Goal: Task Accomplishment & Management: Manage account settings

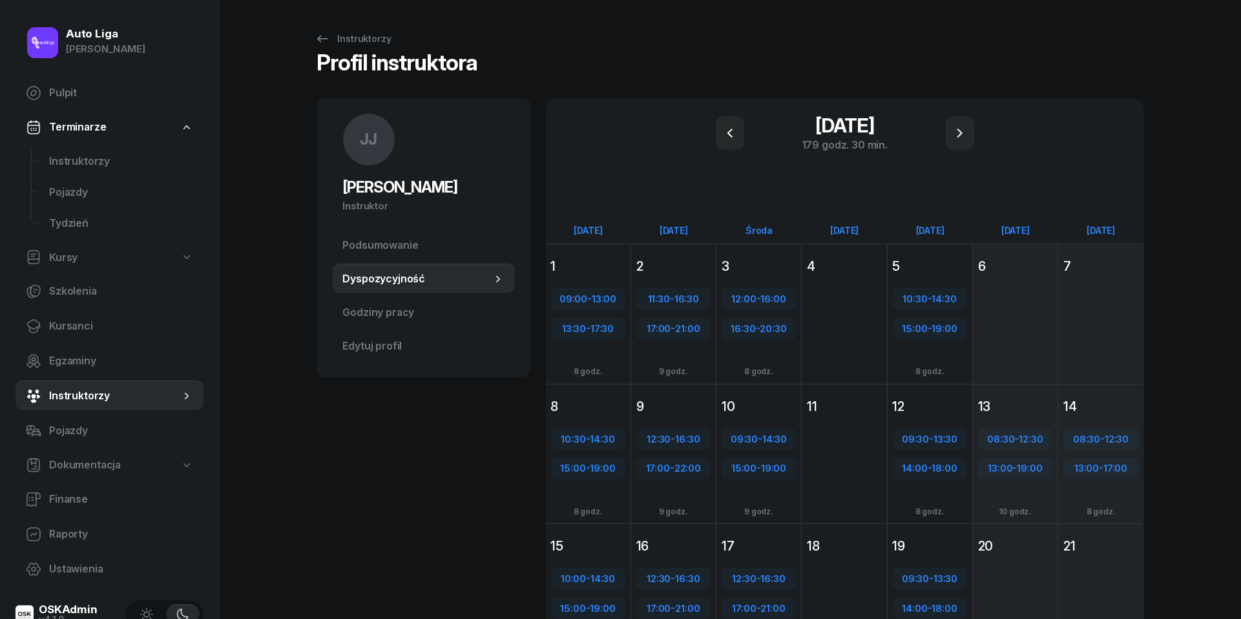
click at [303, 239] on div "Auto Liga [PERSON_NAME] Pulpit Terminarze Instruktorzy Pojazdy Tydzień Kursy Sz…" at bounding box center [620, 500] width 1241 height 1000
click at [81, 154] on span "Instruktorzy" at bounding box center [121, 161] width 144 height 17
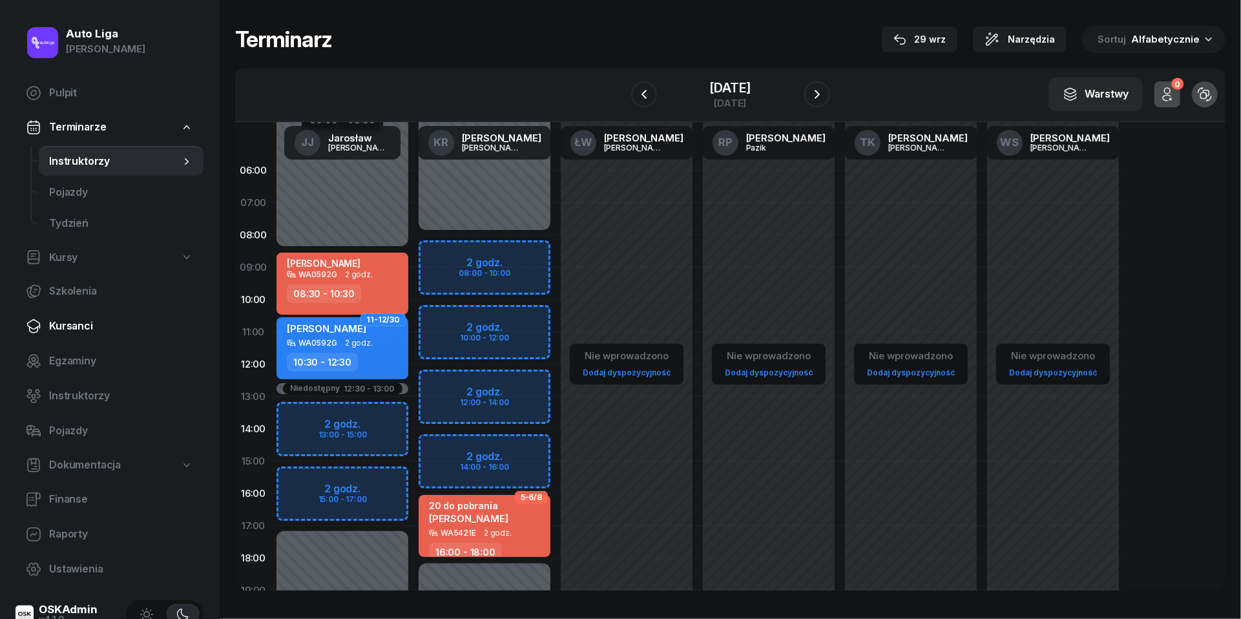
click at [65, 335] on link "Kursanci" at bounding box center [110, 326] width 188 height 31
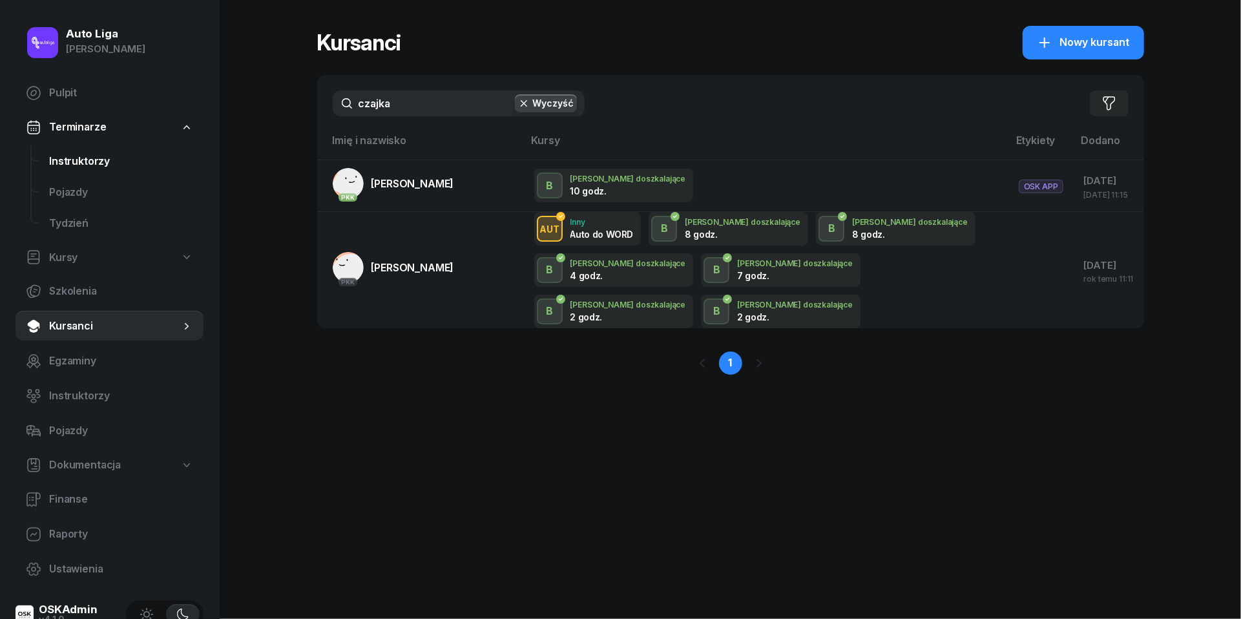
click at [85, 163] on span "Instruktorzy" at bounding box center [121, 161] width 144 height 17
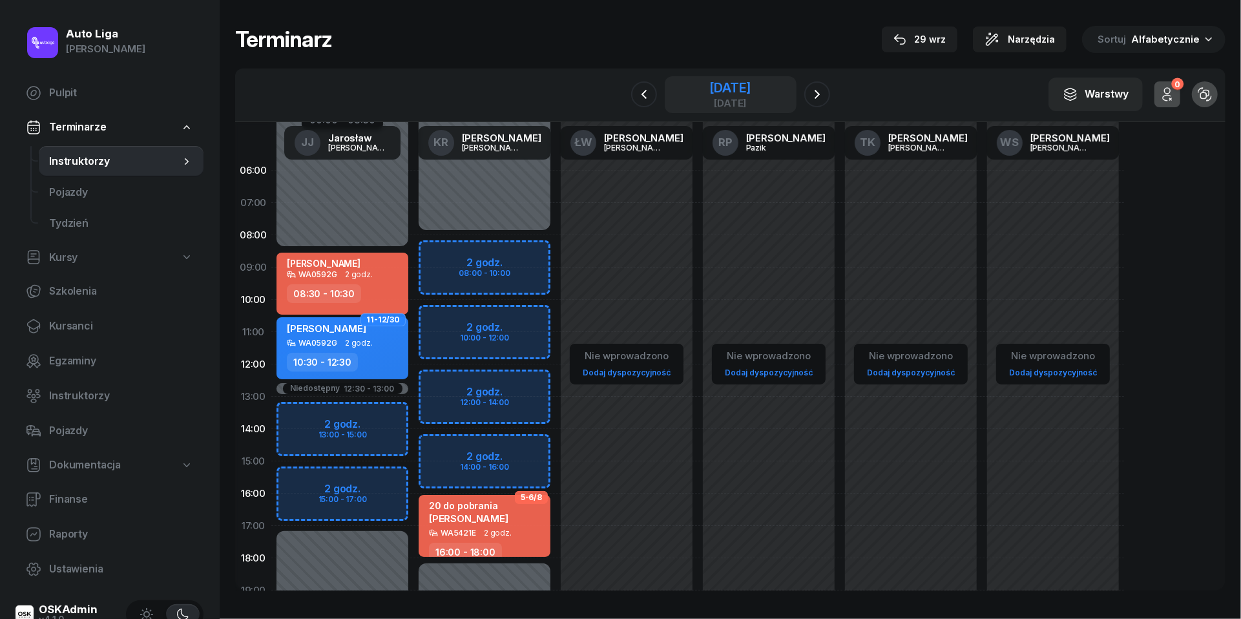
click at [709, 93] on div "[DATE]" at bounding box center [729, 87] width 41 height 13
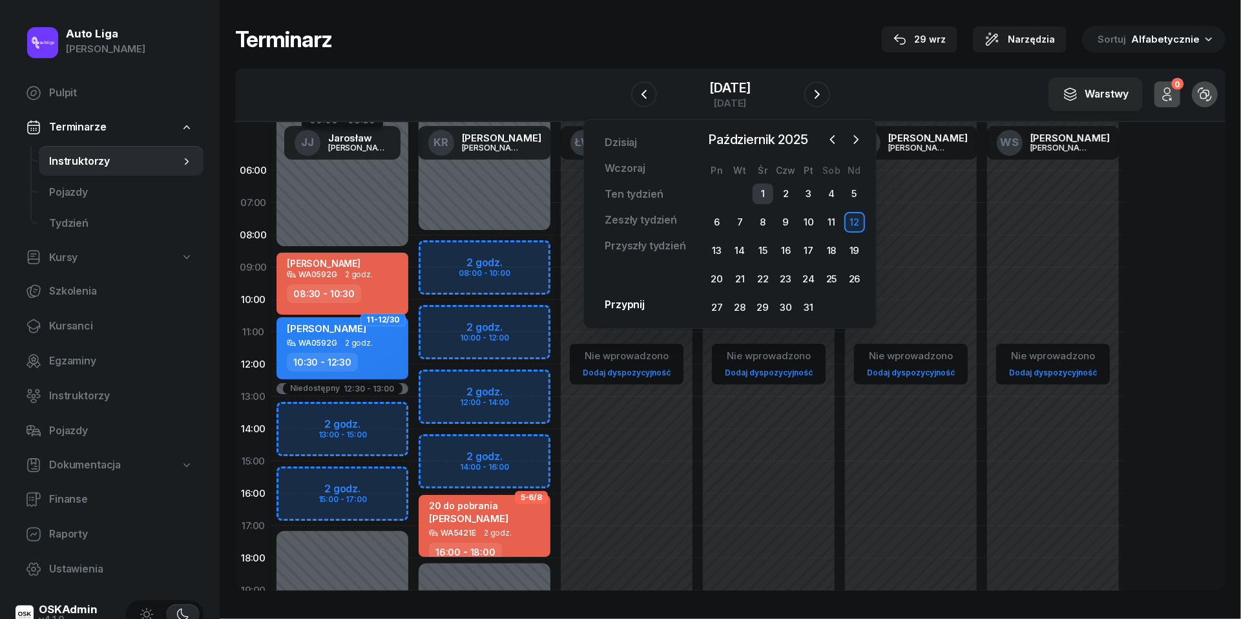
click at [768, 189] on div "1" at bounding box center [763, 194] width 21 height 21
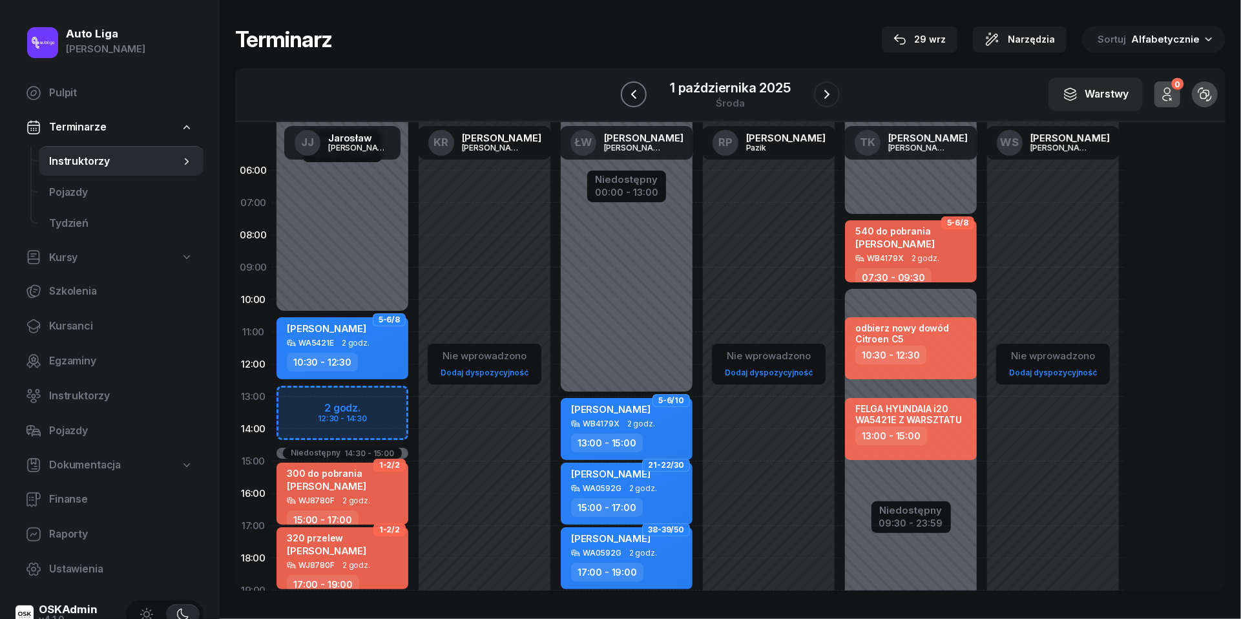
click at [635, 92] on icon "button" at bounding box center [634, 95] width 16 height 16
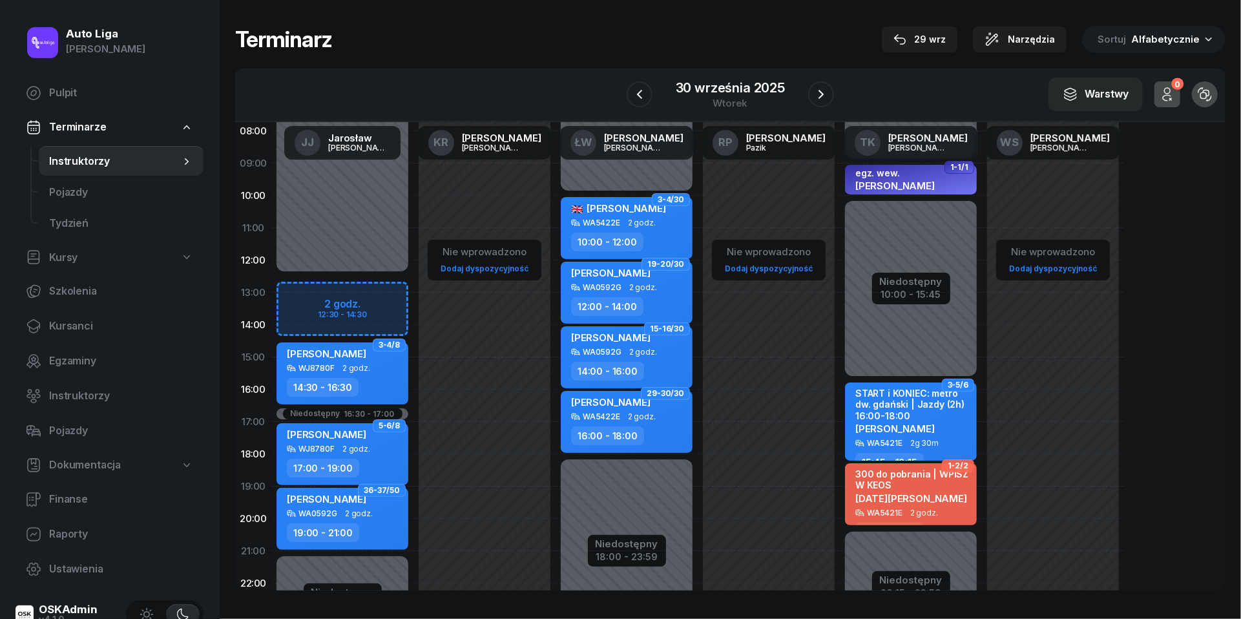
scroll to position [120, 0]
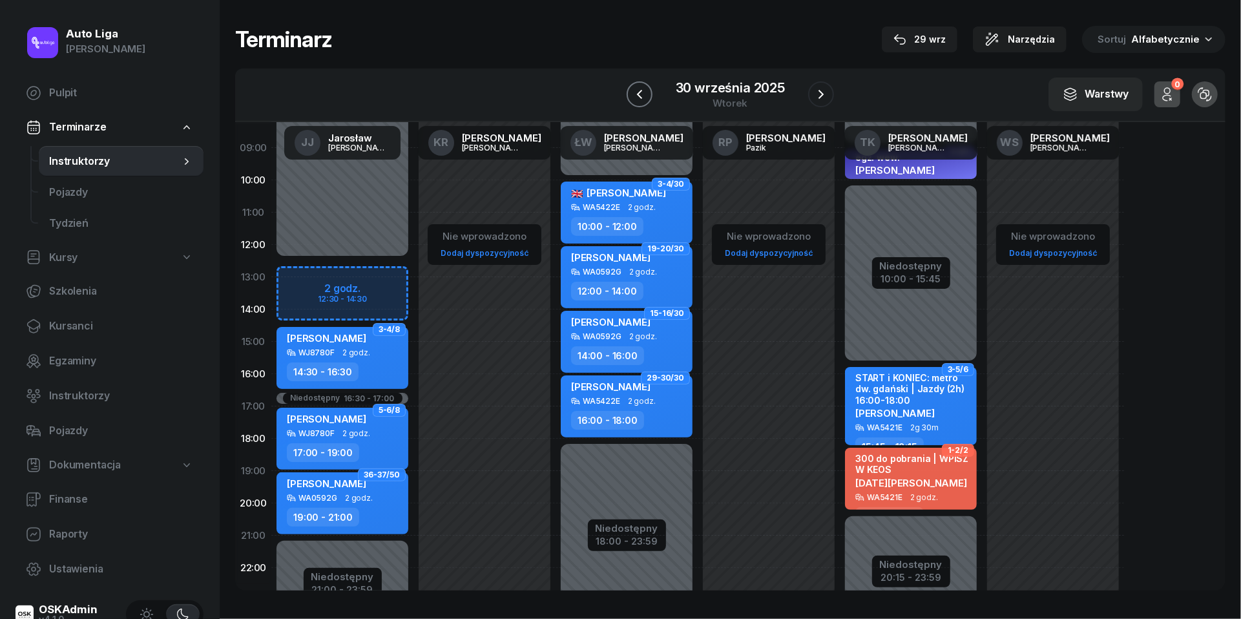
click at [635, 92] on icon "button" at bounding box center [640, 95] width 16 height 16
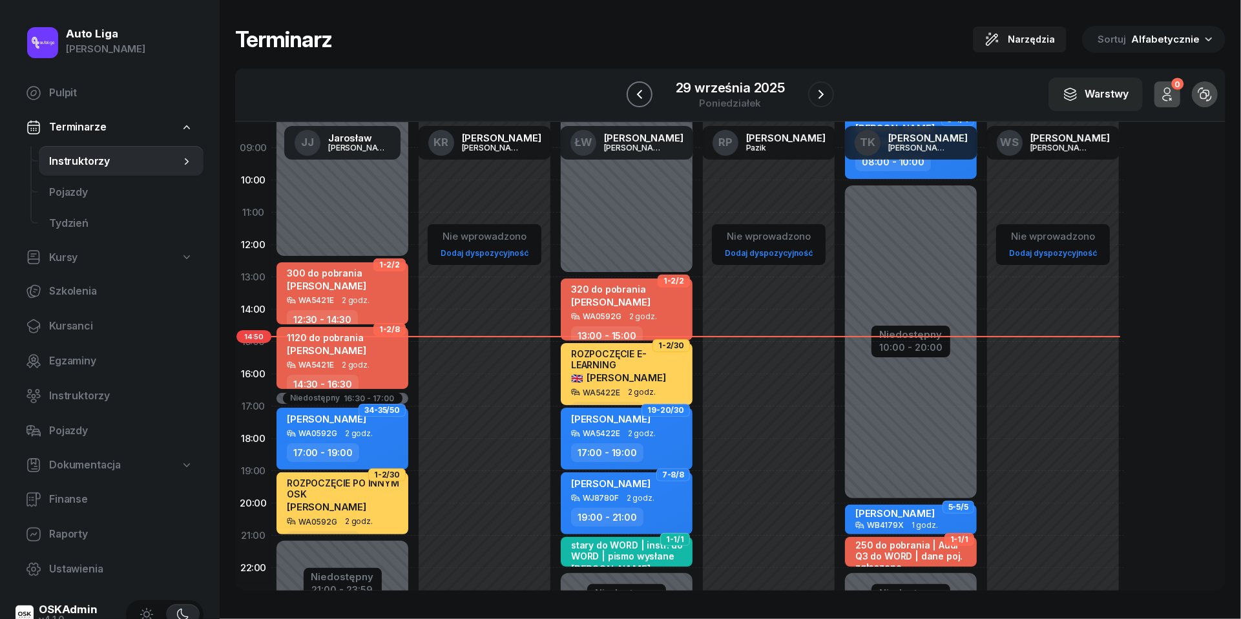
click at [644, 96] on icon "button" at bounding box center [640, 95] width 16 height 16
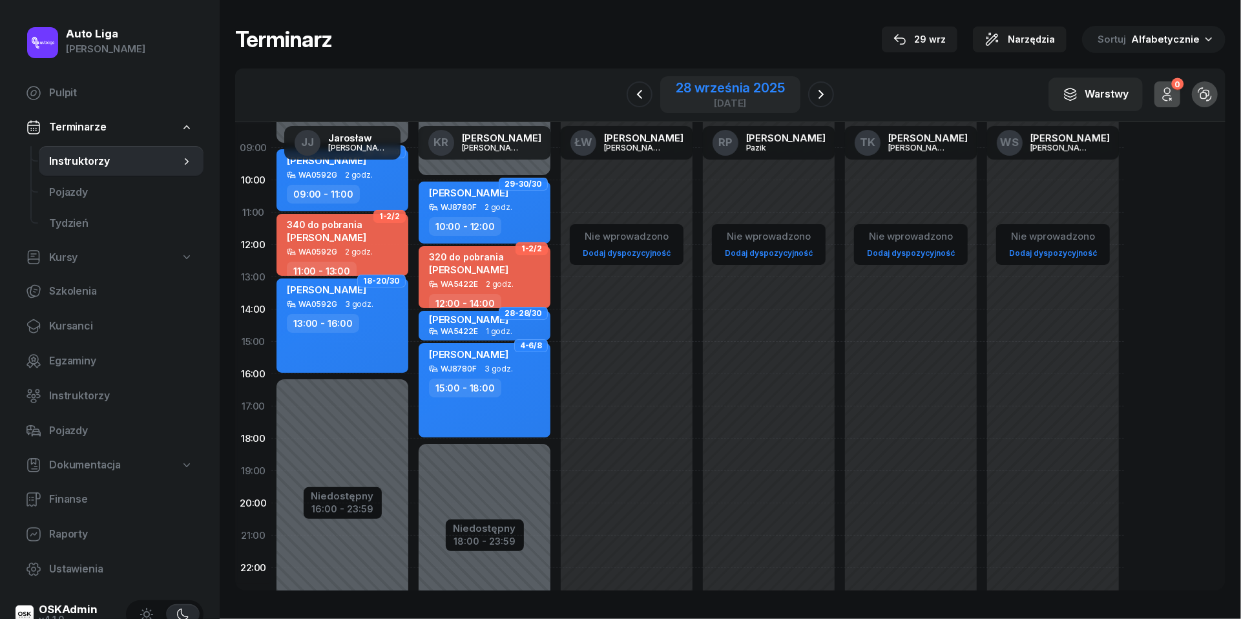
click at [727, 98] on div "[DATE]" at bounding box center [730, 103] width 109 height 10
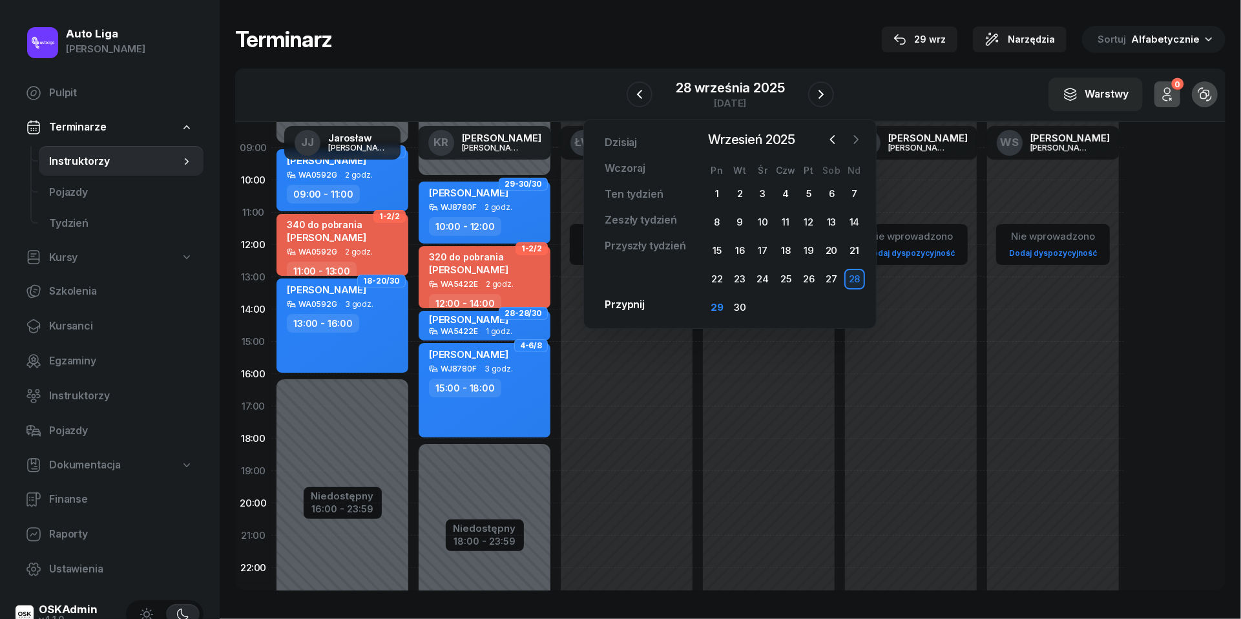
click at [859, 140] on icon "button" at bounding box center [857, 140] width 4 height 8
click at [855, 195] on div "5" at bounding box center [854, 194] width 21 height 21
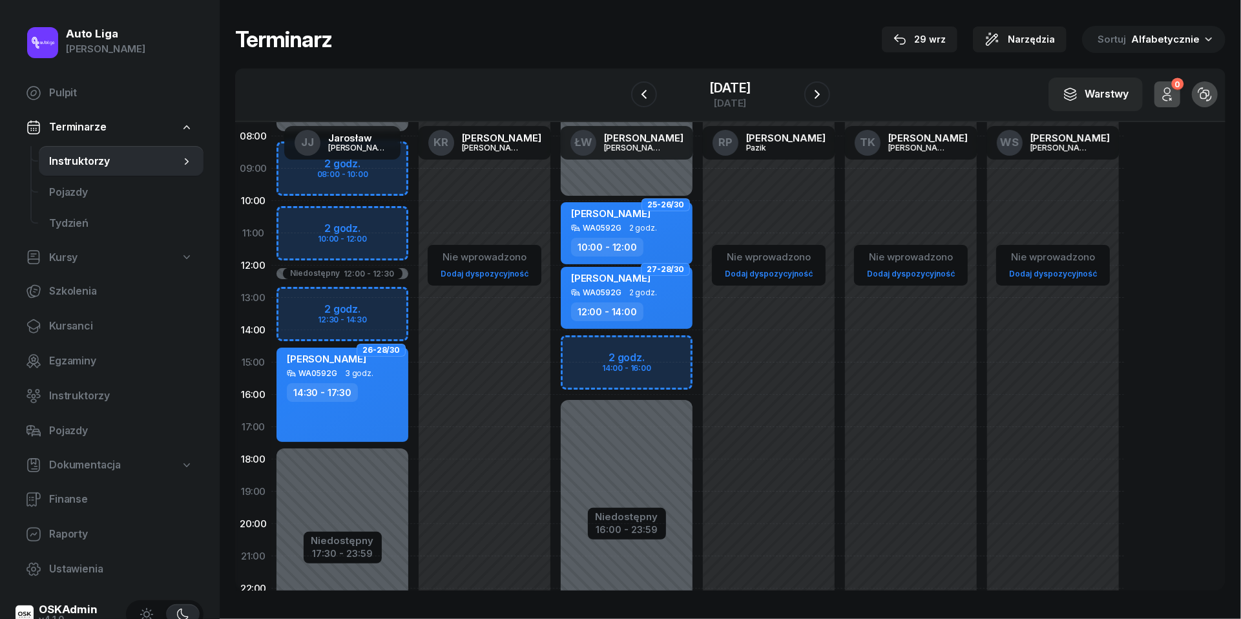
scroll to position [88, 0]
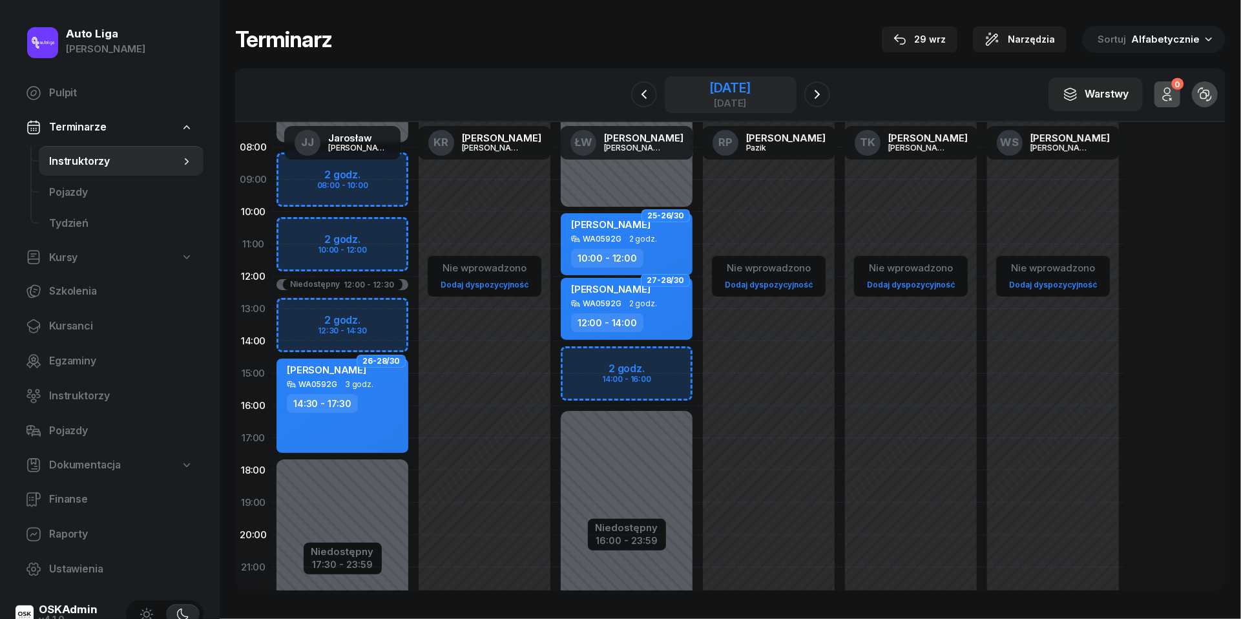
click at [709, 86] on div "[DATE]" at bounding box center [729, 87] width 41 height 13
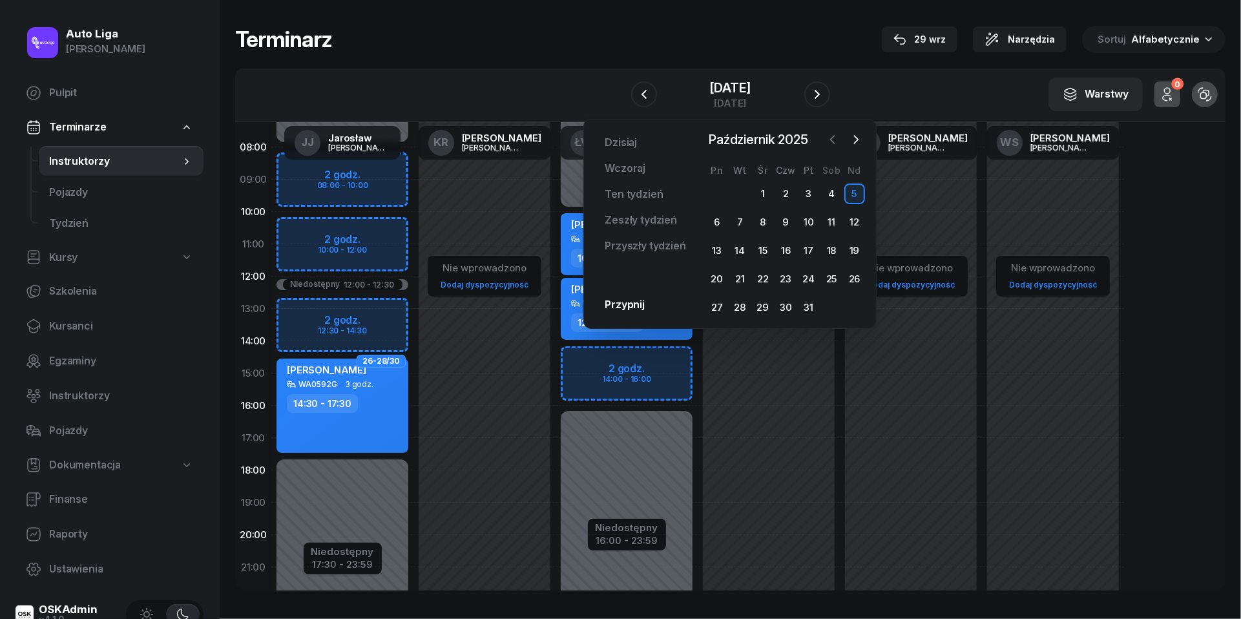
click at [835, 142] on icon "button" at bounding box center [832, 139] width 13 height 13
click at [738, 301] on div "30" at bounding box center [739, 307] width 21 height 21
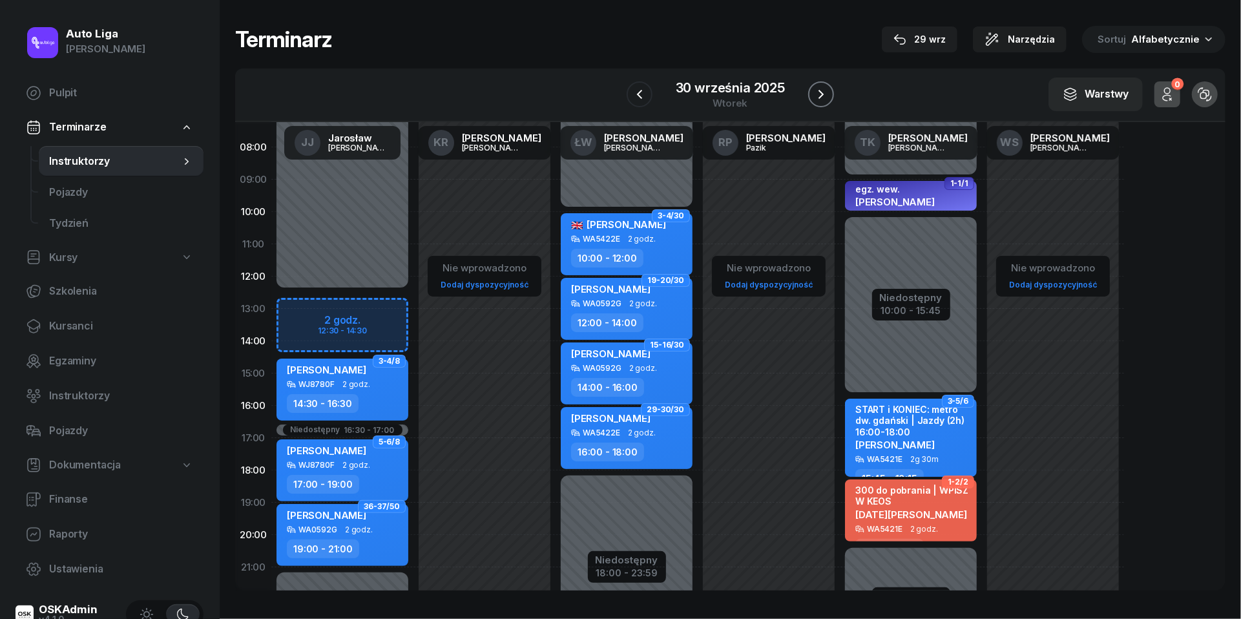
click at [823, 93] on icon "button" at bounding box center [821, 94] width 5 height 9
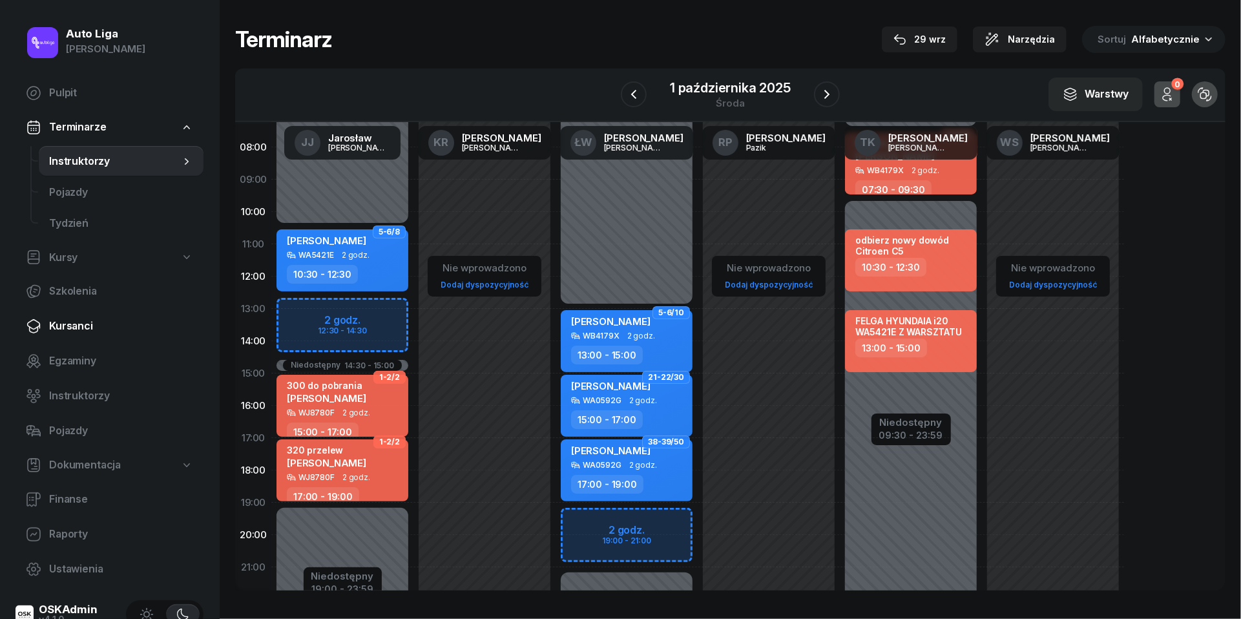
click at [85, 319] on span "Kursanci" at bounding box center [121, 326] width 144 height 17
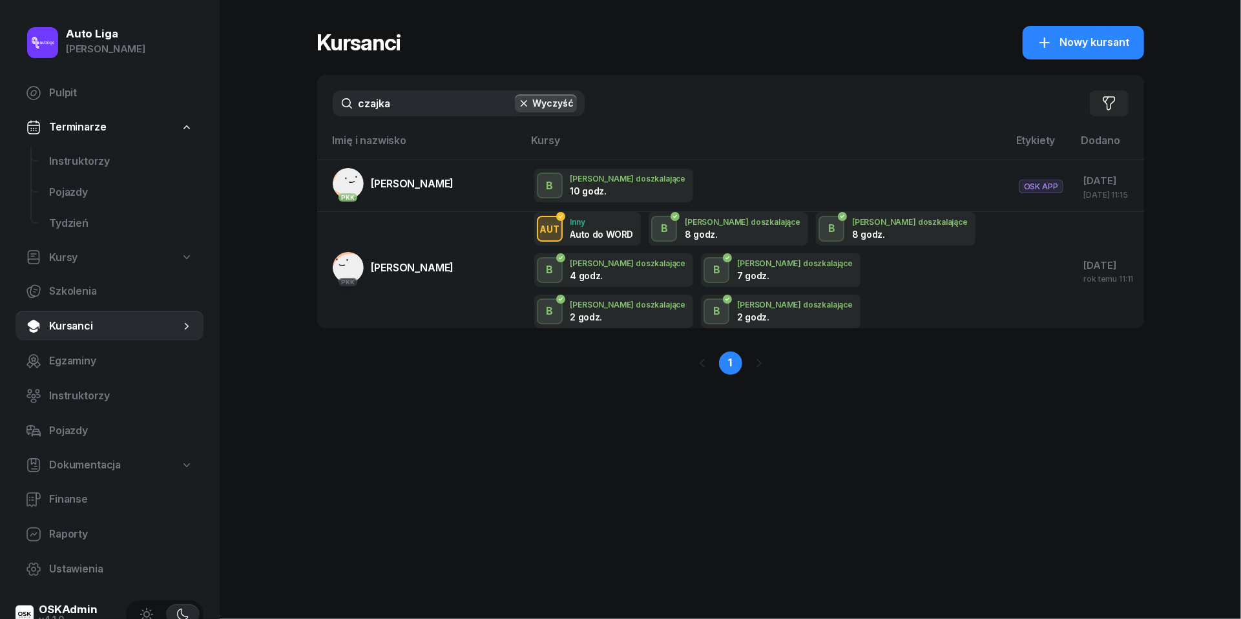
click at [408, 104] on input "czajka" at bounding box center [459, 103] width 252 height 26
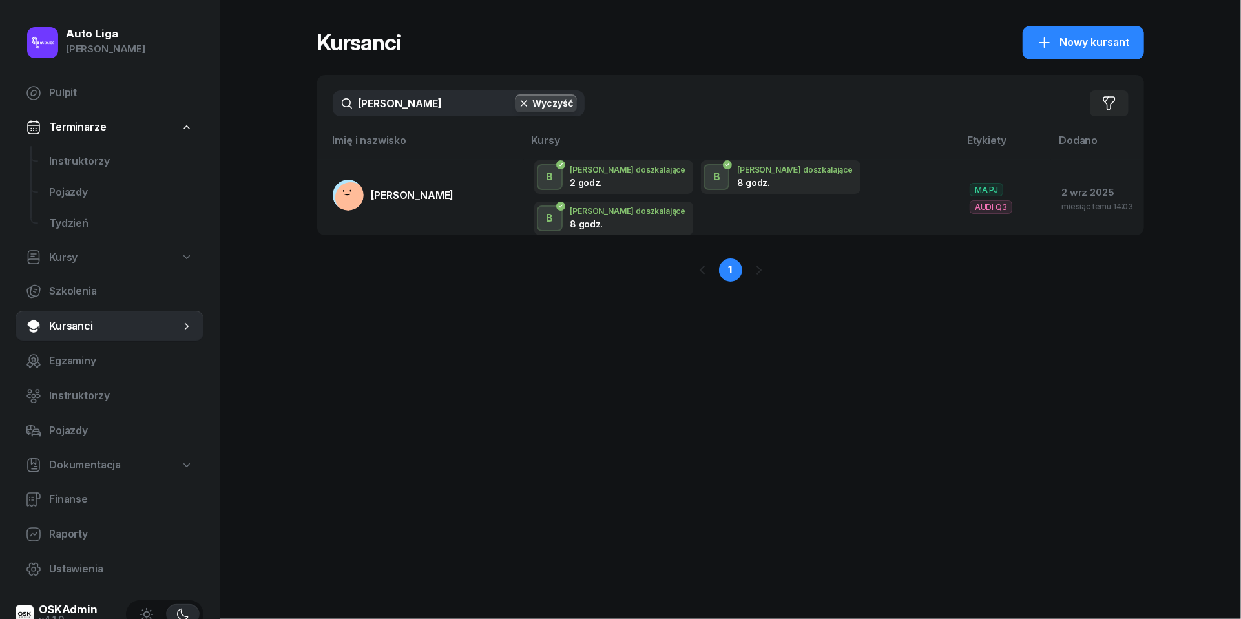
type input "dwulitrowy"
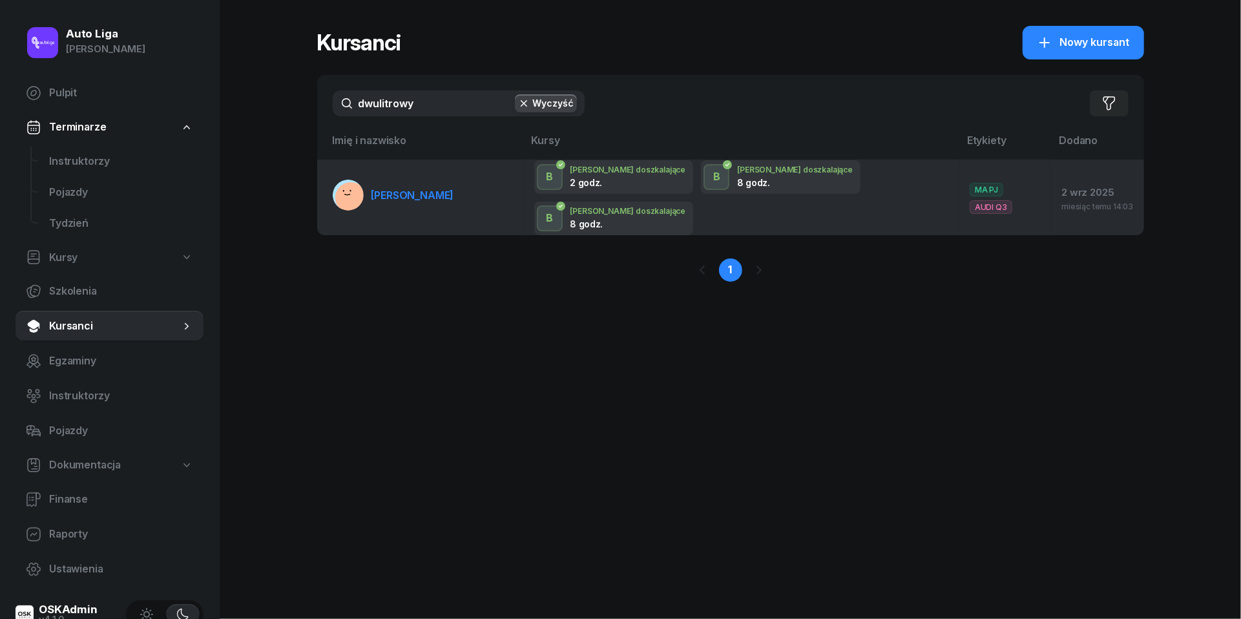
drag, startPoint x: 408, startPoint y: 135, endPoint x: 415, endPoint y: 186, distance: 51.5
click at [415, 189] on span "[PERSON_NAME]" at bounding box center [413, 195] width 83 height 13
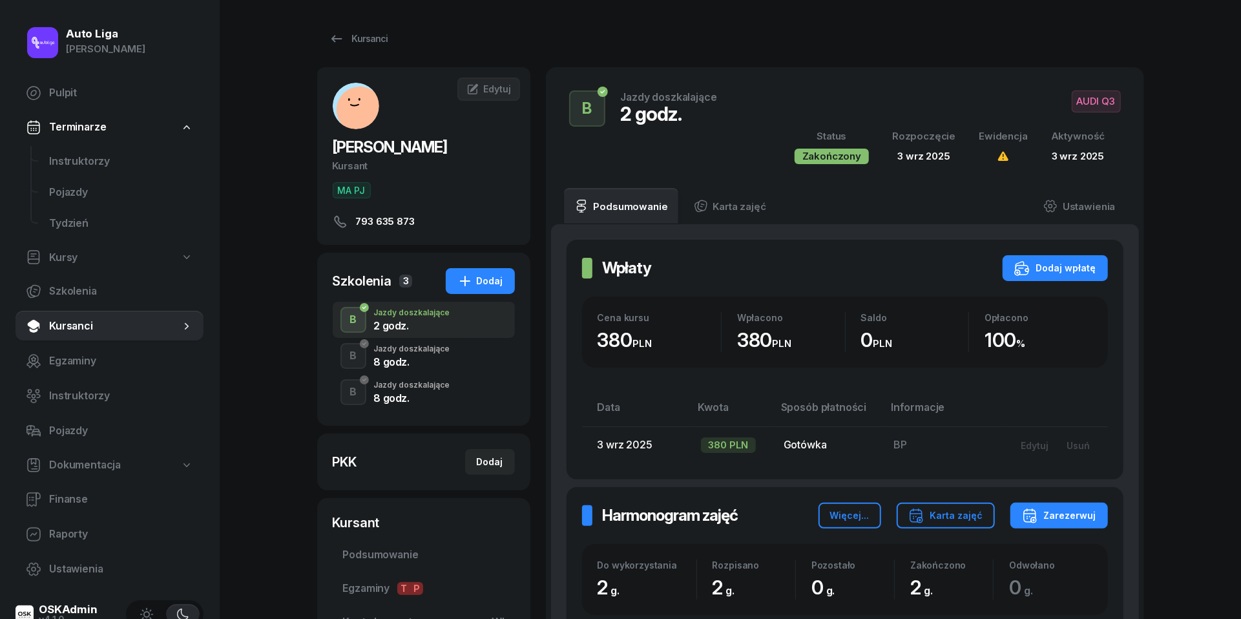
click at [393, 399] on div "8 godz." at bounding box center [412, 398] width 76 height 10
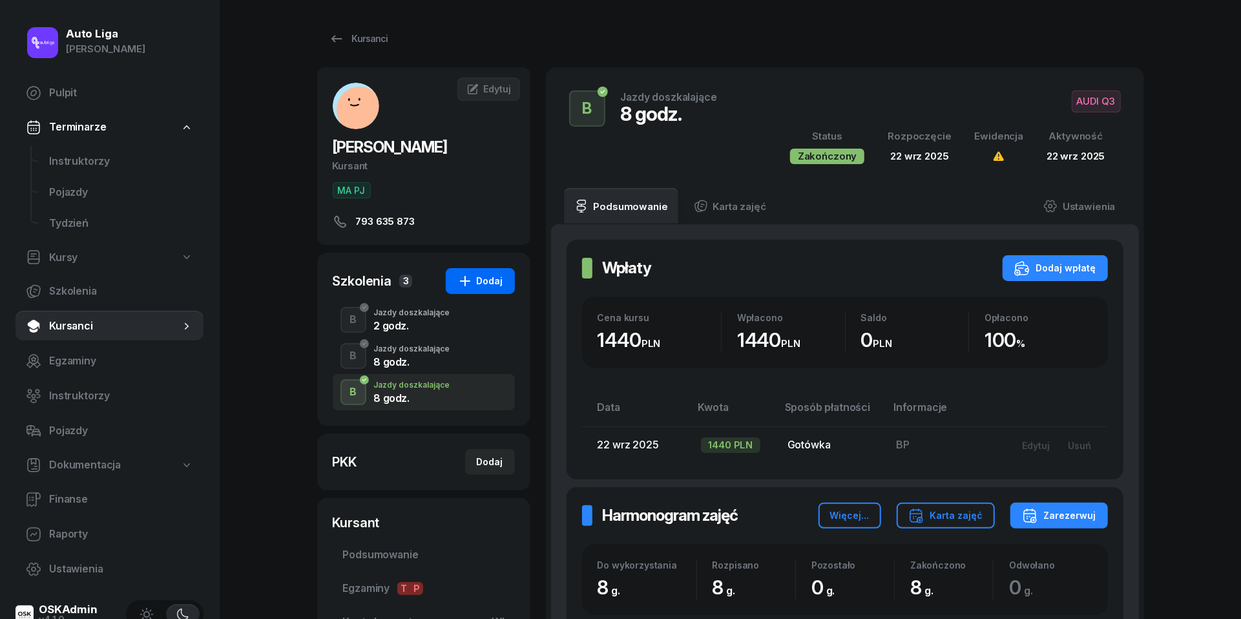
click at [482, 287] on div "Dodaj" at bounding box center [480, 281] width 46 height 16
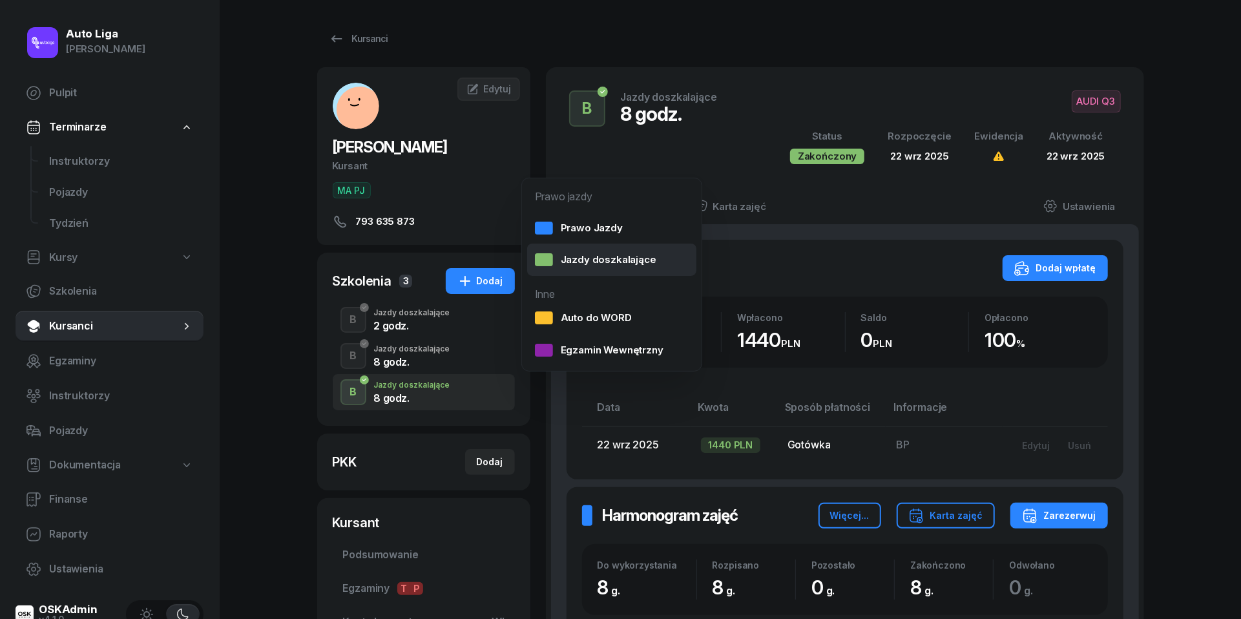
click at [618, 256] on div "Jazdy doszkalające" at bounding box center [595, 259] width 121 height 17
select select "B"
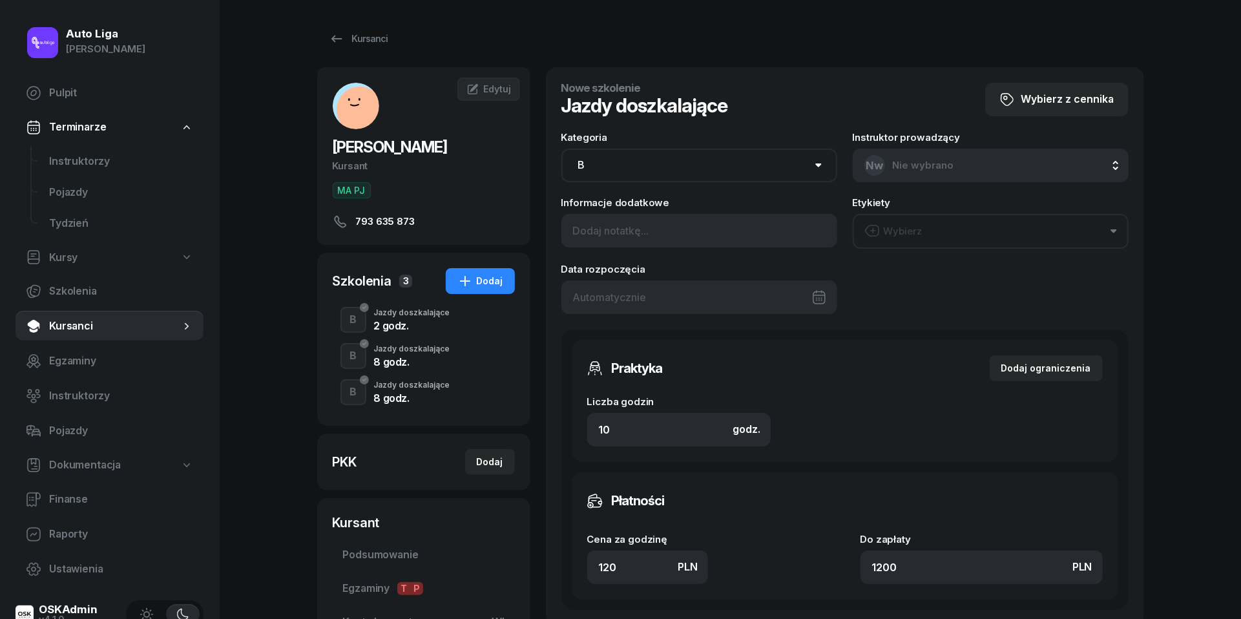
click at [727, 293] on div at bounding box center [699, 297] width 276 height 34
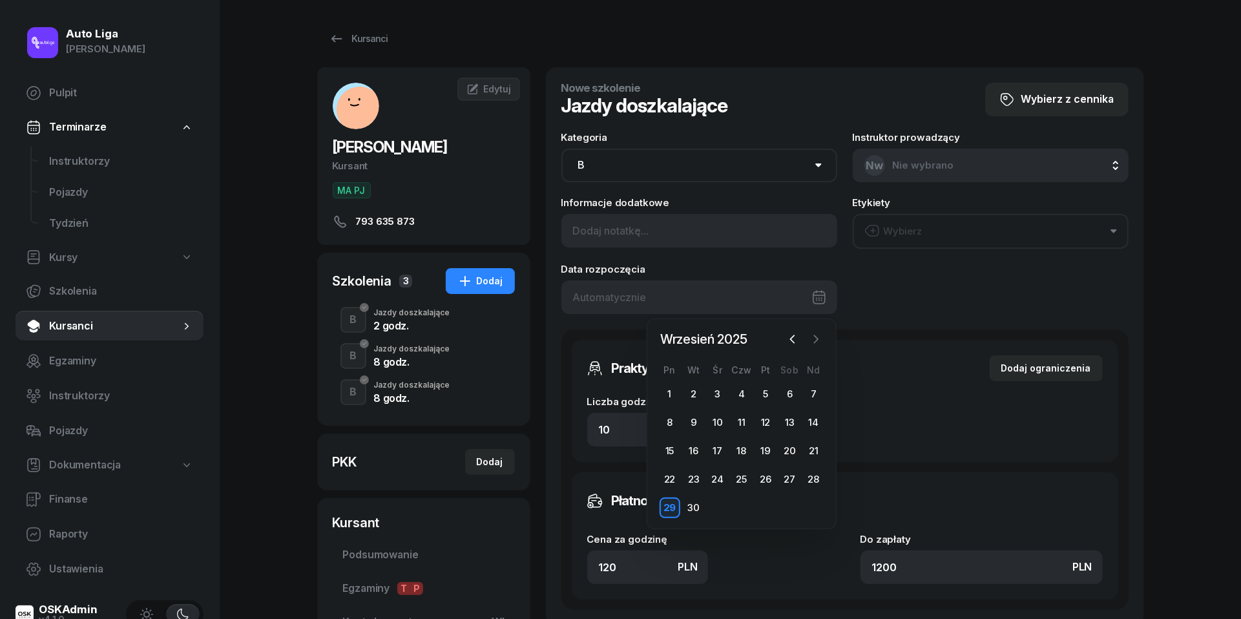
click at [823, 339] on button "button" at bounding box center [815, 339] width 19 height 19
click at [717, 394] on div "1" at bounding box center [718, 394] width 21 height 21
type input "[DATE]"
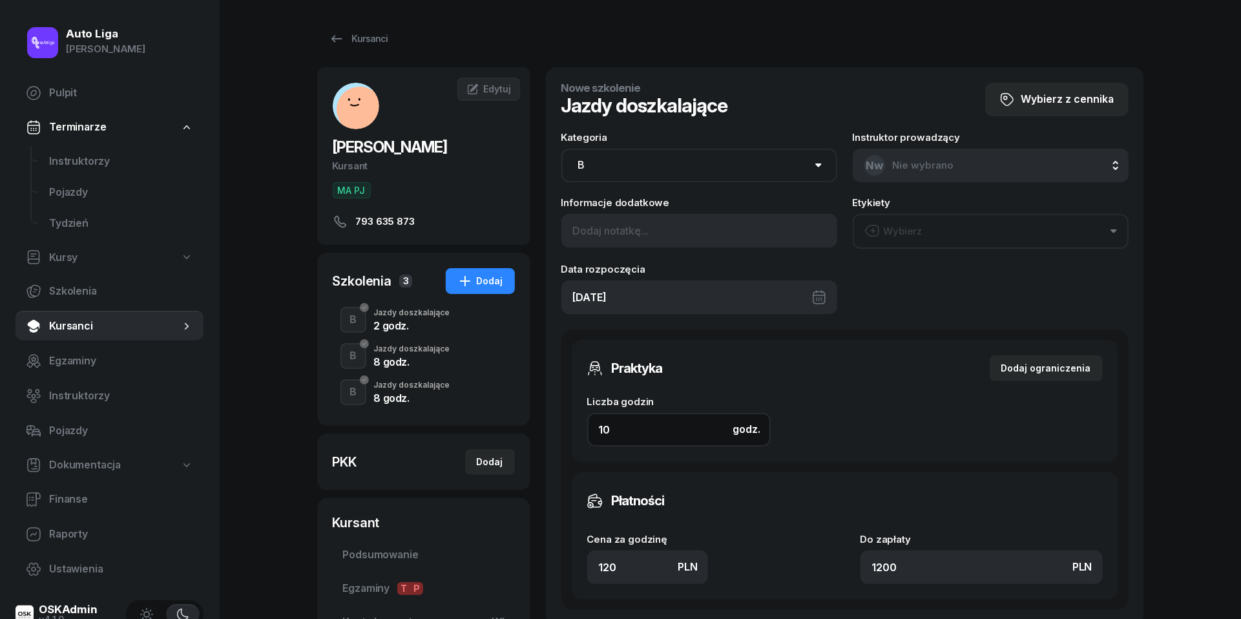
click at [618, 427] on input "10" at bounding box center [679, 430] width 184 height 34
type input "8"
type input "960"
type input "8"
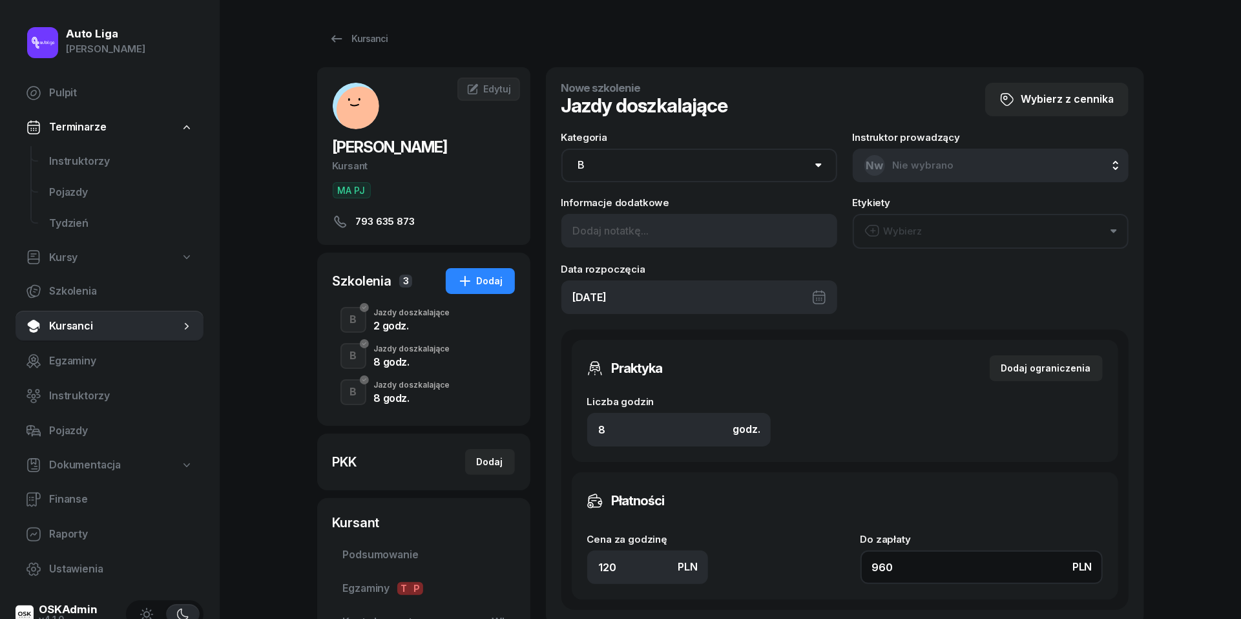
click at [955, 558] on input "960" at bounding box center [982, 568] width 242 height 34
type input "0.13"
type input "1"
type input "1.75"
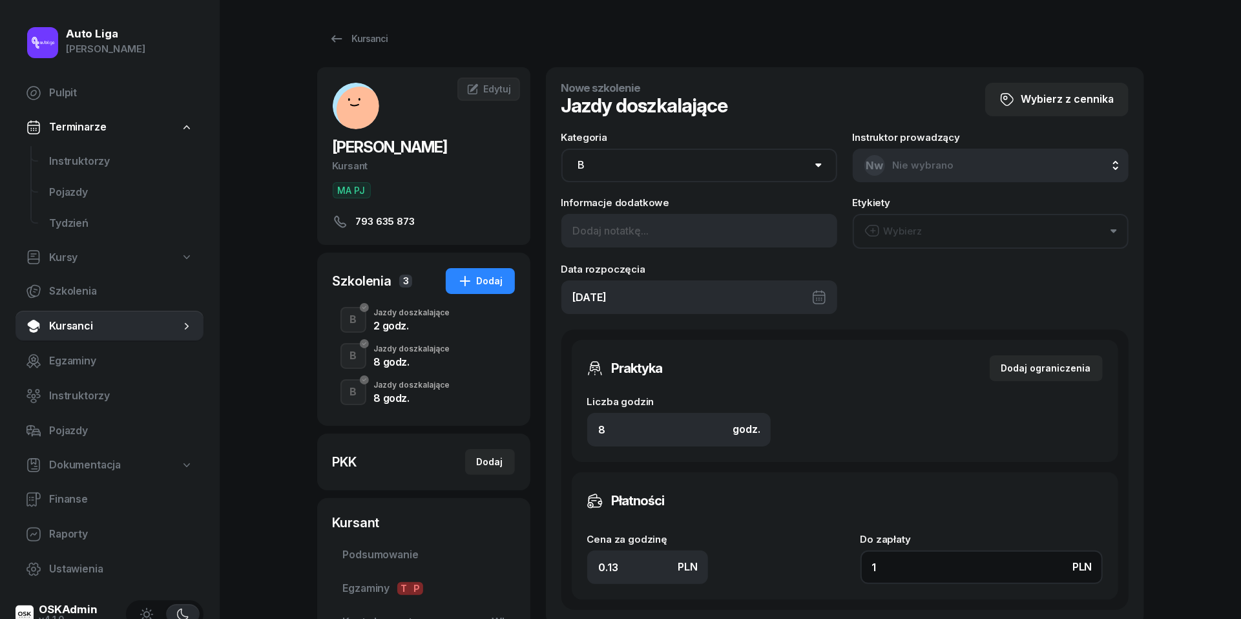
type input "14"
type input "18"
type input "144"
type input "180"
type input "1440"
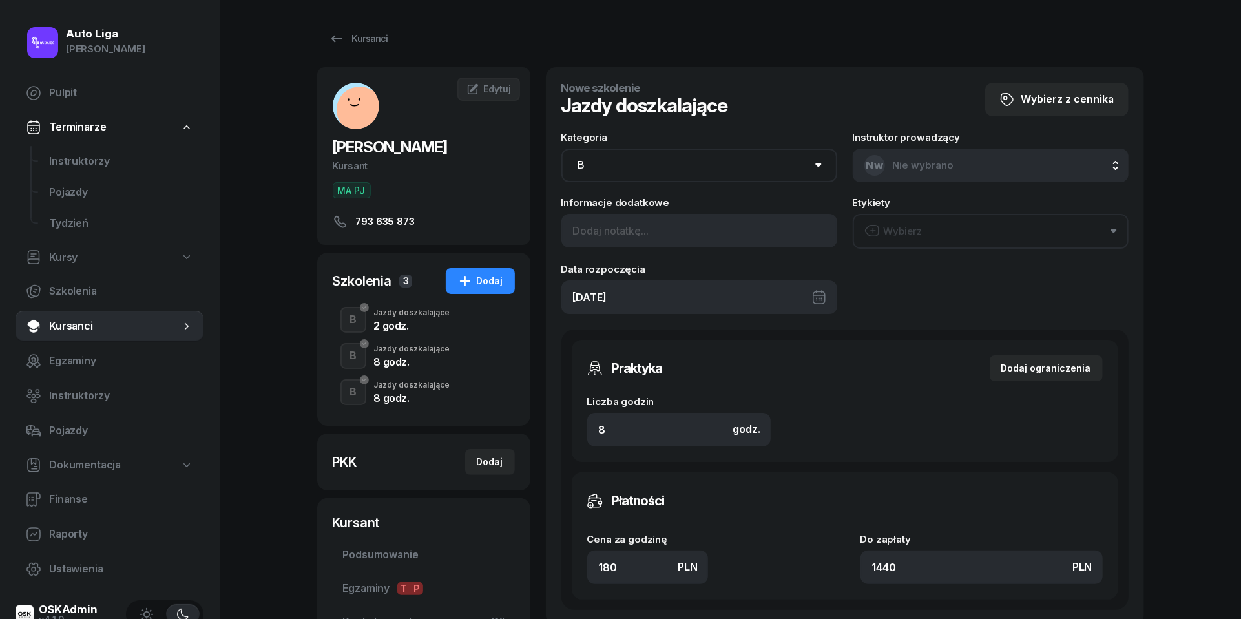
click at [934, 235] on button "Wybierz" at bounding box center [991, 231] width 276 height 35
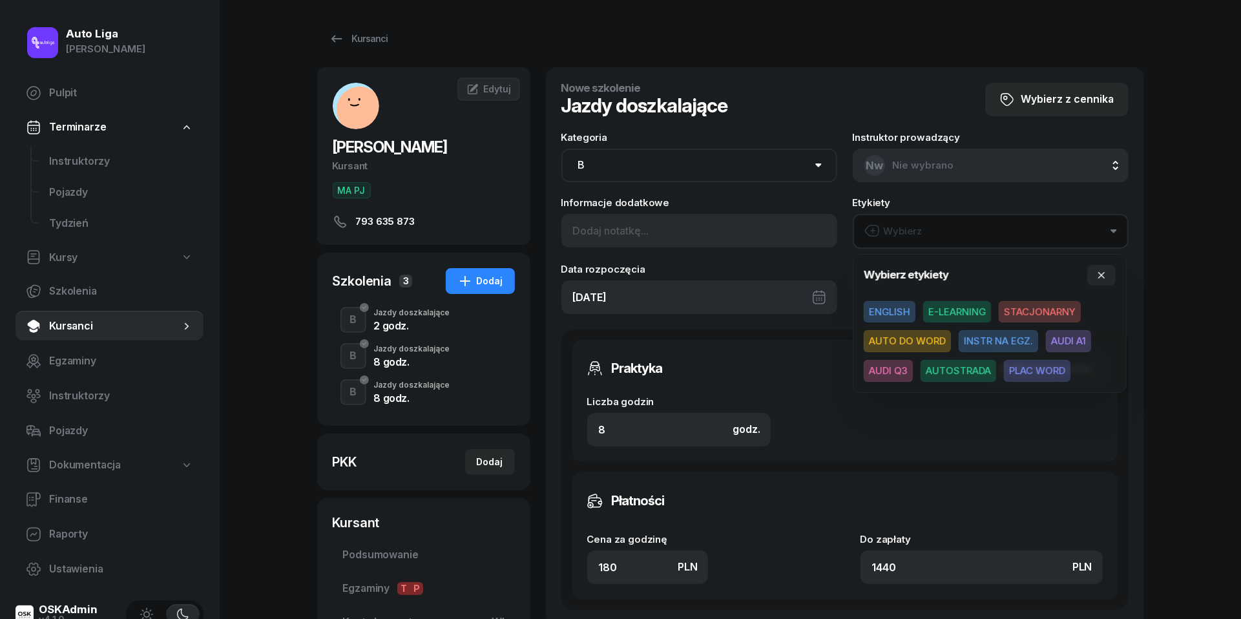
click at [885, 364] on span "AUDI Q3" at bounding box center [888, 371] width 49 height 22
click at [1099, 272] on icon "button" at bounding box center [1101, 274] width 6 height 6
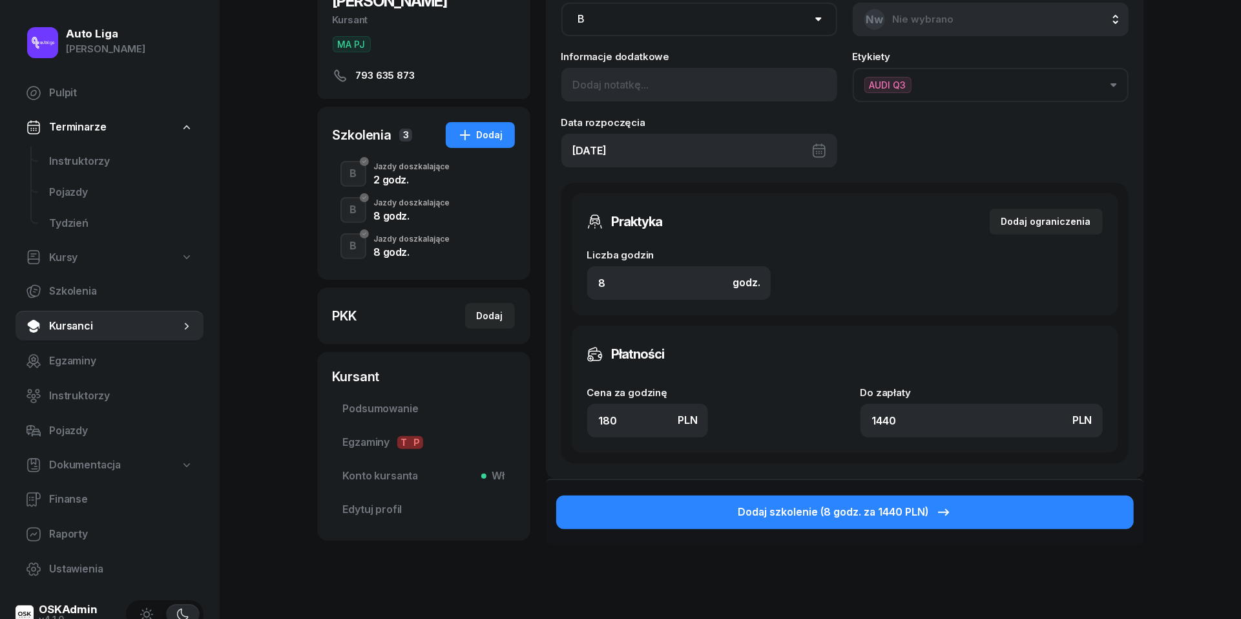
scroll to position [151, 0]
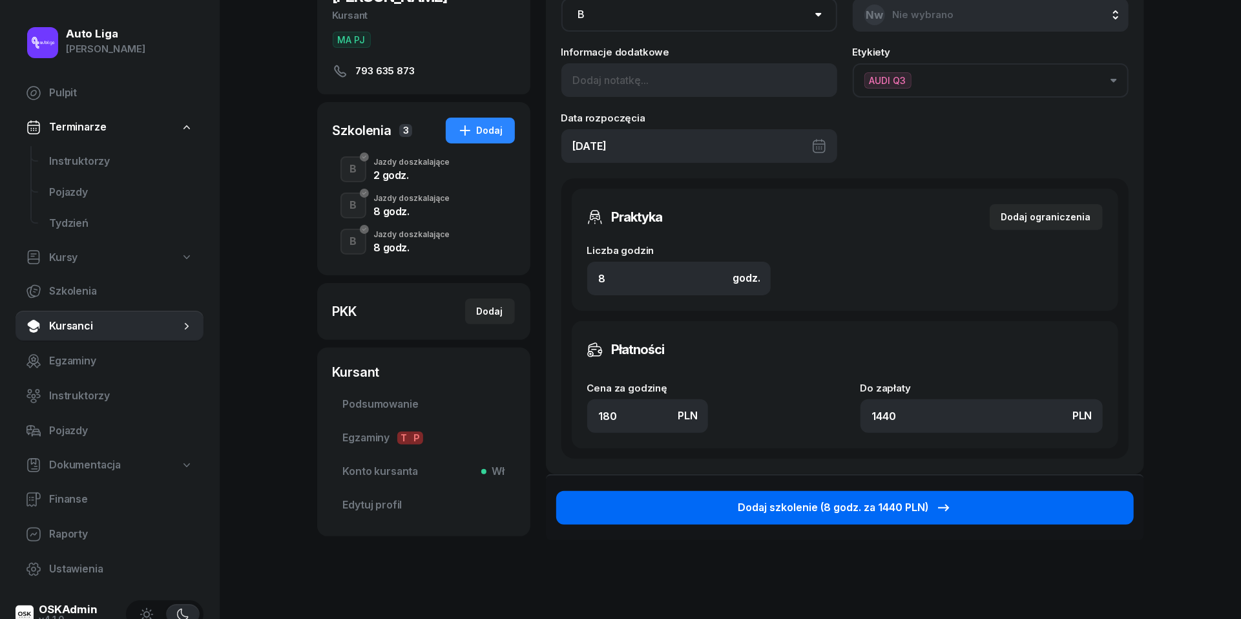
click at [876, 499] on div "Dodaj szkolenie (8 godz. za 1440 PLN)" at bounding box center [845, 507] width 214 height 17
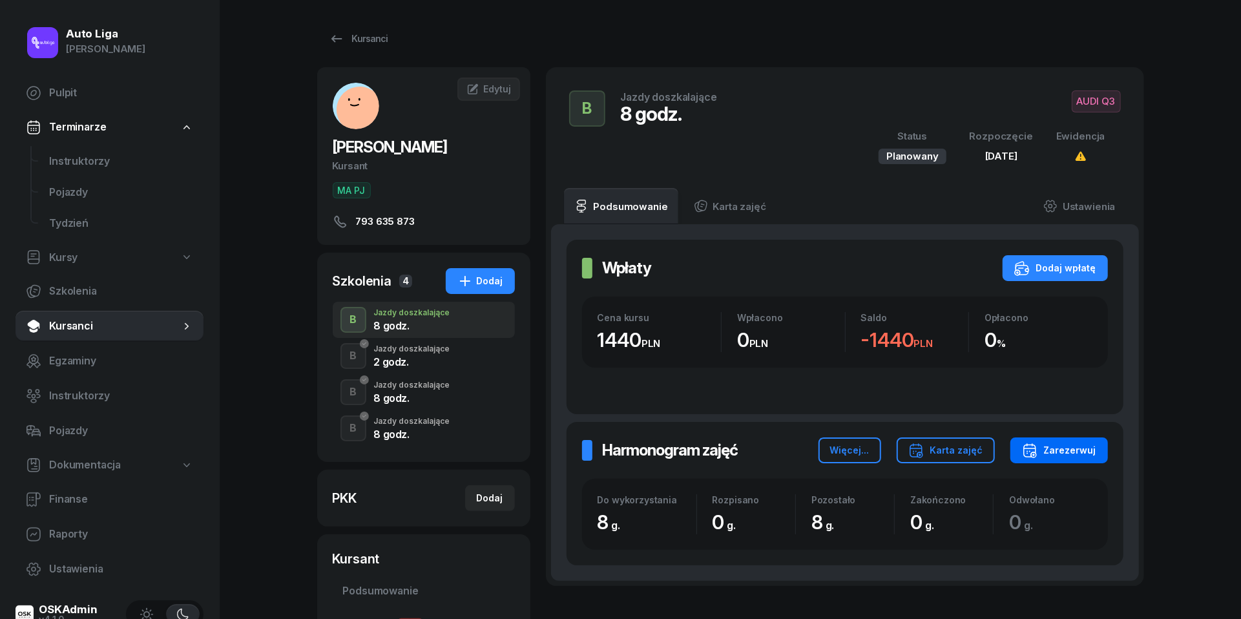
click at [1071, 450] on div "Zarezerwuj" at bounding box center [1059, 451] width 74 height 16
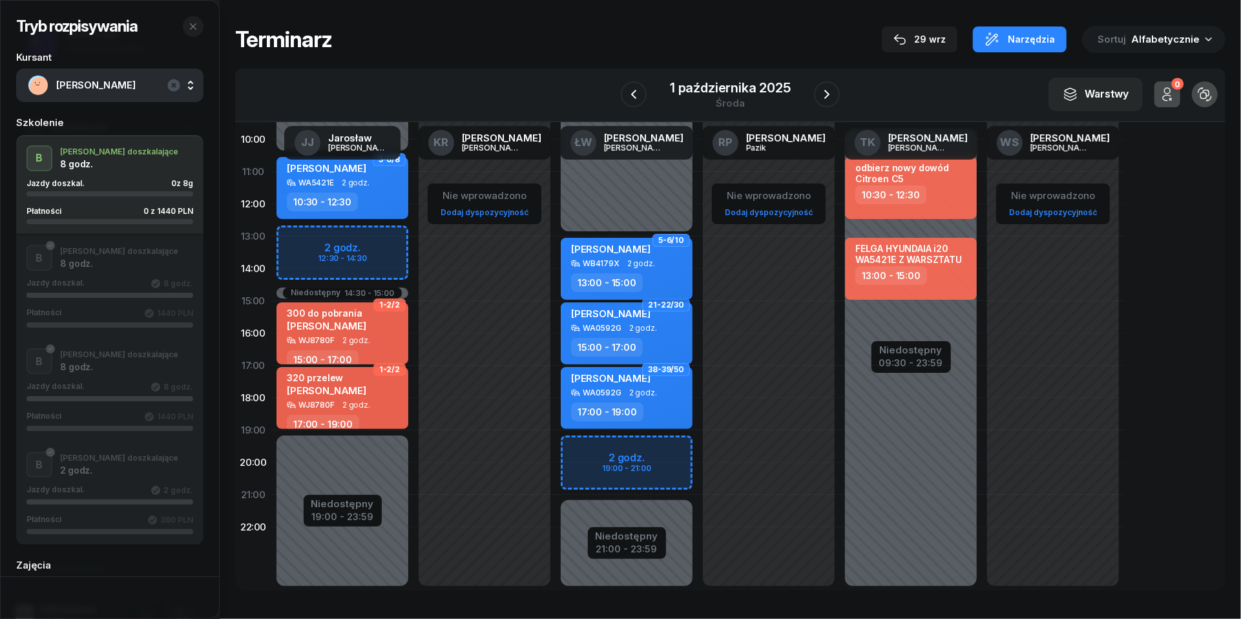
scroll to position [162, 0]
click at [623, 544] on div "21:00 - 23:59" at bounding box center [627, 547] width 63 height 14
select select "13"
select select "21"
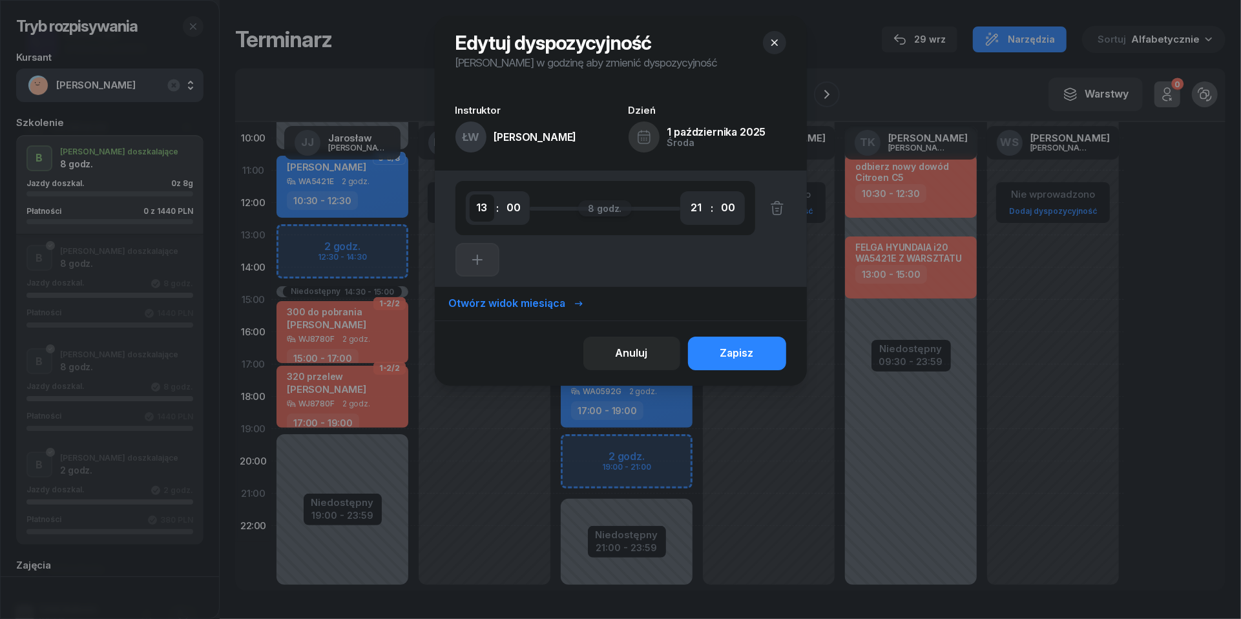
select select "11"
select select "19"
click at [755, 355] on button "Zapisz" at bounding box center [737, 354] width 98 height 34
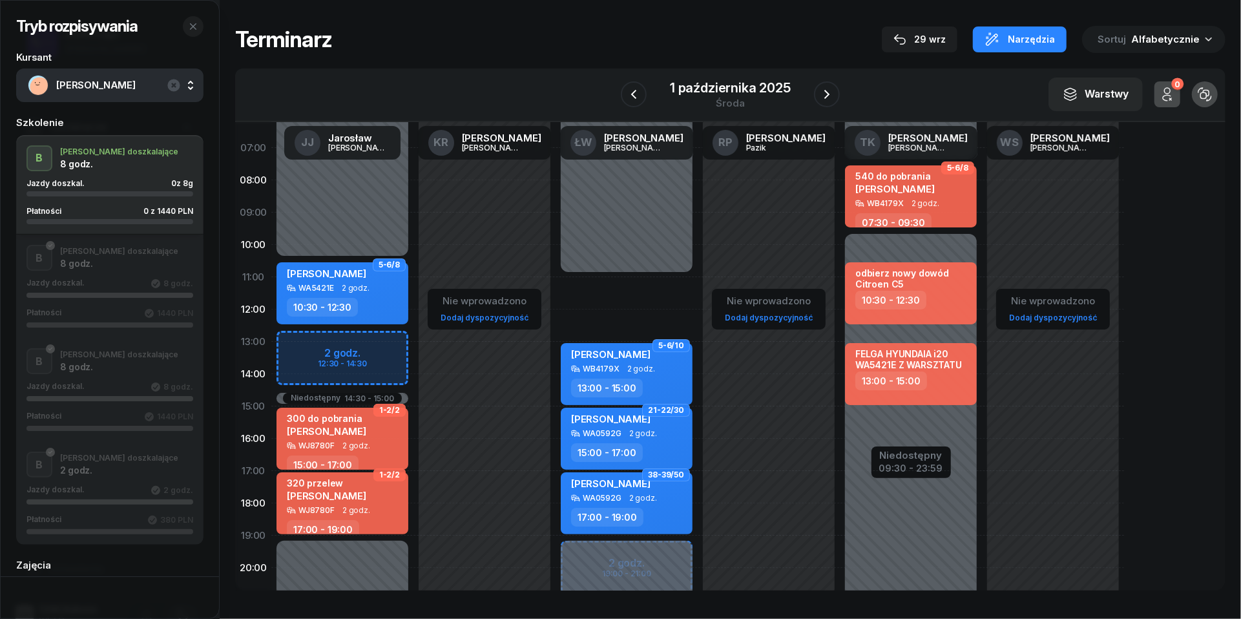
scroll to position [52, 0]
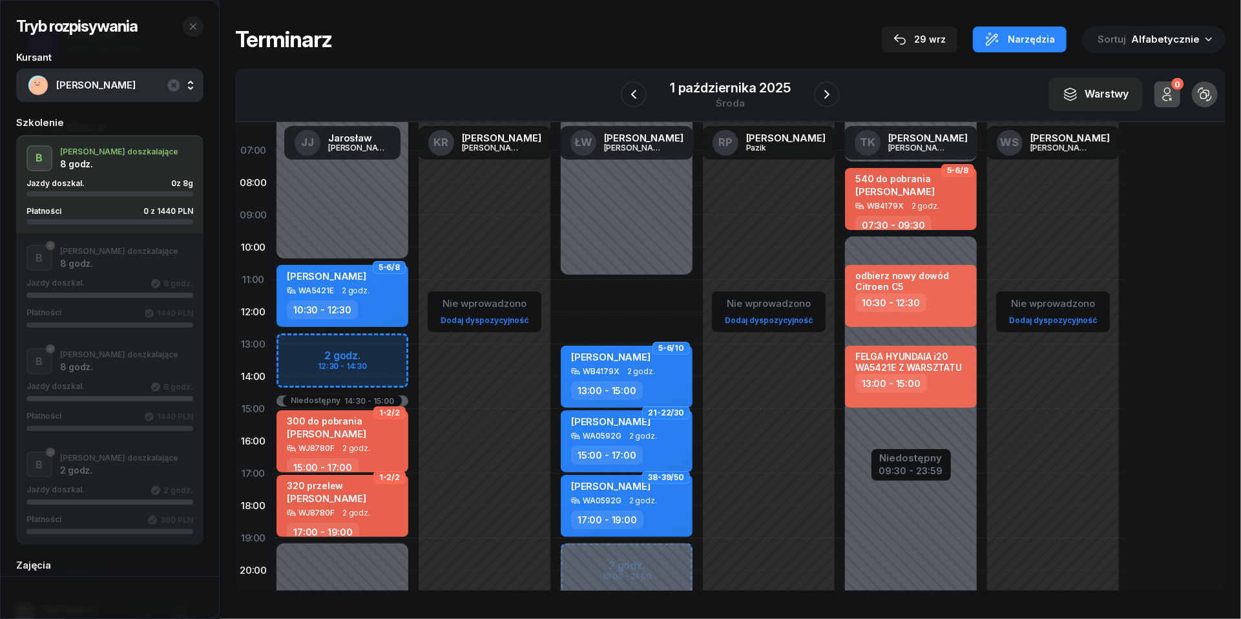
click at [598, 291] on div "2 godz. 19:00 - 21:00 5-6/10 [PERSON_NAME] WB4179X 2 godz. 13:00 - 15:00 21-22/…" at bounding box center [627, 409] width 142 height 614
select select "11"
select select "13"
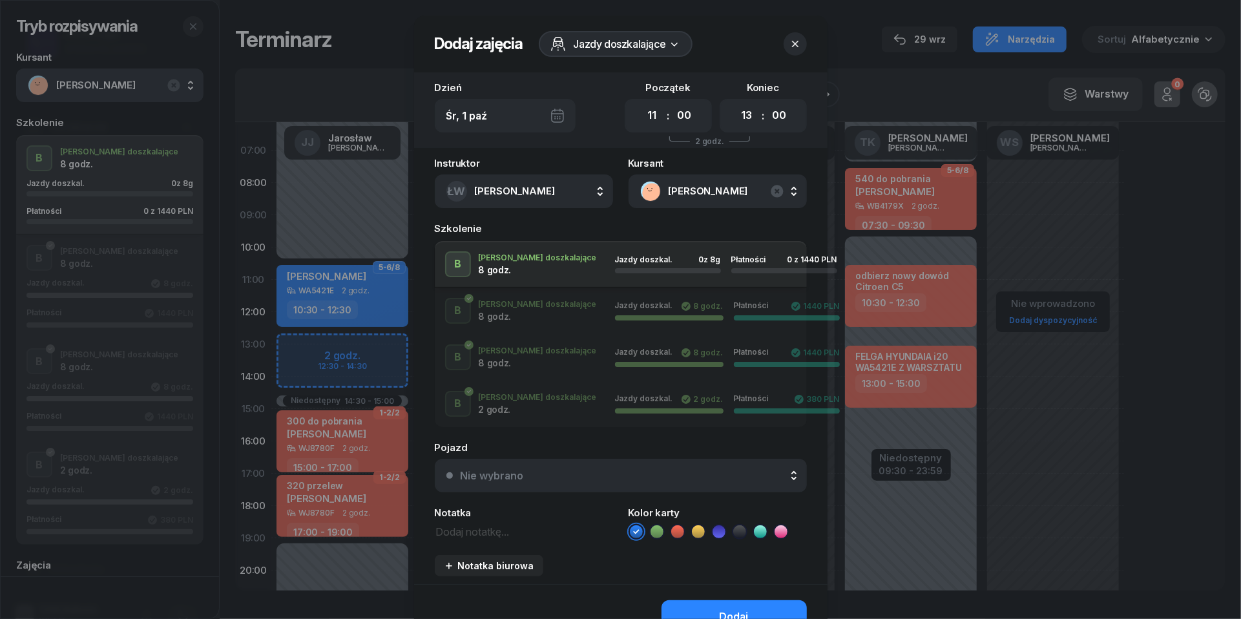
click at [509, 528] on textarea at bounding box center [524, 531] width 178 height 16
type textarea "1440 do pobrania"
click at [557, 470] on div "Nie wybrano" at bounding box center [628, 475] width 335 height 10
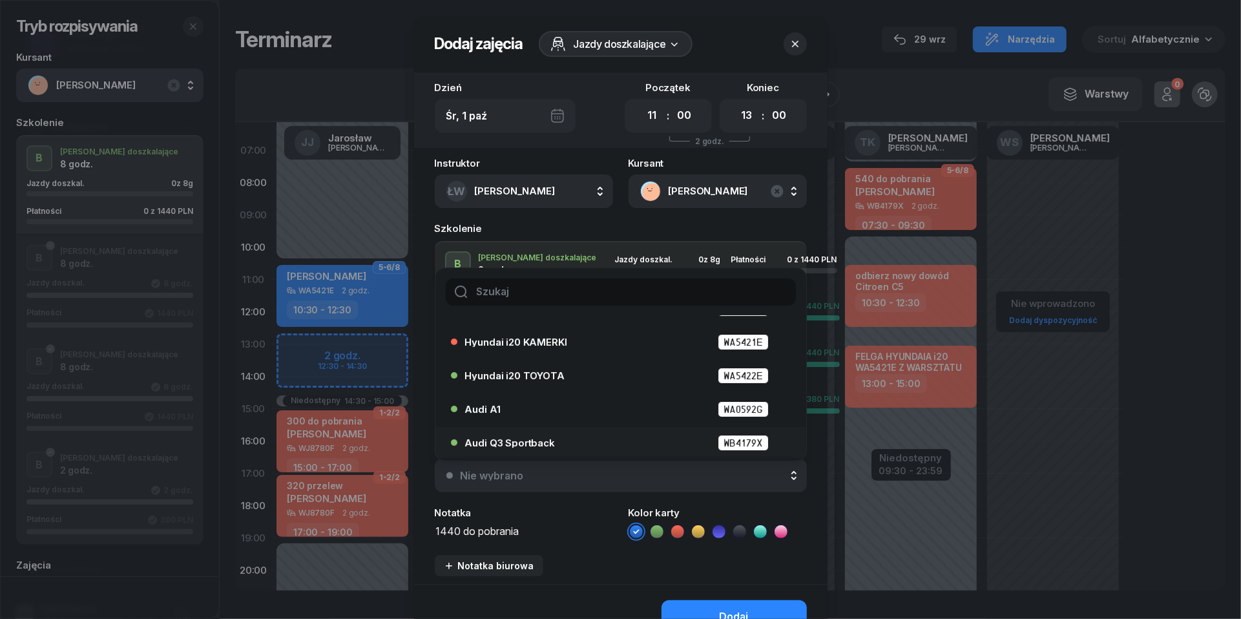
scroll to position [59, 0]
click at [543, 442] on span "Audi Q3 Sportback" at bounding box center [510, 443] width 90 height 10
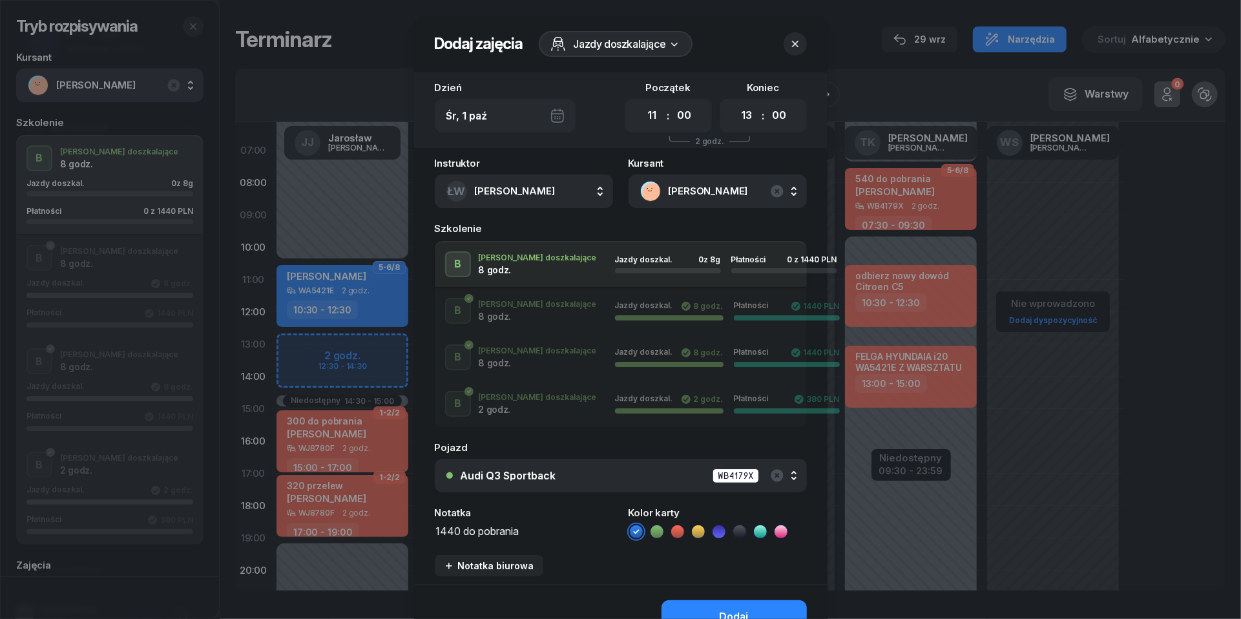
click at [676, 533] on icon at bounding box center [677, 531] width 13 height 13
click at [707, 606] on button "Dodaj" at bounding box center [734, 617] width 145 height 34
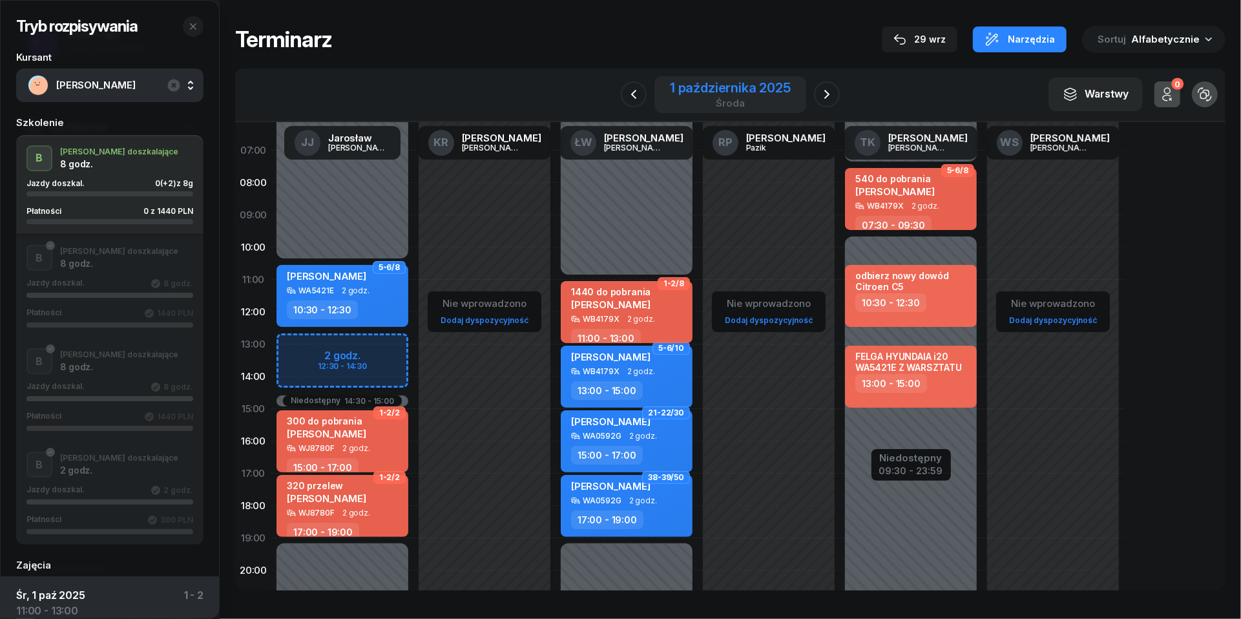
click at [757, 94] on div "1 października 2025" at bounding box center [730, 87] width 121 height 13
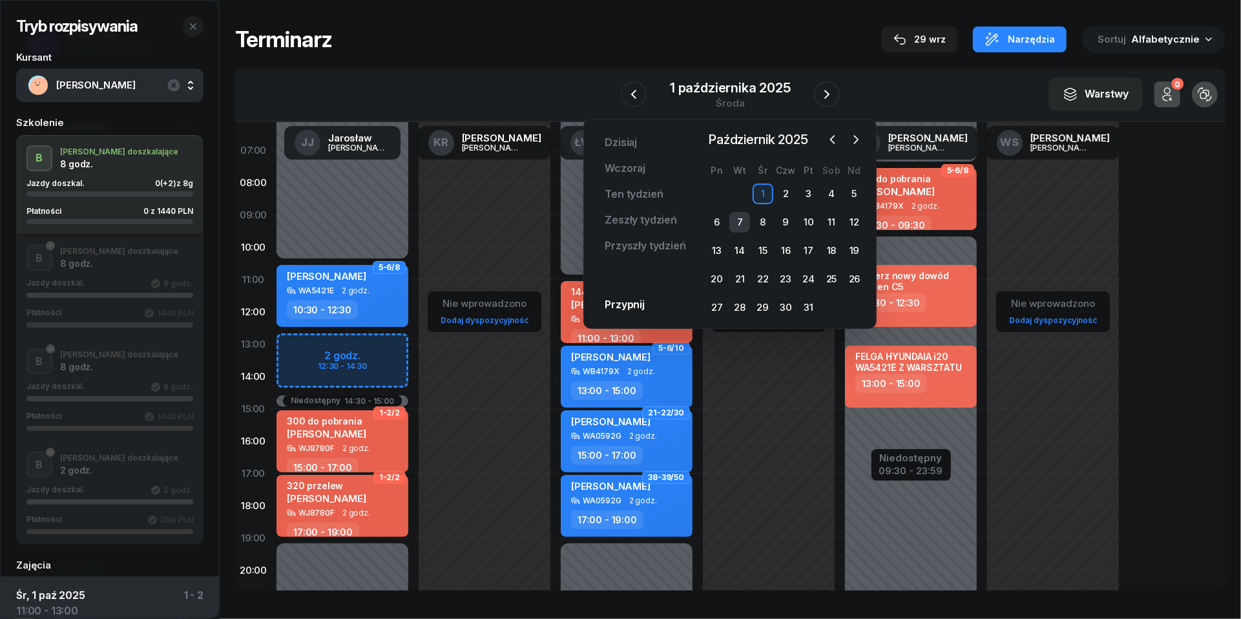
click at [737, 218] on div "7" at bounding box center [739, 222] width 21 height 21
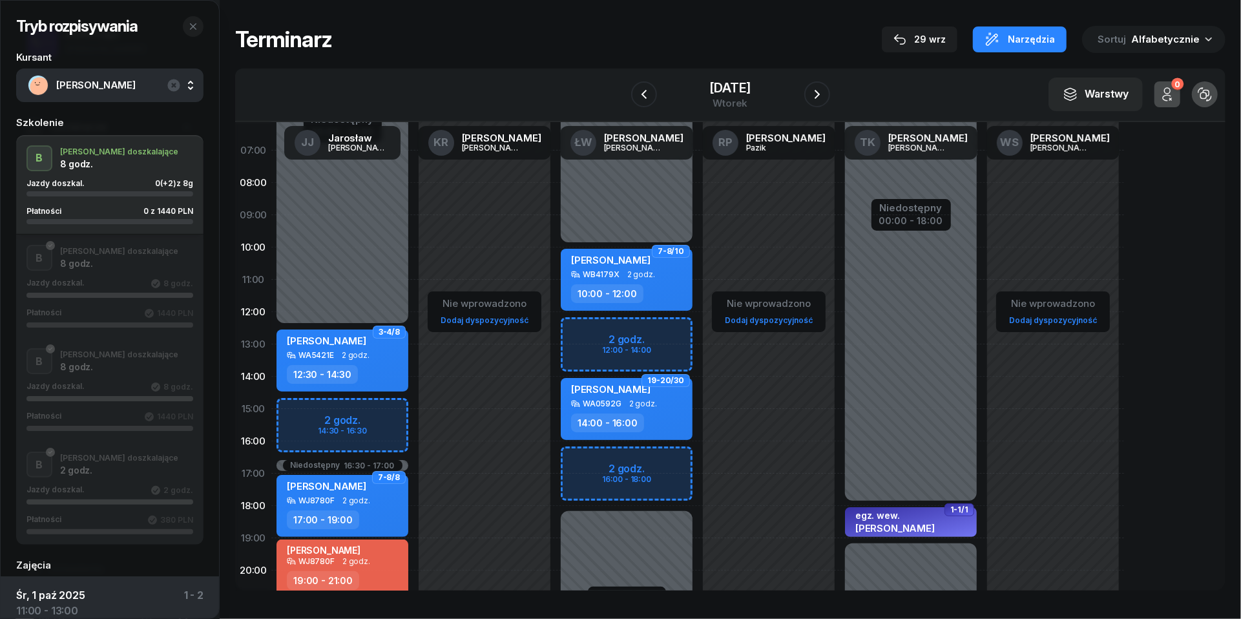
click at [578, 330] on div "Niedostępny 00:00 - 10:00 Niedostępny 18:00 - 23:59 2 godz. 12:00 - 14:00 2 god…" at bounding box center [627, 409] width 142 height 614
select select "12"
select select "14"
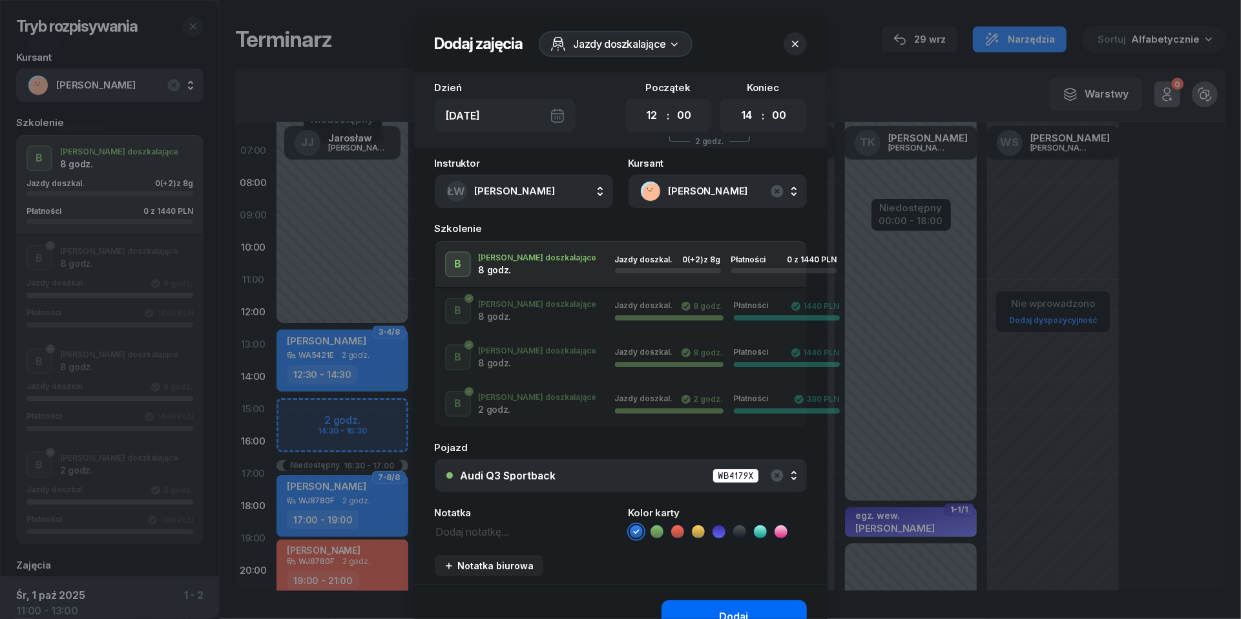
click at [698, 611] on button "Dodaj" at bounding box center [734, 617] width 145 height 34
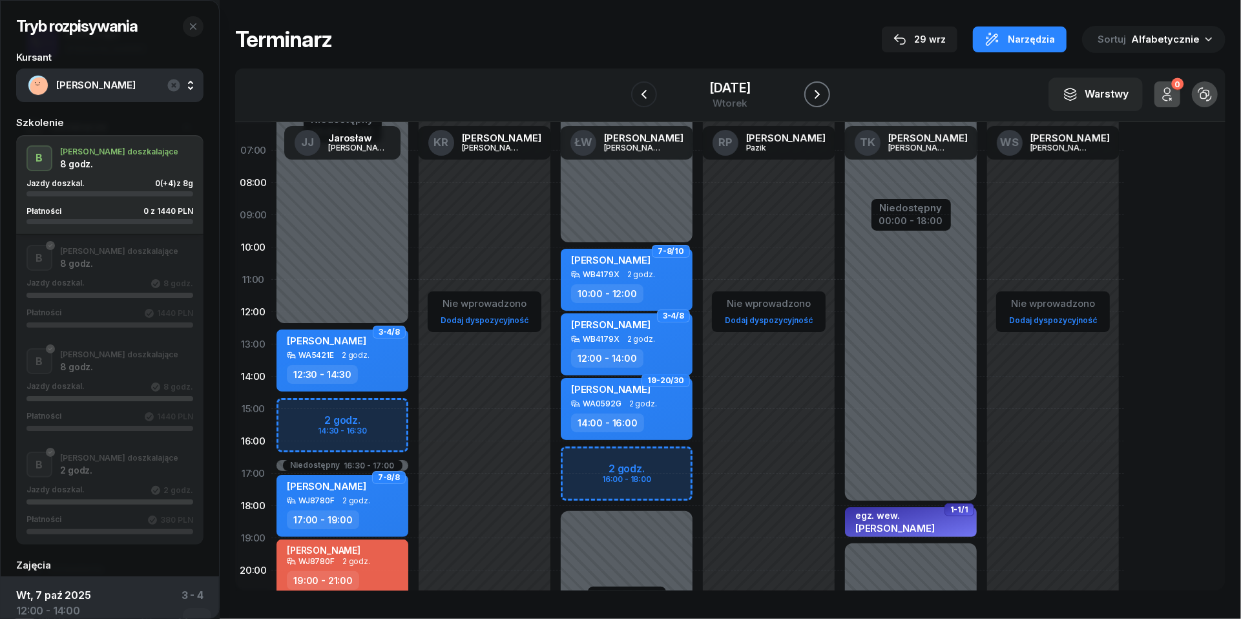
click at [815, 90] on button "button" at bounding box center [817, 94] width 26 height 26
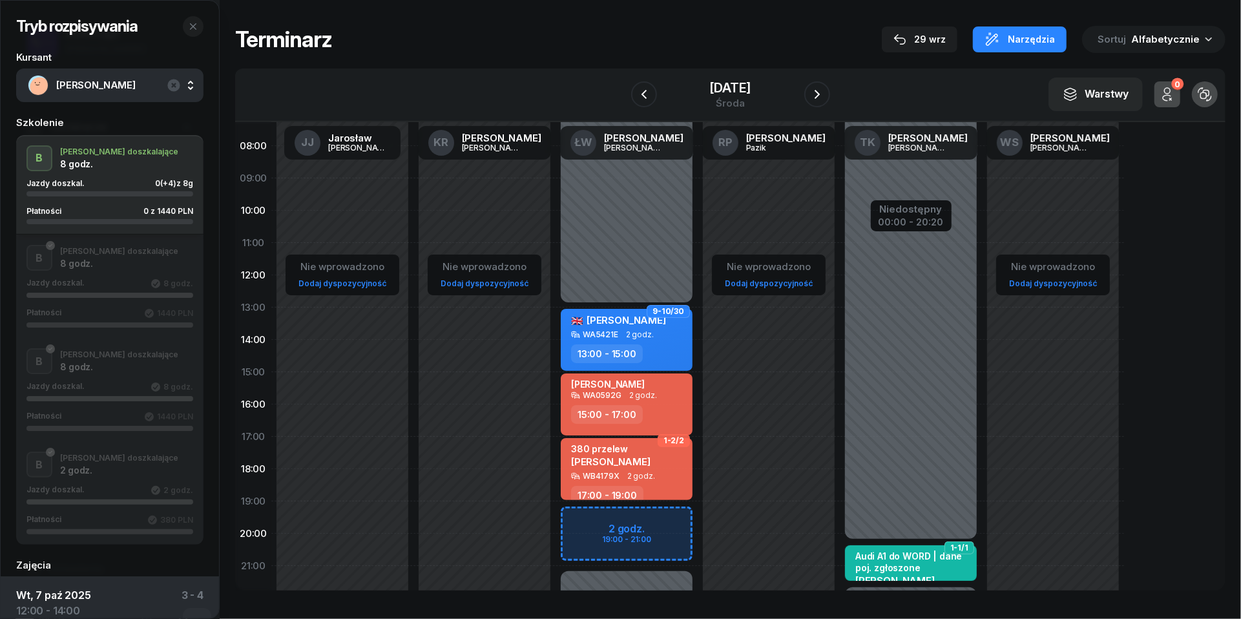
scroll to position [94, 0]
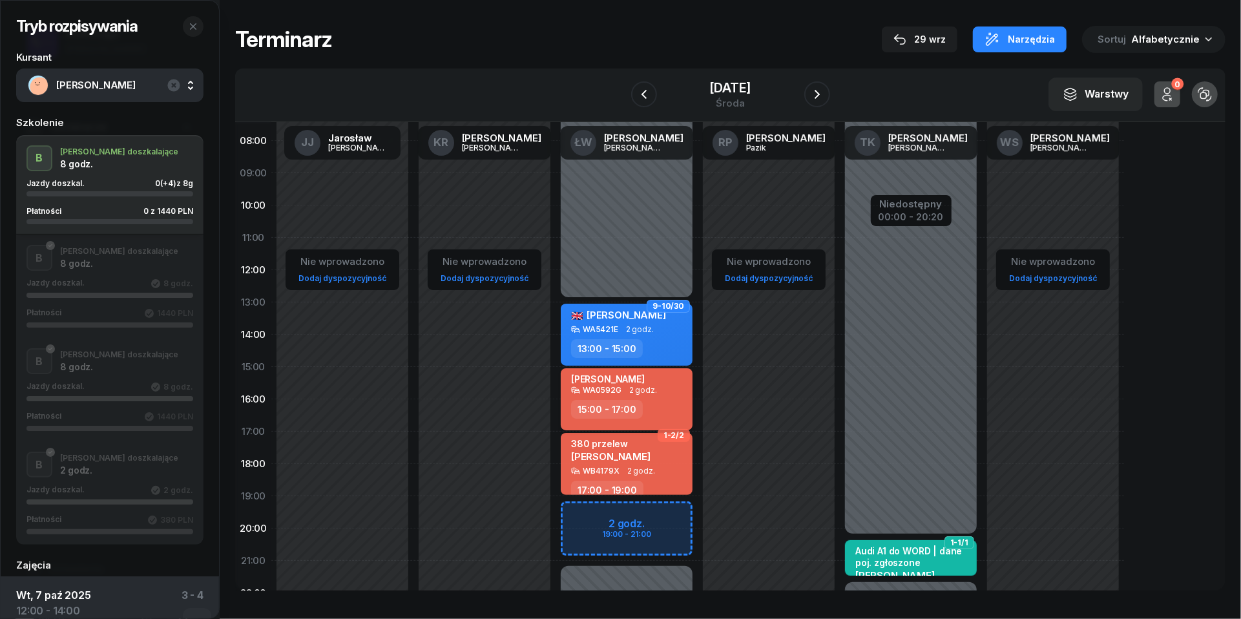
click at [652, 388] on span "2 godz." at bounding box center [643, 390] width 28 height 9
select select "15"
select select "17"
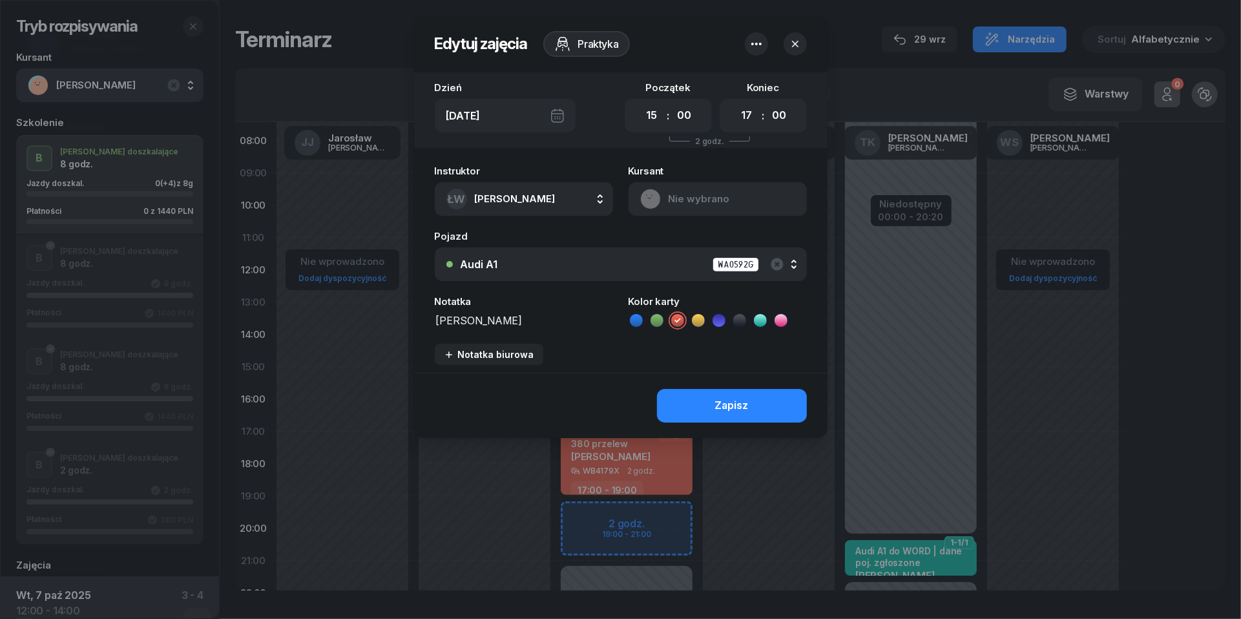
click at [598, 203] on button "ŁW [PERSON_NAME]" at bounding box center [524, 199] width 178 height 34
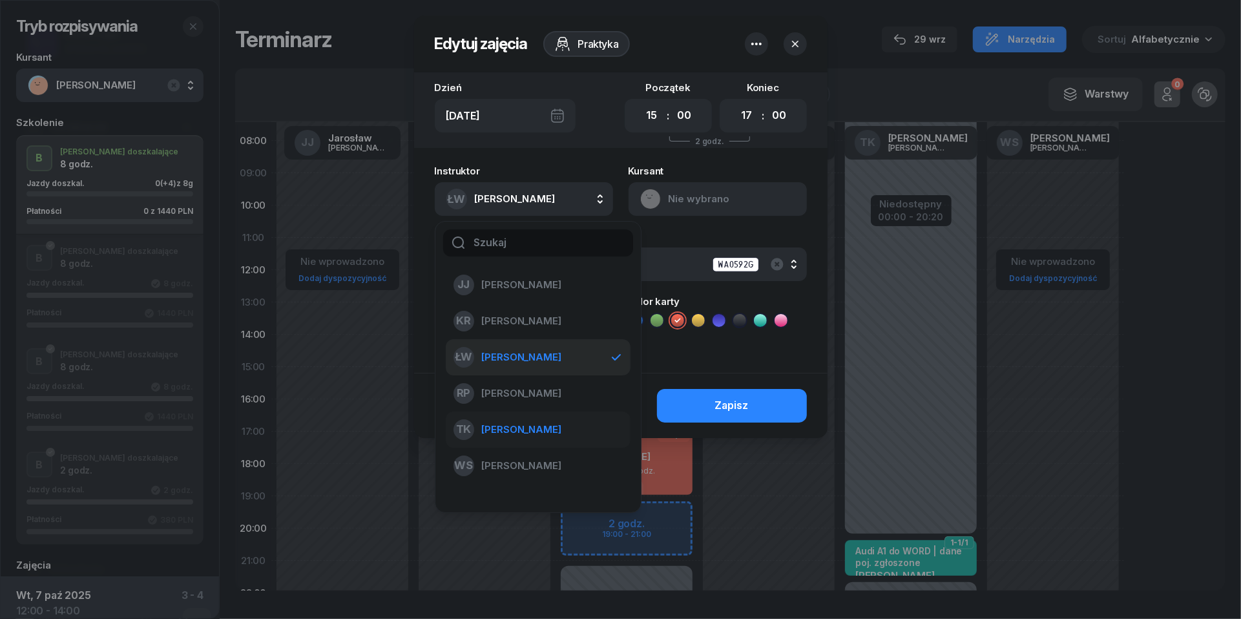
click at [538, 424] on span "[PERSON_NAME]" at bounding box center [521, 429] width 79 height 17
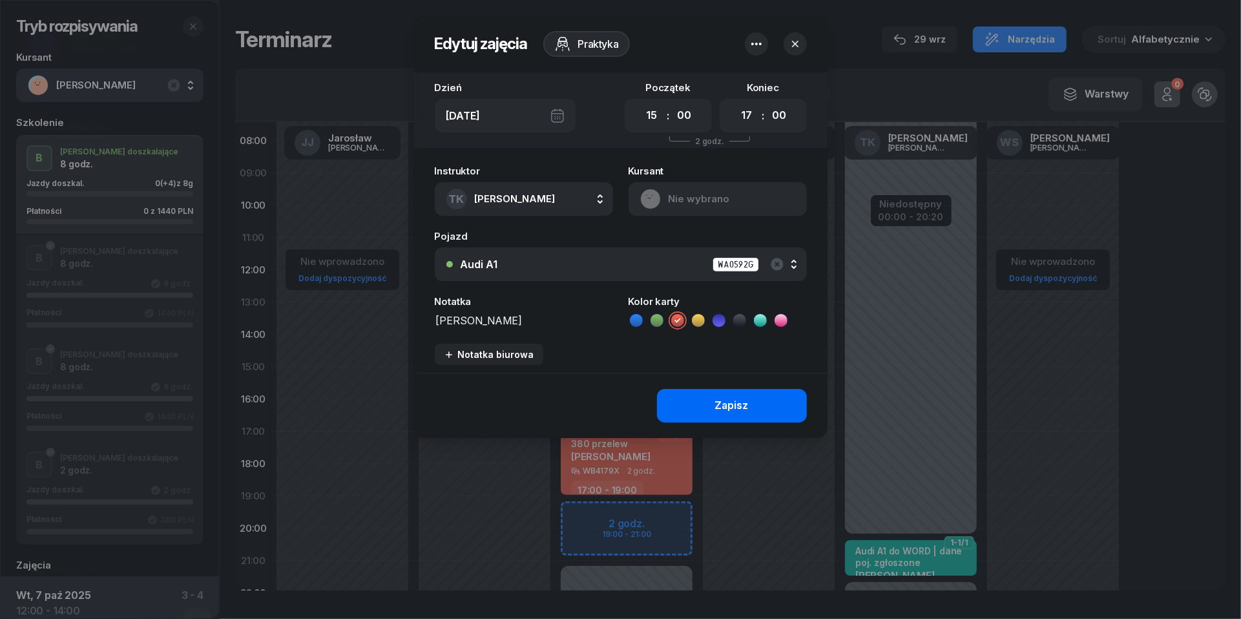
click at [719, 404] on div "Zapisz" at bounding box center [732, 405] width 34 height 17
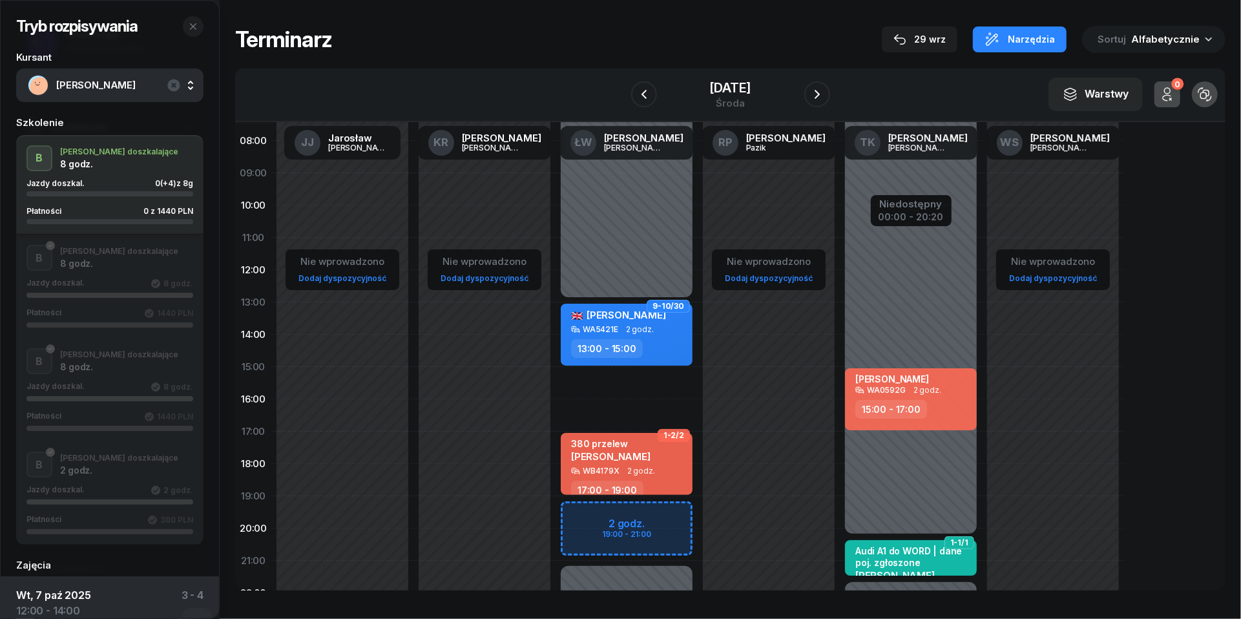
click at [609, 376] on div "Niedostępny 00:00 - 13:00 Niedostępny 21:00 - 23:59 2 godz. 19:00 - 21:00 9-10/…" at bounding box center [627, 367] width 142 height 614
select select "15"
select select "17"
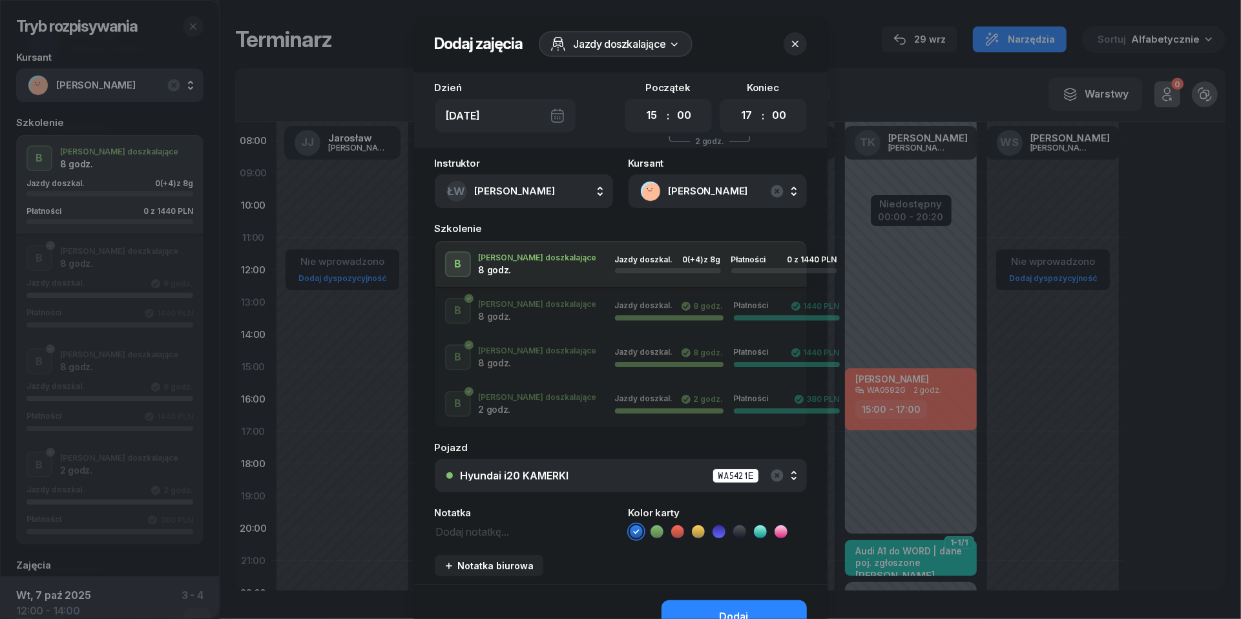
click at [567, 479] on div "Hyundai i20 KAMERKI WA5421E" at bounding box center [628, 476] width 335 height 16
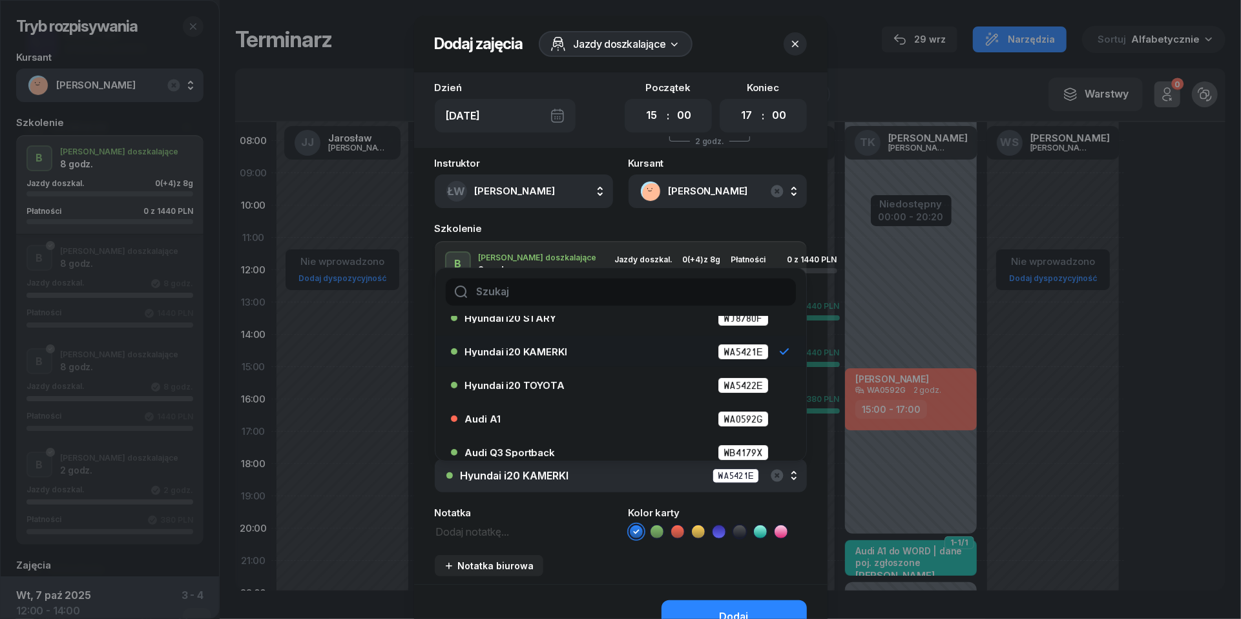
scroll to position [54, 0]
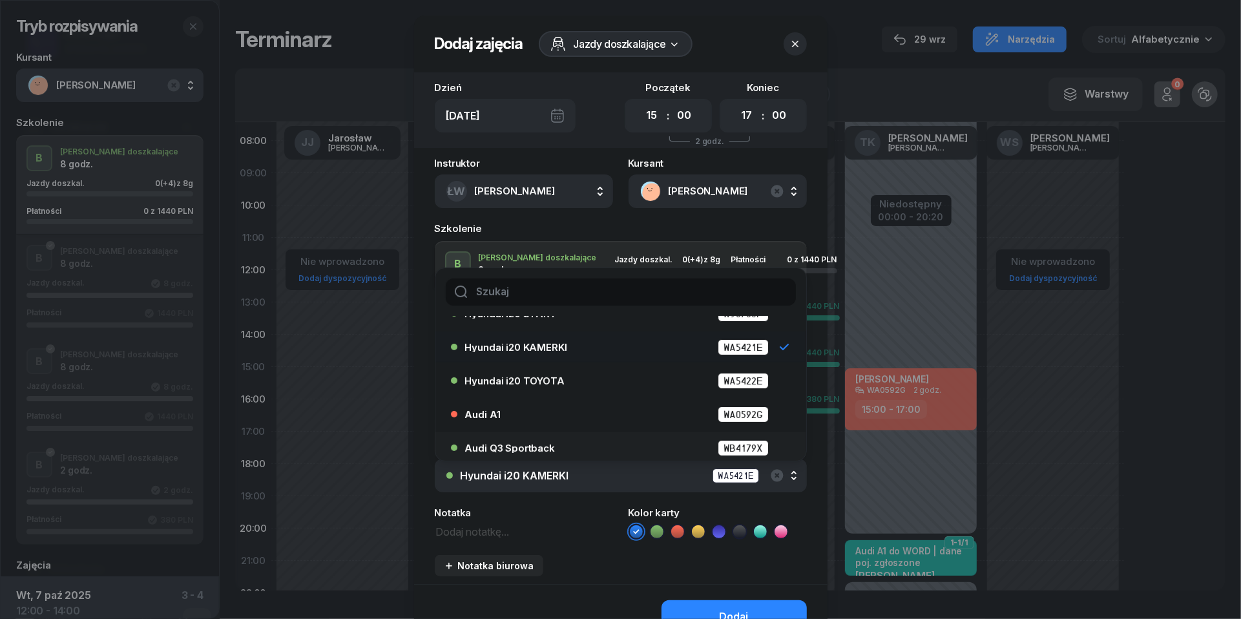
click at [549, 437] on div "Audi Q3 Sportback WB4179X" at bounding box center [617, 447] width 332 height 21
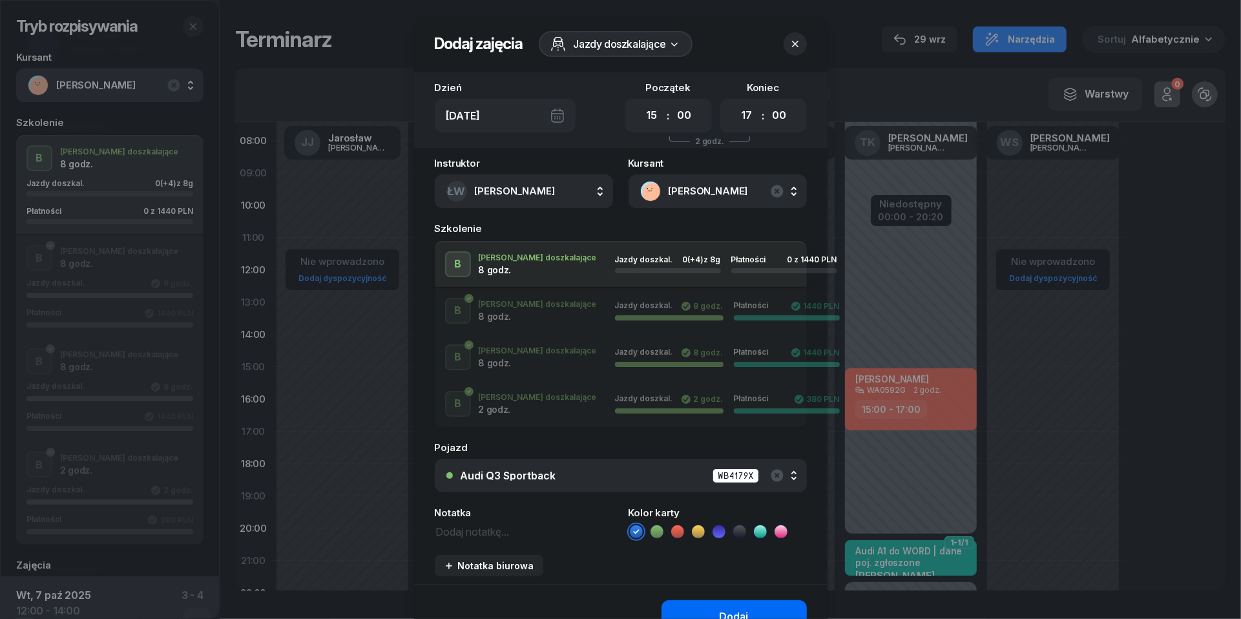
click at [700, 601] on button "Dodaj" at bounding box center [734, 617] width 145 height 34
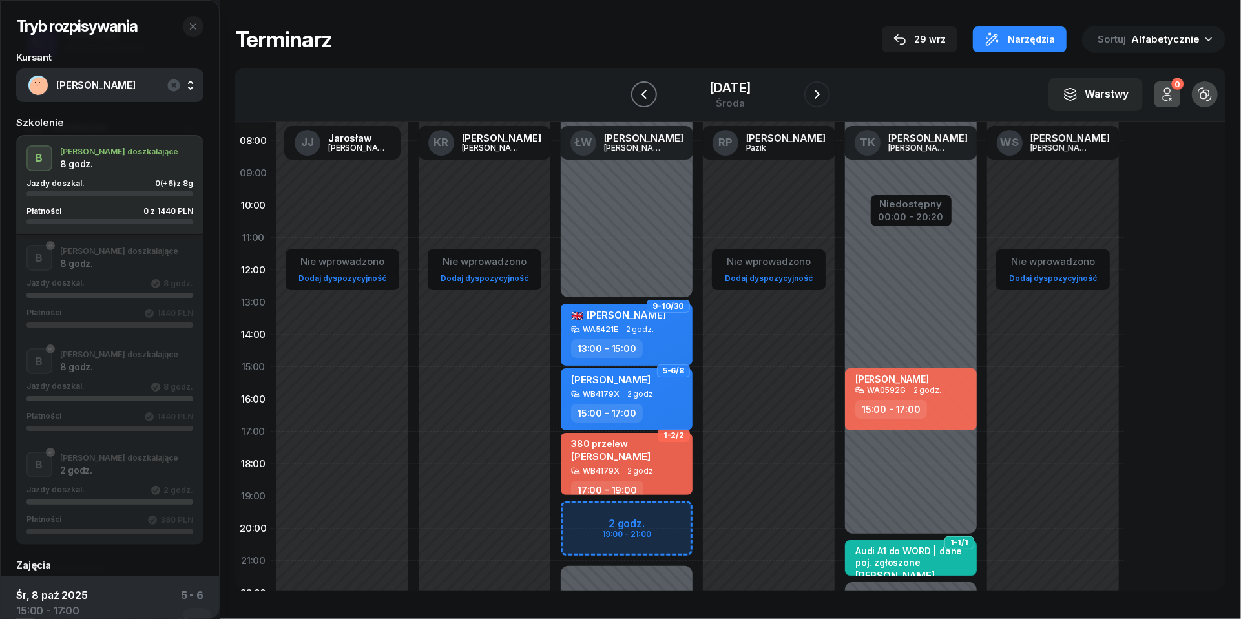
click at [640, 89] on button "button" at bounding box center [644, 94] width 26 height 26
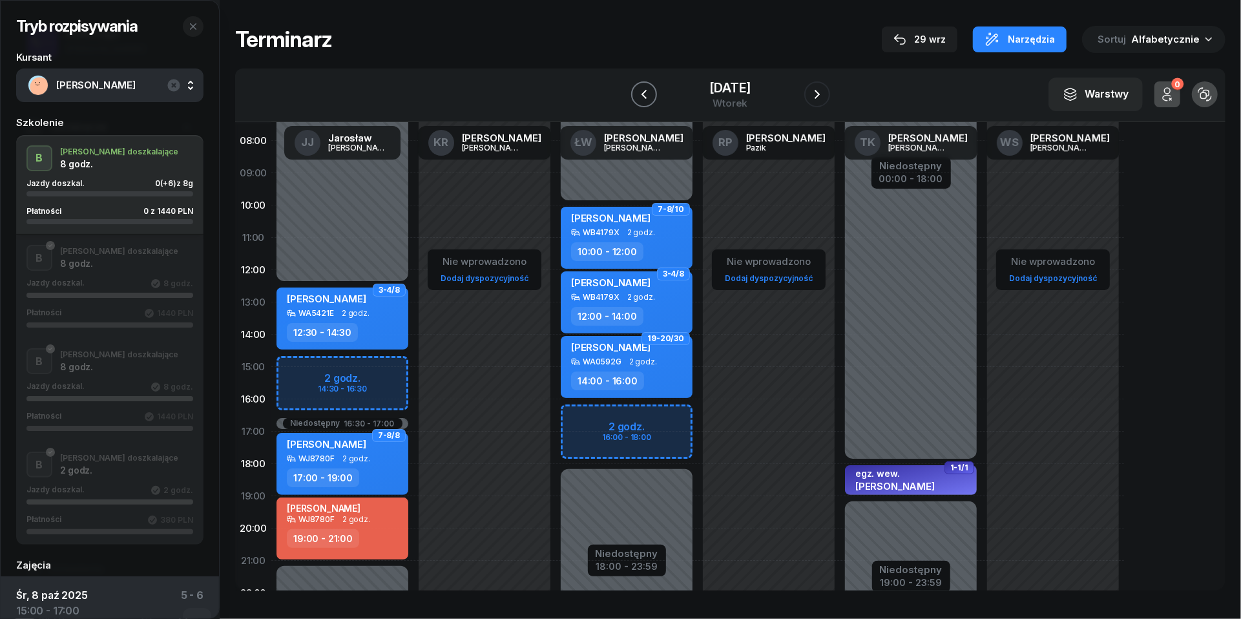
click at [640, 89] on button "button" at bounding box center [644, 94] width 26 height 26
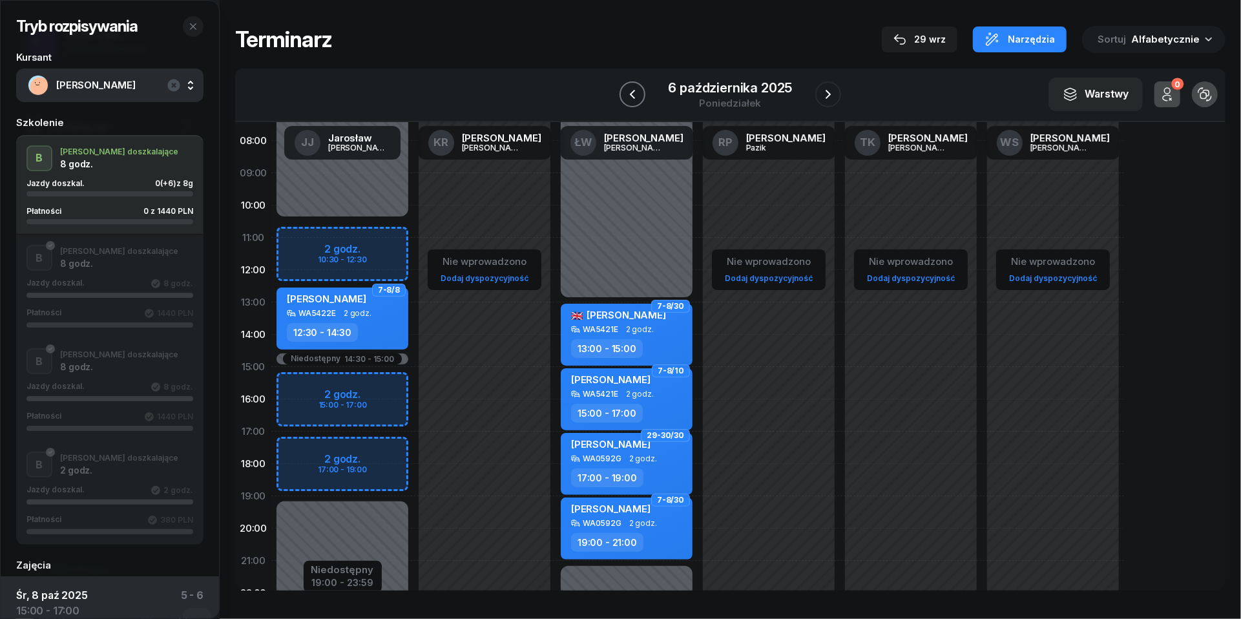
click at [640, 89] on button "button" at bounding box center [633, 94] width 26 height 26
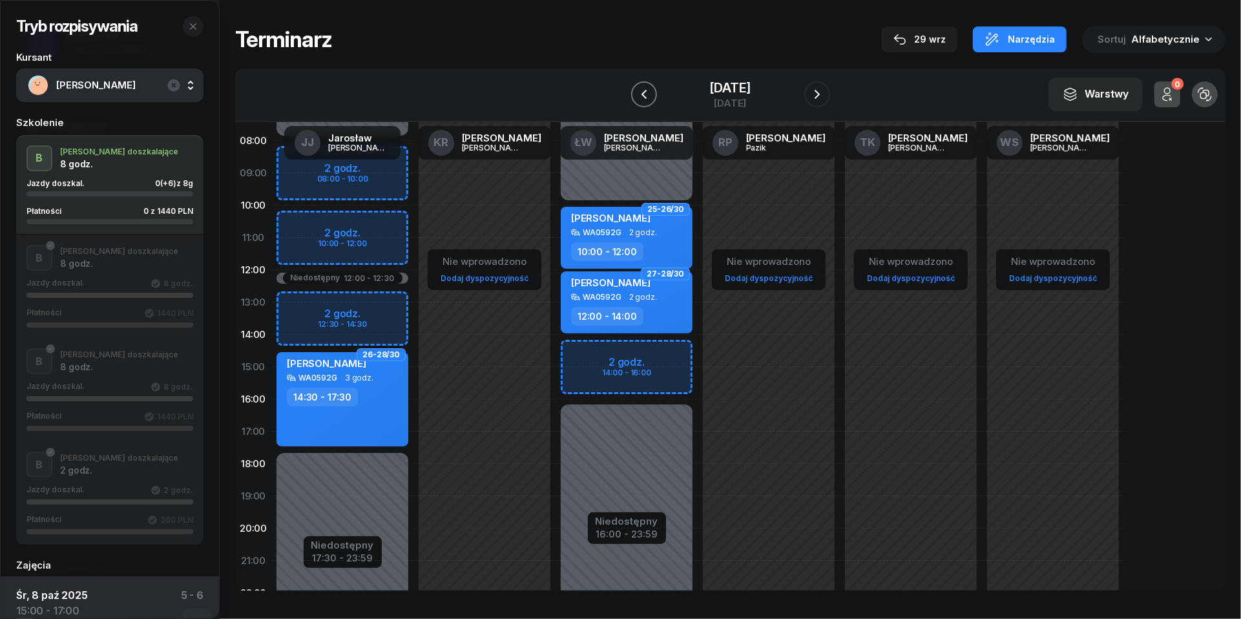
click at [636, 90] on icon "button" at bounding box center [644, 95] width 16 height 16
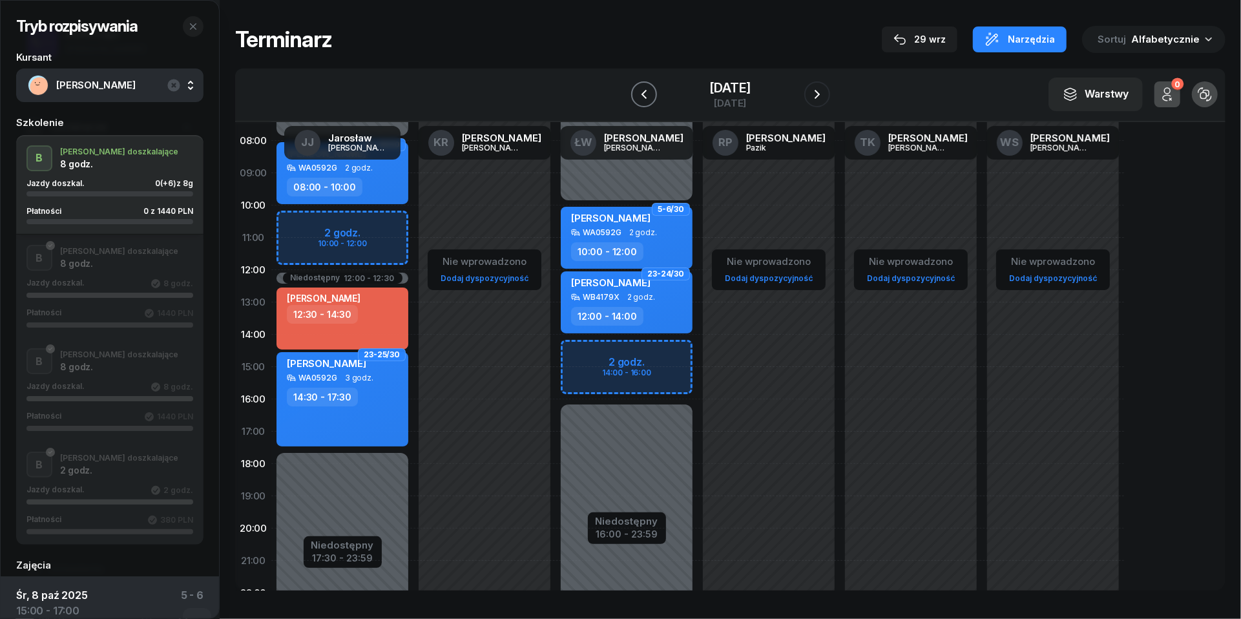
click at [636, 90] on icon "button" at bounding box center [644, 95] width 16 height 16
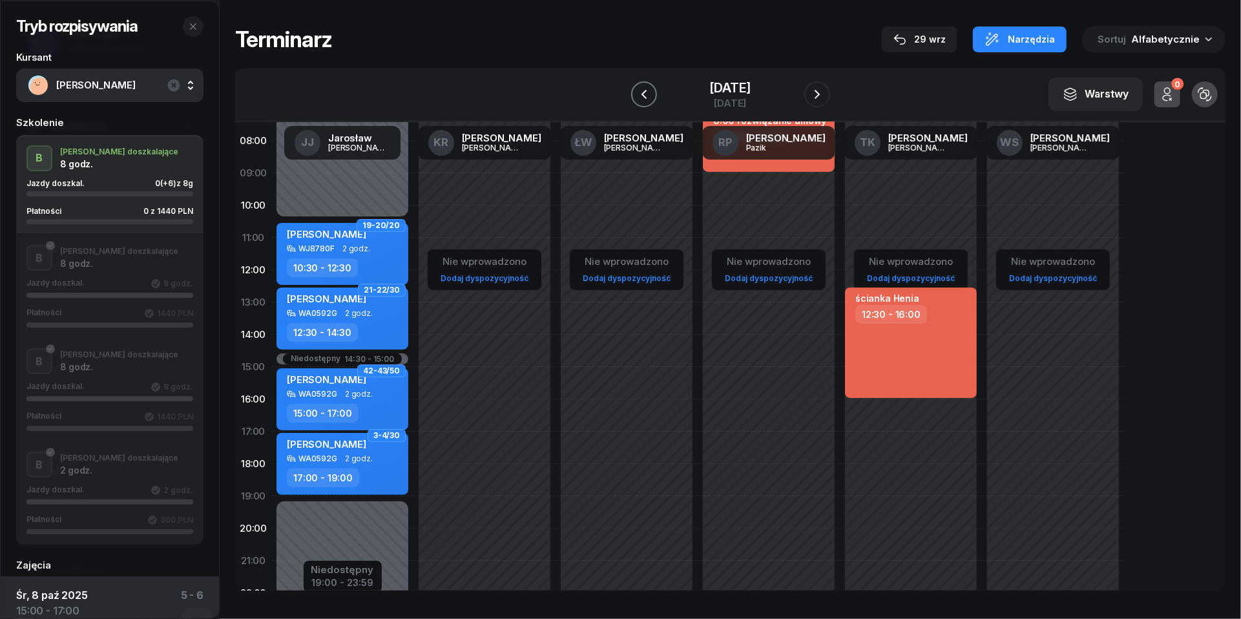
click at [636, 90] on icon "button" at bounding box center [644, 95] width 16 height 16
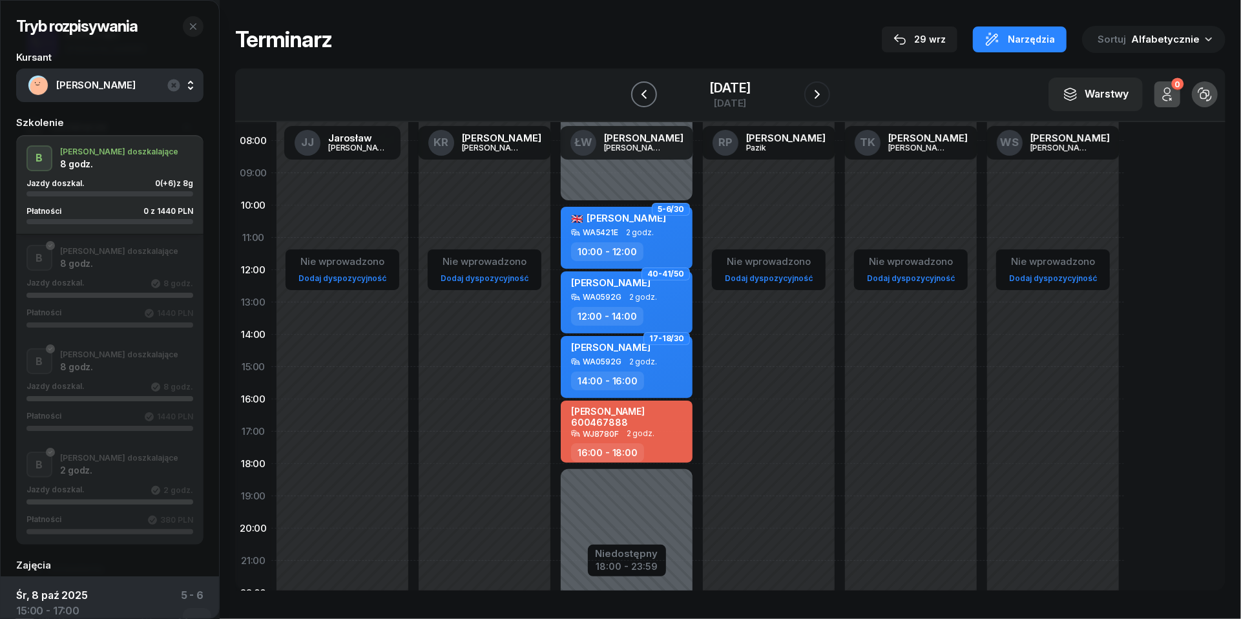
click at [636, 90] on icon "button" at bounding box center [644, 95] width 16 height 16
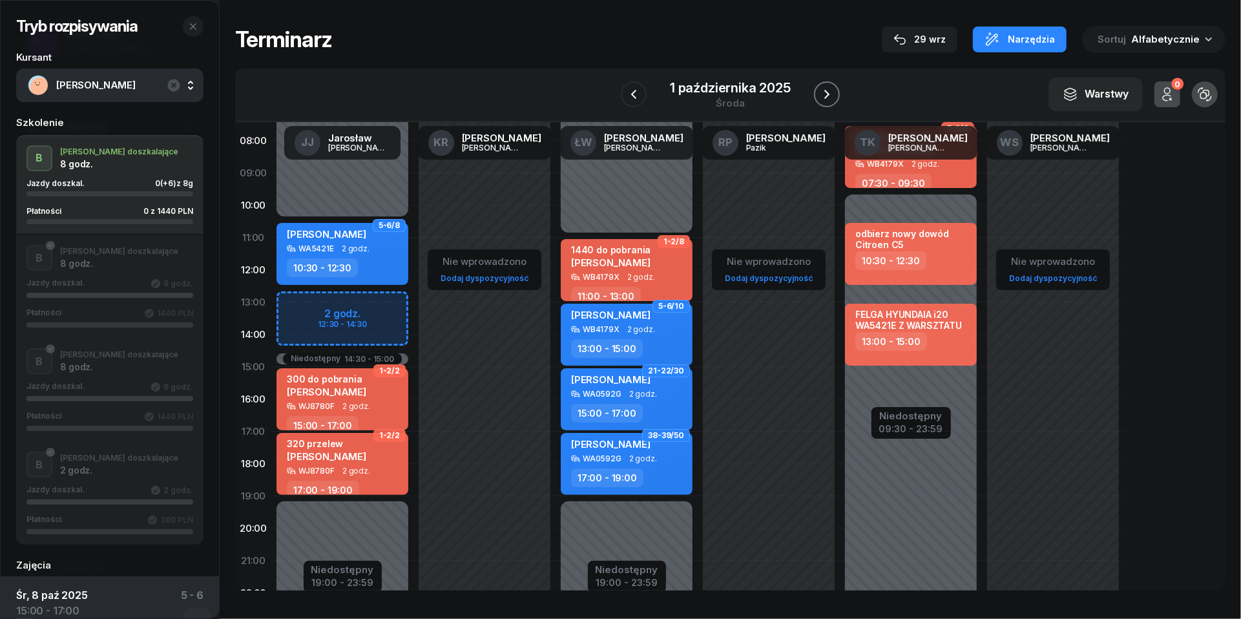
click at [826, 96] on icon "button" at bounding box center [827, 95] width 16 height 16
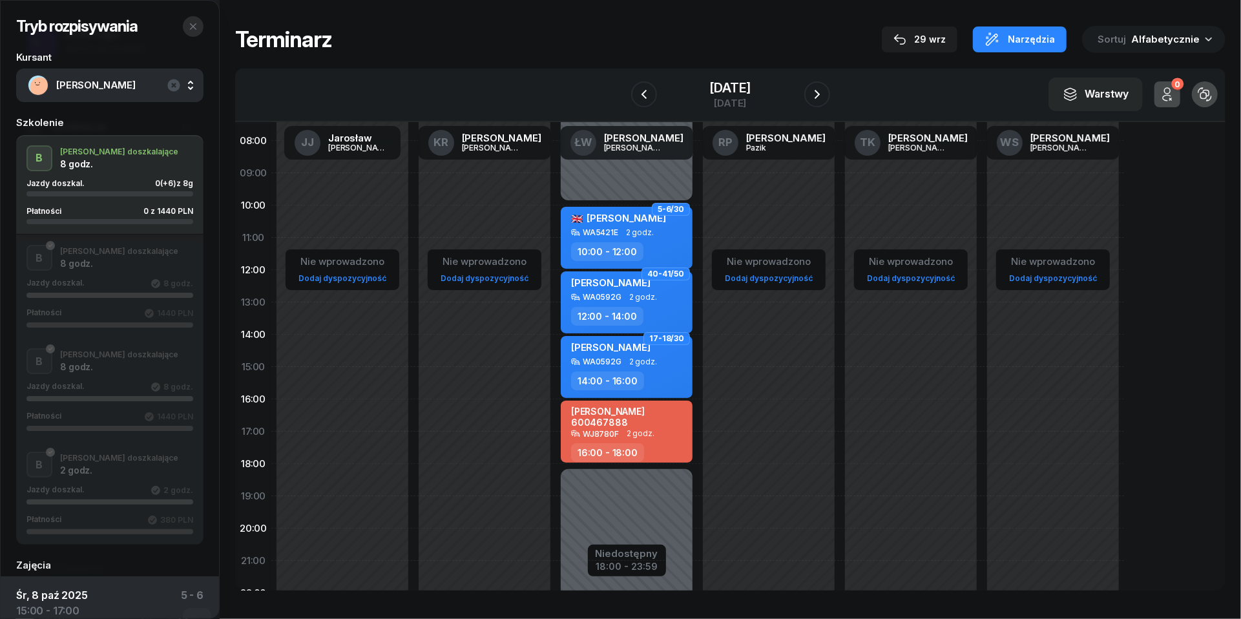
click at [197, 26] on icon "button" at bounding box center [193, 26] width 10 height 10
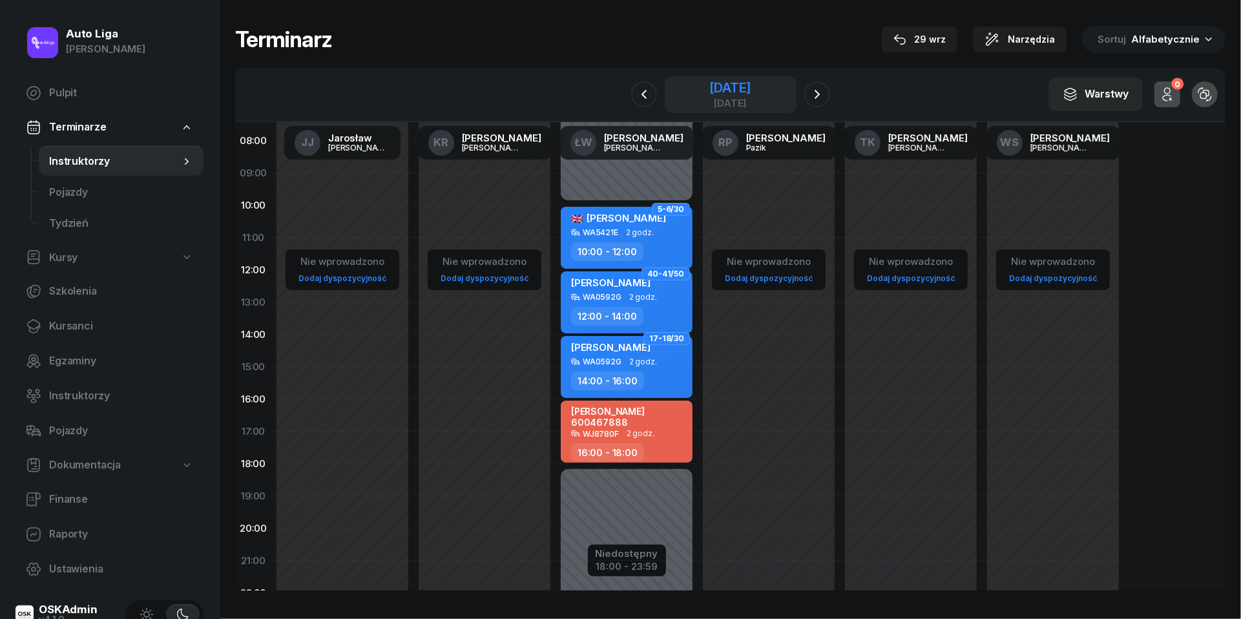
click at [751, 105] on div "[DATE]" at bounding box center [729, 103] width 41 height 10
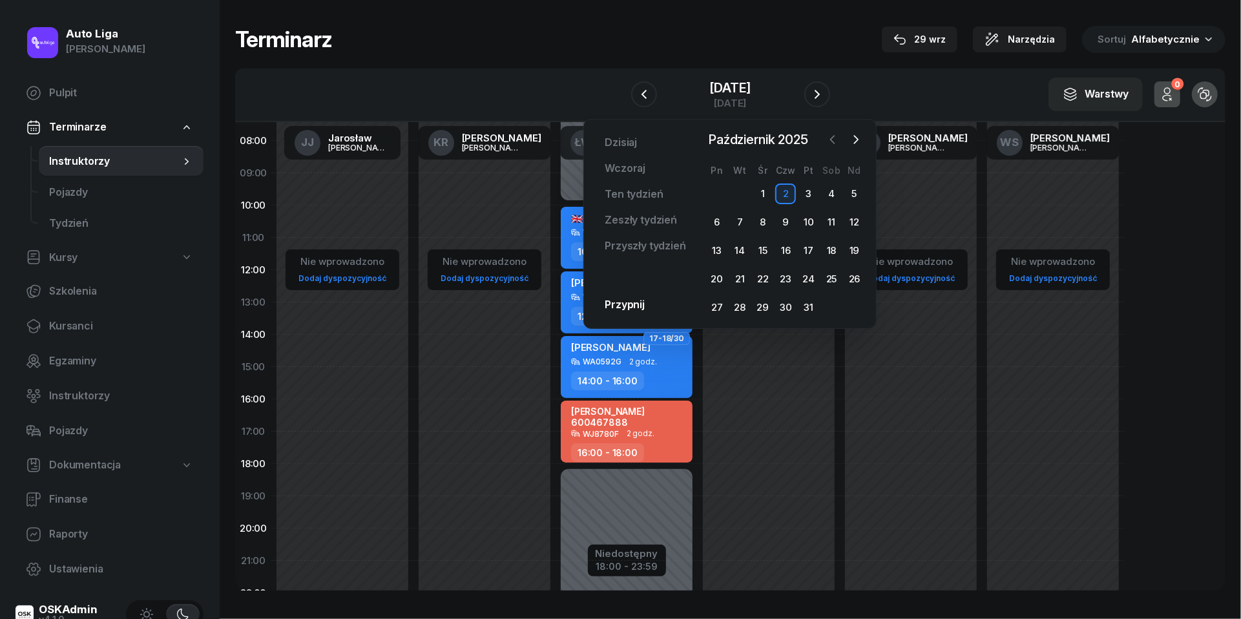
click at [838, 141] on icon "button" at bounding box center [832, 139] width 13 height 13
click at [830, 278] on div "27" at bounding box center [831, 279] width 21 height 21
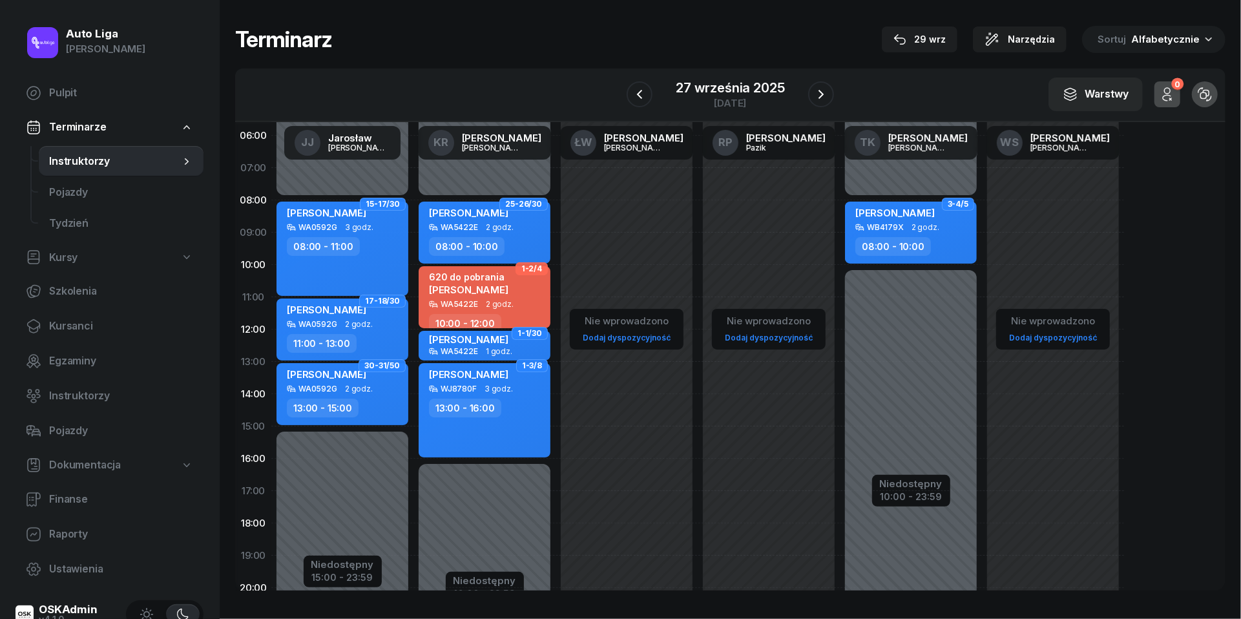
scroll to position [6, 0]
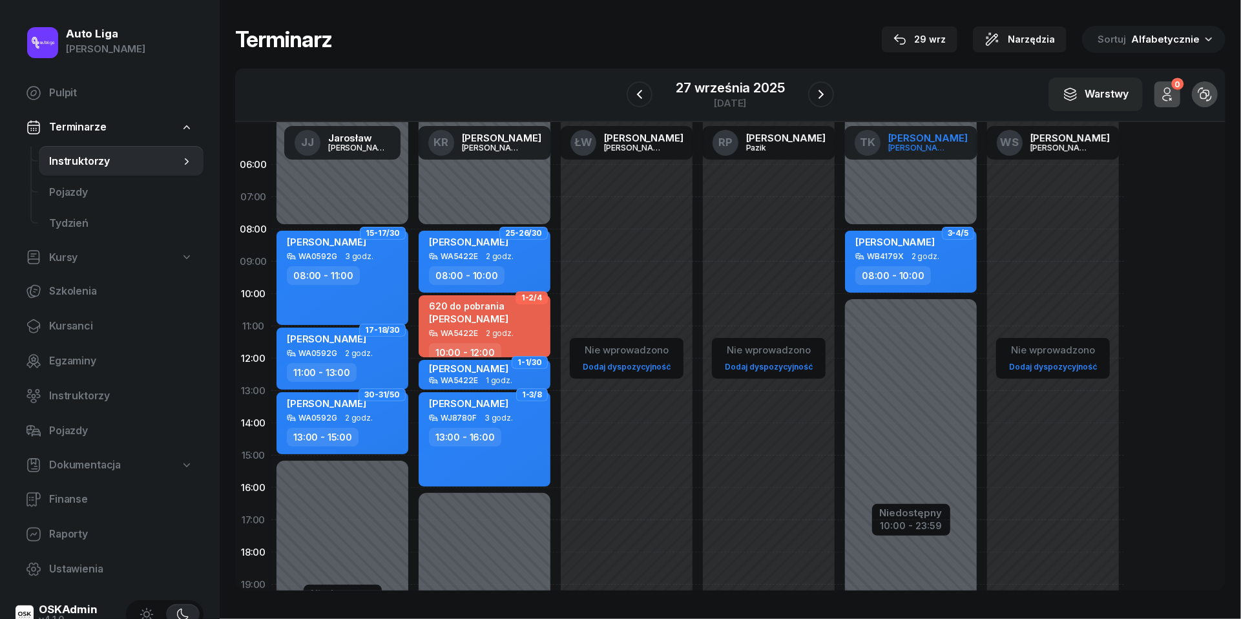
click at [881, 137] on div "TK" at bounding box center [868, 143] width 26 height 26
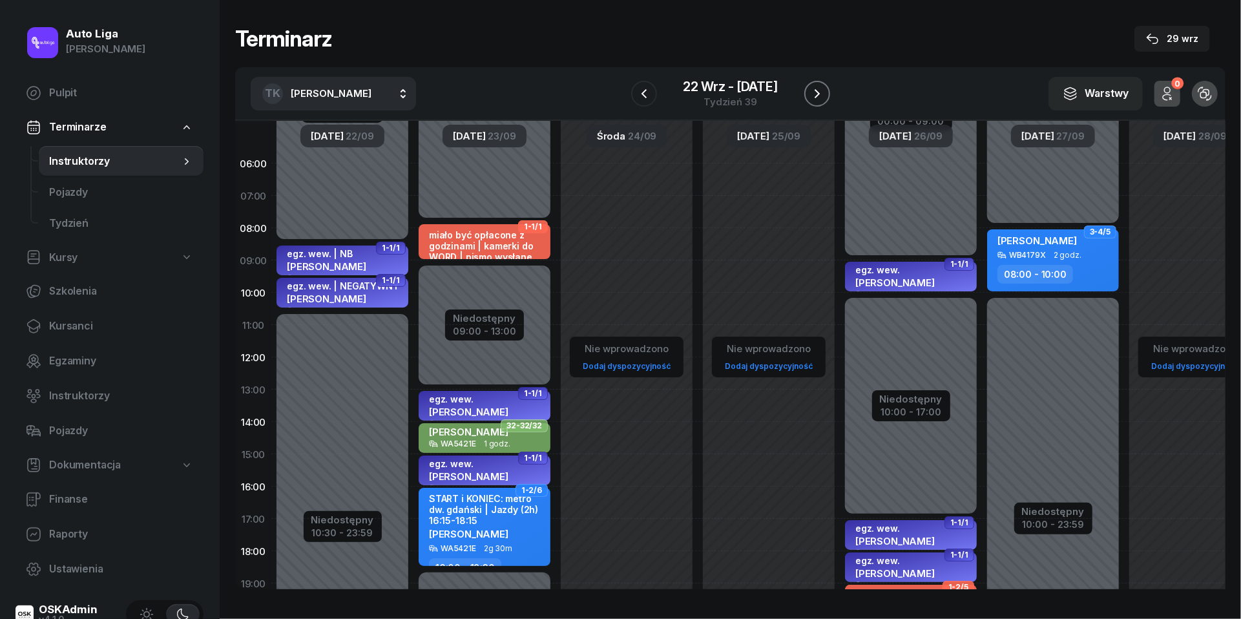
click at [818, 87] on icon "button" at bounding box center [818, 94] width 16 height 16
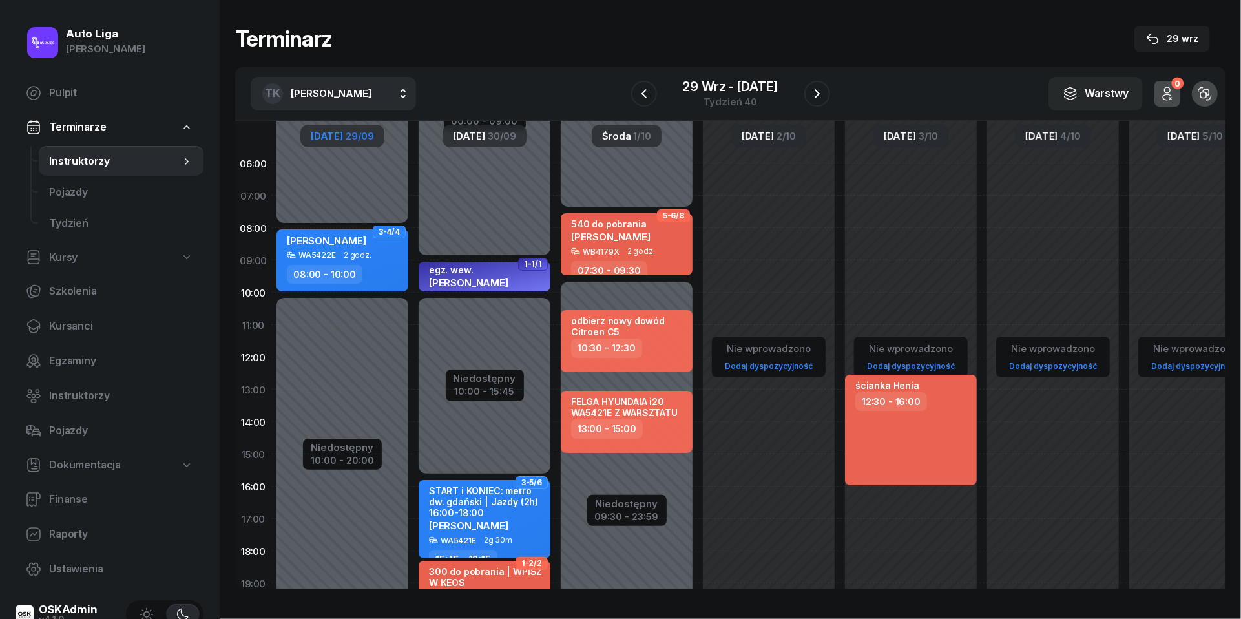
click at [318, 137] on span "[DATE]" at bounding box center [327, 136] width 32 height 10
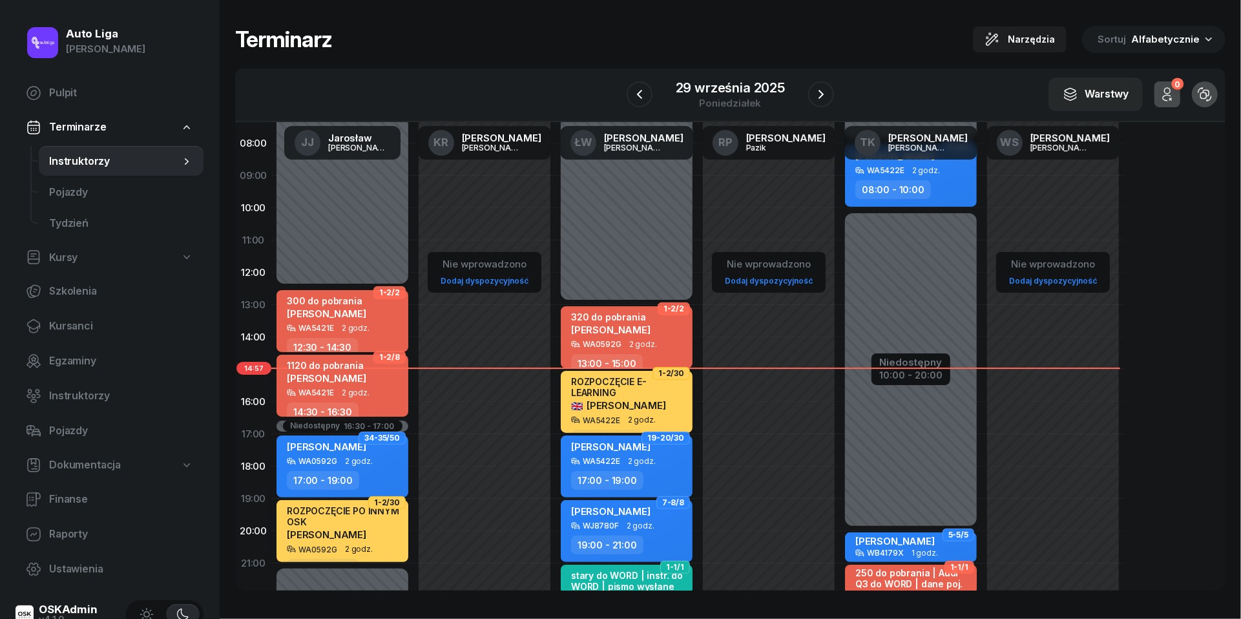
scroll to position [94, 0]
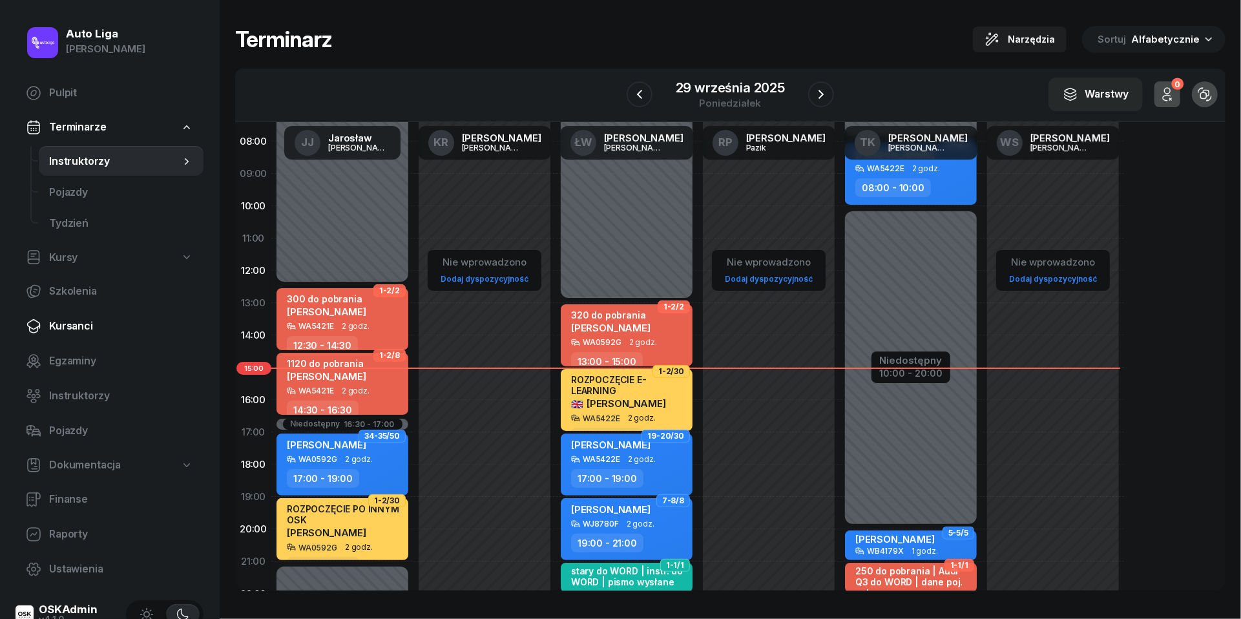
click at [76, 323] on span "Kursanci" at bounding box center [121, 326] width 144 height 17
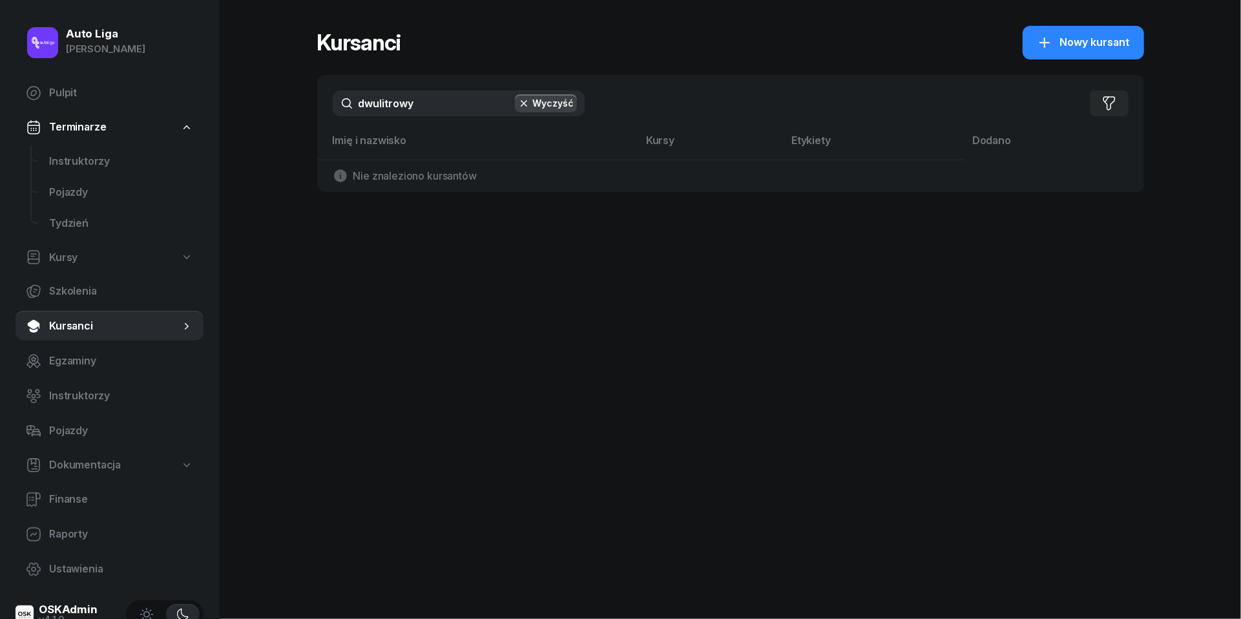
click at [425, 101] on input "dwulitrowy" at bounding box center [459, 103] width 252 height 26
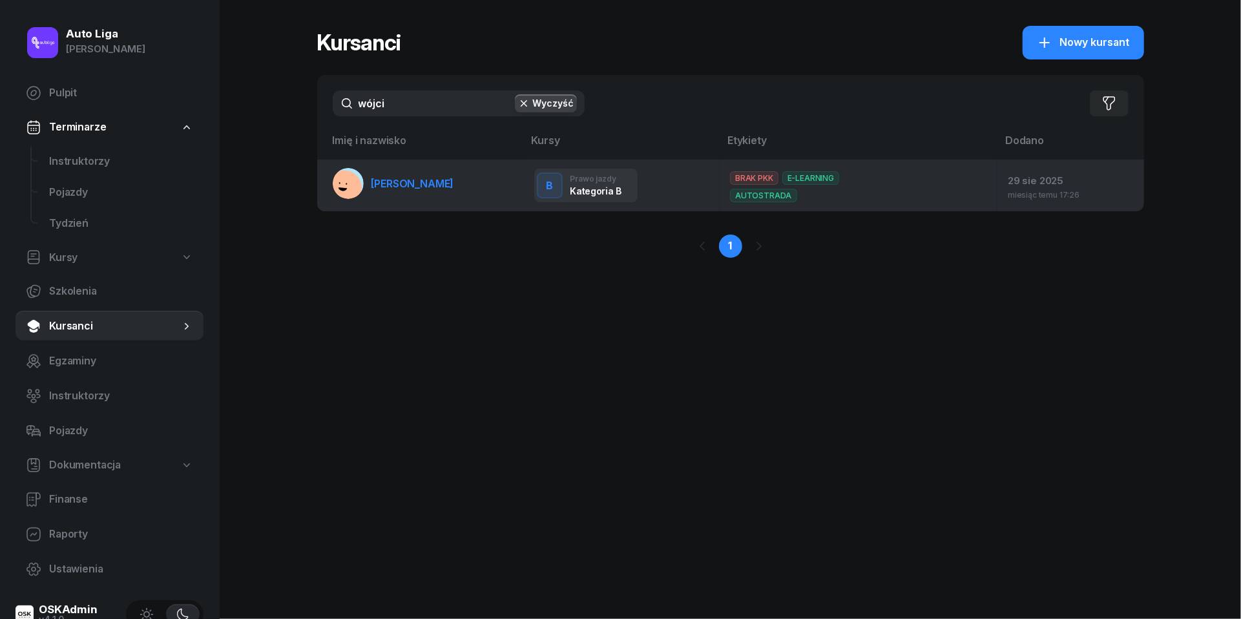
type input "wójci"
click at [383, 182] on span "[PERSON_NAME]" at bounding box center [413, 183] width 83 height 13
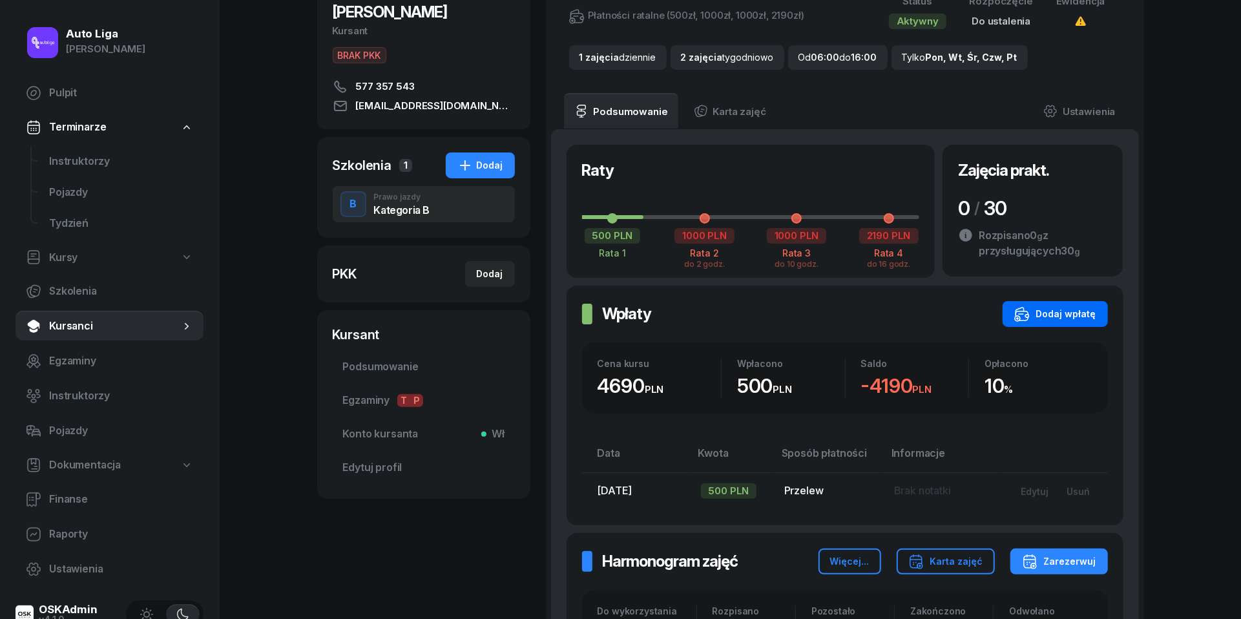
scroll to position [133, 0]
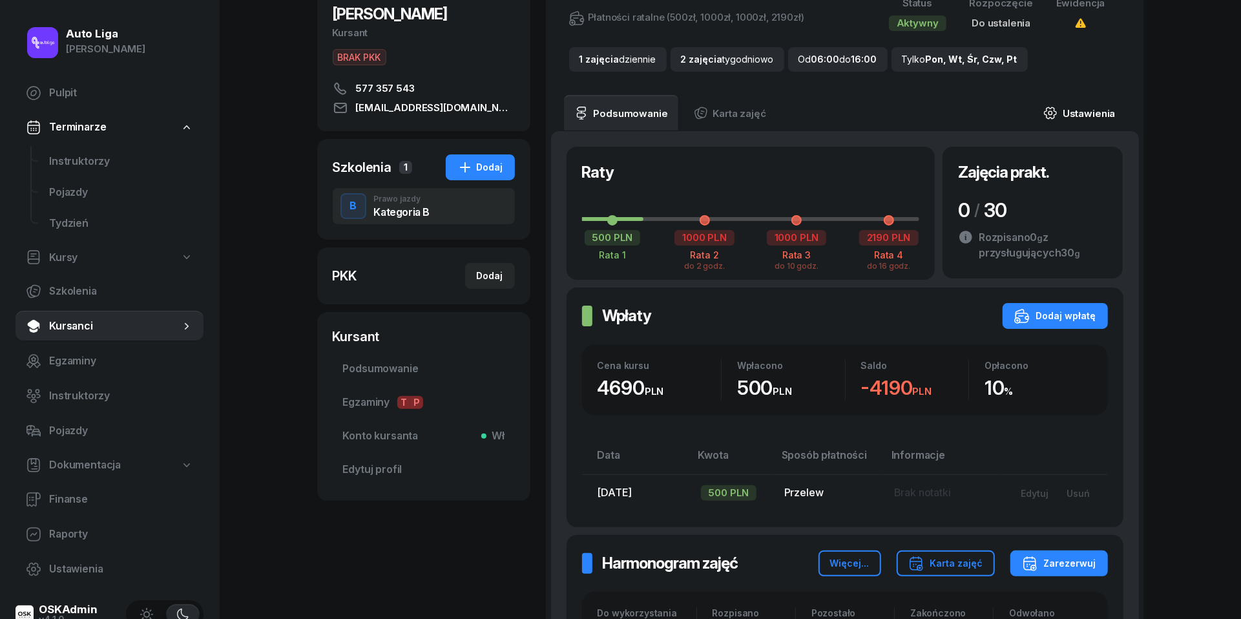
click at [1091, 110] on link "Ustawienia" at bounding box center [1079, 113] width 92 height 36
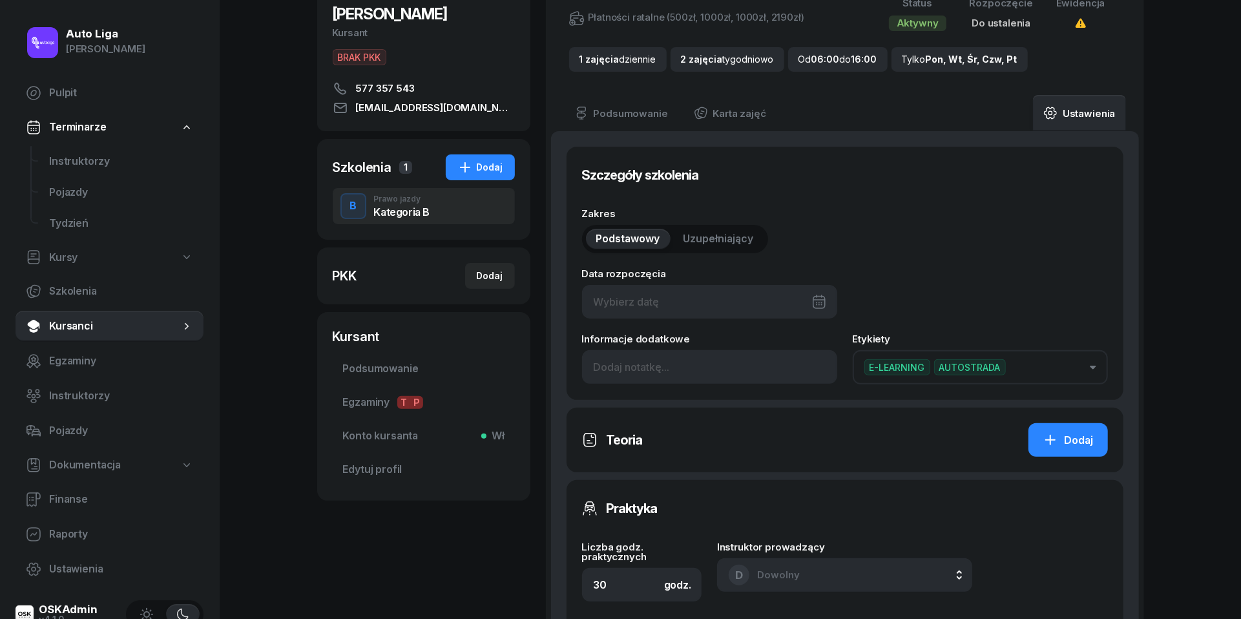
click at [1092, 360] on button "E-LEARNING AUTOSTRADA" at bounding box center [980, 367] width 255 height 34
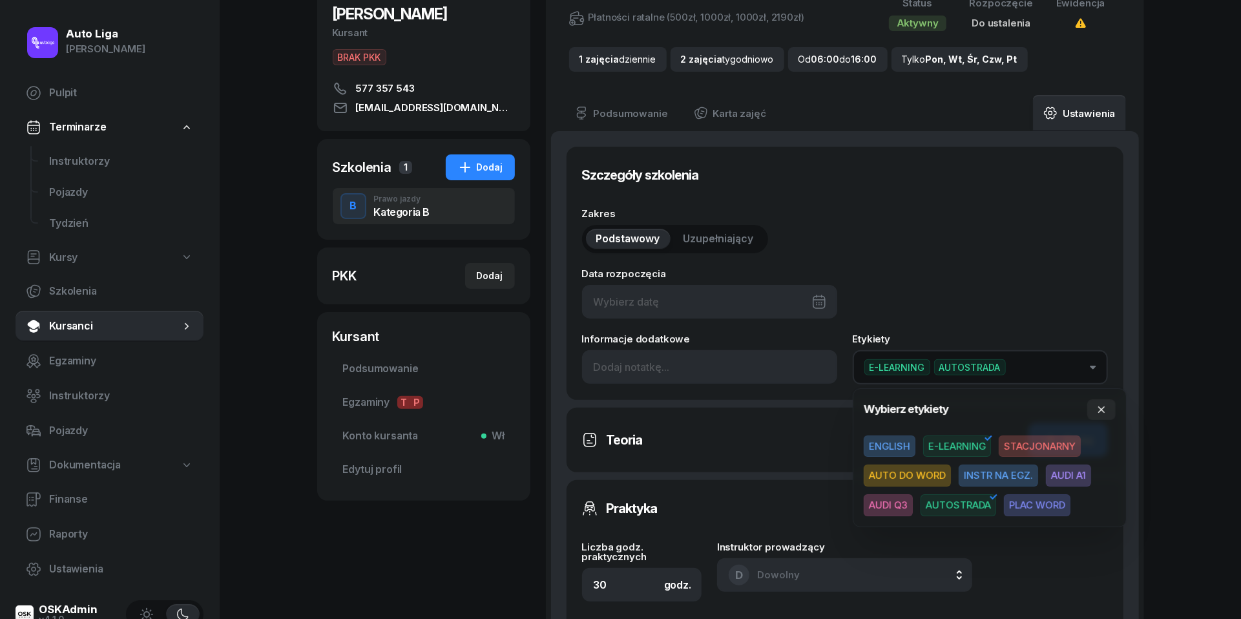
click at [1034, 448] on span "STACJONARNY" at bounding box center [1040, 446] width 82 height 22
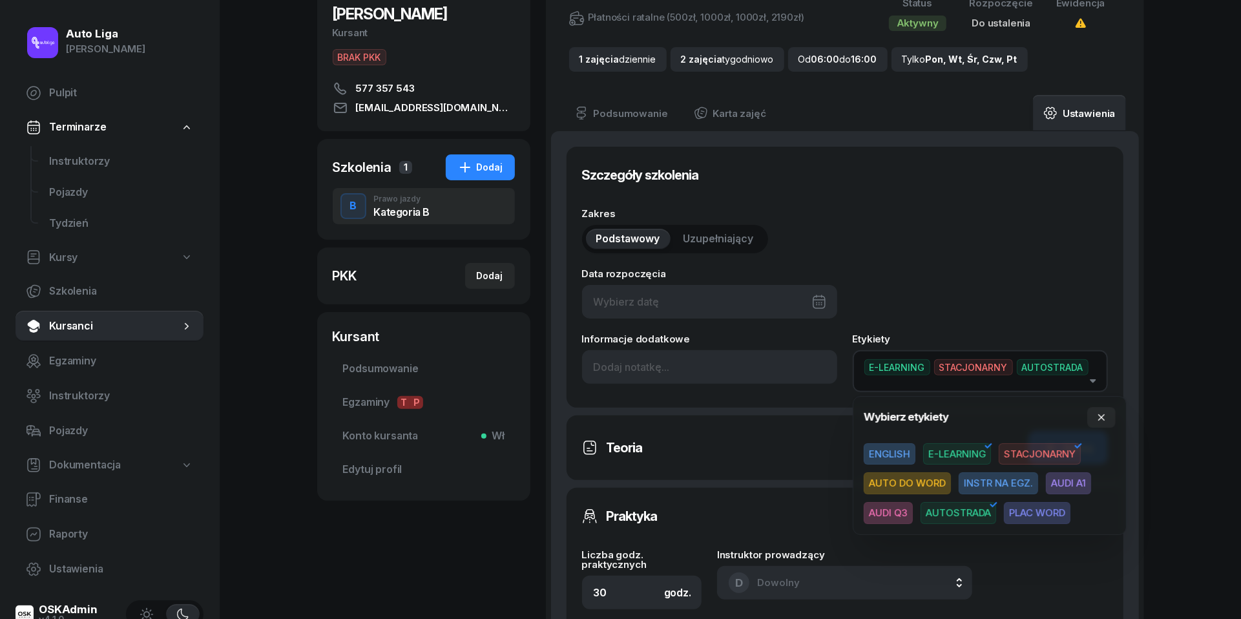
click at [983, 449] on icon "button" at bounding box center [989, 446] width 16 height 16
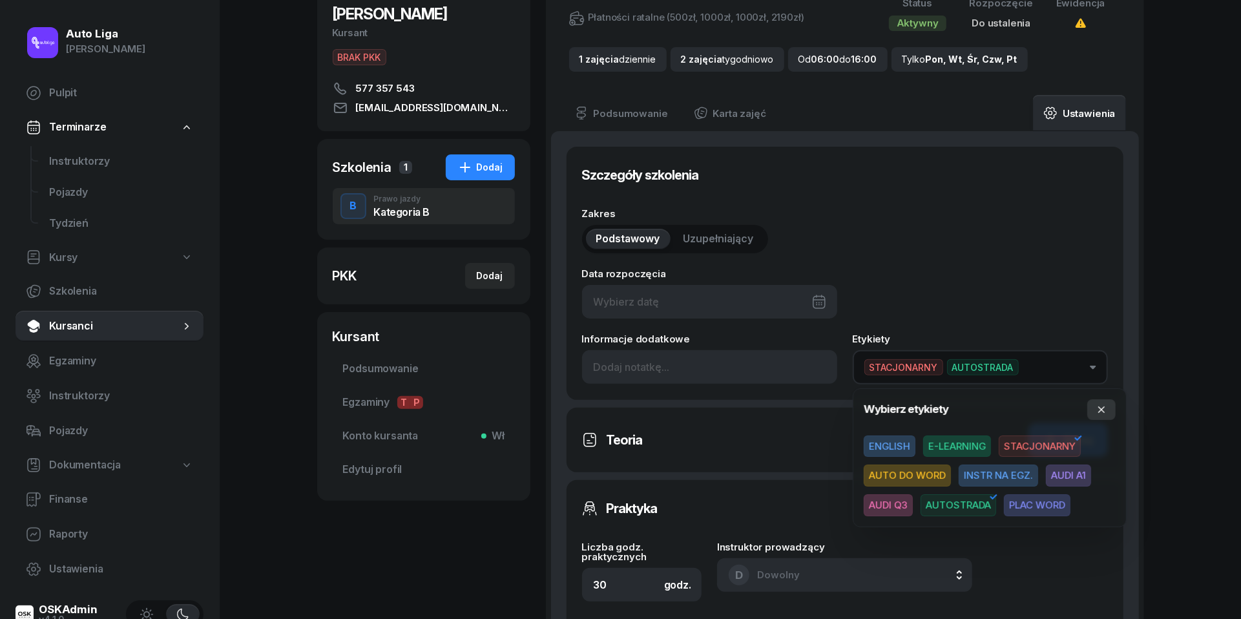
click at [1105, 410] on icon "button" at bounding box center [1101, 409] width 10 height 10
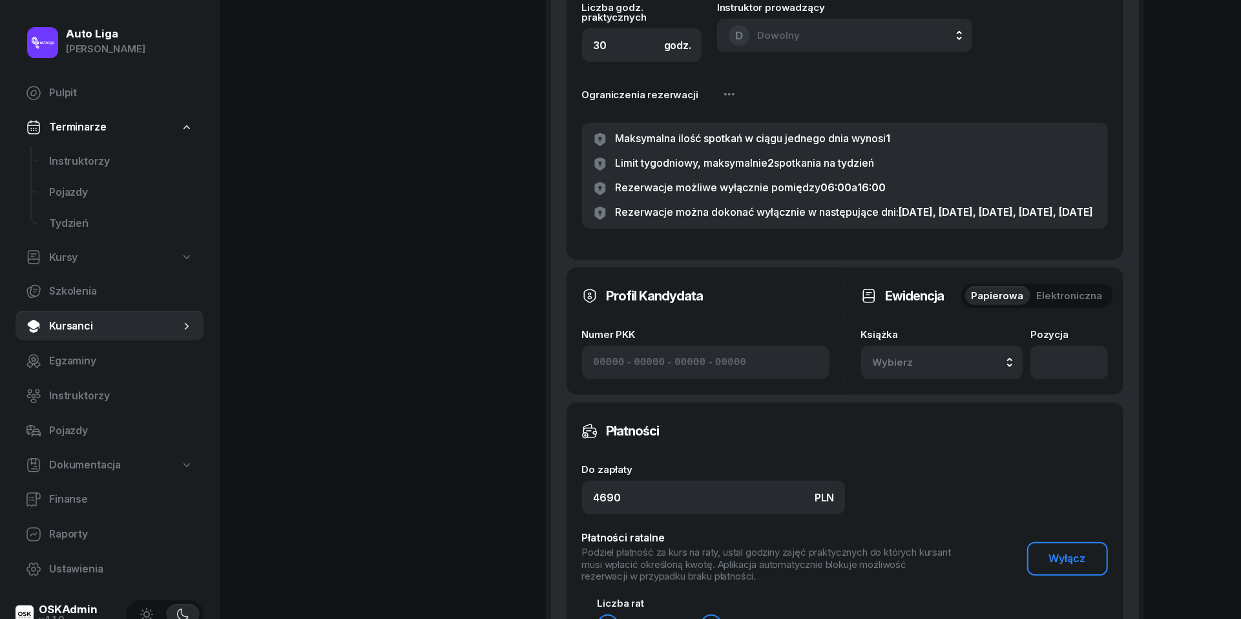
scroll to position [681, 0]
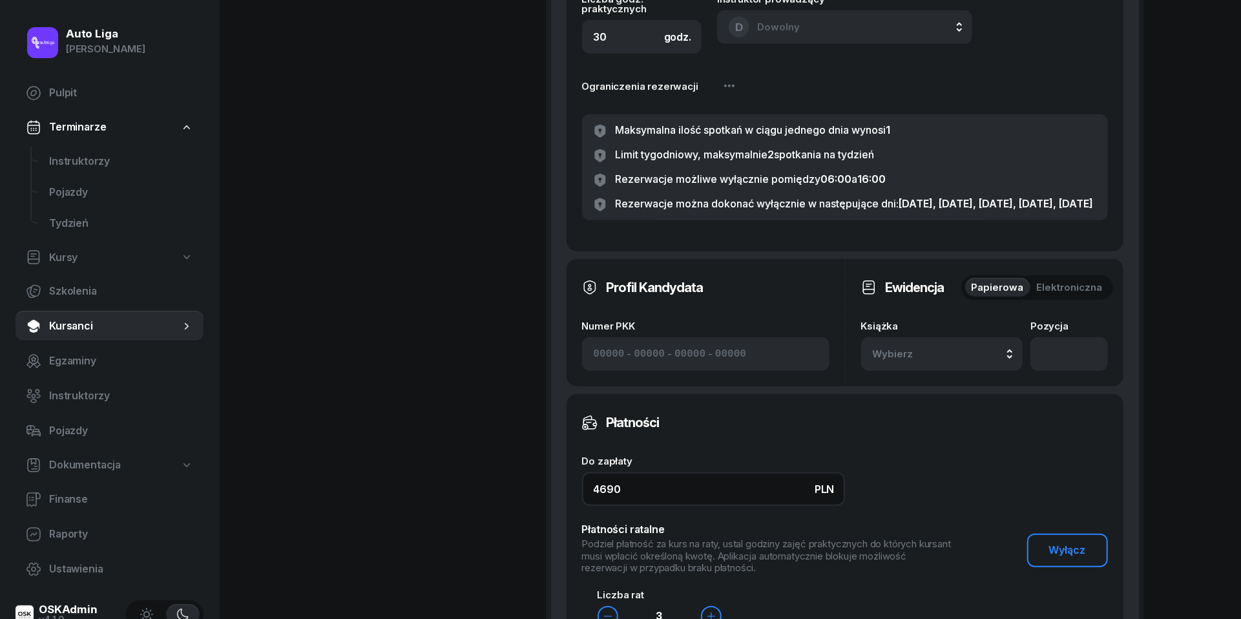
click at [611, 502] on input "4690" at bounding box center [713, 489] width 263 height 34
type input "460"
type input "-40"
type input "20"
type input "40"
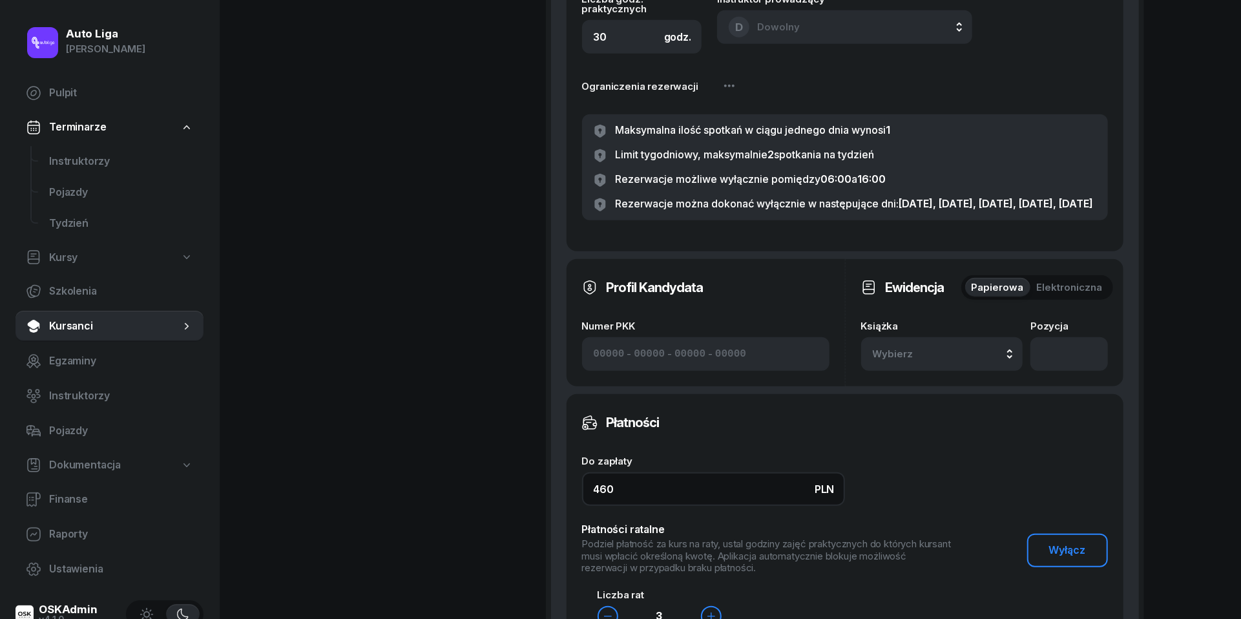
type input "-200"
type input "-100"
type input "-160"
type input "490"
type input "-10"
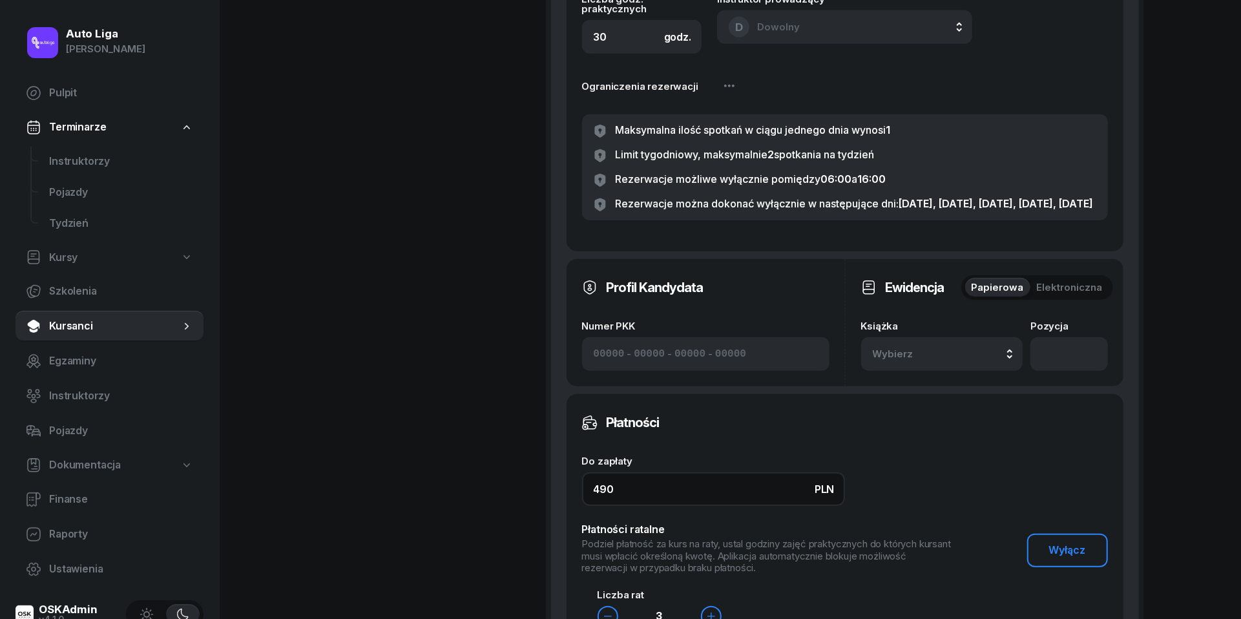
type input "4990"
type input "1500"
type input "1490"
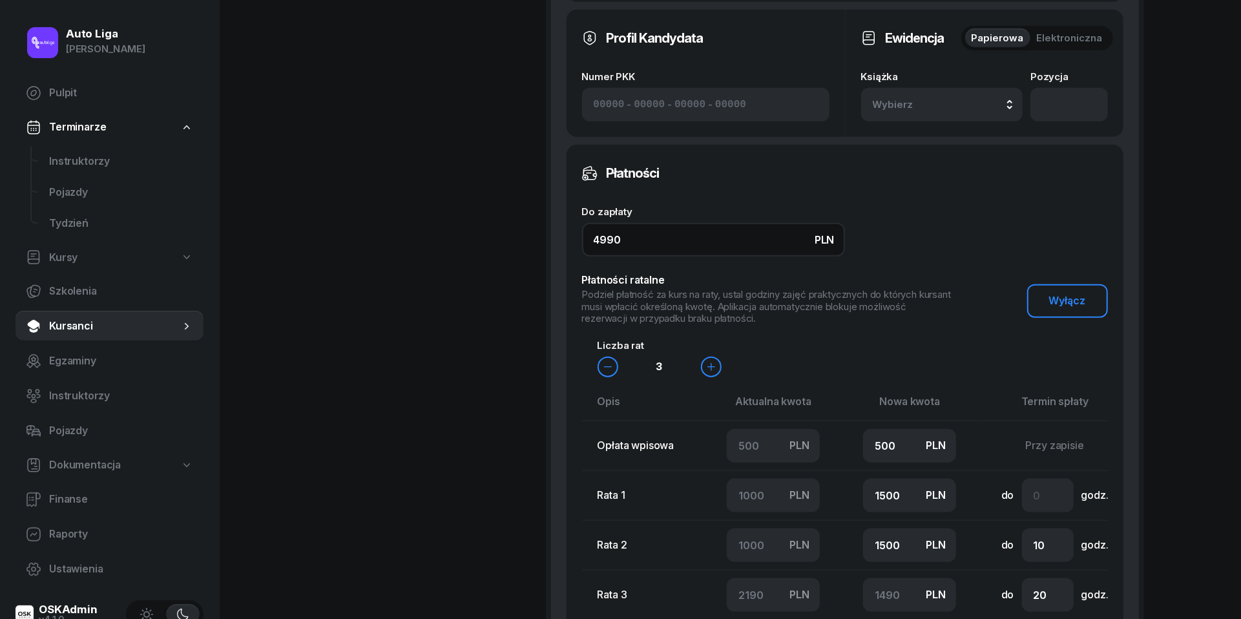
scroll to position [1107, 0]
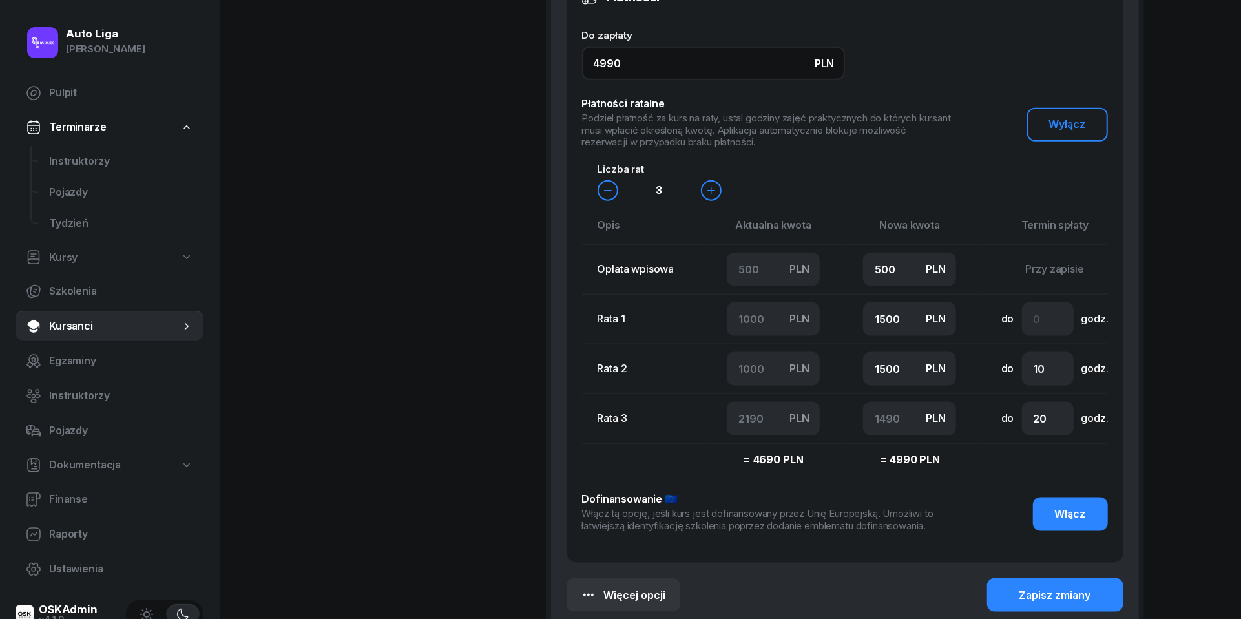
type input "4990"
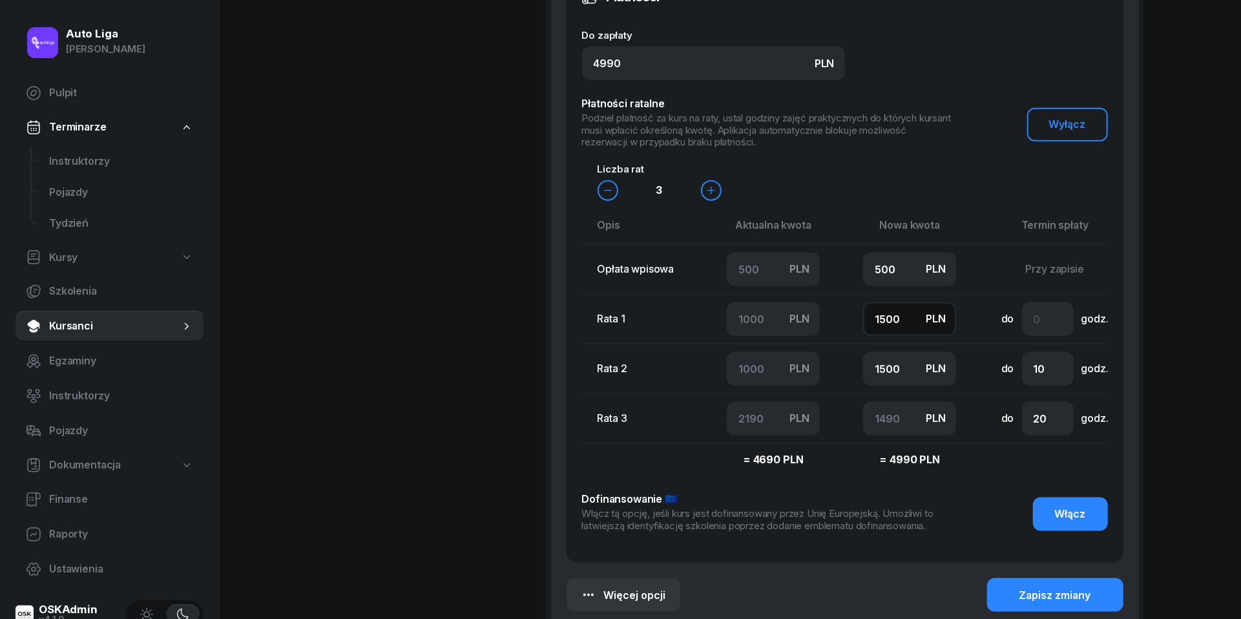
click at [911, 335] on input "1500" at bounding box center [909, 319] width 93 height 34
type input "1"
type input "2989"
type input "10"
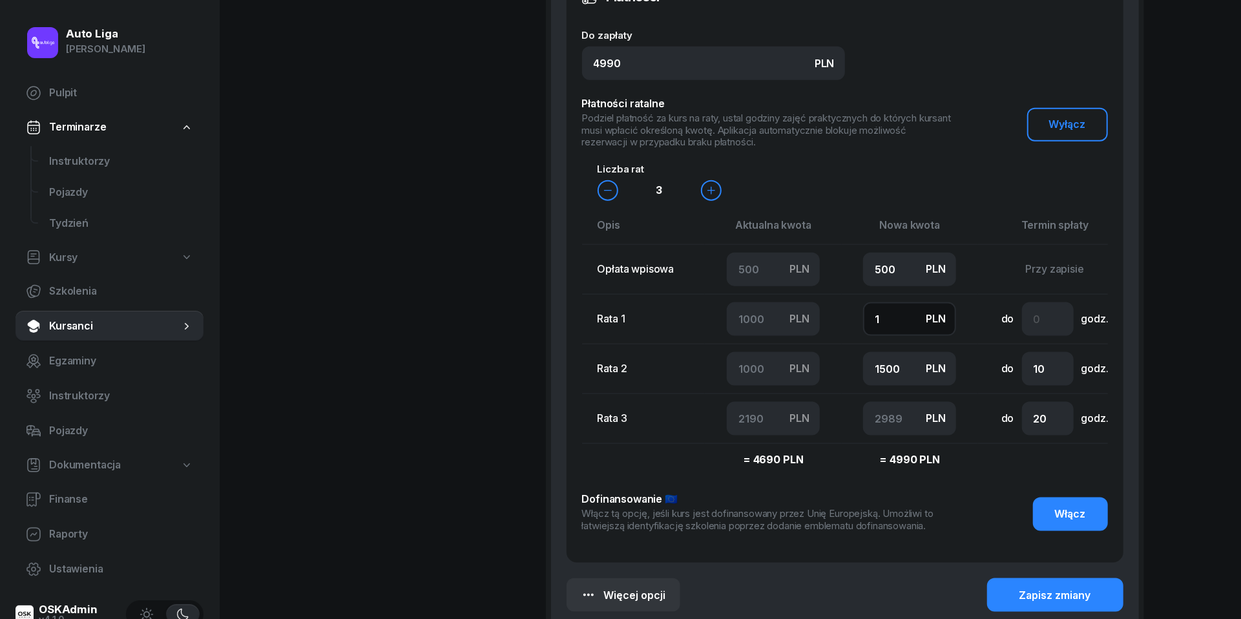
type input "2980"
type input "100"
type input "2890"
type input "1000"
type input "1990"
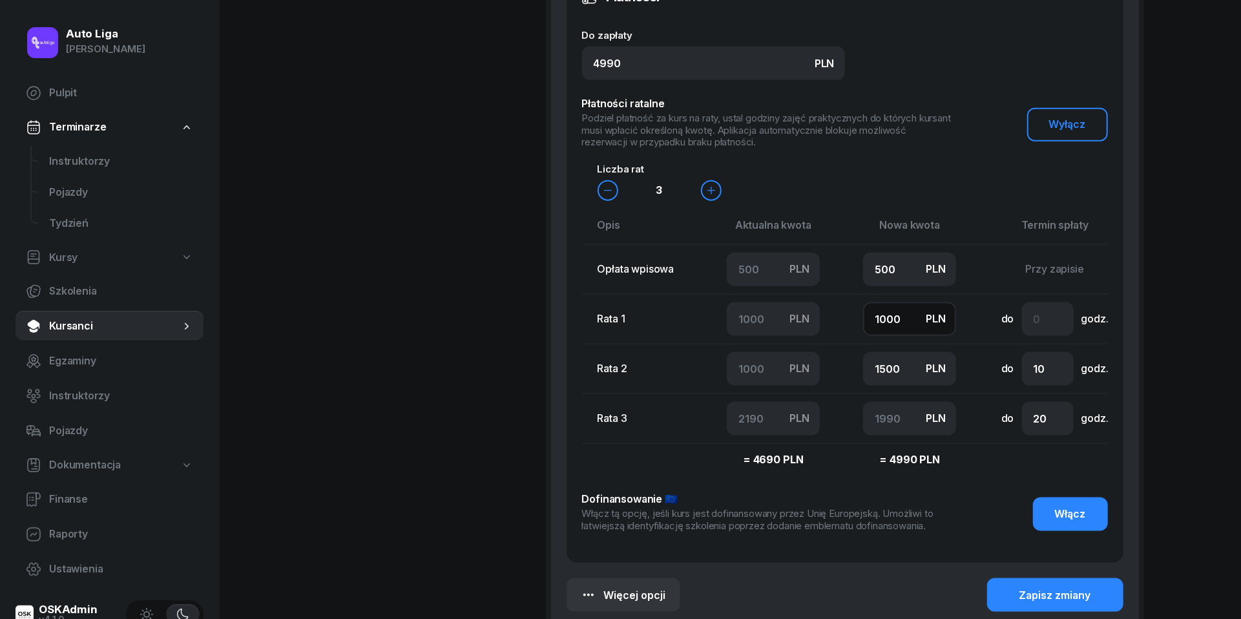
type input "1000"
click at [899, 376] on input "1500" at bounding box center [909, 369] width 93 height 34
type input "1"
type input "3489"
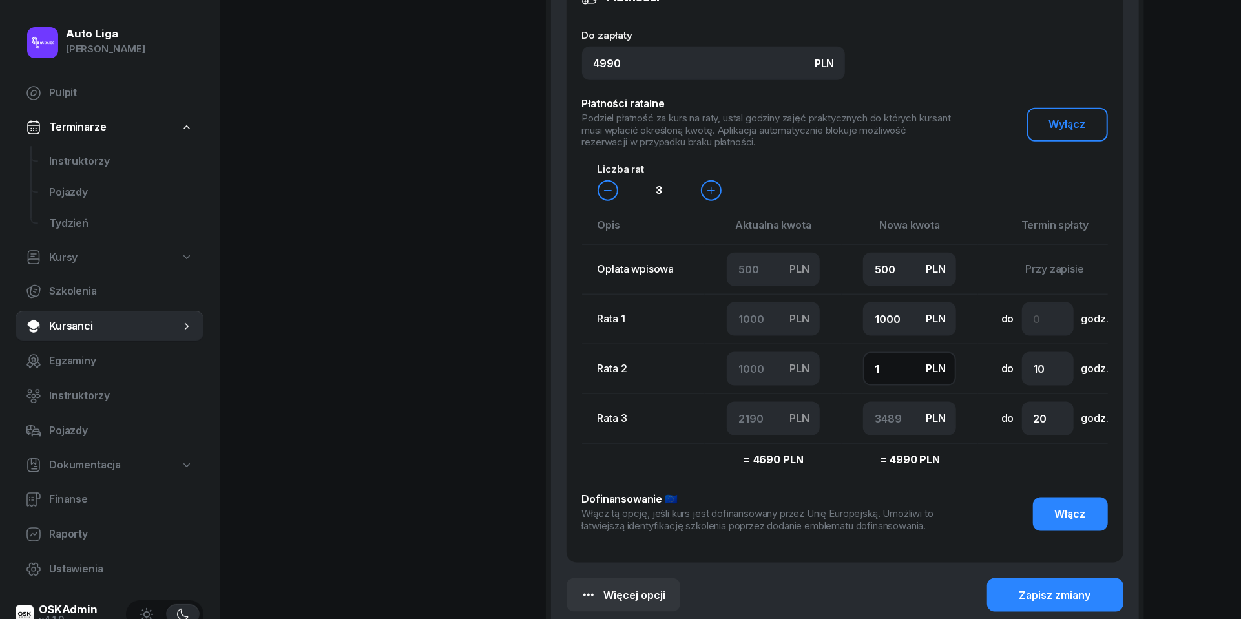
type input "10"
type input "3480"
type input "100"
type input "3390"
type input "1000"
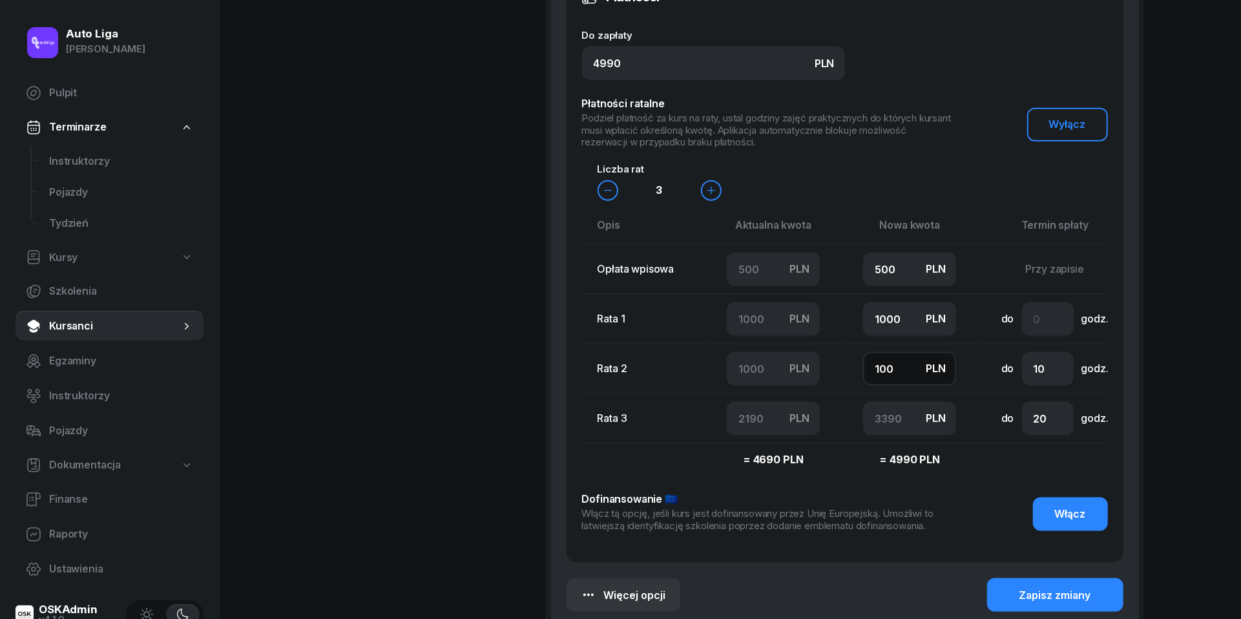
type input "2490"
type input "1000"
click at [1030, 598] on button "Zapisz zmiany" at bounding box center [1055, 595] width 136 height 34
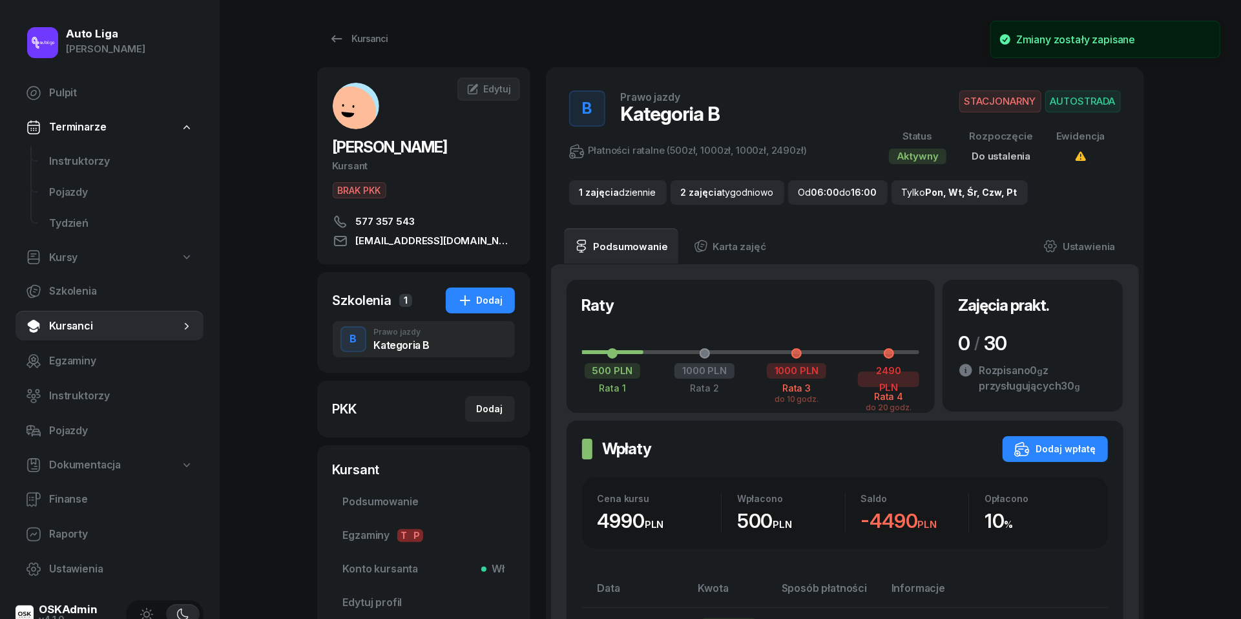
scroll to position [0, 0]
click at [68, 156] on span "Instruktorzy" at bounding box center [121, 161] width 144 height 17
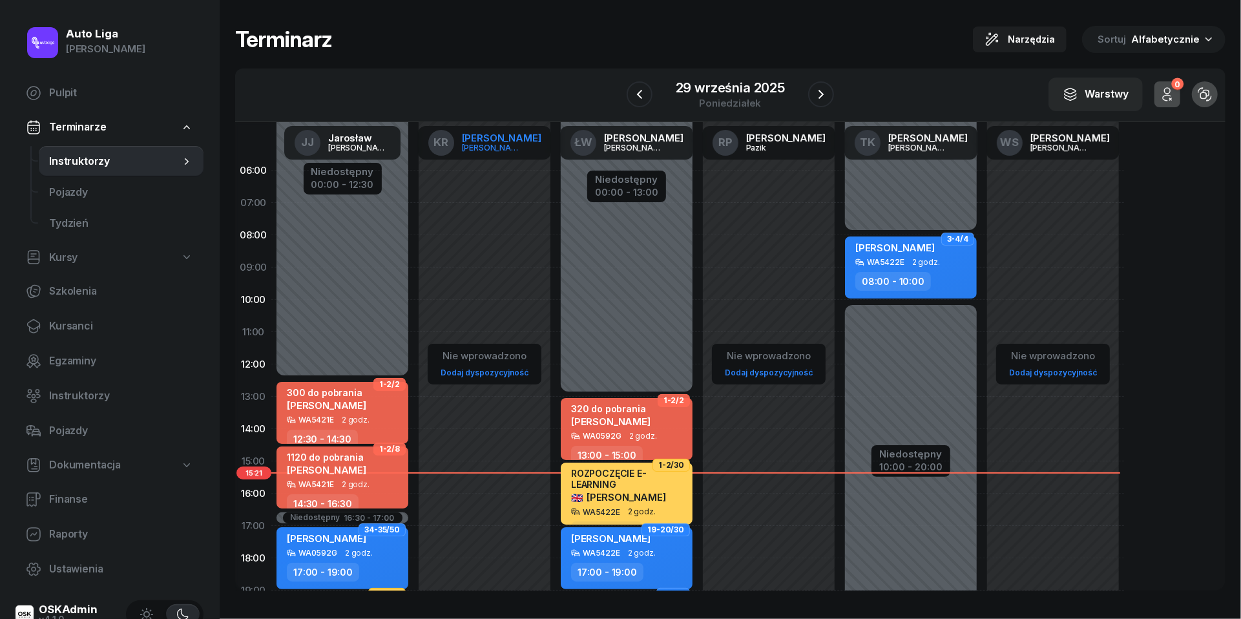
click at [473, 140] on link "KR [PERSON_NAME]" at bounding box center [485, 143] width 134 height 34
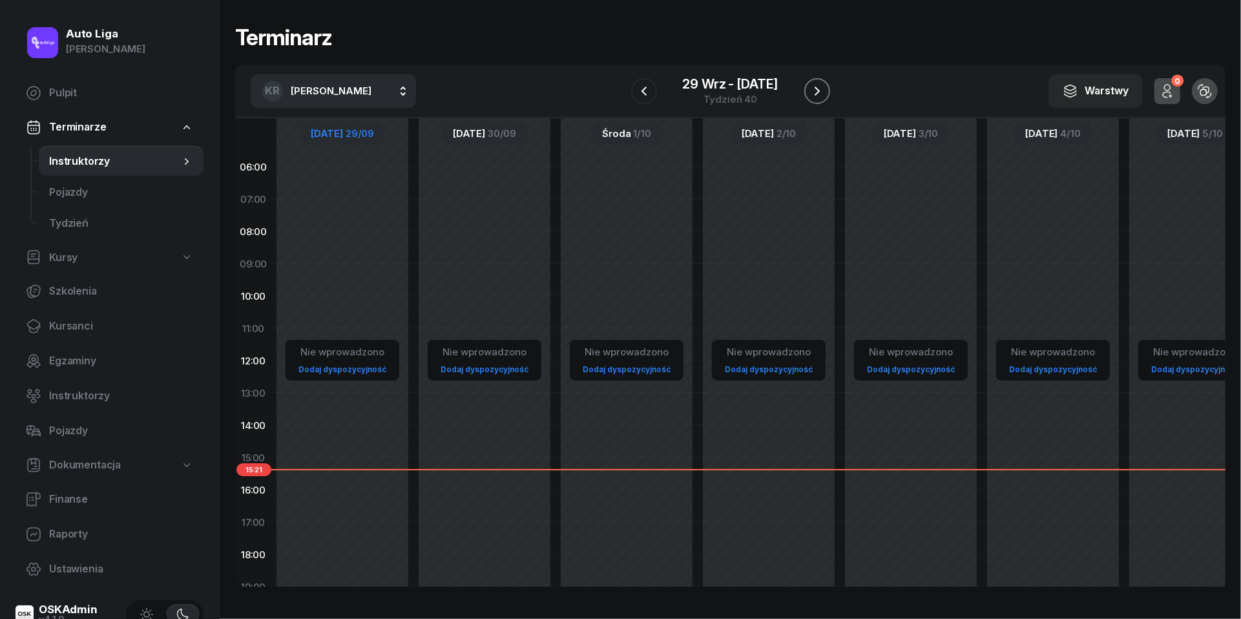
click at [817, 94] on icon "button" at bounding box center [817, 91] width 5 height 9
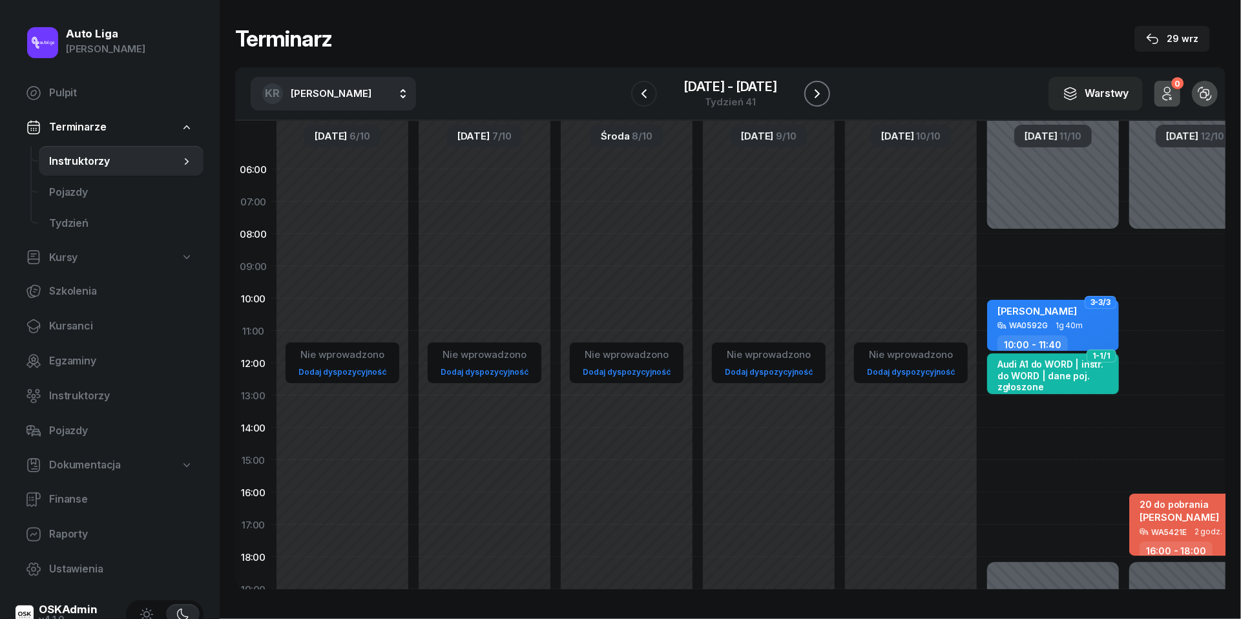
click at [813, 94] on icon "button" at bounding box center [818, 94] width 16 height 16
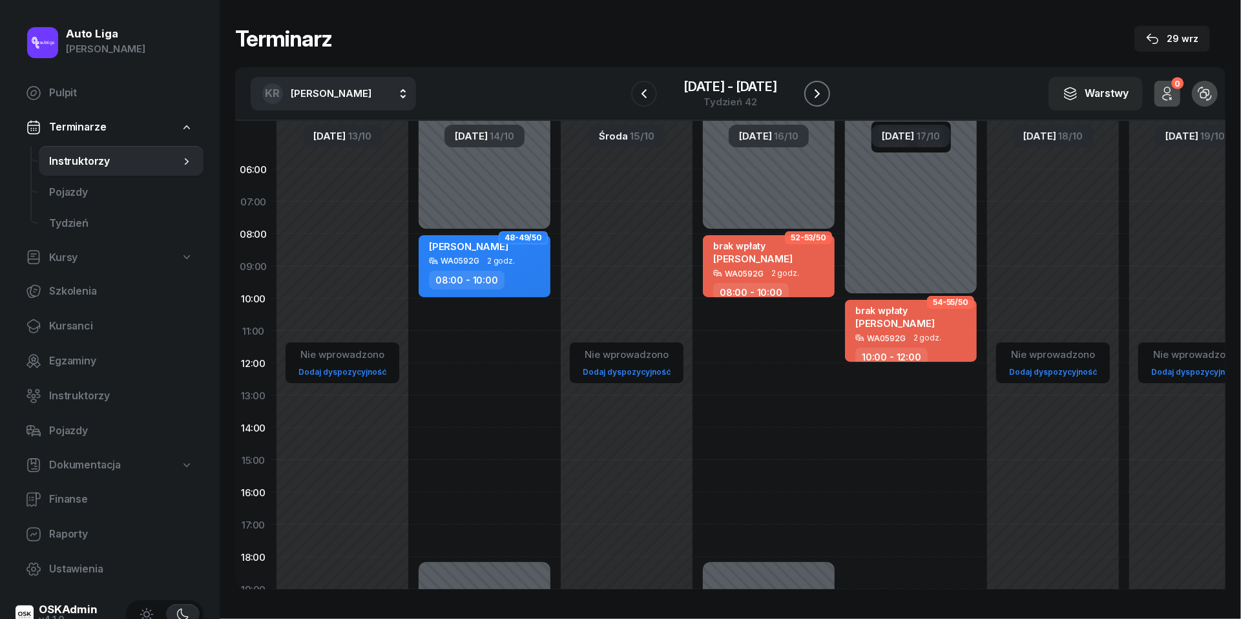
click at [821, 93] on icon "button" at bounding box center [818, 94] width 16 height 16
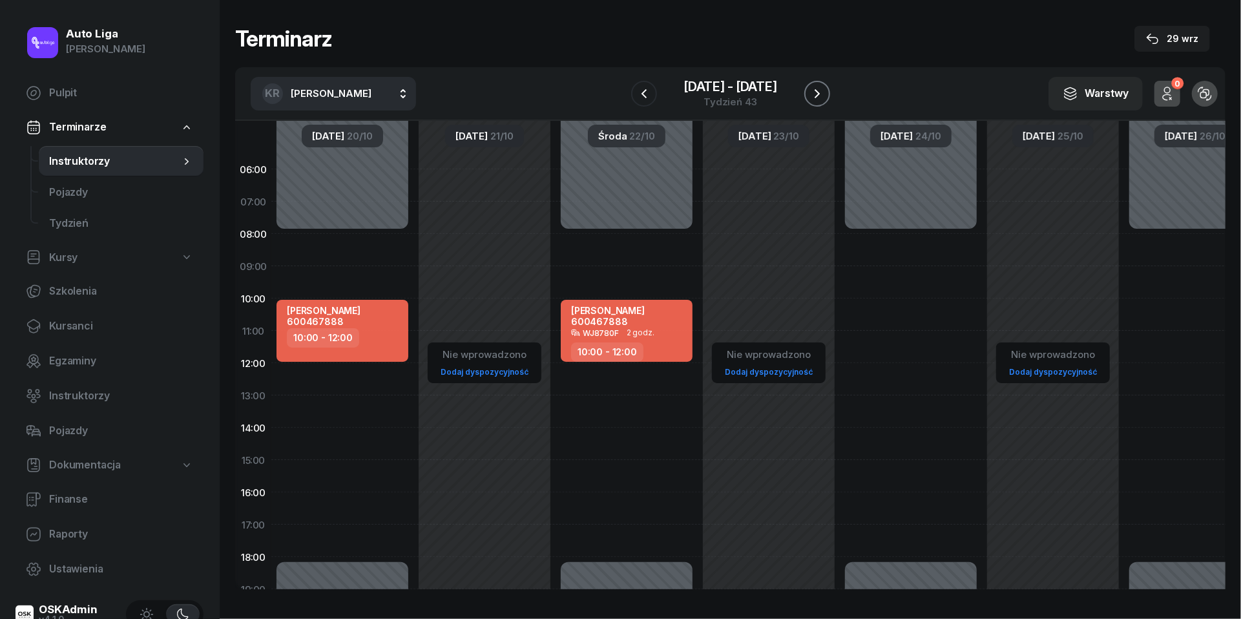
click at [821, 93] on icon "button" at bounding box center [818, 94] width 16 height 16
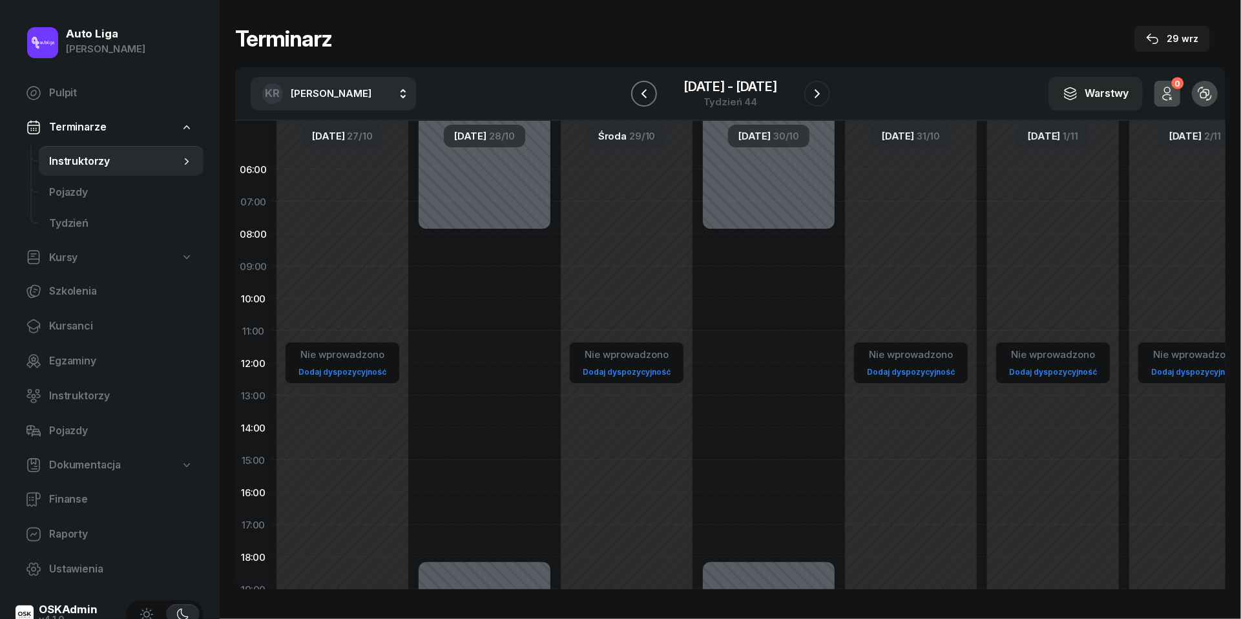
click at [653, 89] on button "button" at bounding box center [644, 94] width 26 height 26
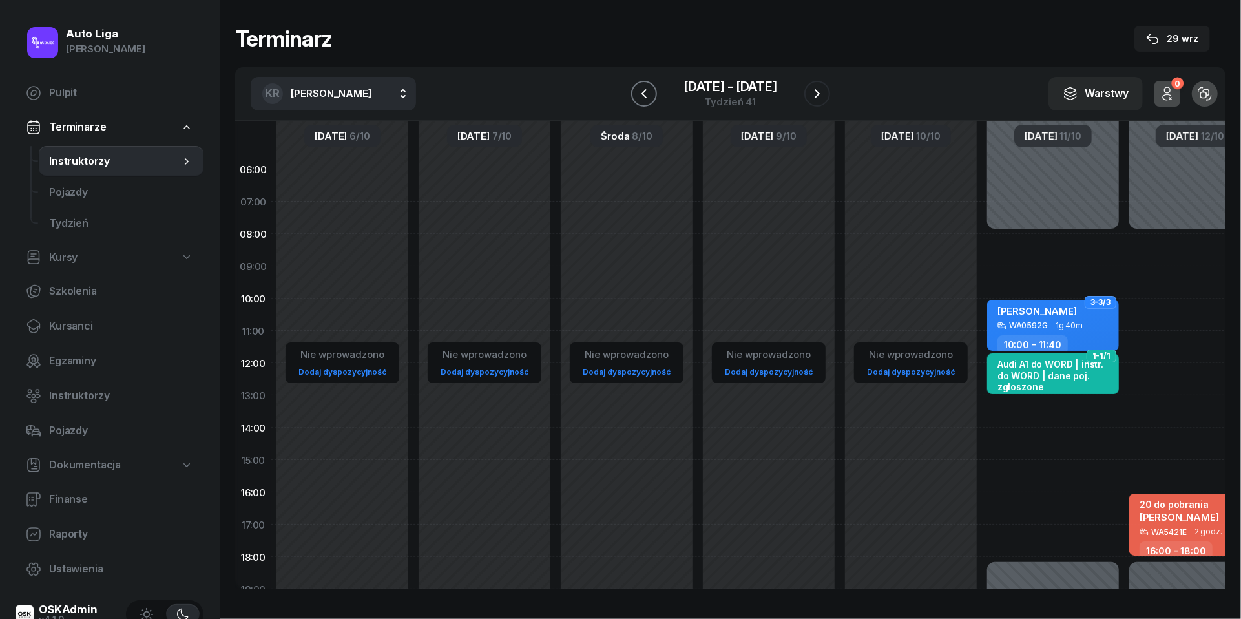
click at [640, 96] on icon "button" at bounding box center [644, 94] width 16 height 16
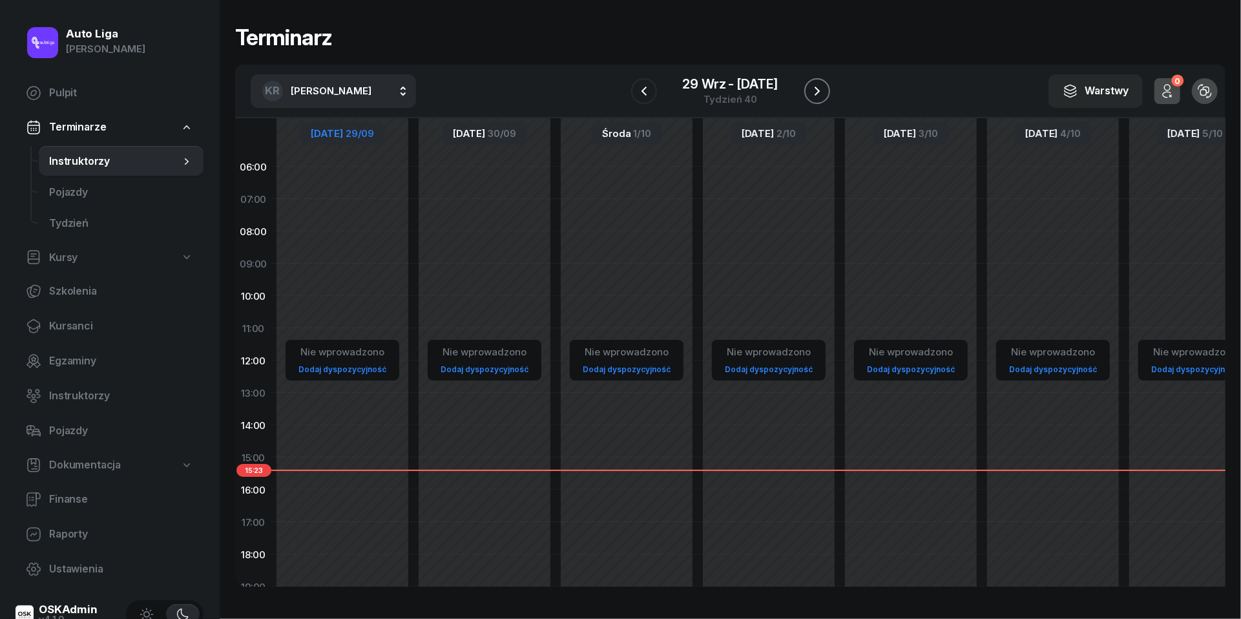
click at [814, 86] on icon "button" at bounding box center [818, 91] width 16 height 16
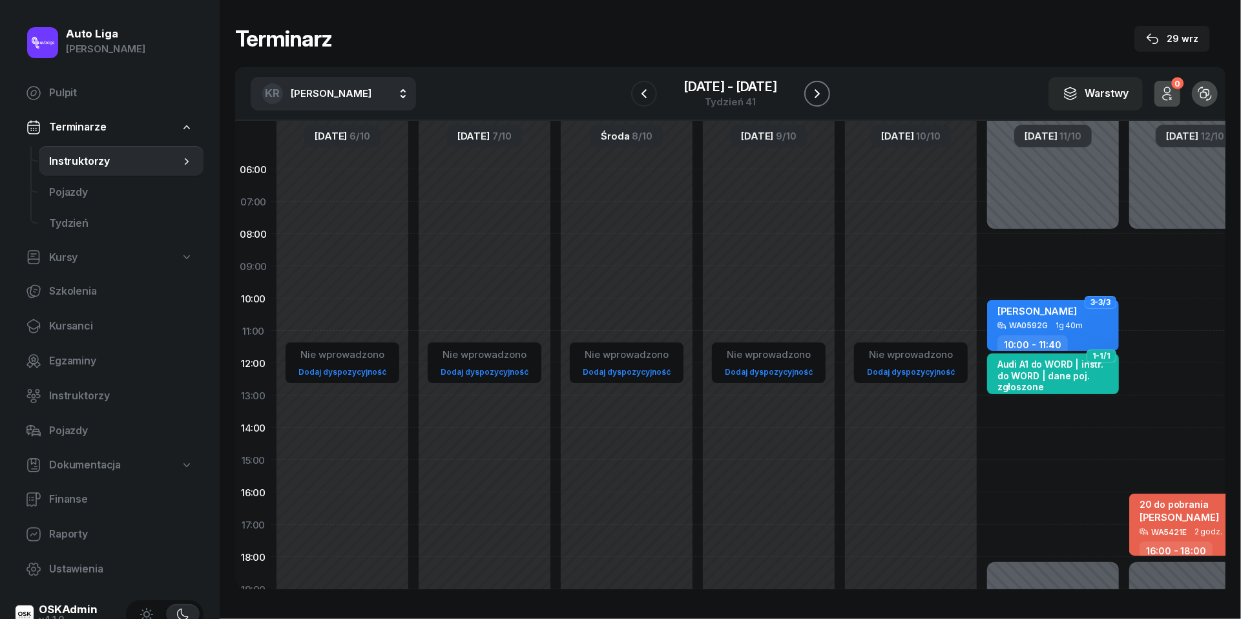
click at [814, 86] on icon "button" at bounding box center [818, 94] width 16 height 16
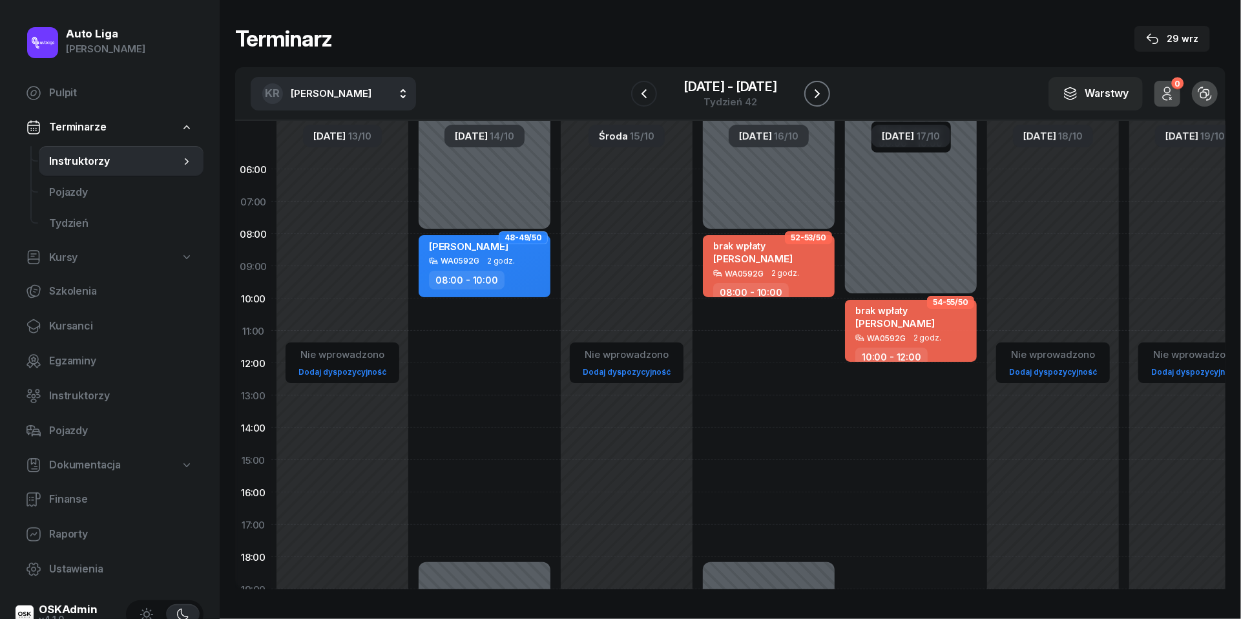
click at [814, 86] on icon "button" at bounding box center [818, 94] width 16 height 16
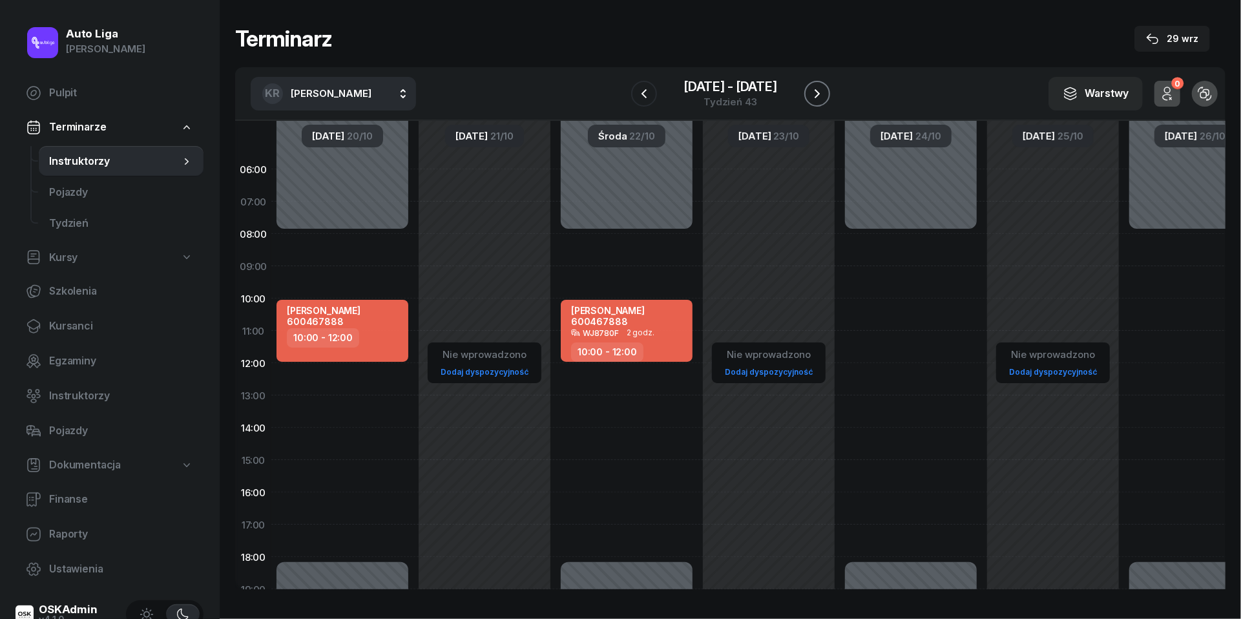
click at [814, 86] on icon "button" at bounding box center [818, 94] width 16 height 16
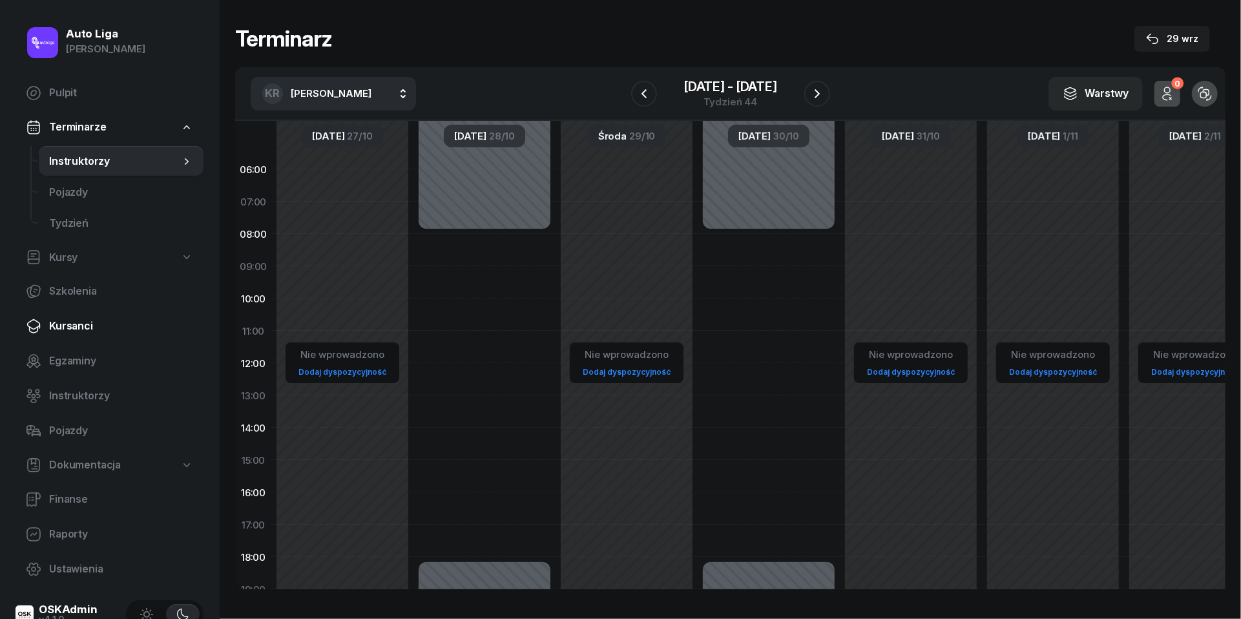
click at [61, 316] on link "Kursanci" at bounding box center [110, 326] width 188 height 31
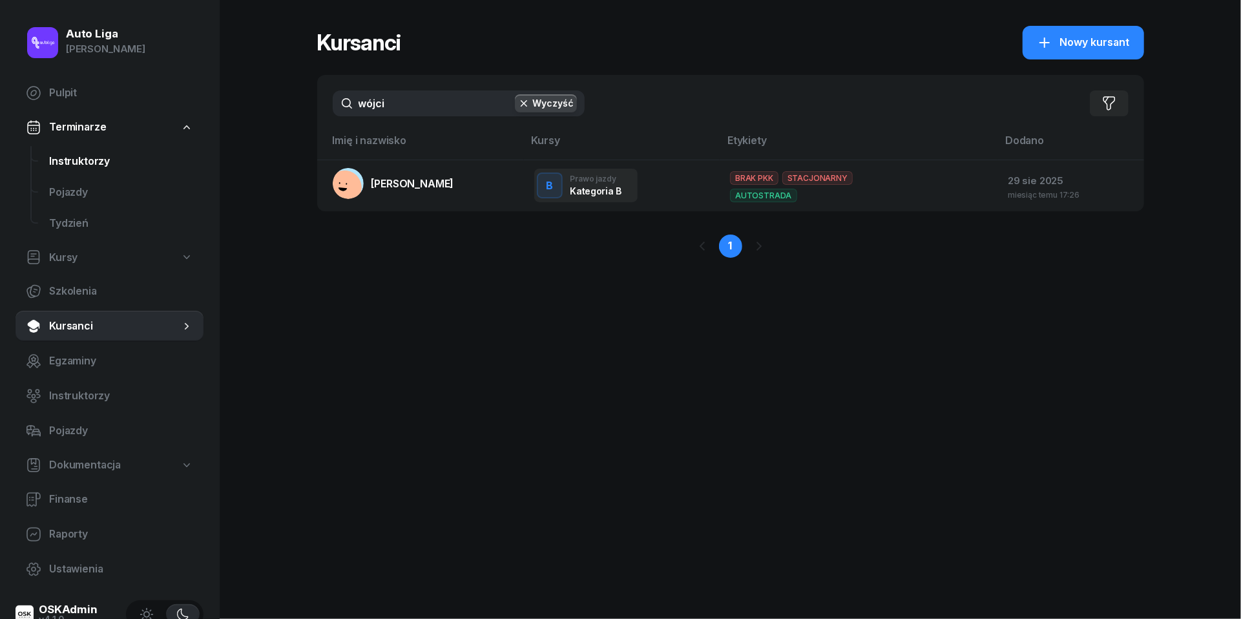
click at [107, 165] on span "Instruktorzy" at bounding box center [121, 161] width 144 height 17
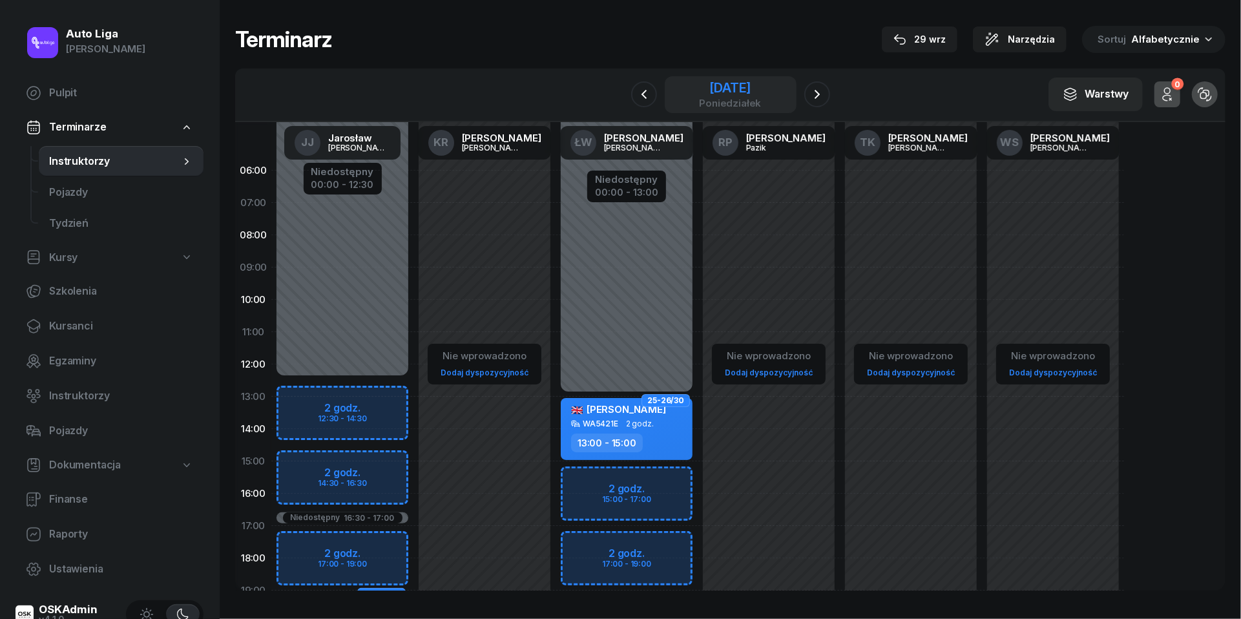
click at [728, 92] on div "[DATE]" at bounding box center [730, 87] width 62 height 13
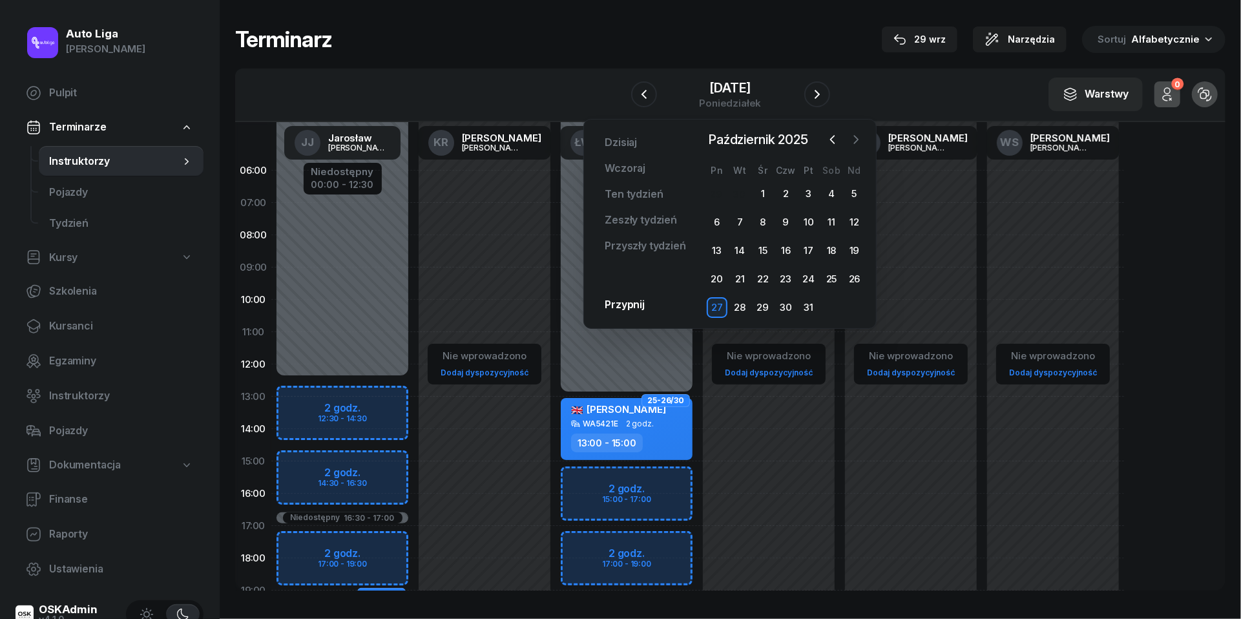
click at [859, 143] on icon "button" at bounding box center [856, 139] width 13 height 13
click at [836, 138] on icon "button" at bounding box center [832, 139] width 13 height 13
click at [835, 191] on div "4" at bounding box center [831, 194] width 21 height 21
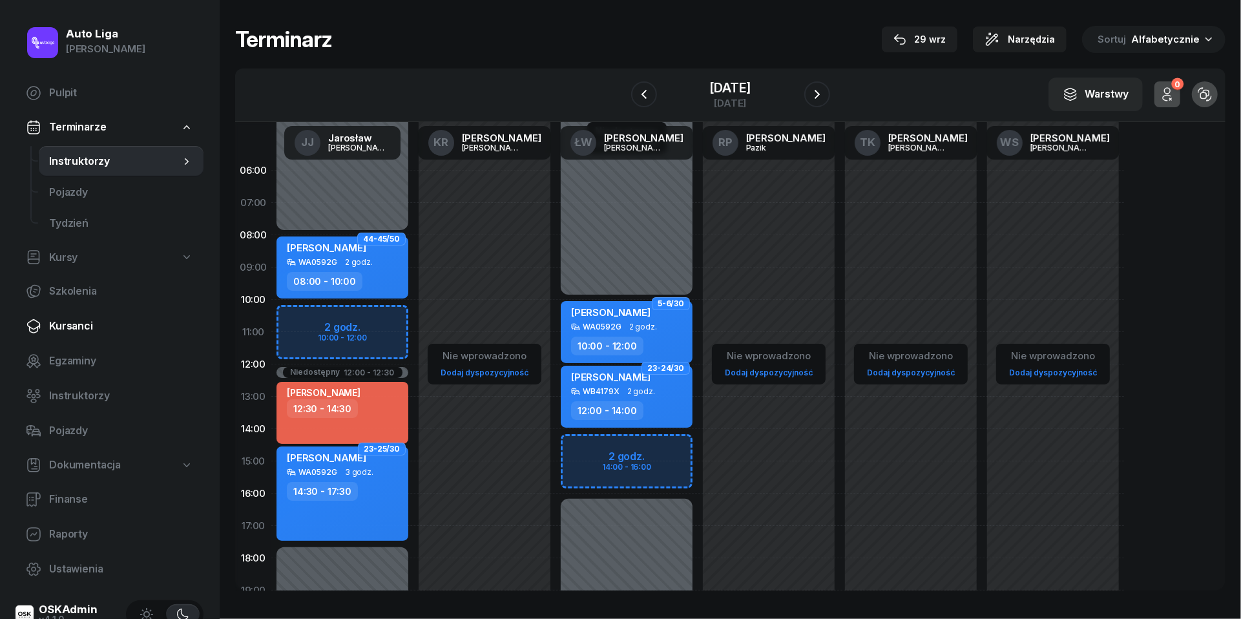
click at [76, 322] on span "Kursanci" at bounding box center [121, 326] width 144 height 17
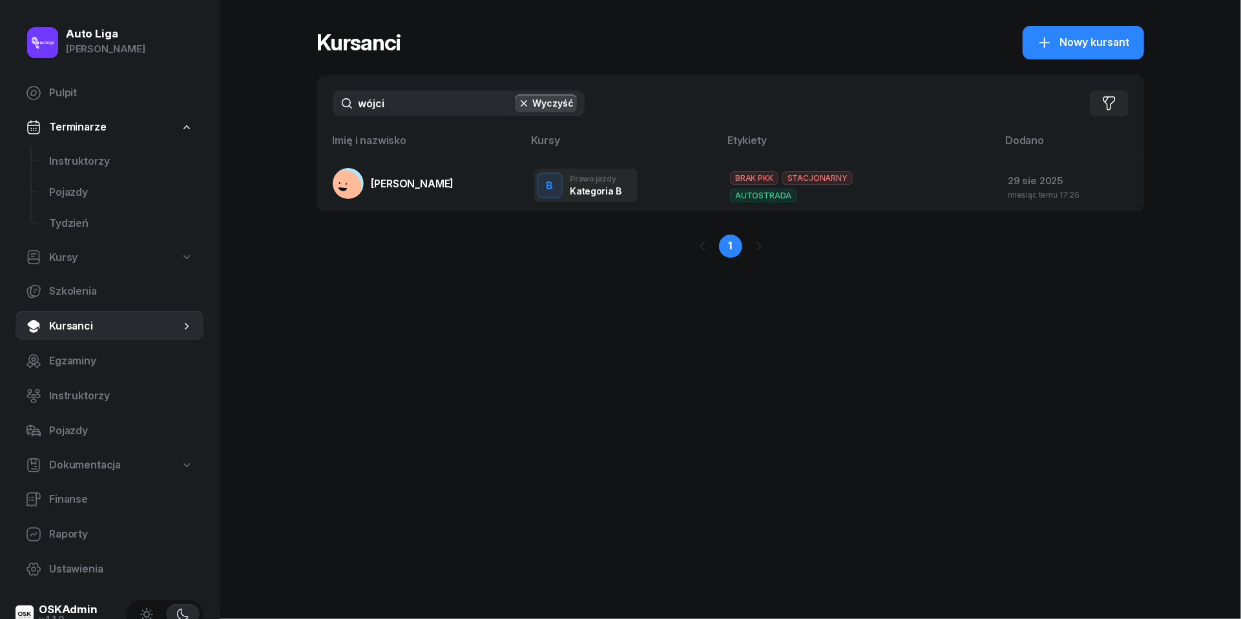
click at [403, 106] on input "wójci" at bounding box center [459, 103] width 252 height 26
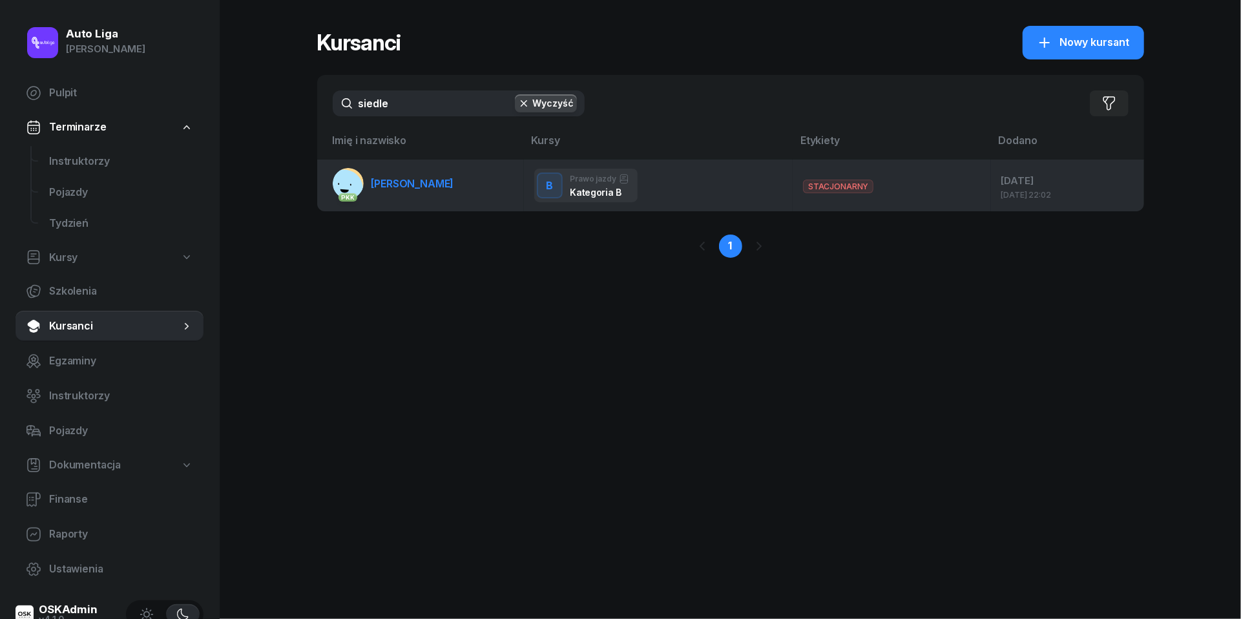
type input "siedle"
click at [421, 190] on link "PKK [PERSON_NAME]" at bounding box center [393, 183] width 121 height 31
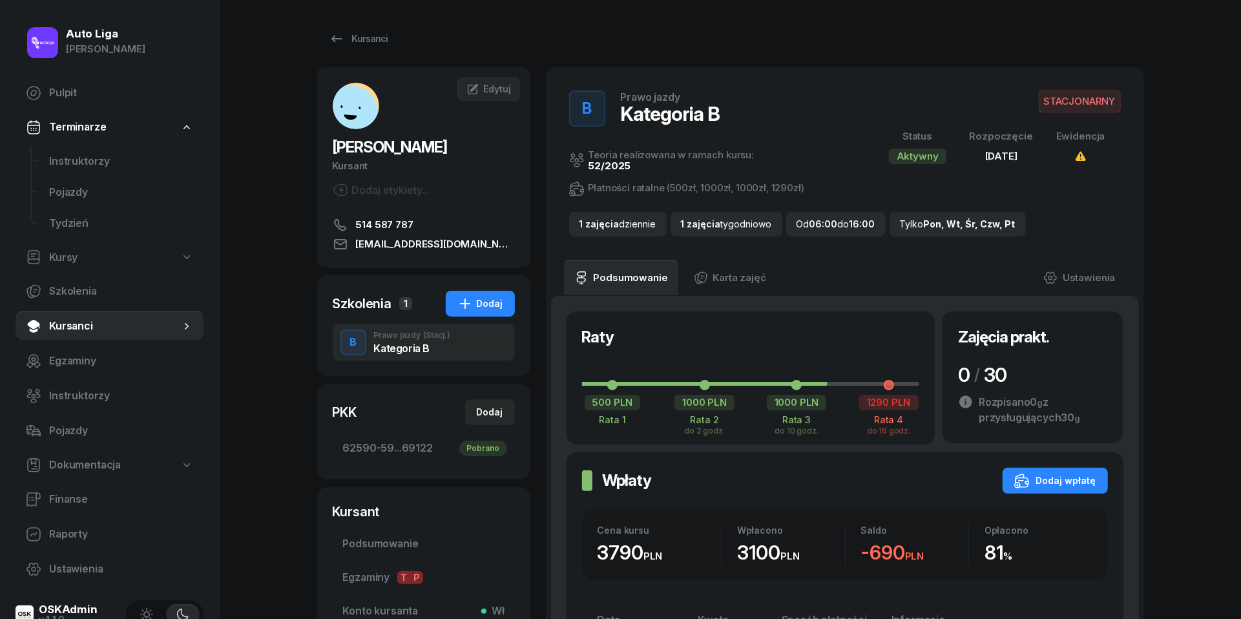
click at [96, 327] on span "Kursanci" at bounding box center [114, 326] width 131 height 17
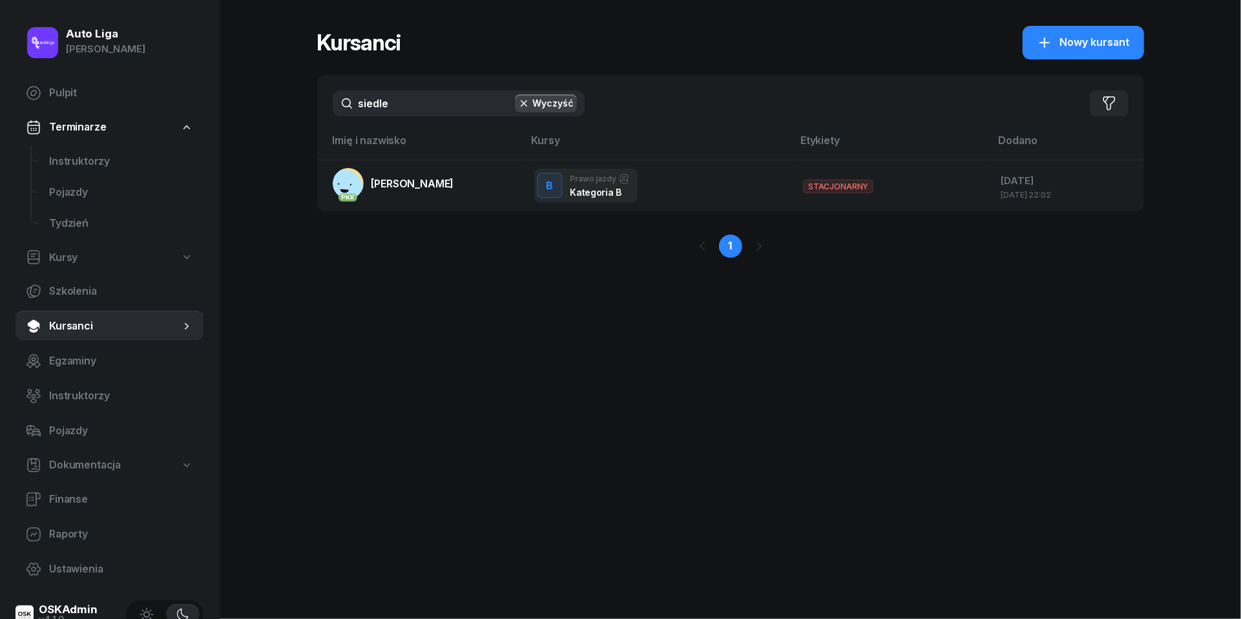
click at [403, 114] on input "siedle" at bounding box center [459, 103] width 252 height 26
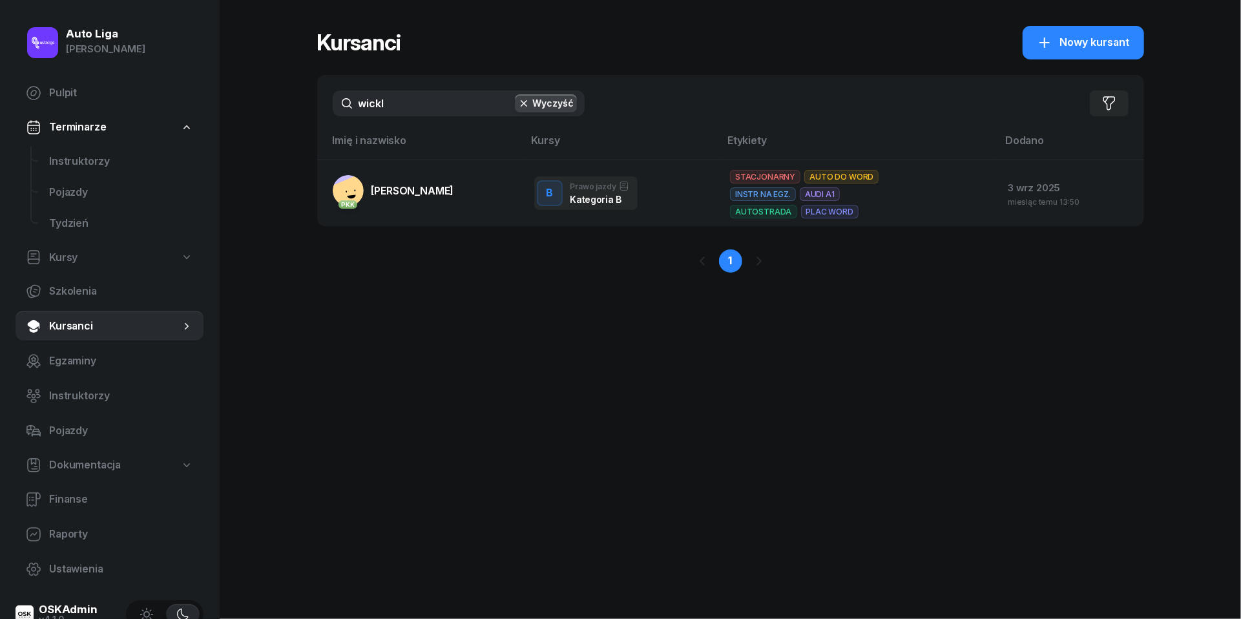
type input "wicka"
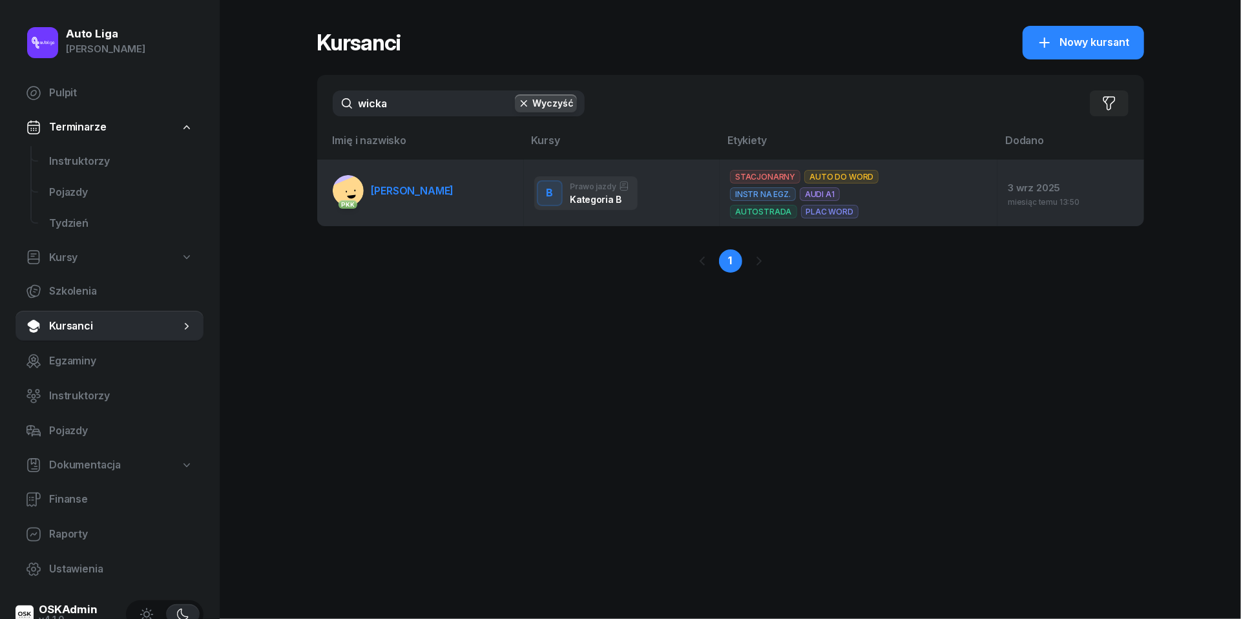
drag, startPoint x: 402, startPoint y: 132, endPoint x: 395, endPoint y: 182, distance: 50.2
click at [395, 184] on span "[PERSON_NAME]" at bounding box center [413, 190] width 83 height 13
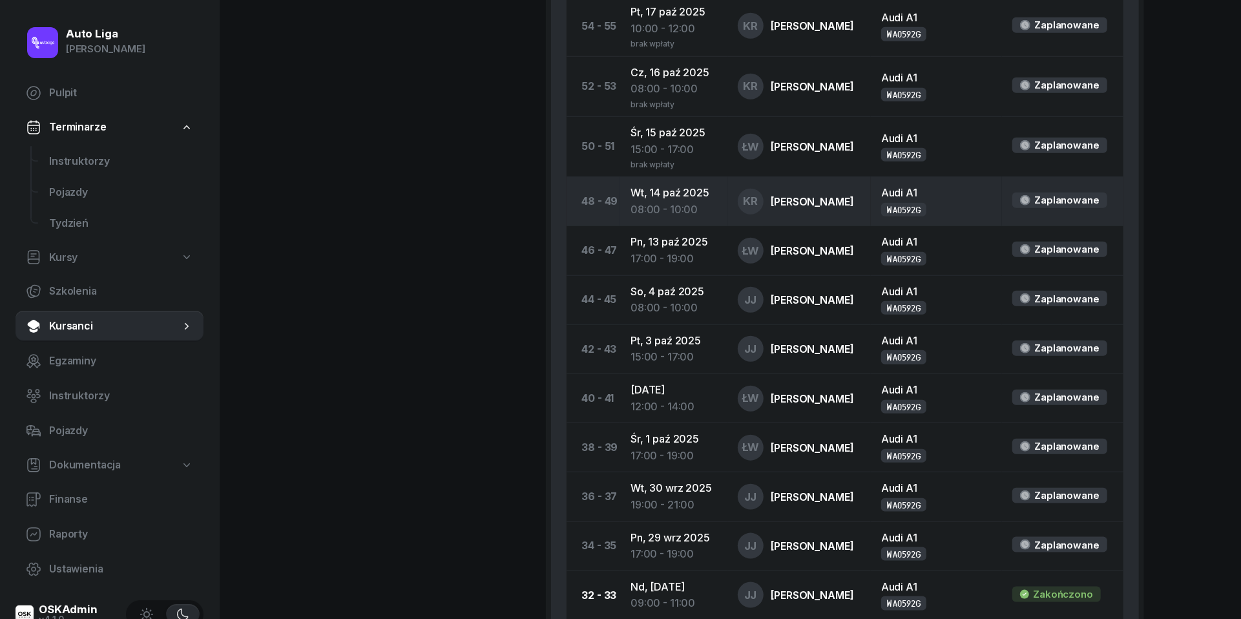
scroll to position [894, 0]
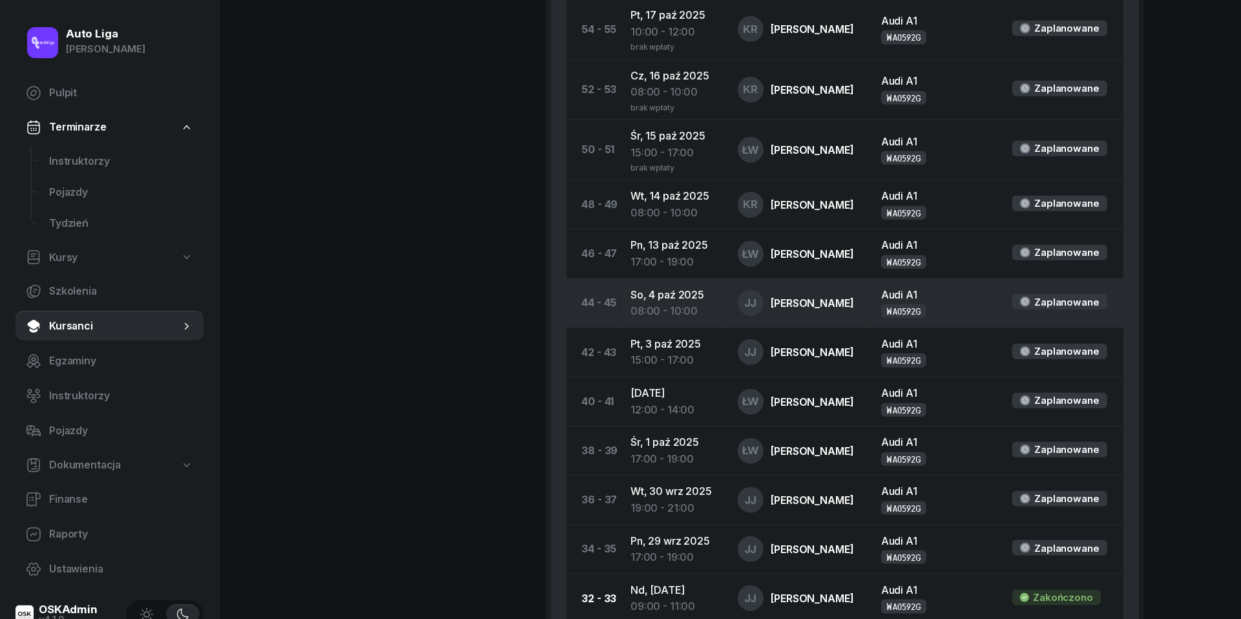
click at [688, 303] on div "08:00 - 10:00" at bounding box center [674, 311] width 86 height 17
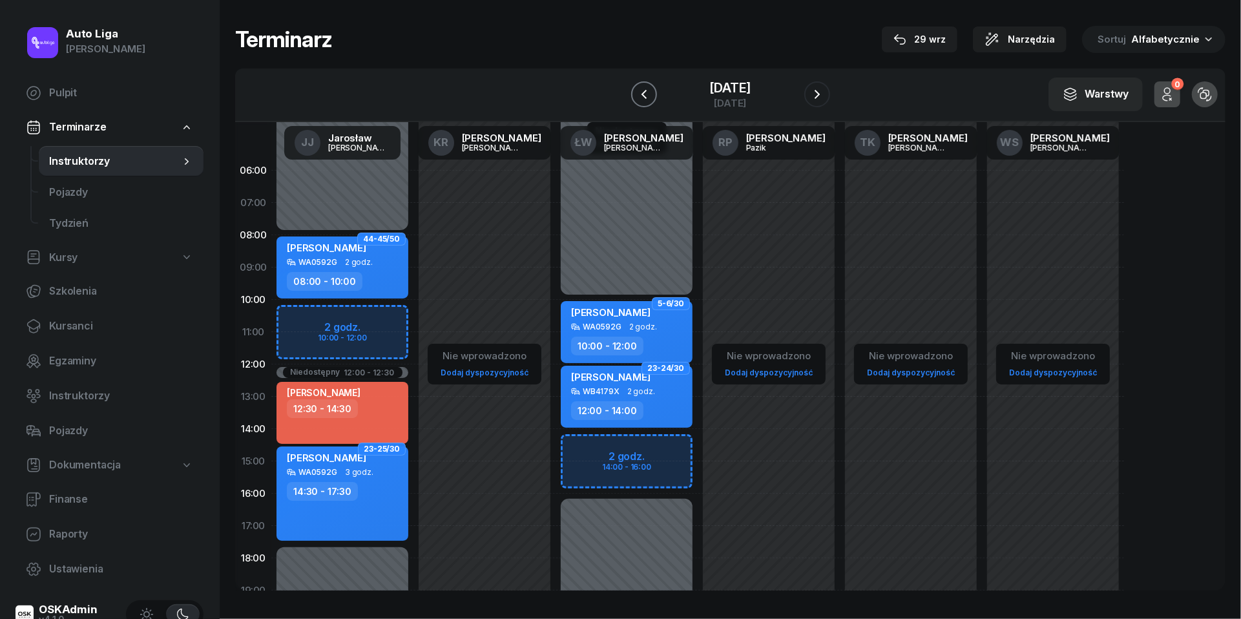
click at [636, 90] on icon "button" at bounding box center [644, 95] width 16 height 16
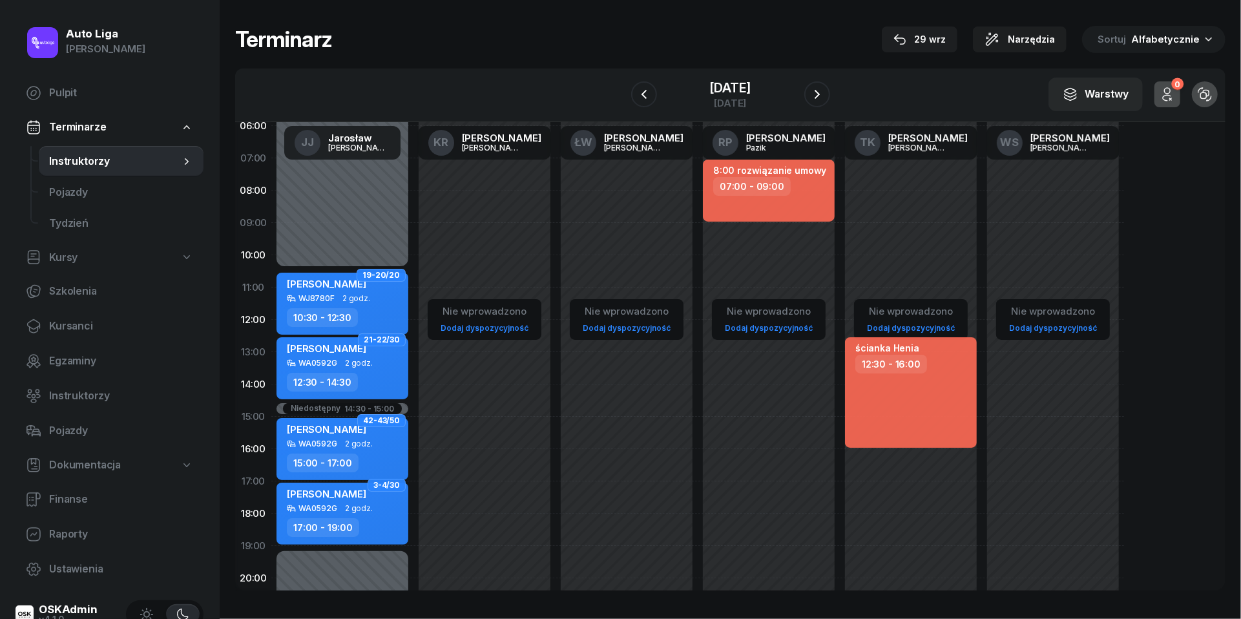
scroll to position [73, 0]
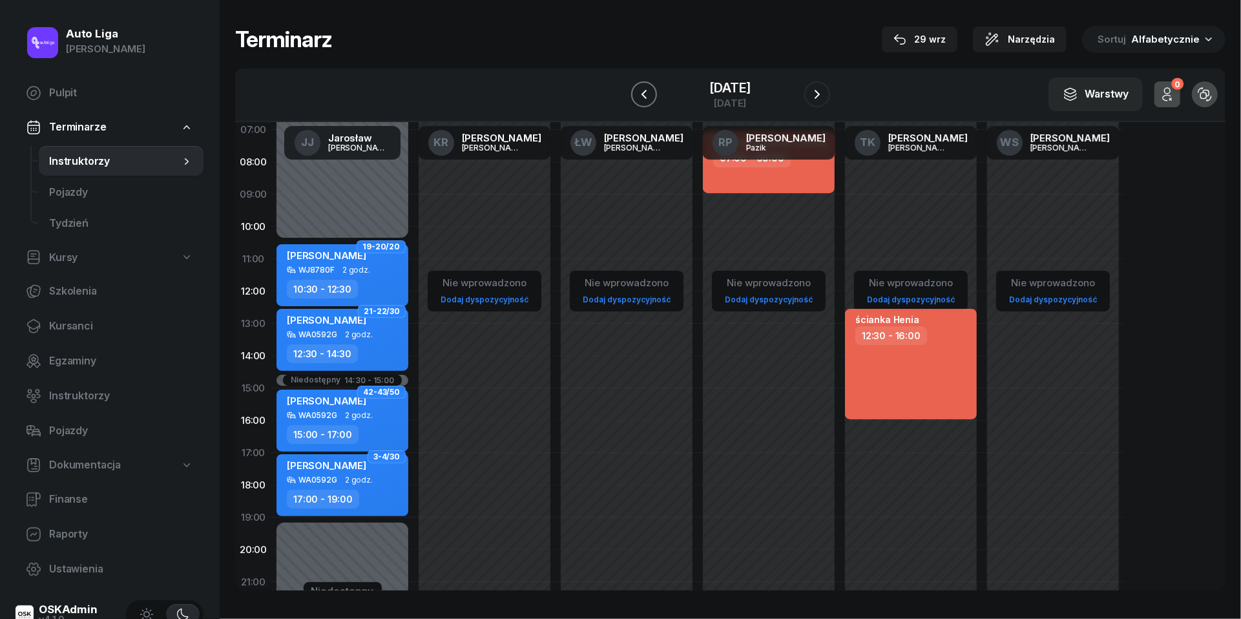
click at [636, 88] on icon "button" at bounding box center [644, 95] width 16 height 16
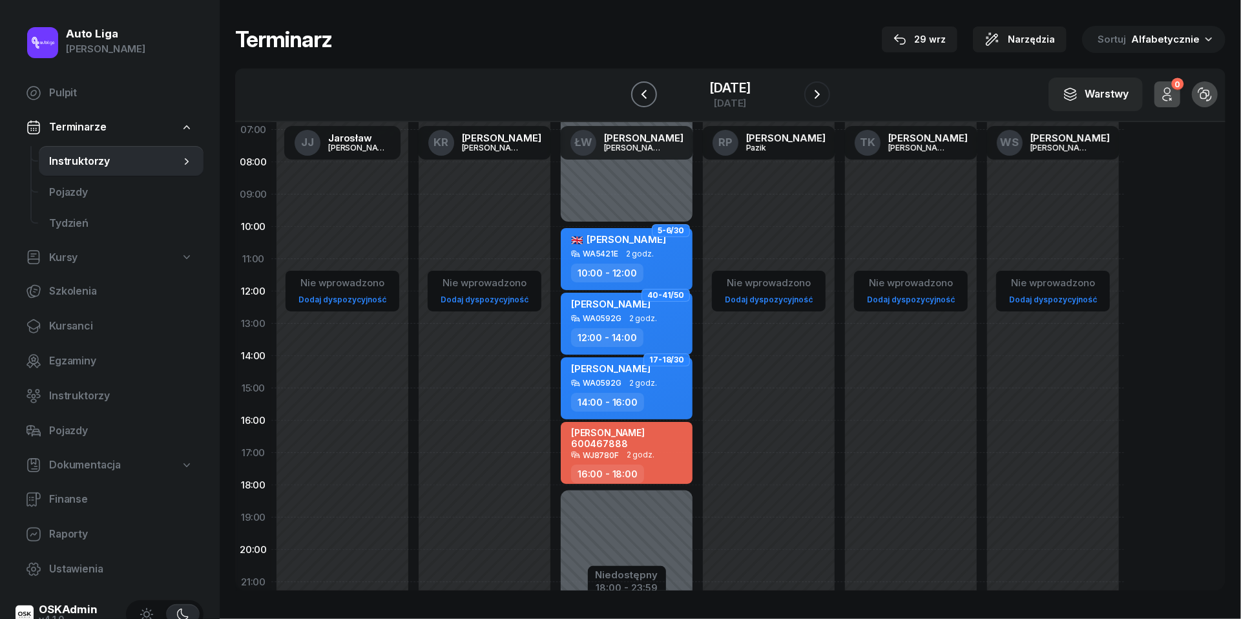
click at [636, 88] on icon "button" at bounding box center [644, 95] width 16 height 16
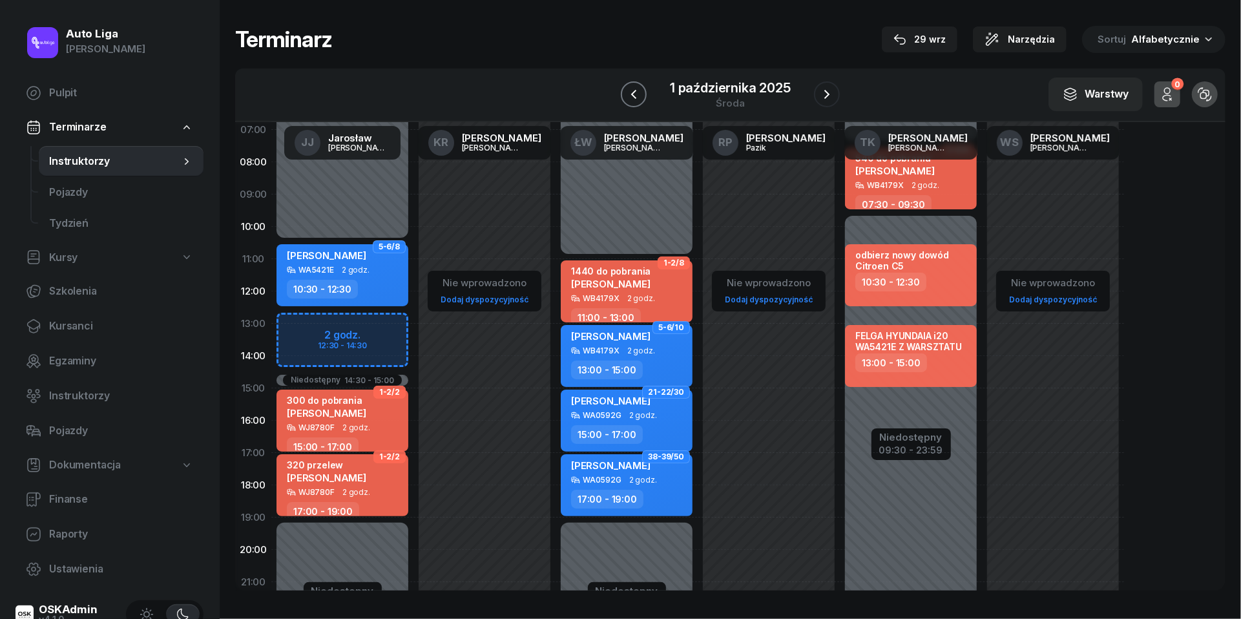
click at [636, 88] on icon "button" at bounding box center [634, 95] width 16 height 16
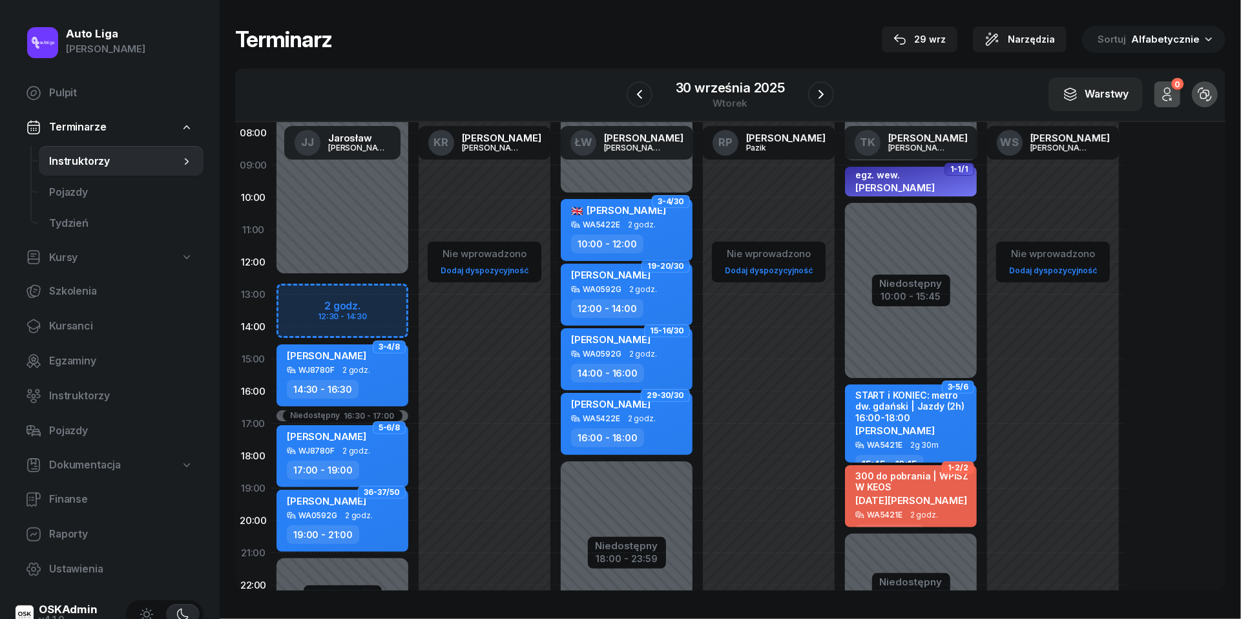
scroll to position [106, 0]
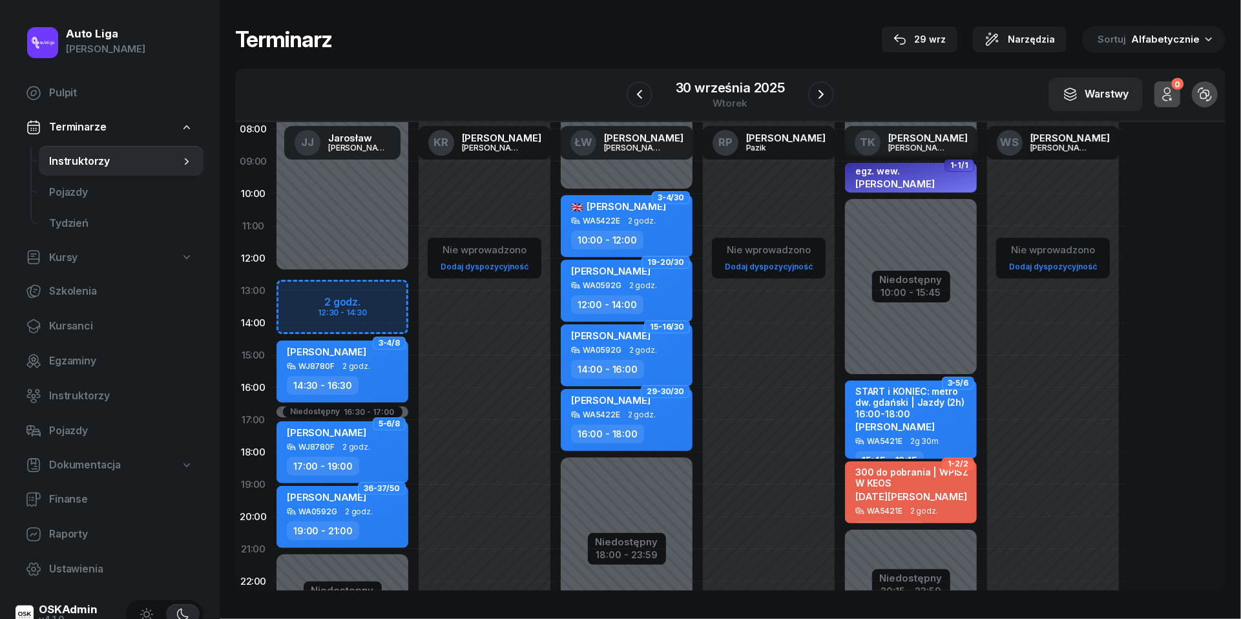
click at [355, 515] on div "[PERSON_NAME] WA0592G 2 godz. 19:00 - 21:00" at bounding box center [343, 517] width 132 height 62
select select "19"
select select "21"
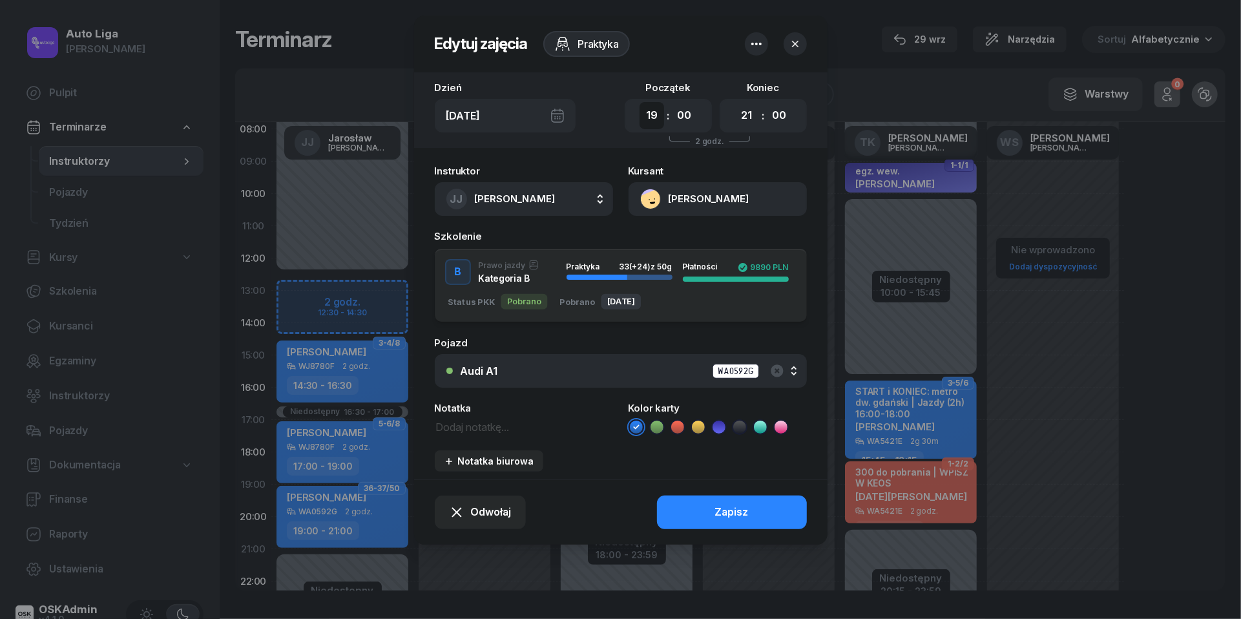
select select "20"
click at [732, 512] on div "Zapisz" at bounding box center [732, 512] width 34 height 17
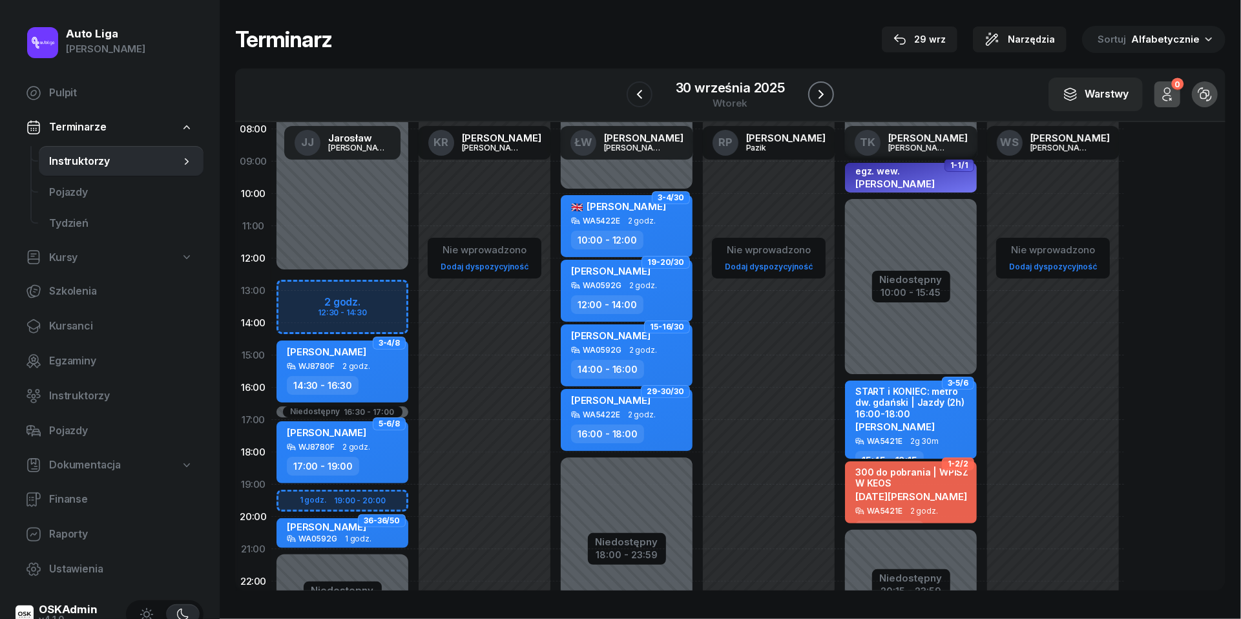
click at [824, 96] on icon "button" at bounding box center [821, 95] width 16 height 16
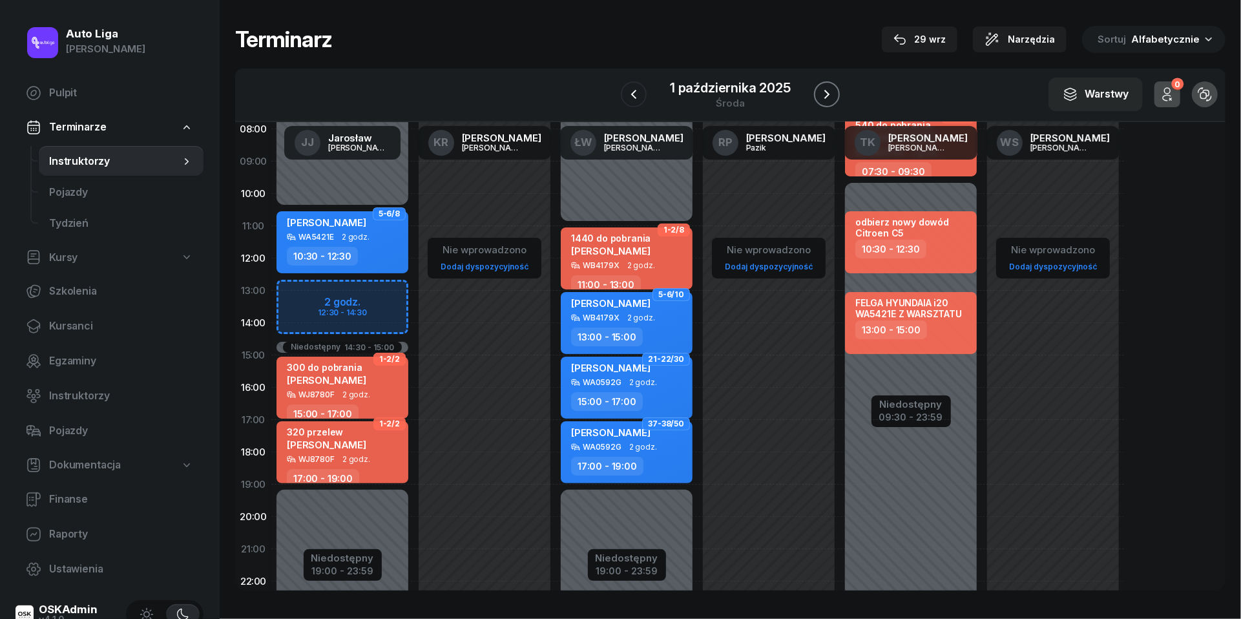
click at [824, 96] on icon "button" at bounding box center [827, 95] width 16 height 16
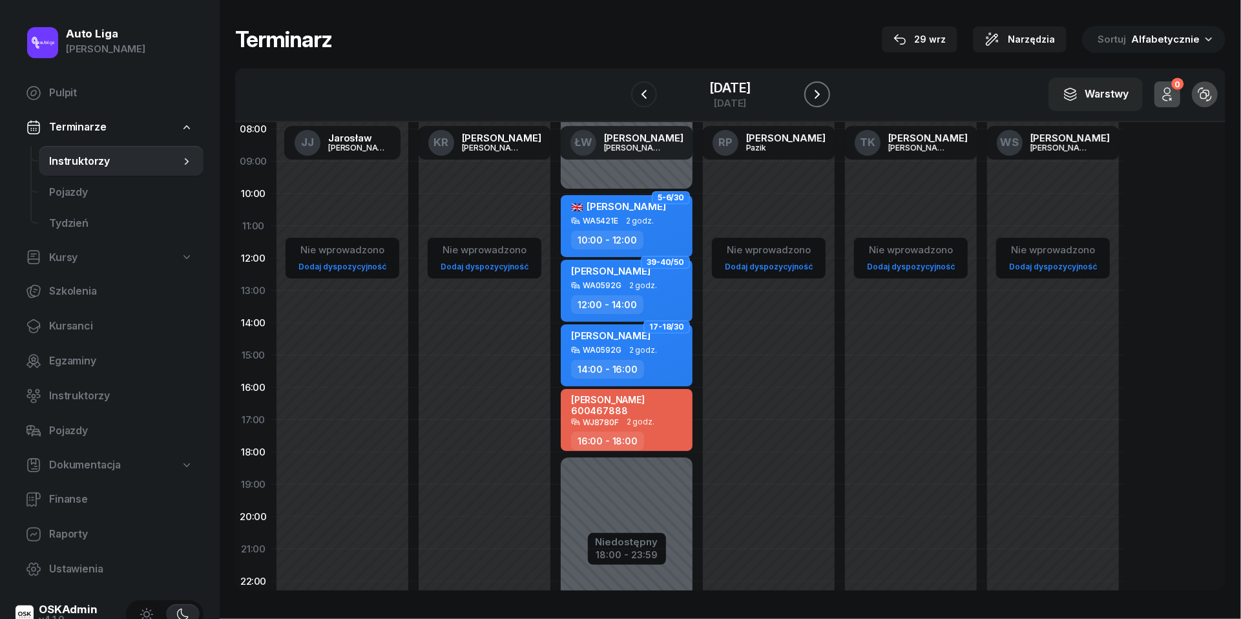
click at [824, 96] on icon "button" at bounding box center [818, 95] width 16 height 16
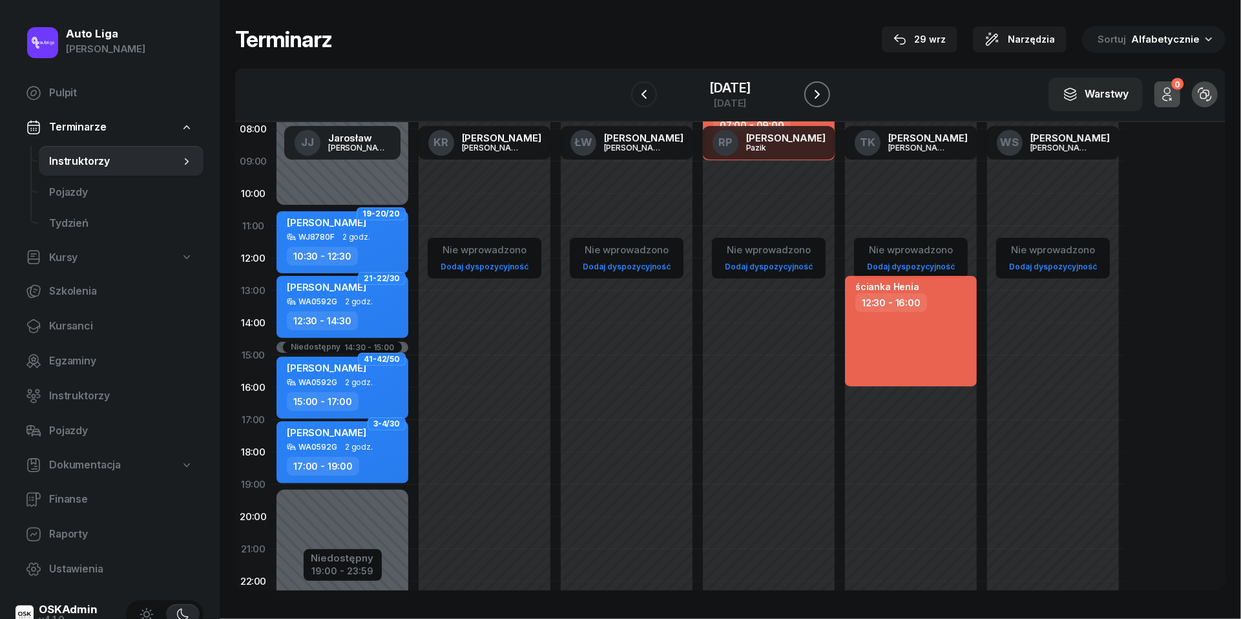
click at [824, 96] on icon "button" at bounding box center [818, 95] width 16 height 16
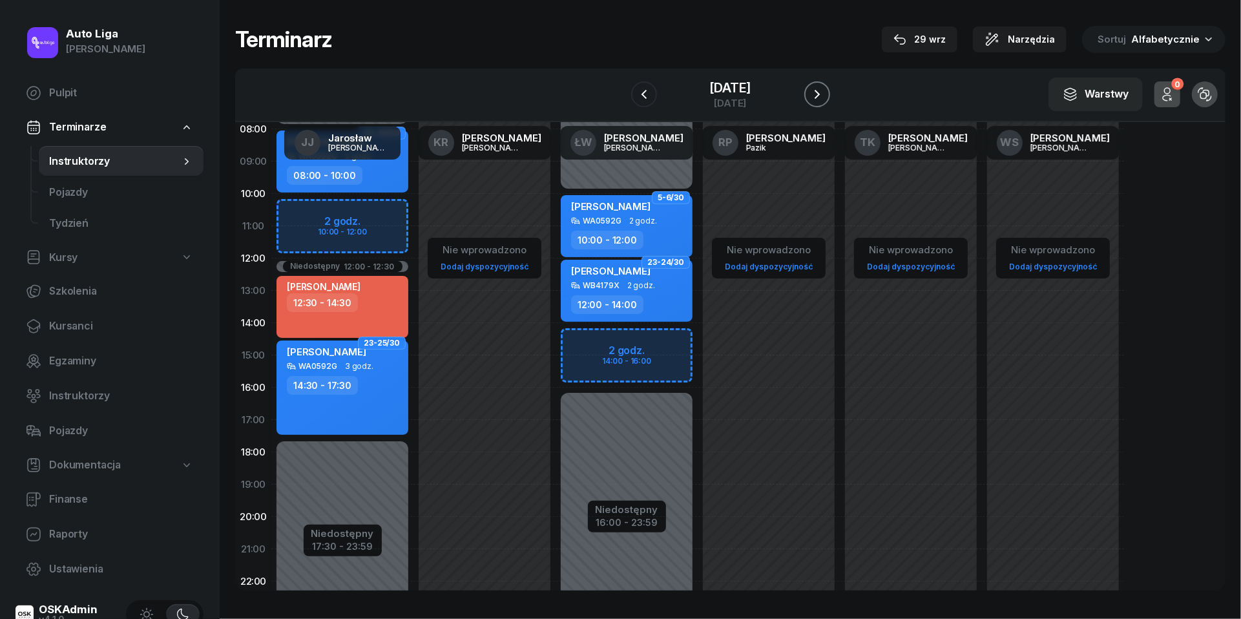
click at [824, 96] on icon "button" at bounding box center [818, 95] width 16 height 16
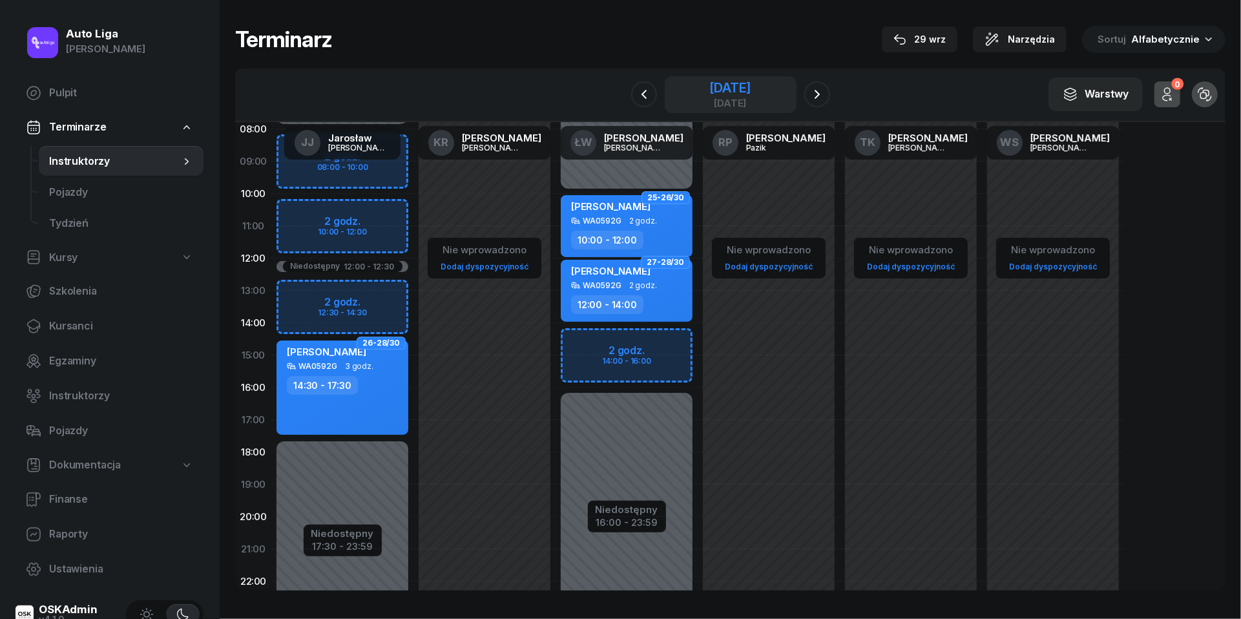
click at [745, 93] on div "[DATE]" at bounding box center [729, 87] width 41 height 13
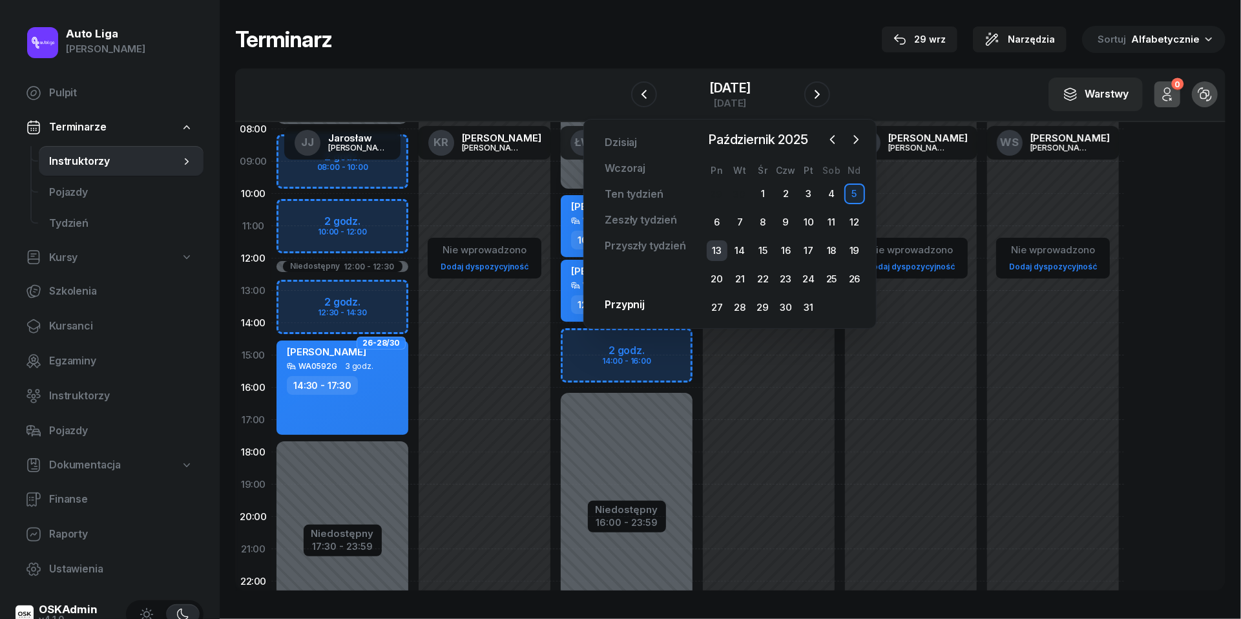
click at [722, 247] on div "13" at bounding box center [717, 250] width 21 height 21
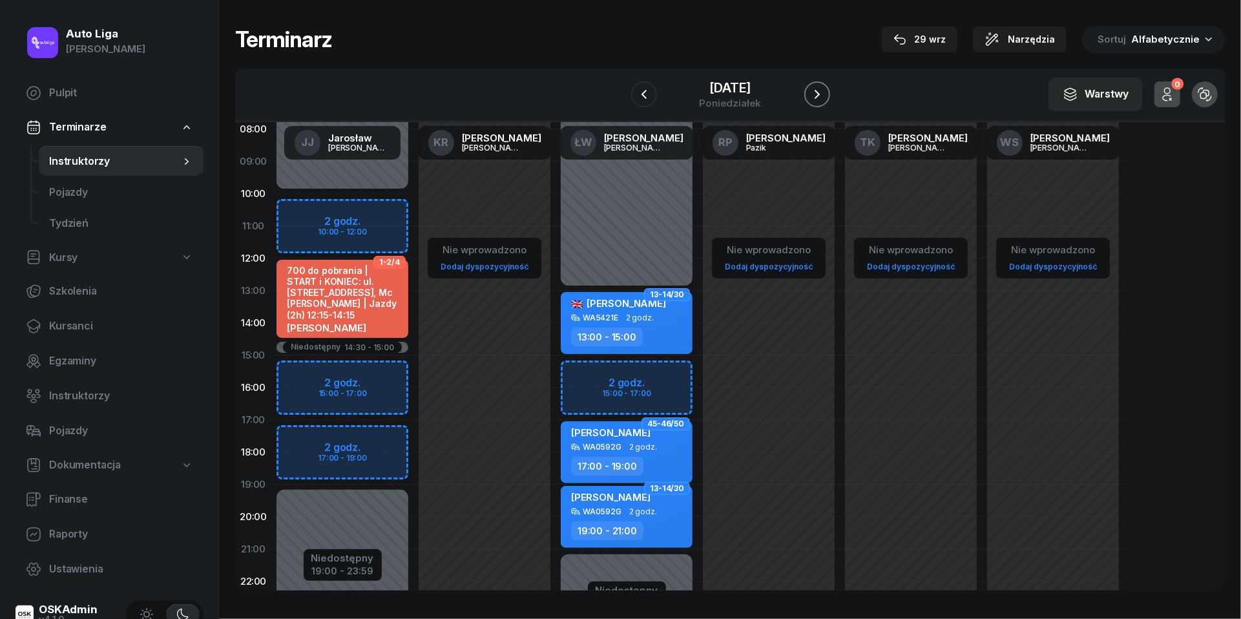
click at [825, 89] on icon "button" at bounding box center [818, 95] width 16 height 16
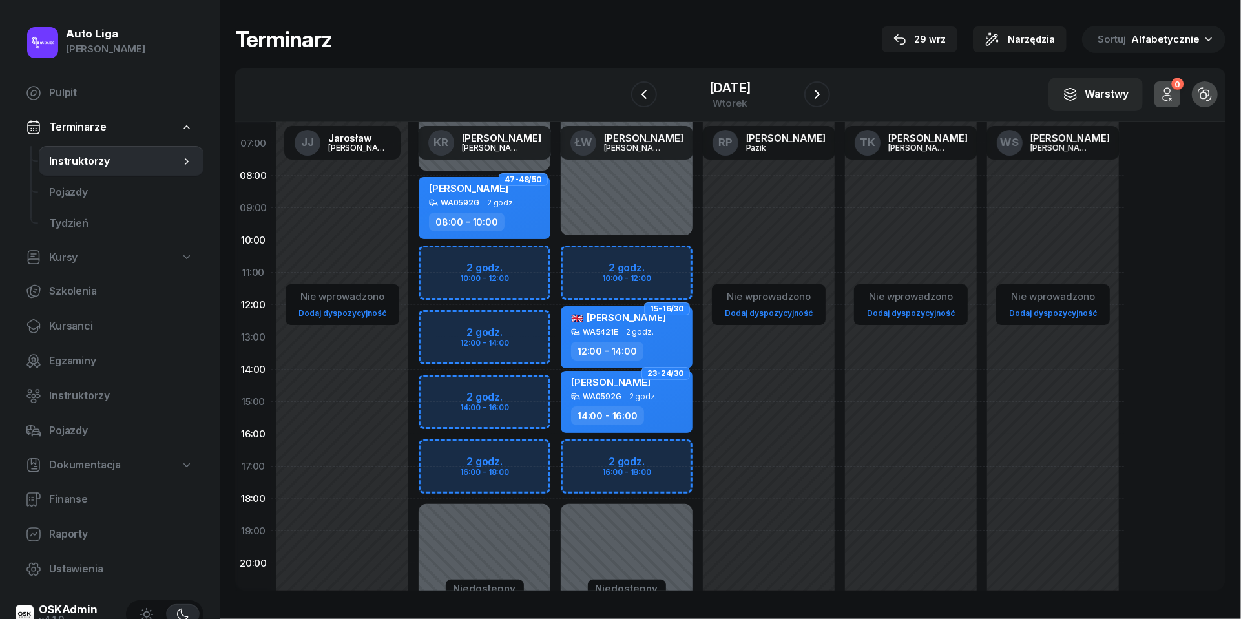
scroll to position [56, 0]
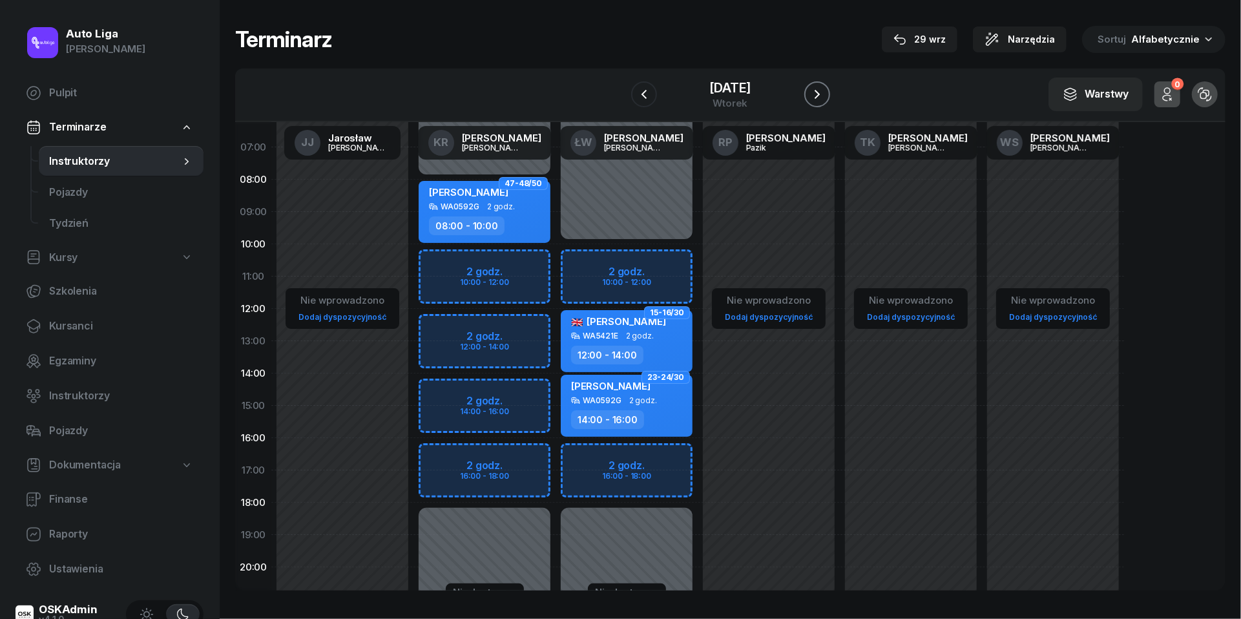
click at [825, 89] on icon "button" at bounding box center [818, 95] width 16 height 16
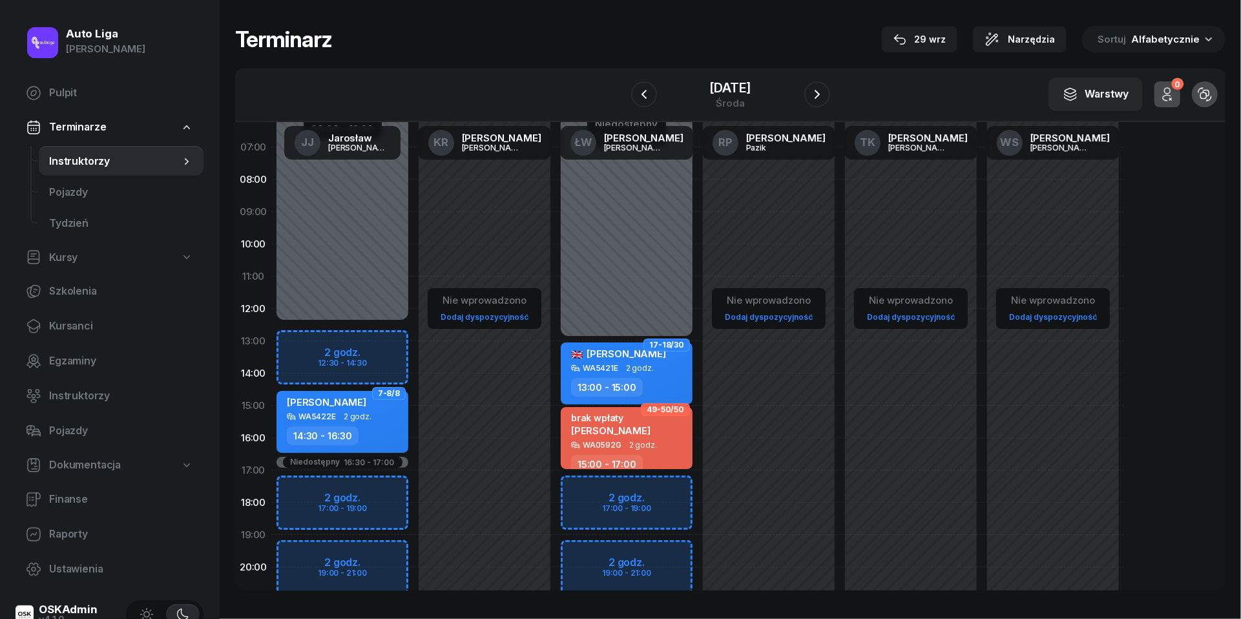
click at [637, 441] on span "2 godz." at bounding box center [643, 445] width 28 height 9
select select "15"
select select "17"
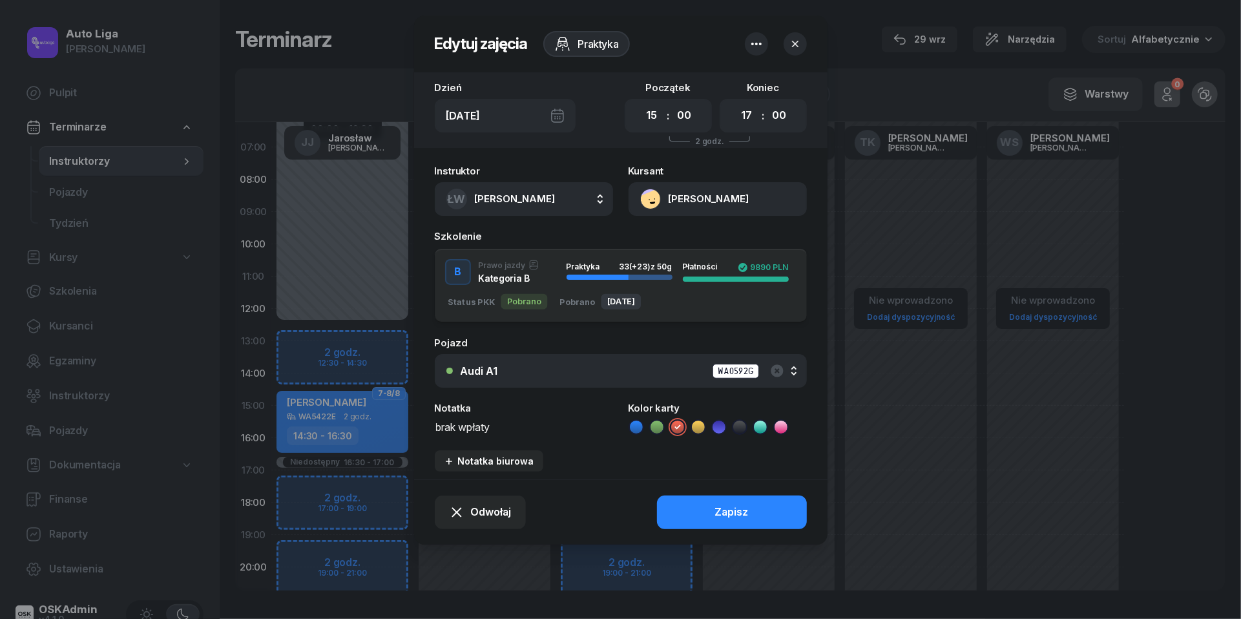
click at [479, 421] on textarea "brak wpłaty" at bounding box center [524, 426] width 178 height 16
click at [637, 425] on icon at bounding box center [636, 427] width 13 height 13
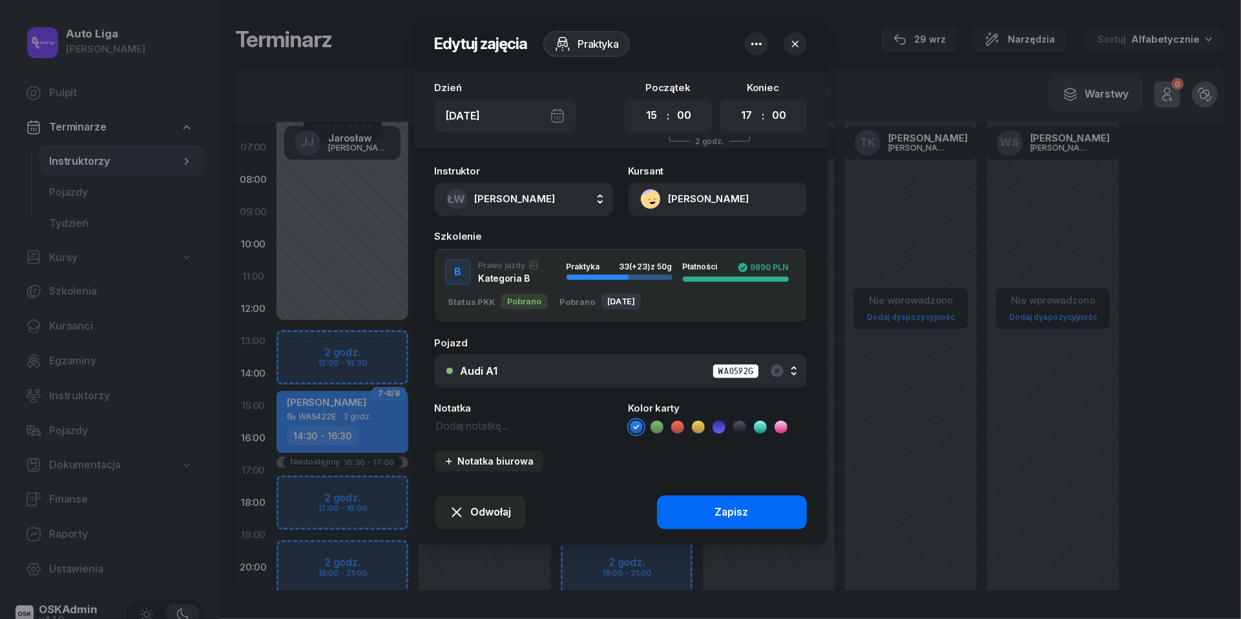
click at [717, 516] on div "Zapisz" at bounding box center [732, 512] width 34 height 17
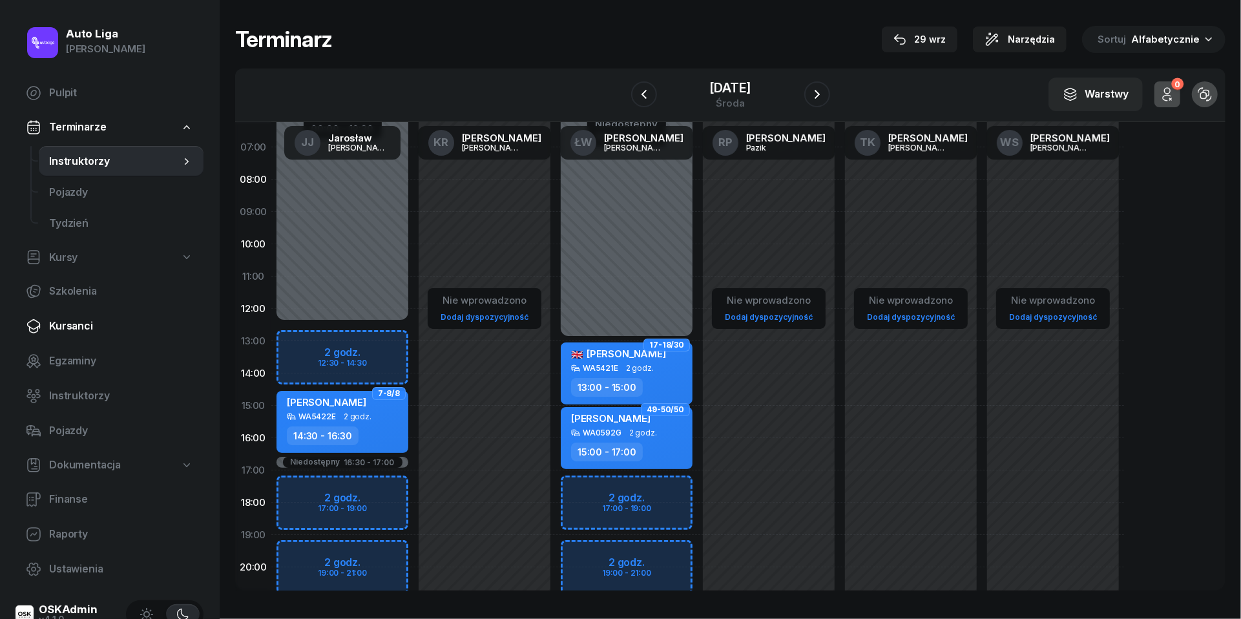
click at [65, 332] on span "Kursanci" at bounding box center [121, 326] width 144 height 17
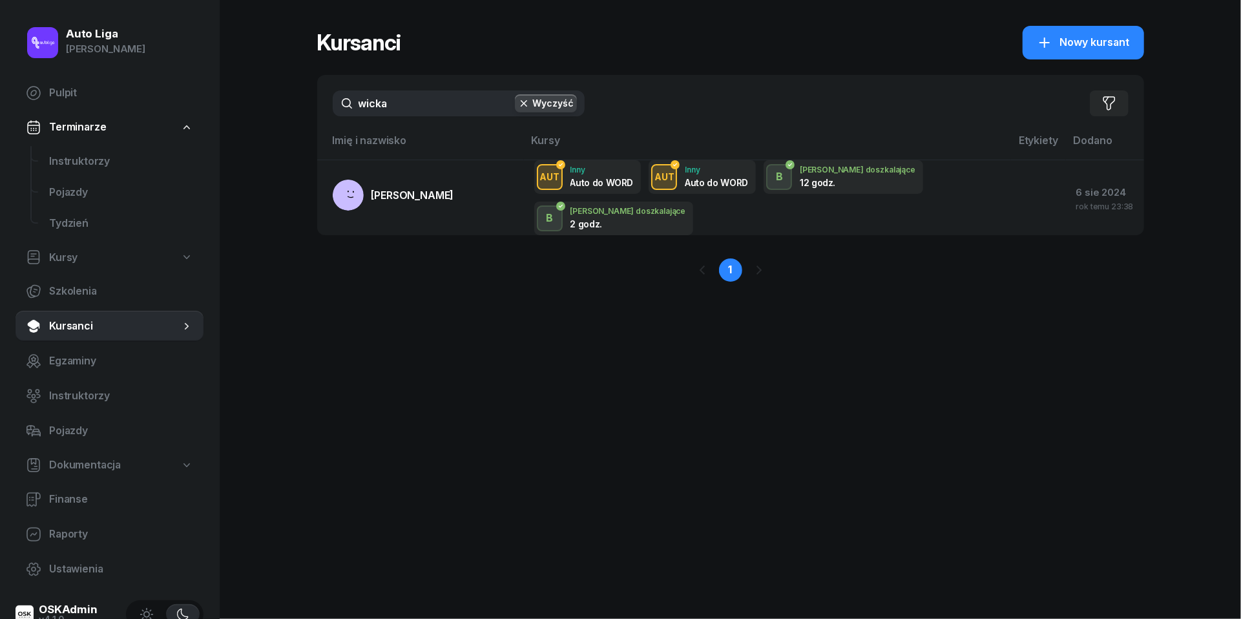
click at [419, 96] on input "wicka" at bounding box center [459, 103] width 252 height 26
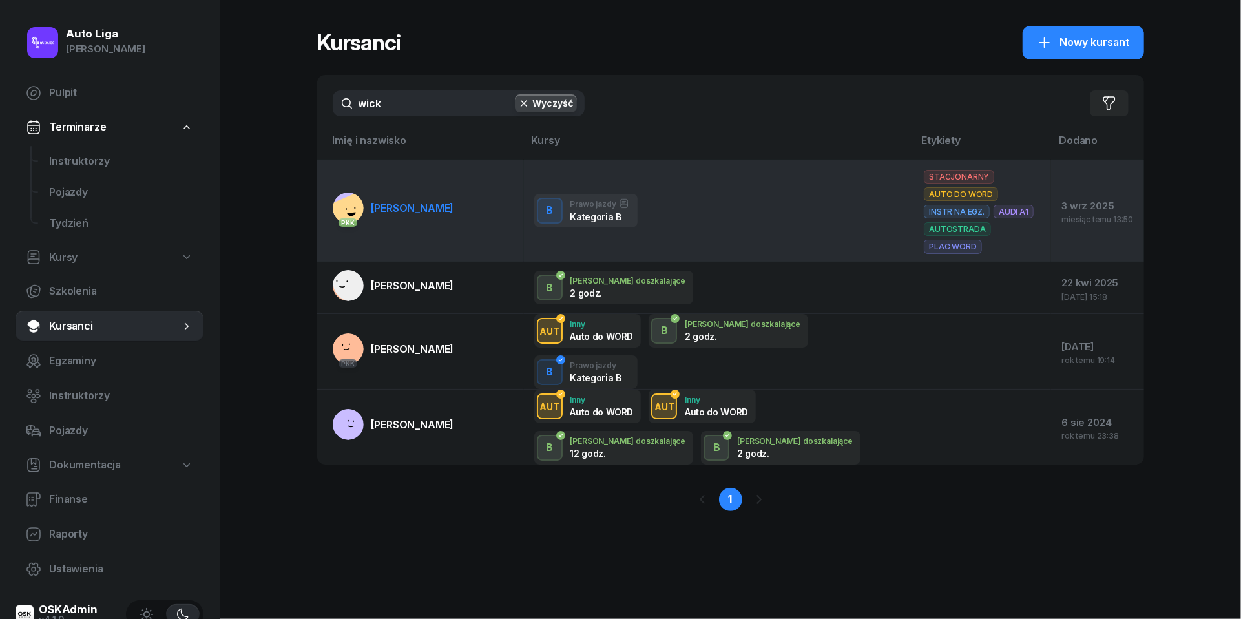
type input "wick"
click at [406, 202] on span "[PERSON_NAME]" at bounding box center [413, 208] width 83 height 13
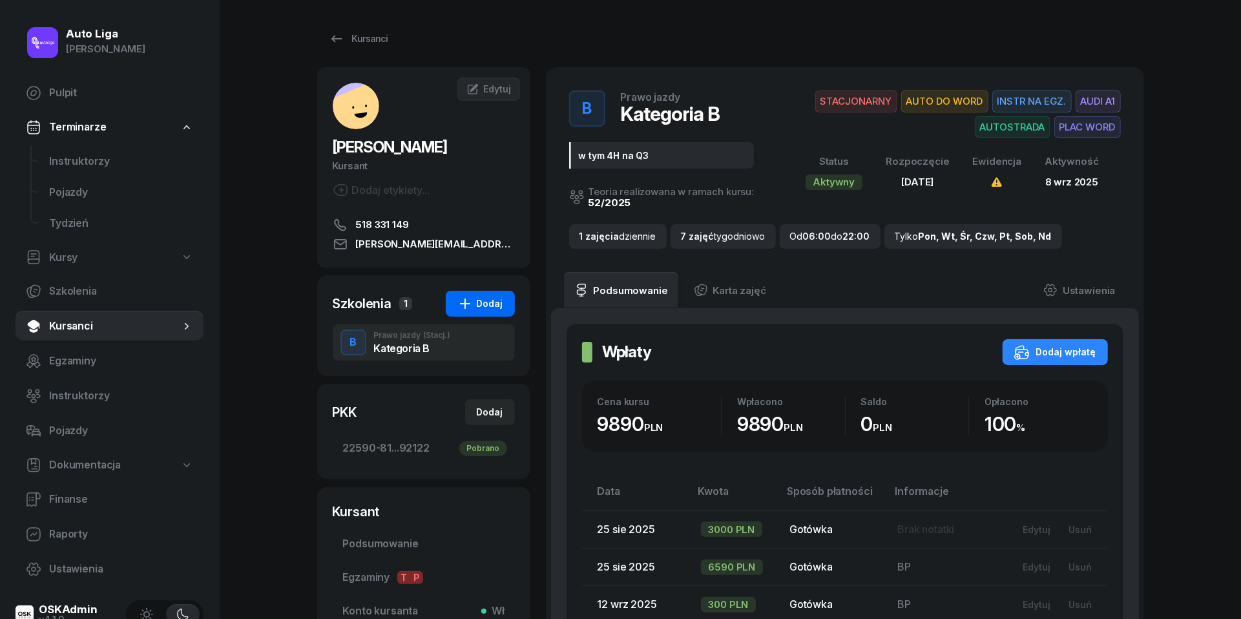
click at [486, 304] on div "Dodaj" at bounding box center [480, 304] width 46 height 16
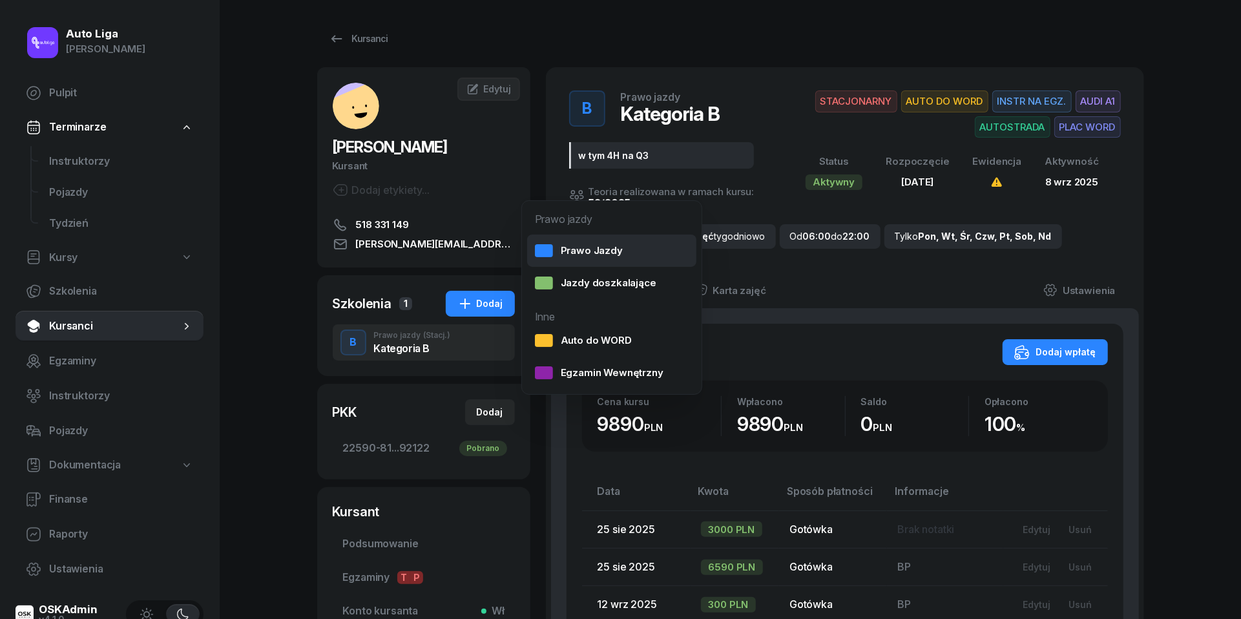
click at [593, 249] on div "Prawo Jazdy" at bounding box center [579, 250] width 88 height 17
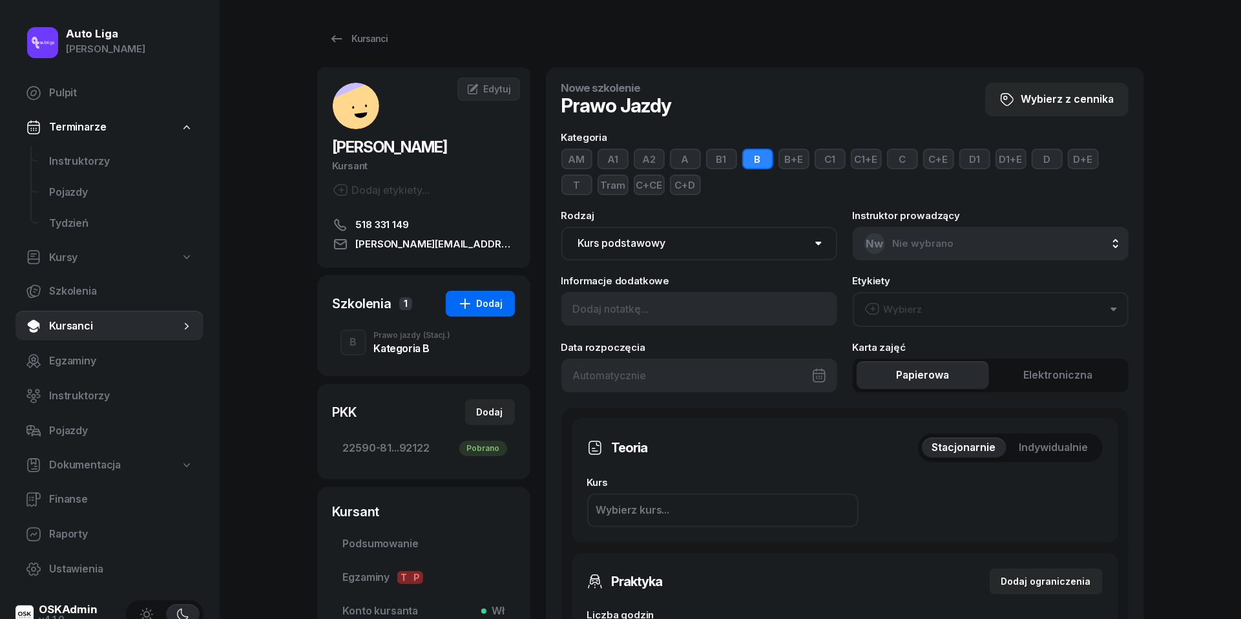
click at [477, 303] on div "Dodaj" at bounding box center [480, 304] width 46 height 16
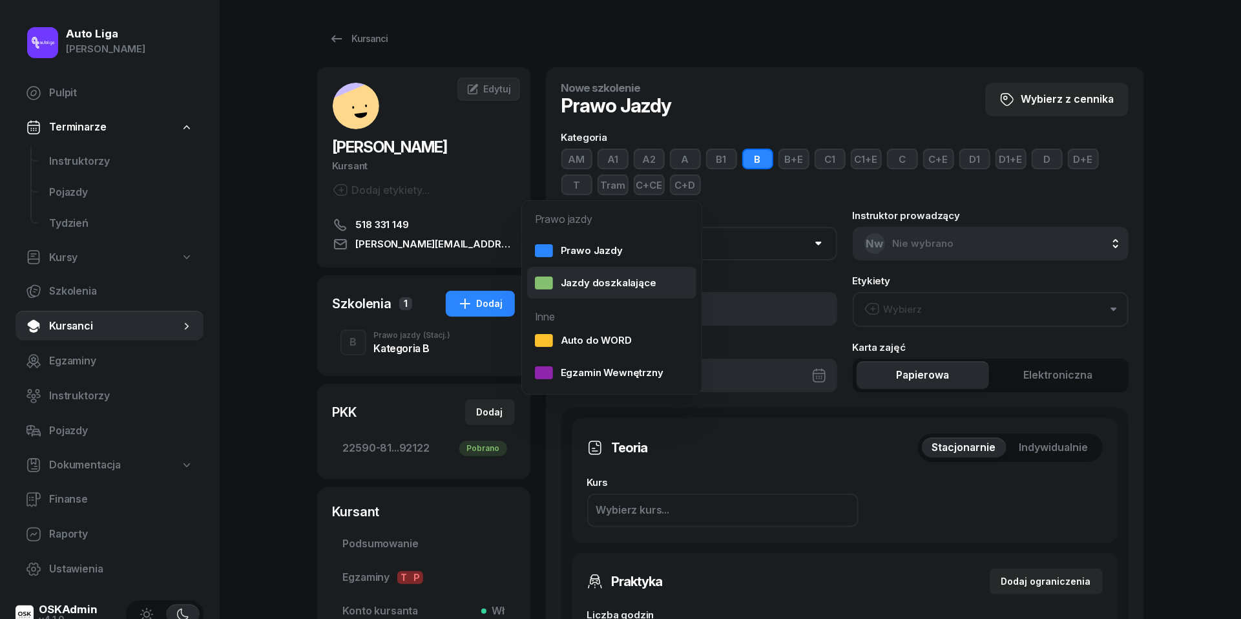
click at [565, 286] on div "Jazdy doszkalające" at bounding box center [595, 283] width 121 height 17
select select "B"
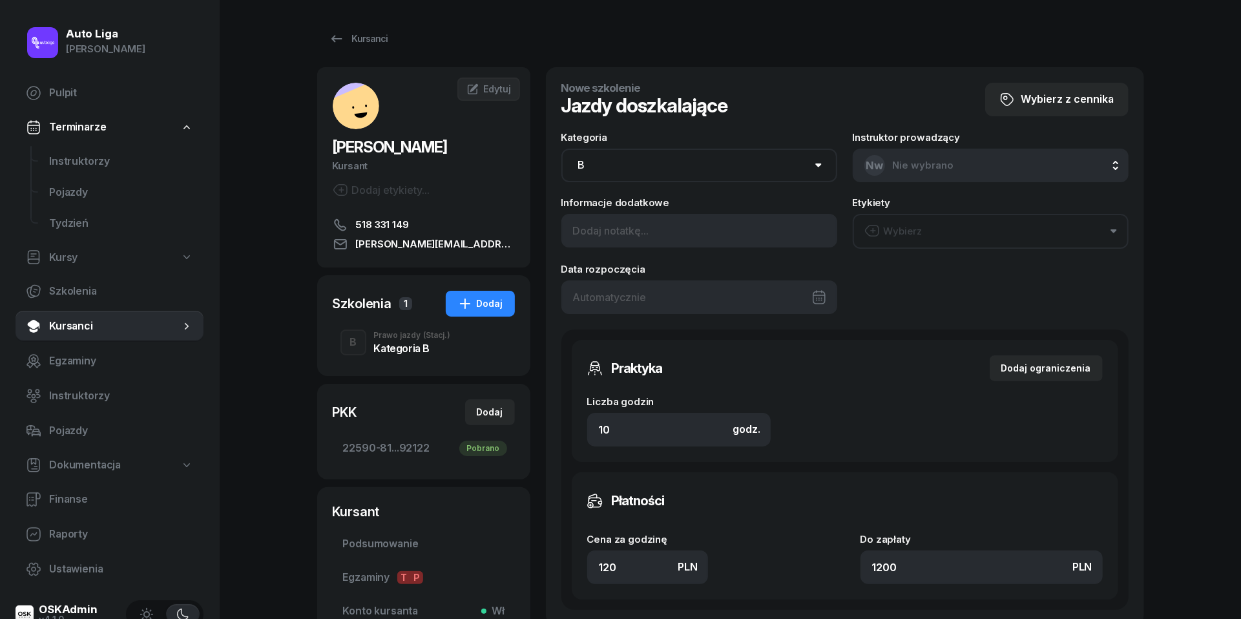
click at [915, 225] on div "Wybierz" at bounding box center [894, 231] width 58 height 17
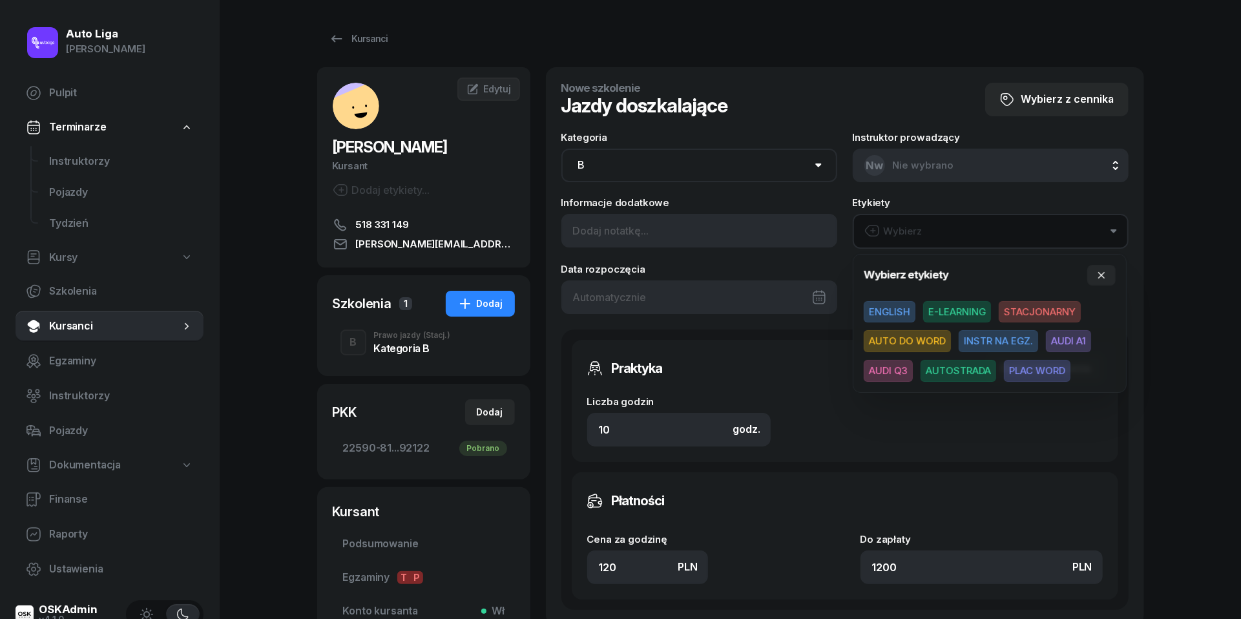
click at [1086, 344] on span "AUDI A1" at bounding box center [1068, 341] width 45 height 22
click at [1104, 272] on icon "button" at bounding box center [1101, 274] width 6 height 6
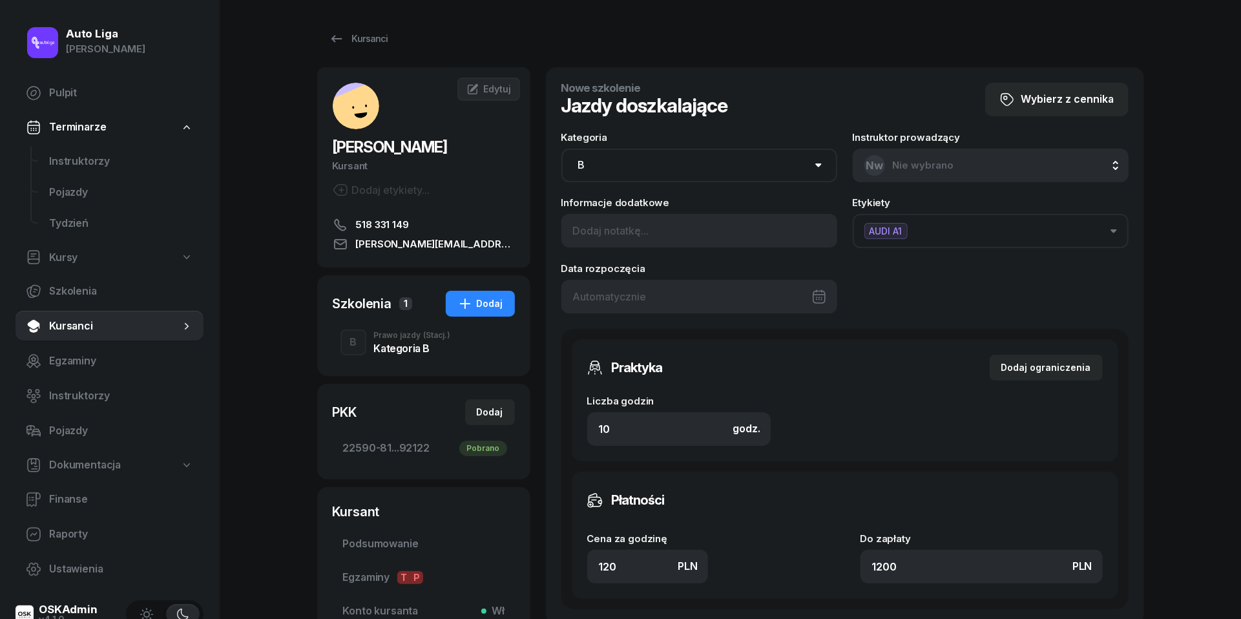
click at [703, 288] on div at bounding box center [699, 297] width 276 height 34
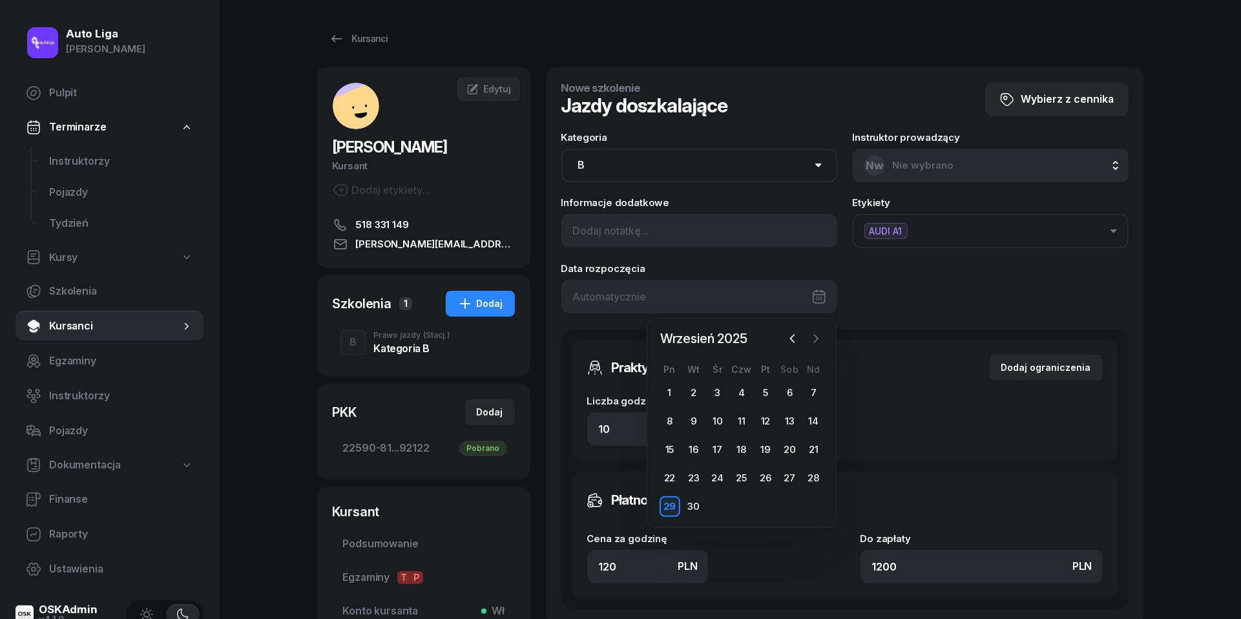
click at [813, 339] on icon "button" at bounding box center [816, 338] width 13 height 13
click at [739, 450] on div "16" at bounding box center [741, 449] width 21 height 21
type input "[DATE]"
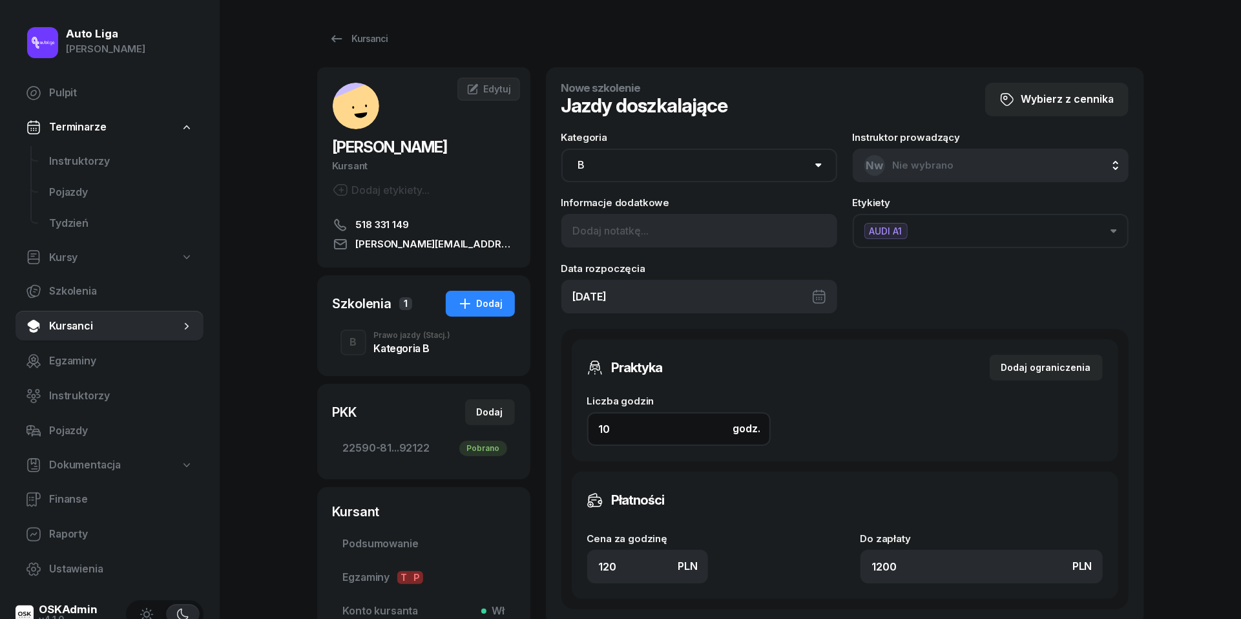
click at [647, 437] on input "10" at bounding box center [679, 429] width 184 height 34
type input "3"
type input "360"
type input "30"
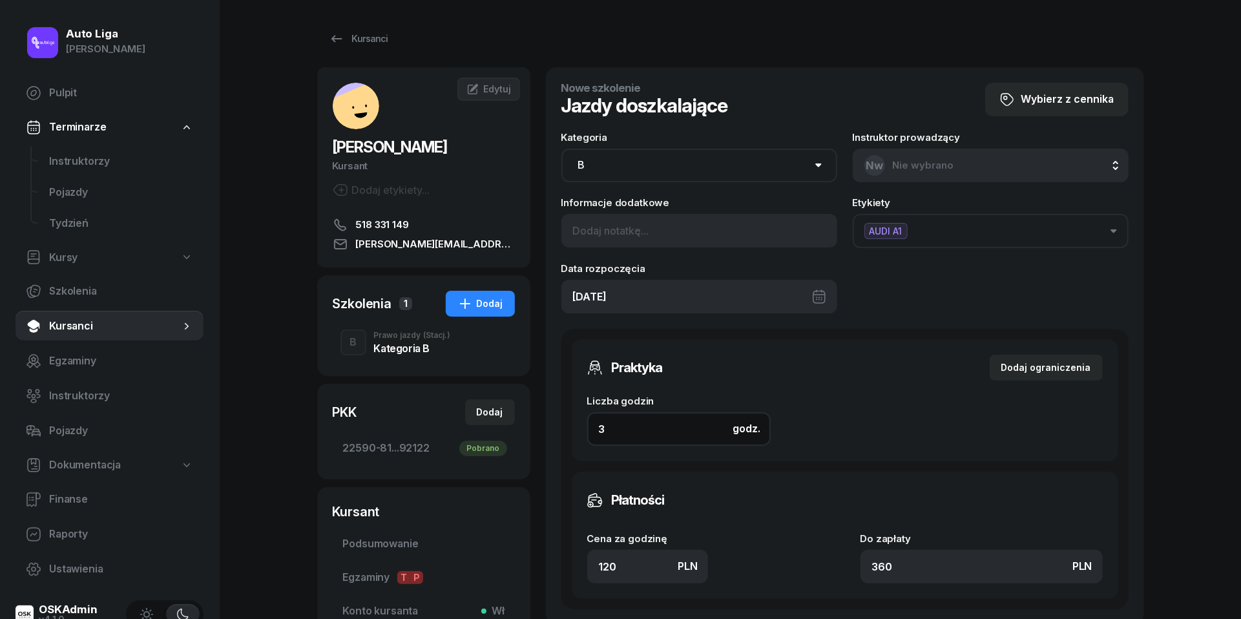
type input "3600"
type input "30"
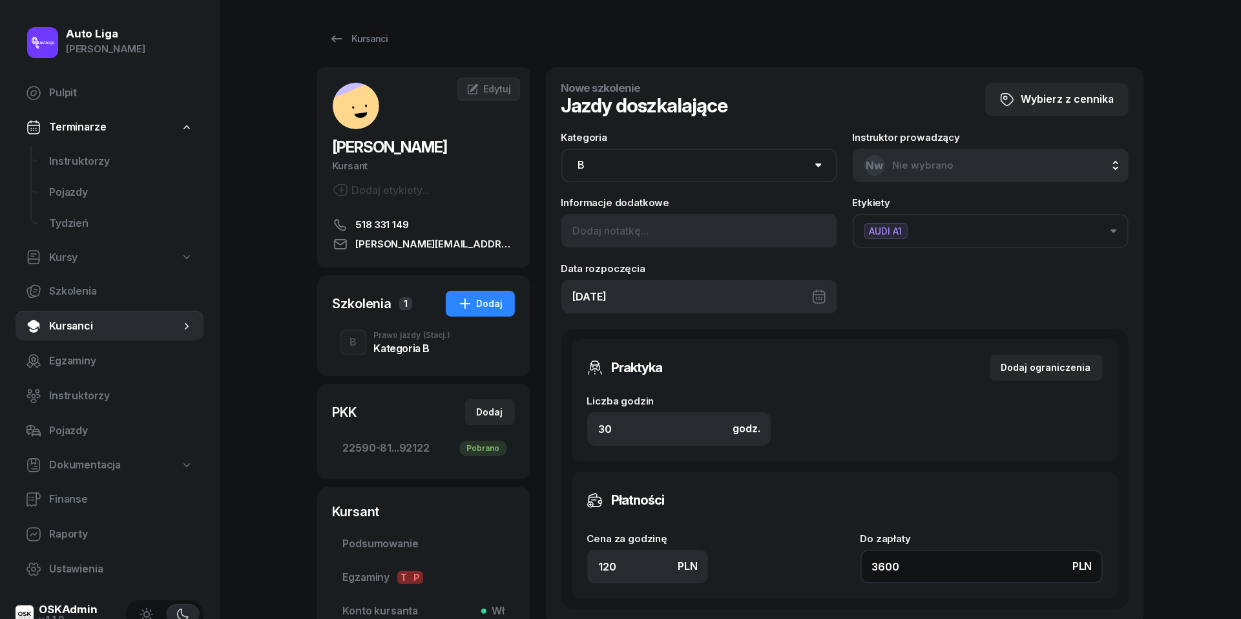
click at [913, 566] on input "3600" at bounding box center [982, 567] width 242 height 34
type input "0.13"
type input "4"
type input "1.37"
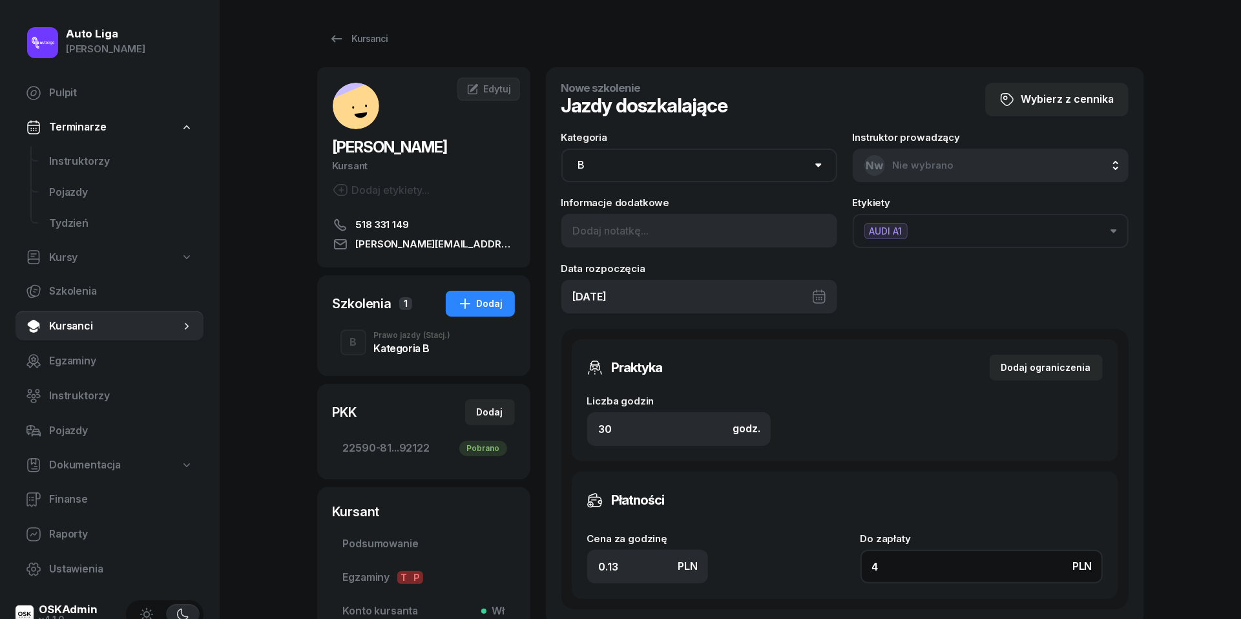
type input "41"
type input "13.90"
type input "417"
type input "139"
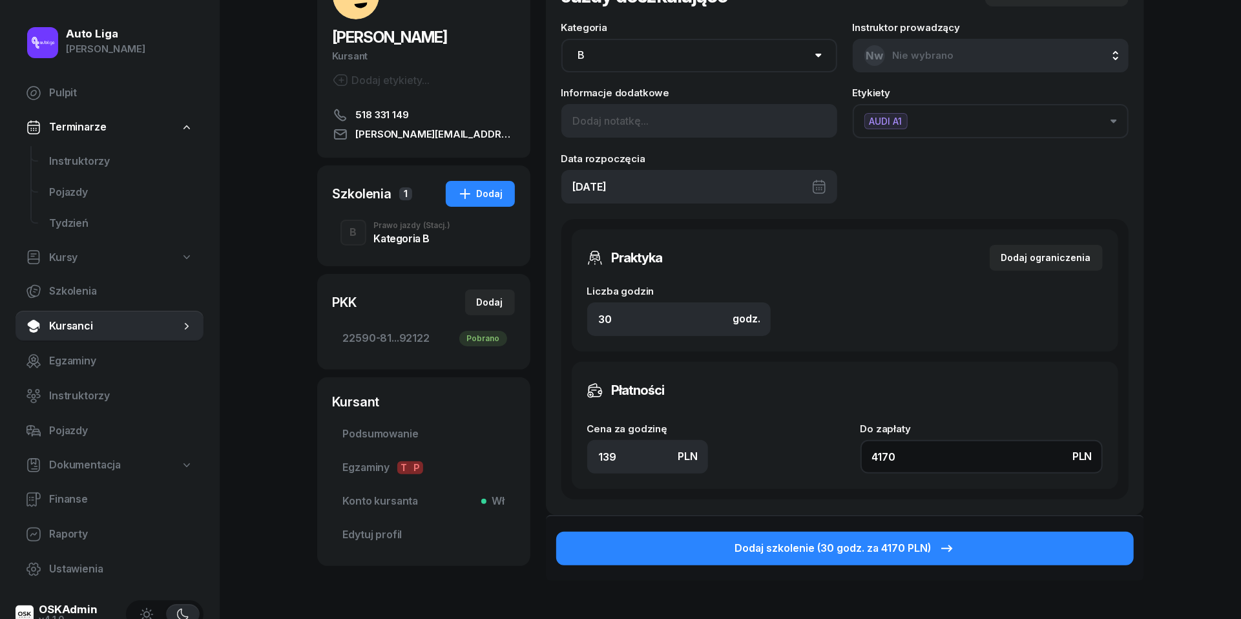
scroll to position [109, 0]
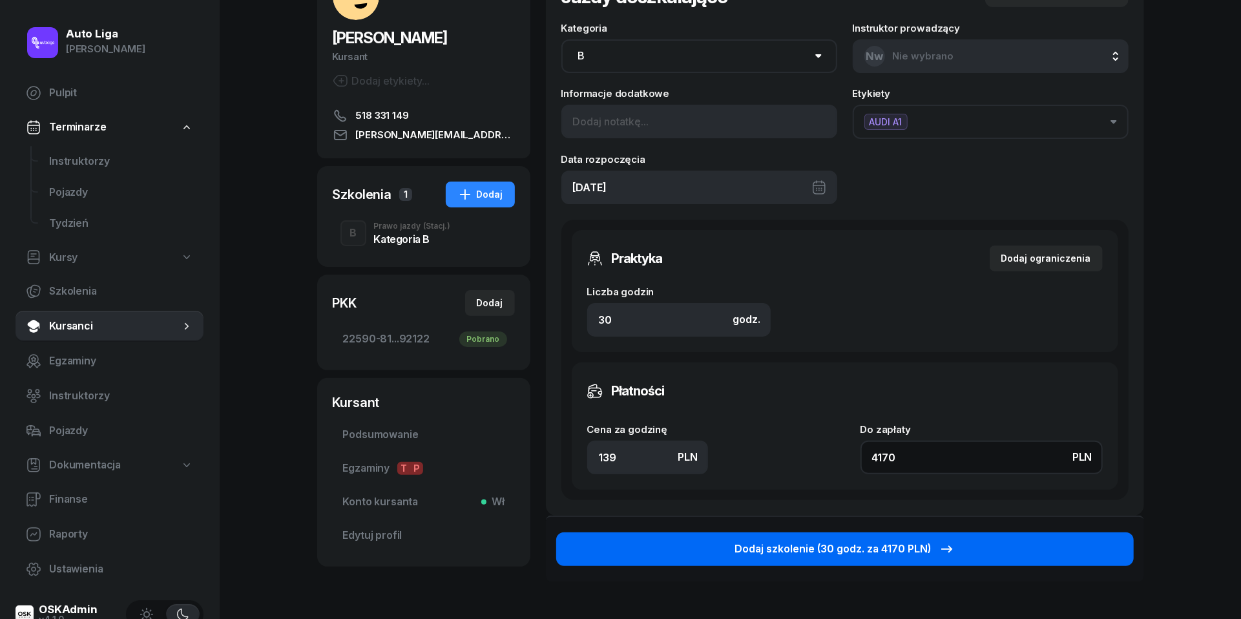
type input "4170"
click at [875, 543] on div "Dodaj szkolenie (30 godz. za 4170 PLN)" at bounding box center [845, 549] width 220 height 17
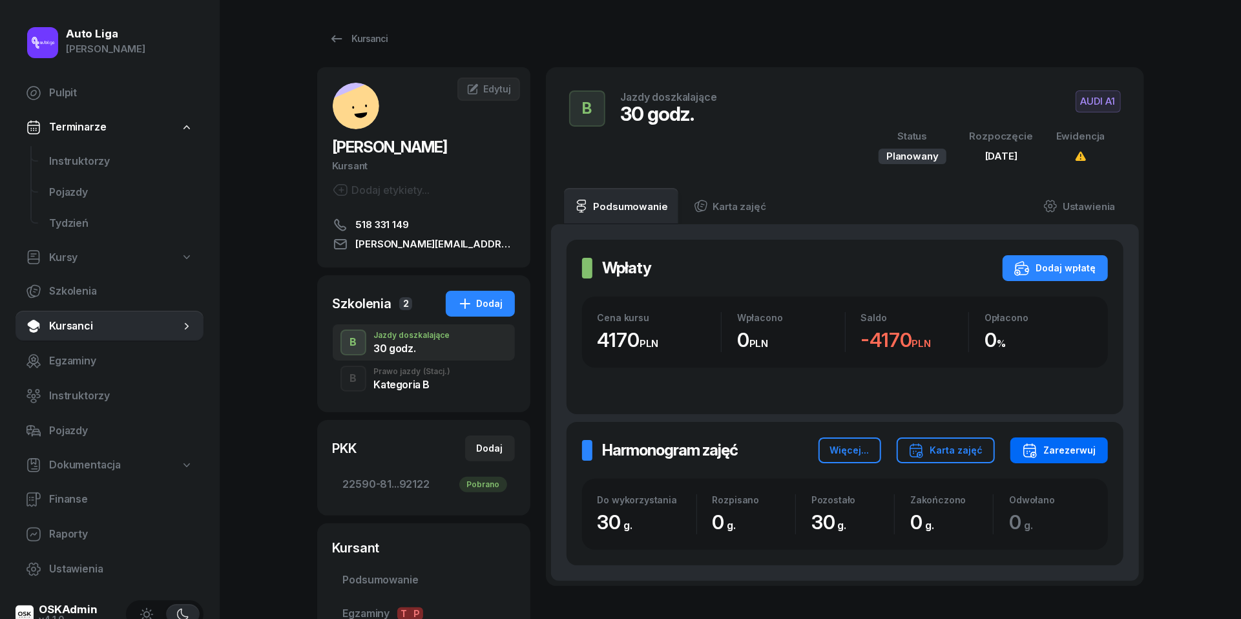
click at [1071, 447] on div "Zarezerwuj" at bounding box center [1059, 451] width 74 height 16
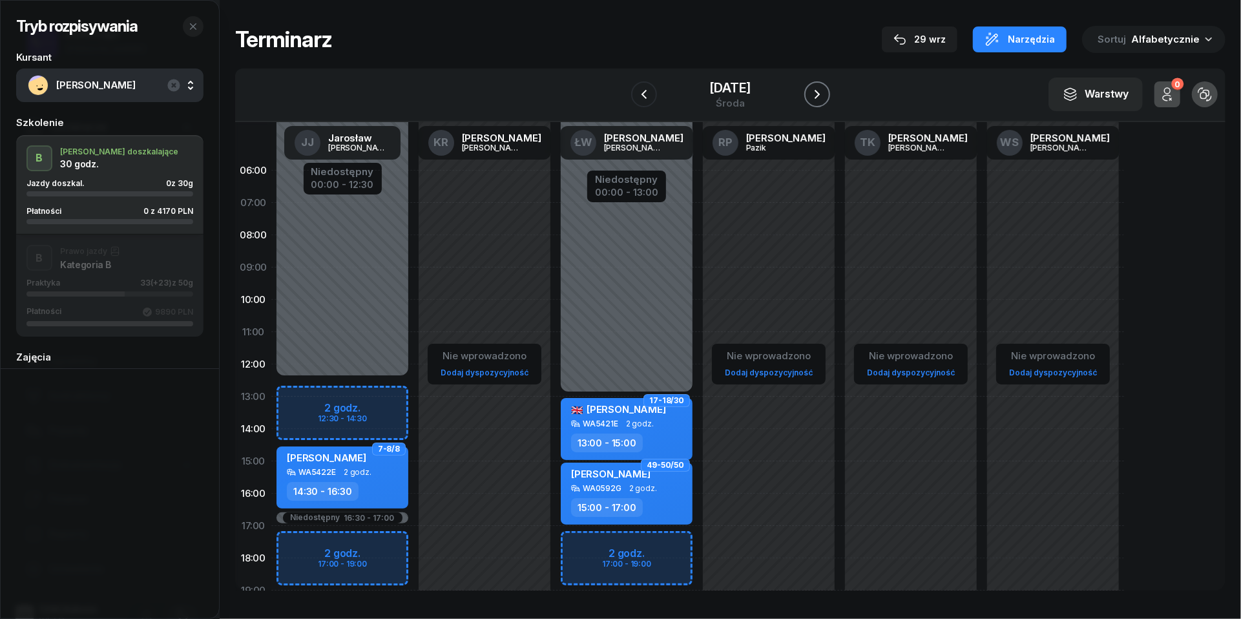
click at [825, 93] on icon "button" at bounding box center [818, 95] width 16 height 16
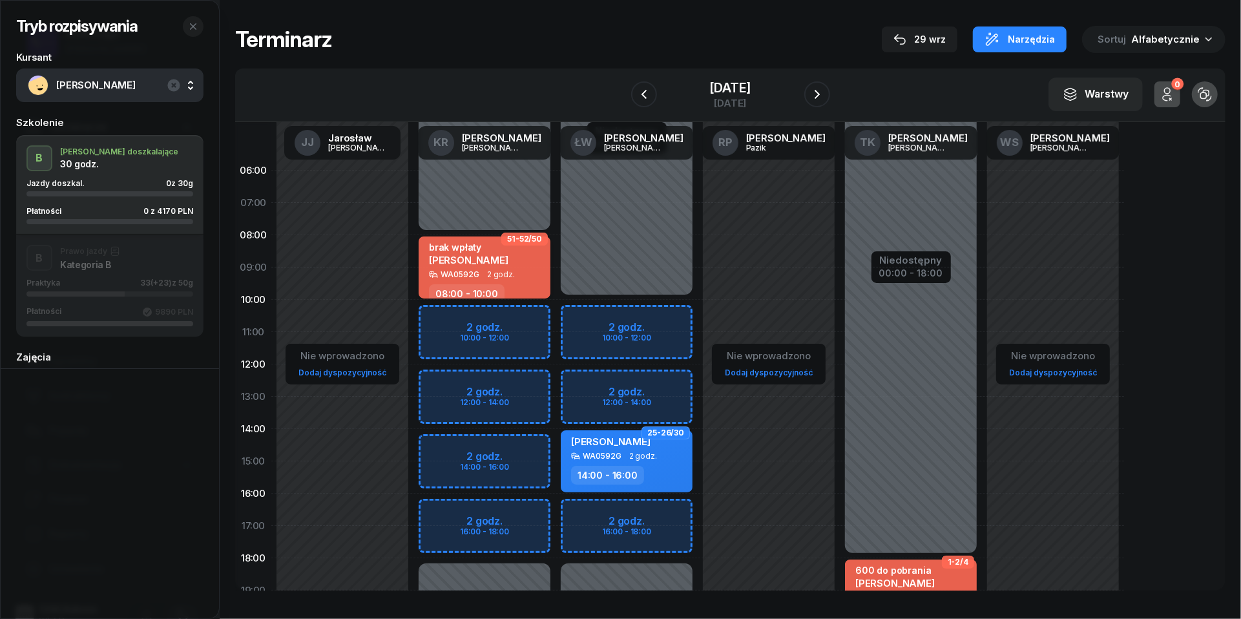
click at [514, 260] on div "brak wpłaty [PERSON_NAME]" at bounding box center [486, 256] width 114 height 28
select select "08"
select select "10"
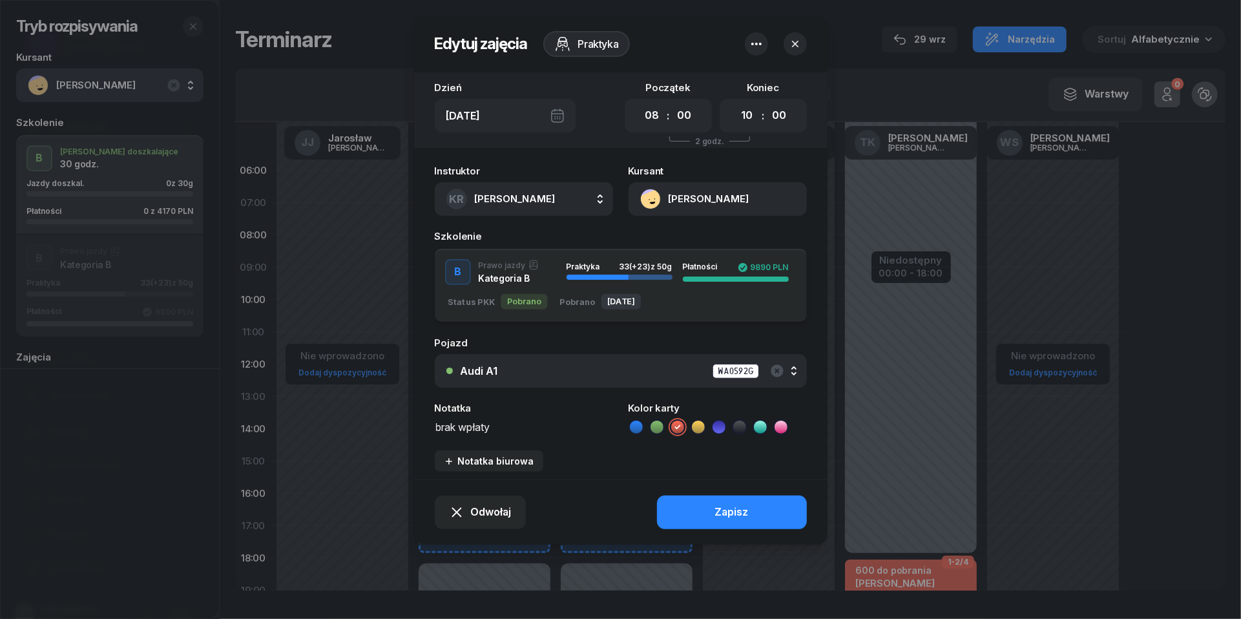
click at [751, 47] on icon "button" at bounding box center [757, 44] width 16 height 16
click at [748, 87] on link "Usuń" at bounding box center [750, 84] width 169 height 32
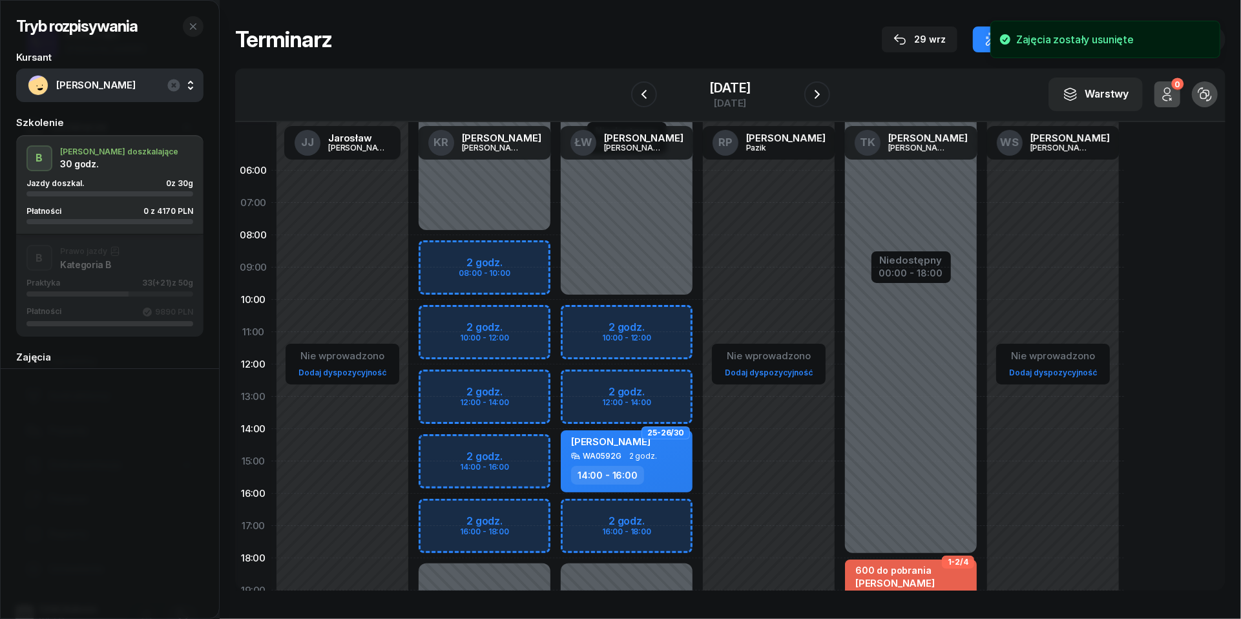
click at [459, 253] on div "Niedostępny 00:00 - 08:00 Niedostępny 18:00 - 23:59 2 godz. 08:00 - 10:00 2 god…" at bounding box center [485, 461] width 142 height 614
select select "08"
select select "10"
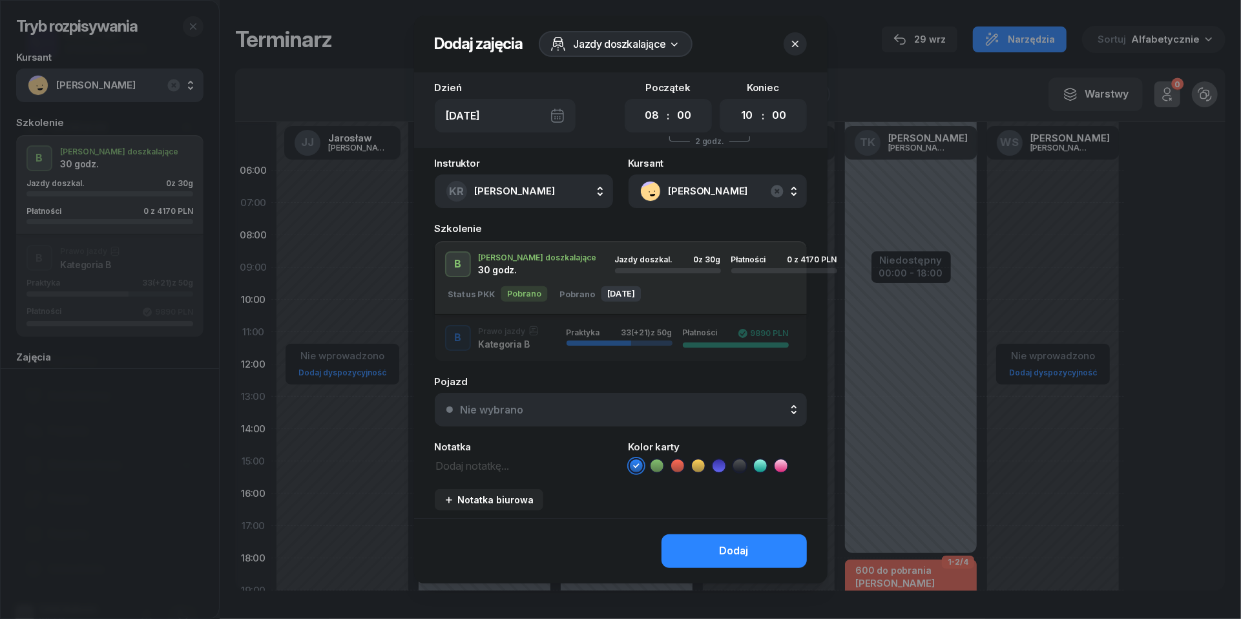
click at [502, 416] on button "Nie wybrano" at bounding box center [621, 410] width 372 height 34
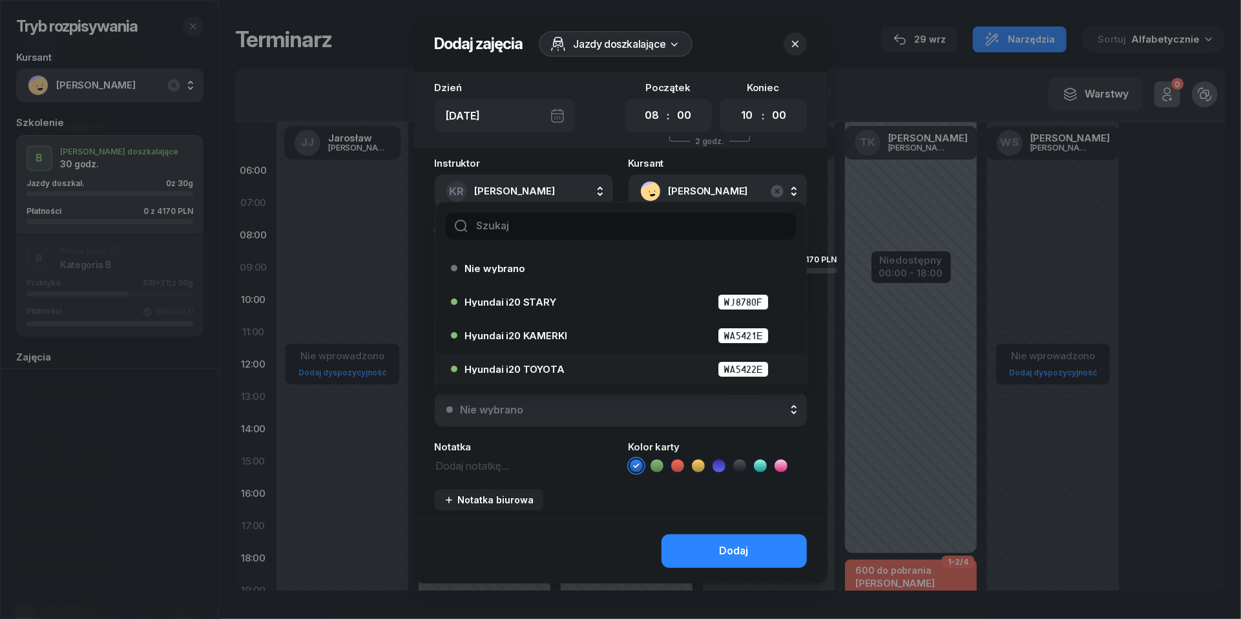
scroll to position [40, 0]
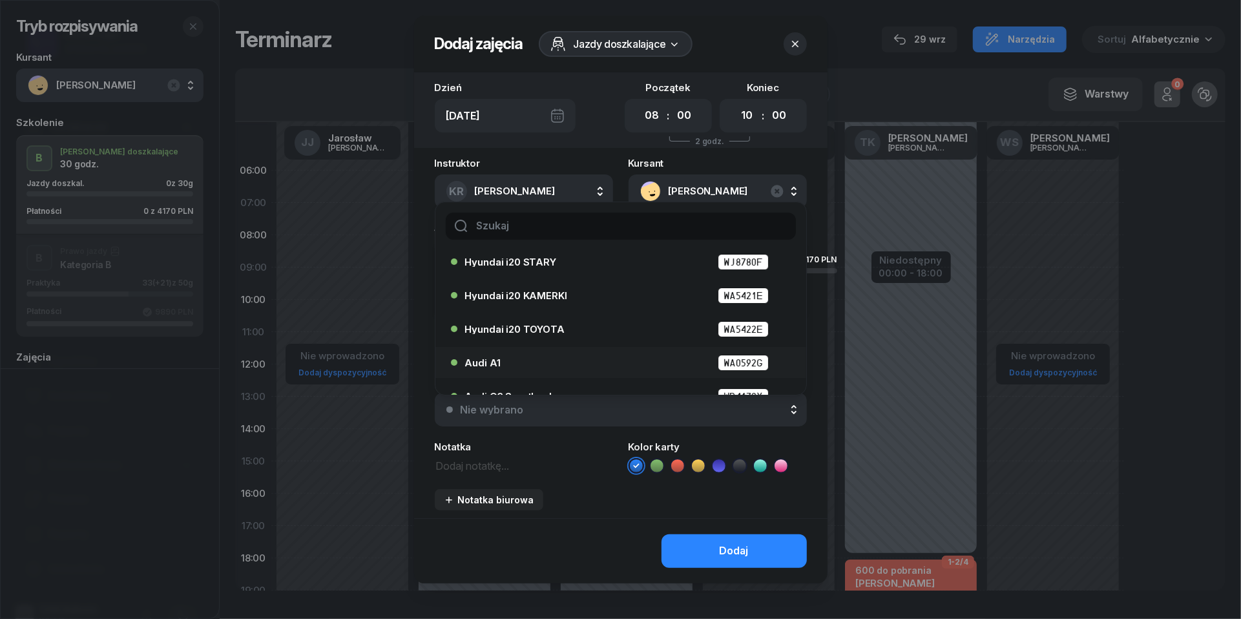
click at [553, 361] on div "Audi A1 WA0592G" at bounding box center [624, 363] width 318 height 16
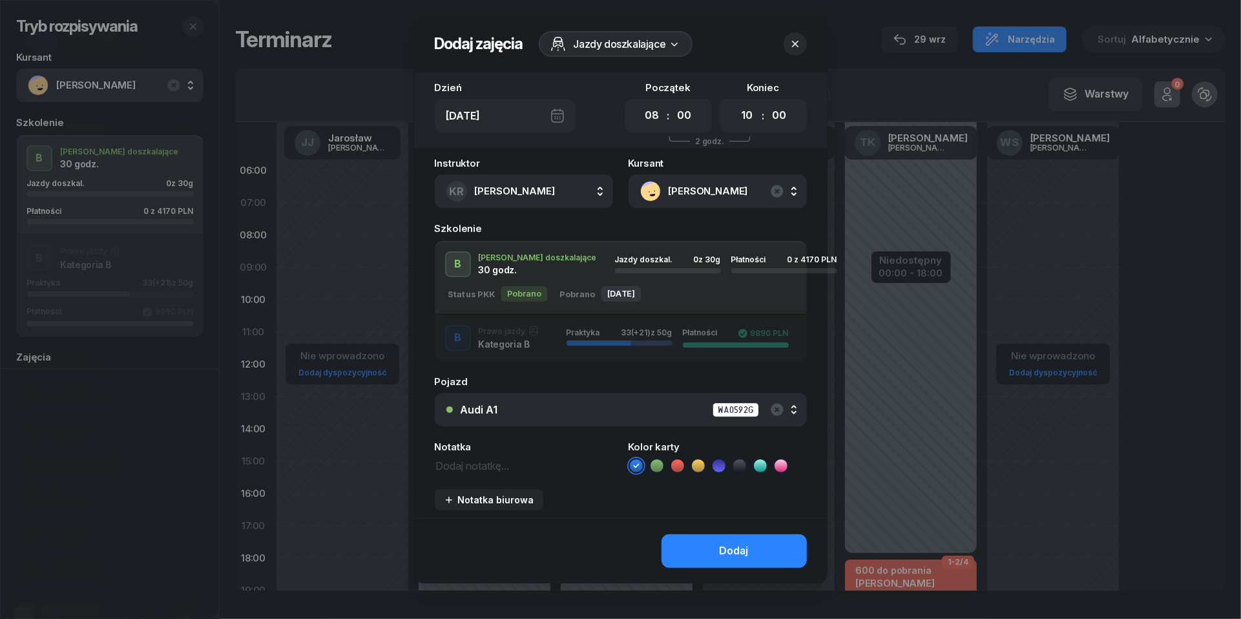
click at [476, 471] on textarea at bounding box center [524, 465] width 178 height 16
type textarea "4170 do pobrania"
click at [680, 469] on icon at bounding box center [677, 465] width 13 height 13
click at [737, 551] on div "Dodaj" at bounding box center [734, 551] width 29 height 17
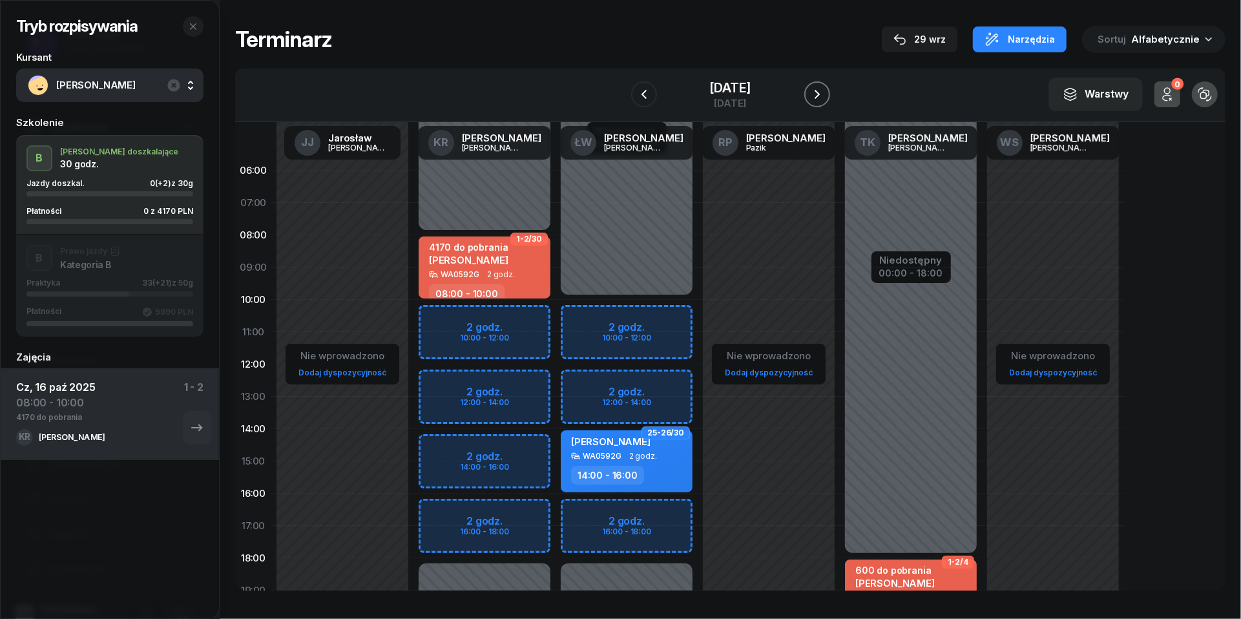
click at [820, 90] on icon "button" at bounding box center [817, 94] width 5 height 9
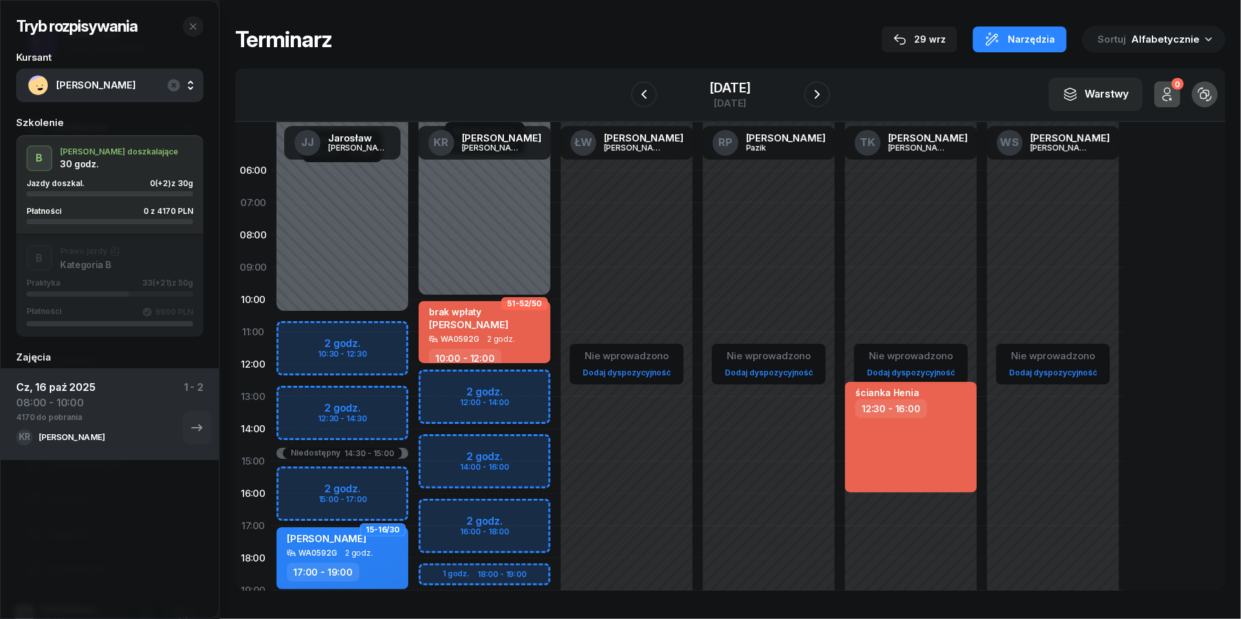
click at [538, 331] on div "brak wpłaty [PERSON_NAME]" at bounding box center [486, 320] width 114 height 28
select select "10"
select select "12"
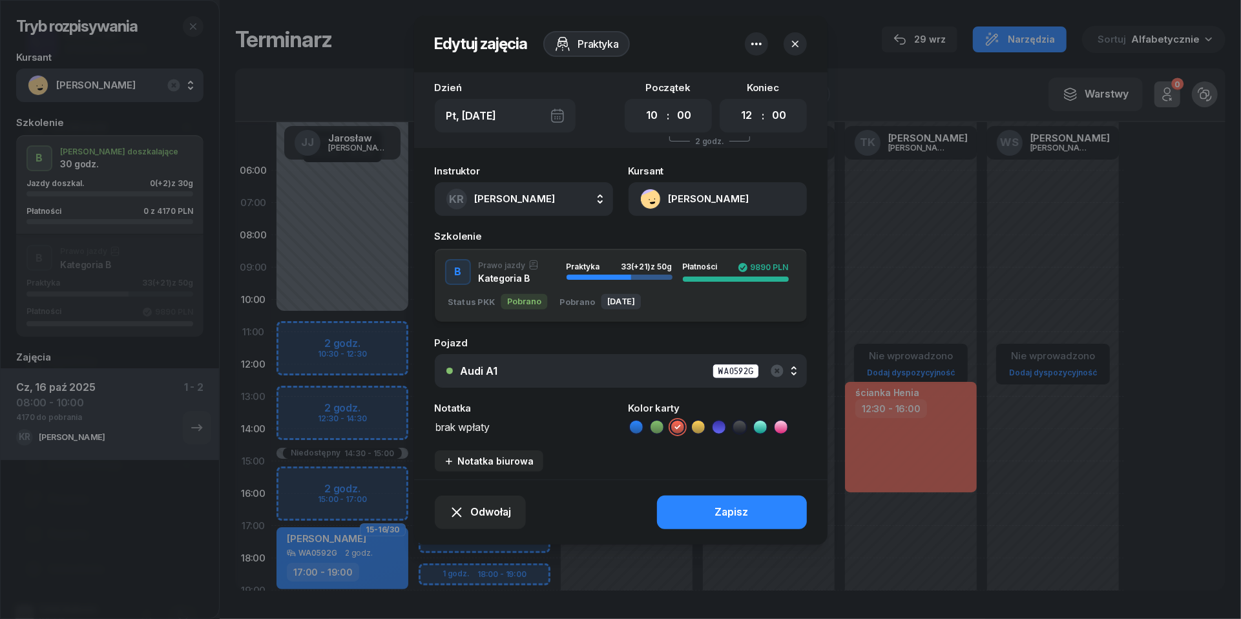
click at [755, 48] on icon "button" at bounding box center [757, 44] width 16 height 16
click at [755, 68] on link "Usuń" at bounding box center [750, 84] width 169 height 32
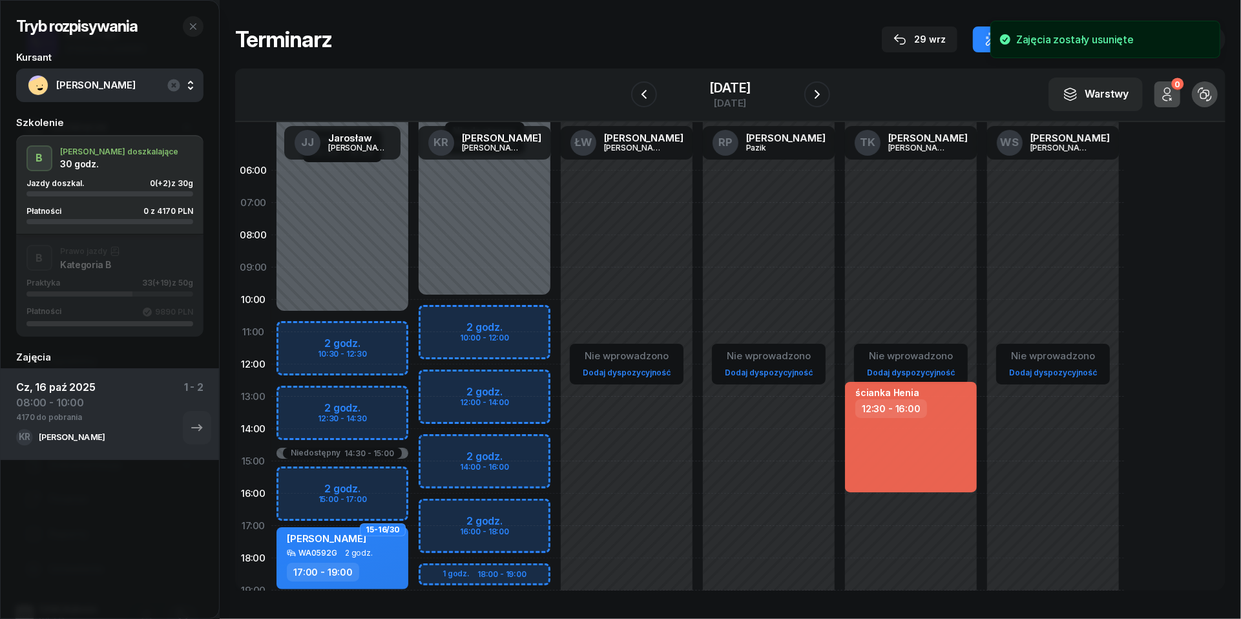
click at [443, 317] on div "Niedostępny 00:00 - 10:00 Niedostępny 19:00 - 23:59 2 godz. 10:00 - 12:00 2 god…" at bounding box center [485, 461] width 142 height 614
select select "10"
select select "12"
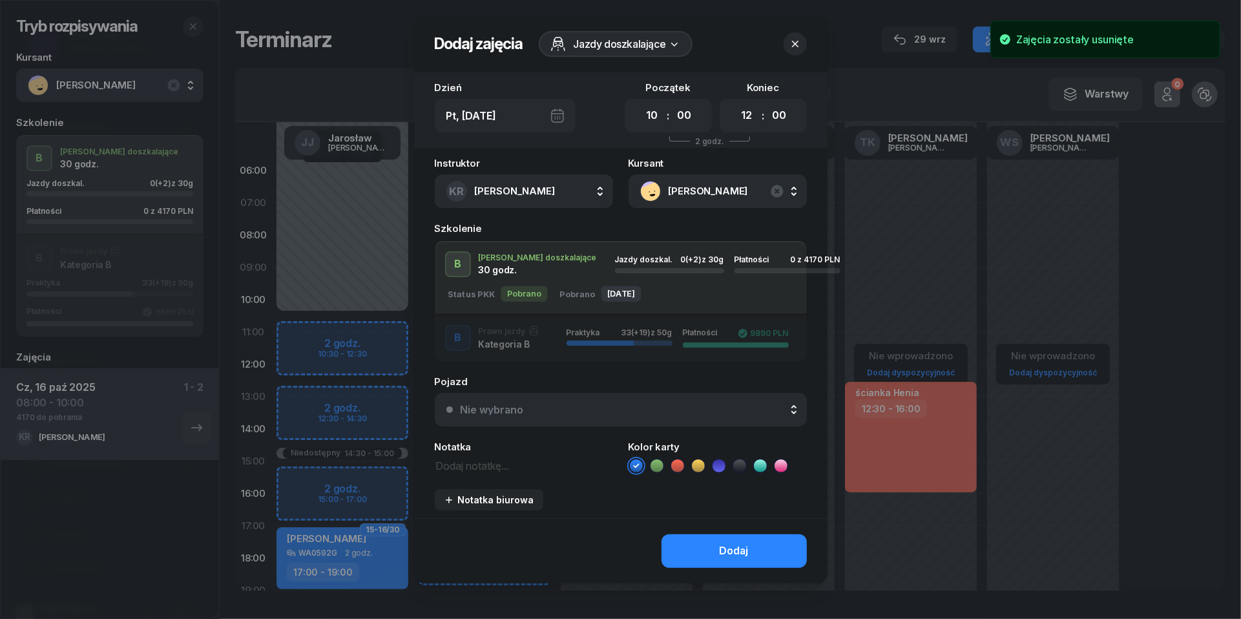
click at [569, 410] on div "Nie wybrano" at bounding box center [628, 409] width 335 height 10
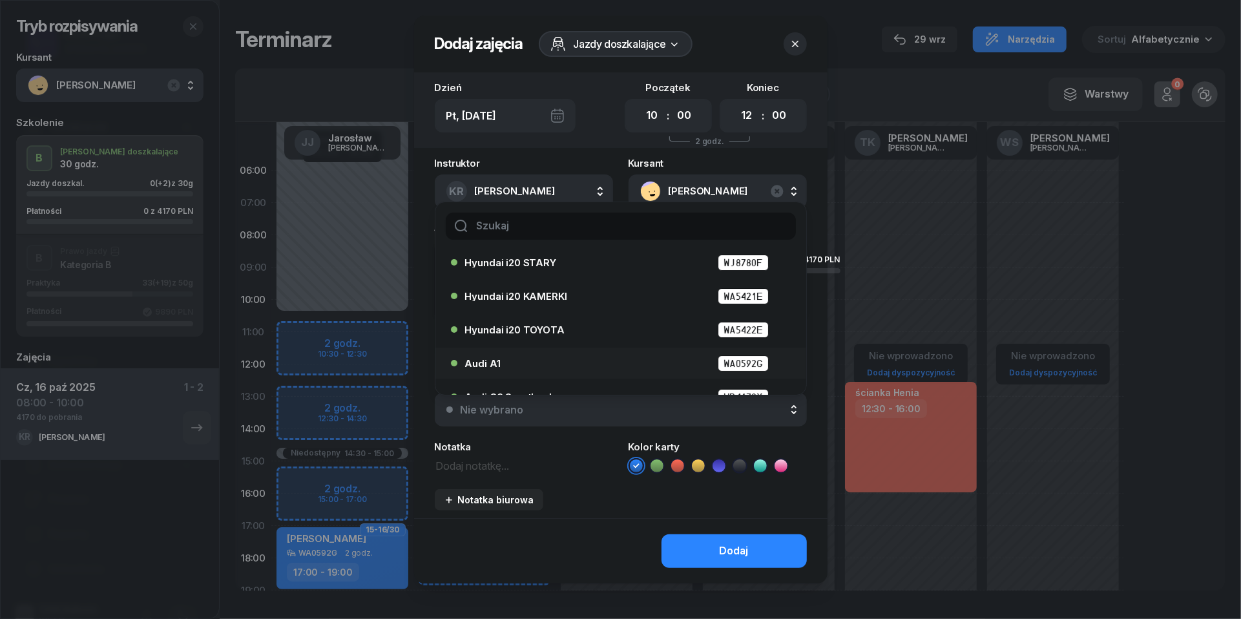
scroll to position [40, 0]
click at [570, 360] on div "Audi A1 WA0592G" at bounding box center [624, 363] width 318 height 16
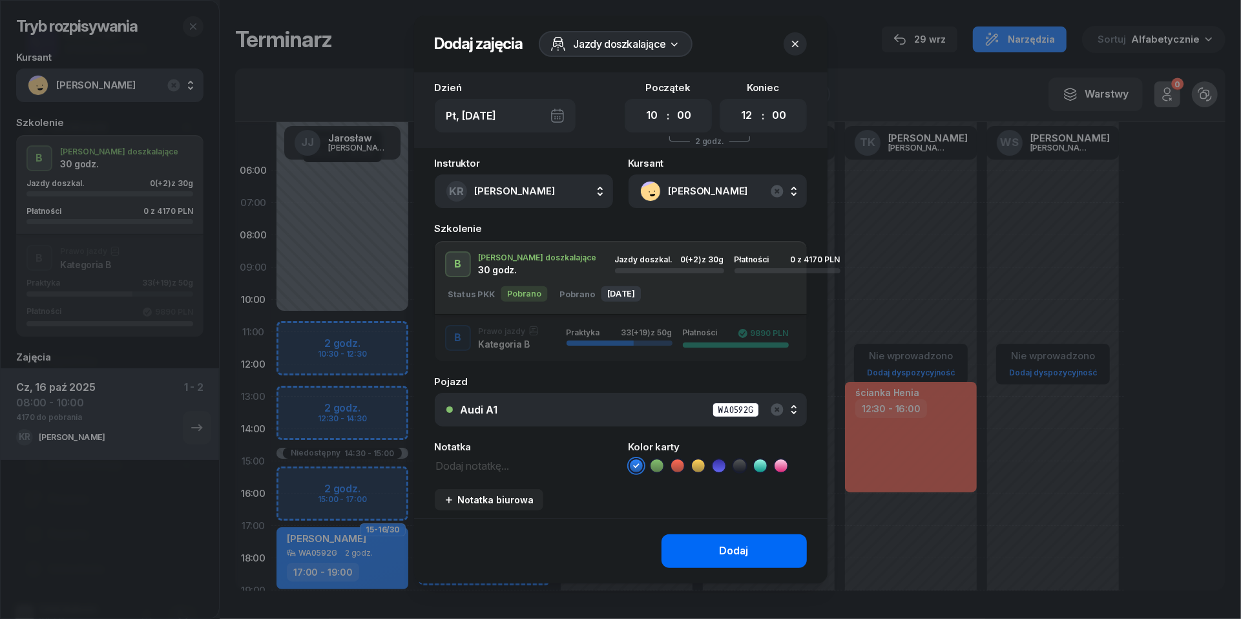
click at [709, 553] on button "Dodaj" at bounding box center [734, 551] width 145 height 34
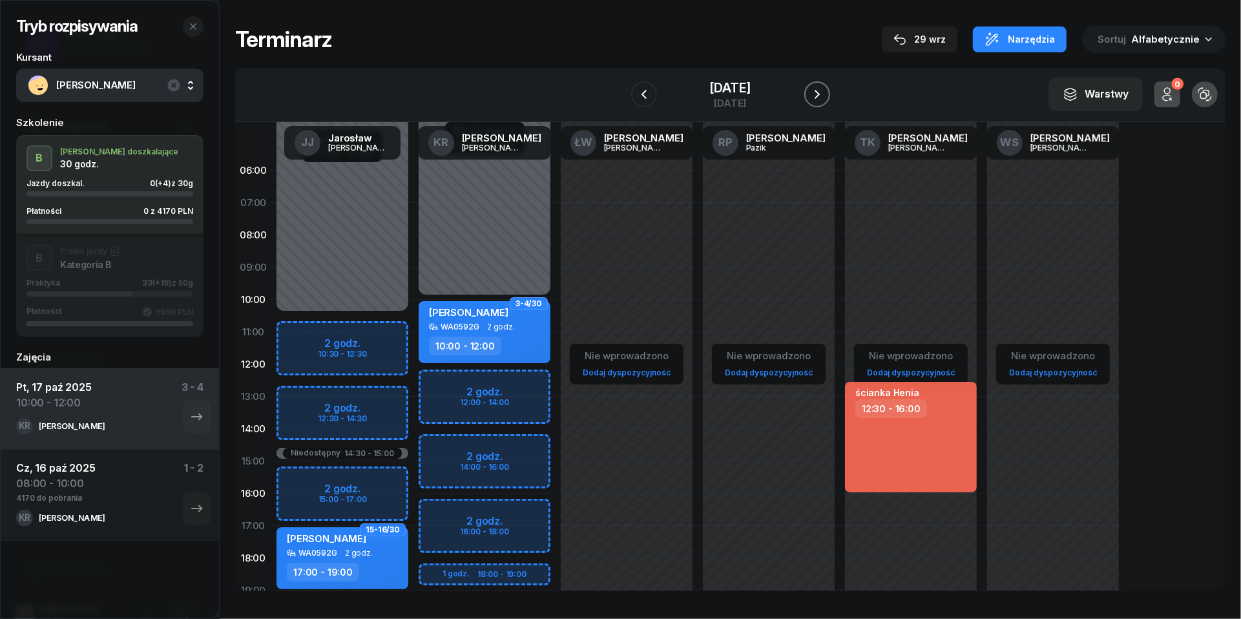
click at [830, 84] on button "button" at bounding box center [817, 94] width 26 height 26
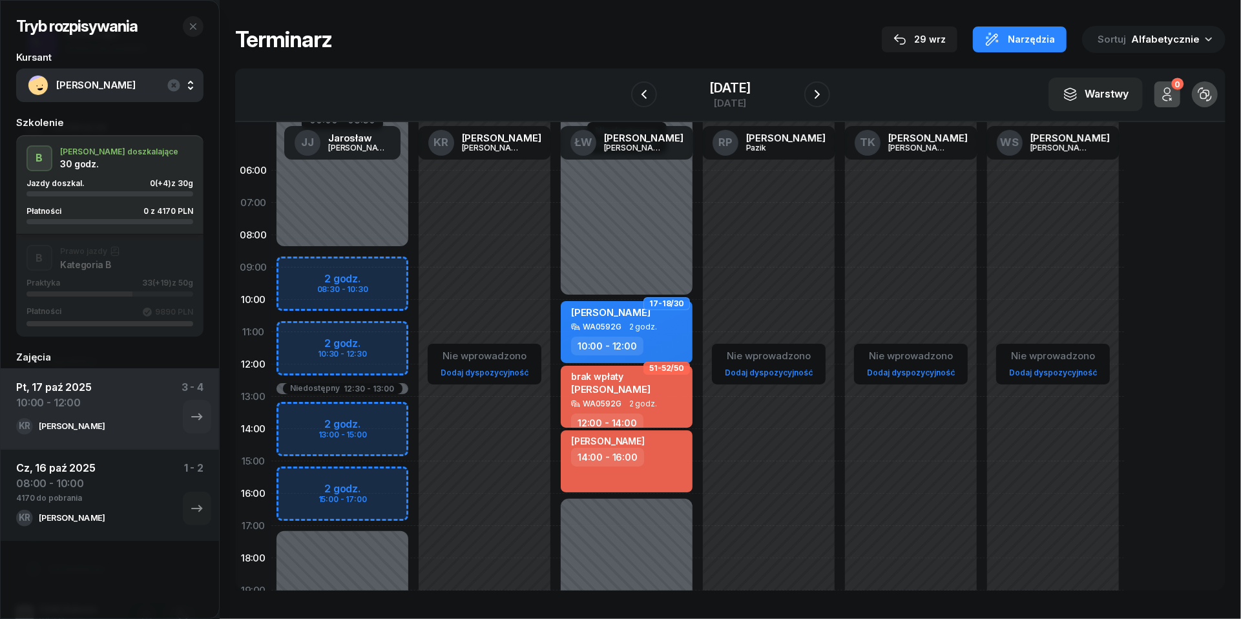
click at [669, 393] on div "brak wpłaty [PERSON_NAME]" at bounding box center [628, 385] width 114 height 28
select select "12"
select select "14"
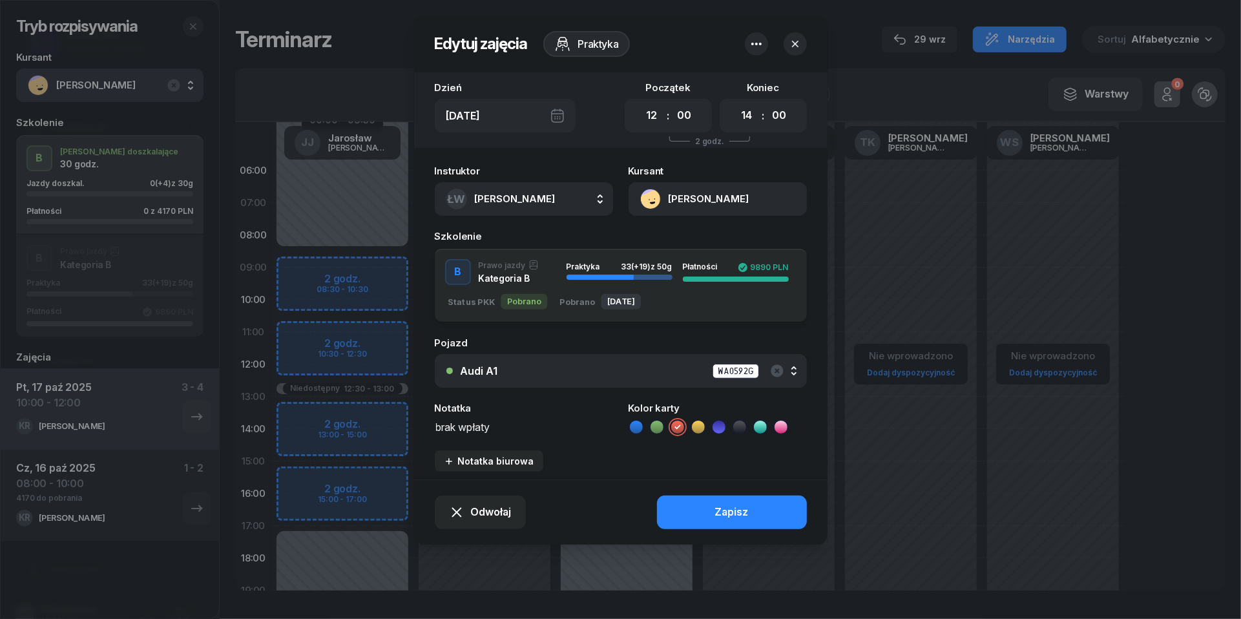
click at [762, 37] on icon "button" at bounding box center [757, 44] width 16 height 16
click at [757, 83] on link "Usuń" at bounding box center [750, 84] width 169 height 32
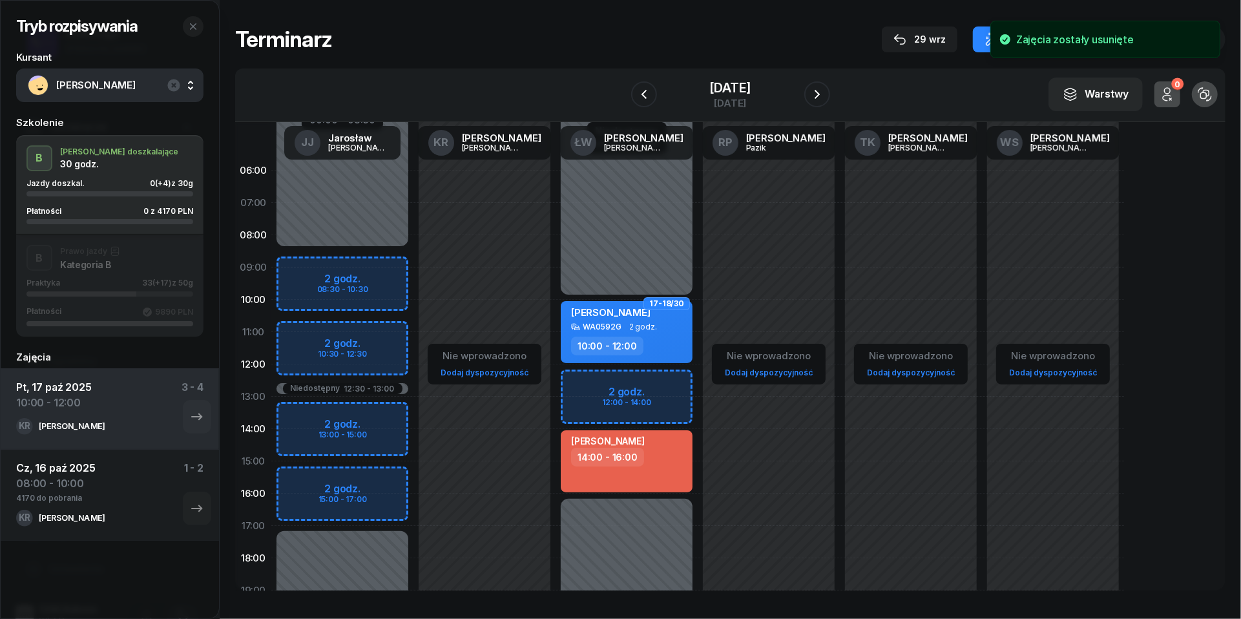
click at [588, 386] on div "Niedostępny 00:00 - 10:00 Niedostępny 16:00 - 23:59 17-18/30 [PERSON_NAME] WA05…" at bounding box center [627, 461] width 142 height 614
select select "12"
select select "14"
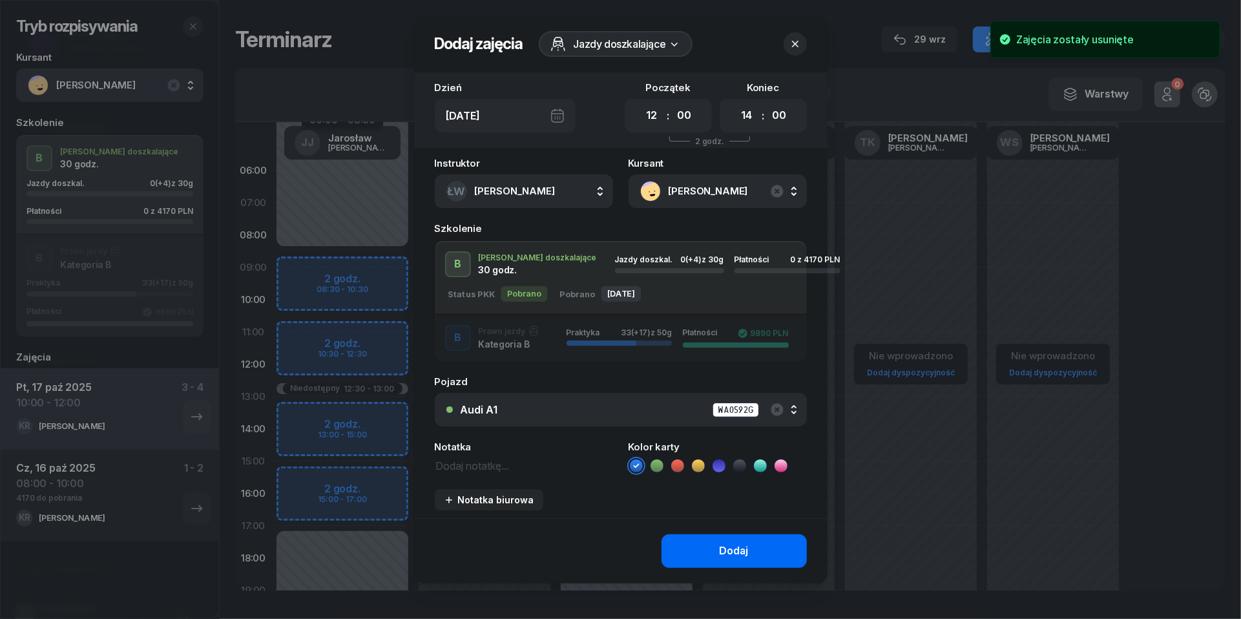
click at [722, 545] on div "Dodaj" at bounding box center [734, 551] width 29 height 17
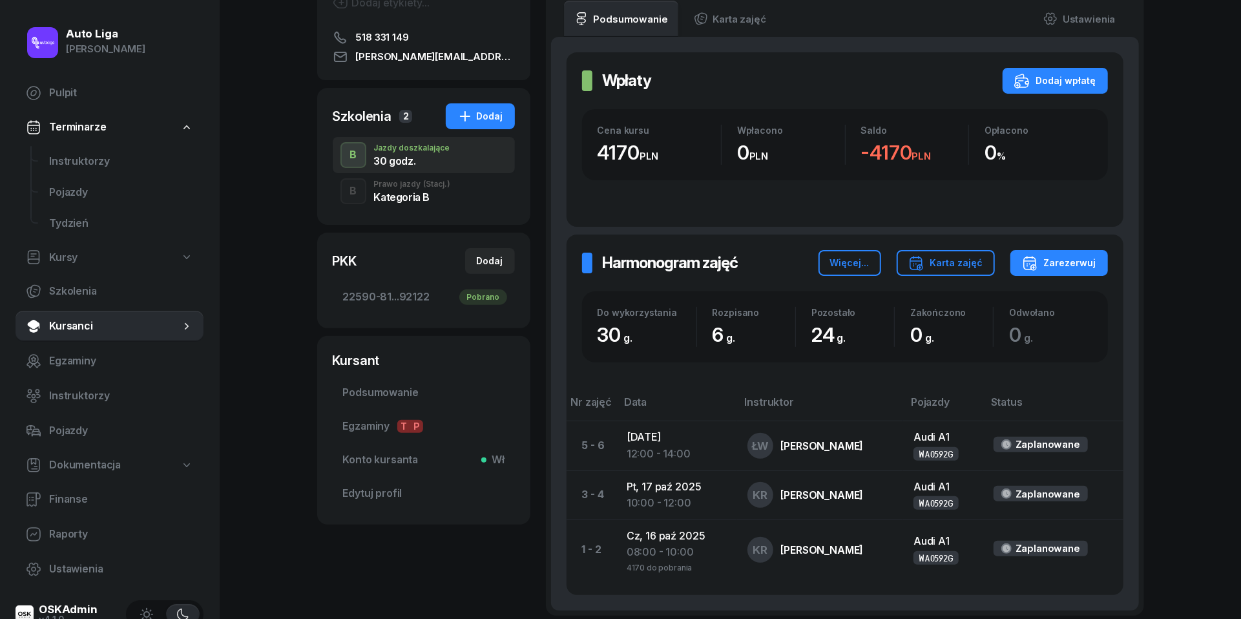
scroll to position [246, 0]
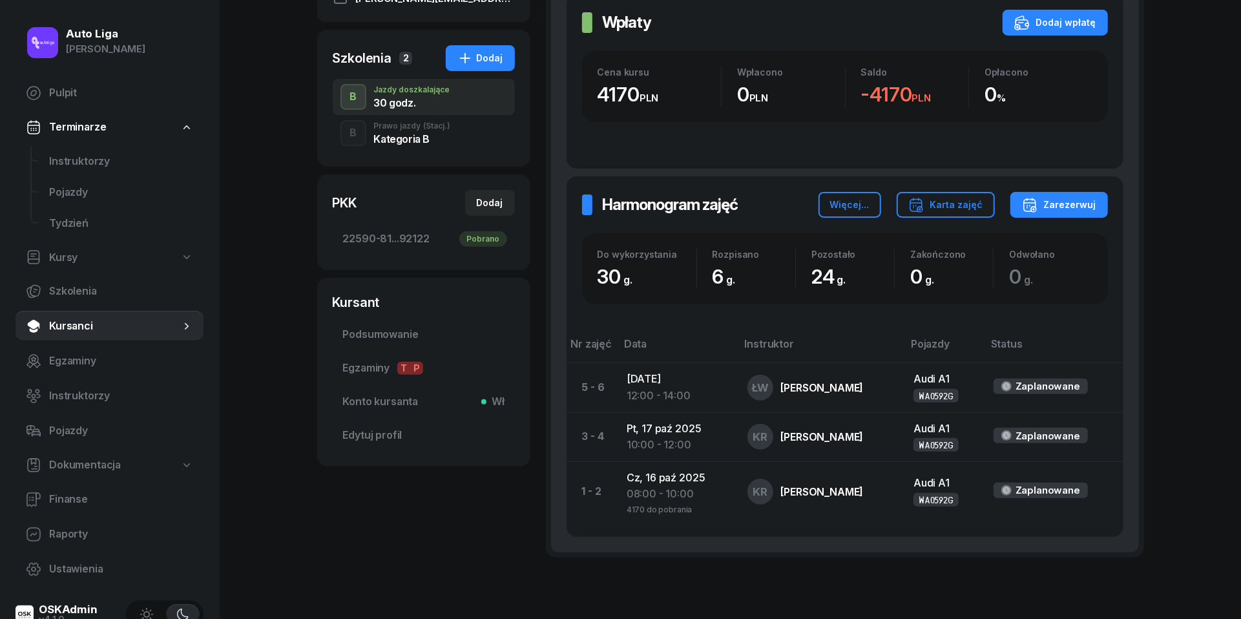
click at [406, 145] on div "B Prawo jazdy (Stacj.) Kategoria B" at bounding box center [424, 133] width 182 height 36
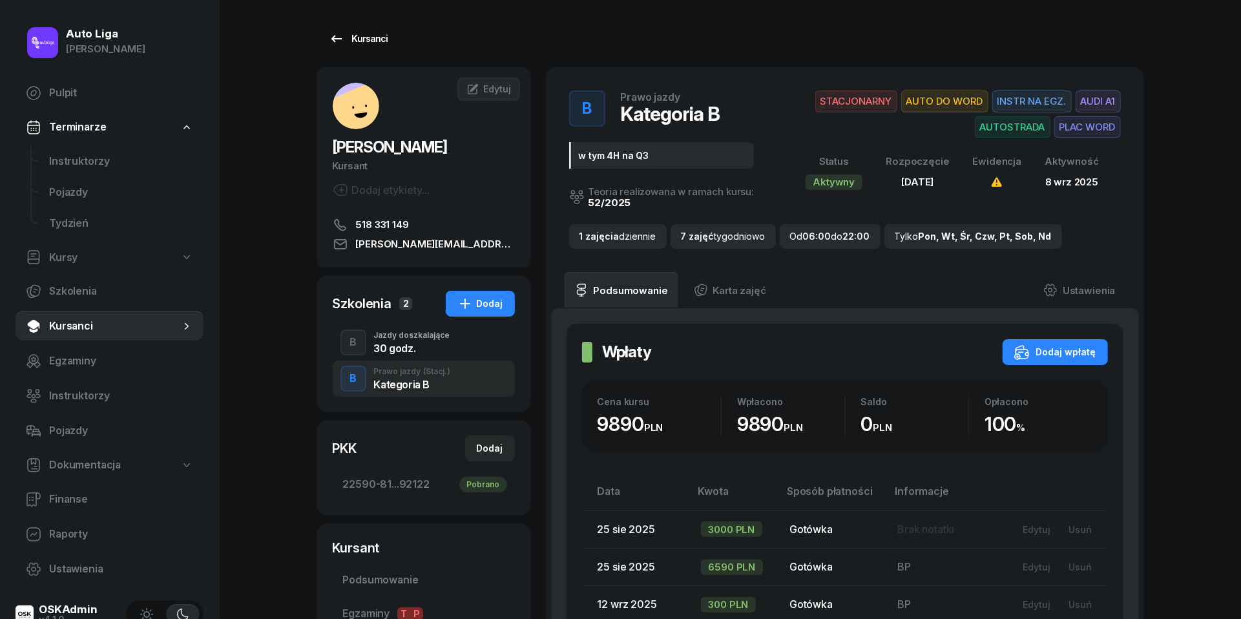
click at [341, 32] on icon at bounding box center [337, 39] width 16 height 16
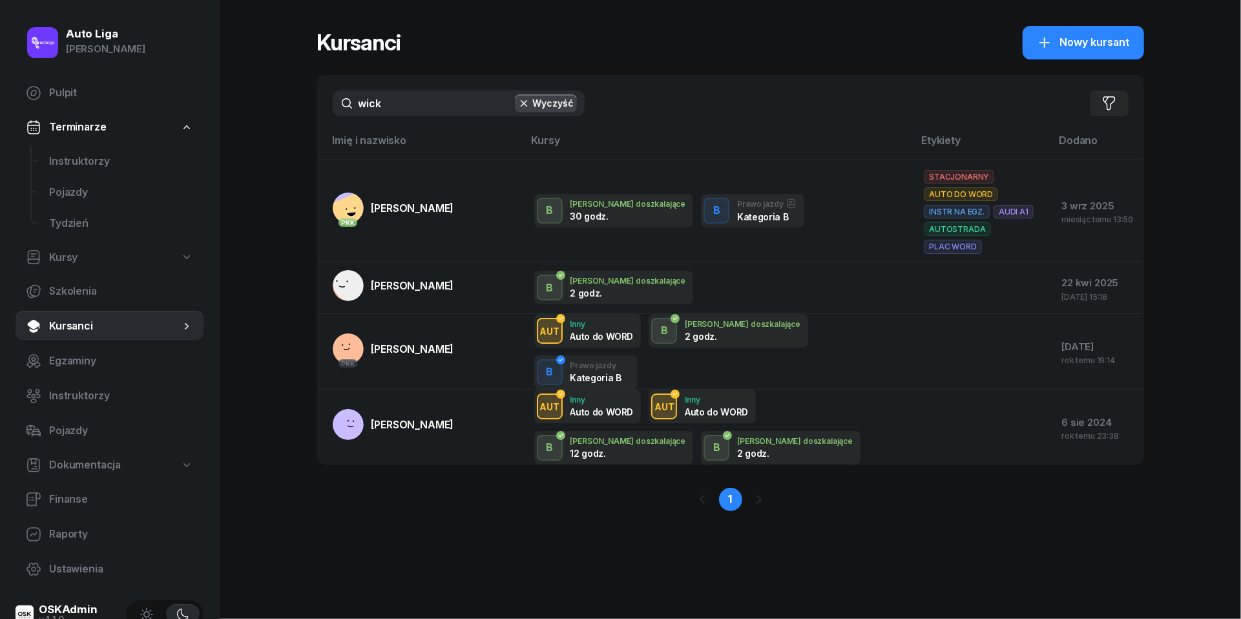
click at [414, 103] on input "wick" at bounding box center [459, 103] width 252 height 26
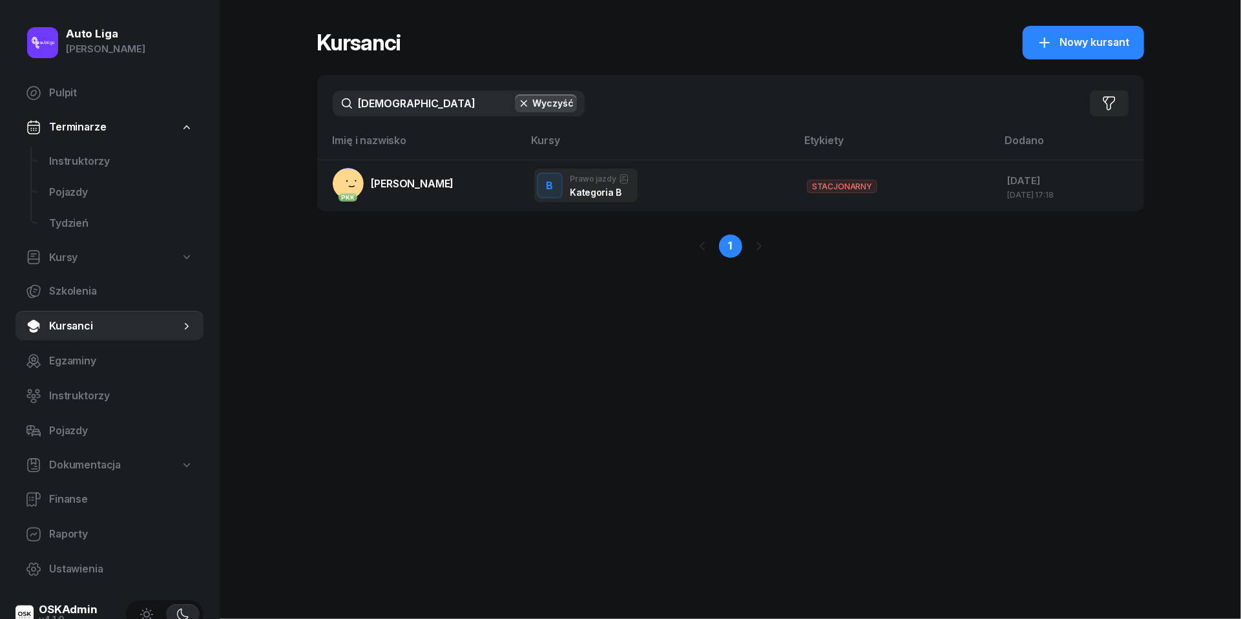
type input "[PERSON_NAME]"
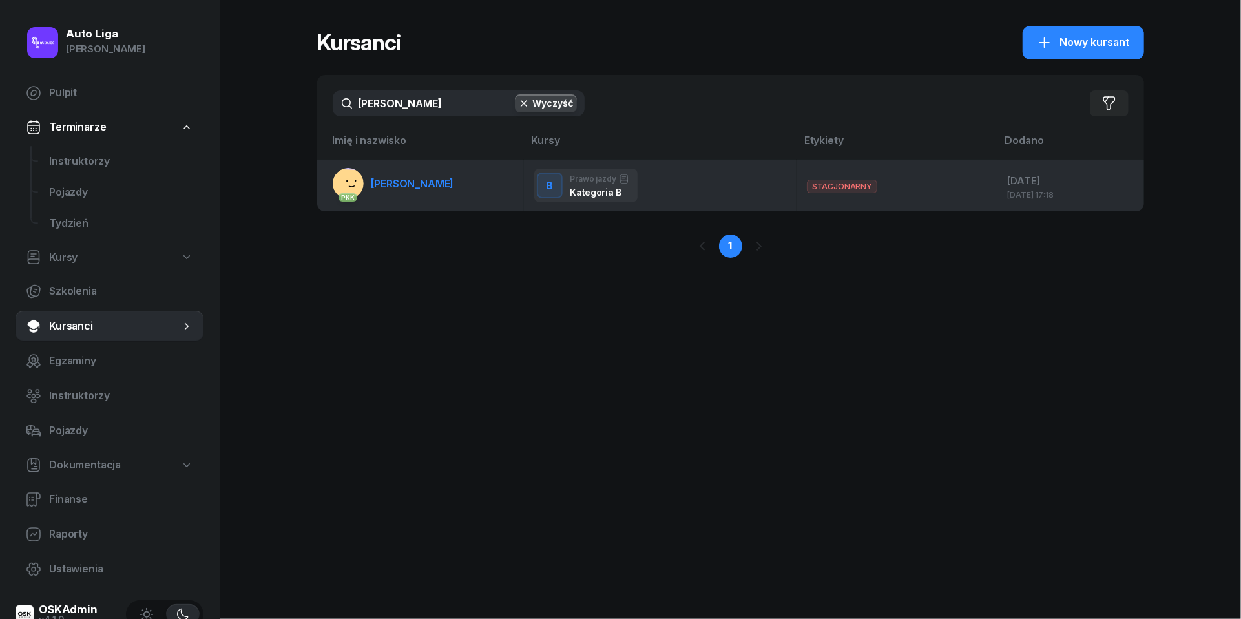
drag, startPoint x: 414, startPoint y: 138, endPoint x: 406, endPoint y: 179, distance: 41.4
click at [406, 179] on span "[PERSON_NAME]" at bounding box center [413, 183] width 83 height 13
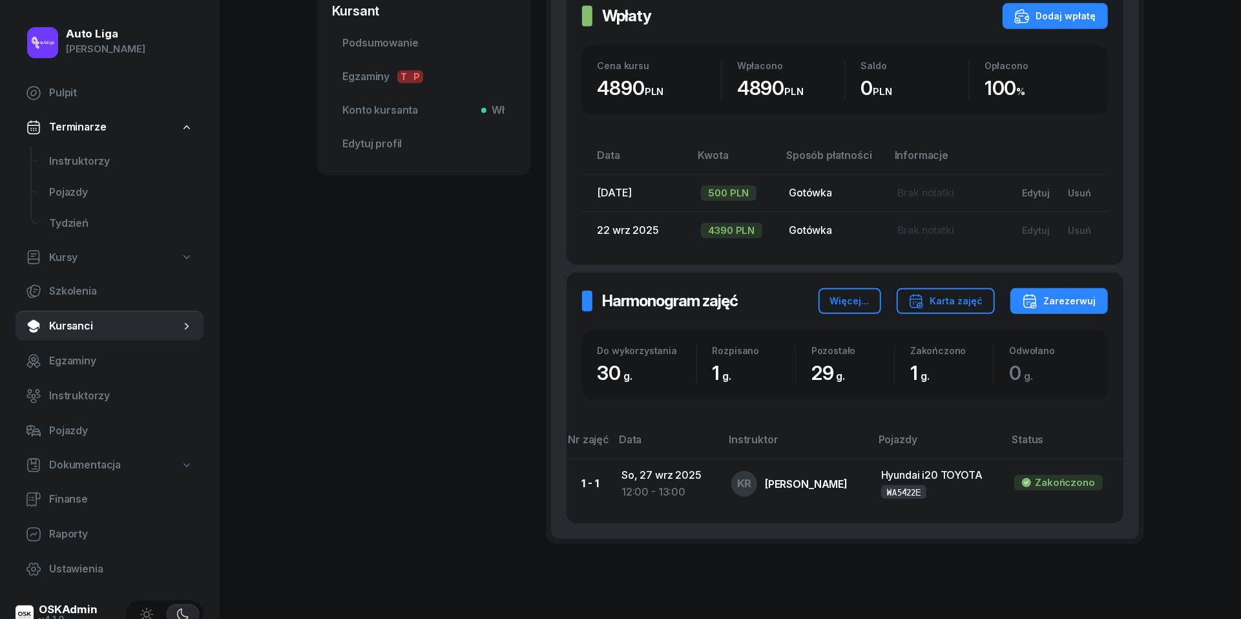
scroll to position [482, 0]
click at [104, 327] on span "Kursanci" at bounding box center [114, 326] width 131 height 17
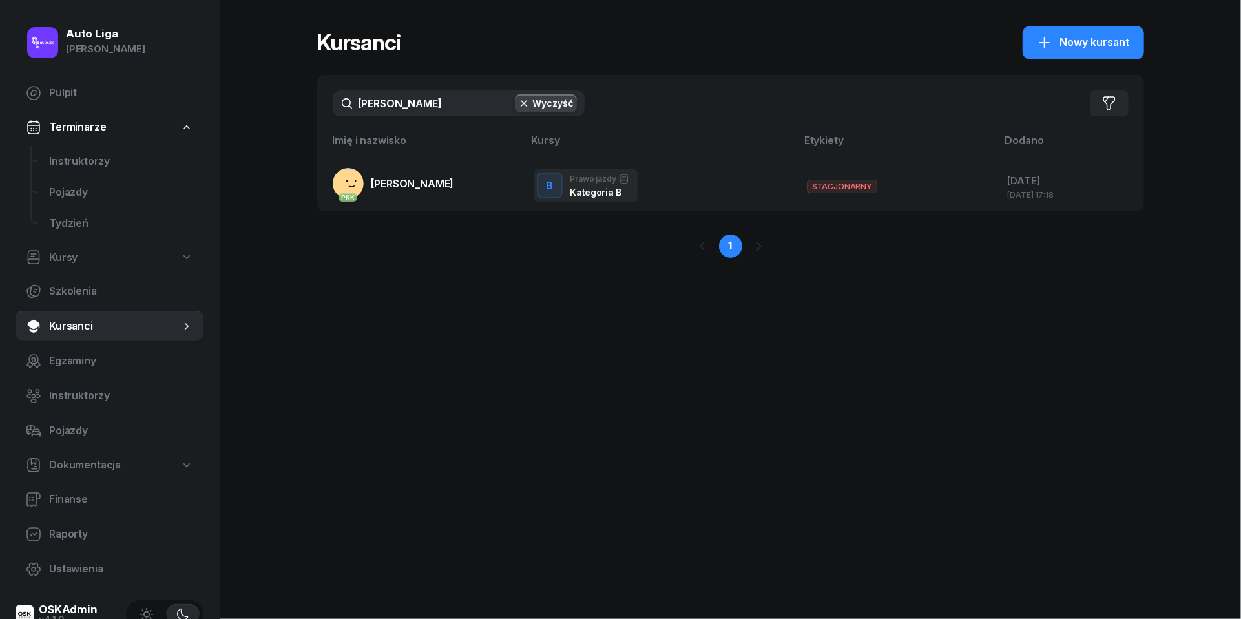
click at [460, 106] on input "[PERSON_NAME]" at bounding box center [459, 103] width 252 height 26
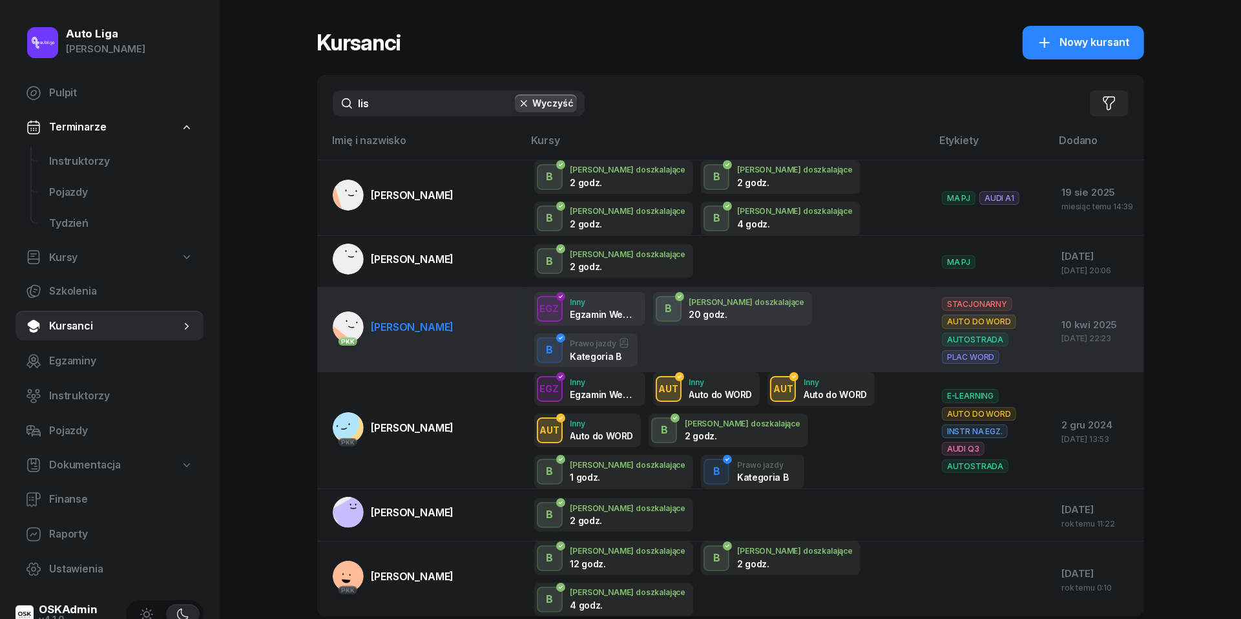
type input "lis"
click at [399, 323] on span "[PERSON_NAME]" at bounding box center [413, 326] width 83 height 13
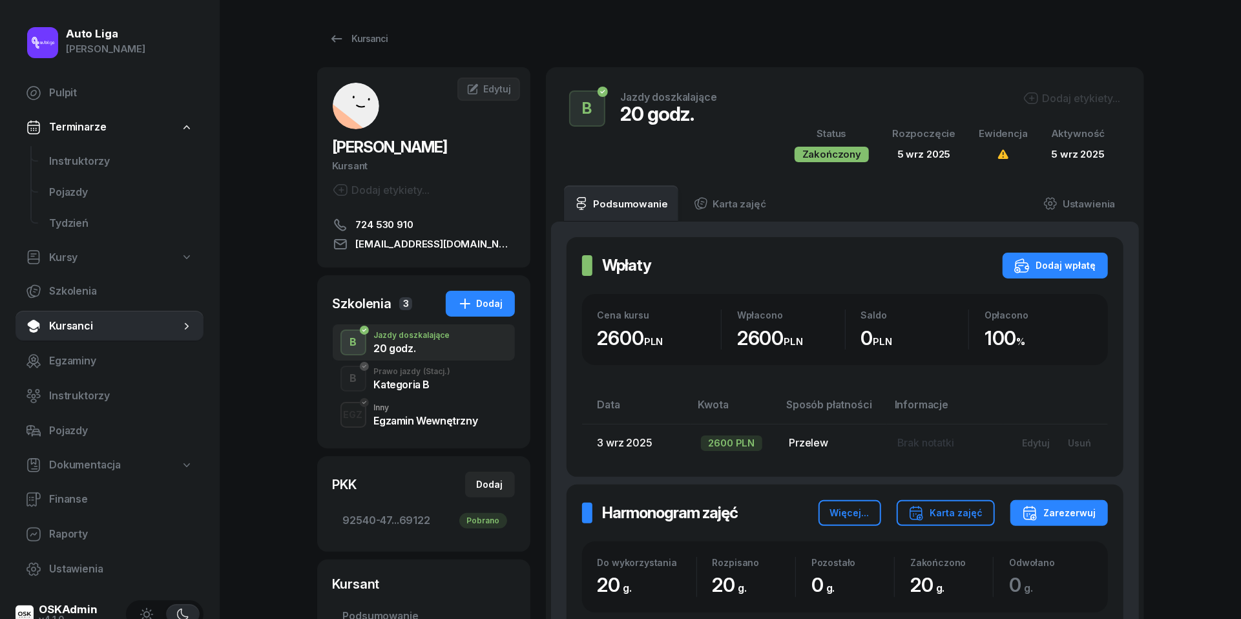
click at [425, 373] on span "(Stacj.)" at bounding box center [437, 372] width 27 height 8
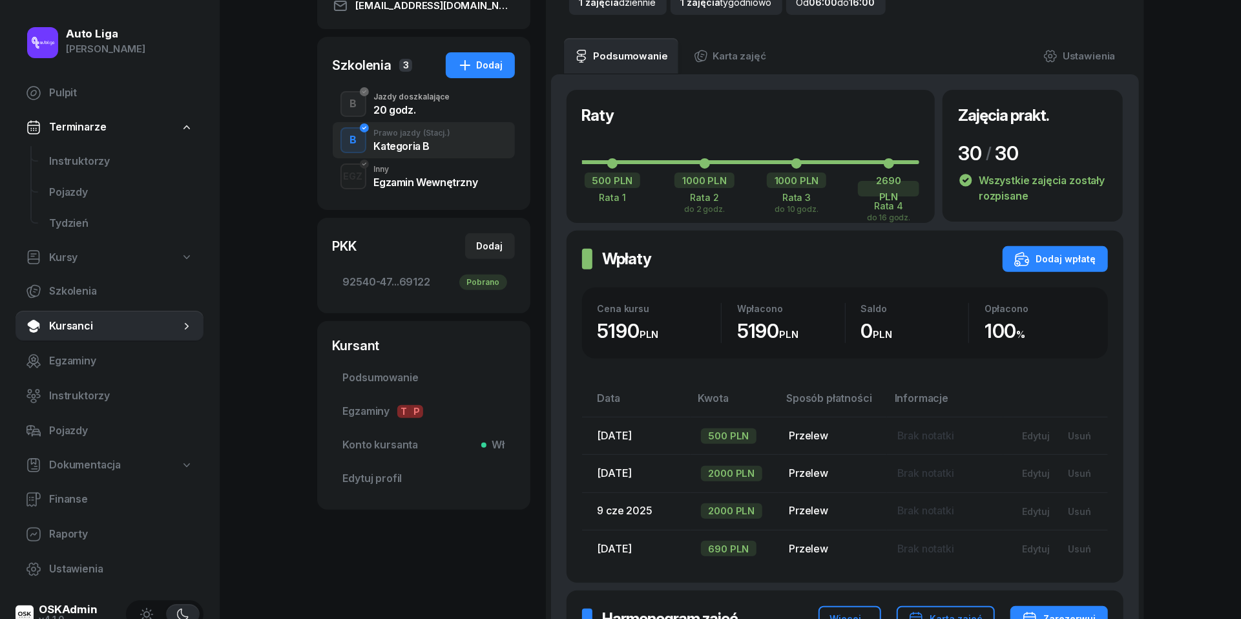
scroll to position [187, 0]
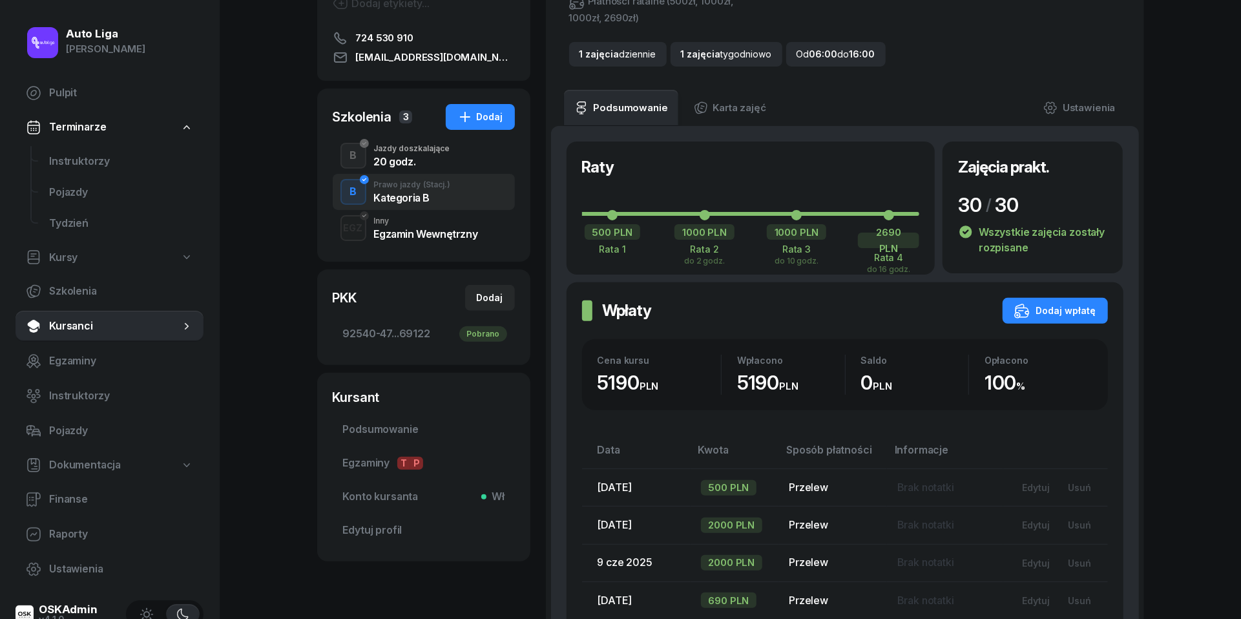
click at [412, 158] on div "20 godz." at bounding box center [412, 161] width 76 height 10
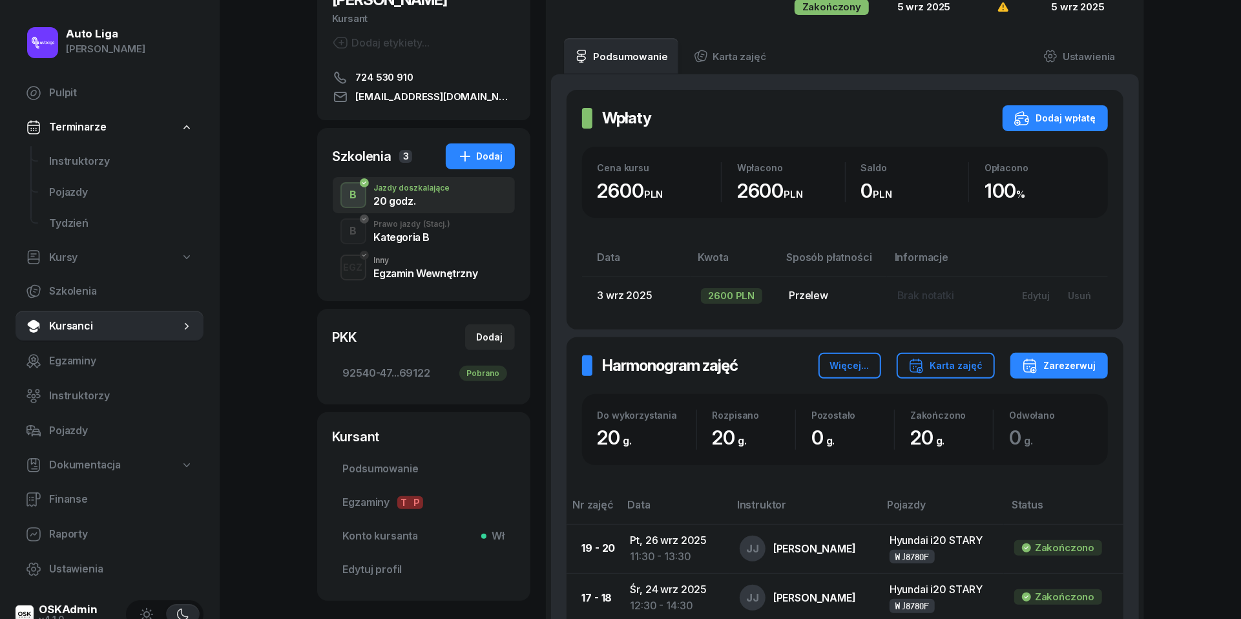
scroll to position [133, 0]
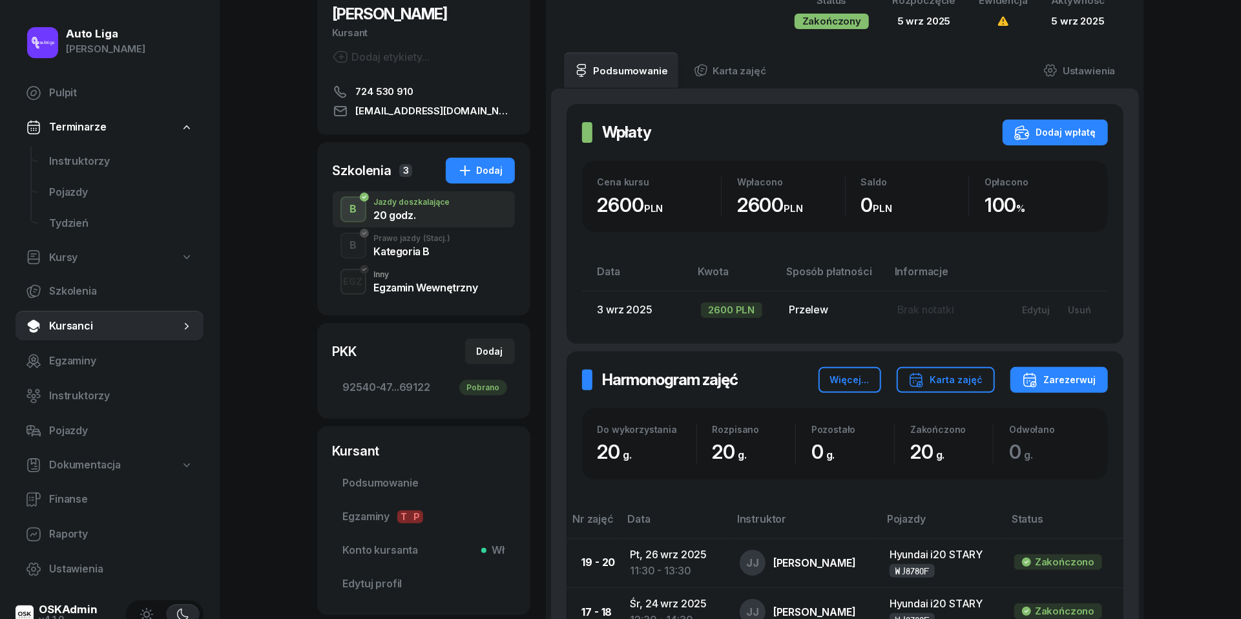
click at [385, 241] on div "Prawo jazdy (Stacj.)" at bounding box center [412, 239] width 77 height 8
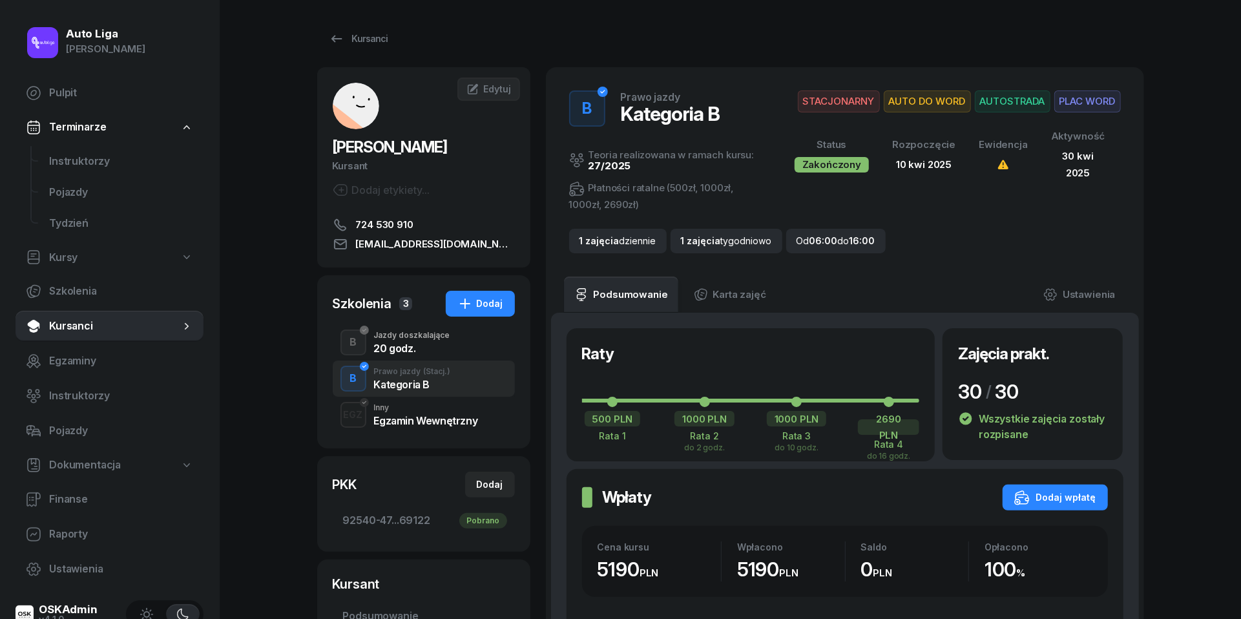
click at [403, 420] on div "Egzamin Wewnętrzny" at bounding box center [426, 420] width 104 height 10
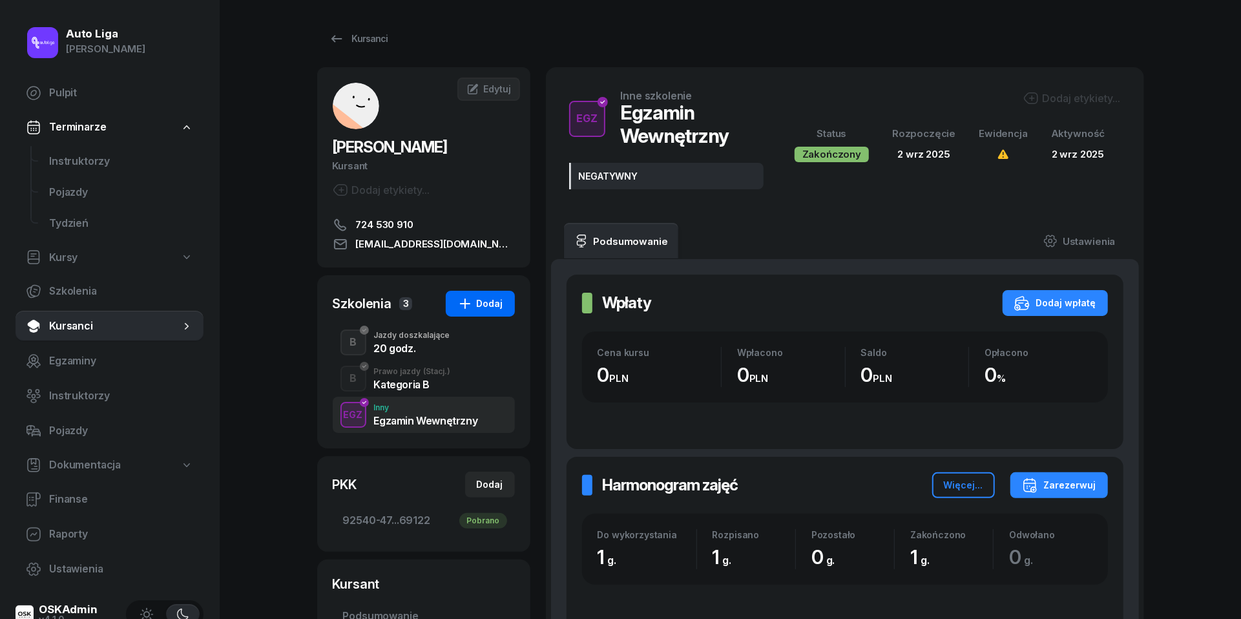
click at [497, 300] on div "Dodaj" at bounding box center [480, 304] width 46 height 16
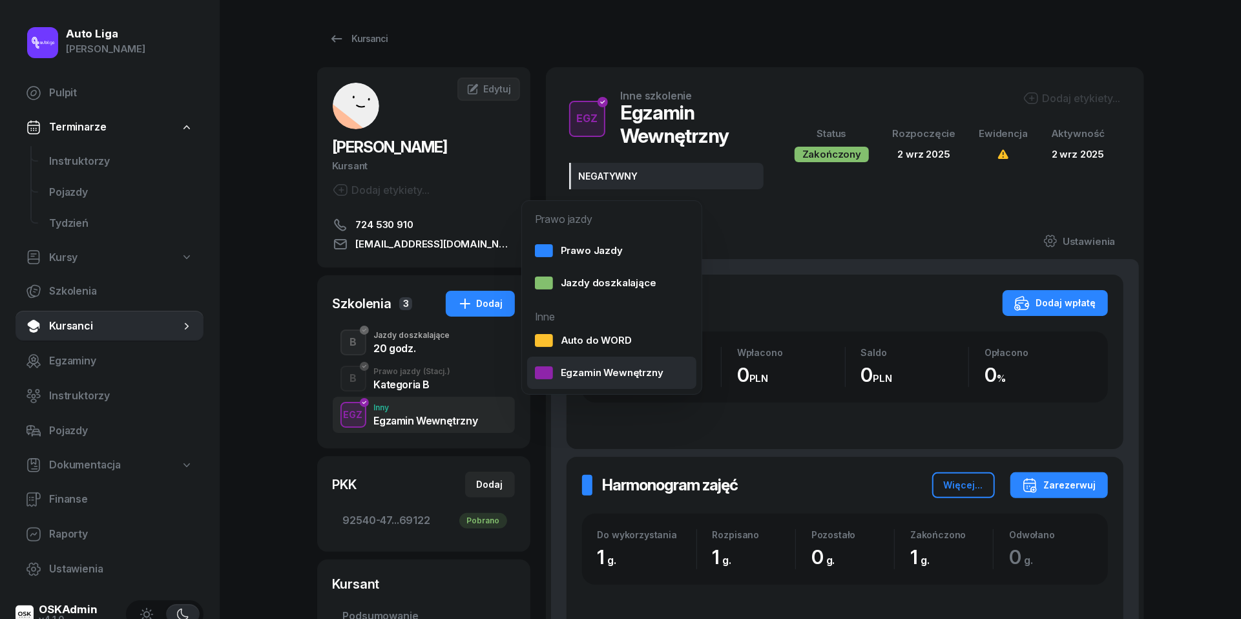
click at [621, 365] on div "Egzamin Wewnętrzny" at bounding box center [599, 372] width 129 height 17
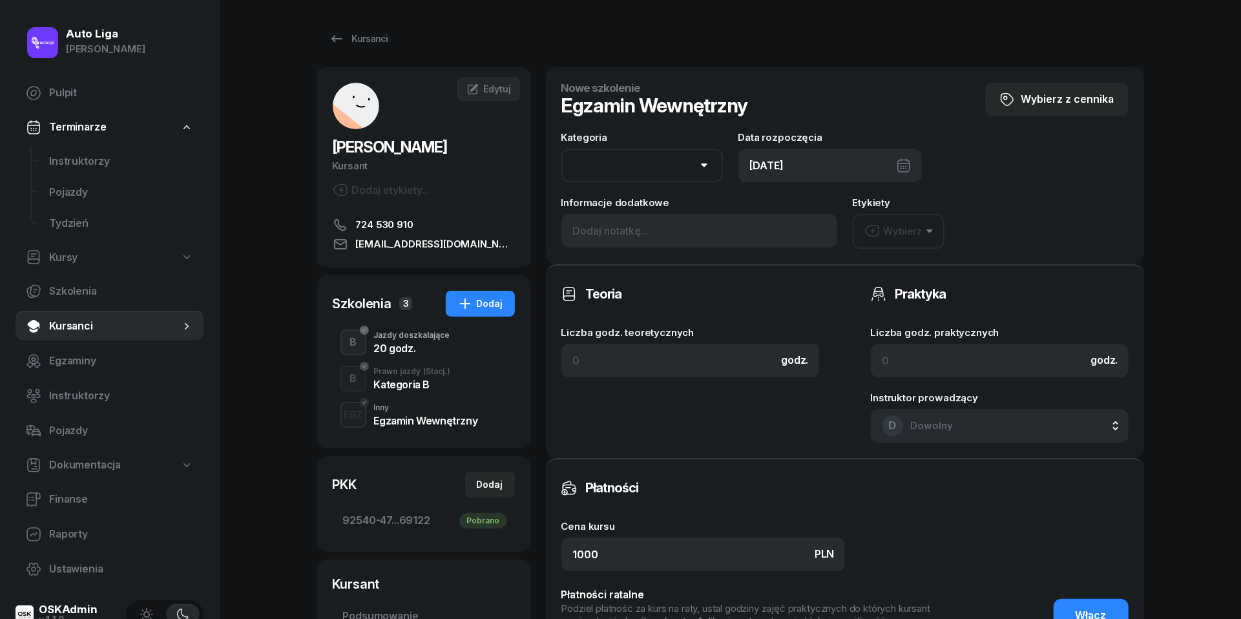
select select "B"
click at [828, 159] on div "[DATE]" at bounding box center [831, 166] width 184 height 34
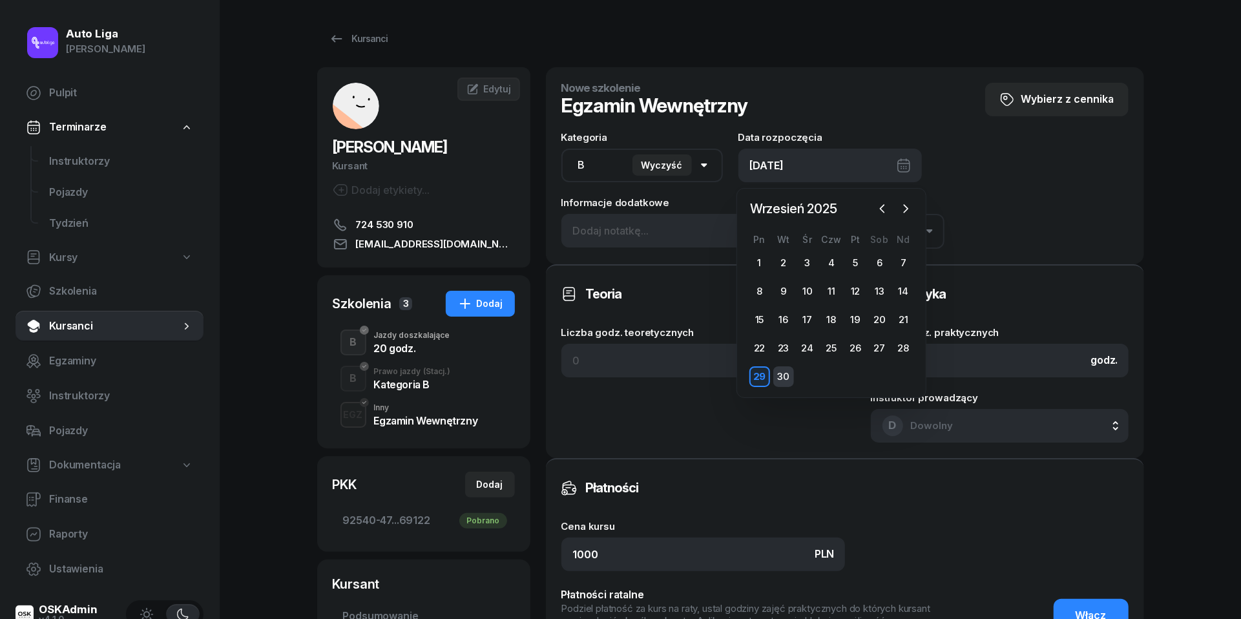
click at [789, 370] on div "30" at bounding box center [783, 376] width 21 height 21
type input "[DATE]"
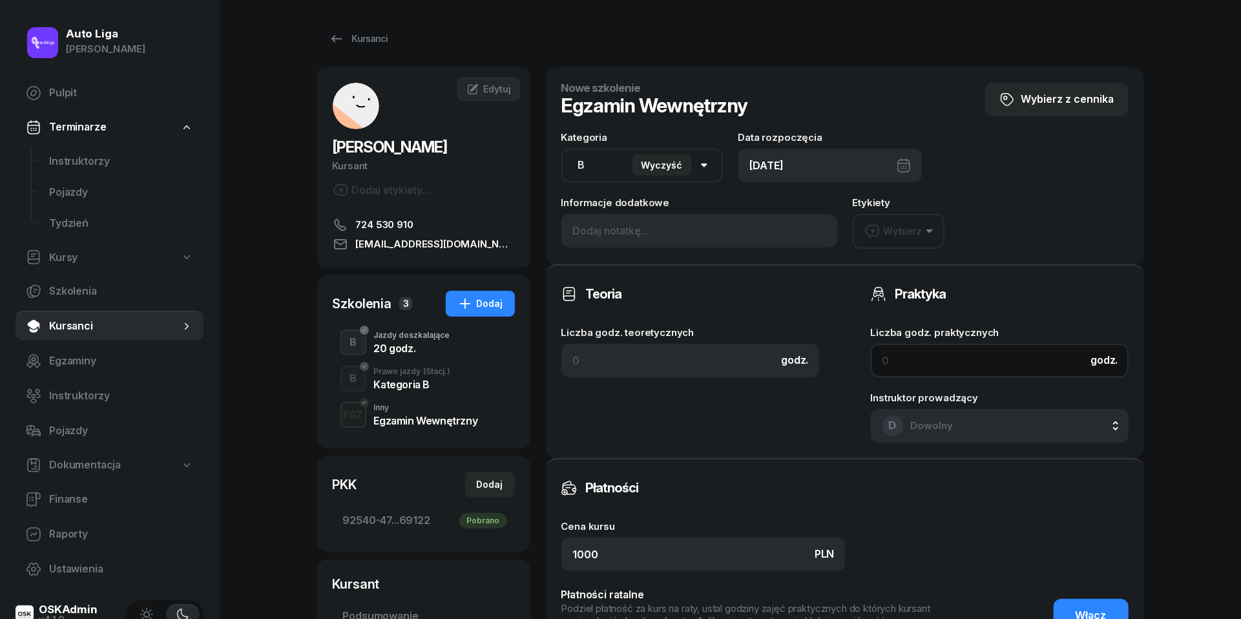
click at [927, 364] on input at bounding box center [1000, 361] width 258 height 34
type input "1"
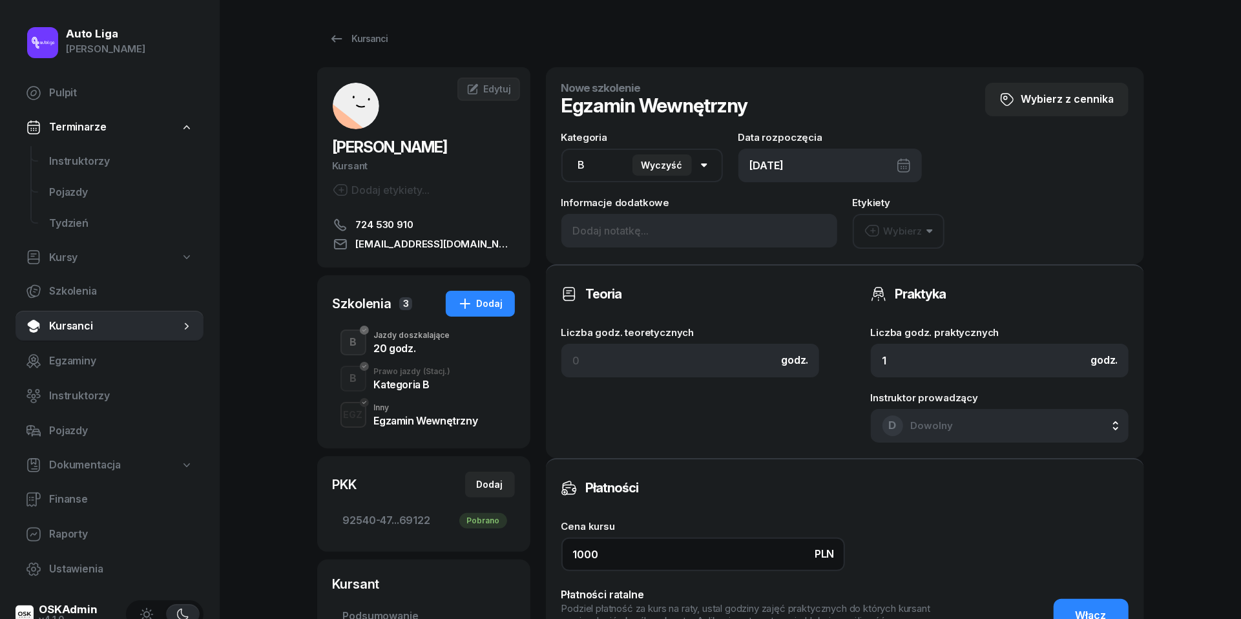
click at [624, 543] on input "1000" at bounding box center [703, 555] width 284 height 34
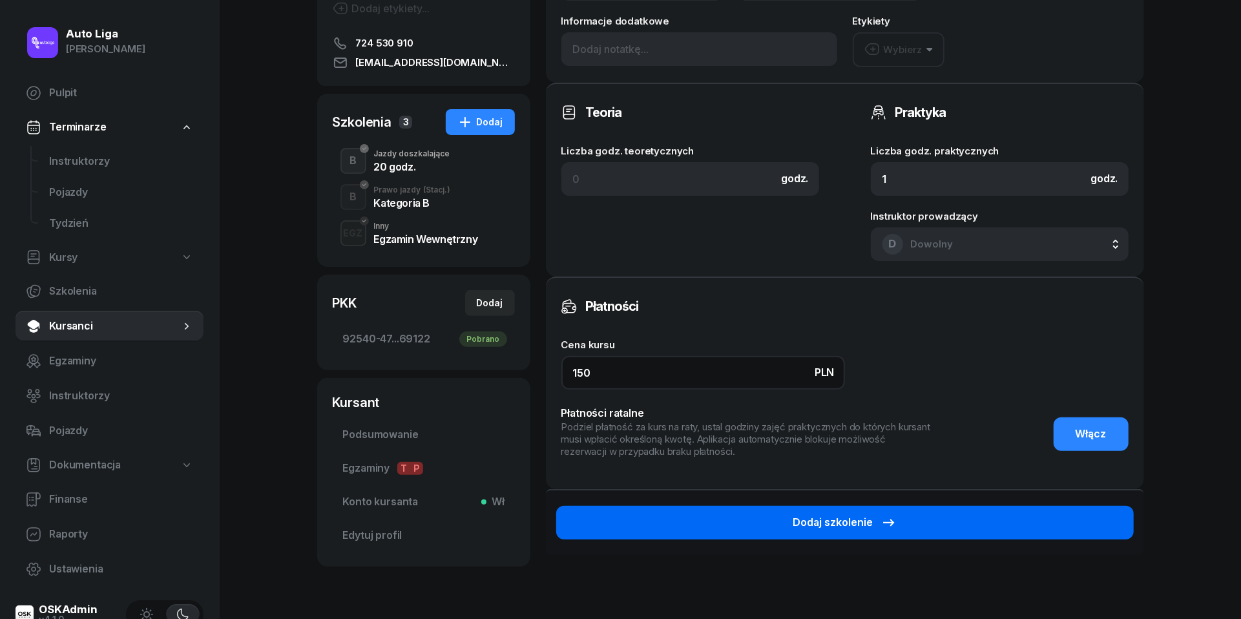
type input "150"
click at [1053, 536] on button "Dodaj szkolenie" at bounding box center [845, 523] width 578 height 34
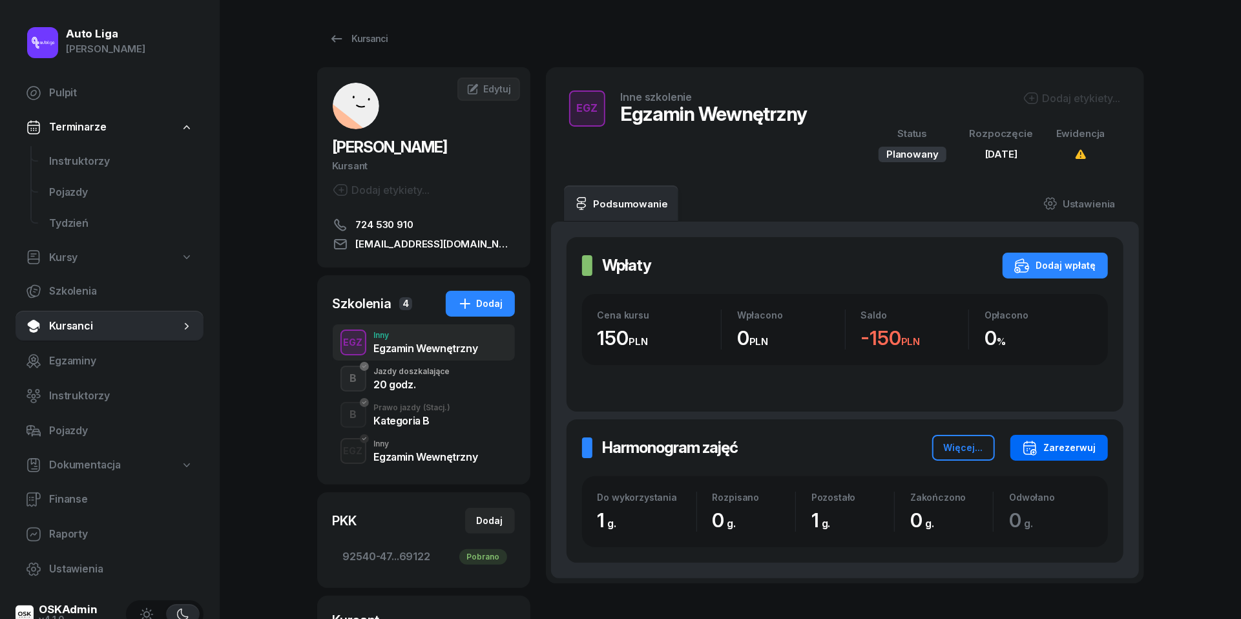
click at [1080, 443] on div "Zarezerwuj" at bounding box center [1059, 448] width 74 height 16
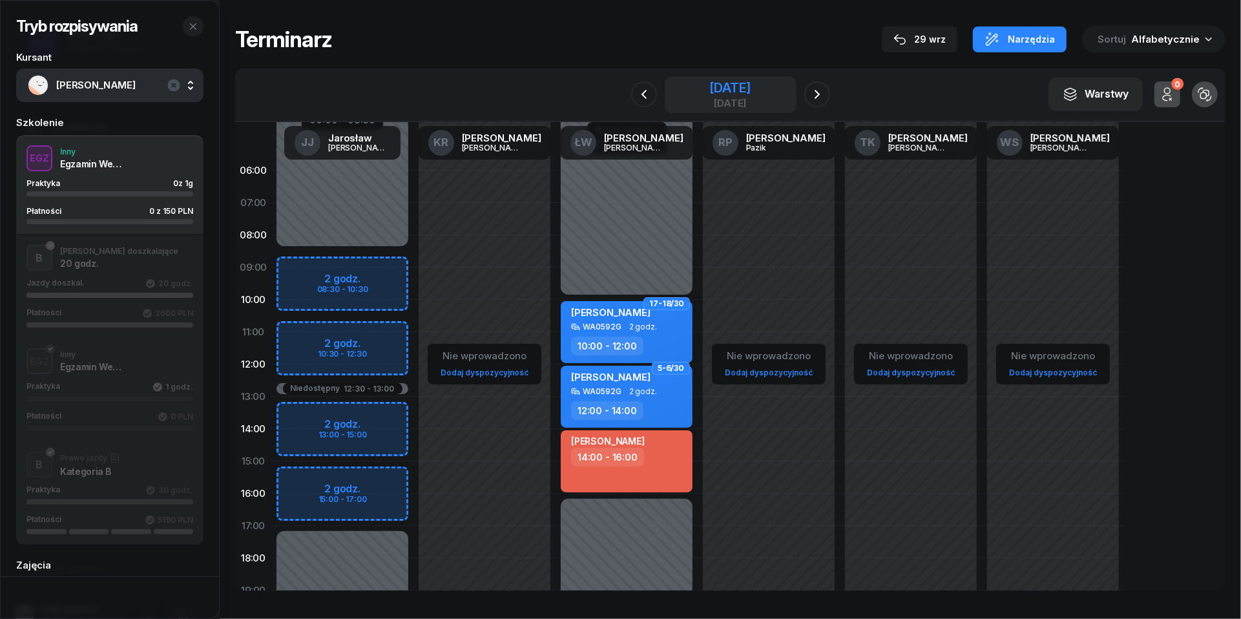
click at [751, 92] on div "[DATE]" at bounding box center [729, 87] width 41 height 13
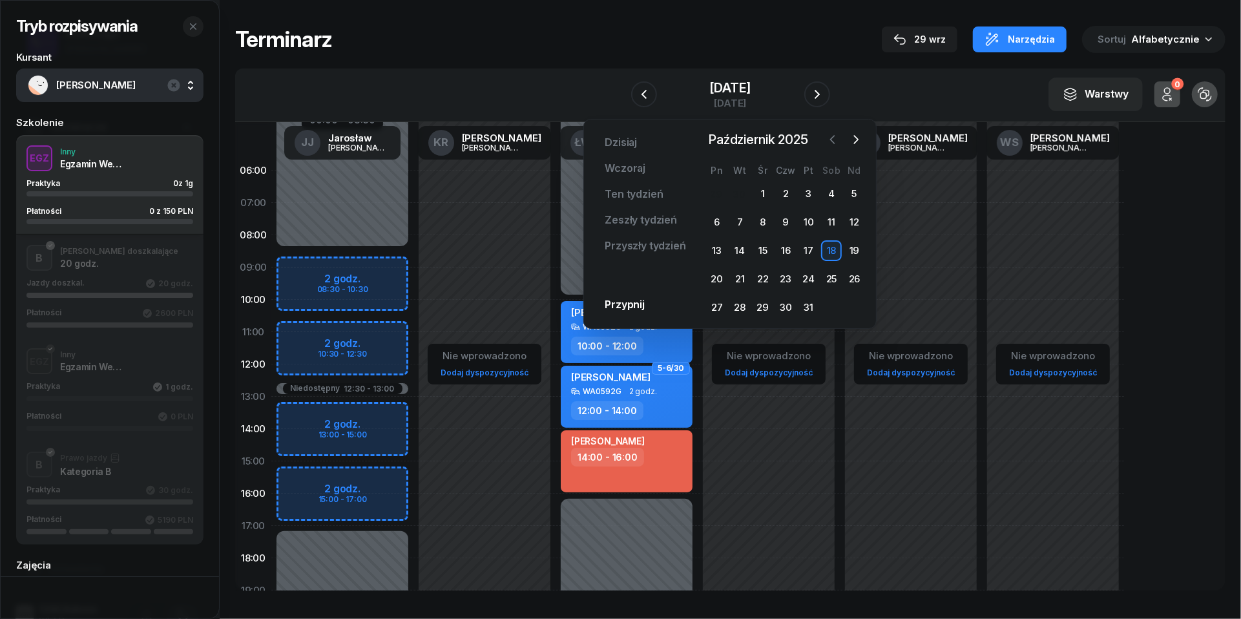
click at [836, 138] on icon "button" at bounding box center [832, 139] width 13 height 13
click at [740, 306] on div "30" at bounding box center [739, 307] width 21 height 21
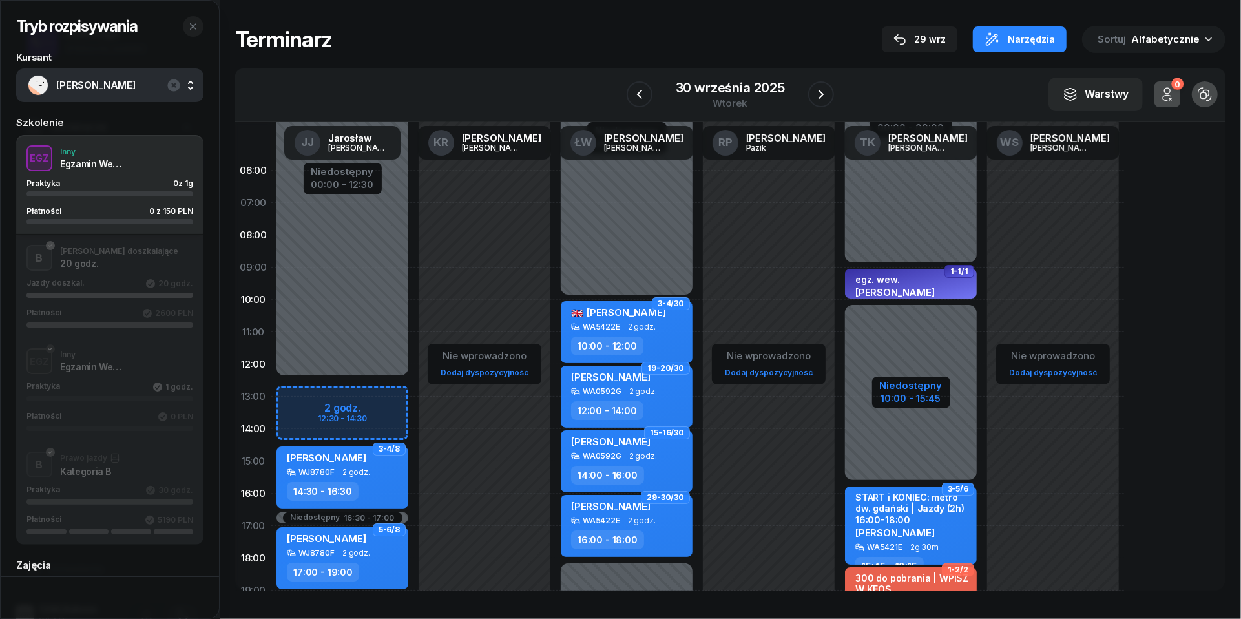
click at [921, 393] on div "10:00 - 15:45" at bounding box center [911, 397] width 63 height 14
select select "09"
select select "10"
select select "15"
select select "45"
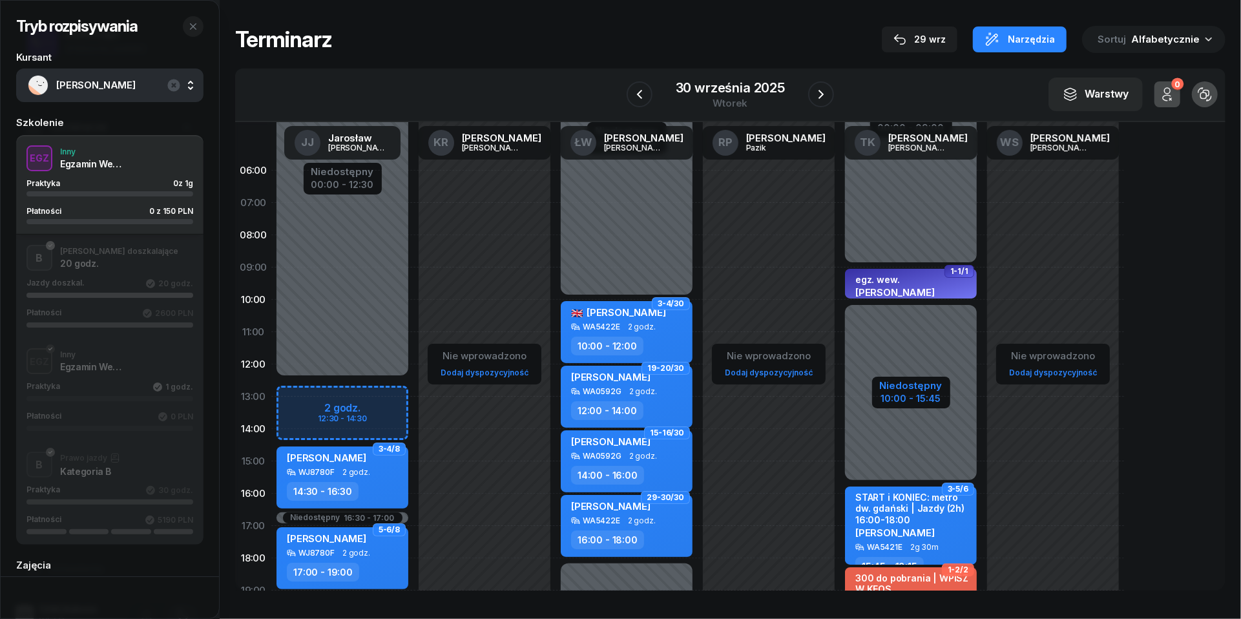
select select "20"
select select "15"
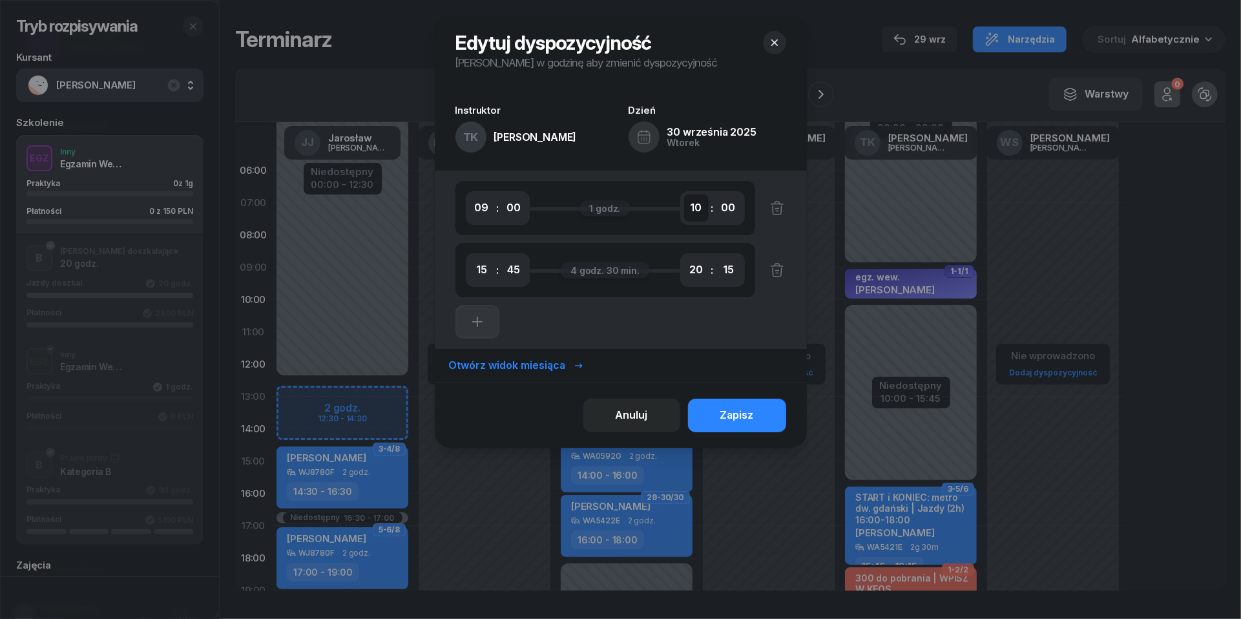
select select "11"
click at [745, 411] on div "Zapisz" at bounding box center [737, 415] width 34 height 17
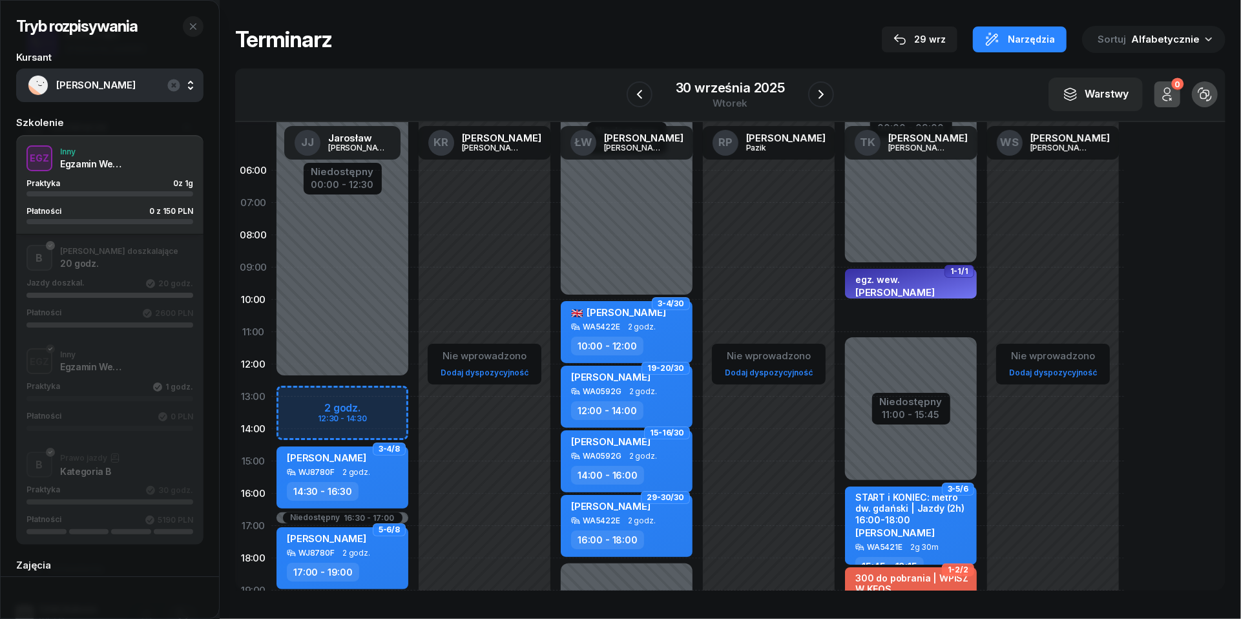
click at [862, 313] on div "1-1/1 egz. wew. [PERSON_NAME] WJ8780F 1 godz. 09:00 - 10:00 3-5/6 START i KONIE…" at bounding box center [911, 461] width 142 height 614
select select "10"
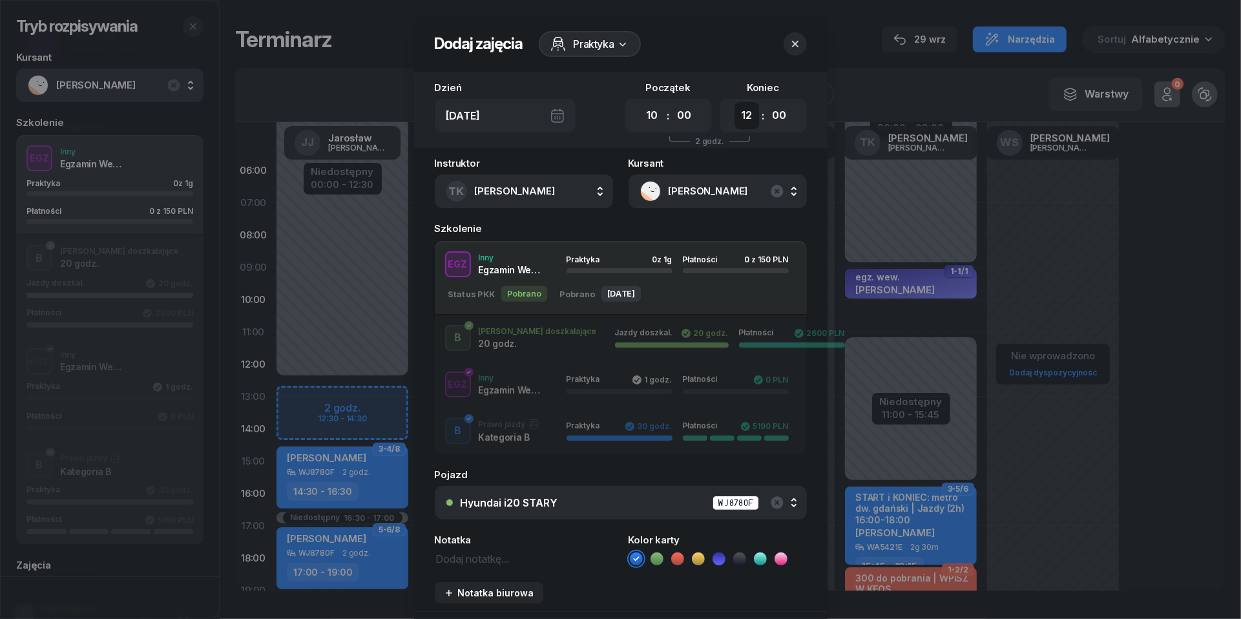
select select "11"
click at [495, 560] on textarea at bounding box center [524, 558] width 178 height 16
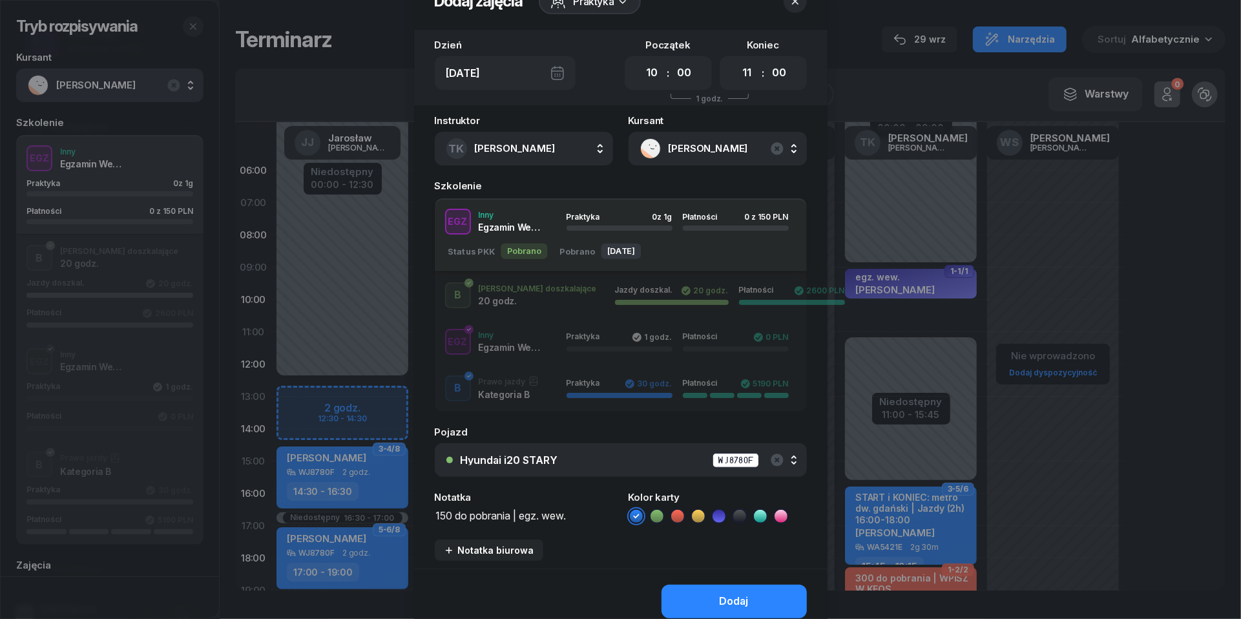
scroll to position [90, 0]
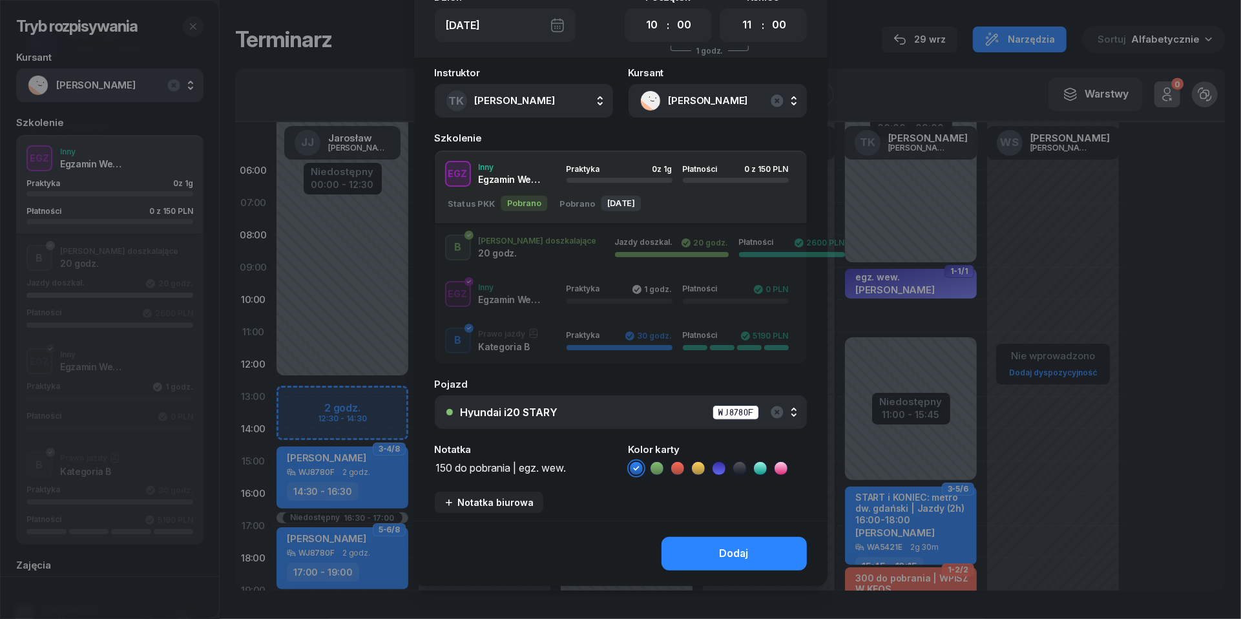
type textarea "150 do pobrania | egz. wew."
click at [680, 468] on icon at bounding box center [677, 468] width 13 height 13
click at [719, 556] on button "Dodaj" at bounding box center [734, 554] width 145 height 34
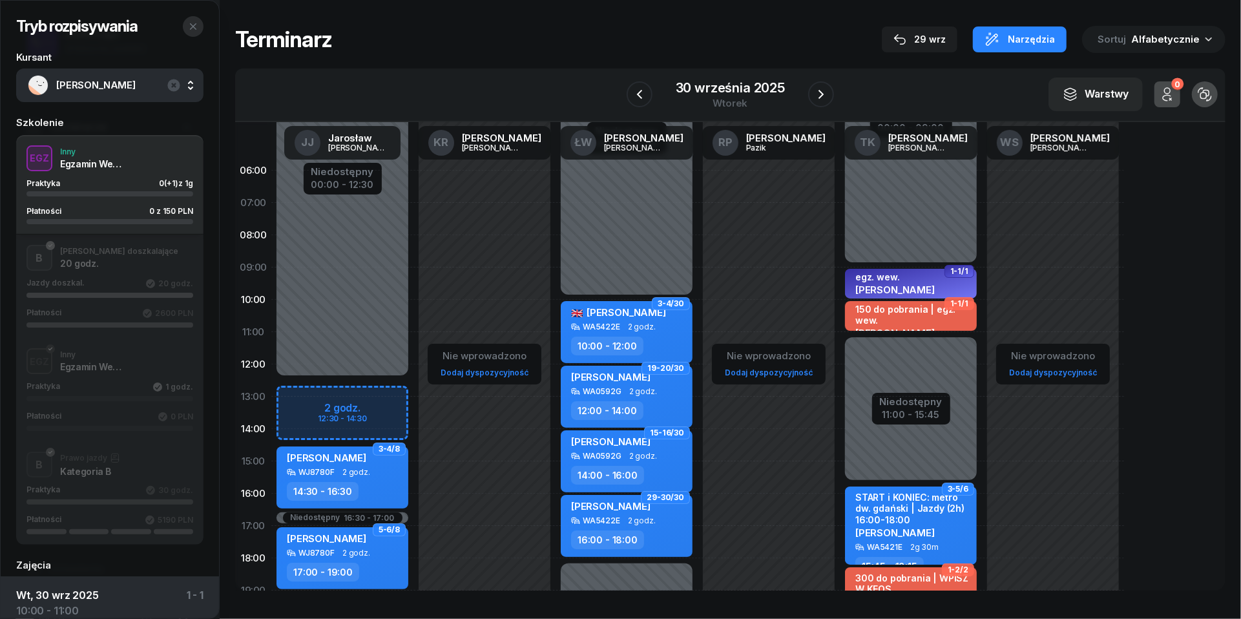
click at [197, 28] on icon "button" at bounding box center [193, 26] width 10 height 10
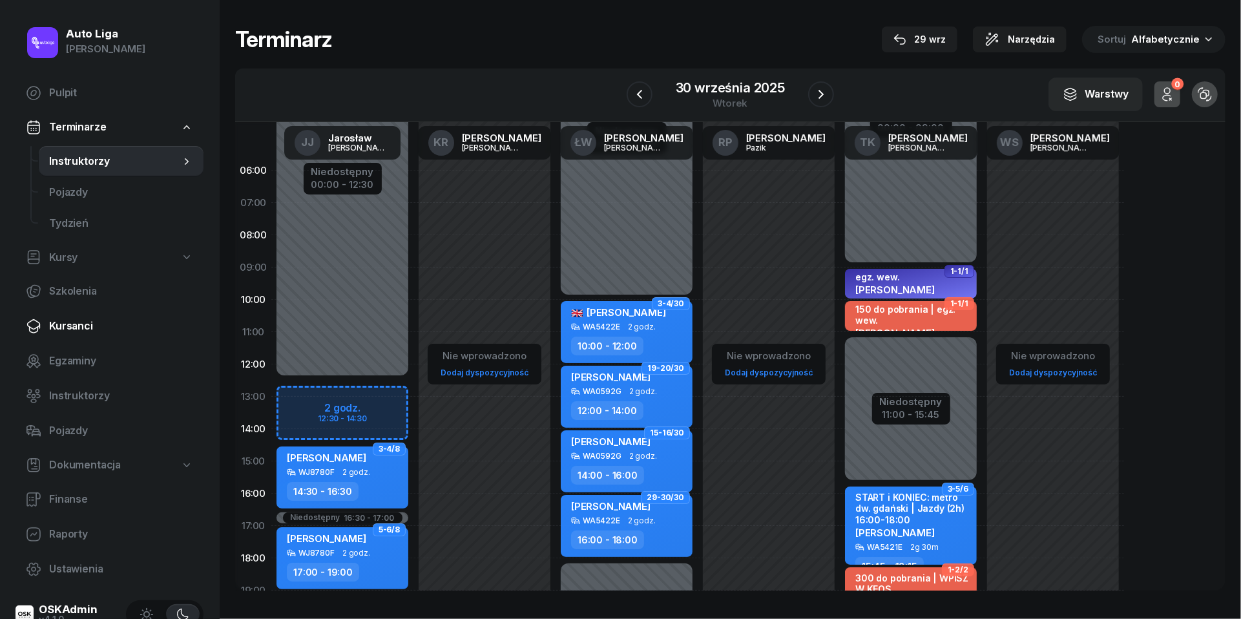
click at [76, 315] on link "Kursanci" at bounding box center [110, 326] width 188 height 31
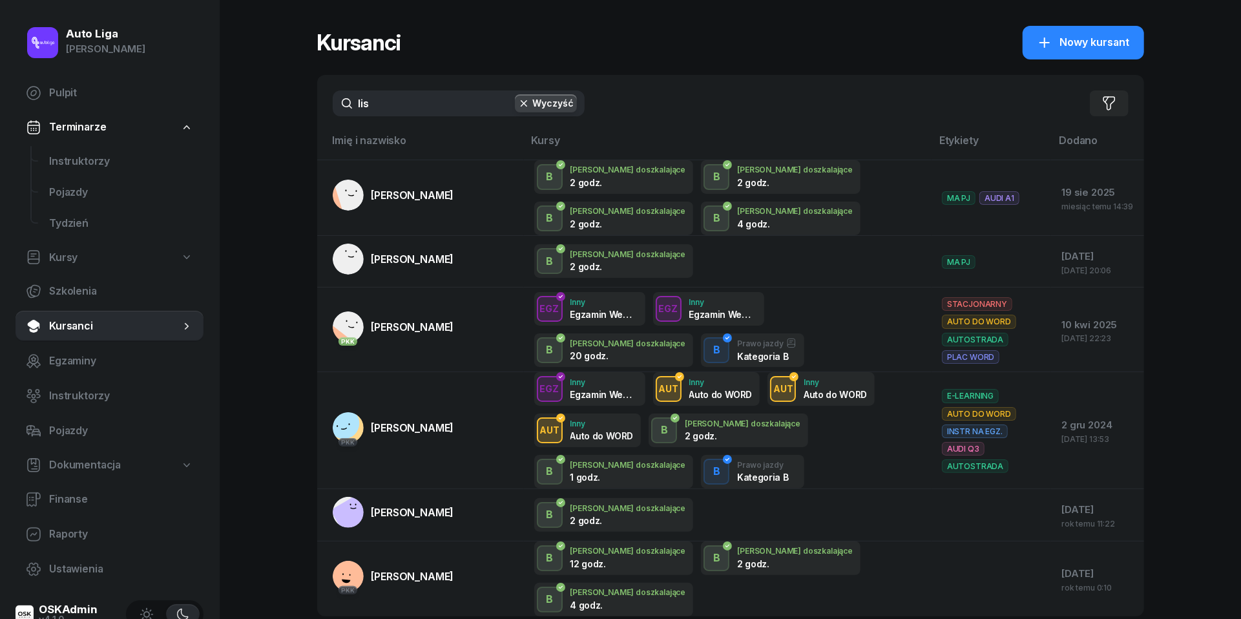
click at [389, 102] on input "lis" at bounding box center [459, 103] width 252 height 26
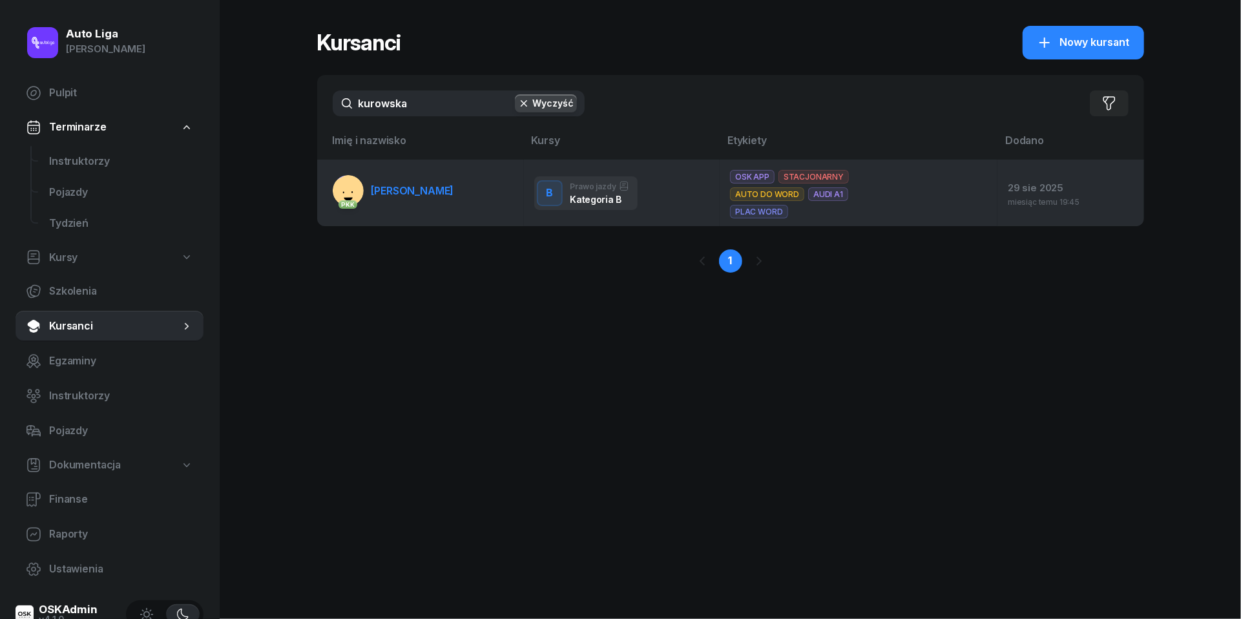
type input "kurowska"
click at [401, 190] on span "[PERSON_NAME]" at bounding box center [413, 190] width 83 height 13
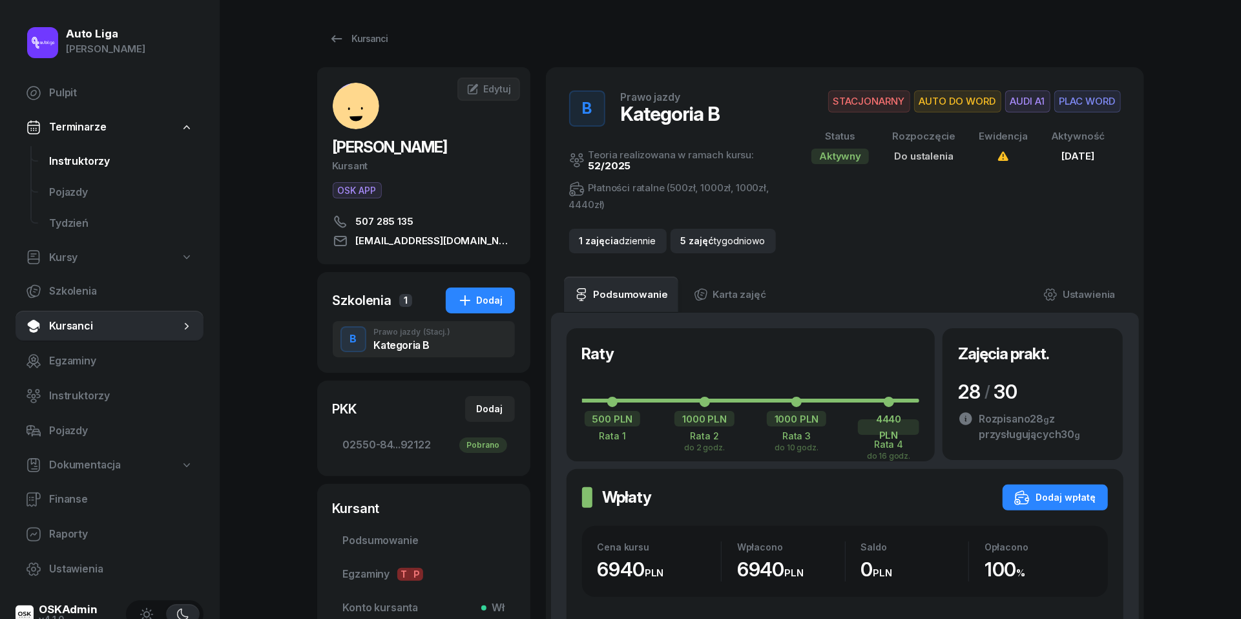
click at [93, 162] on span "Instruktorzy" at bounding box center [121, 161] width 144 height 17
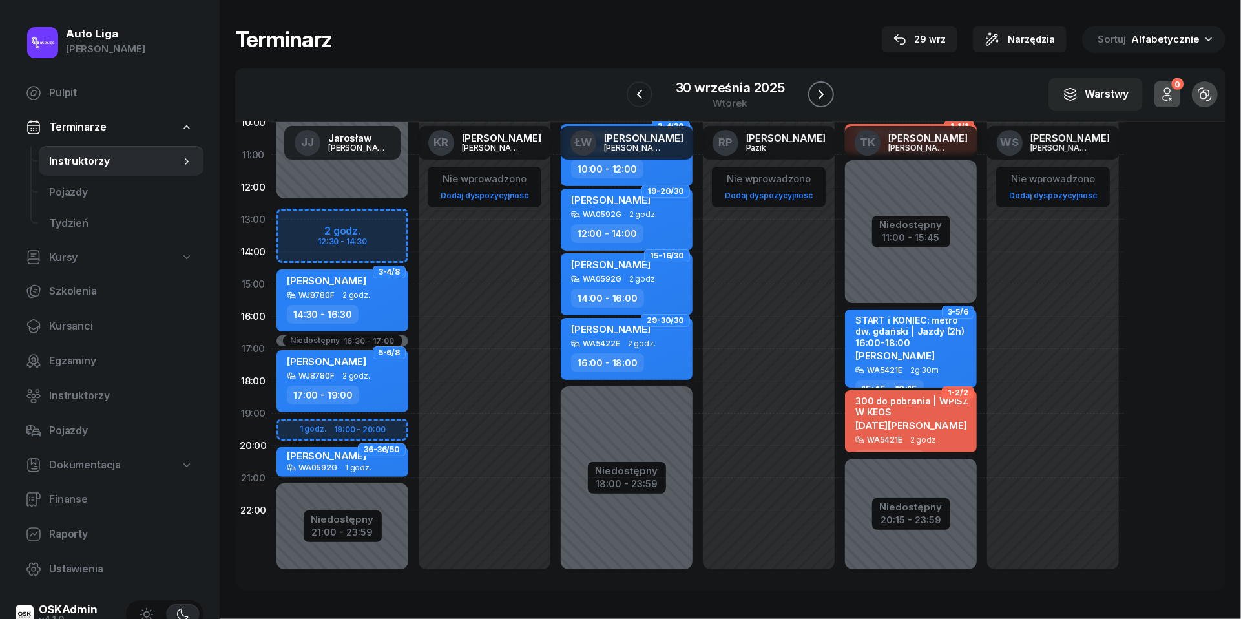
click at [824, 98] on icon "button" at bounding box center [821, 95] width 16 height 16
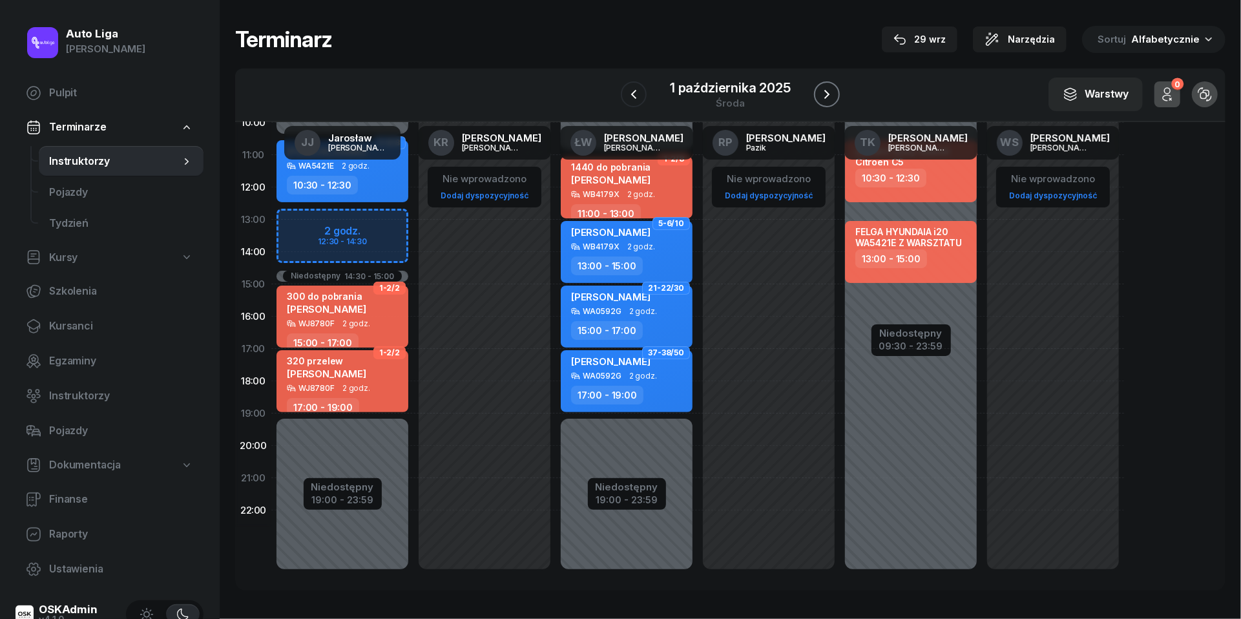
click at [824, 98] on icon "button" at bounding box center [827, 95] width 16 height 16
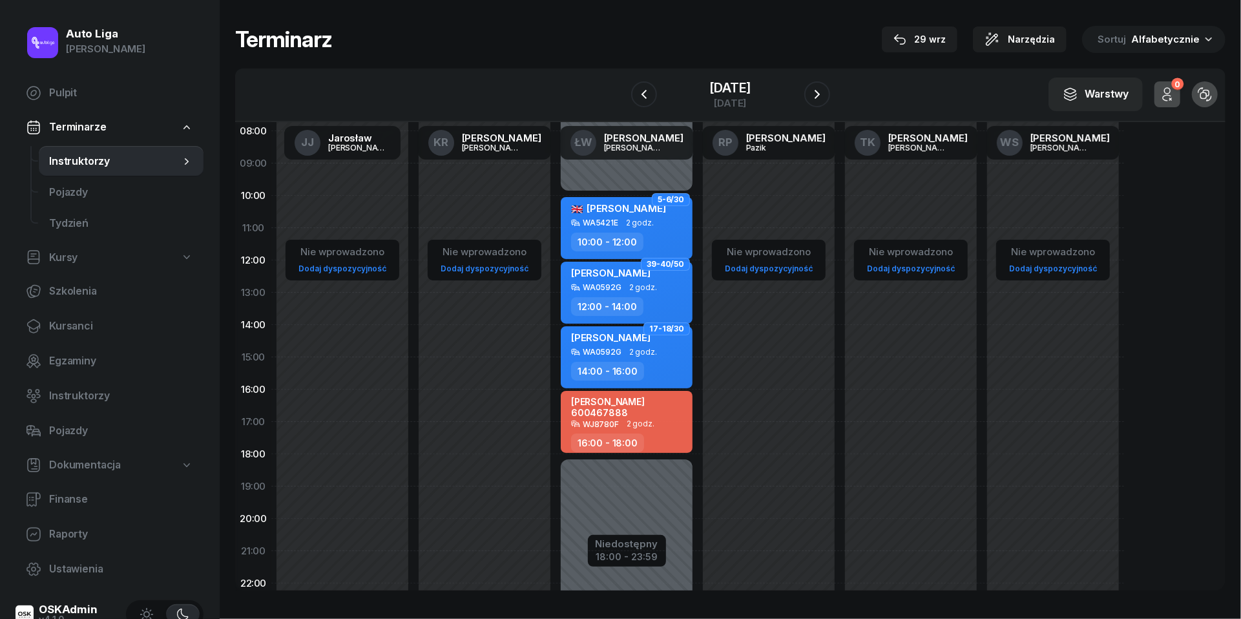
scroll to position [103, 0]
click at [640, 94] on button "button" at bounding box center [644, 94] width 26 height 26
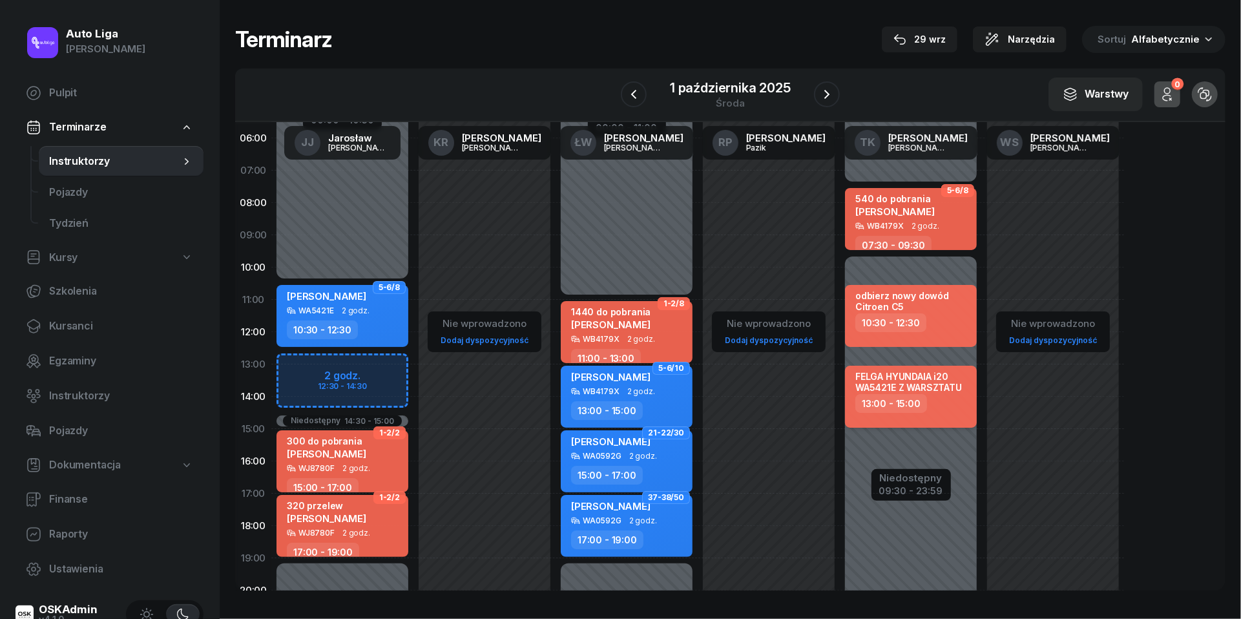
scroll to position [26, 0]
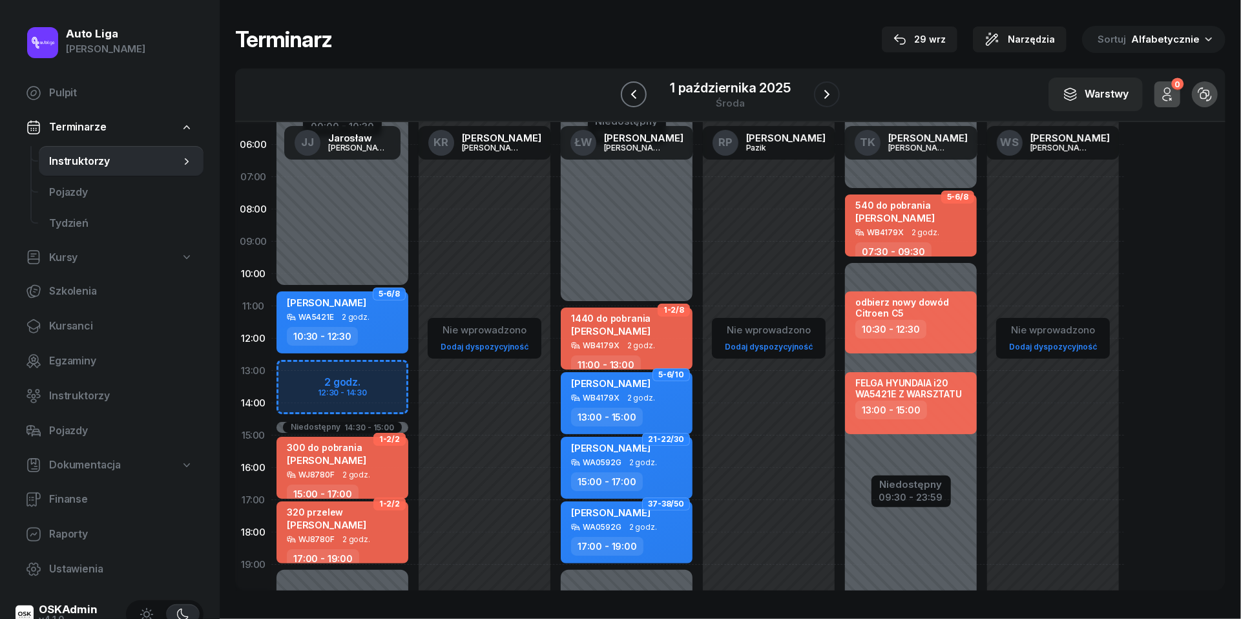
click at [628, 89] on icon "button" at bounding box center [634, 95] width 16 height 16
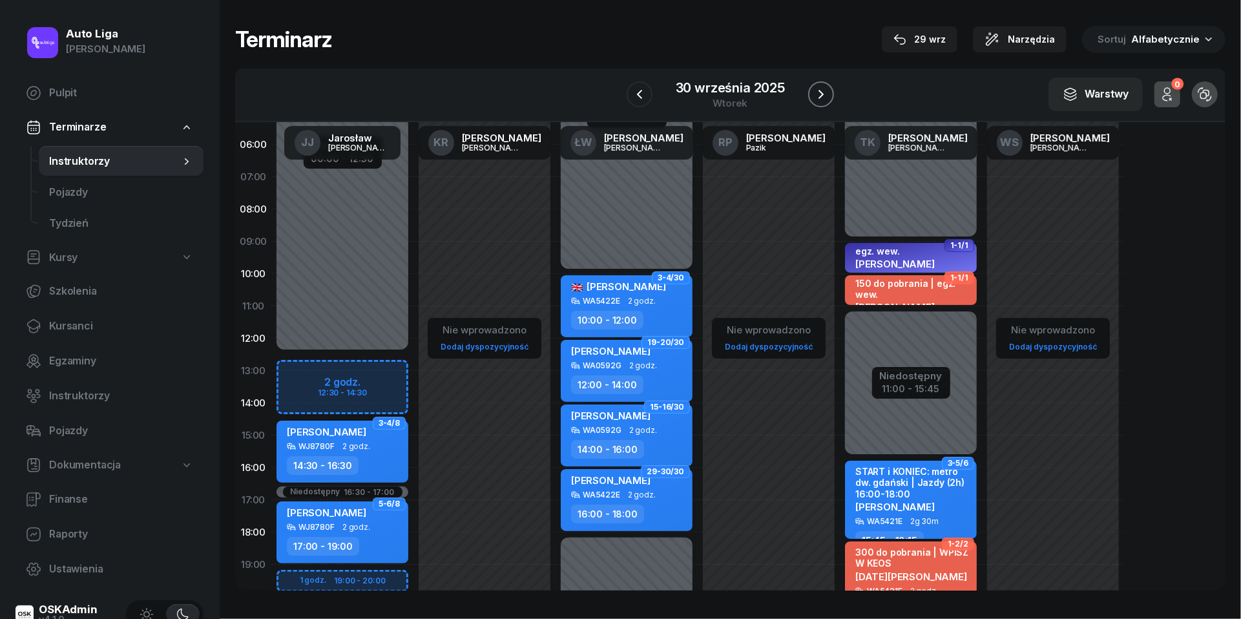
click at [818, 94] on icon "button" at bounding box center [821, 95] width 16 height 16
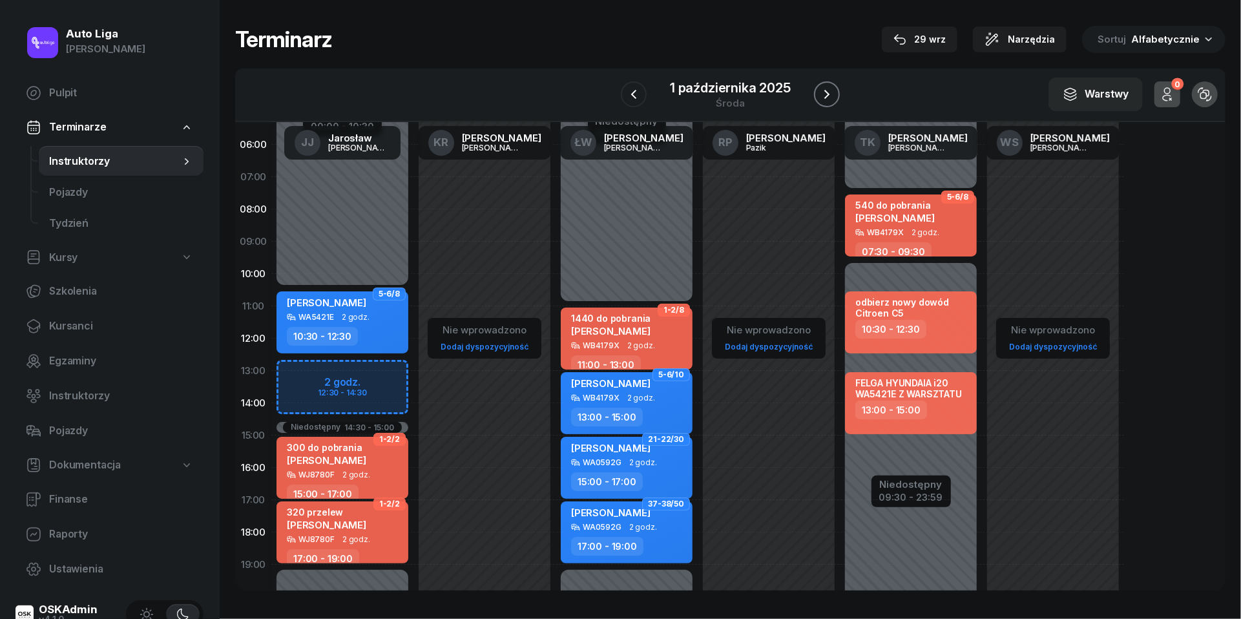
click at [823, 89] on icon "button" at bounding box center [827, 95] width 16 height 16
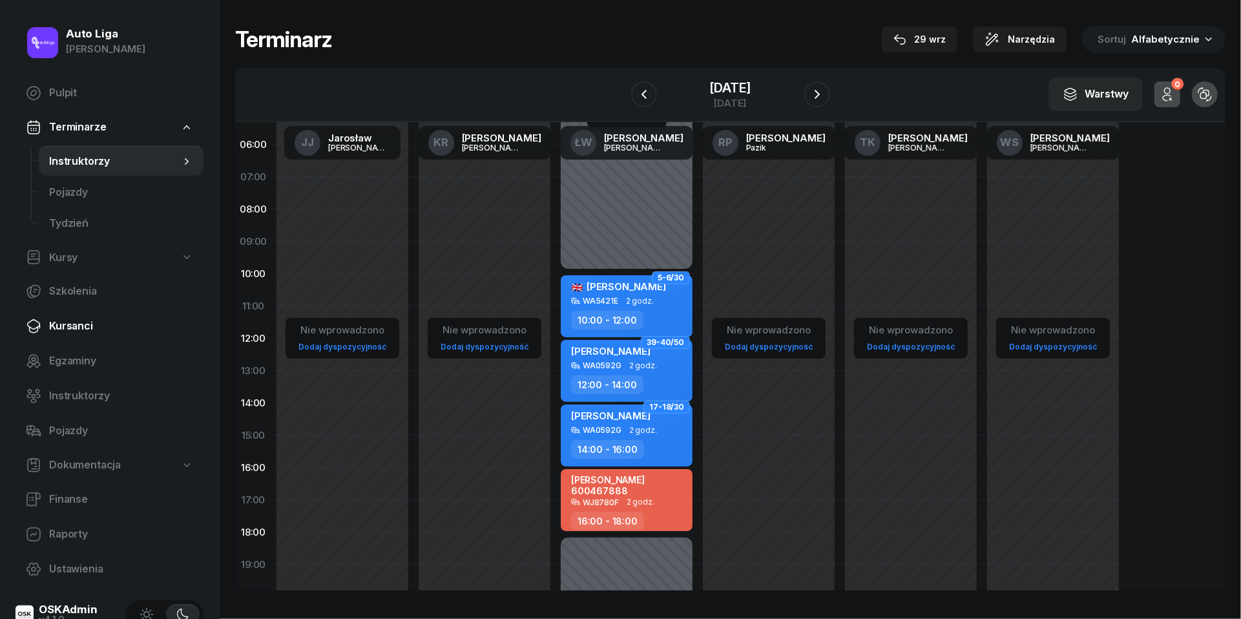
click at [107, 331] on span "Kursanci" at bounding box center [121, 326] width 144 height 17
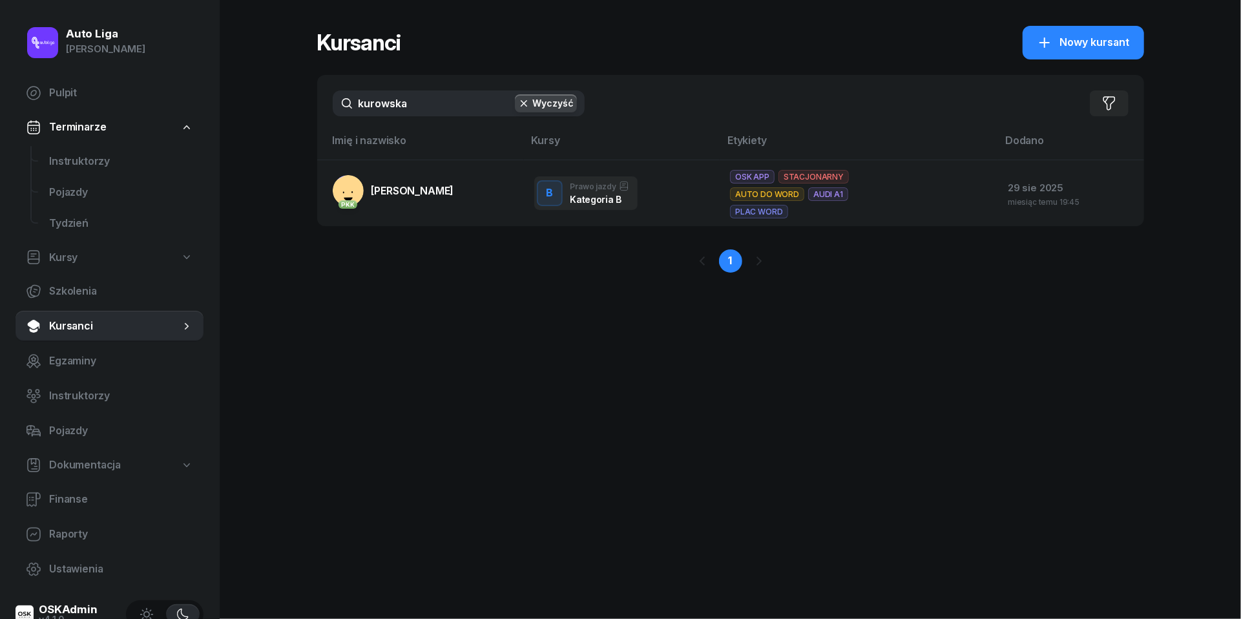
click at [433, 110] on input "kurowska" at bounding box center [459, 103] width 252 height 26
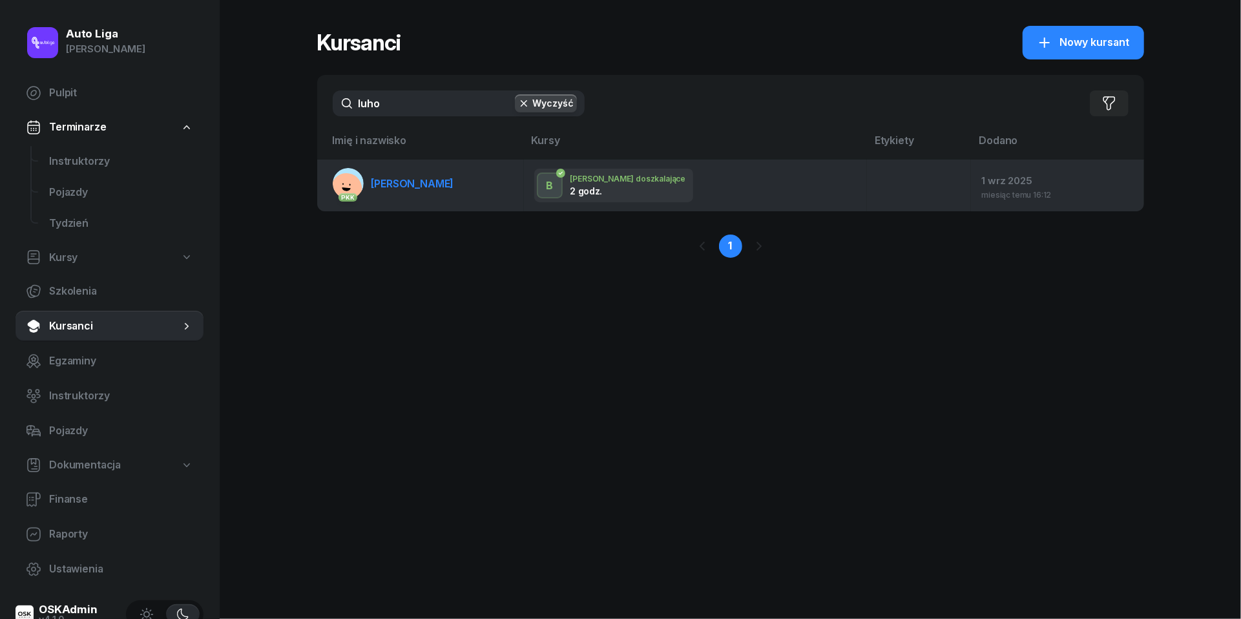
type input "luho"
click at [414, 189] on link "PKK [GEOGRAPHIC_DATA][PERSON_NAME]" at bounding box center [393, 183] width 121 height 31
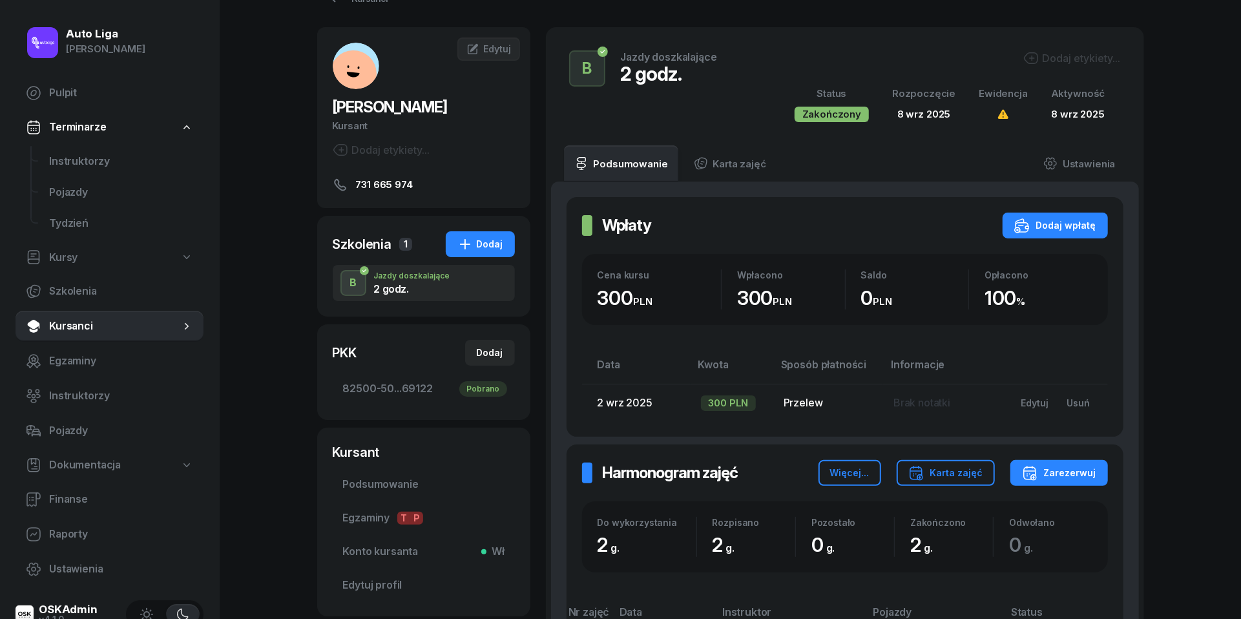
scroll to position [31, 0]
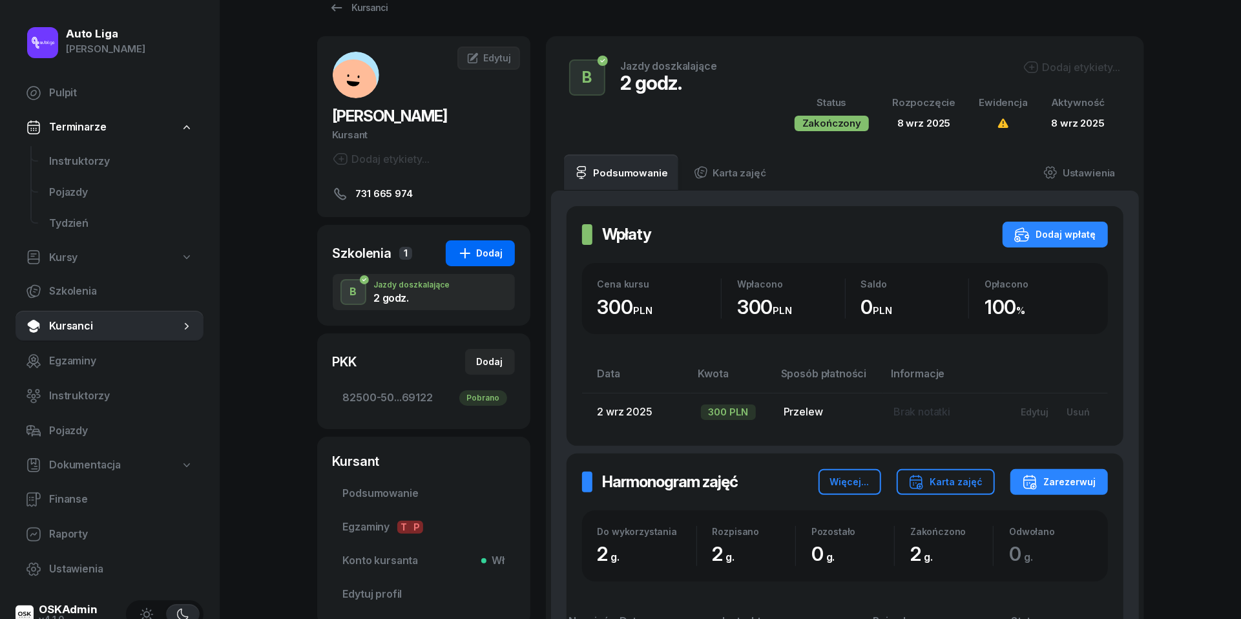
click at [486, 251] on div "Dodaj" at bounding box center [480, 254] width 46 height 16
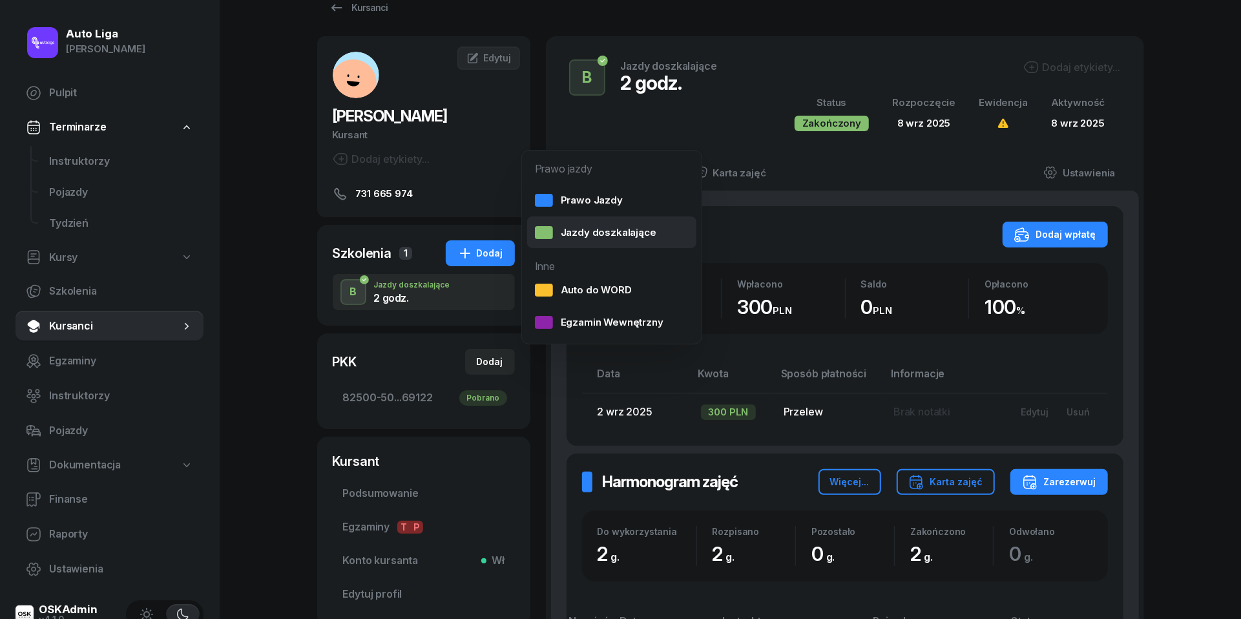
click at [595, 233] on div "Jazdy doszkalające" at bounding box center [595, 232] width 121 height 17
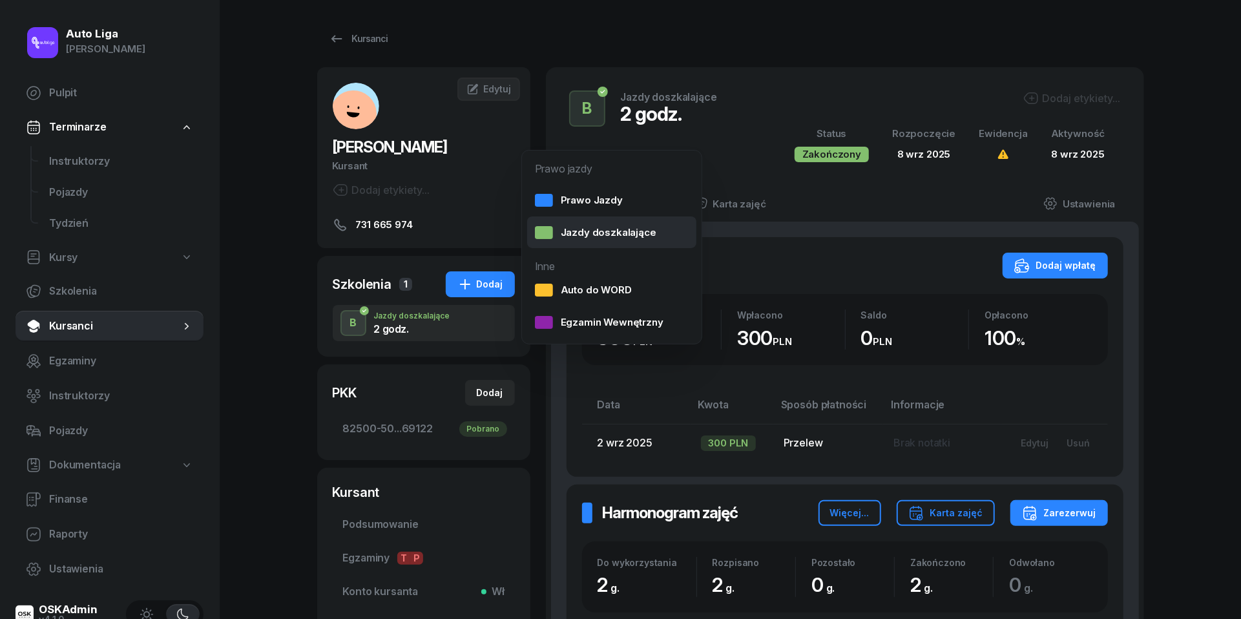
select select "B"
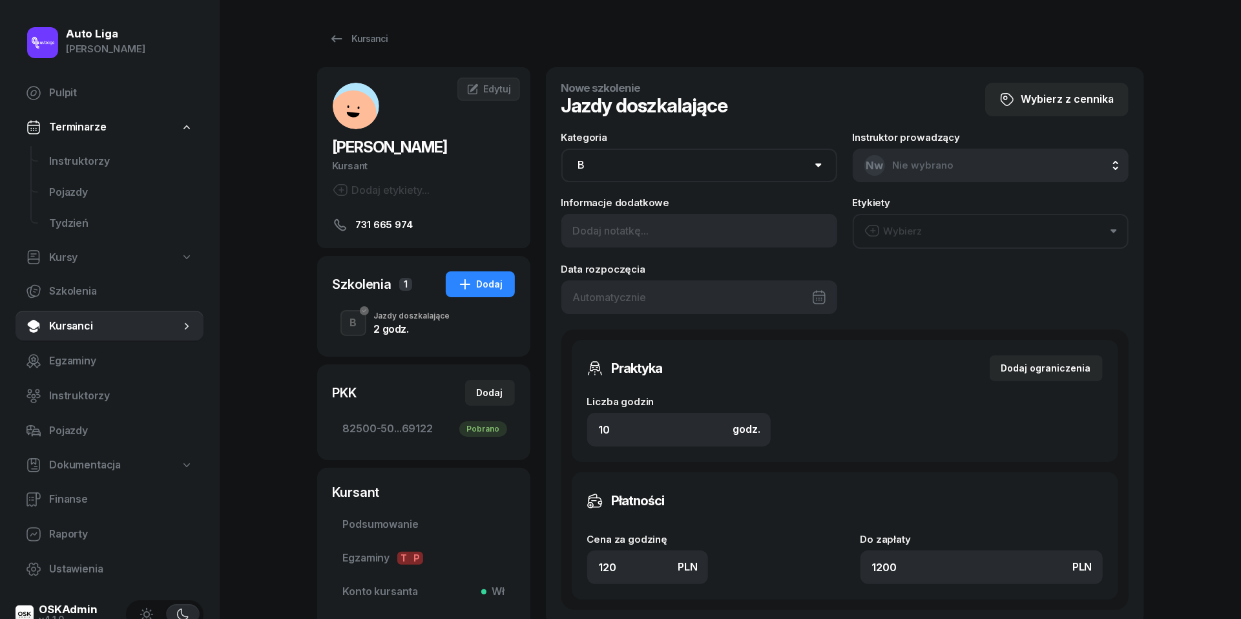
click at [393, 334] on div "2 godz." at bounding box center [412, 329] width 76 height 10
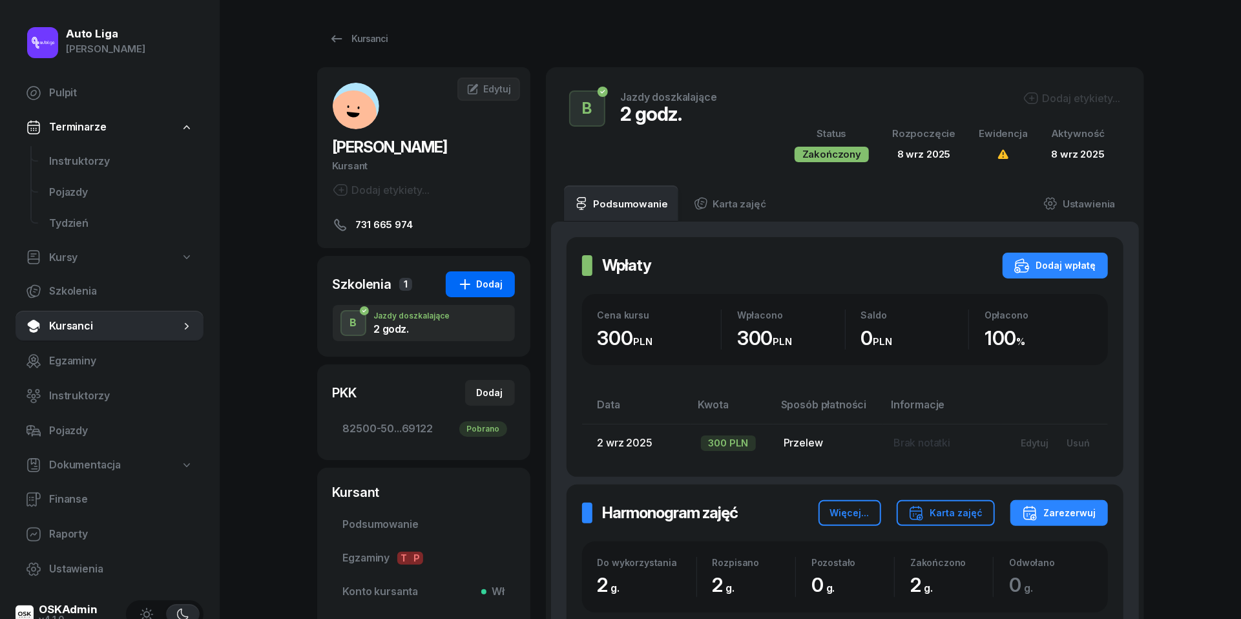
click at [488, 278] on div "Dodaj" at bounding box center [480, 285] width 46 height 16
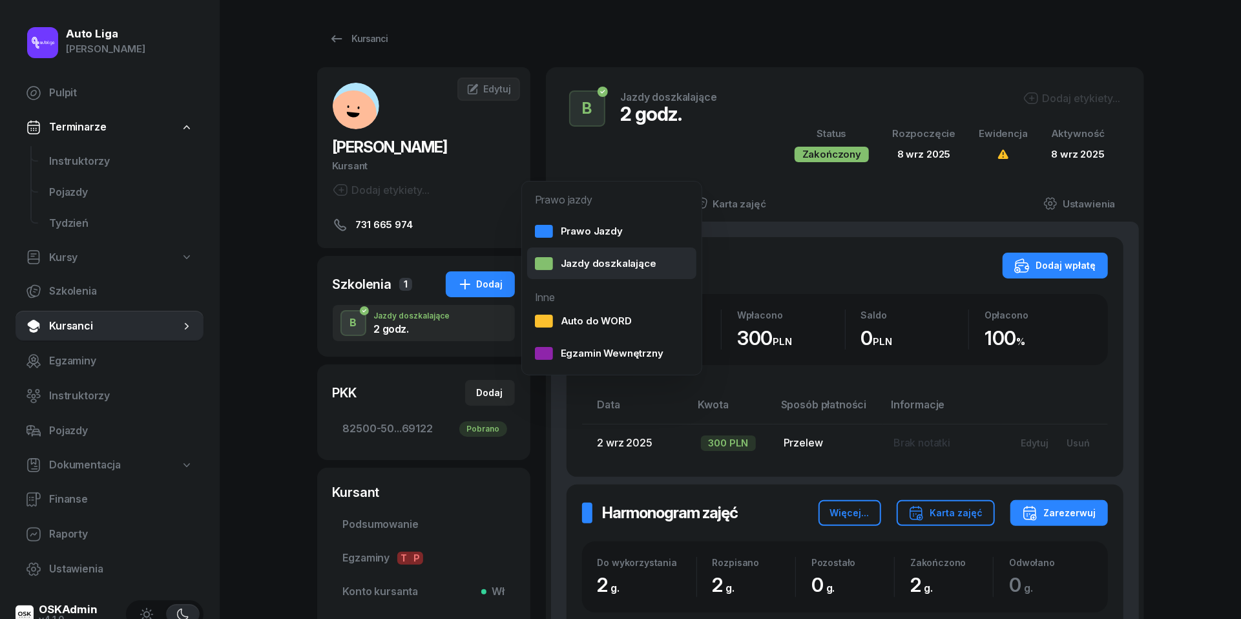
click at [614, 262] on div "Jazdy doszkalające" at bounding box center [595, 263] width 121 height 17
select select "B"
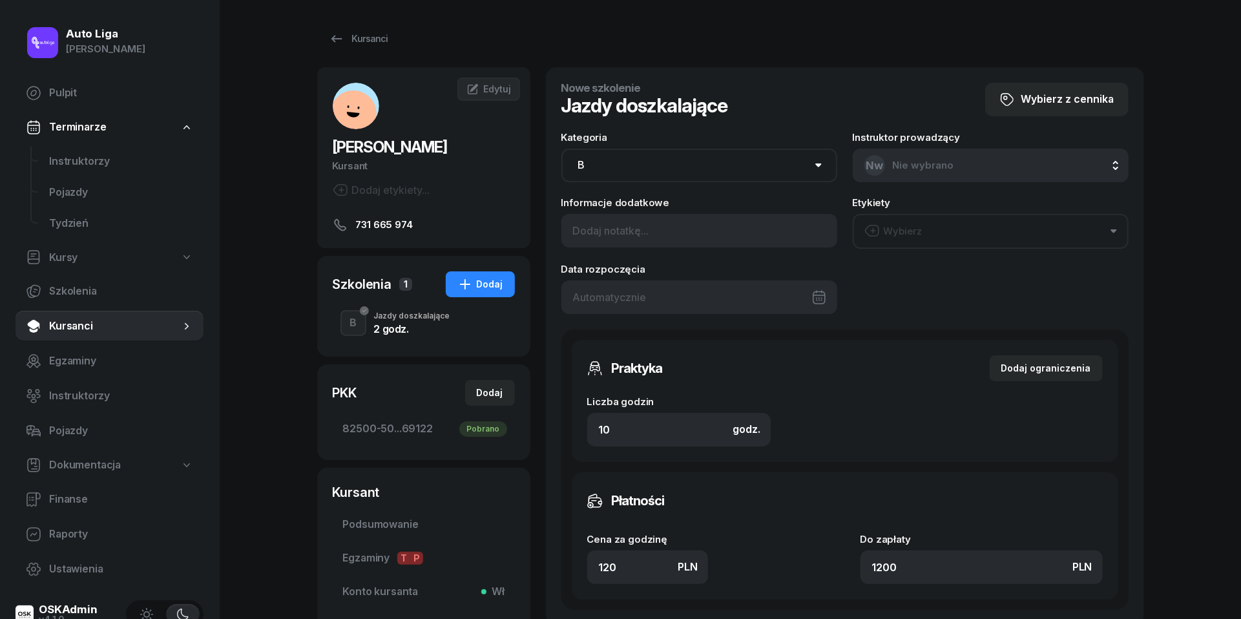
click at [659, 274] on div "Data rozpoczęcia" at bounding box center [699, 289] width 276 height 50
click at [659, 292] on div at bounding box center [699, 297] width 276 height 34
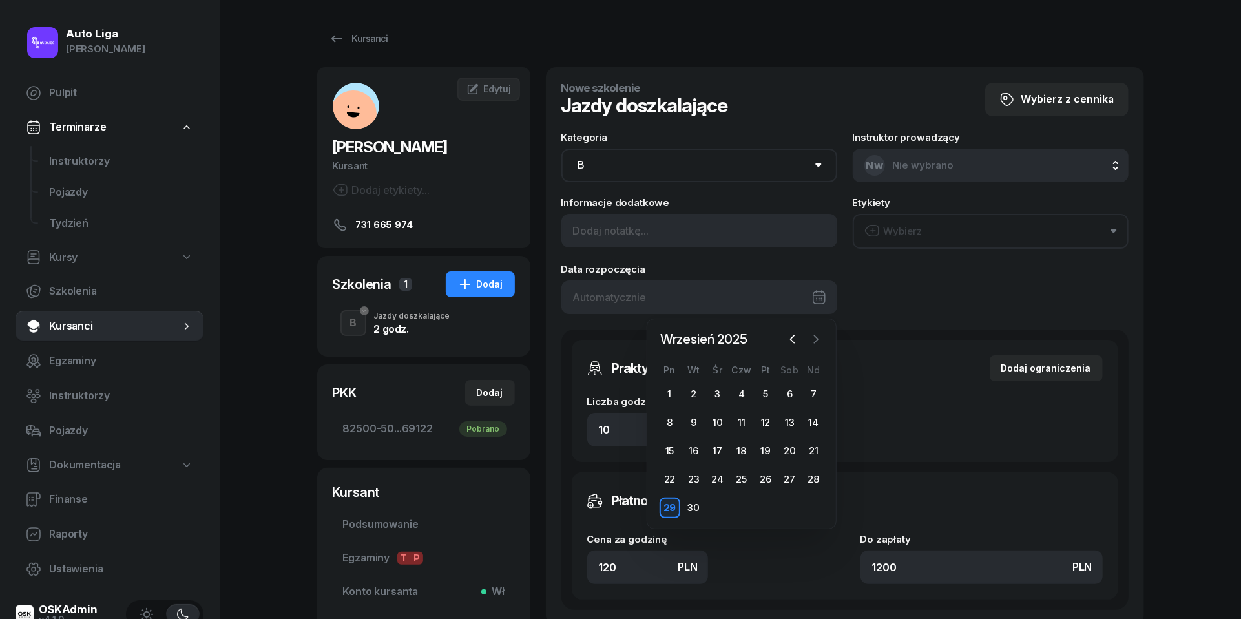
click at [815, 342] on icon "button" at bounding box center [817, 339] width 4 height 8
click at [693, 419] on div "7" at bounding box center [694, 422] width 21 height 21
type input "[DATE]"
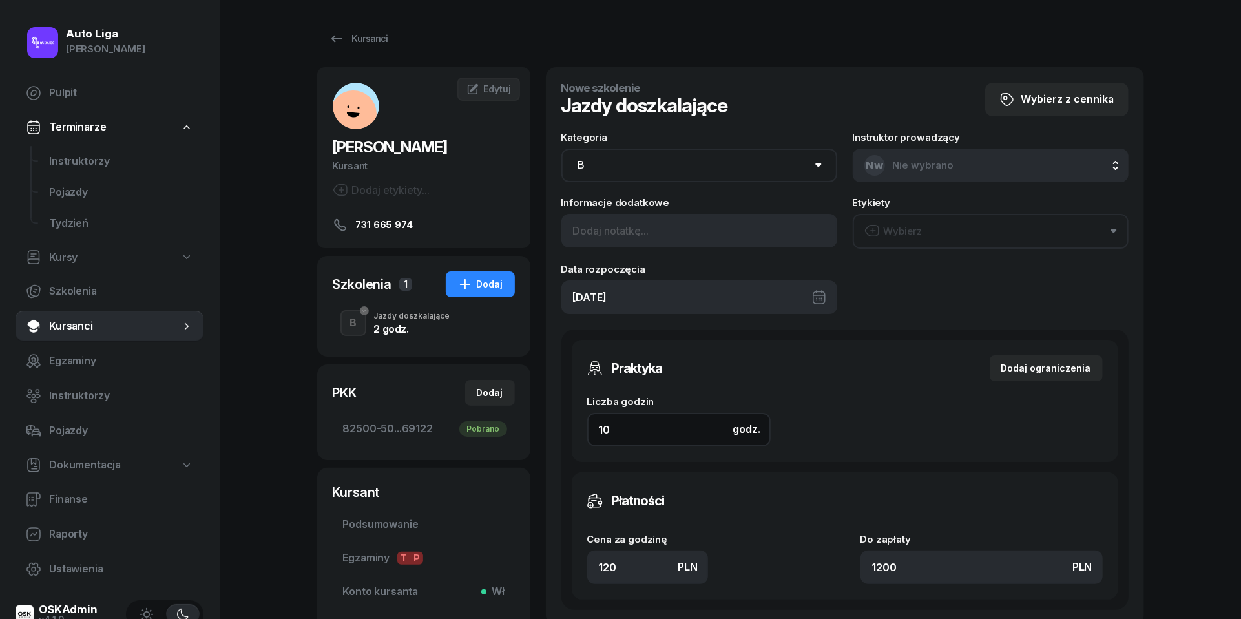
click at [625, 430] on input "10" at bounding box center [679, 430] width 184 height 34
type input "6"
type input "720"
type input "6"
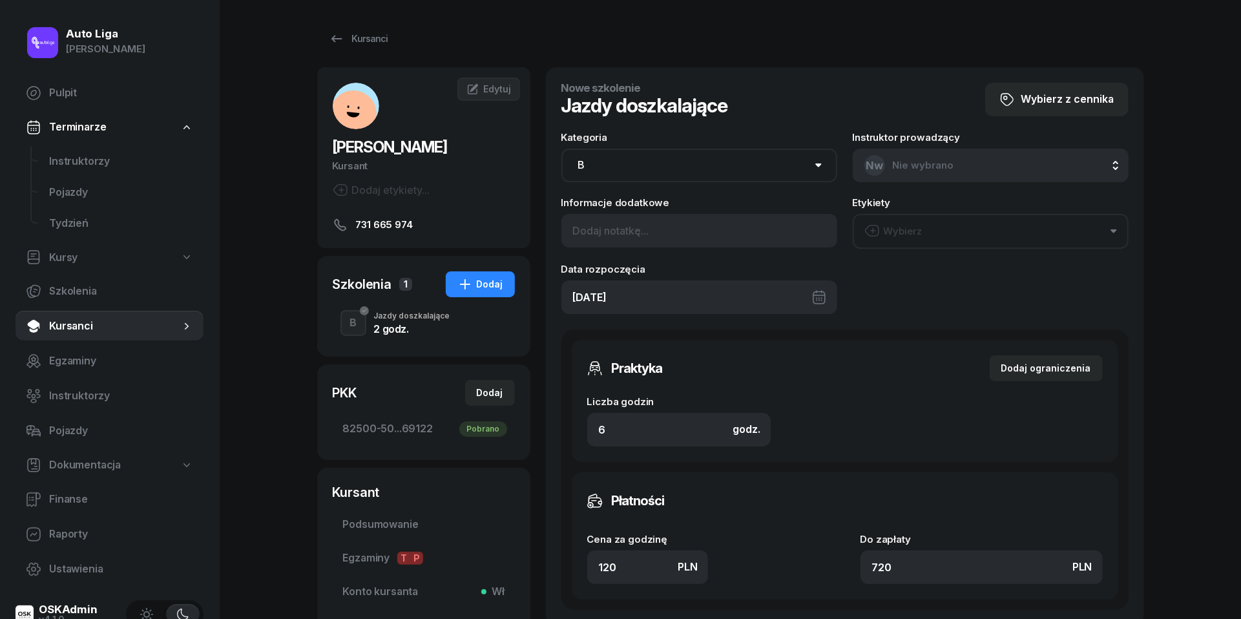
click at [963, 543] on div "Do zapłaty PLN 720" at bounding box center [982, 559] width 242 height 50
click at [960, 552] on input "720" at bounding box center [982, 568] width 242 height 34
type input "1.33"
type input "8"
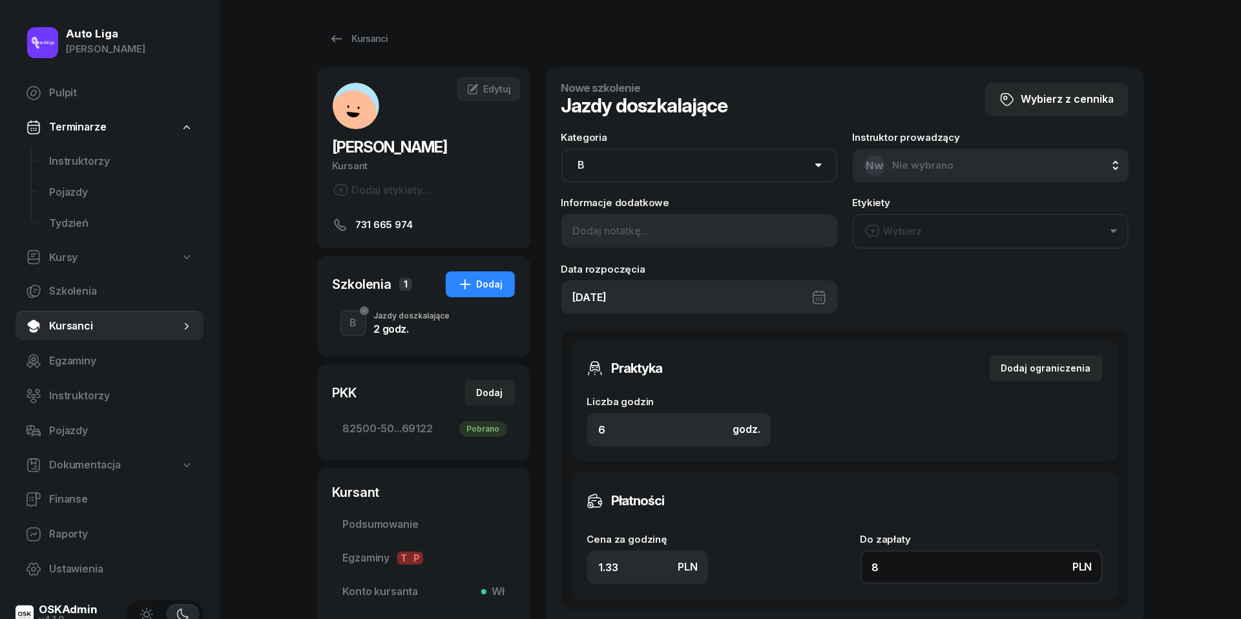
type input "14.50"
type input "87"
type input "145"
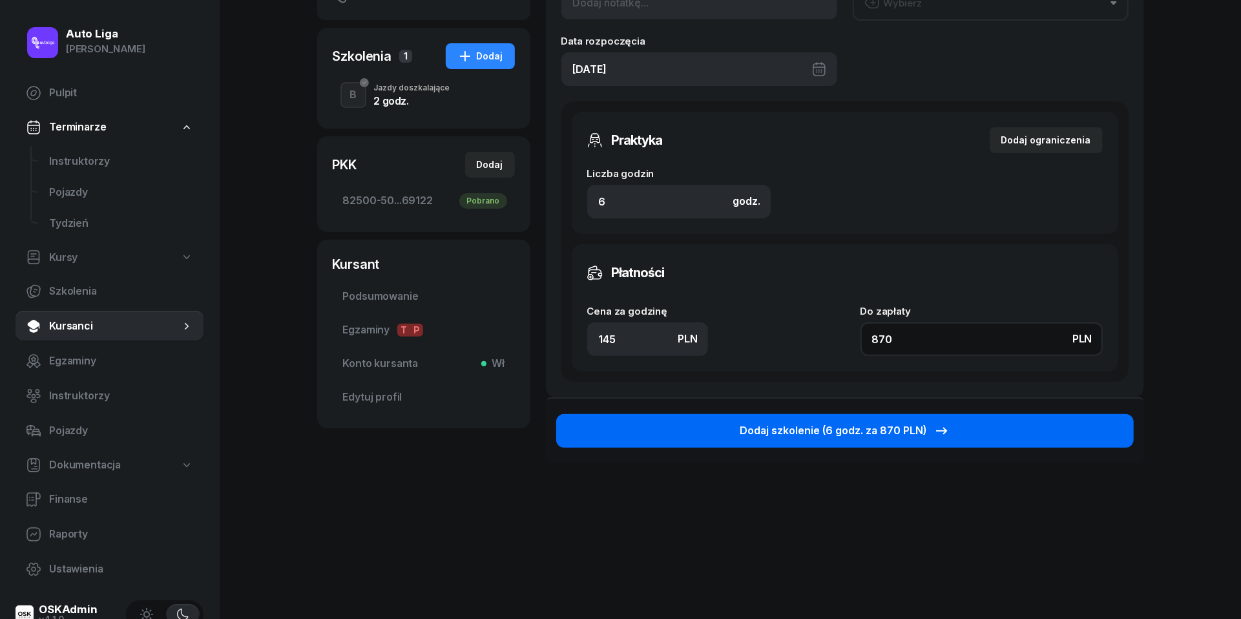
scroll to position [227, 0]
type input "870"
click at [854, 427] on div "Dodaj szkolenie (6 godz. za 870 PLN)" at bounding box center [845, 431] width 210 height 17
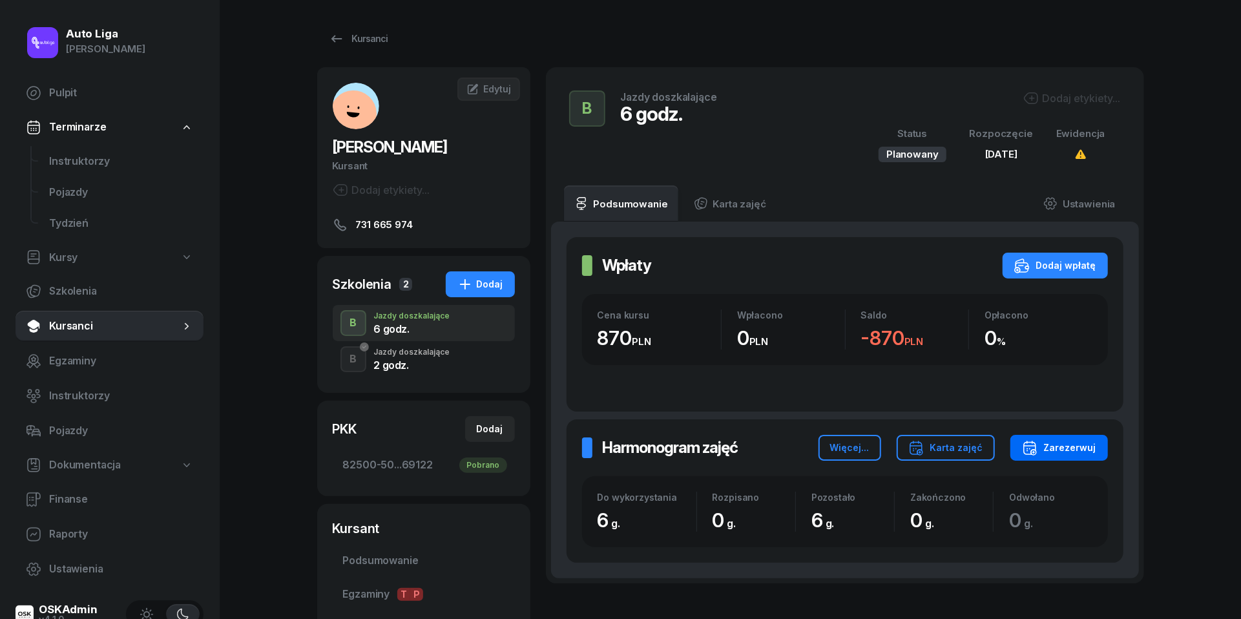
click at [1060, 445] on div "Zarezerwuj" at bounding box center [1059, 448] width 74 height 16
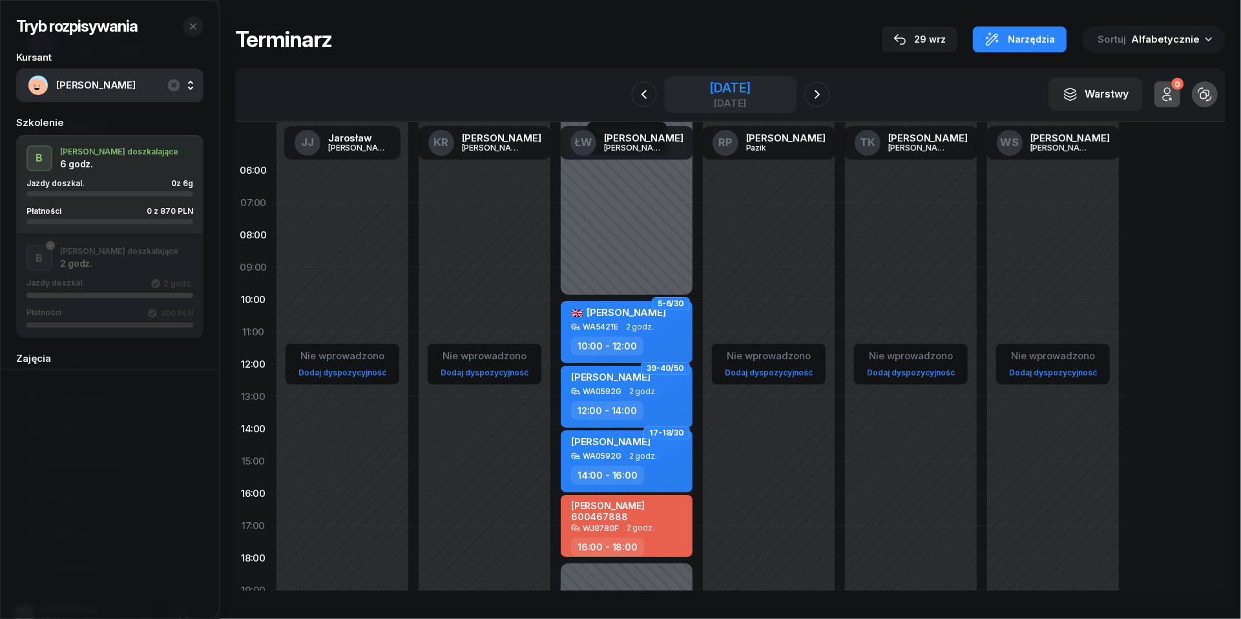
click at [742, 98] on div "[DATE]" at bounding box center [729, 103] width 41 height 10
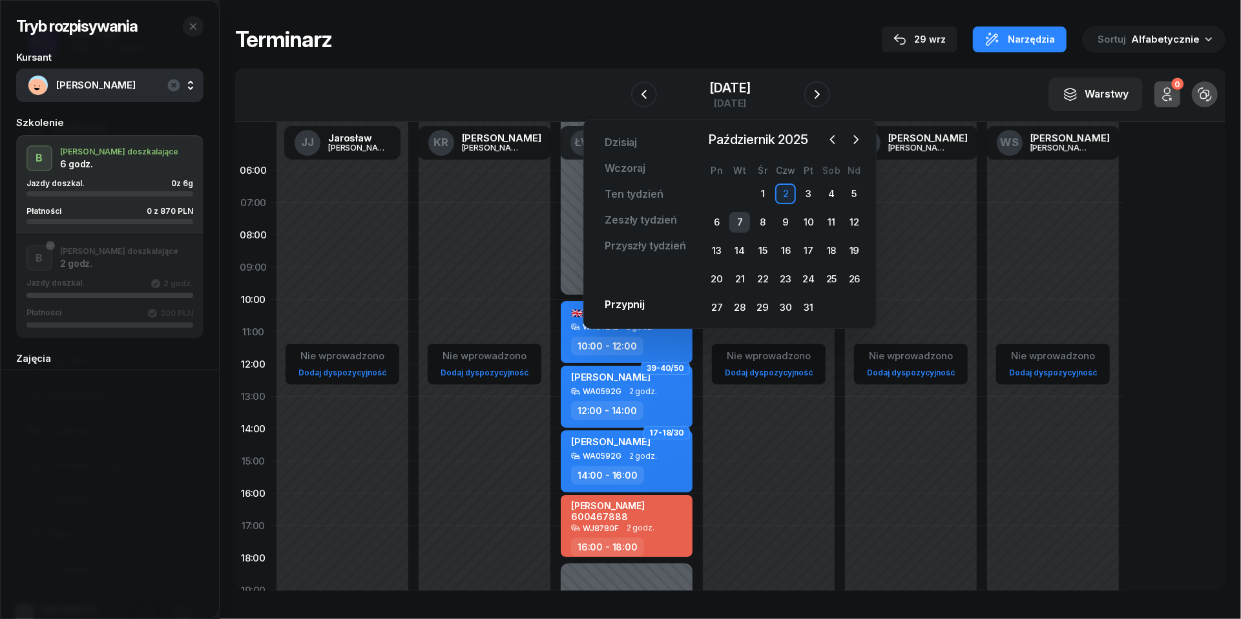
click at [740, 218] on div "7" at bounding box center [739, 222] width 21 height 21
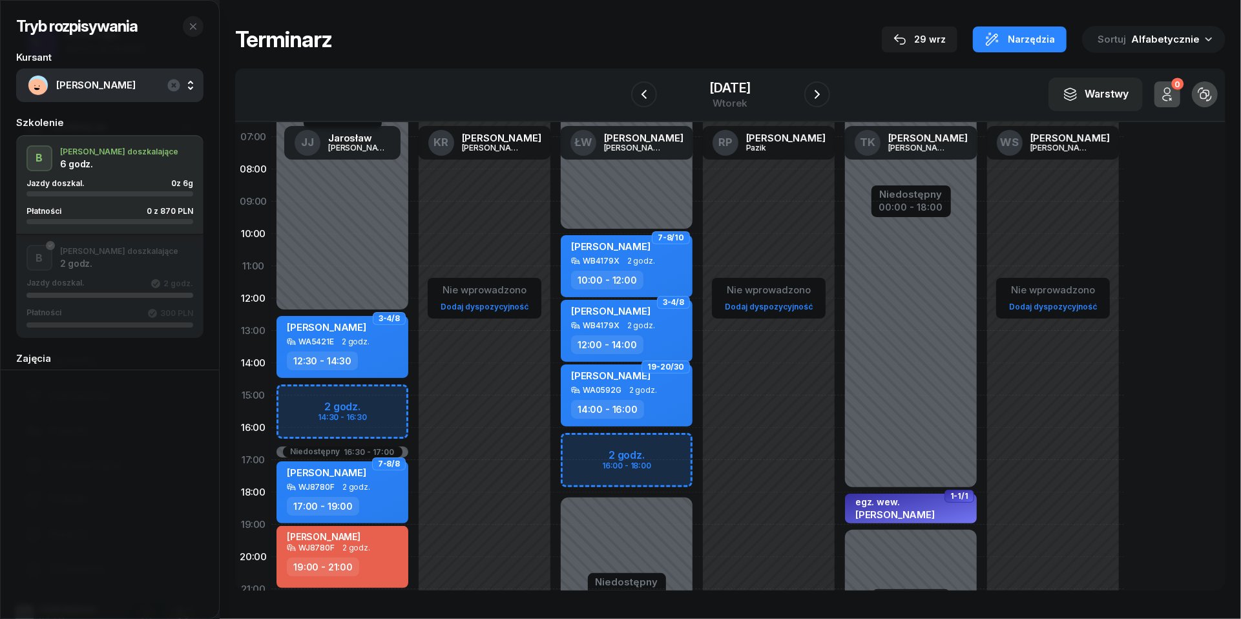
scroll to position [81, 0]
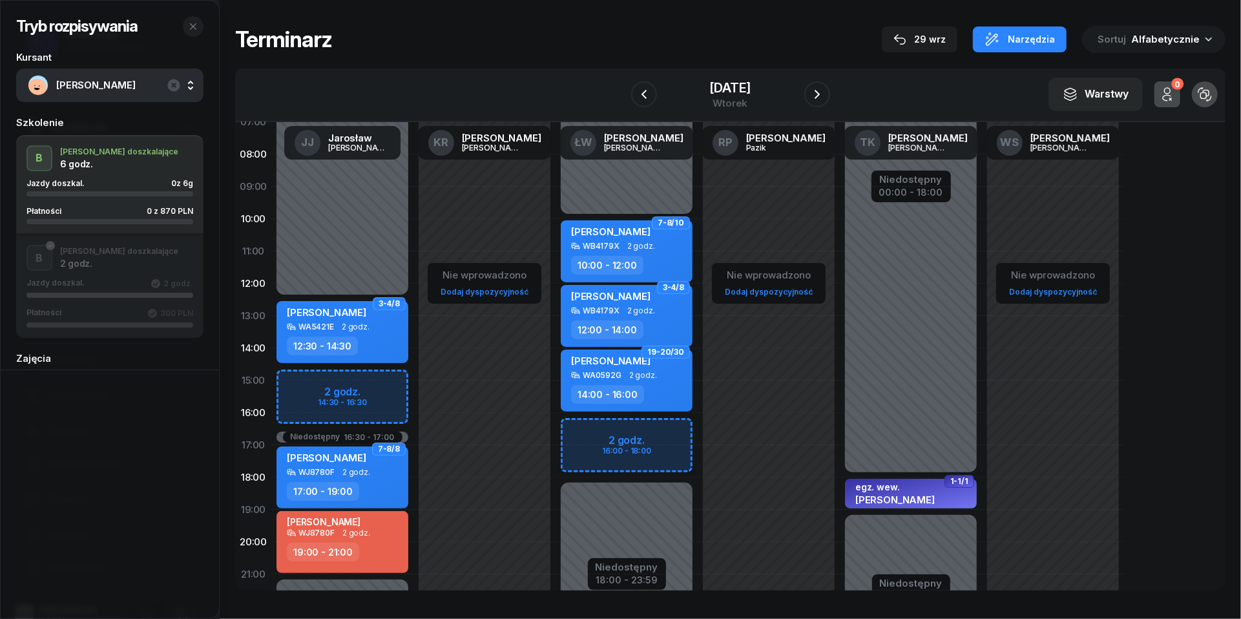
click at [595, 430] on div "Niedostępny 00:00 - 10:00 Niedostępny 18:00 - 23:59 2 godz. 16:00 - 18:00 7-8/1…" at bounding box center [627, 381] width 142 height 614
select select "16"
select select "18"
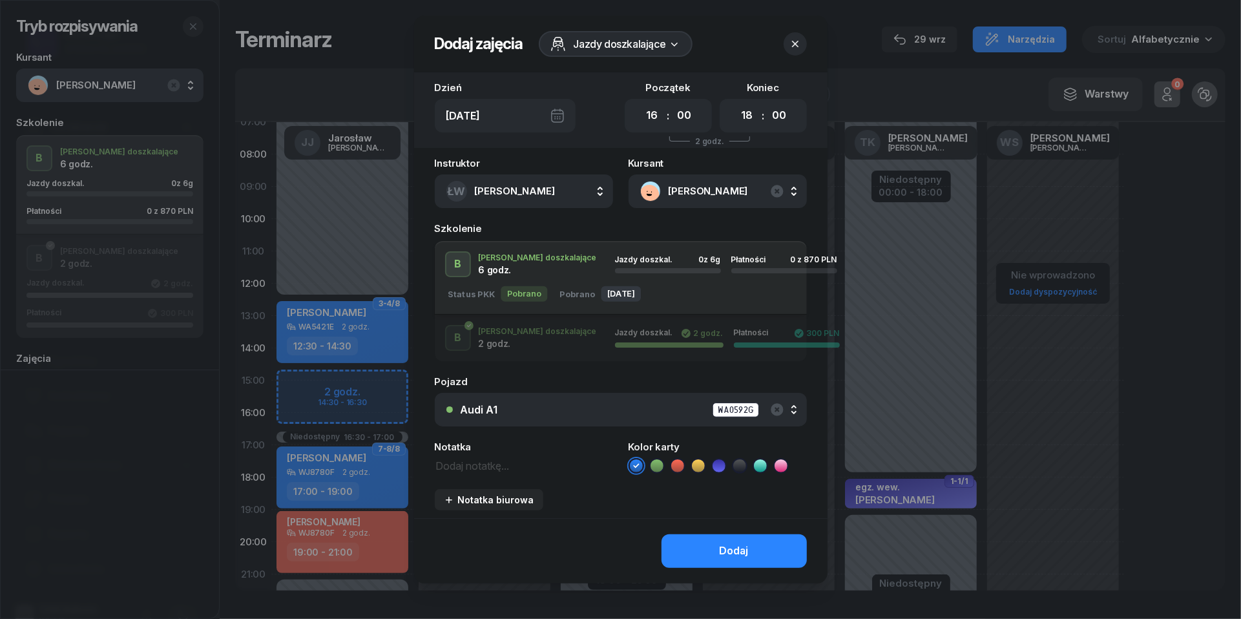
click at [569, 412] on div "Audi A1 WA0592G" at bounding box center [628, 410] width 335 height 16
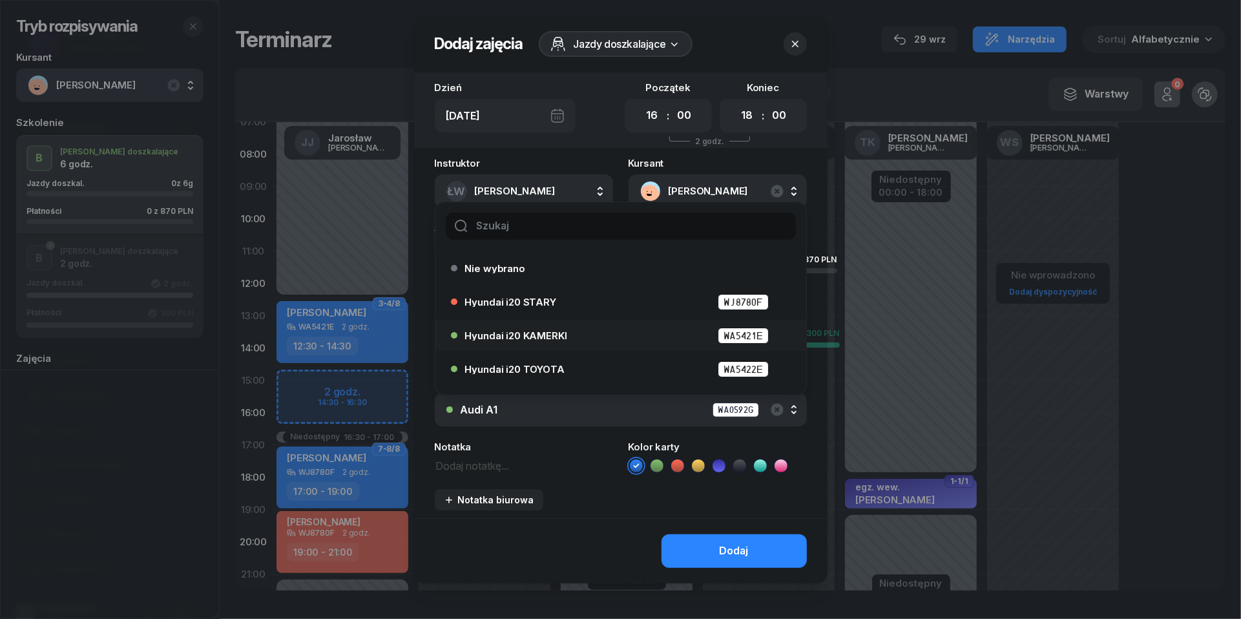
click at [534, 339] on div "Hyundai i20 KAMERKI WA5421E" at bounding box center [624, 336] width 318 height 16
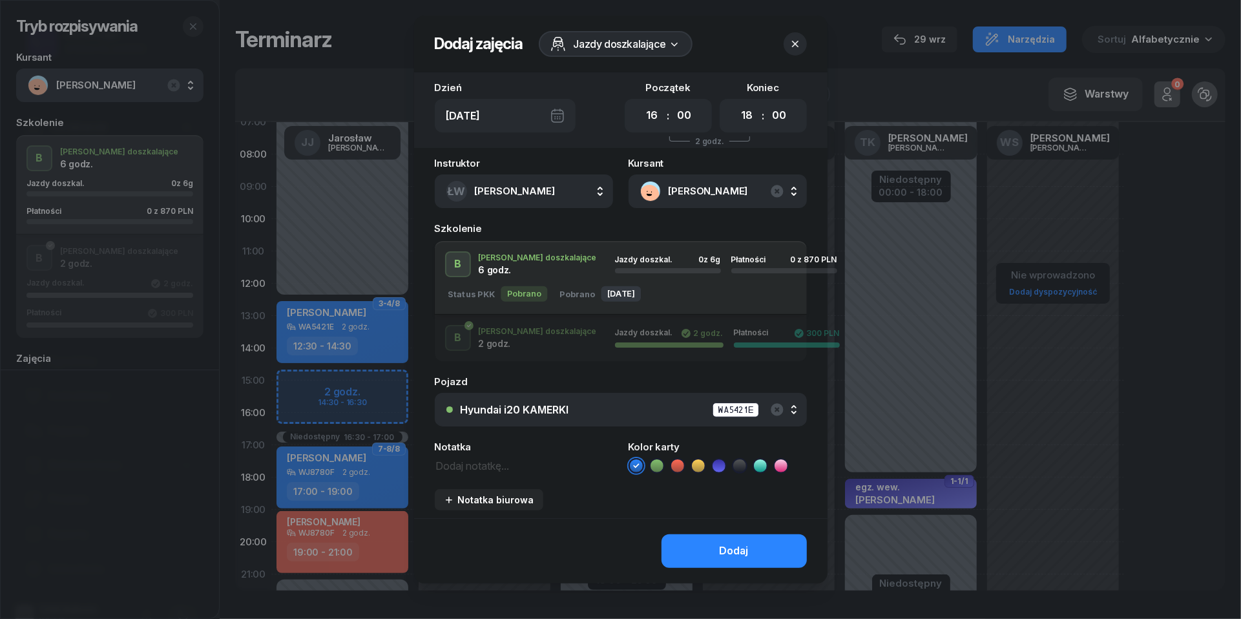
click at [492, 468] on textarea at bounding box center [524, 465] width 178 height 16
type textarea "870 do pobrania"
click at [673, 468] on icon at bounding box center [677, 465] width 13 height 13
click at [719, 549] on button "Dodaj" at bounding box center [734, 551] width 145 height 34
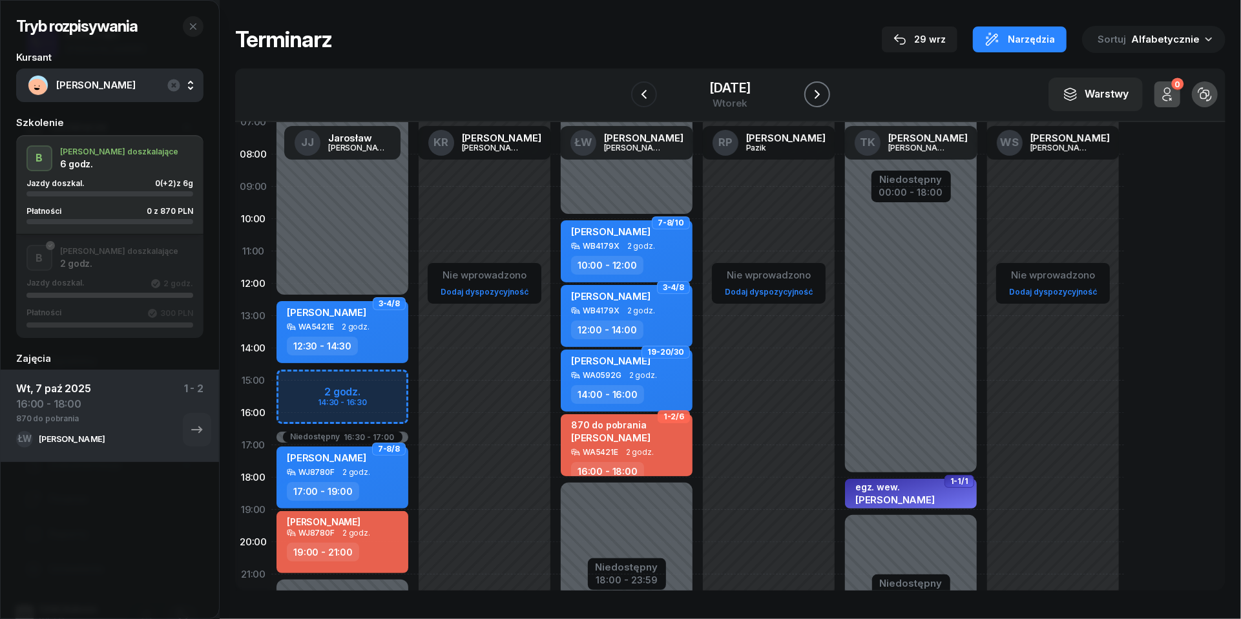
click at [825, 96] on icon "button" at bounding box center [818, 95] width 16 height 16
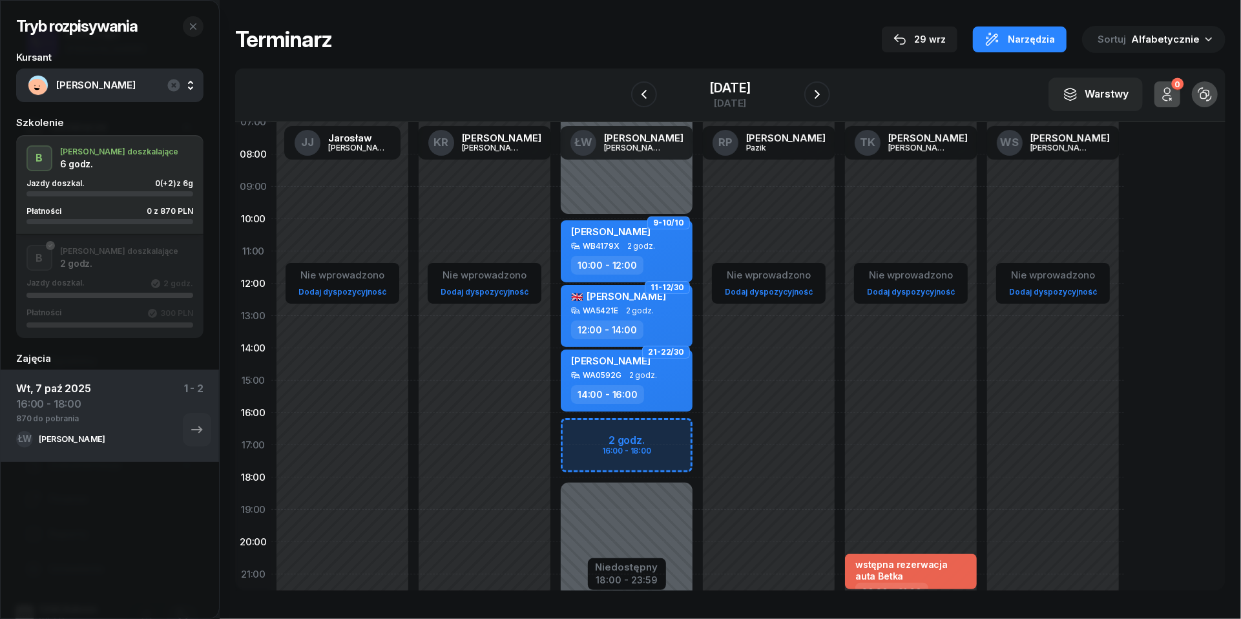
click at [584, 435] on div "Niedostępny 00:00 - 10:00 Niedostępny 18:00 - 23:59 2 godz. 16:00 - 18:00 9-10/…" at bounding box center [627, 381] width 142 height 614
select select "16"
select select "18"
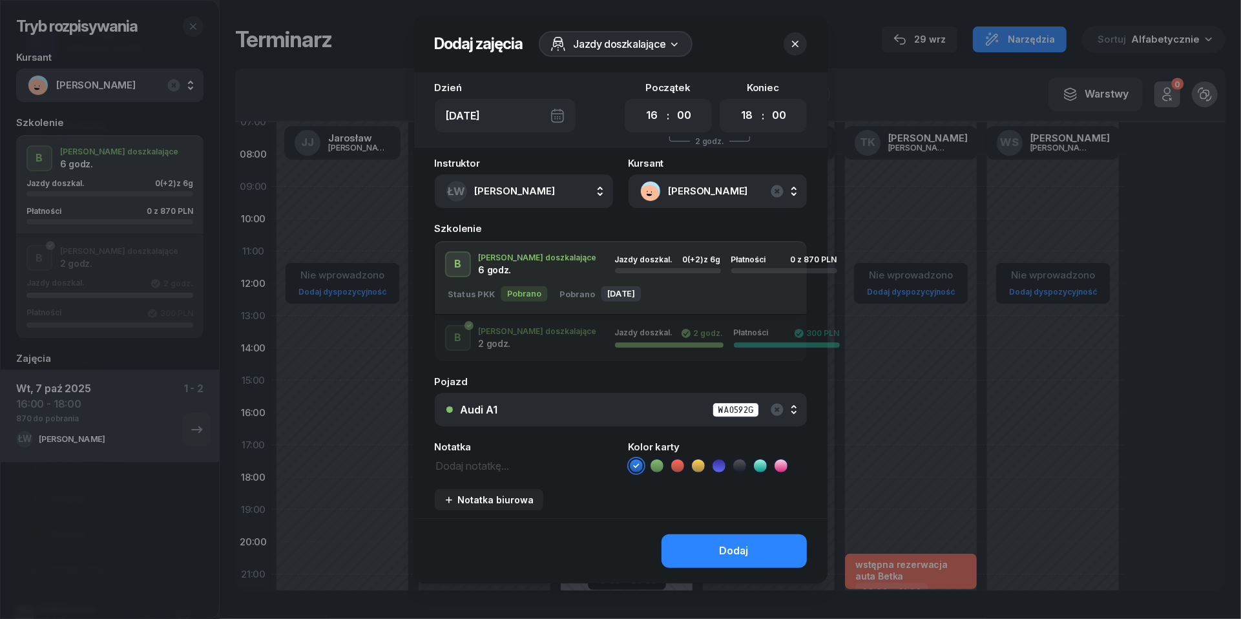
click at [593, 404] on div "Audi A1 WA0592G" at bounding box center [628, 410] width 335 height 16
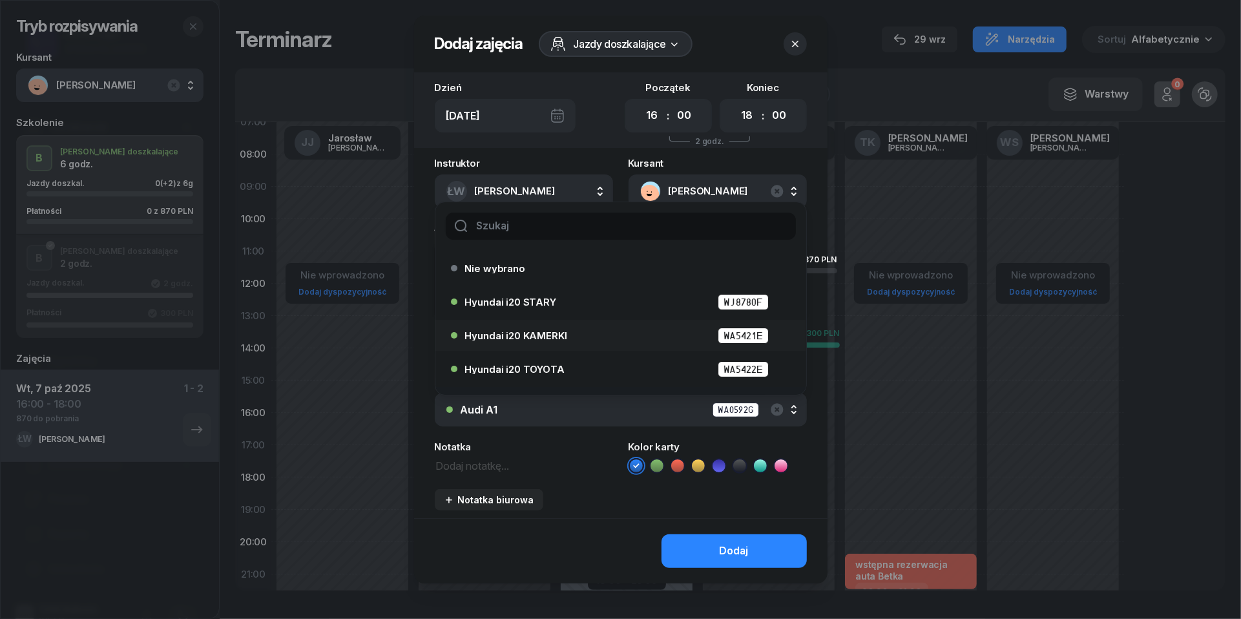
click at [583, 336] on div "Hyundai i20 KAMERKI WA5421E" at bounding box center [624, 336] width 318 height 16
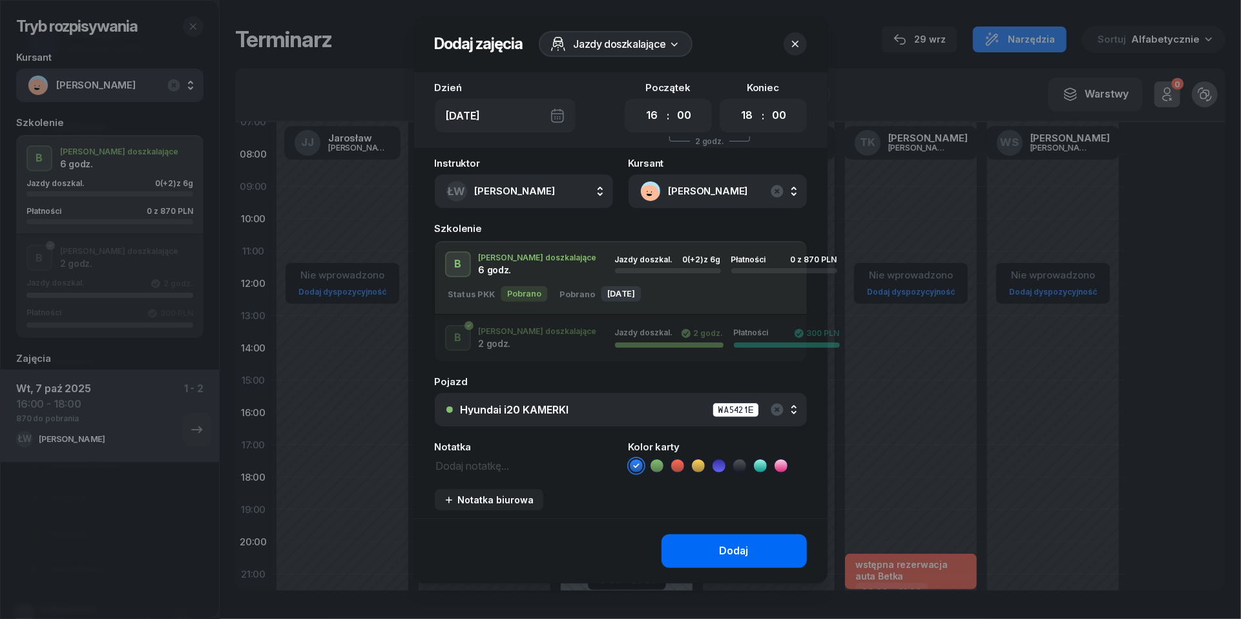
click at [724, 551] on div "Dodaj" at bounding box center [734, 551] width 29 height 17
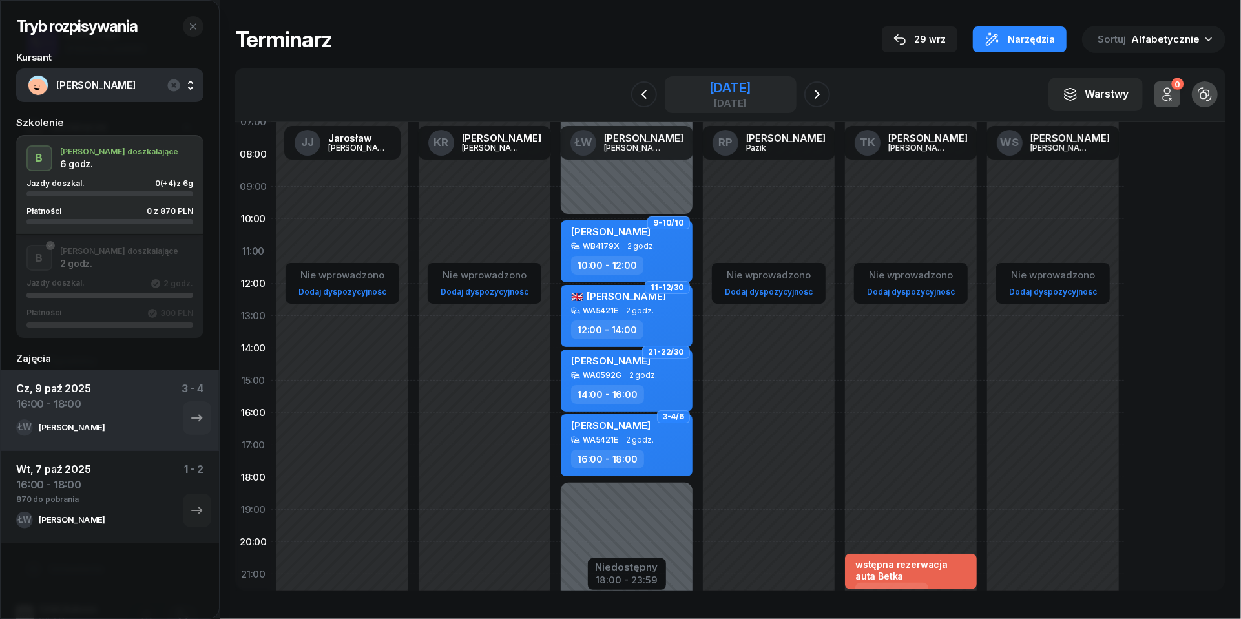
click at [746, 98] on div "[DATE]" at bounding box center [729, 103] width 41 height 10
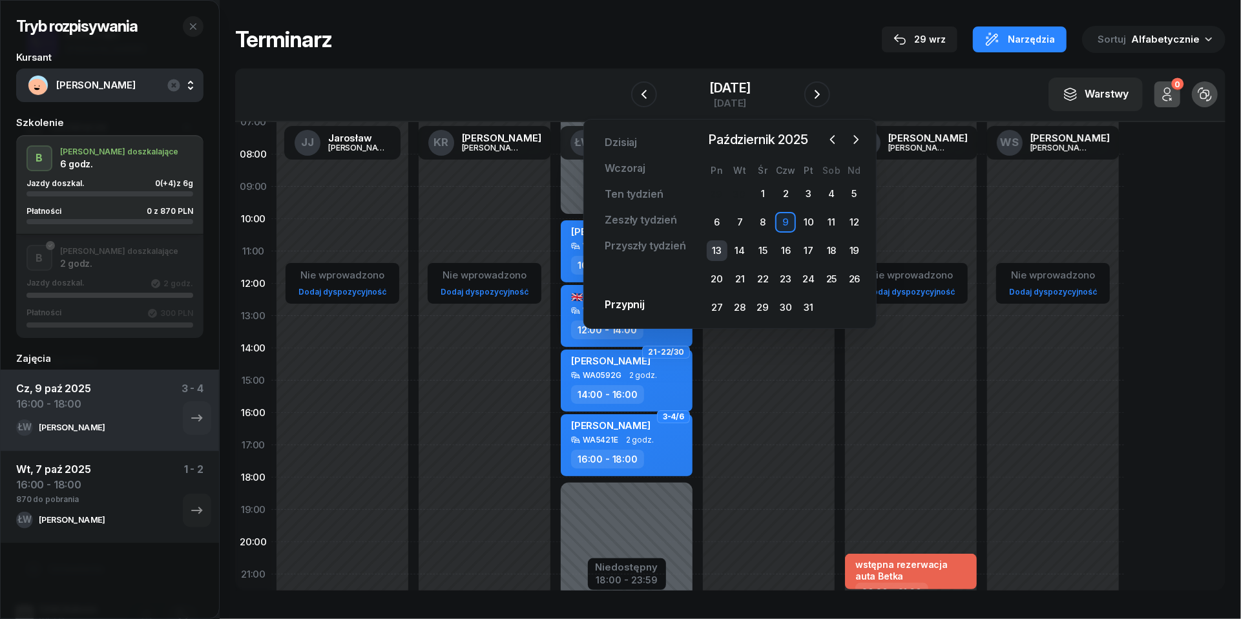
click at [720, 248] on div "13" at bounding box center [717, 250] width 21 height 21
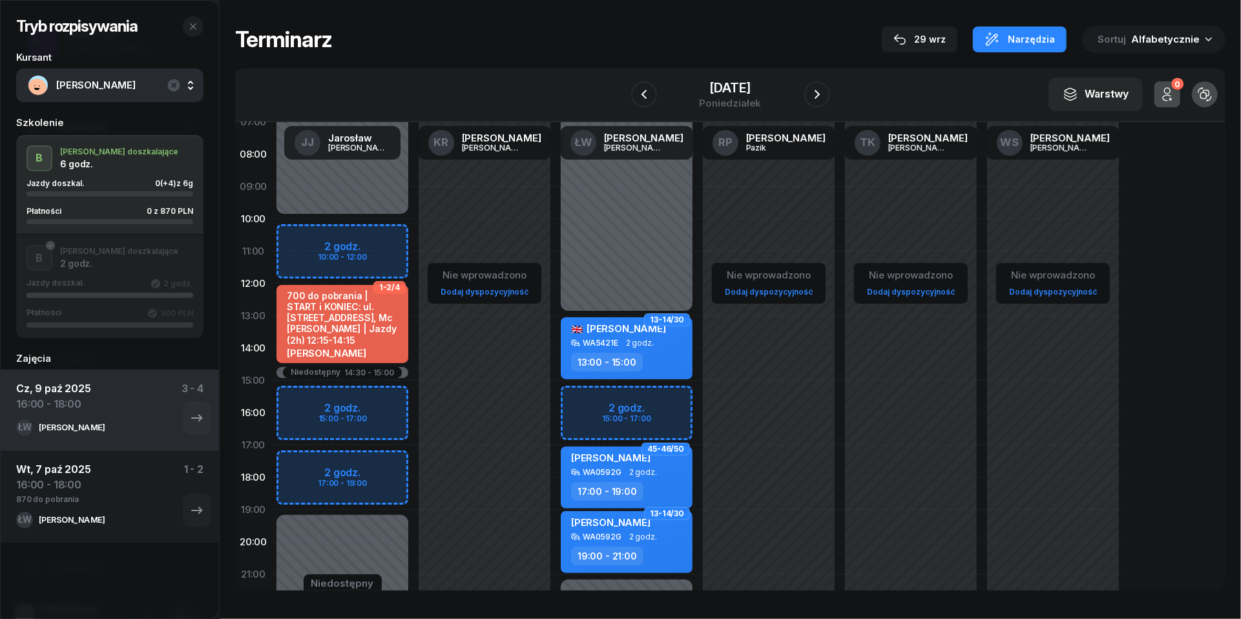
click at [310, 397] on div "Niedostępny 00:00 - 10:00 Niedostępny 19:00 - 23:59 Niedostępny 14:30 - 15:00 2…" at bounding box center [342, 381] width 142 height 614
select select "15"
select select "17"
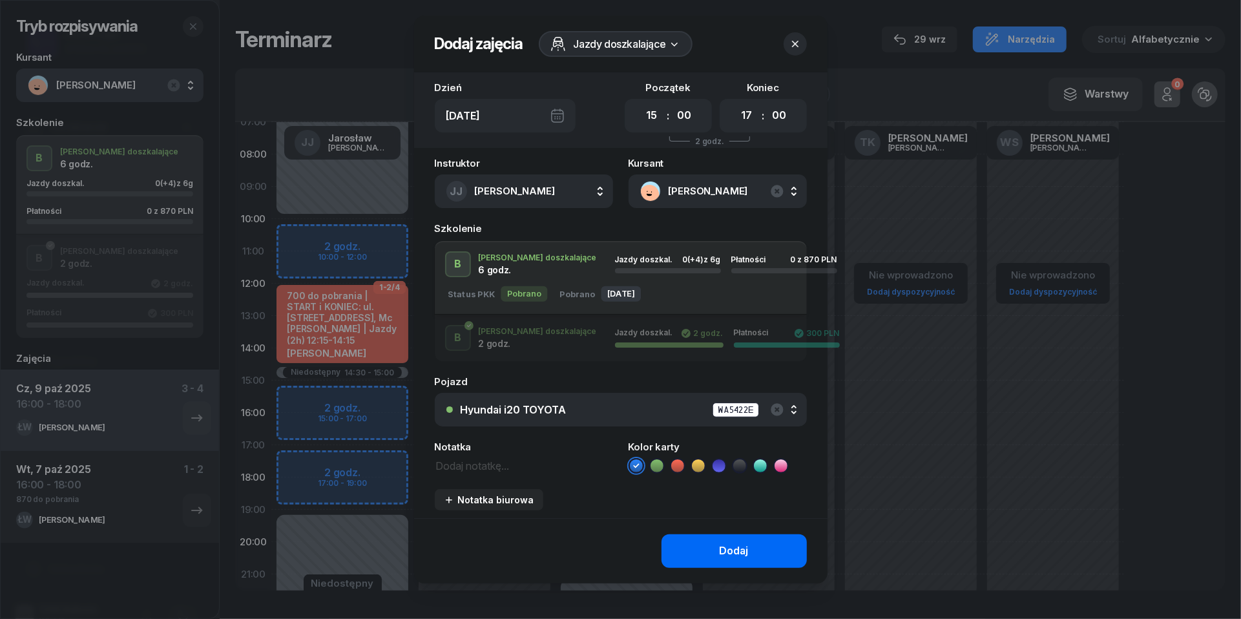
click at [715, 552] on button "Dodaj" at bounding box center [734, 551] width 145 height 34
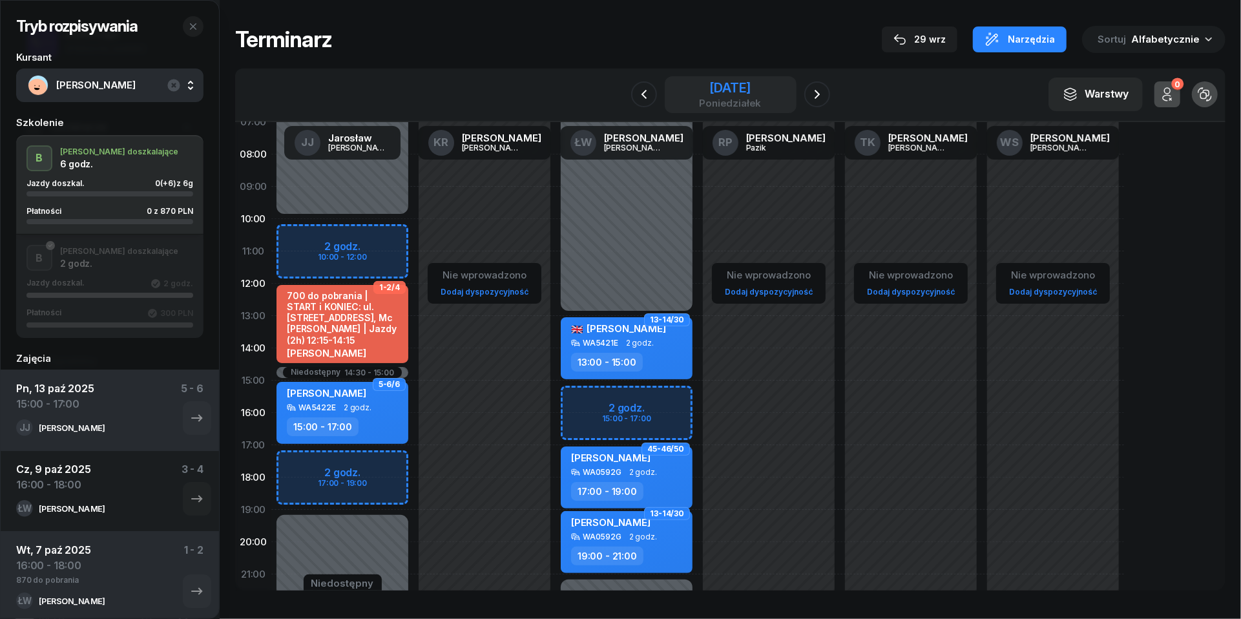
click at [699, 96] on div "[DATE]" at bounding box center [730, 94] width 62 height 26
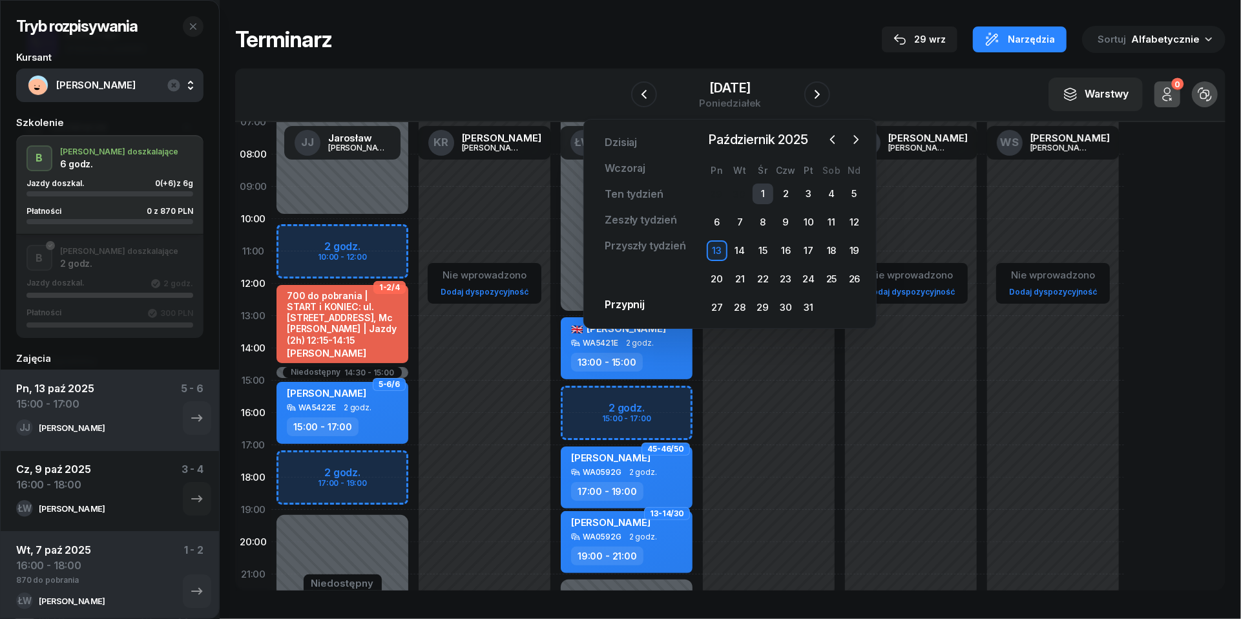
click at [770, 189] on div "1" at bounding box center [763, 194] width 21 height 21
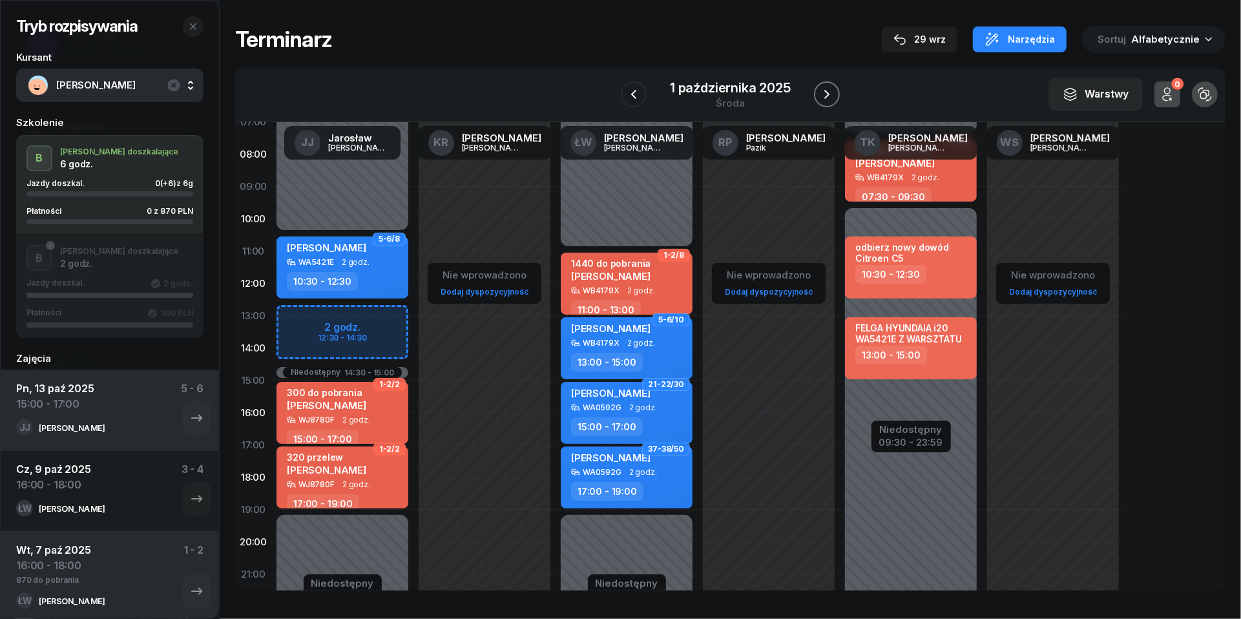
click at [831, 92] on icon "button" at bounding box center [827, 95] width 16 height 16
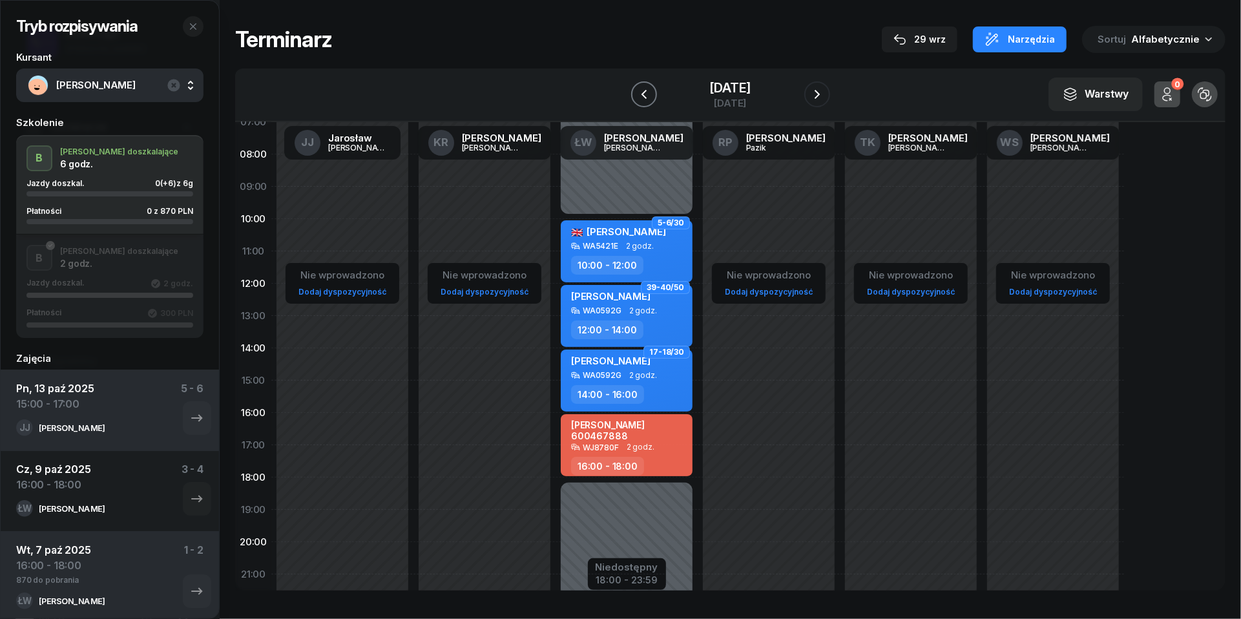
click at [641, 94] on icon "button" at bounding box center [643, 94] width 5 height 9
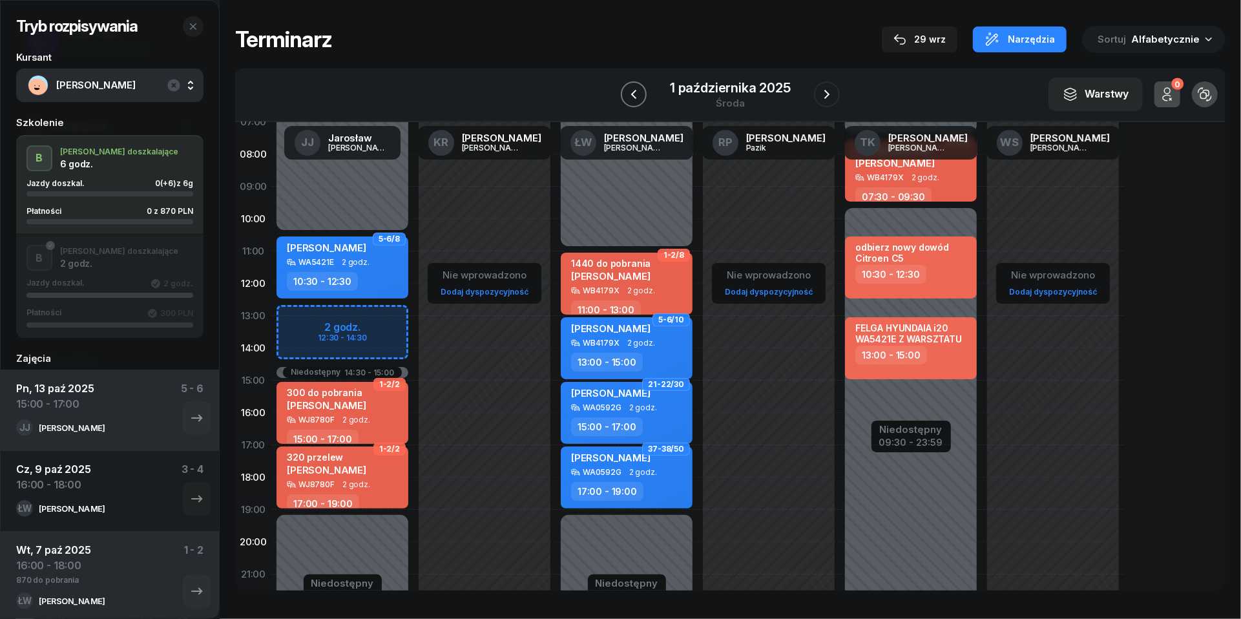
click at [629, 94] on icon "button" at bounding box center [634, 95] width 16 height 16
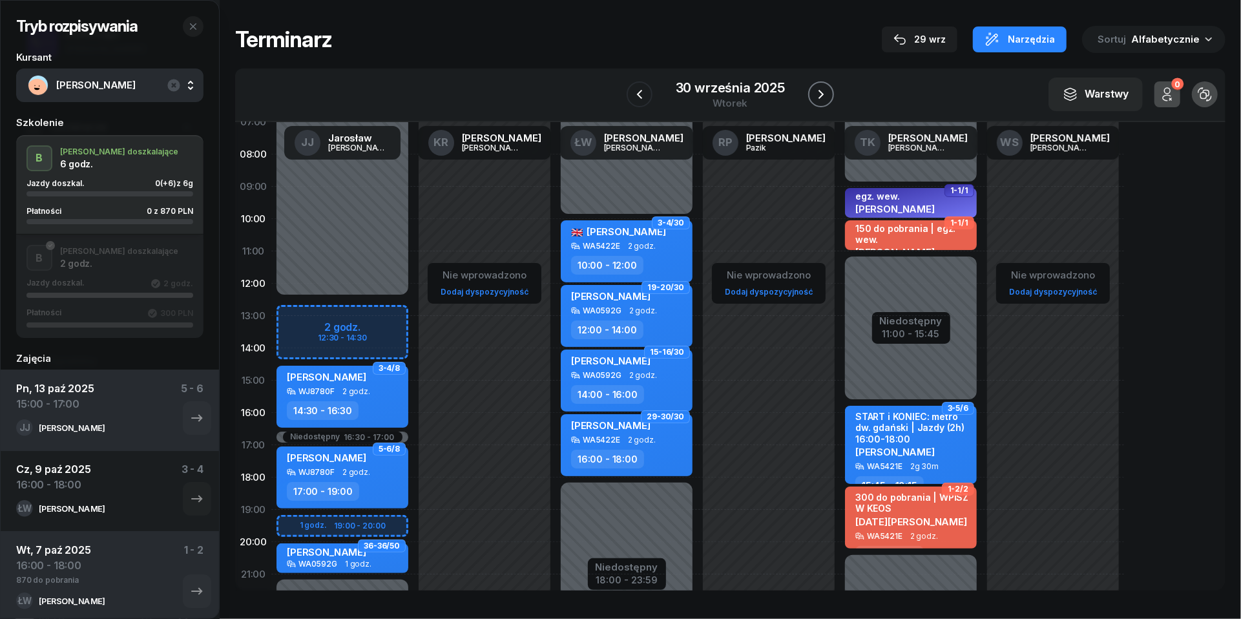
click at [819, 88] on icon "button" at bounding box center [821, 95] width 16 height 16
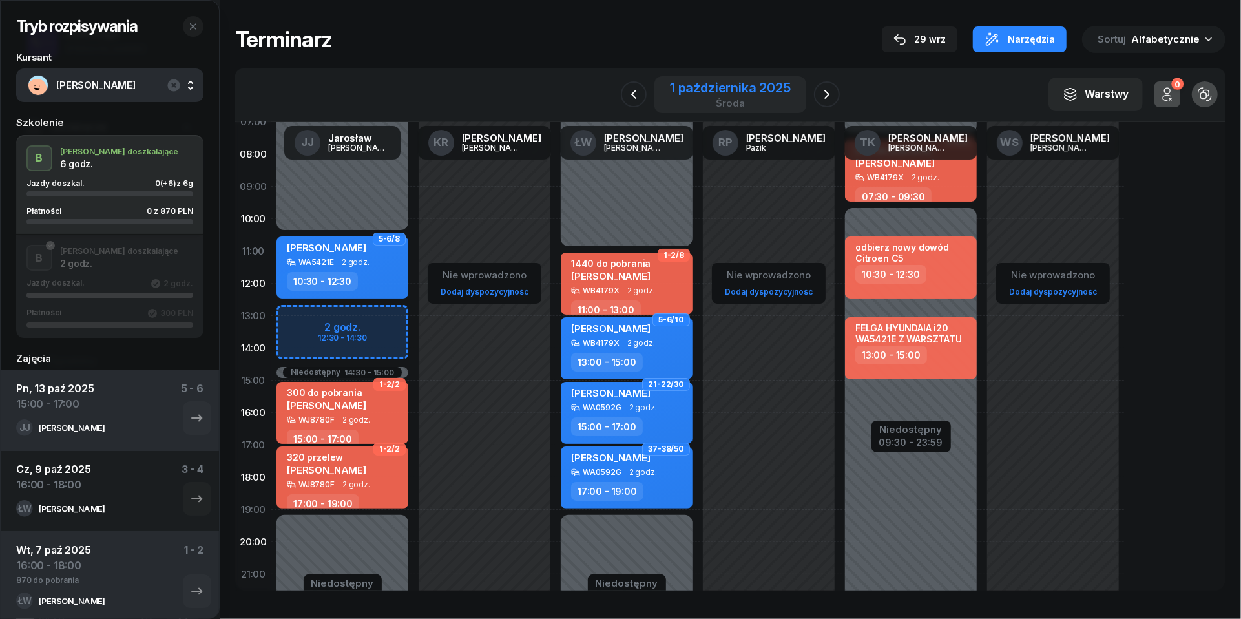
click at [726, 93] on div "1 października 2025" at bounding box center [730, 87] width 121 height 13
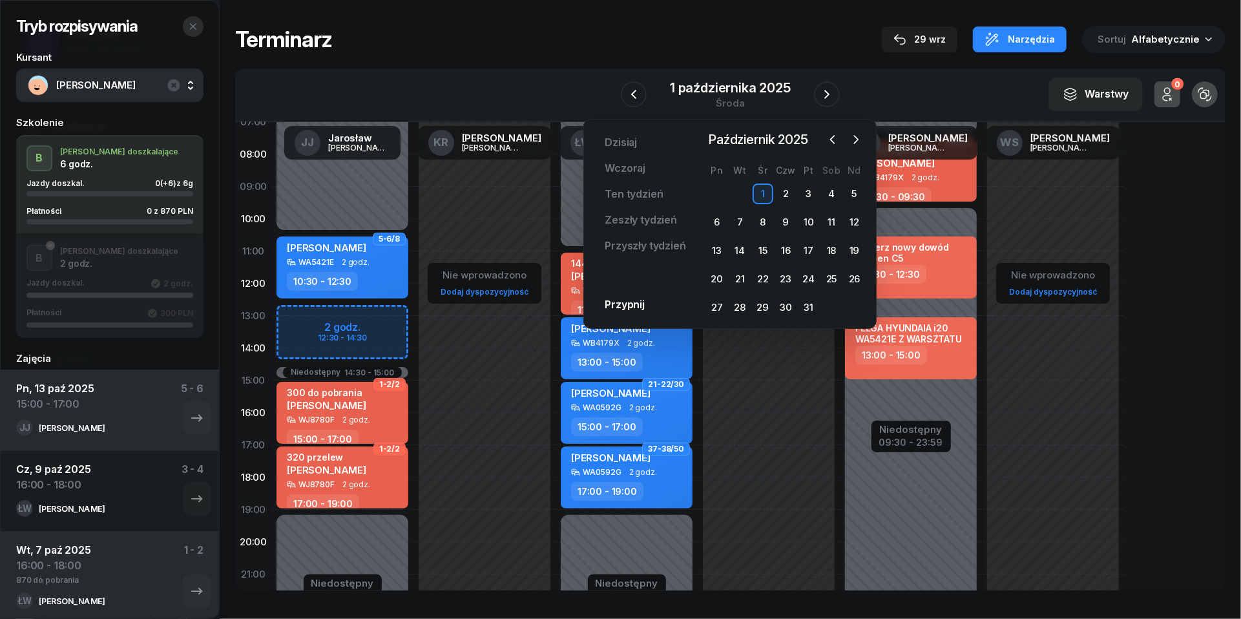
click at [192, 32] on button "button" at bounding box center [193, 26] width 21 height 21
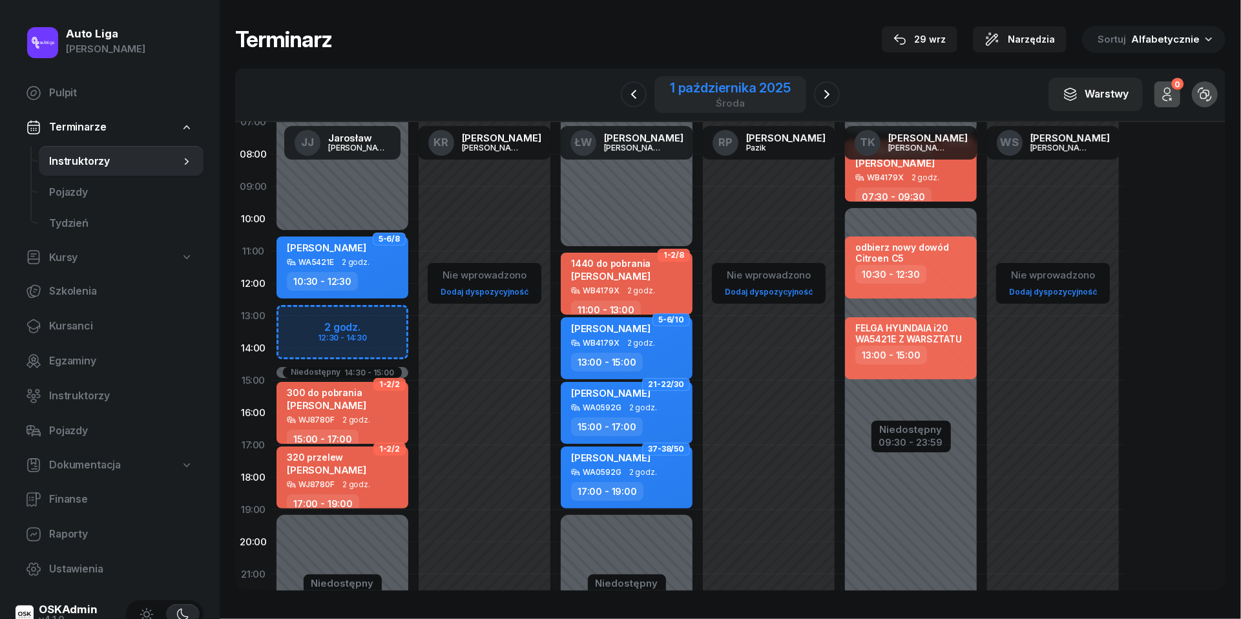
click at [744, 94] on div "1 października 2025" at bounding box center [730, 87] width 121 height 13
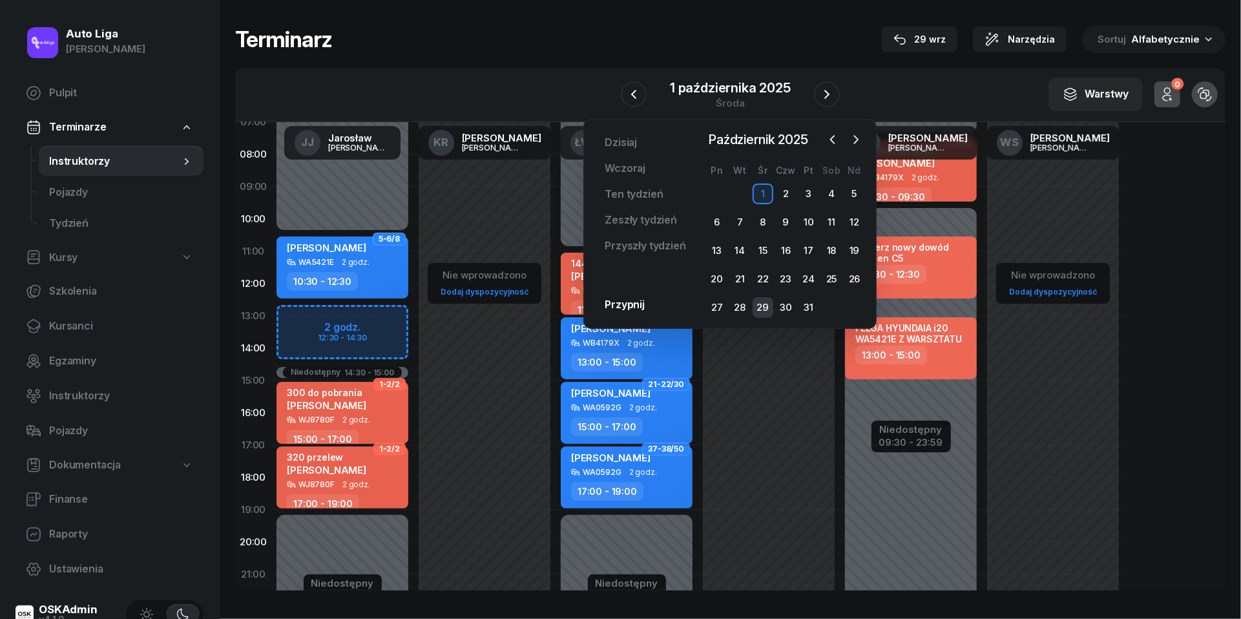
click at [768, 306] on div "29" at bounding box center [763, 307] width 21 height 21
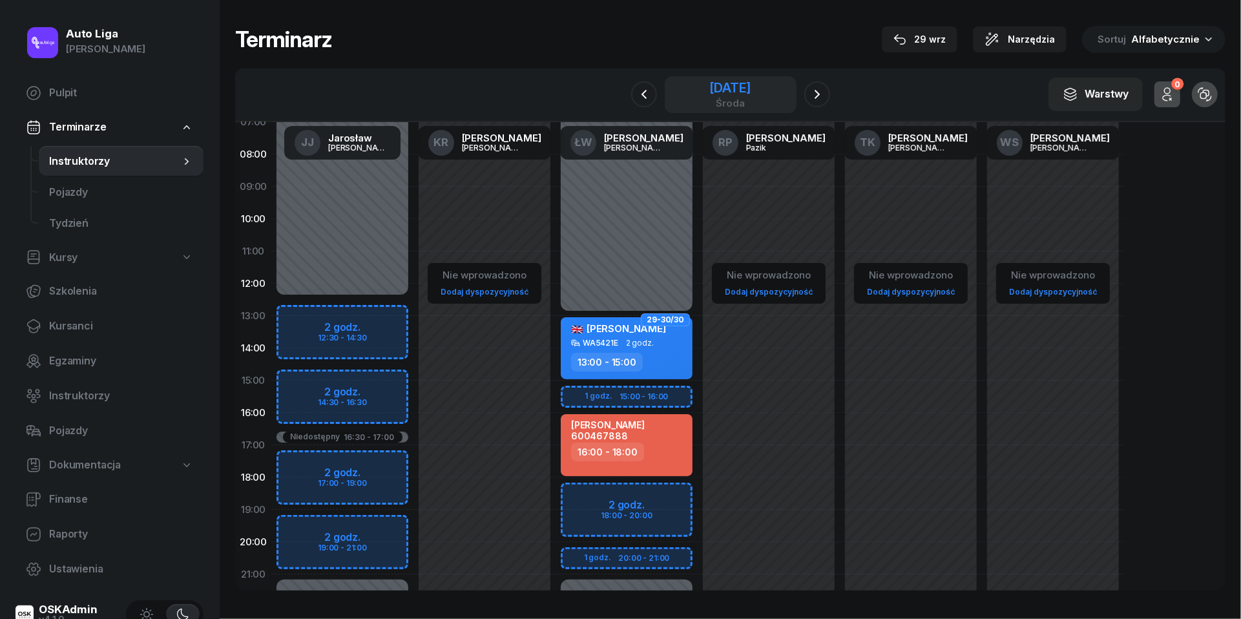
click at [711, 88] on div "[DATE]" at bounding box center [729, 87] width 41 height 13
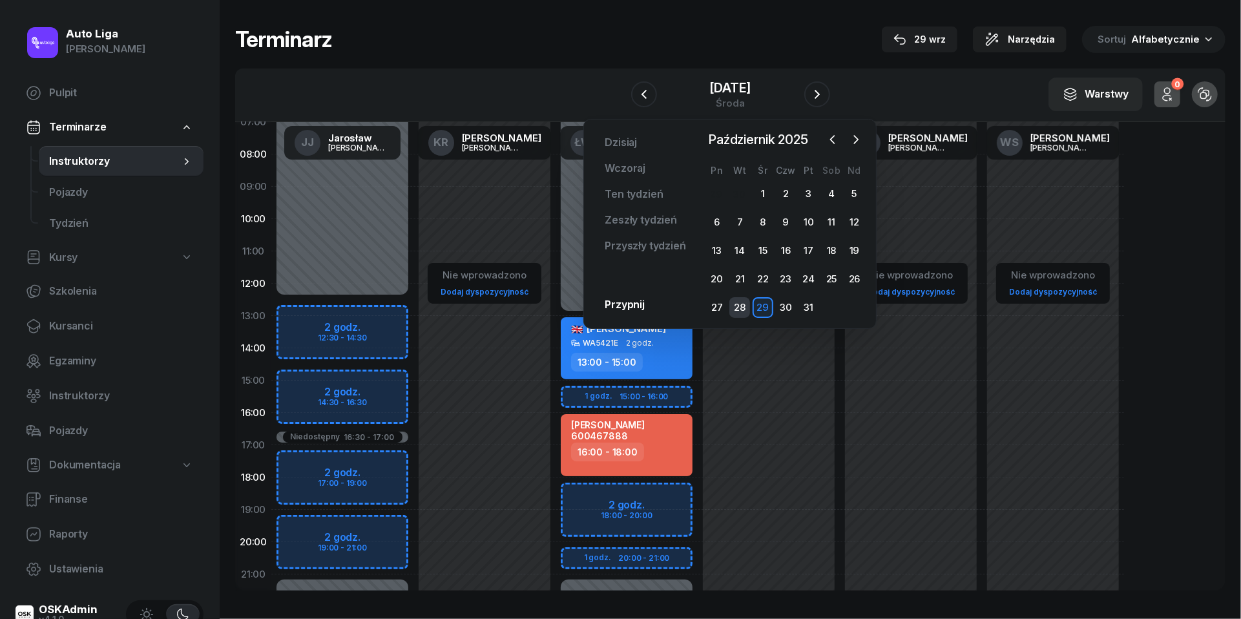
click at [737, 308] on div "28" at bounding box center [739, 307] width 21 height 21
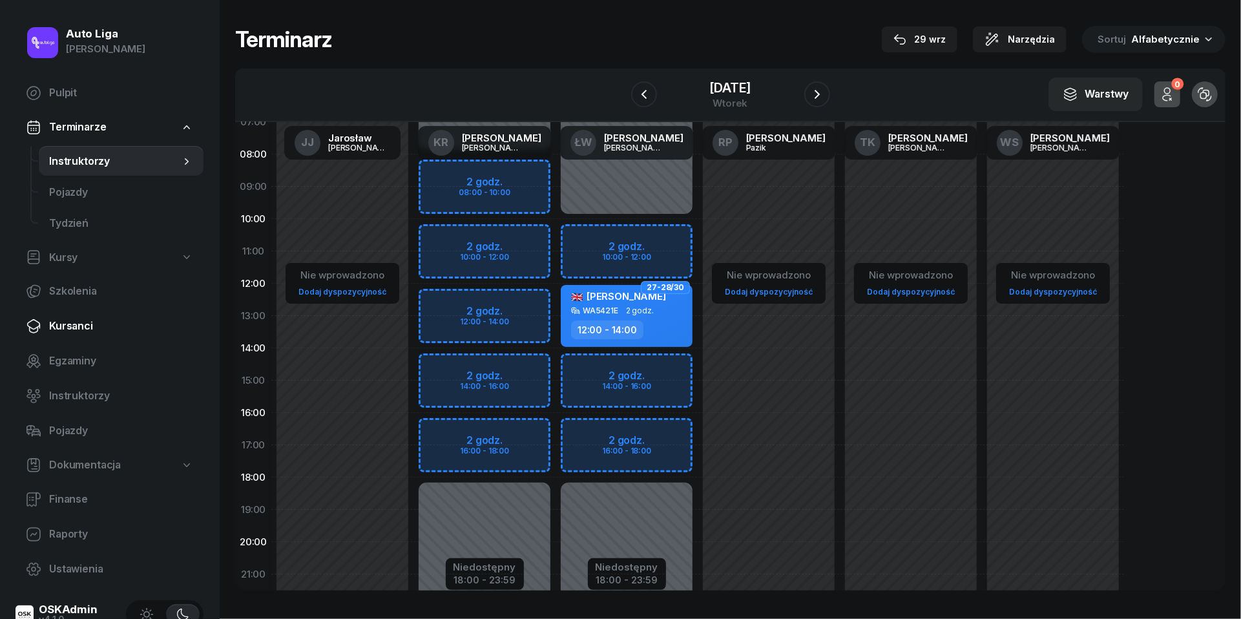
click at [70, 324] on span "Kursanci" at bounding box center [121, 326] width 144 height 17
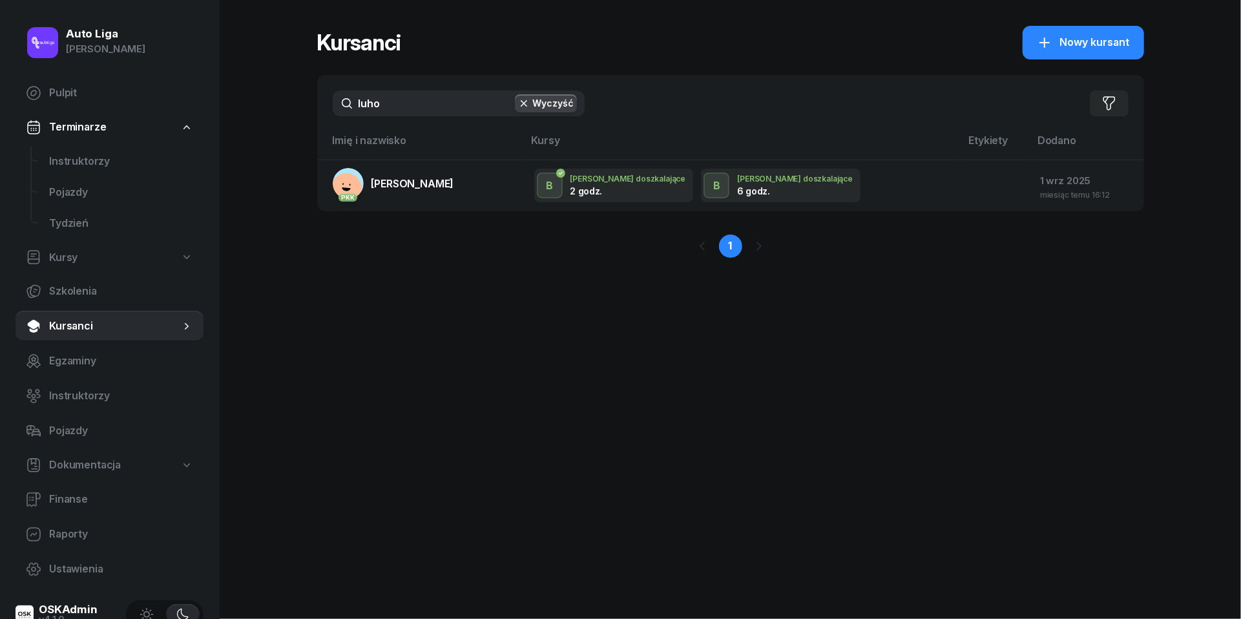
click at [422, 116] on div "luho Wyczyść Filtruj" at bounding box center [730, 103] width 827 height 57
click at [422, 109] on input "luho" at bounding box center [459, 103] width 252 height 26
type input "cytryna"
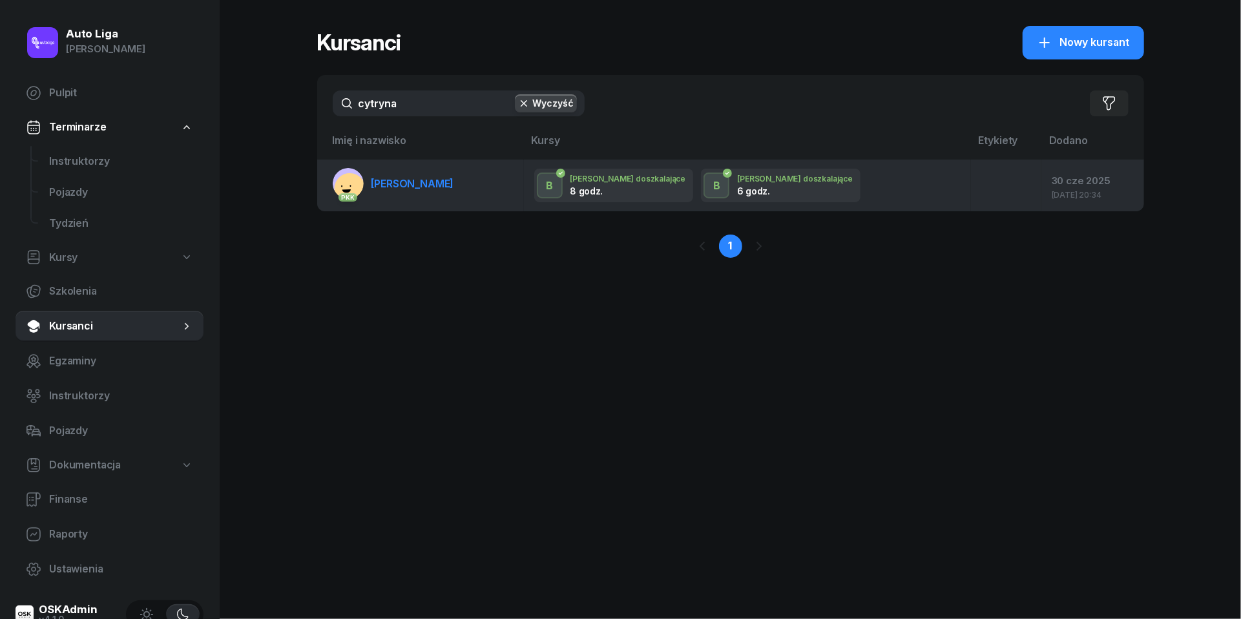
drag, startPoint x: 422, startPoint y: 109, endPoint x: 414, endPoint y: 166, distance: 57.4
click at [414, 166] on td "PKK [PERSON_NAME]" at bounding box center [420, 186] width 207 height 52
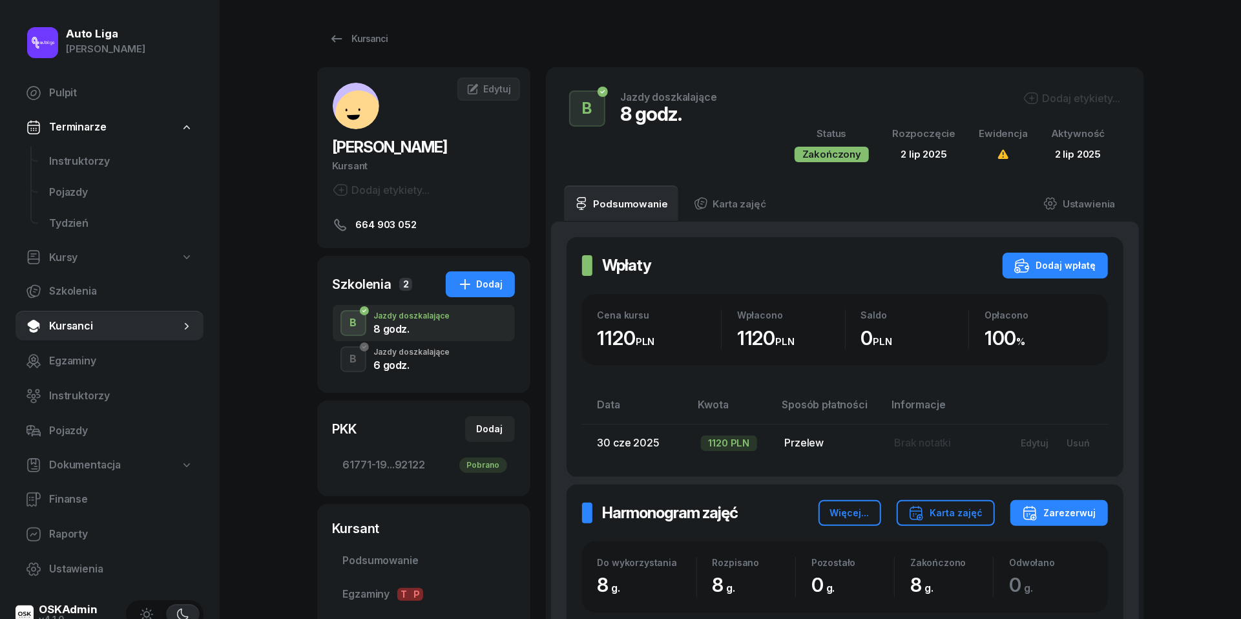
click at [396, 361] on div "6 godz." at bounding box center [412, 365] width 76 height 10
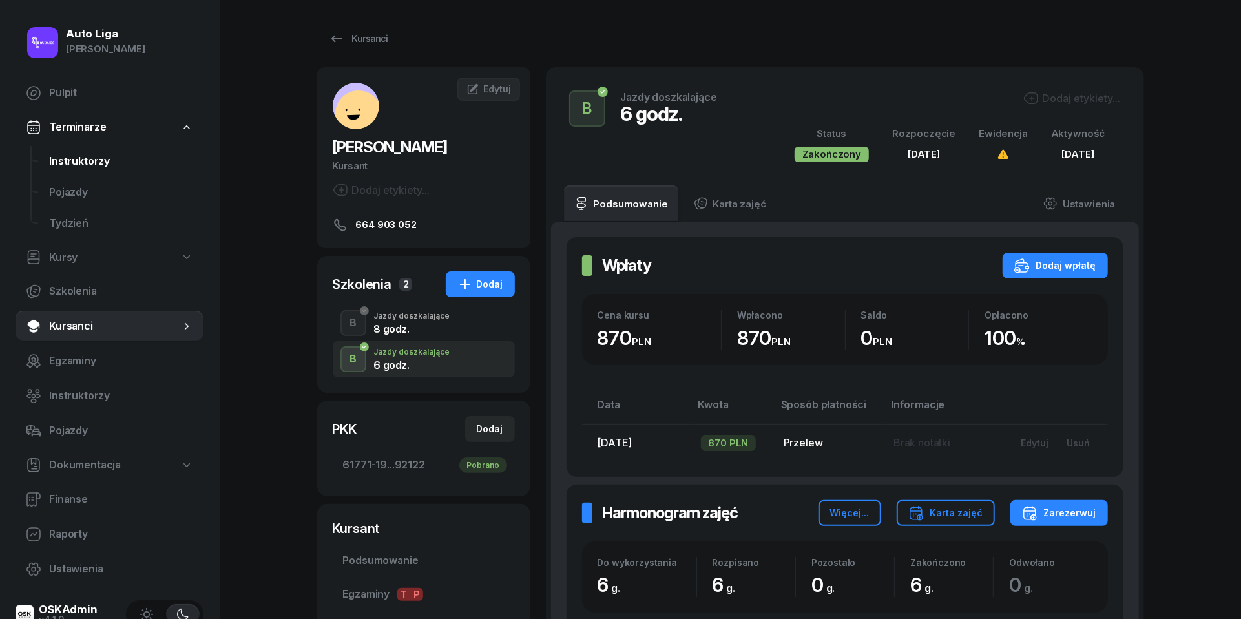
click at [83, 154] on span "Instruktorzy" at bounding box center [121, 161] width 144 height 17
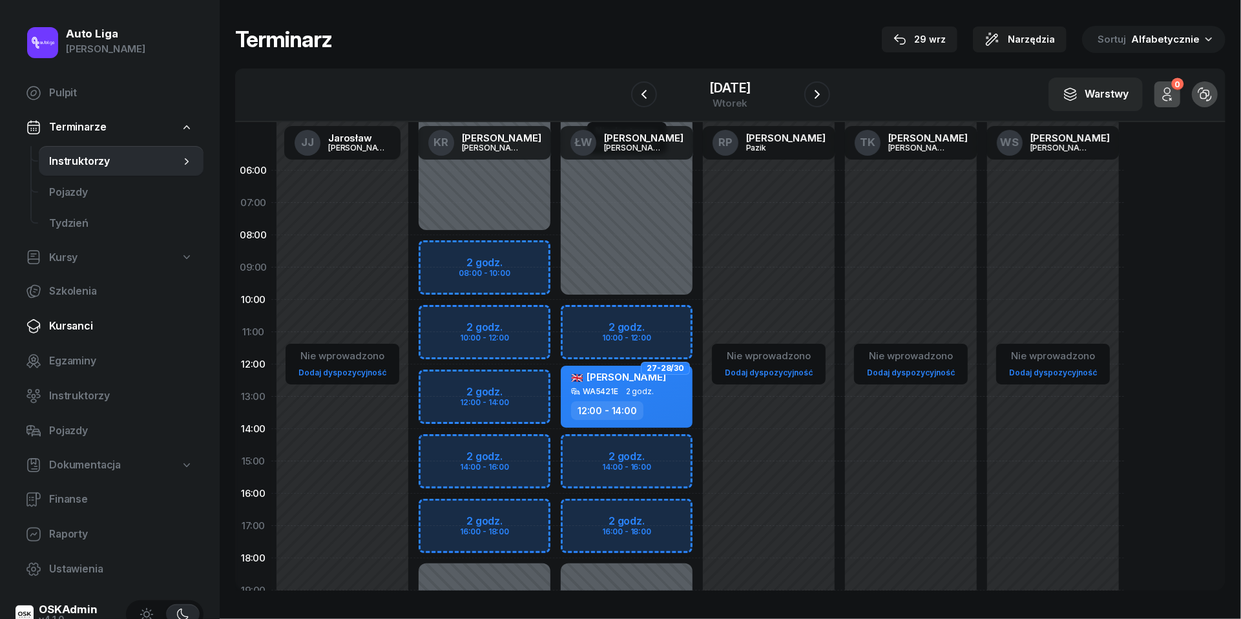
click at [105, 339] on link "Kursanci" at bounding box center [110, 326] width 188 height 31
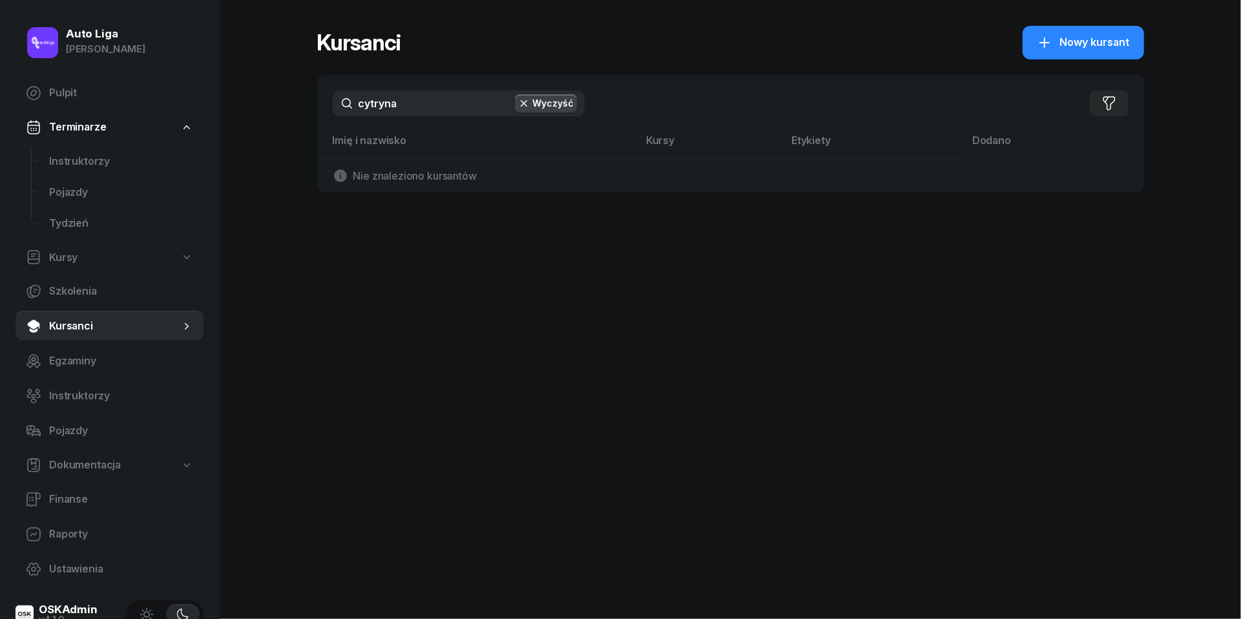
click at [445, 112] on input "cytryna" at bounding box center [459, 103] width 252 height 26
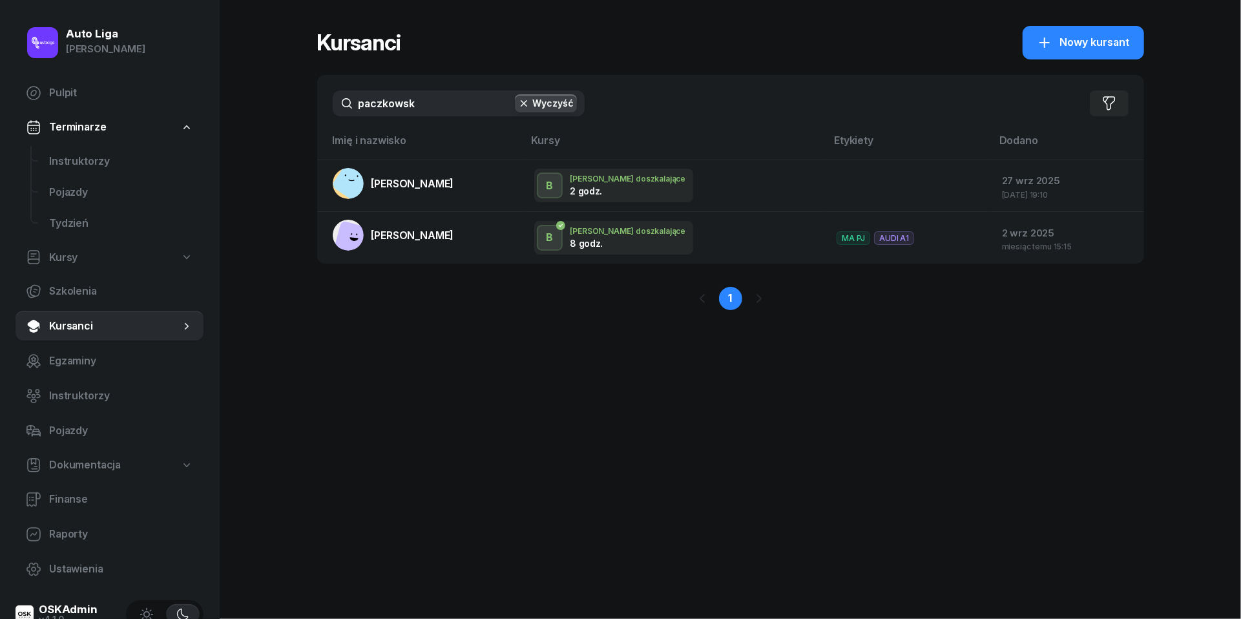
type input "paczkowska"
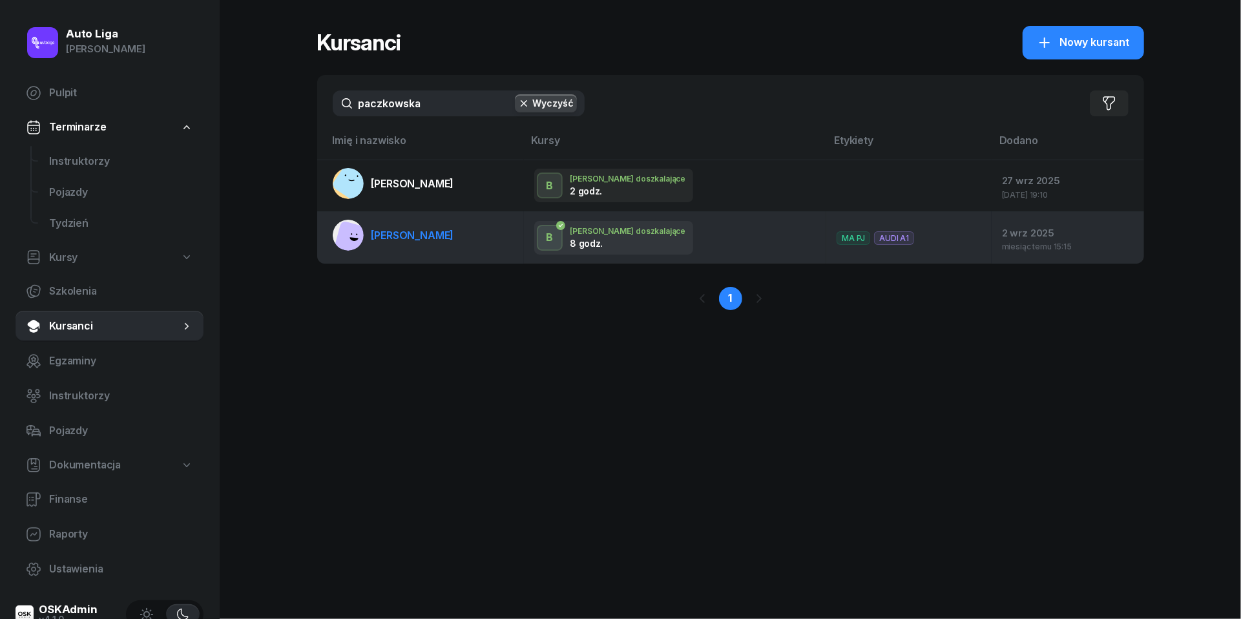
drag, startPoint x: 439, startPoint y: 132, endPoint x: 420, endPoint y: 241, distance: 110.3
click at [420, 241] on link "[PERSON_NAME]" at bounding box center [393, 235] width 121 height 31
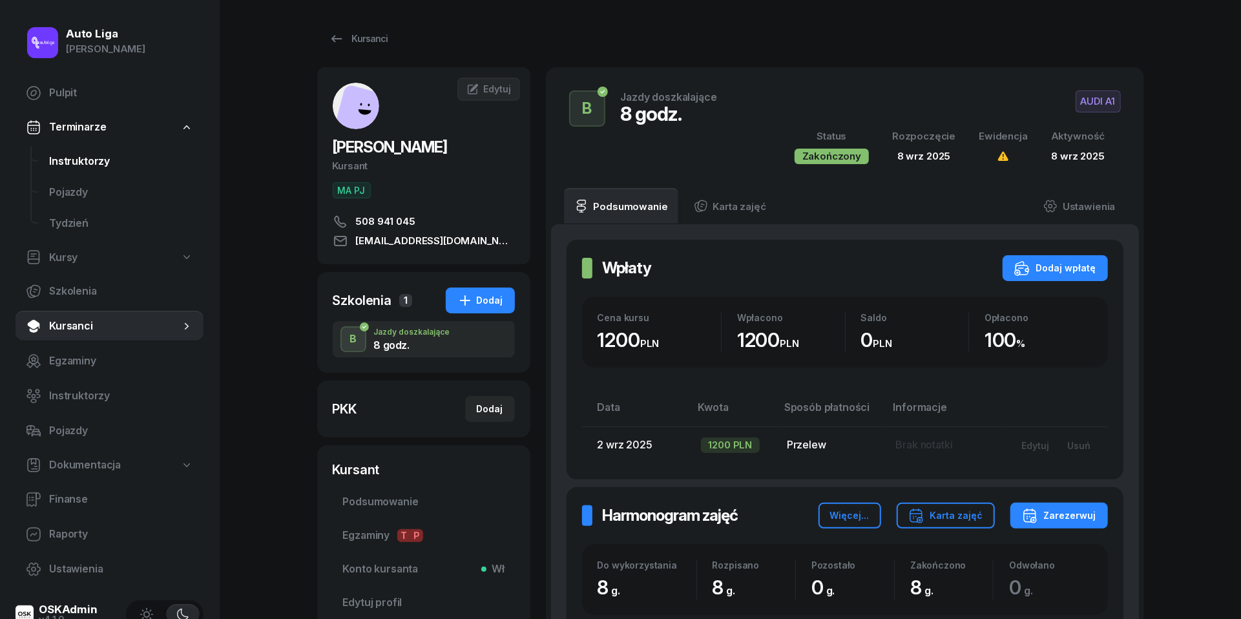
click at [70, 159] on span "Instruktorzy" at bounding box center [121, 161] width 144 height 17
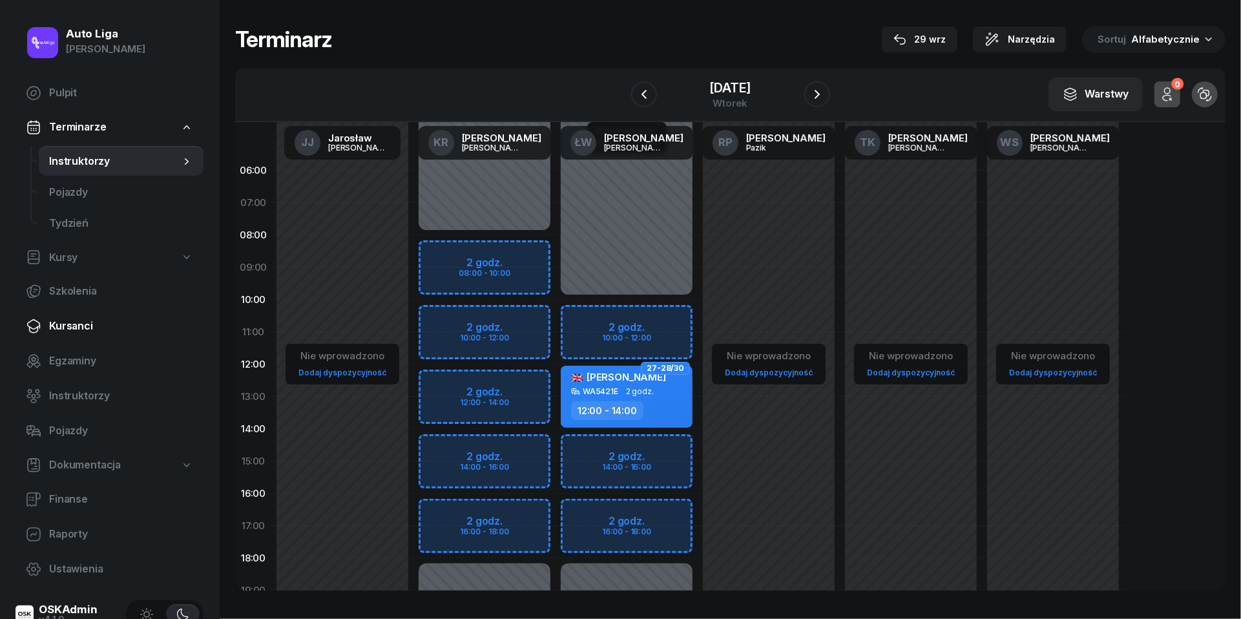
click at [79, 324] on span "Kursanci" at bounding box center [121, 326] width 144 height 17
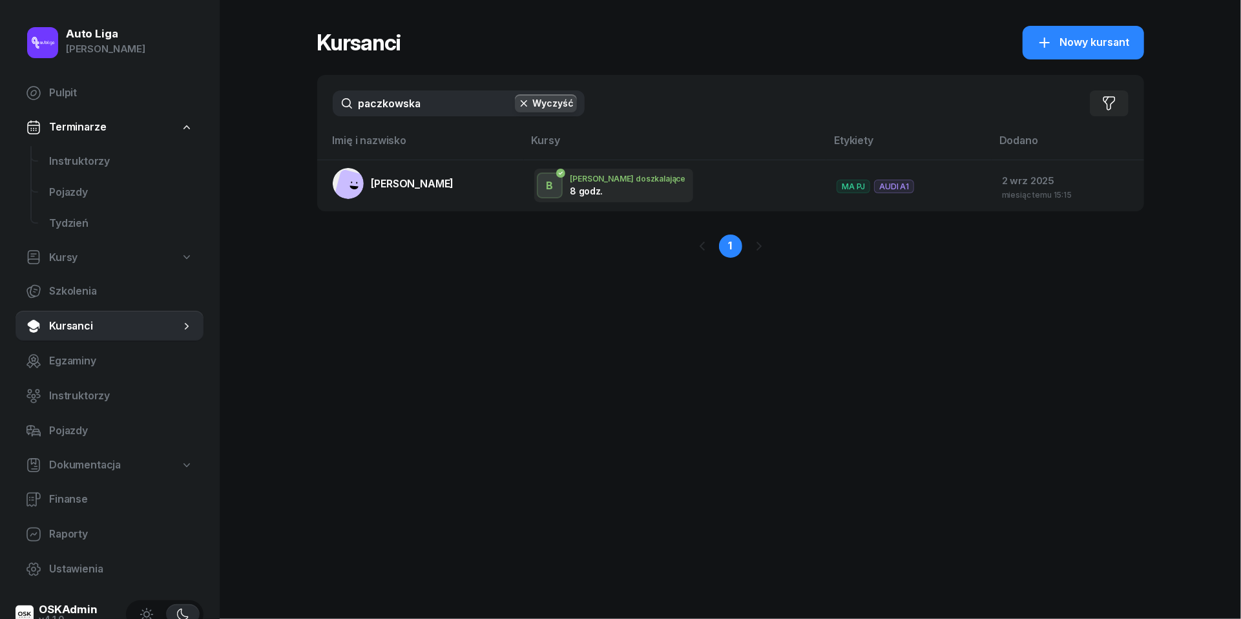
click at [438, 114] on input "paczkowska" at bounding box center [459, 103] width 252 height 26
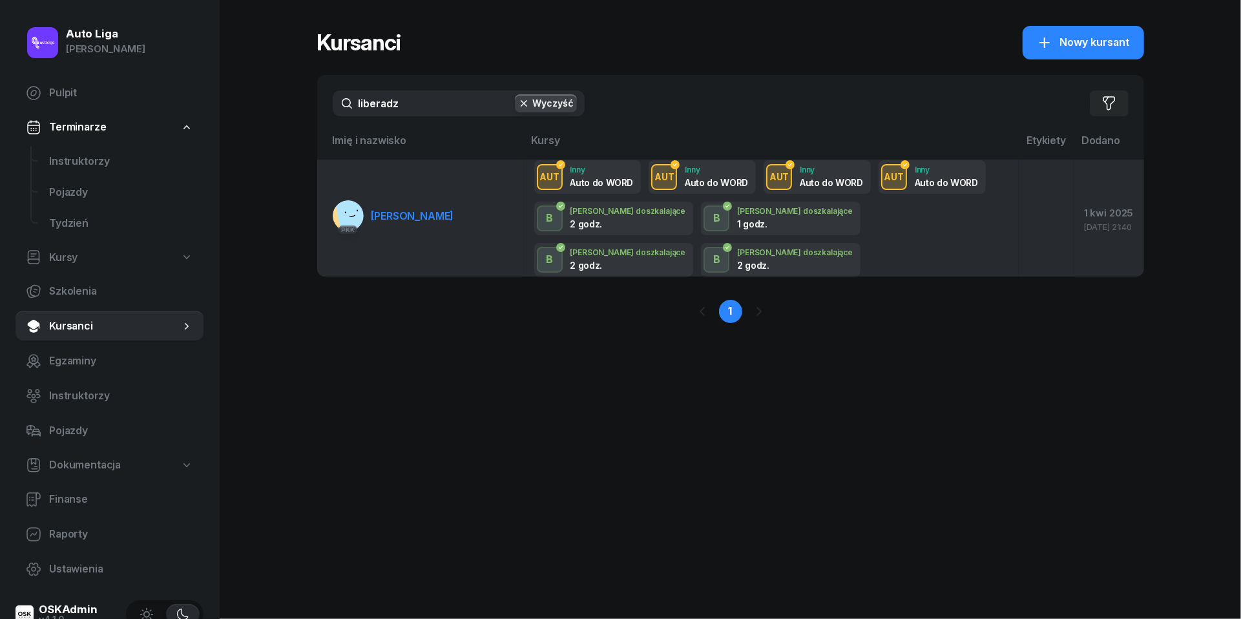
type input "liberadz"
click at [429, 213] on span "[PERSON_NAME]" at bounding box center [413, 215] width 83 height 13
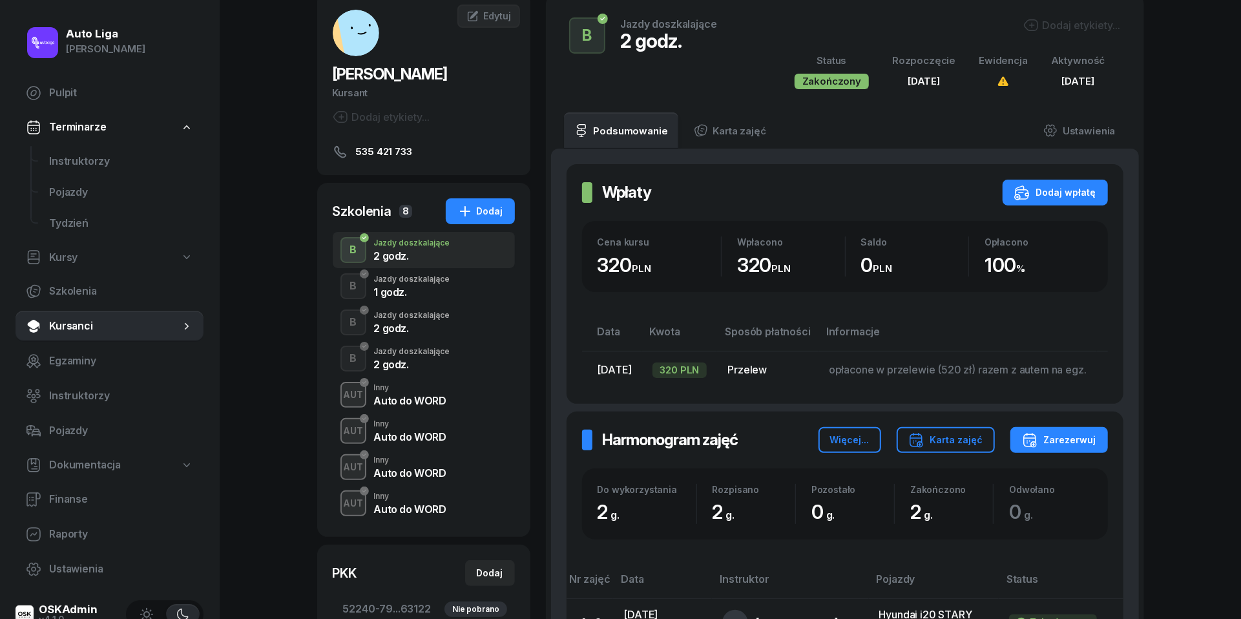
scroll to position [88, 0]
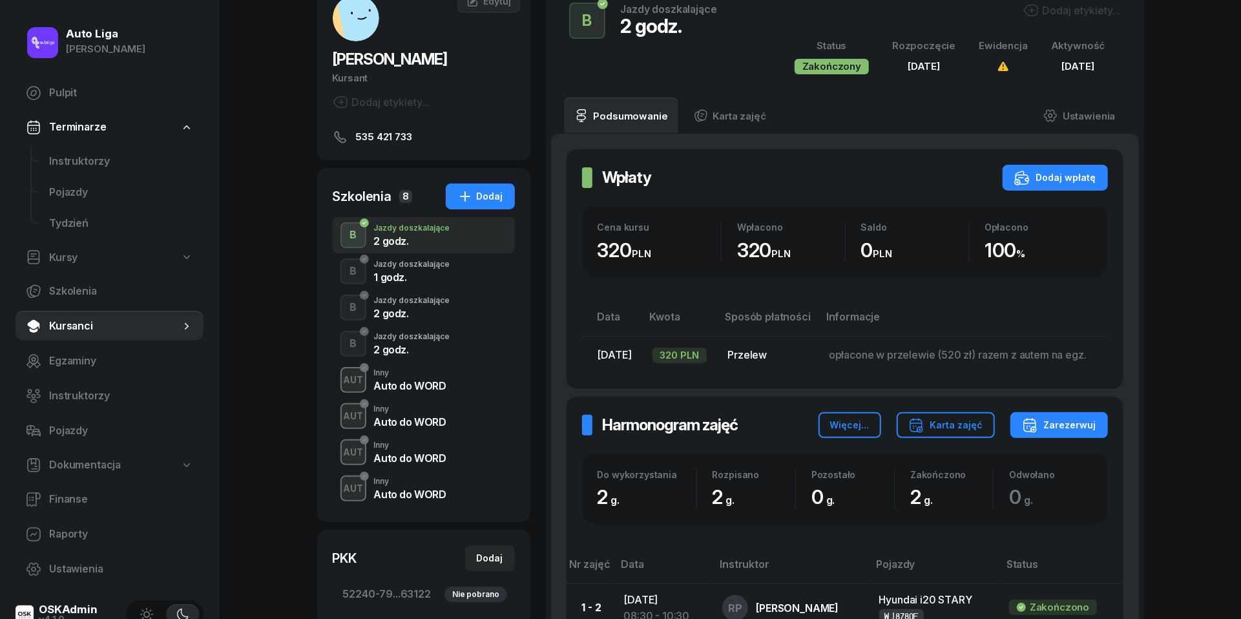
click at [420, 489] on div "Auto do WORD" at bounding box center [410, 494] width 72 height 10
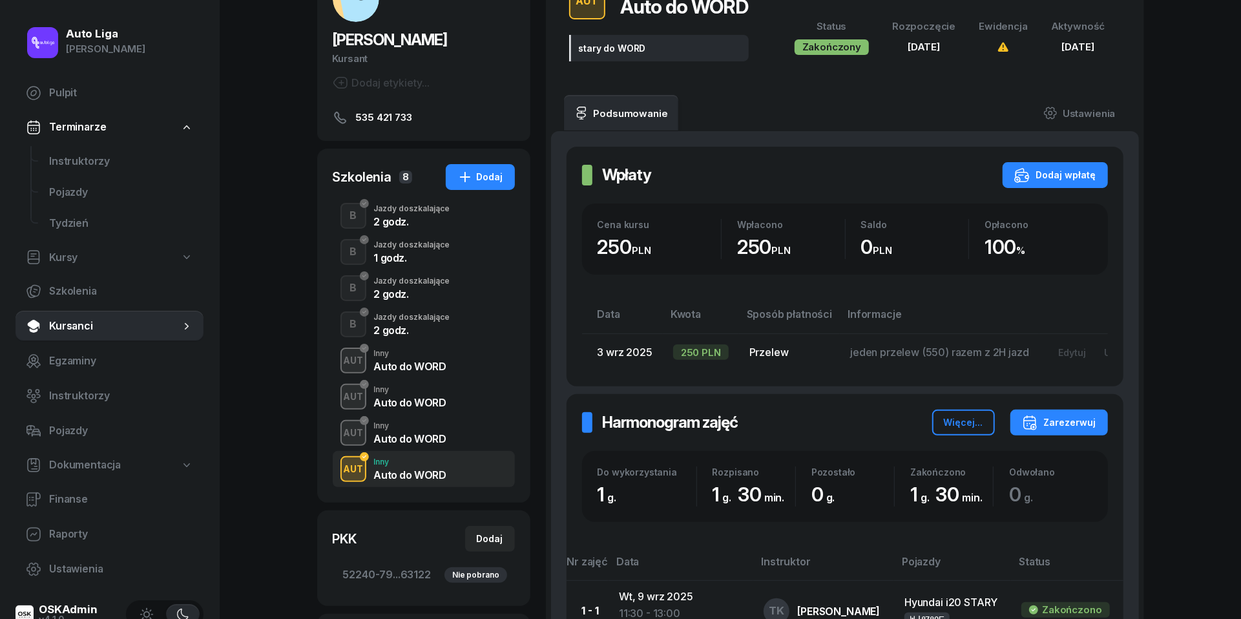
scroll to position [198, 0]
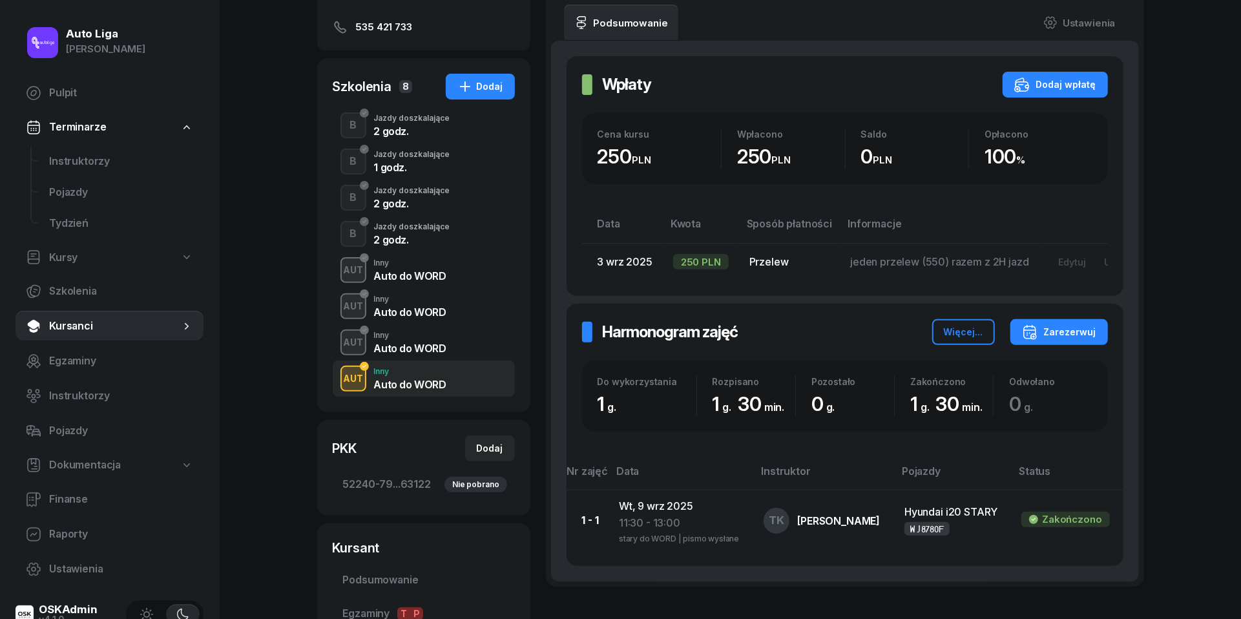
click at [411, 343] on div "Auto do WORD" at bounding box center [410, 348] width 72 height 10
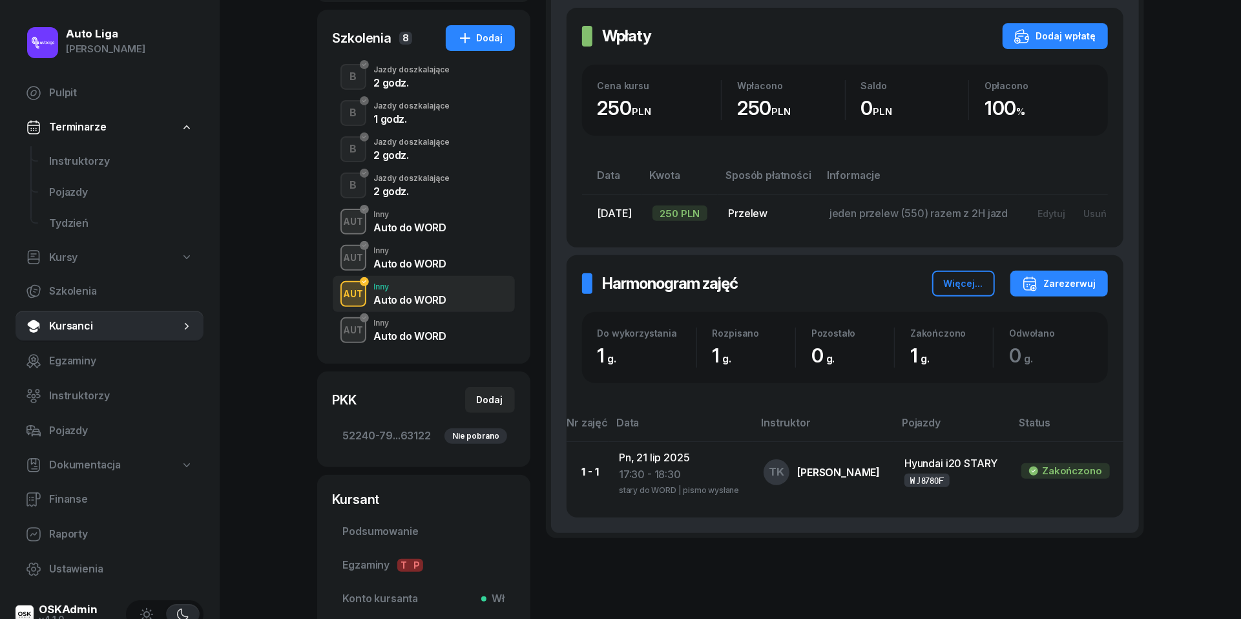
scroll to position [258, 0]
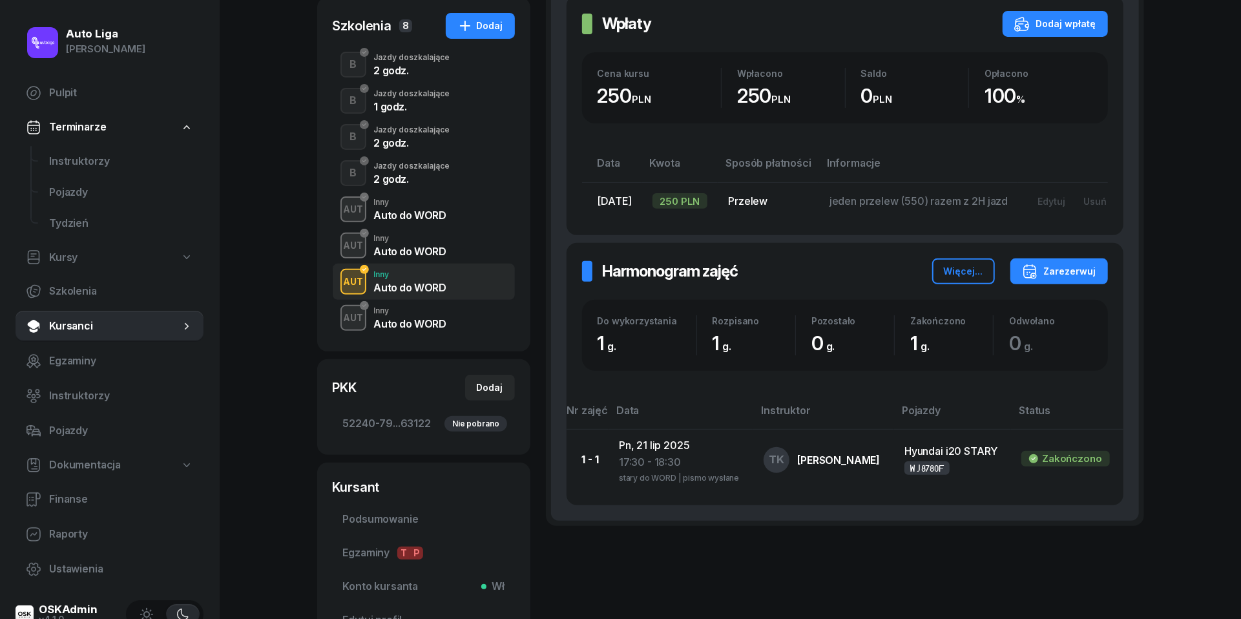
click at [406, 251] on div "Auto do WORD" at bounding box center [410, 251] width 72 height 10
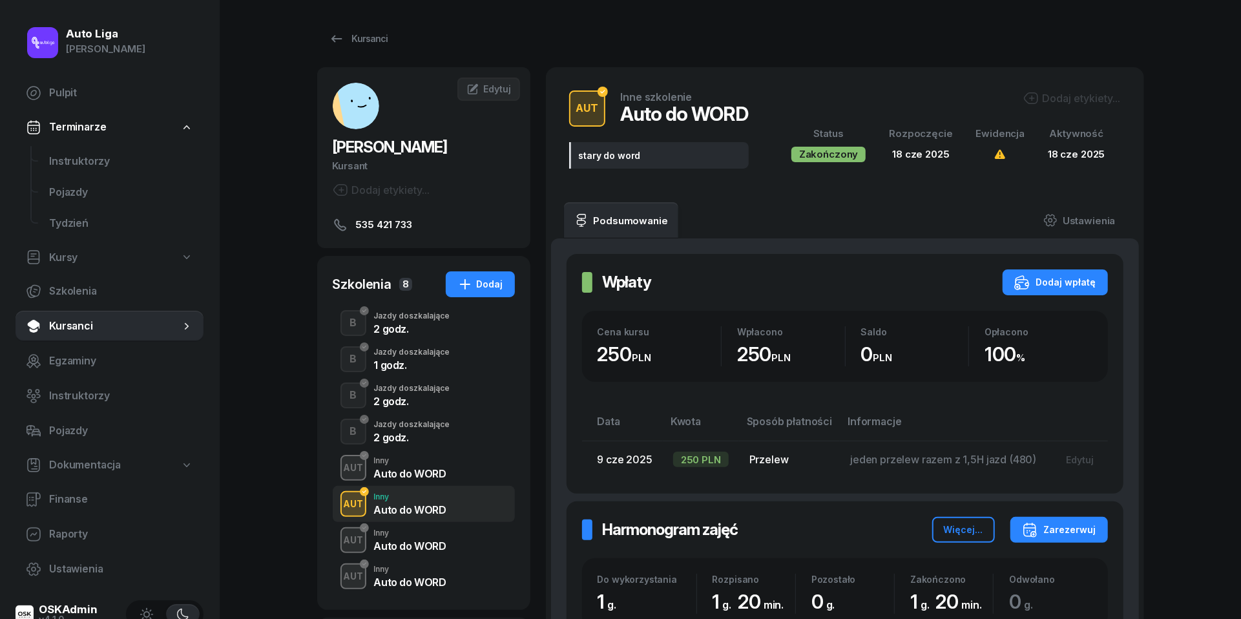
click at [389, 476] on div "Auto do WORD" at bounding box center [410, 473] width 72 height 10
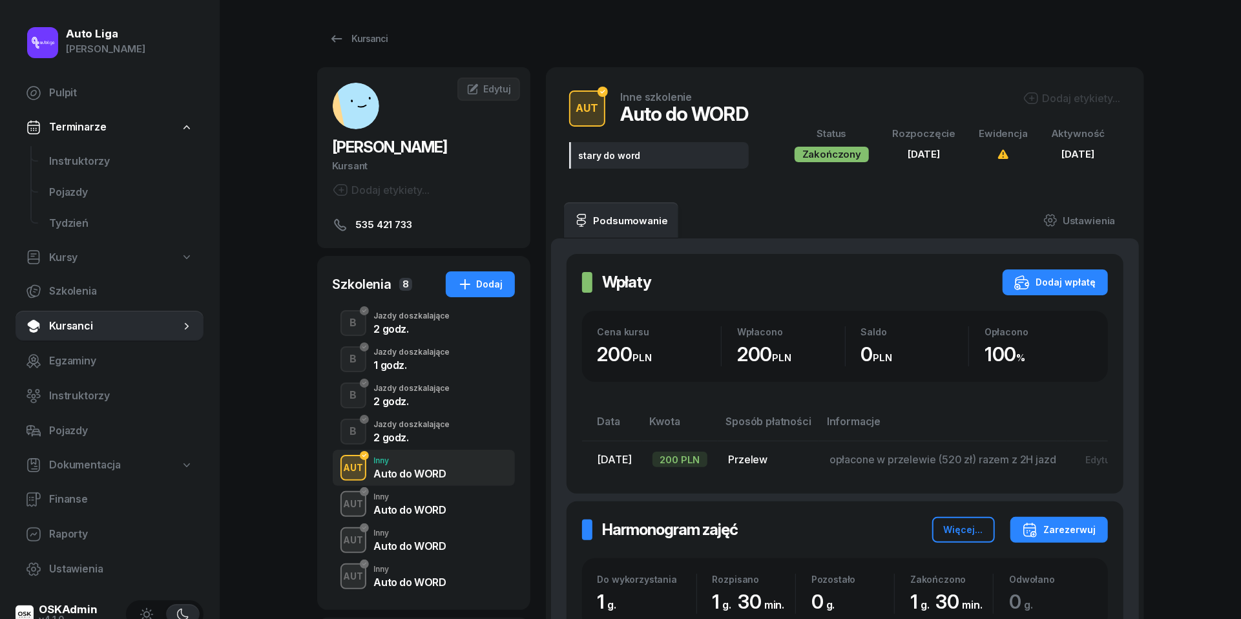
click at [408, 421] on div "Jazdy doszkalające" at bounding box center [412, 425] width 76 height 8
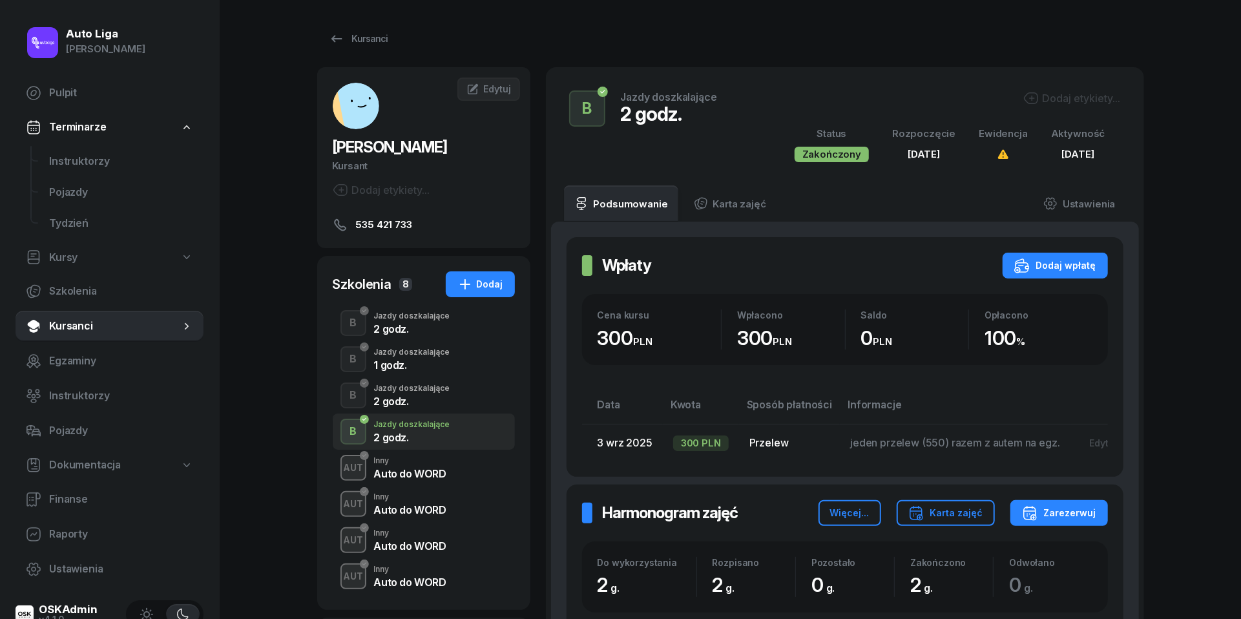
click at [404, 404] on div "2 godz." at bounding box center [412, 401] width 76 height 10
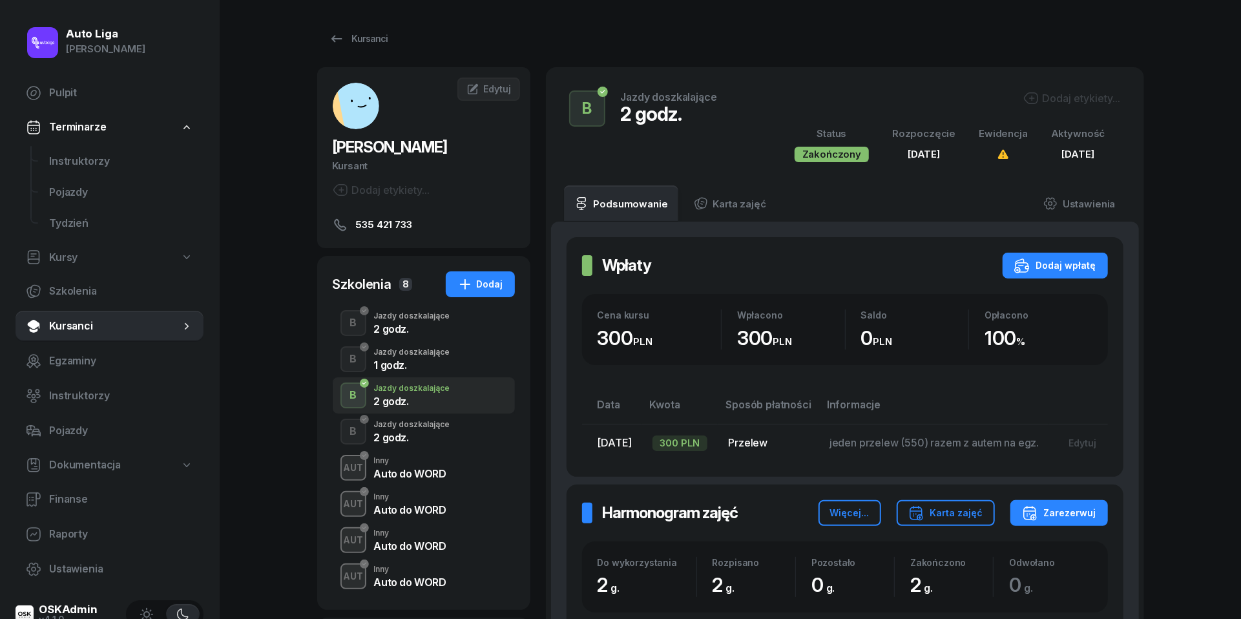
click at [403, 364] on div "1 godz." at bounding box center [412, 365] width 76 height 10
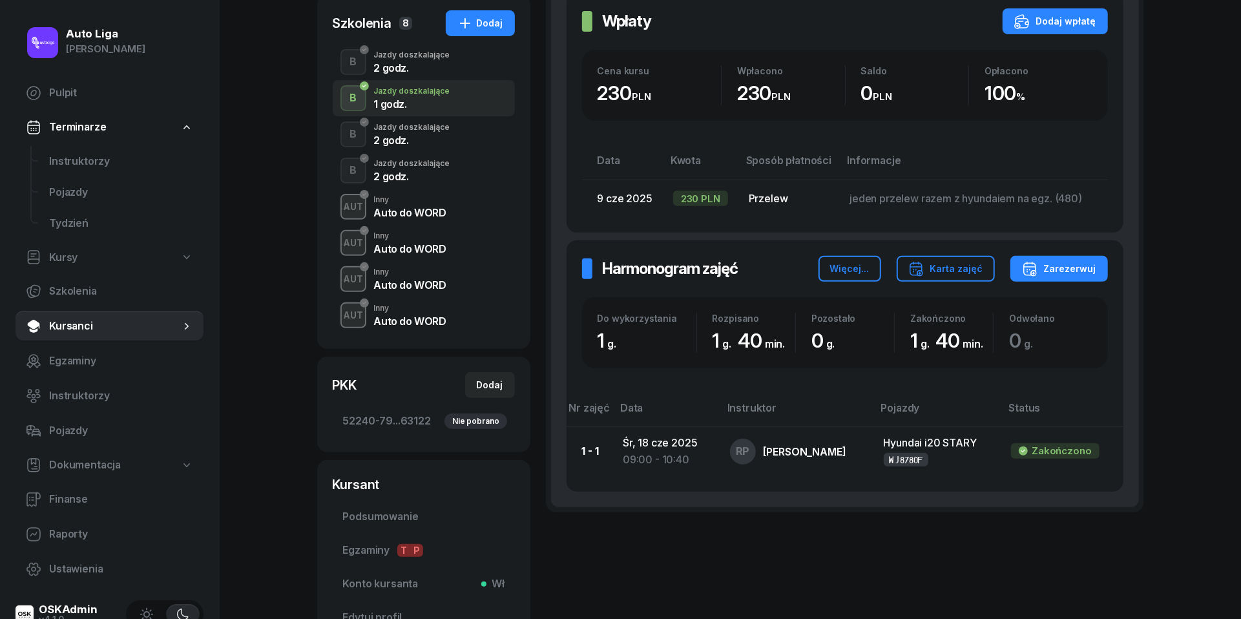
scroll to position [302, 0]
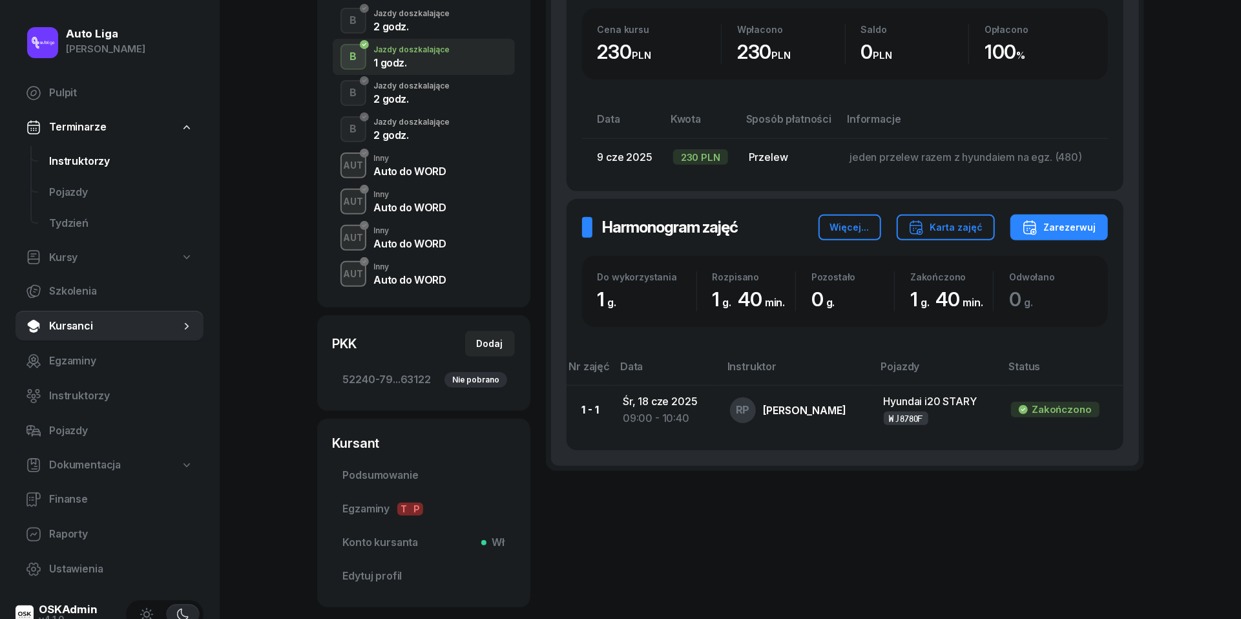
click at [101, 164] on span "Instruktorzy" at bounding box center [121, 161] width 144 height 17
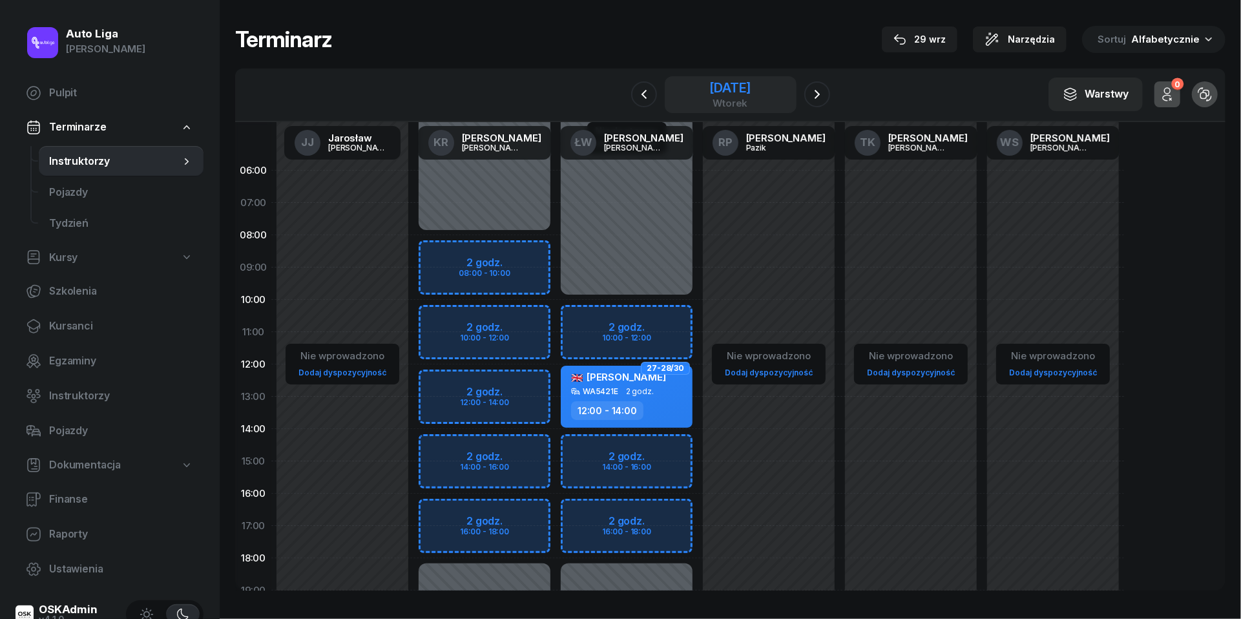
click at [690, 109] on div "[DATE]" at bounding box center [731, 94] width 132 height 37
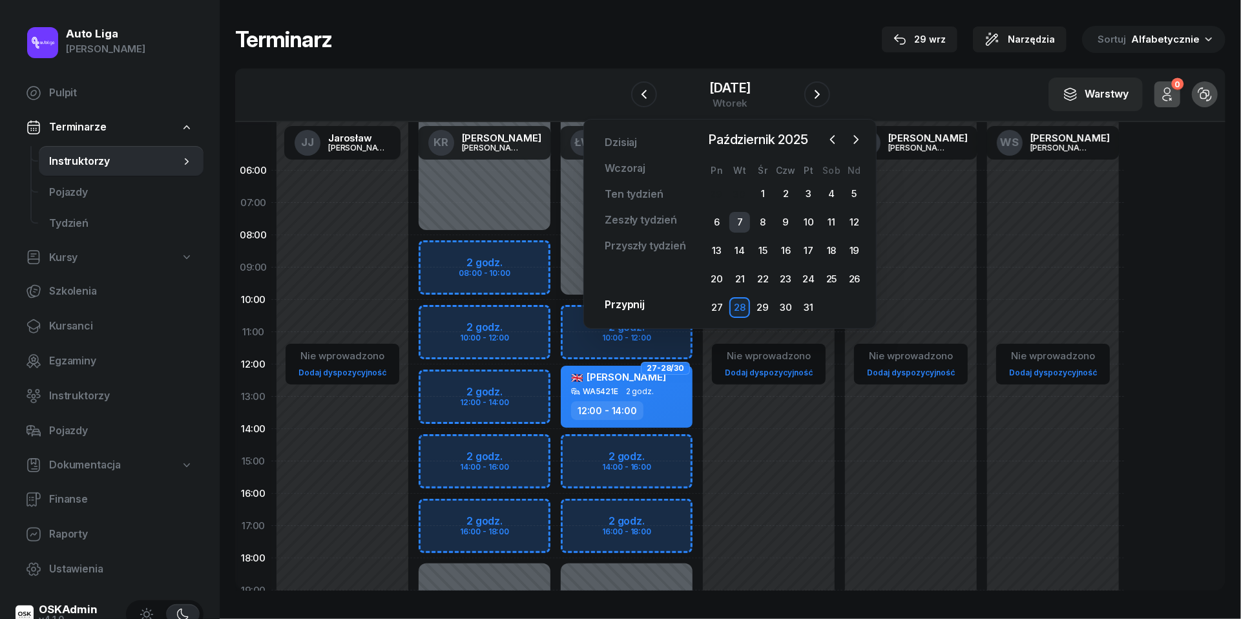
click at [747, 222] on div "7" at bounding box center [739, 222] width 21 height 21
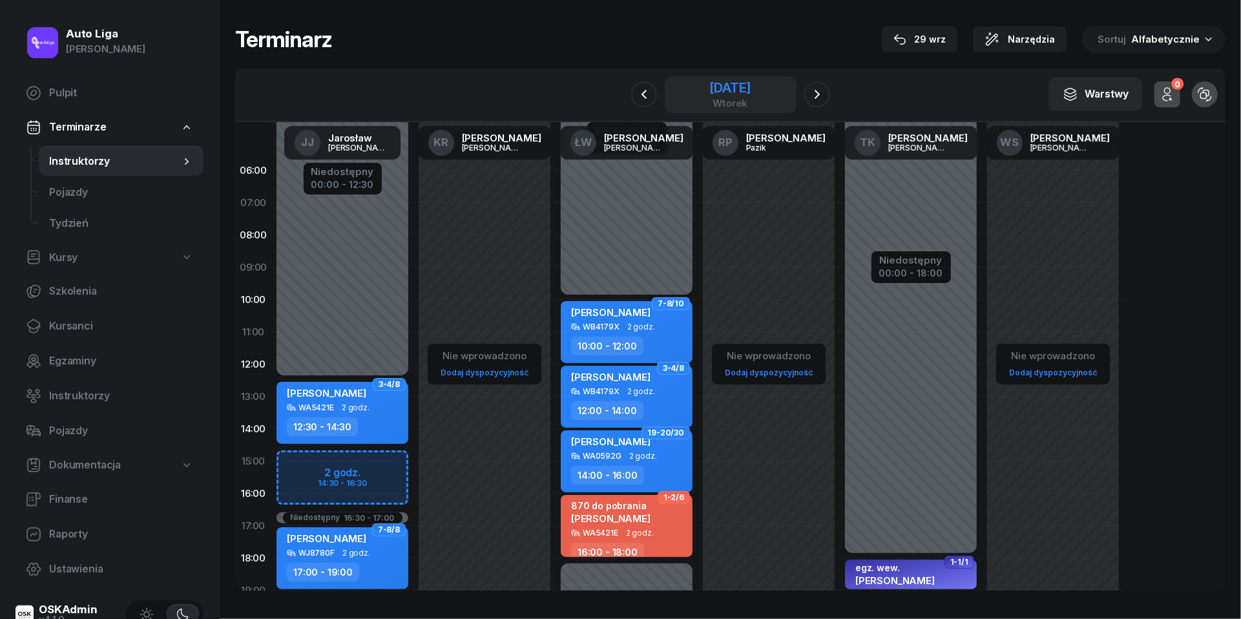
click at [722, 100] on div "wtorek" at bounding box center [729, 103] width 41 height 10
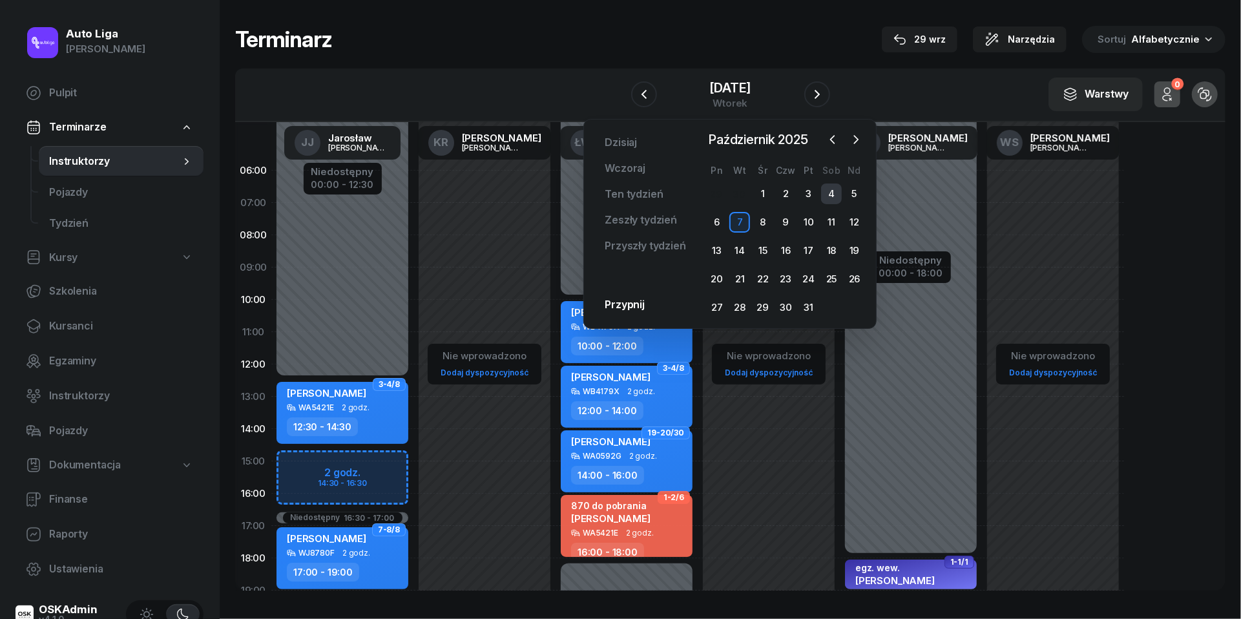
click at [830, 197] on div "4" at bounding box center [831, 194] width 21 height 21
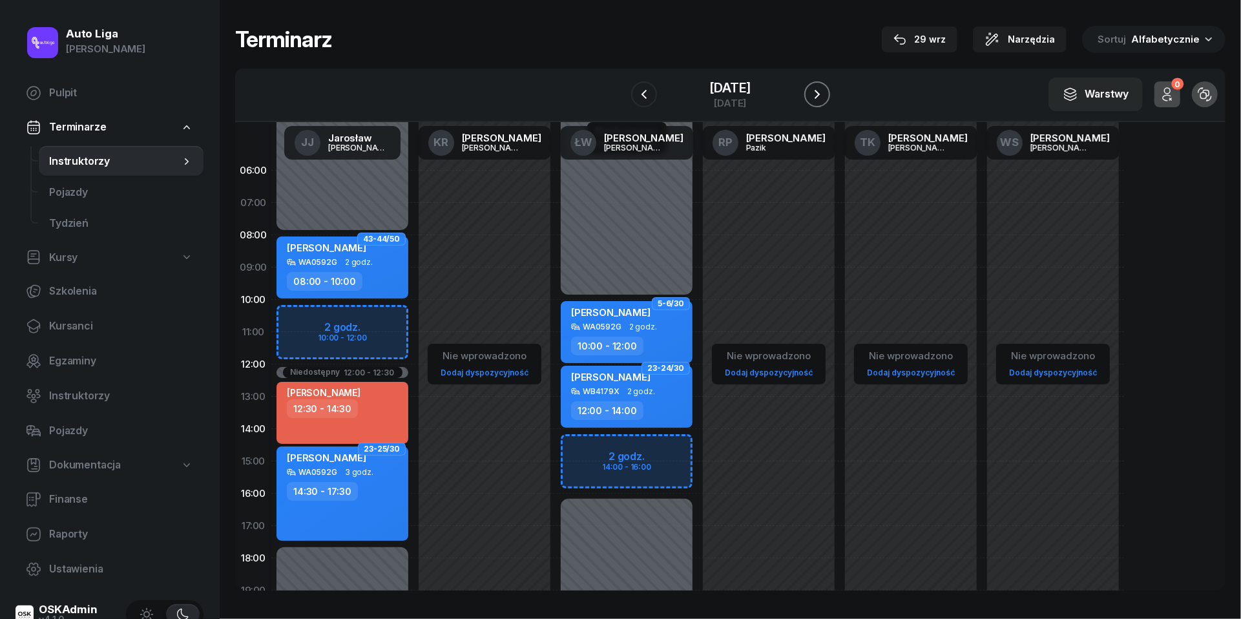
click at [830, 106] on button "button" at bounding box center [817, 94] width 26 height 26
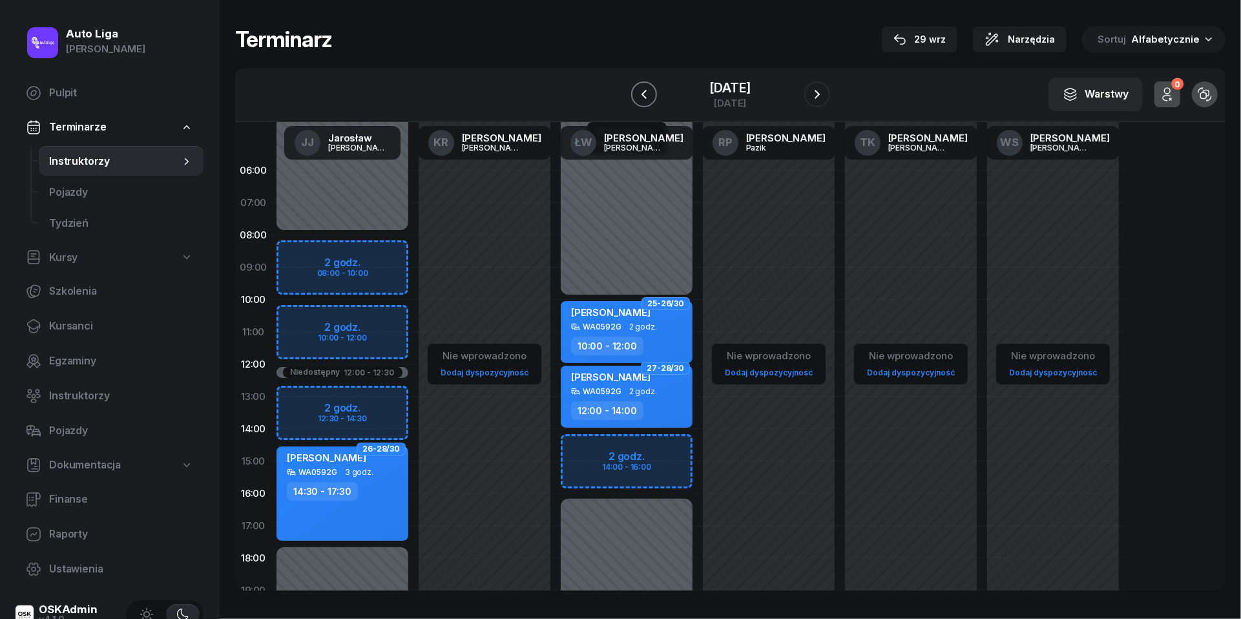
click at [636, 90] on icon "button" at bounding box center [644, 95] width 16 height 16
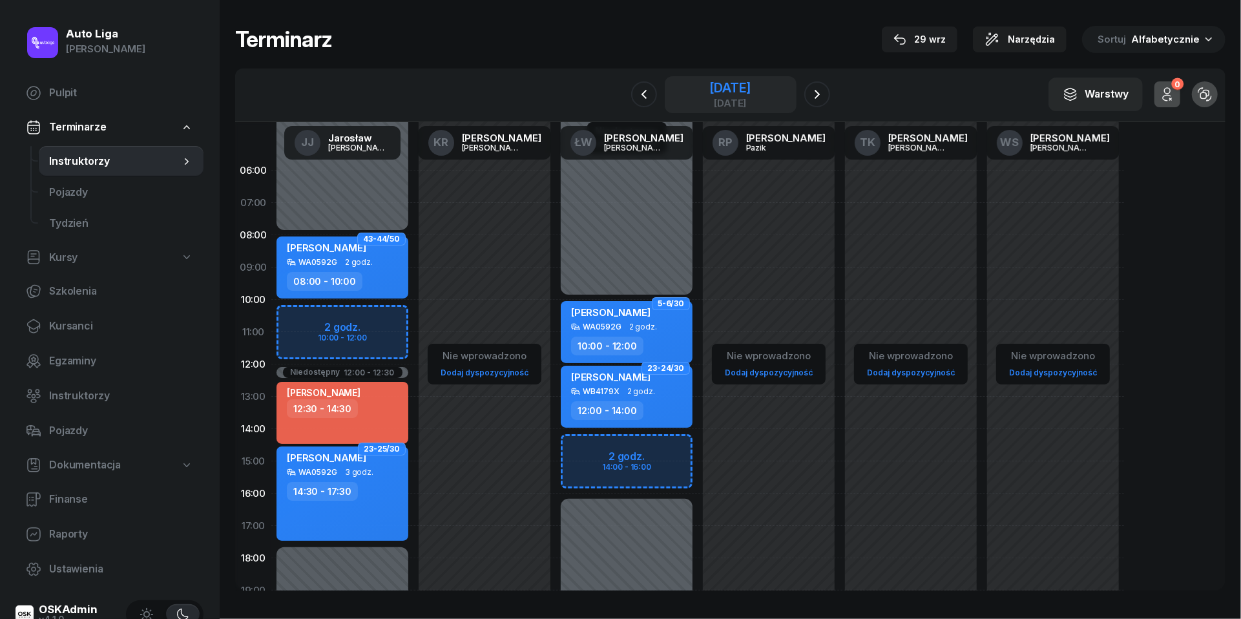
click at [715, 98] on div "[DATE]" at bounding box center [729, 103] width 41 height 10
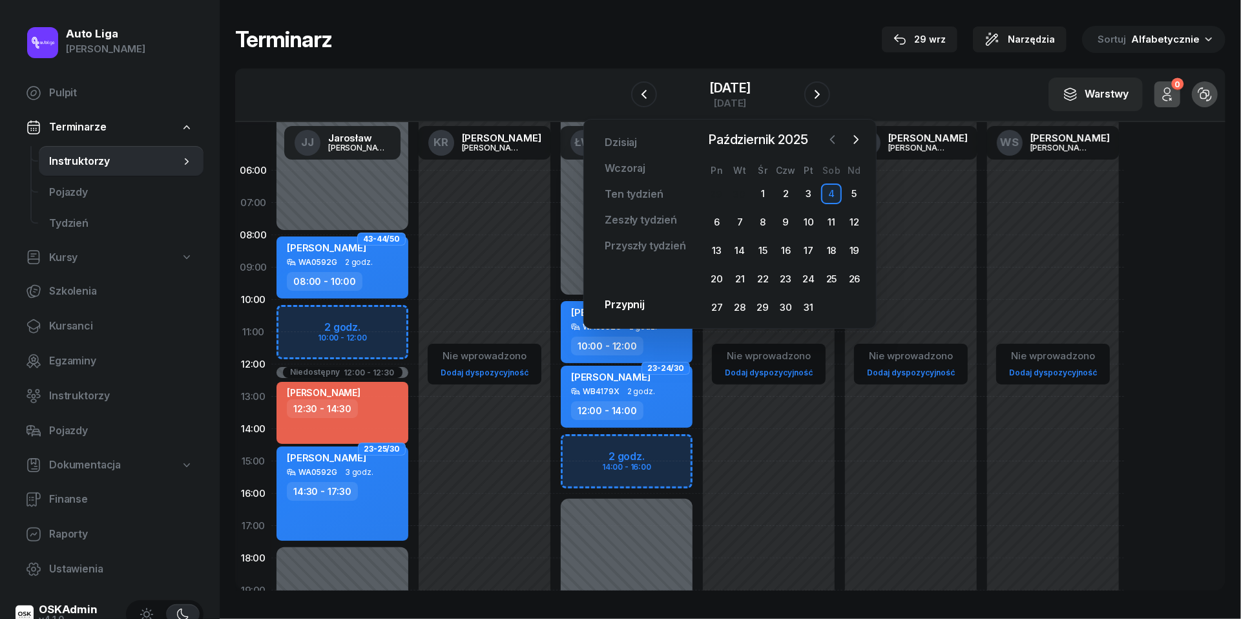
click at [839, 138] on icon "button" at bounding box center [832, 139] width 13 height 13
click at [720, 198] on div "1" at bounding box center [717, 194] width 21 height 21
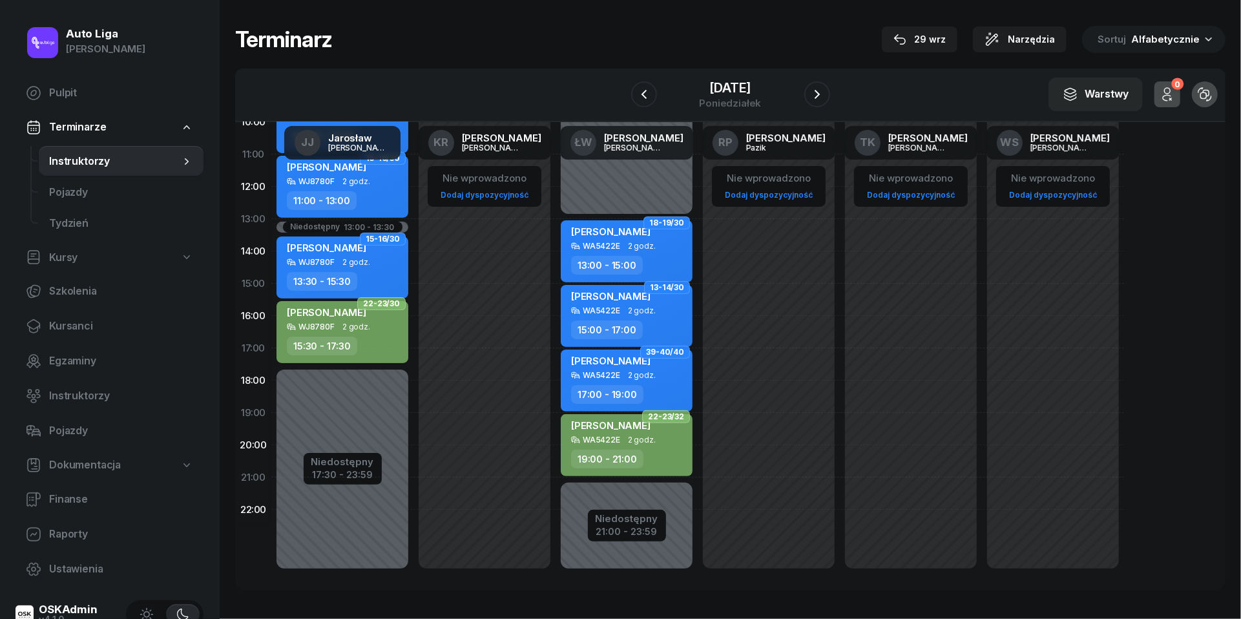
scroll to position [177, 0]
click at [817, 91] on icon "button" at bounding box center [817, 94] width 5 height 9
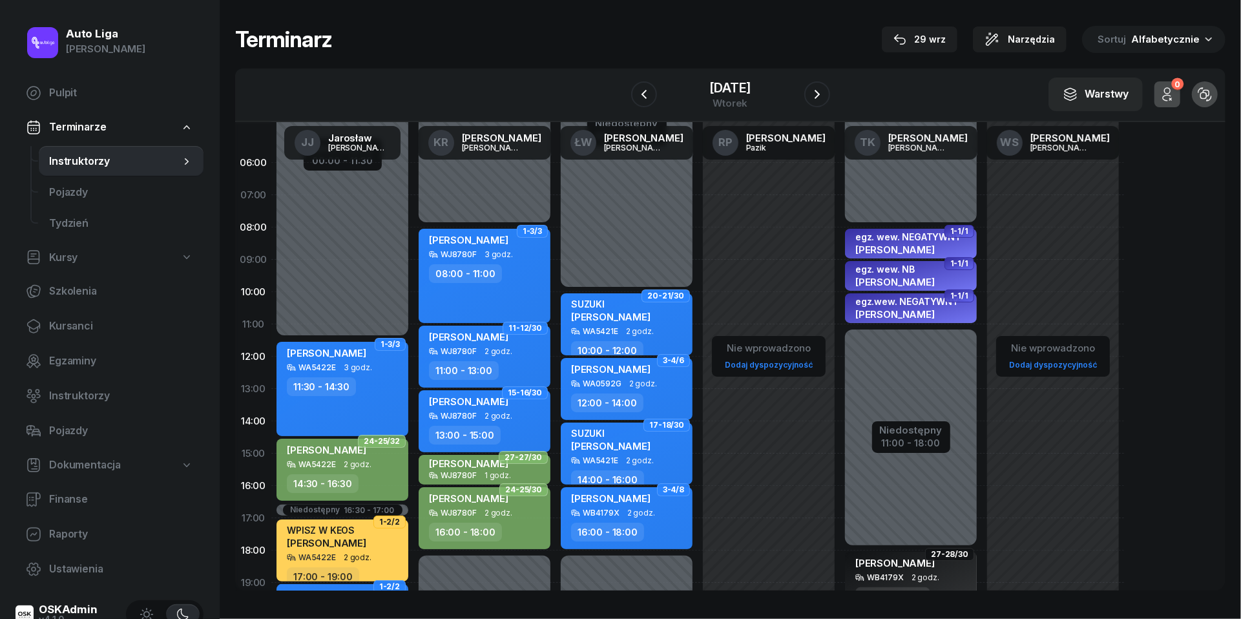
scroll to position [3, 0]
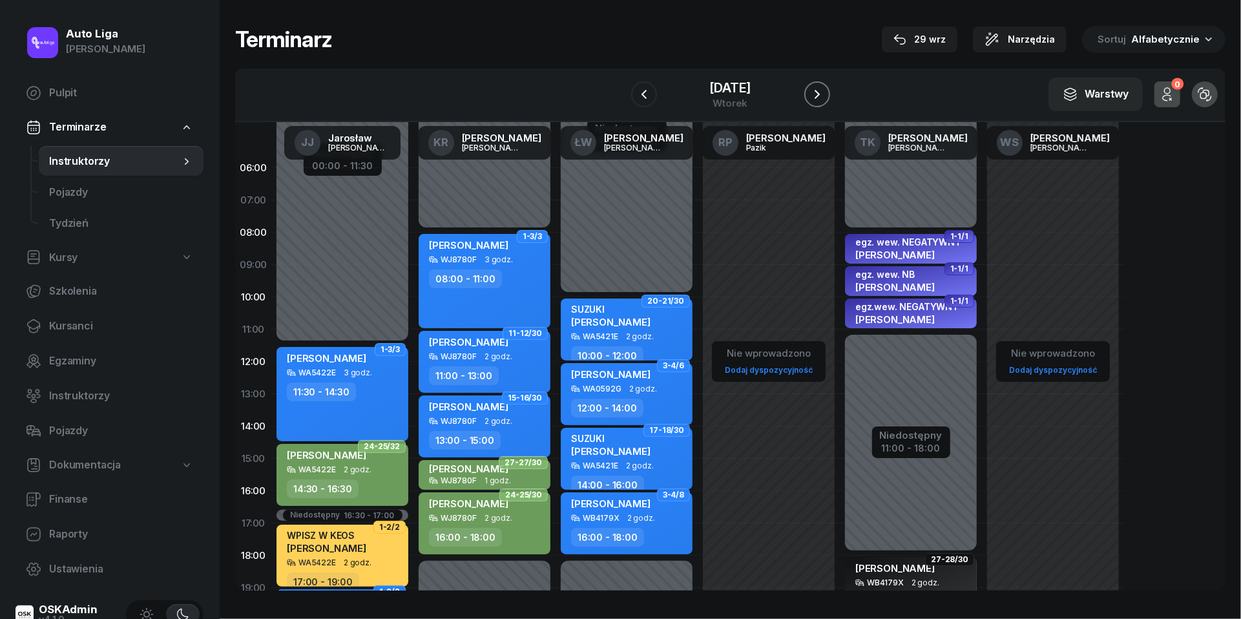
click at [814, 96] on icon "button" at bounding box center [818, 95] width 16 height 16
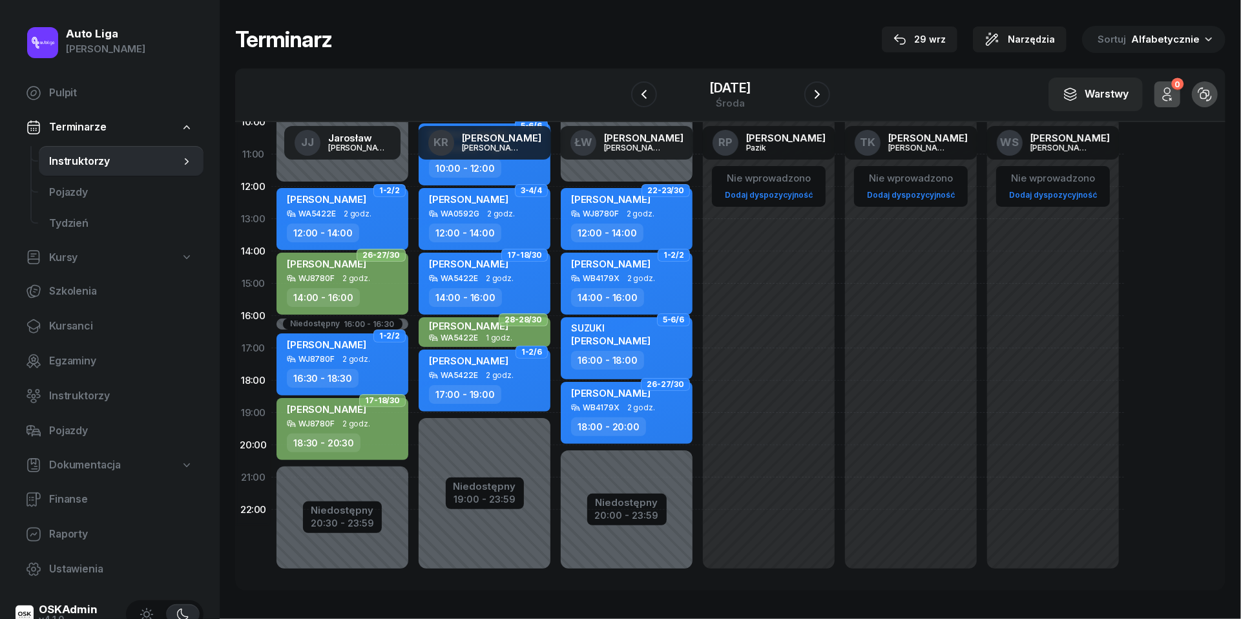
scroll to position [177, 0]
click at [821, 92] on icon "button" at bounding box center [818, 95] width 16 height 16
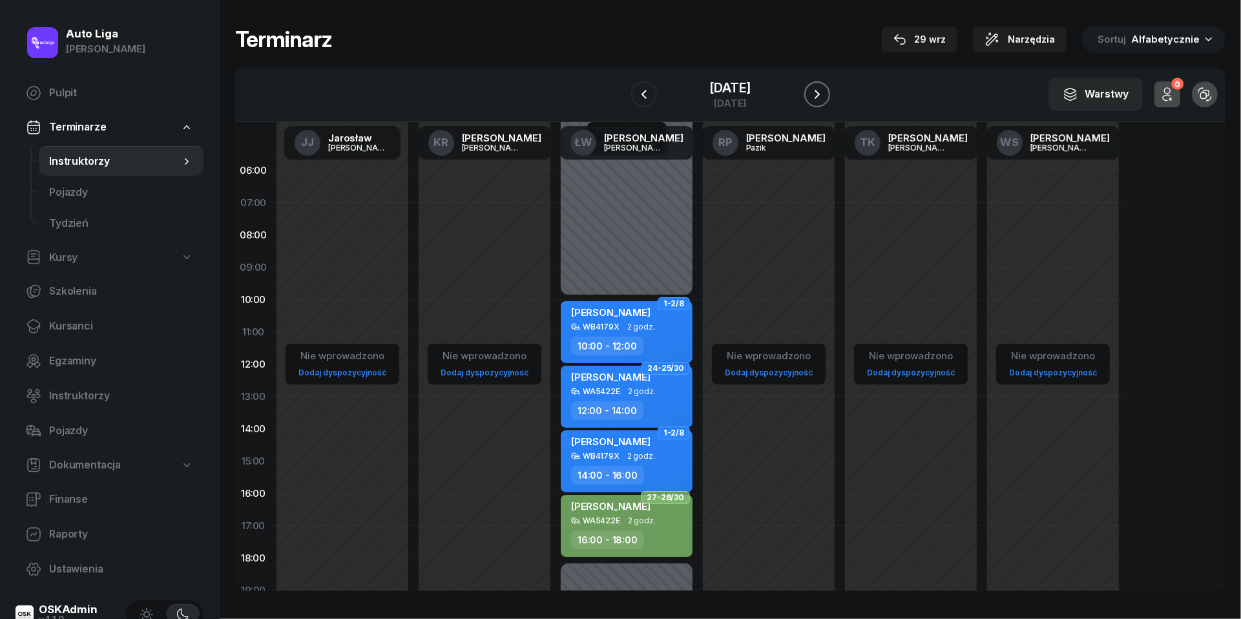
click at [820, 104] on button "button" at bounding box center [817, 94] width 26 height 26
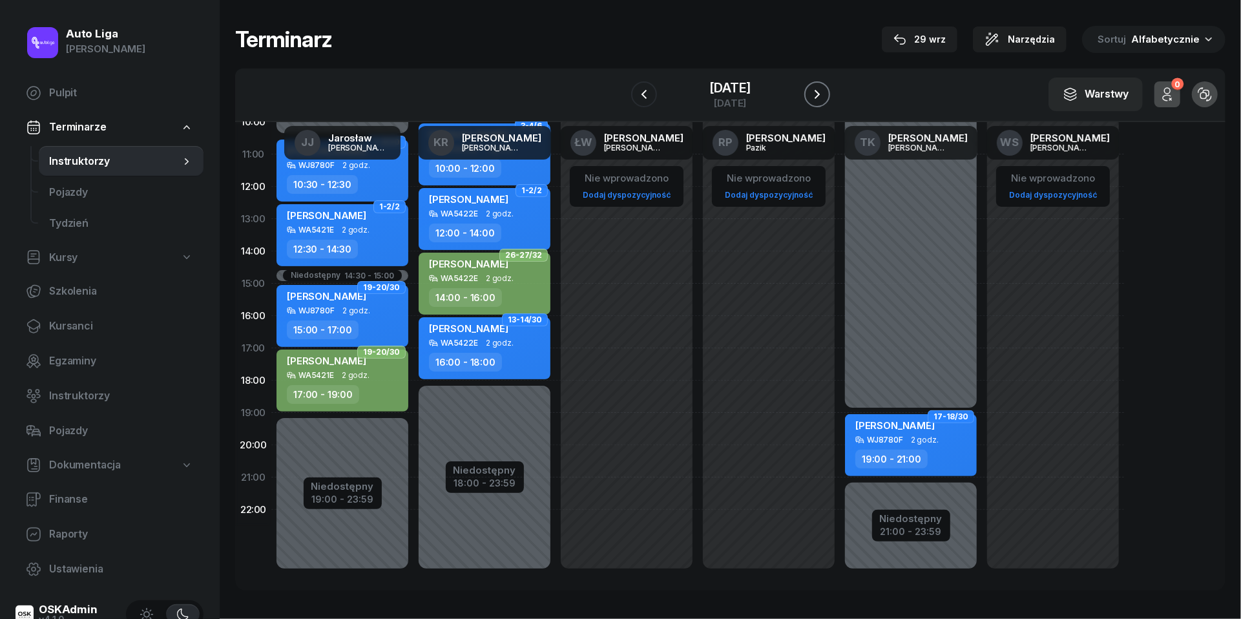
scroll to position [177, 0]
click at [815, 89] on icon "button" at bounding box center [818, 95] width 16 height 16
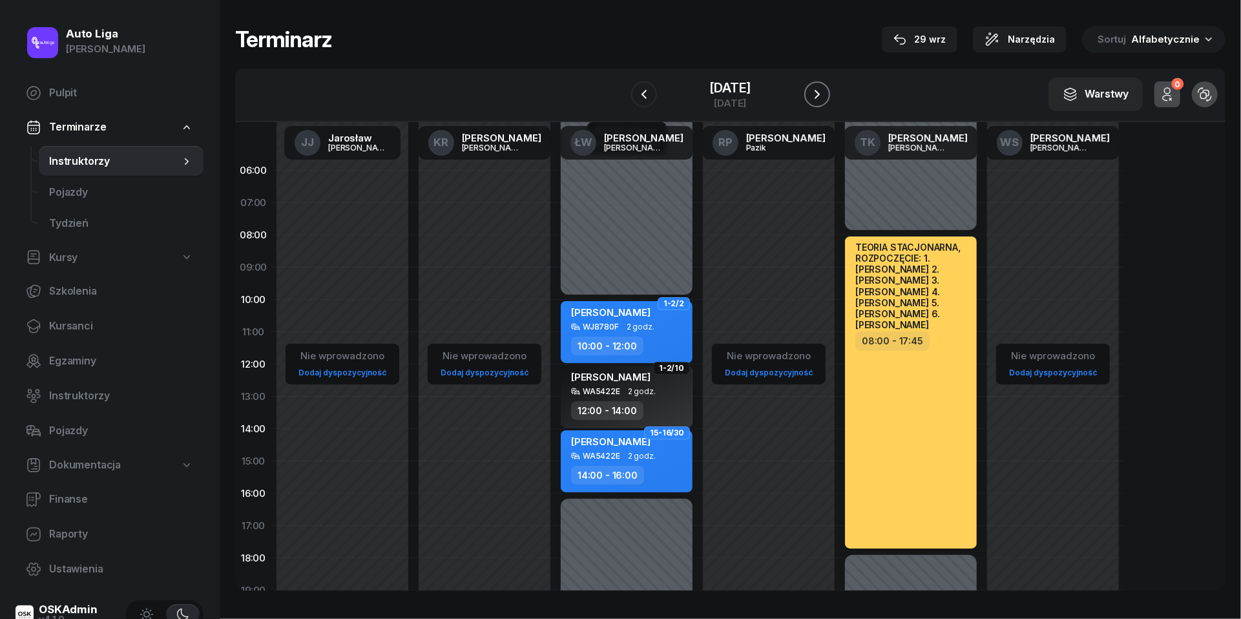
click at [823, 96] on icon "button" at bounding box center [818, 95] width 16 height 16
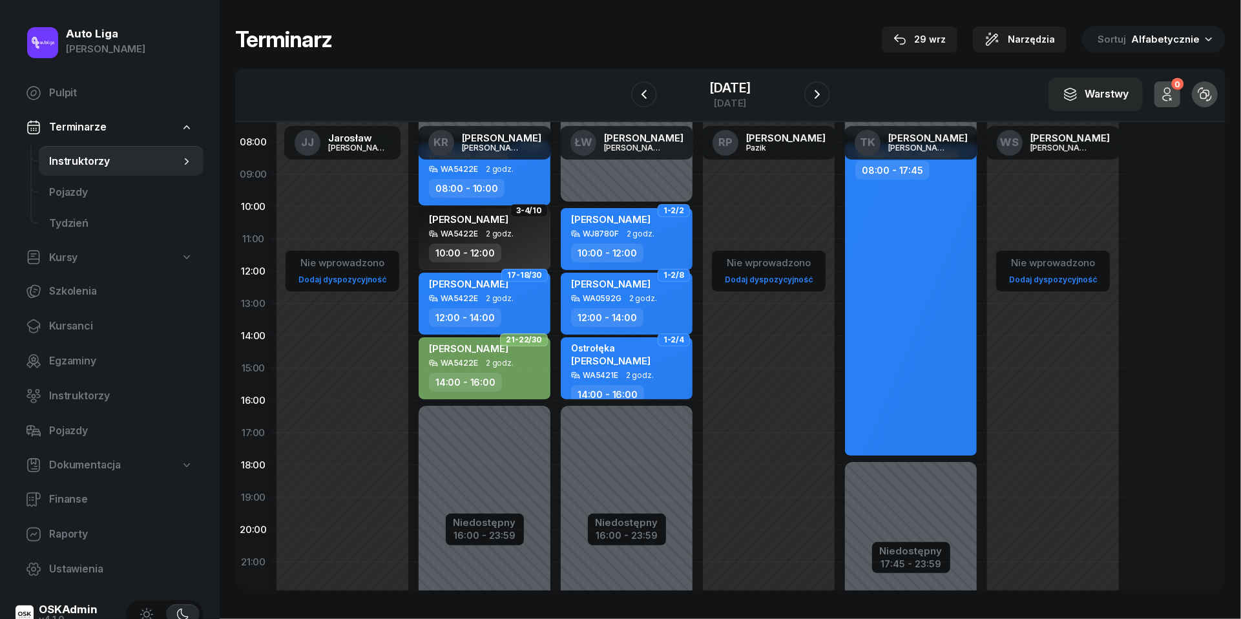
scroll to position [112, 0]
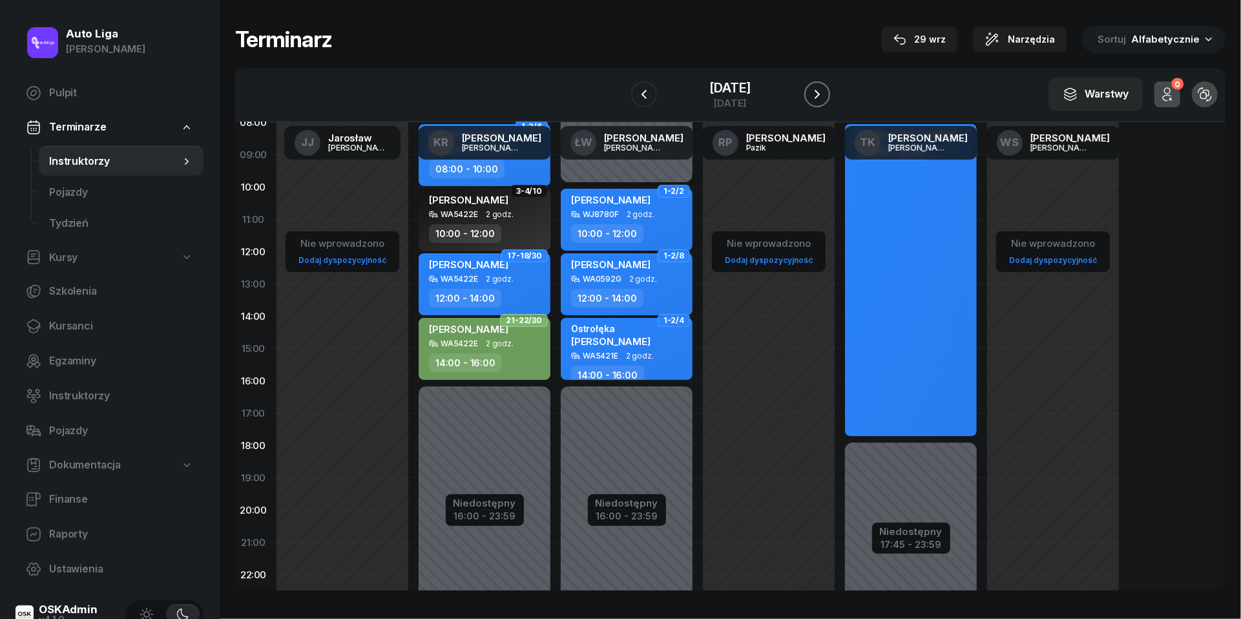
click at [812, 87] on icon "button" at bounding box center [818, 95] width 16 height 16
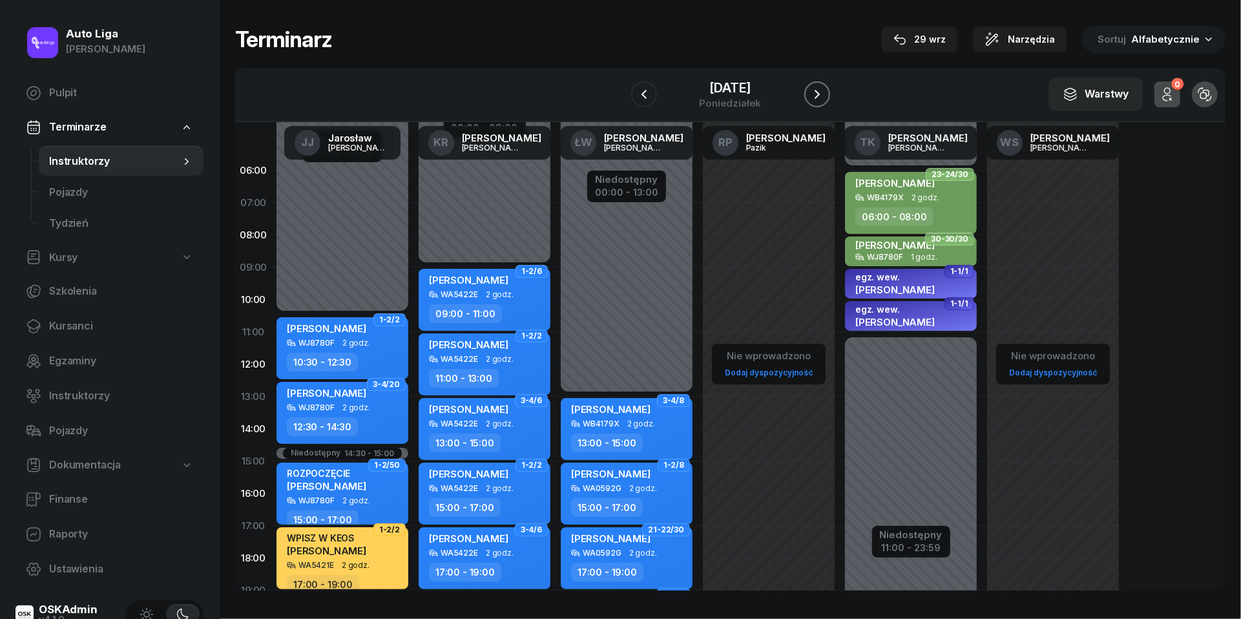
click at [817, 97] on icon "button" at bounding box center [818, 95] width 16 height 16
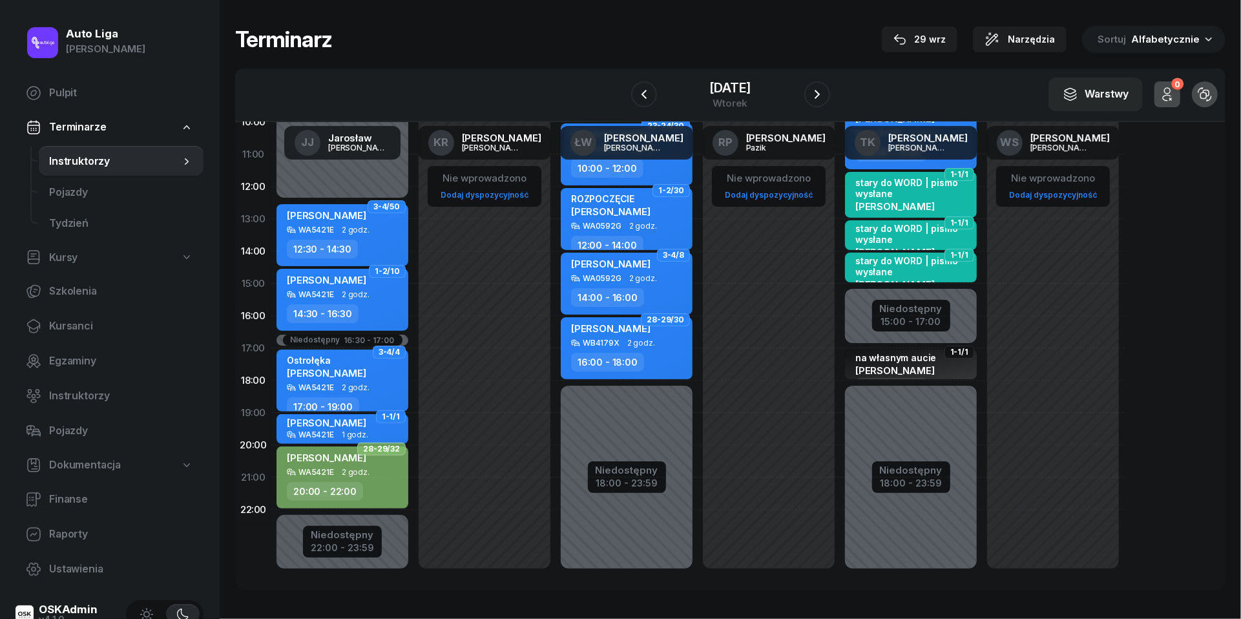
scroll to position [177, 0]
click at [814, 87] on icon "button" at bounding box center [818, 95] width 16 height 16
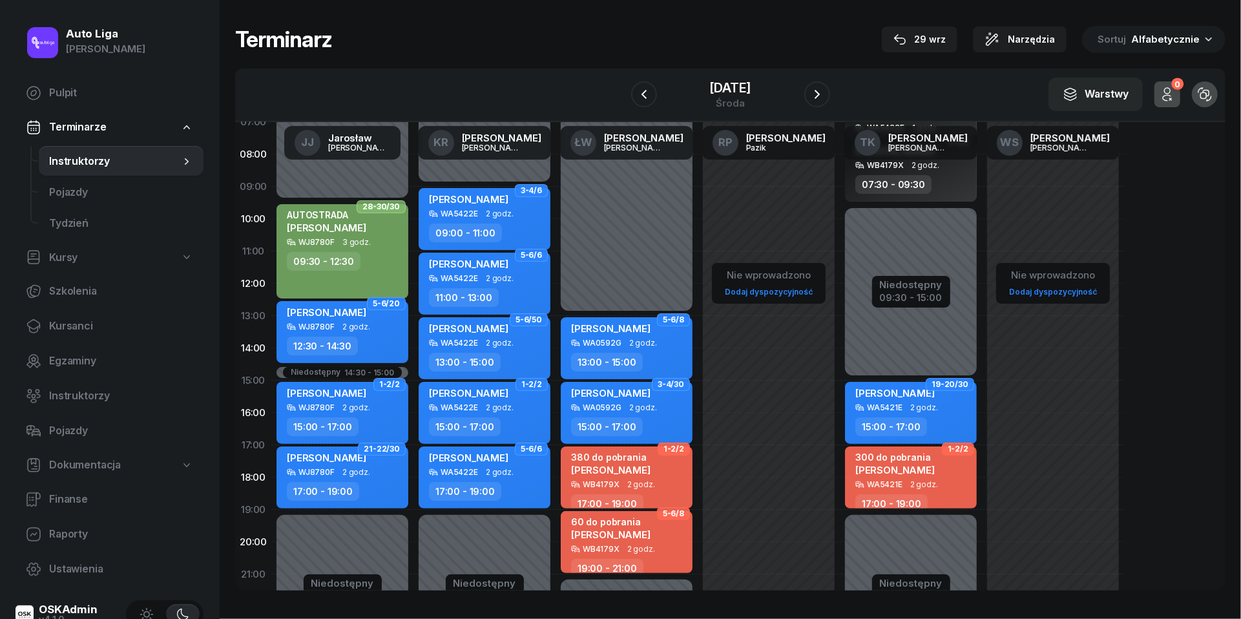
scroll to position [104, 0]
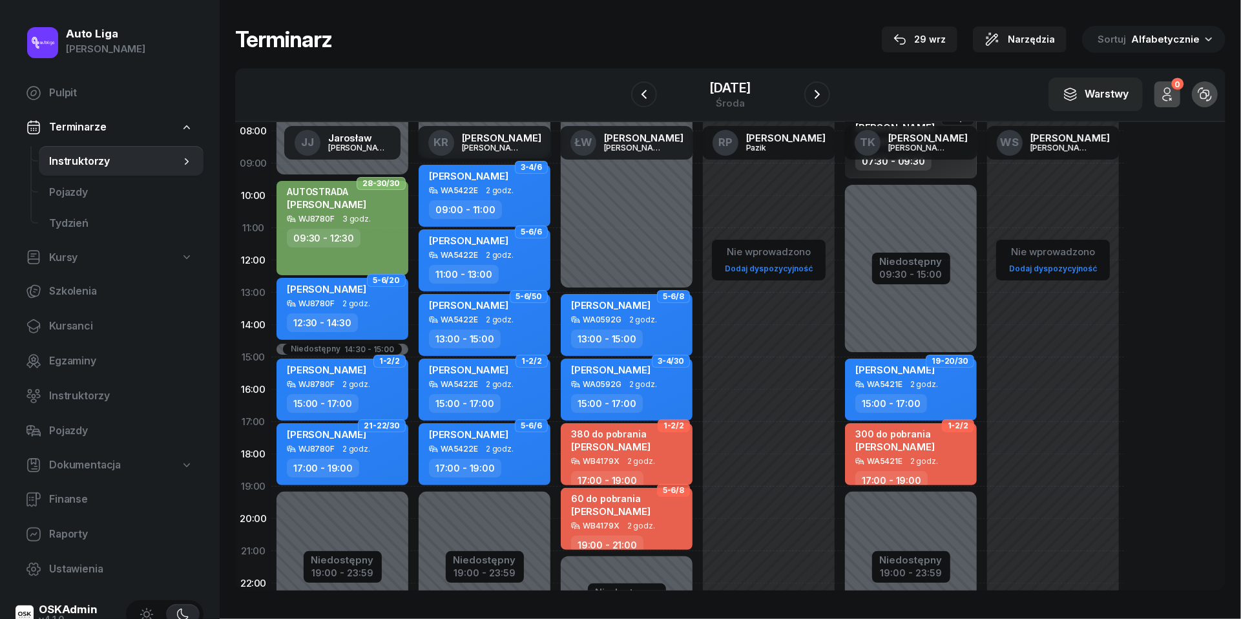
click at [651, 450] on div "380 do pobrania [PERSON_NAME]" at bounding box center [610, 442] width 79 height 28
select select "17"
select select "19"
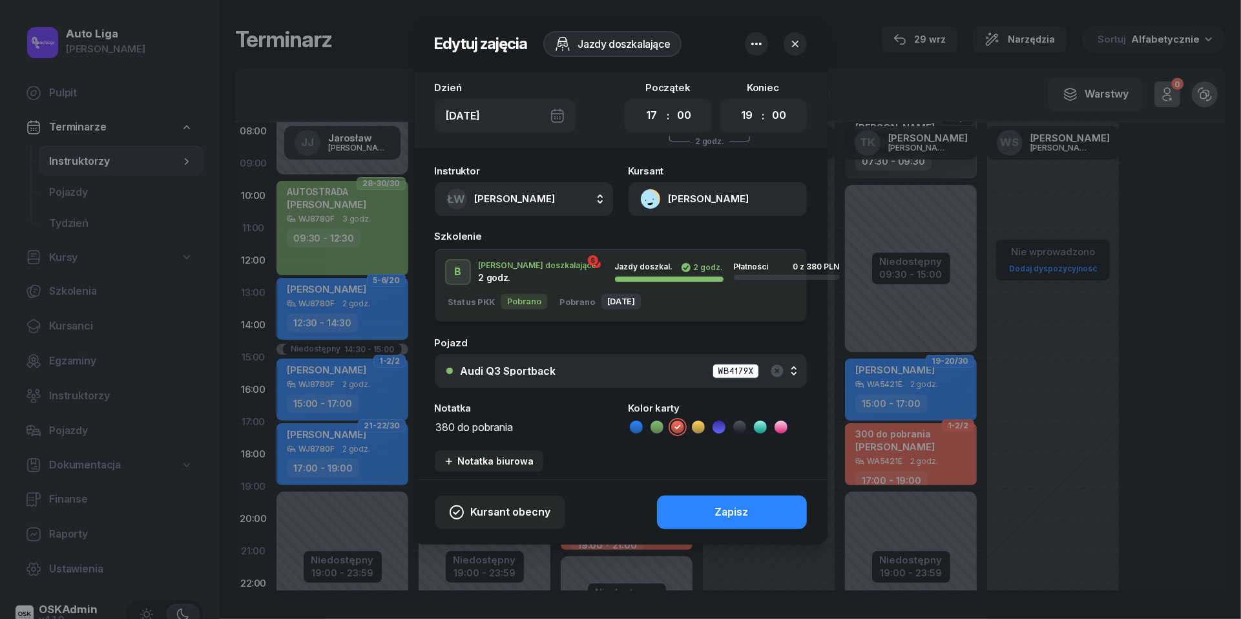
click at [476, 429] on textarea "380 do pobrania" at bounding box center [524, 426] width 178 height 16
click at [641, 419] on ul at bounding box center [718, 427] width 178 height 16
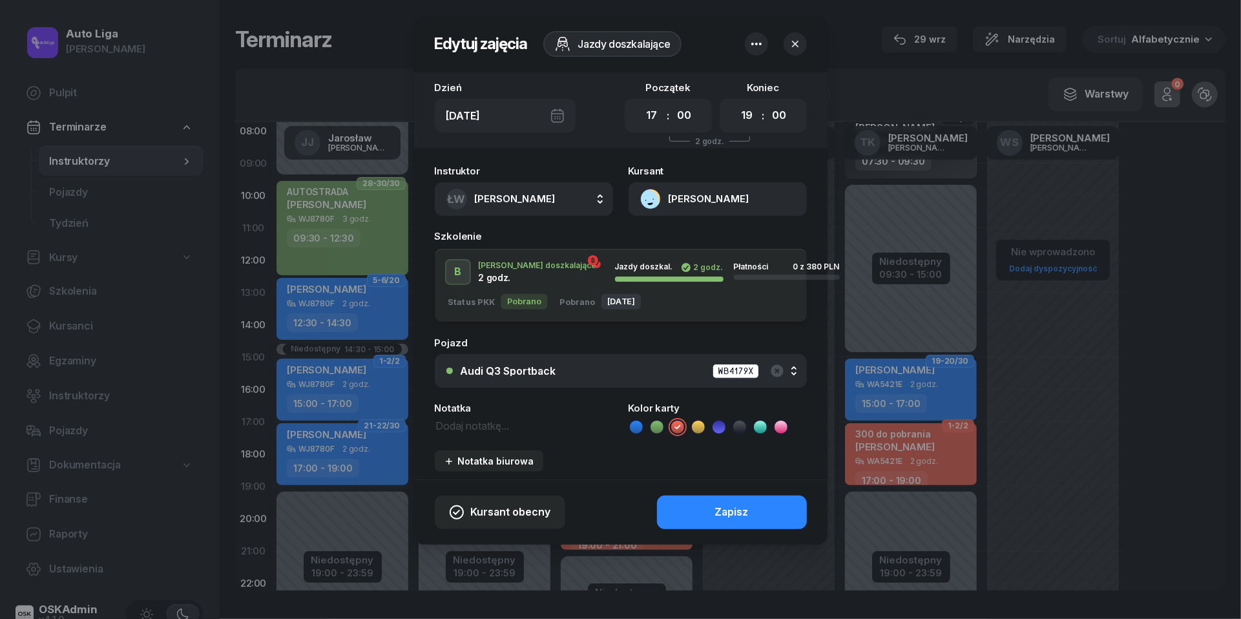
click at [641, 430] on icon at bounding box center [636, 427] width 13 height 13
click at [712, 510] on button "Zapisz" at bounding box center [732, 513] width 150 height 34
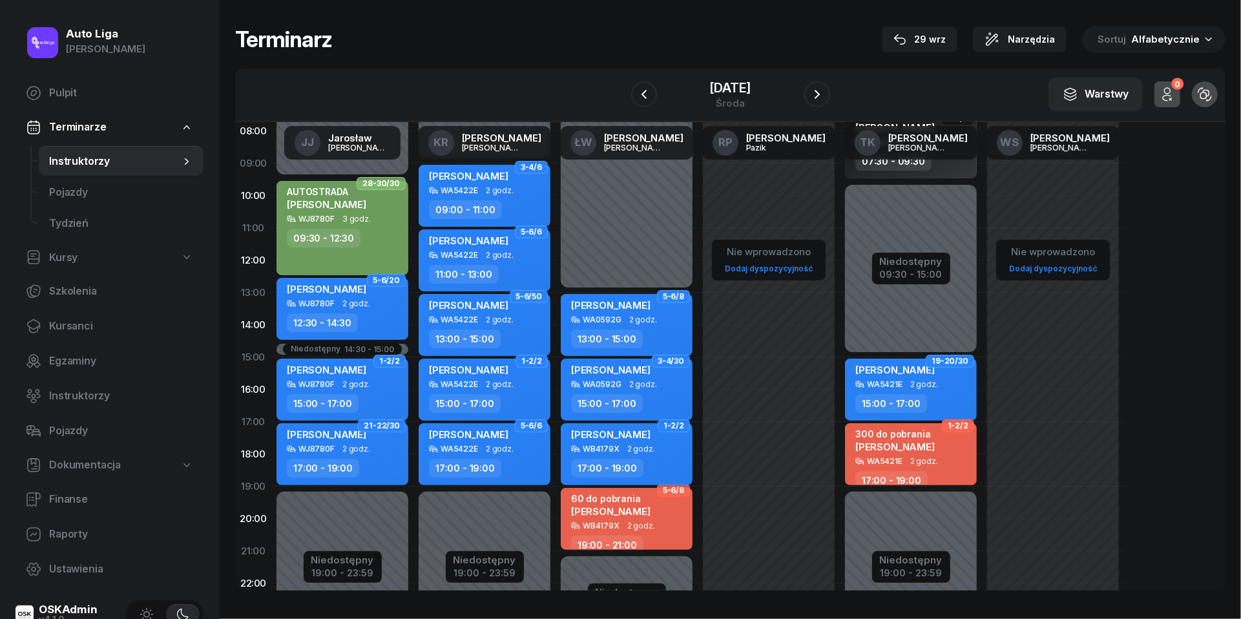
click at [631, 448] on span "2 godz." at bounding box center [641, 449] width 28 height 9
select select "17"
select select "19"
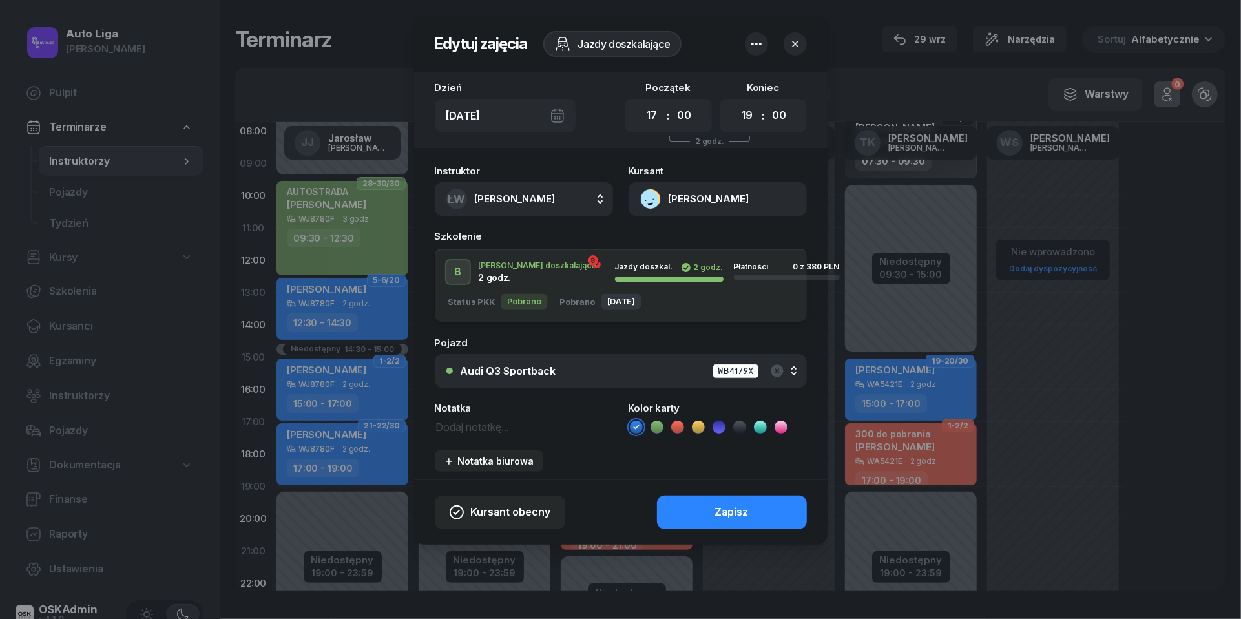
click at [649, 194] on button "[PERSON_NAME]" at bounding box center [718, 199] width 178 height 34
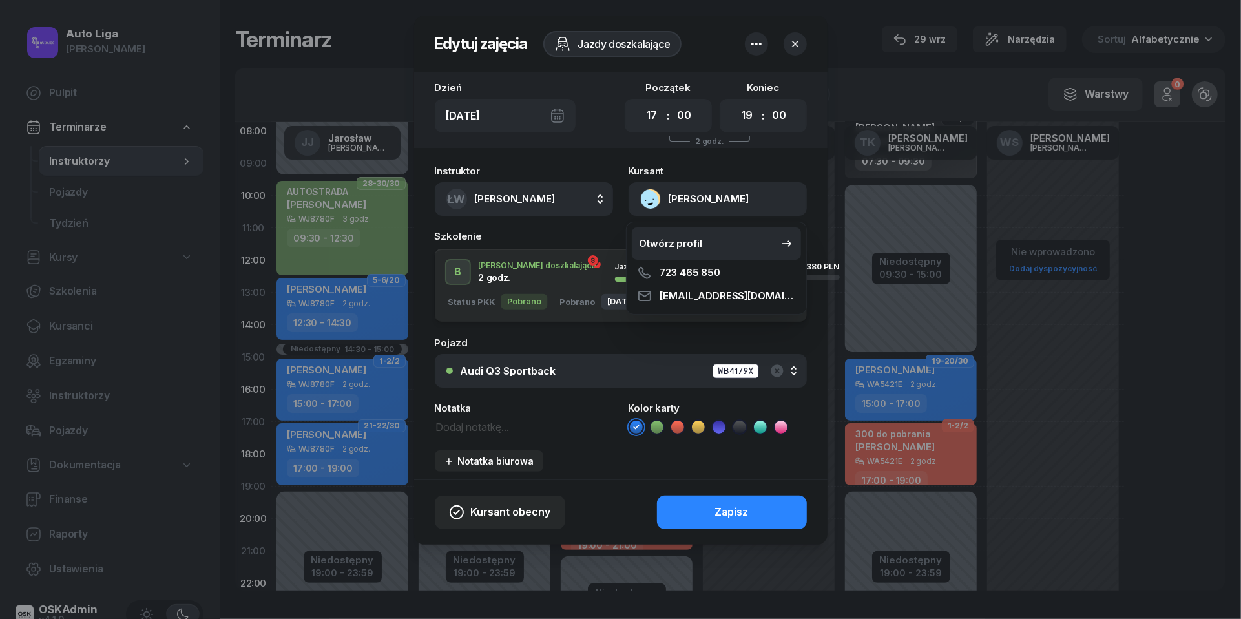
click at [660, 239] on div "Otwórz profil" at bounding box center [671, 243] width 63 height 17
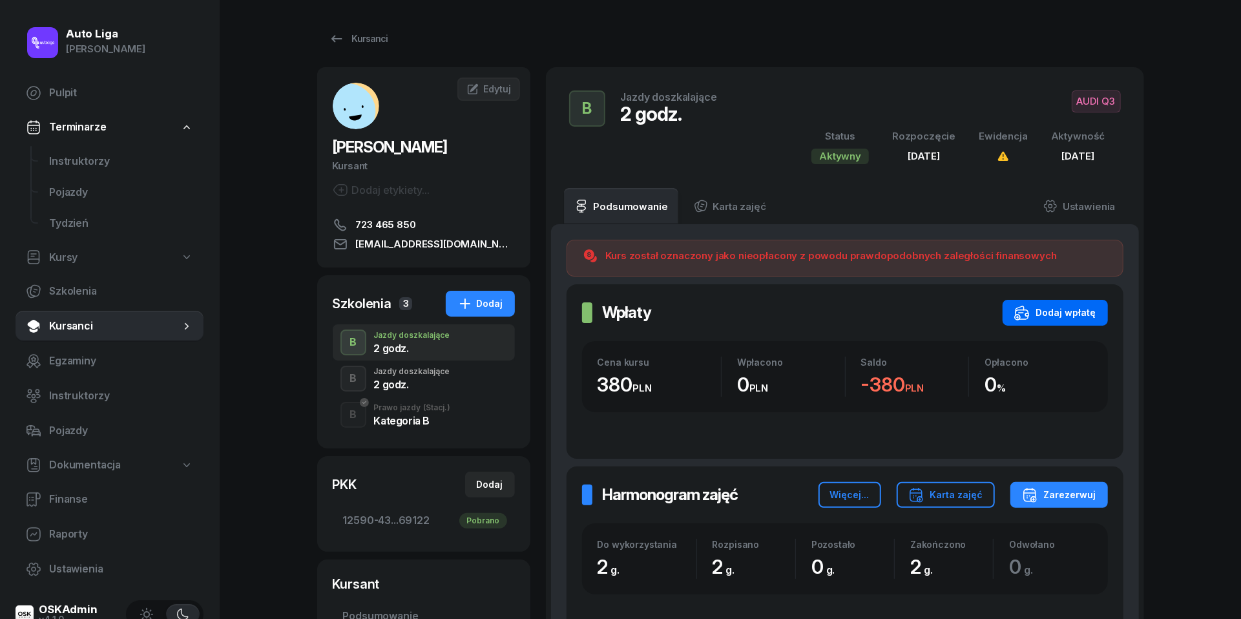
click at [1040, 313] on div "Dodaj wpłatę" at bounding box center [1055, 313] width 82 height 16
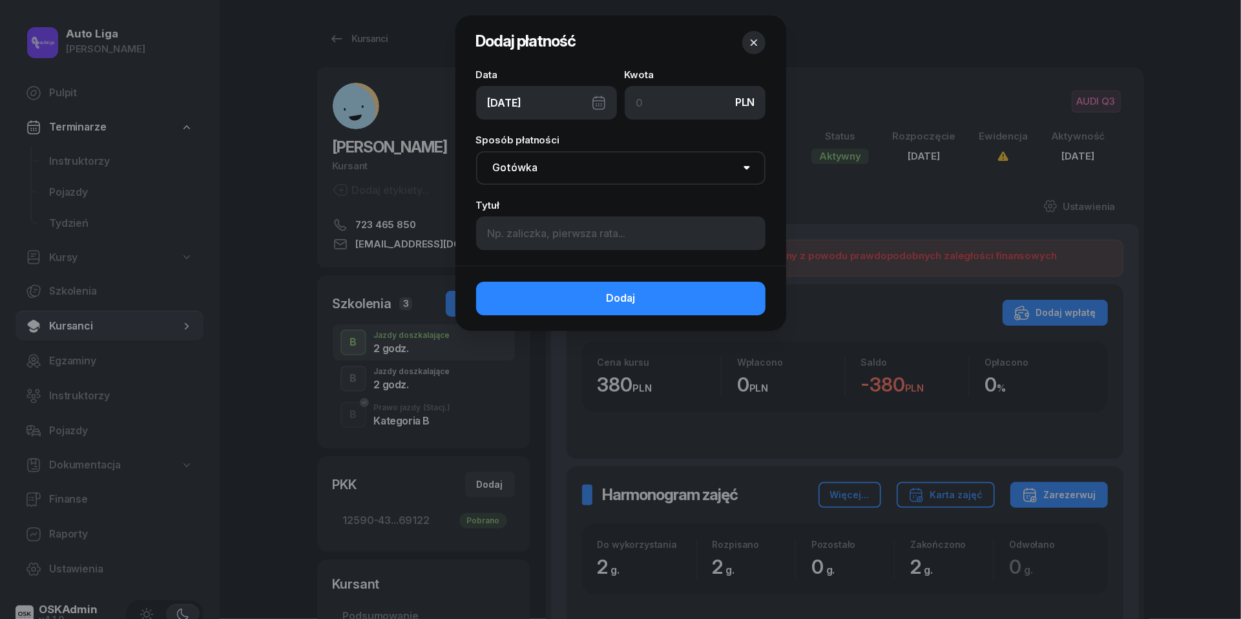
click at [596, 96] on div "[DATE]" at bounding box center [546, 103] width 141 height 34
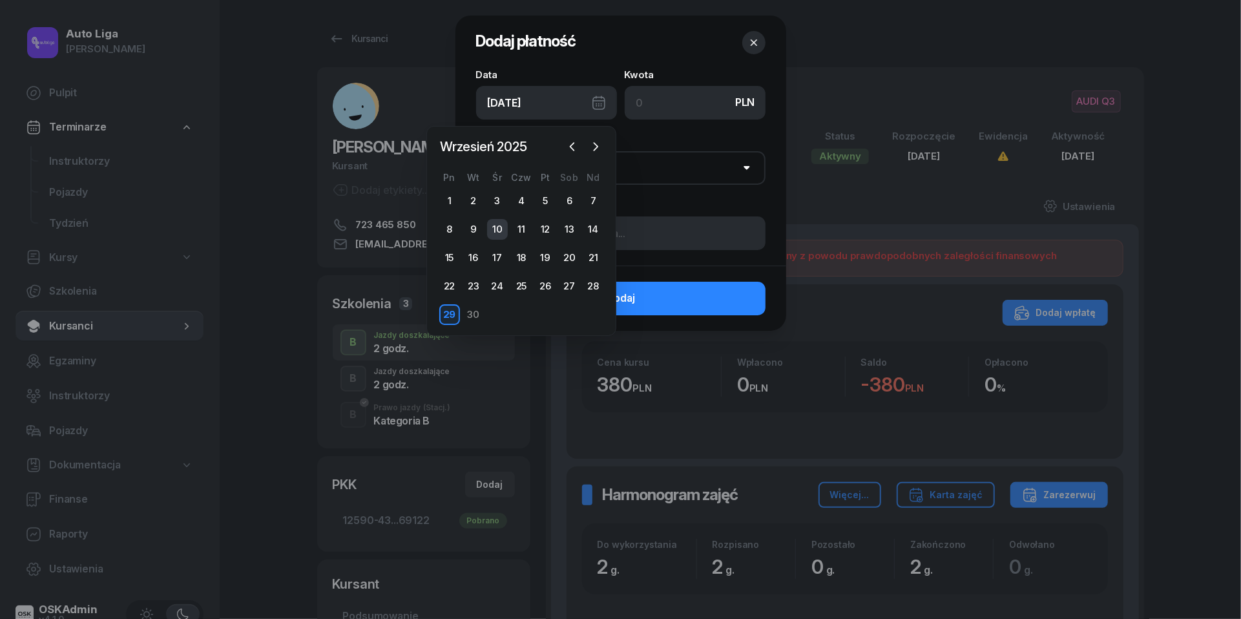
click at [496, 227] on div "10" at bounding box center [497, 229] width 21 height 21
type input "[DATE]"
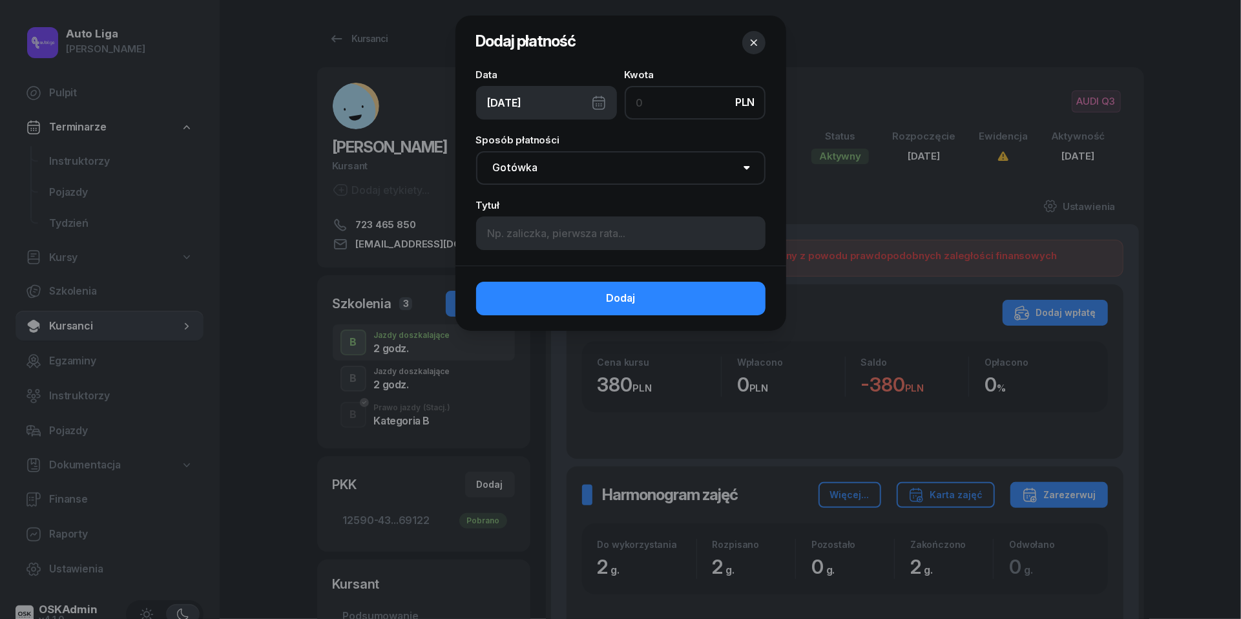
click at [662, 102] on input at bounding box center [695, 103] width 141 height 34
type input "380"
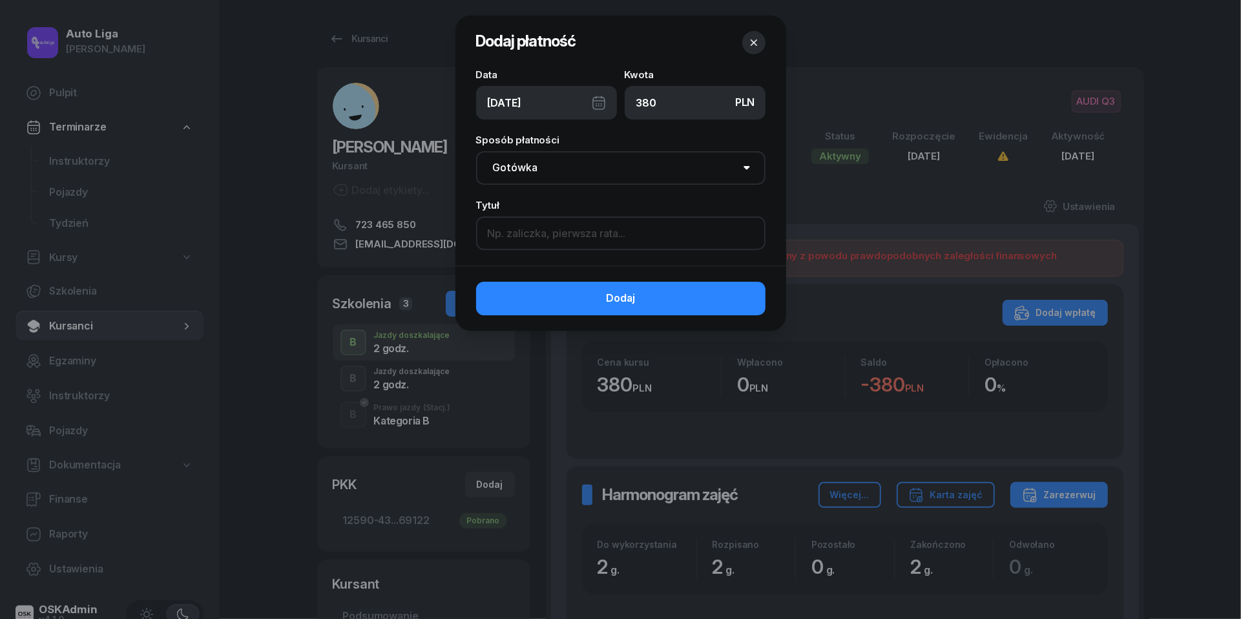
click at [595, 239] on input at bounding box center [620, 233] width 289 height 34
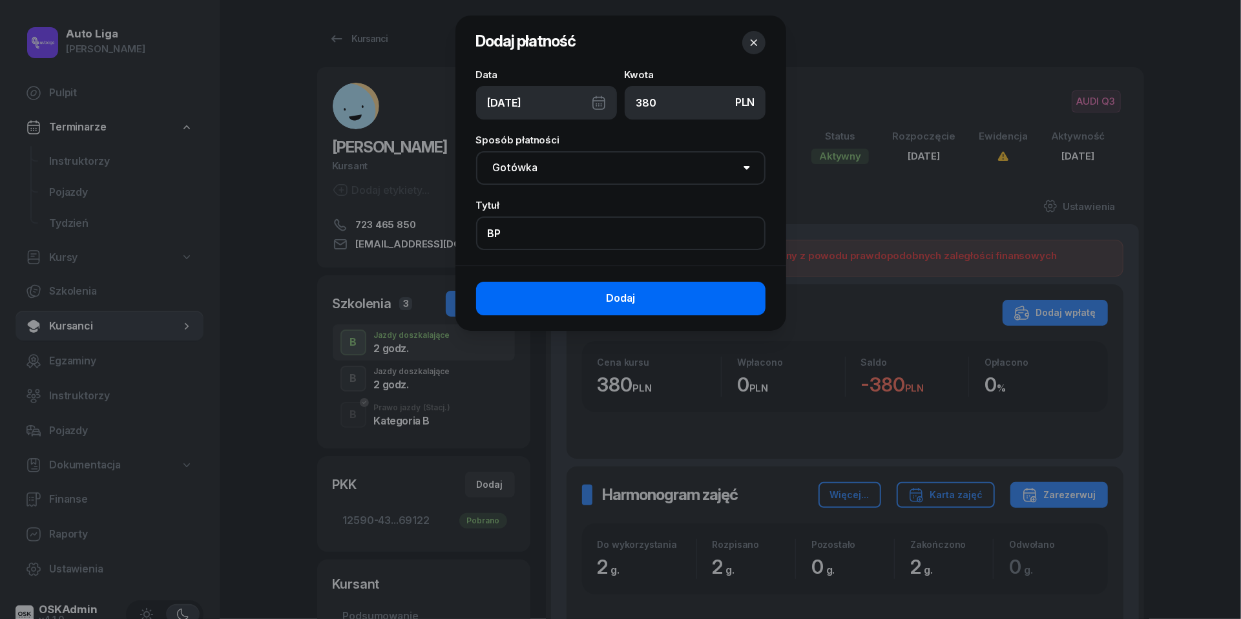
type input "BP"
click at [651, 297] on button "Dodaj" at bounding box center [620, 299] width 289 height 34
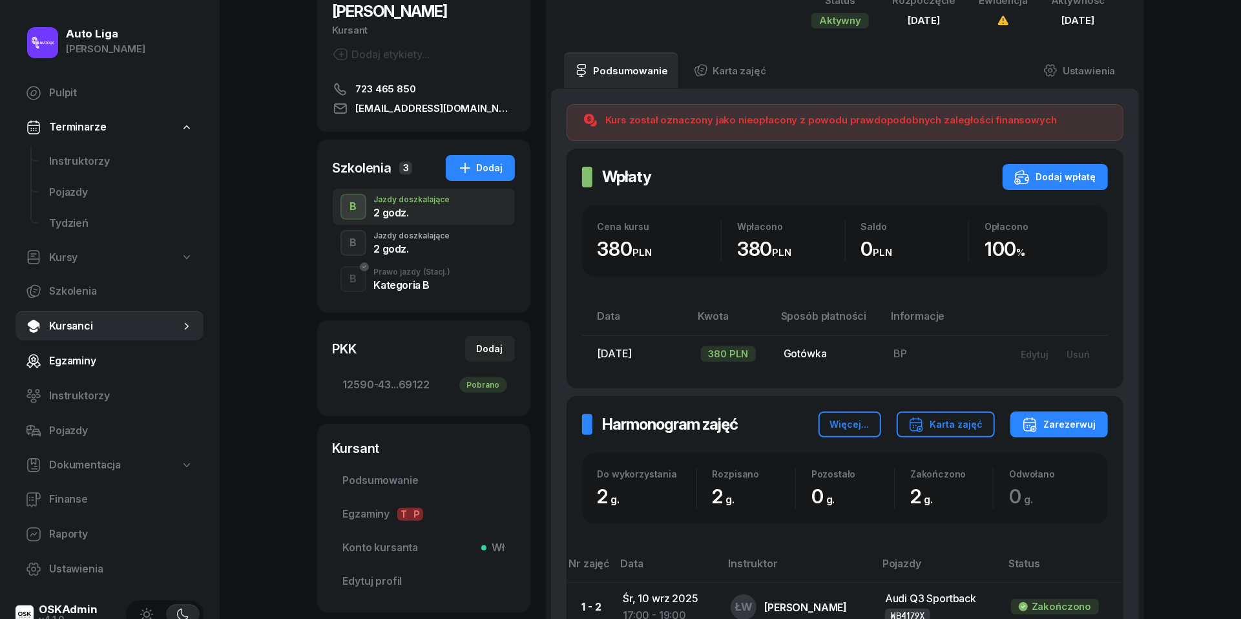
scroll to position [84, 0]
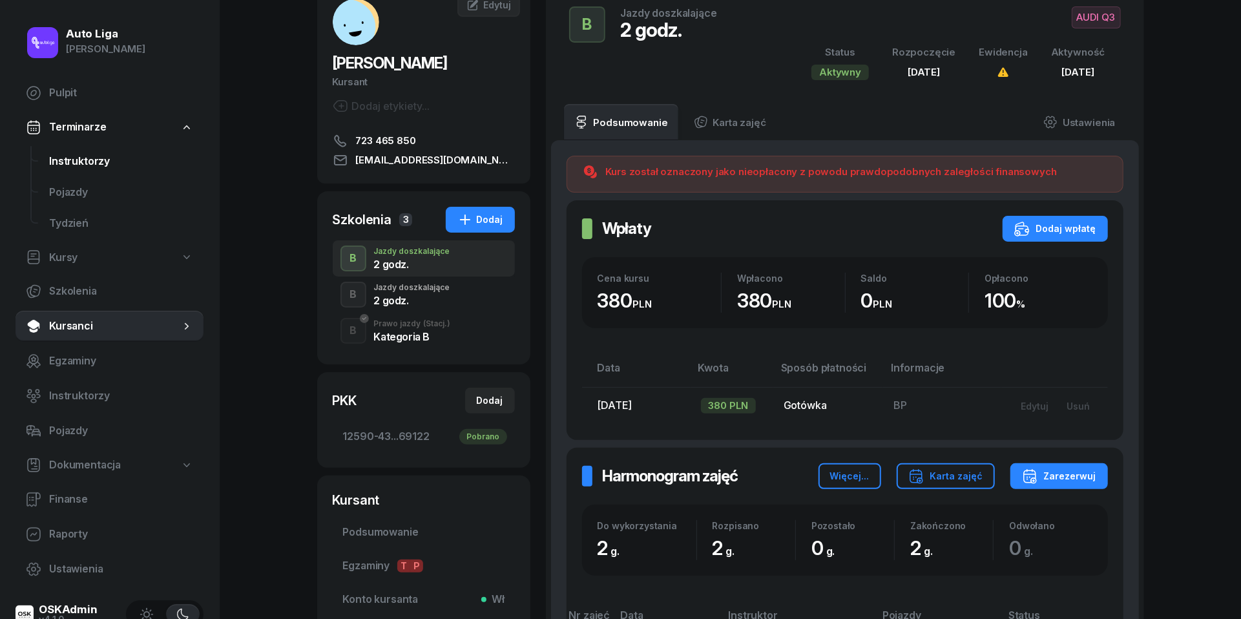
click at [90, 153] on span "Instruktorzy" at bounding box center [121, 161] width 144 height 17
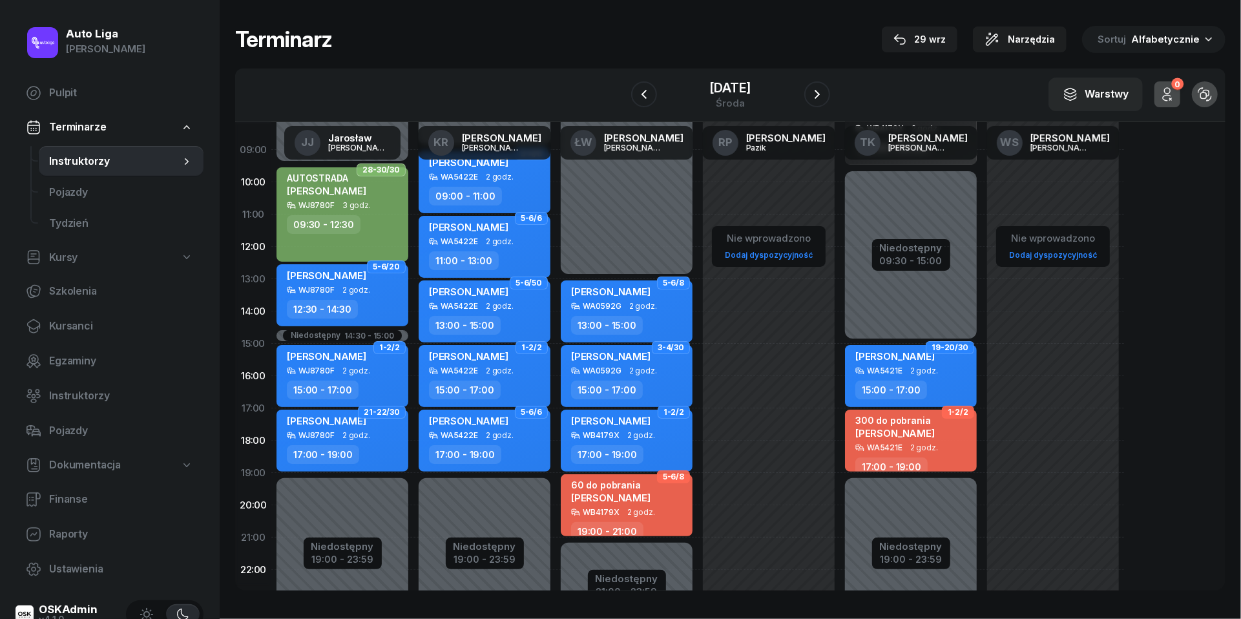
scroll to position [119, 0]
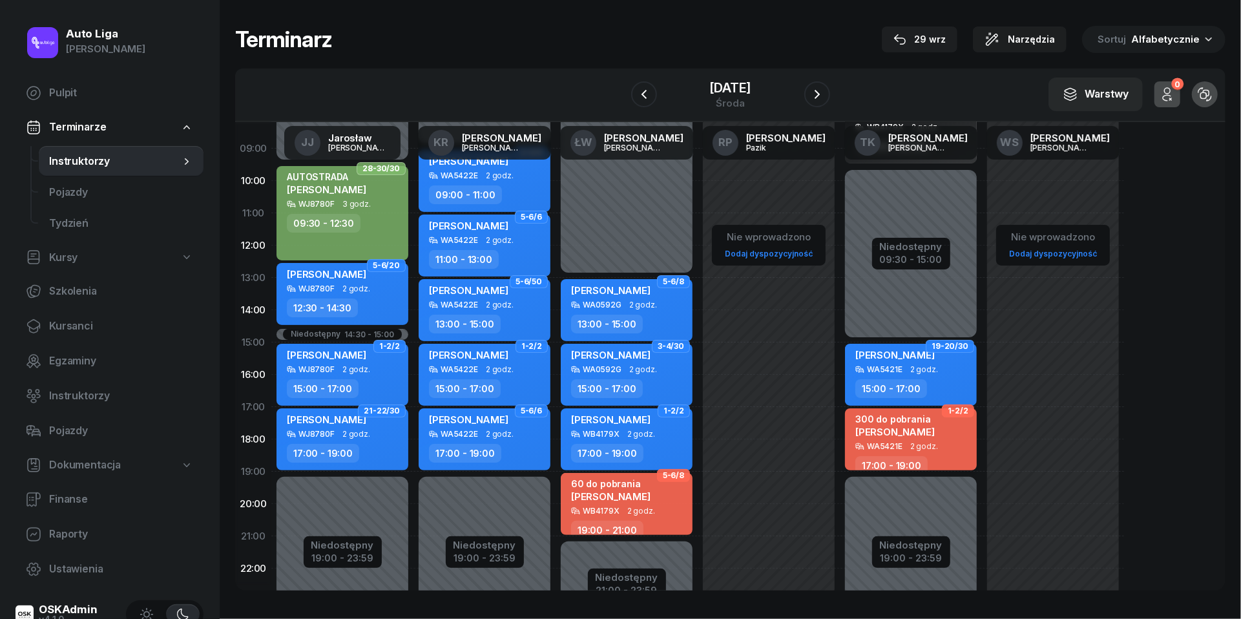
click at [923, 428] on div "[PERSON_NAME]" at bounding box center [894, 431] width 79 height 11
select select "17"
select select "19"
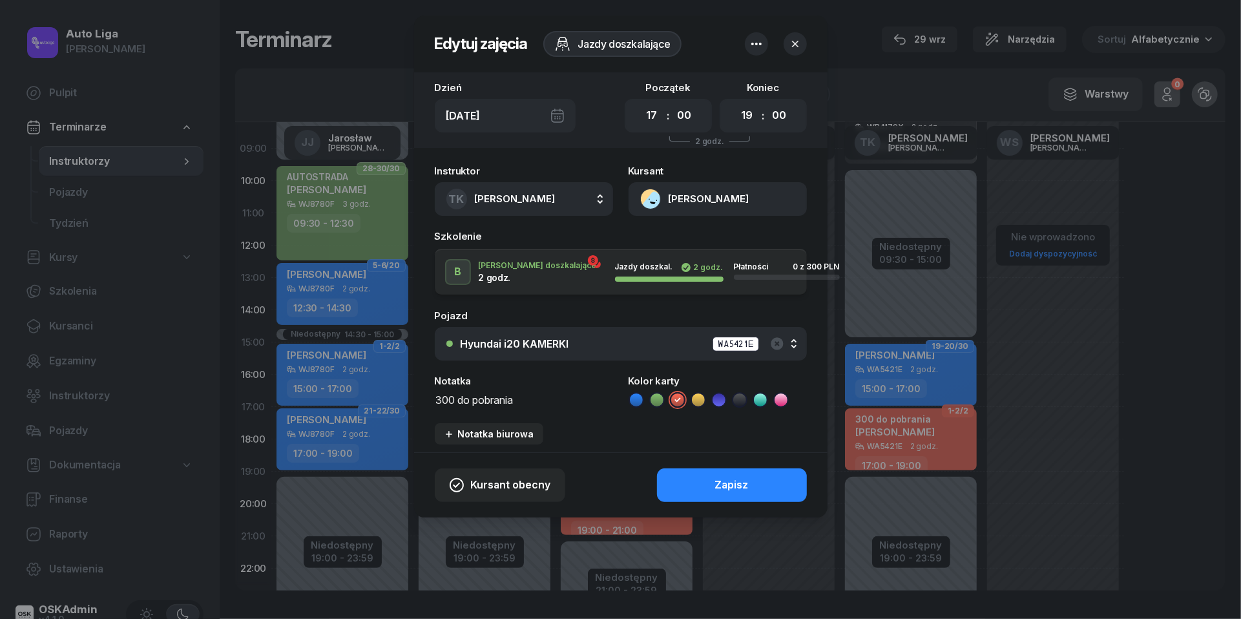
click at [464, 401] on textarea "300 do pobrania" at bounding box center [524, 399] width 178 height 16
click at [637, 399] on icon at bounding box center [636, 399] width 6 height 5
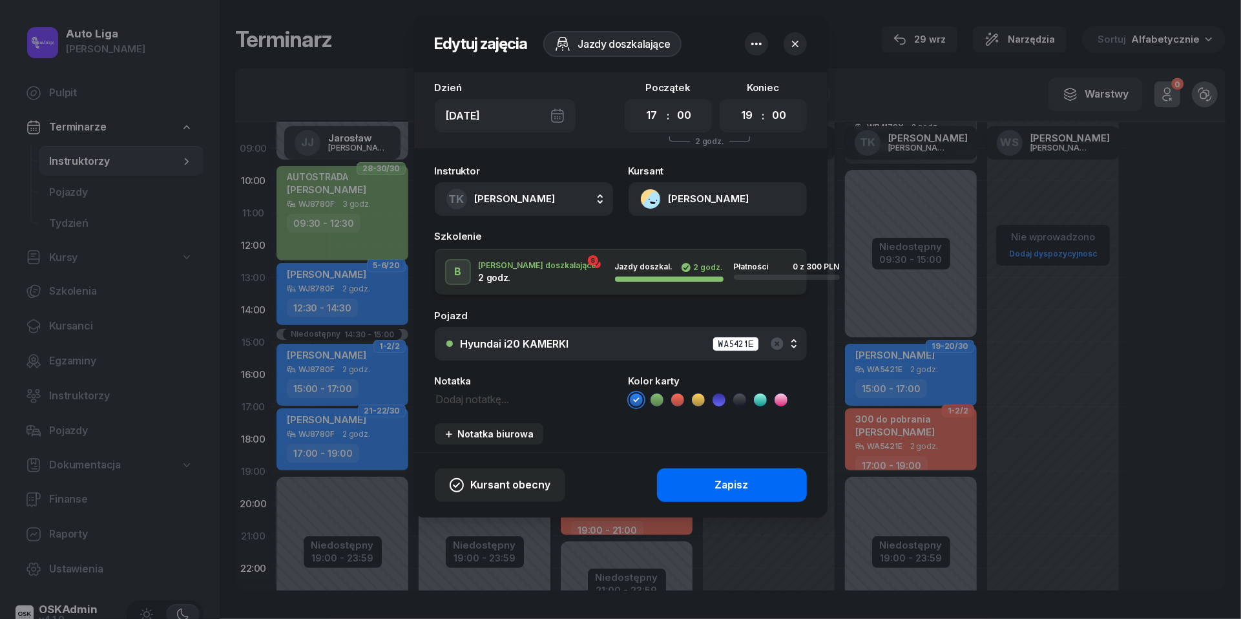
click at [702, 479] on button "Zapisz" at bounding box center [732, 485] width 150 height 34
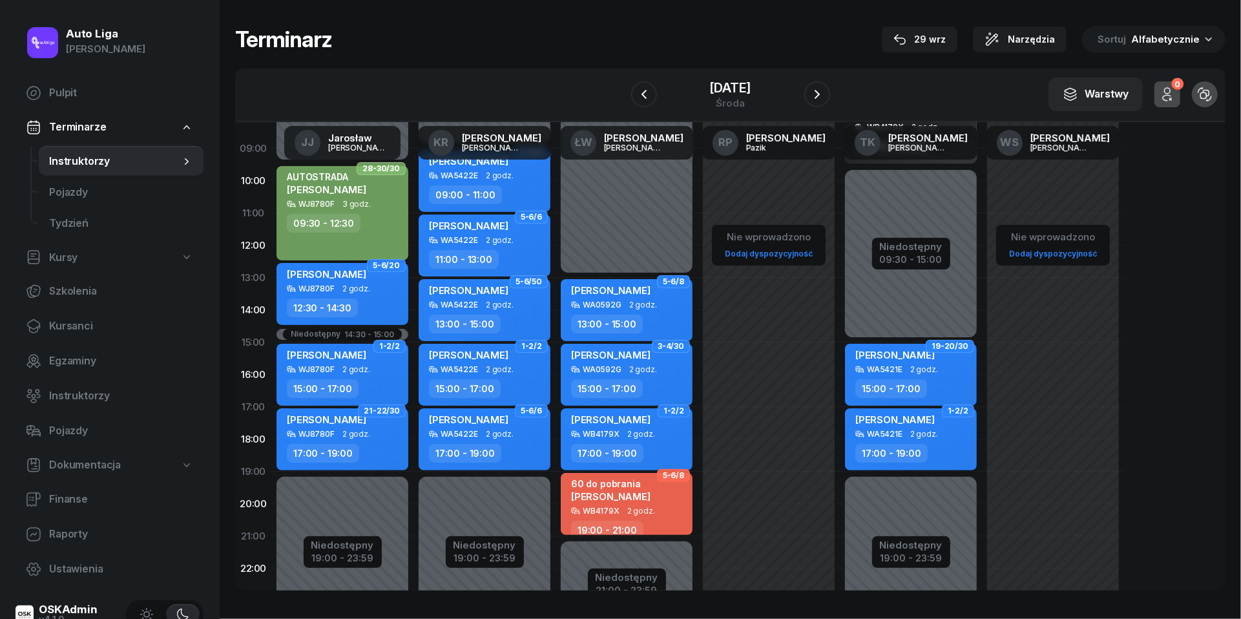
click at [916, 425] on div "[PERSON_NAME]" at bounding box center [912, 422] width 114 height 16
select select "17"
select select "19"
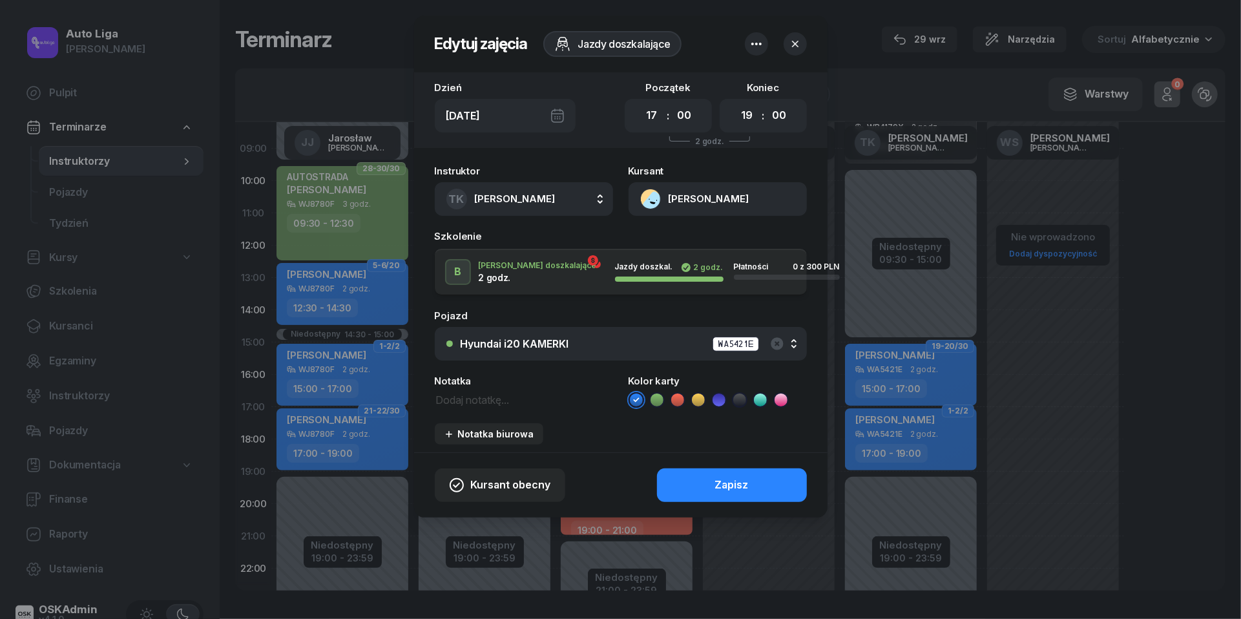
click at [649, 198] on button "[PERSON_NAME]" at bounding box center [718, 199] width 178 height 34
click at [667, 247] on div "Otwórz profil" at bounding box center [671, 243] width 63 height 17
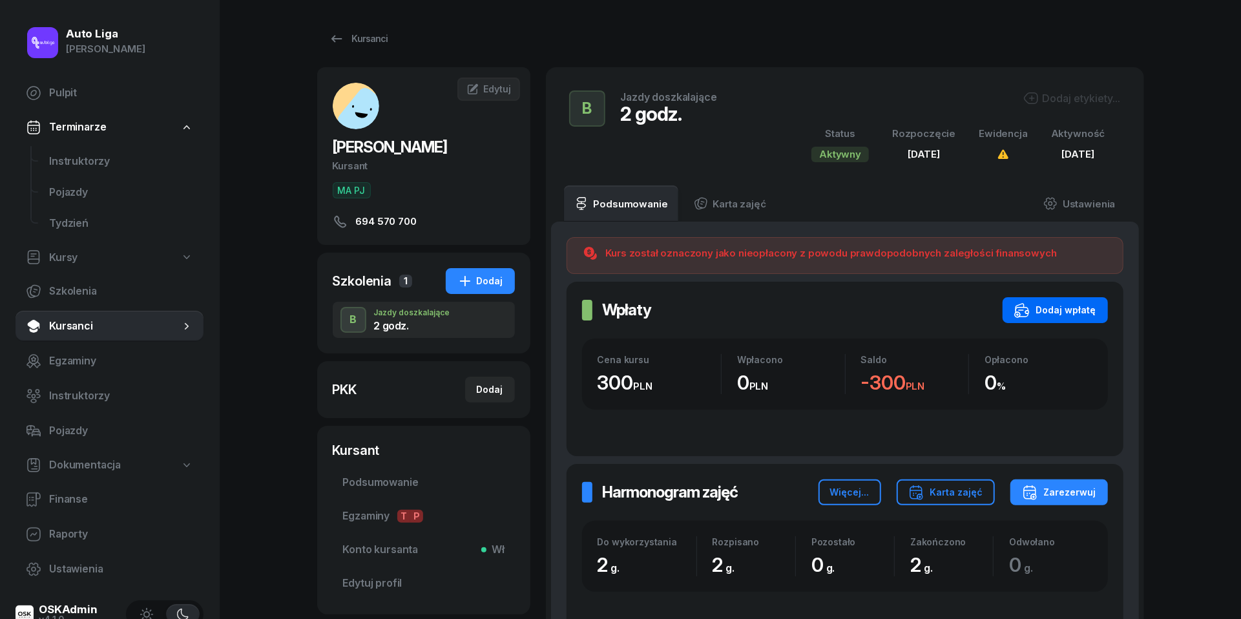
click at [1062, 316] on div "Dodaj wpłatę" at bounding box center [1055, 310] width 82 height 16
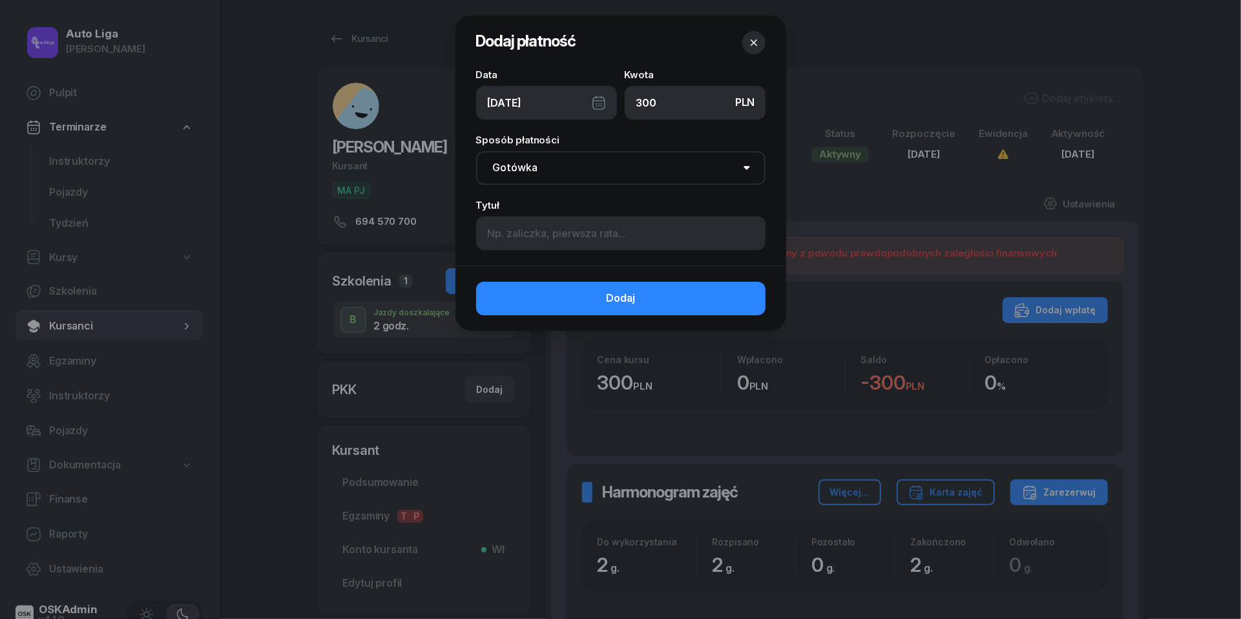
type input "300"
click at [596, 102] on div "[DATE]" at bounding box center [546, 103] width 141 height 34
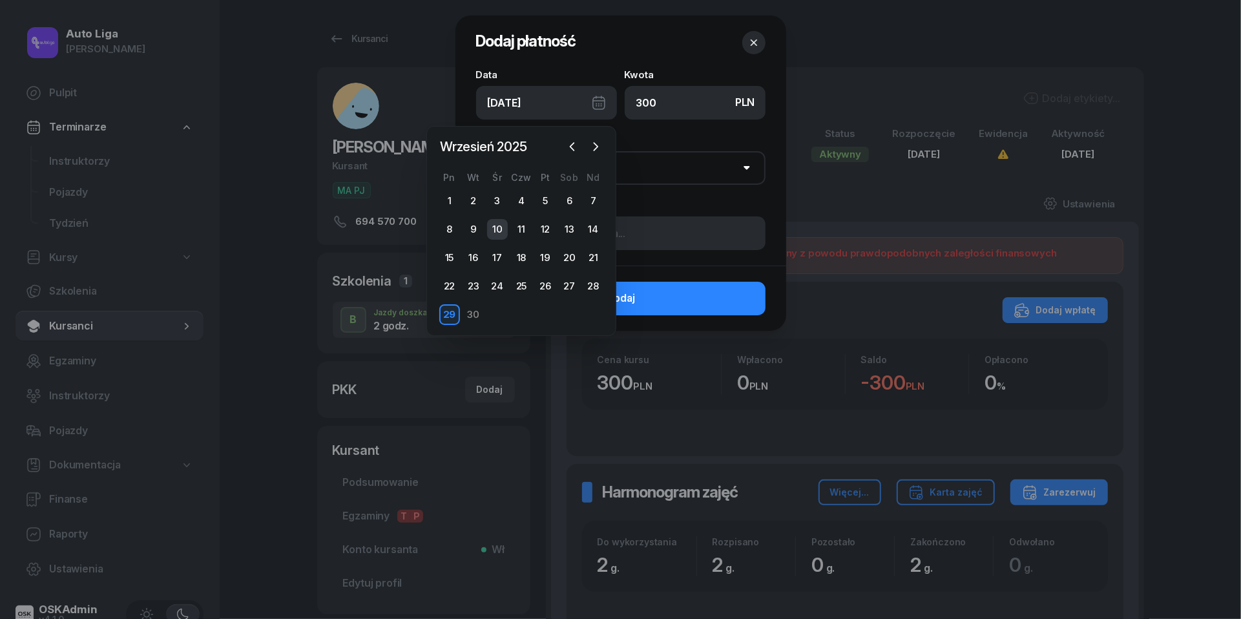
click at [502, 223] on div "10" at bounding box center [497, 229] width 21 height 21
type input "[DATE]"
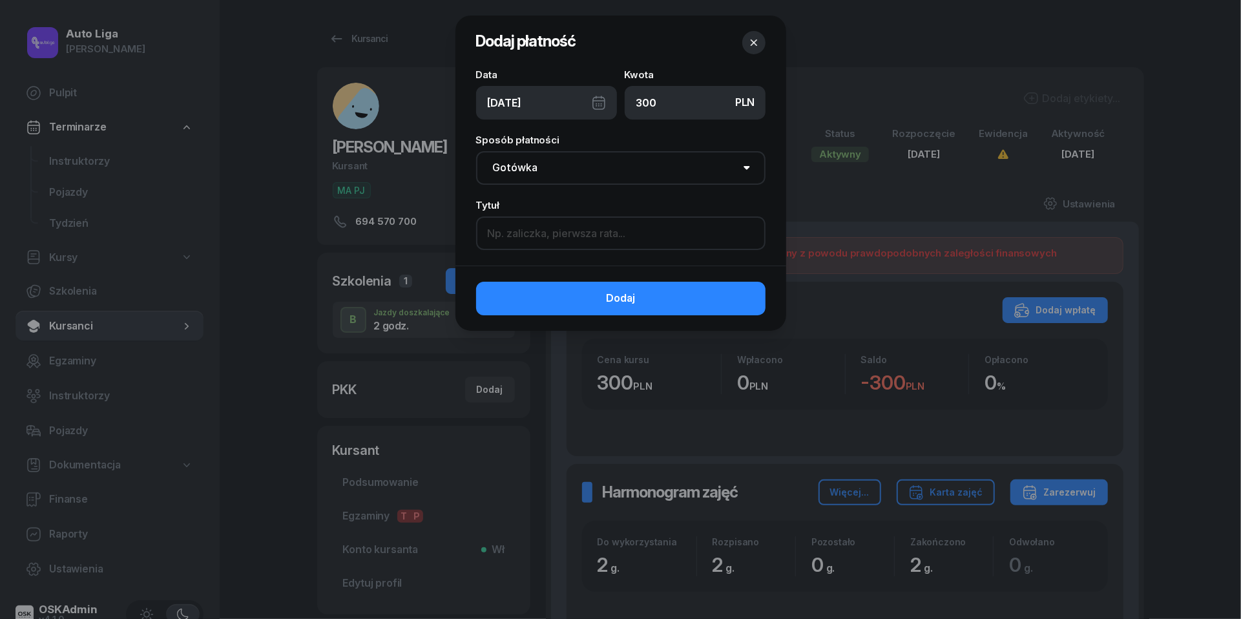
click at [538, 238] on input at bounding box center [620, 233] width 289 height 34
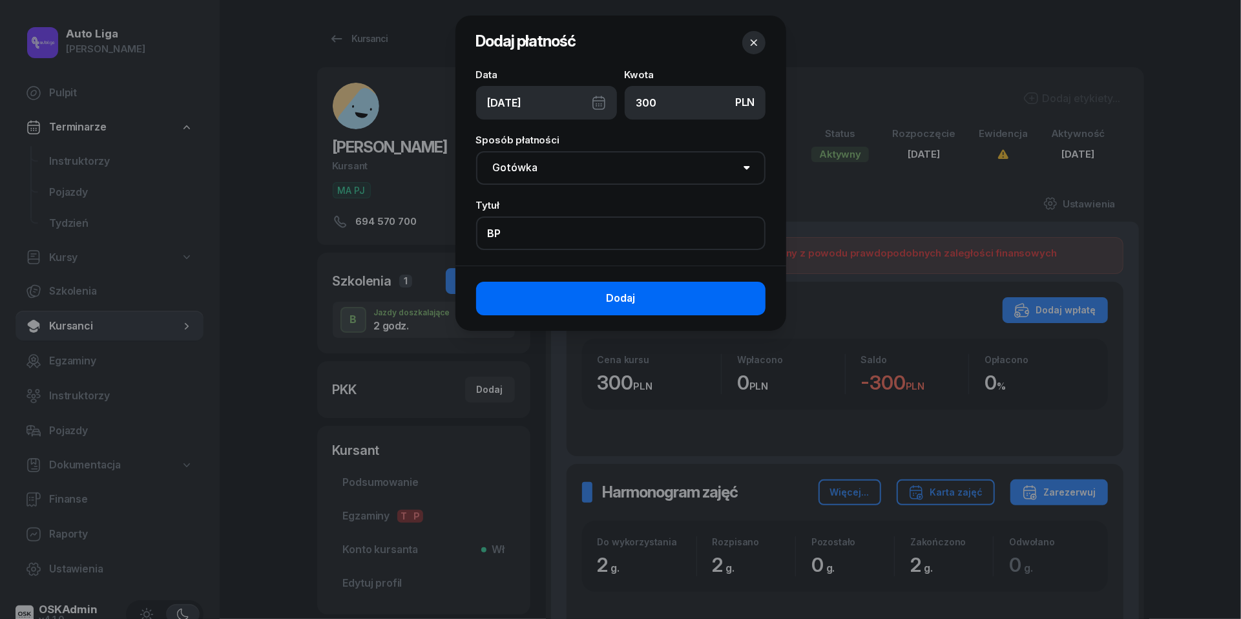
type input "BP"
click at [592, 296] on button "Dodaj" at bounding box center [620, 299] width 289 height 34
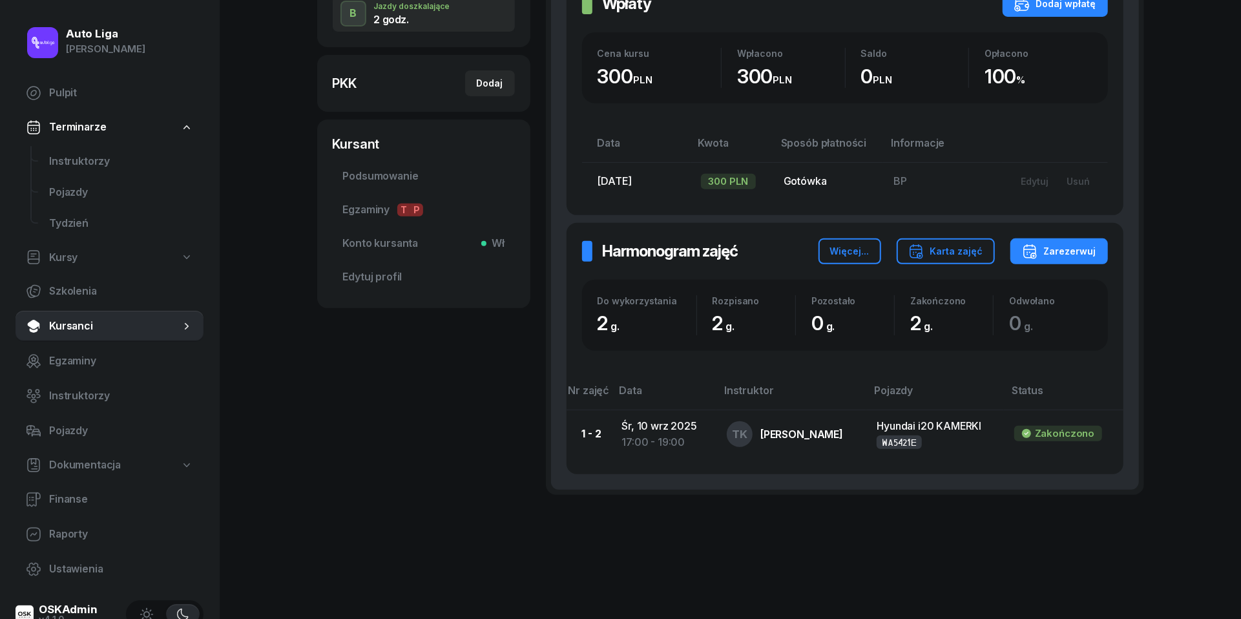
scroll to position [306, 0]
click at [84, 160] on span "Instruktorzy" at bounding box center [121, 161] width 144 height 17
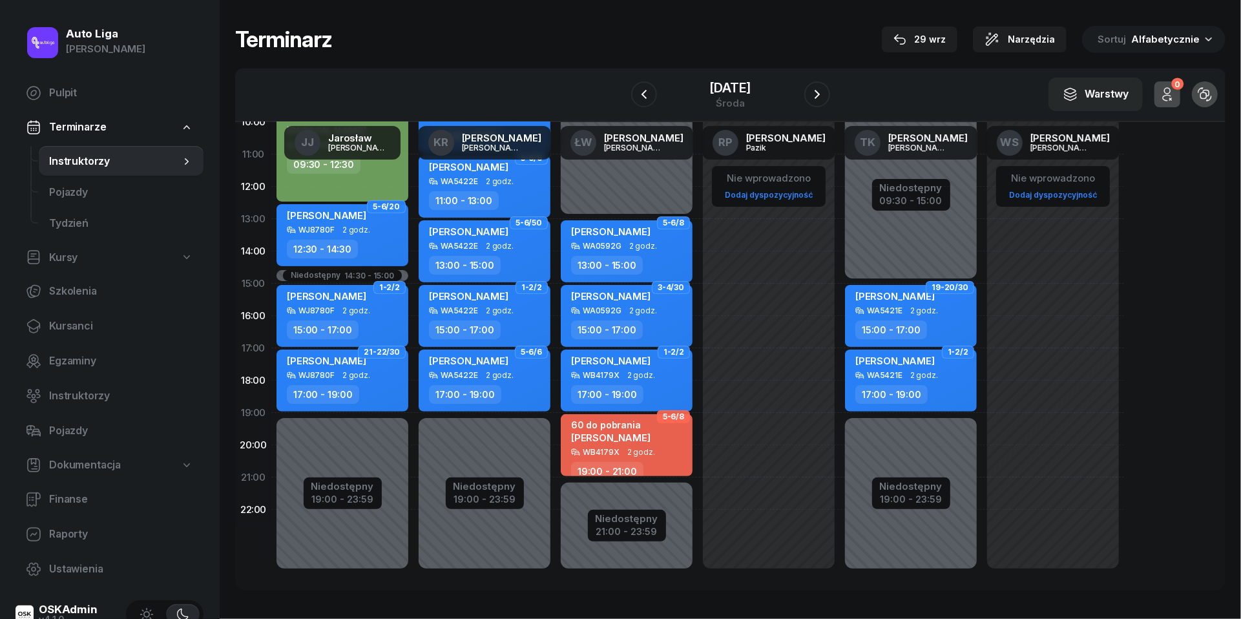
scroll to position [177, 0]
click at [641, 450] on span "2 godz." at bounding box center [641, 452] width 28 height 9
select select "19"
select select "21"
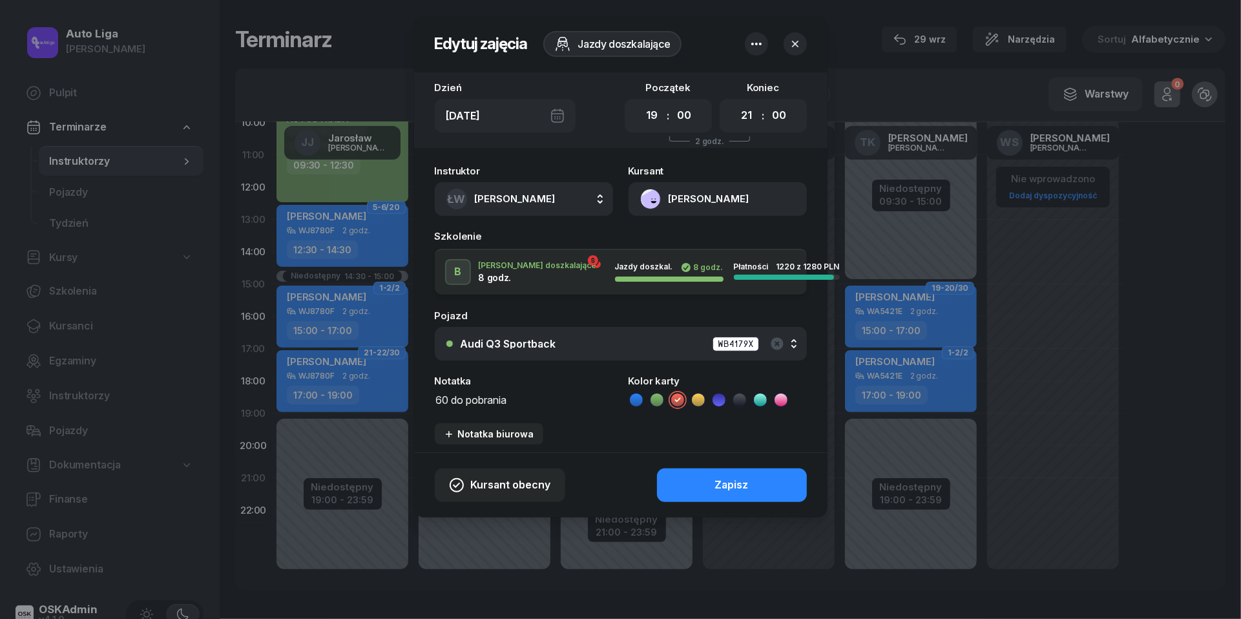
click at [460, 401] on textarea "60 do pobrania" at bounding box center [524, 399] width 178 height 16
click at [639, 401] on icon at bounding box center [636, 399] width 13 height 13
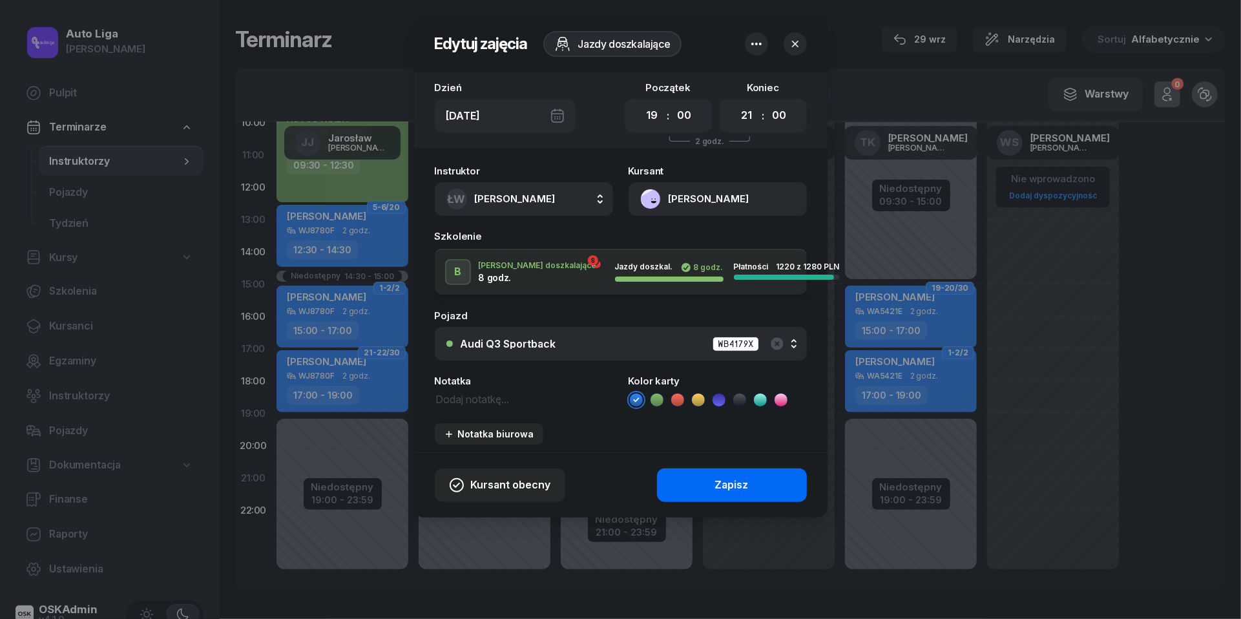
click at [724, 481] on div "Zapisz" at bounding box center [732, 485] width 34 height 17
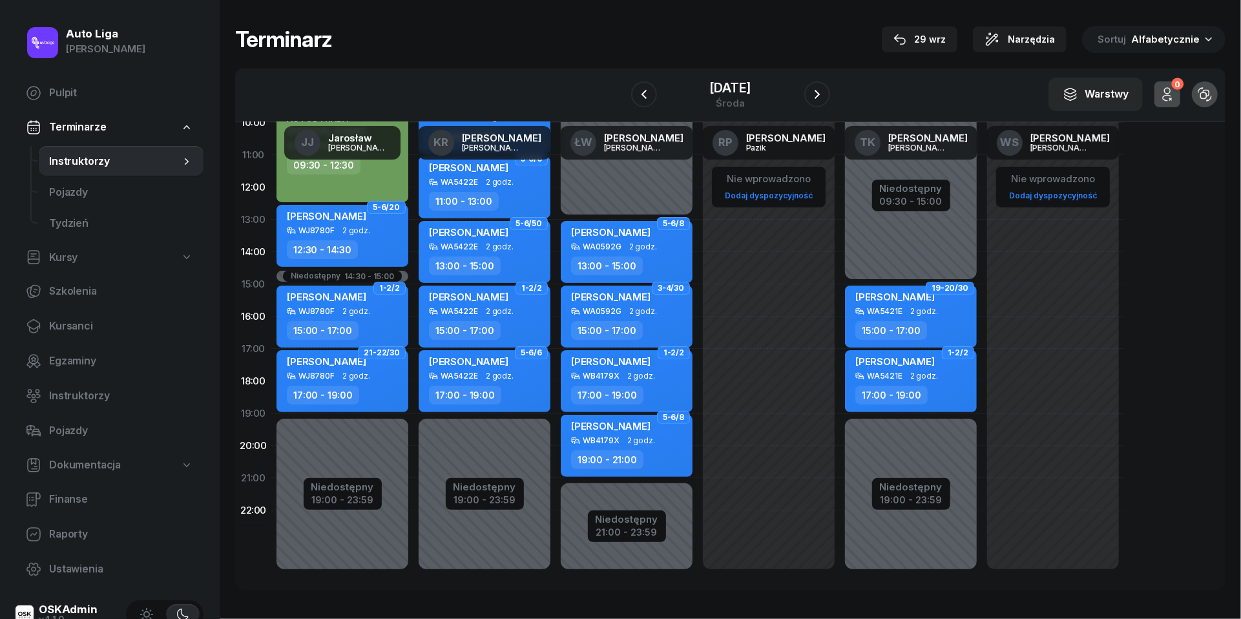
click at [605, 443] on div "WB4179X" at bounding box center [601, 440] width 37 height 8
select select "19"
select select "21"
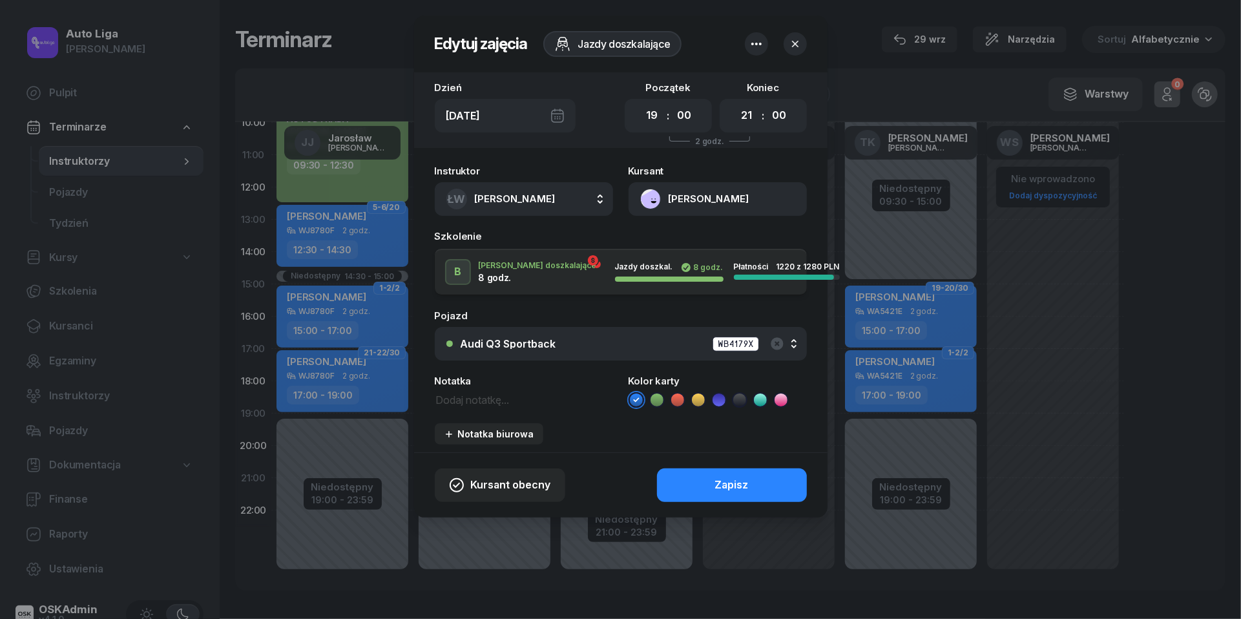
click at [649, 197] on button "[PERSON_NAME]" at bounding box center [718, 199] width 178 height 34
click at [659, 246] on div "Otwórz profil" at bounding box center [671, 243] width 63 height 17
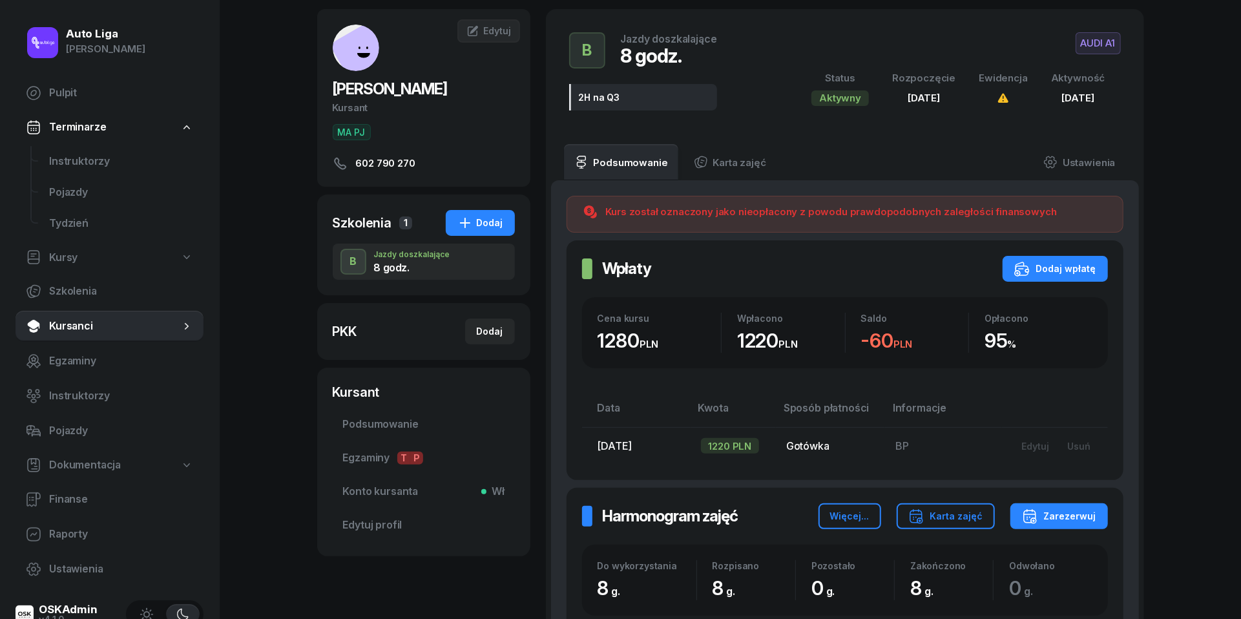
scroll to position [65, 0]
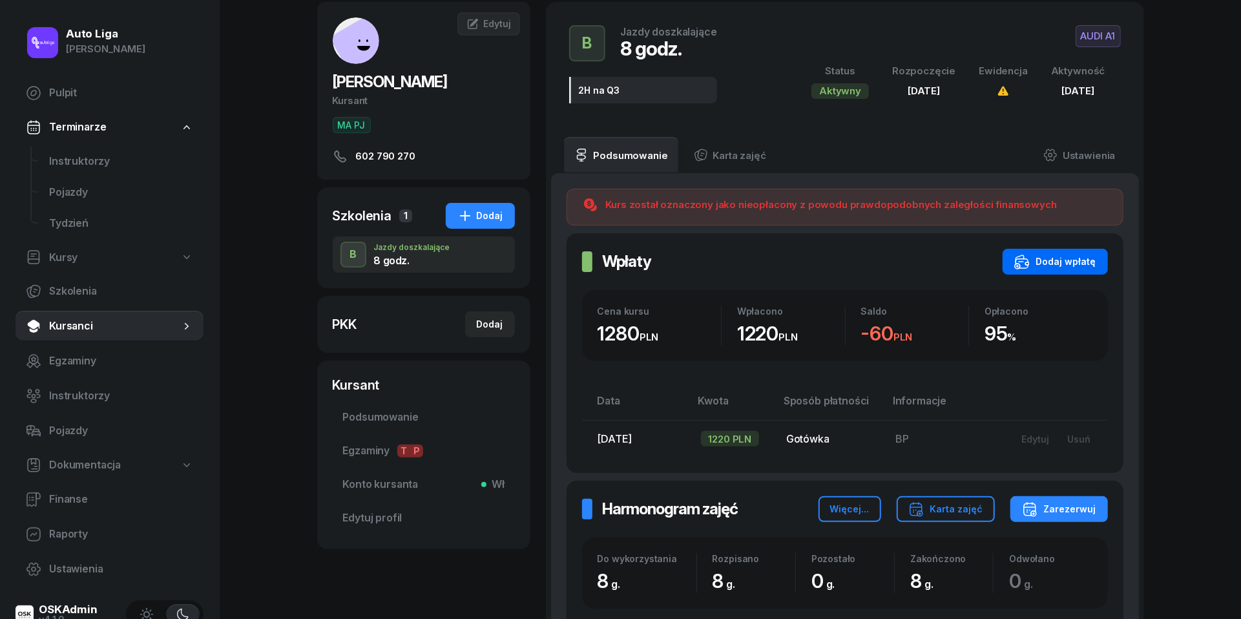
click at [1056, 269] on button "Dodaj wpłatę" at bounding box center [1055, 262] width 105 height 26
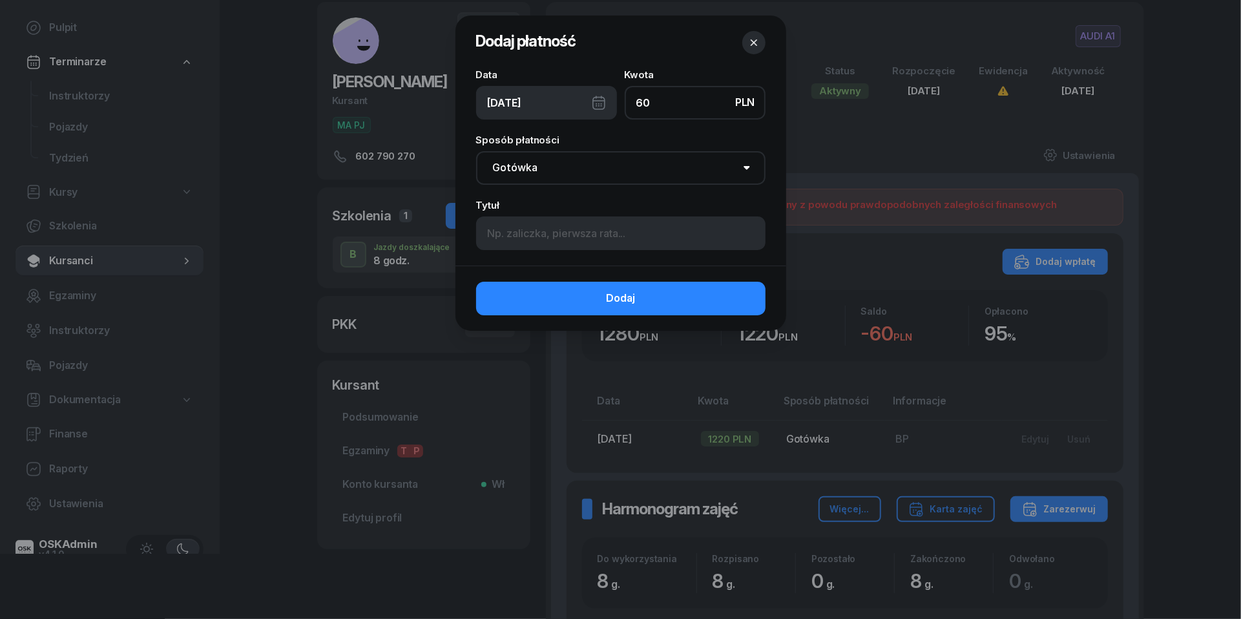
type input "60"
click at [596, 96] on div "[DATE]" at bounding box center [546, 103] width 141 height 34
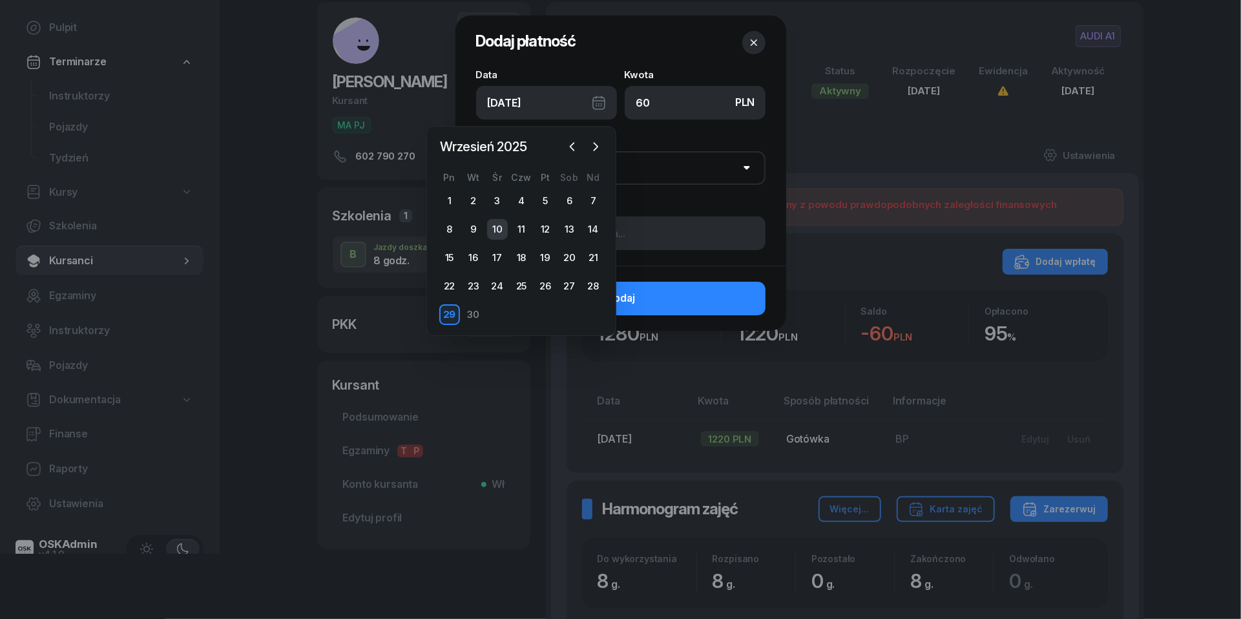
click at [499, 229] on div "10" at bounding box center [497, 229] width 21 height 21
type input "[DATE]"
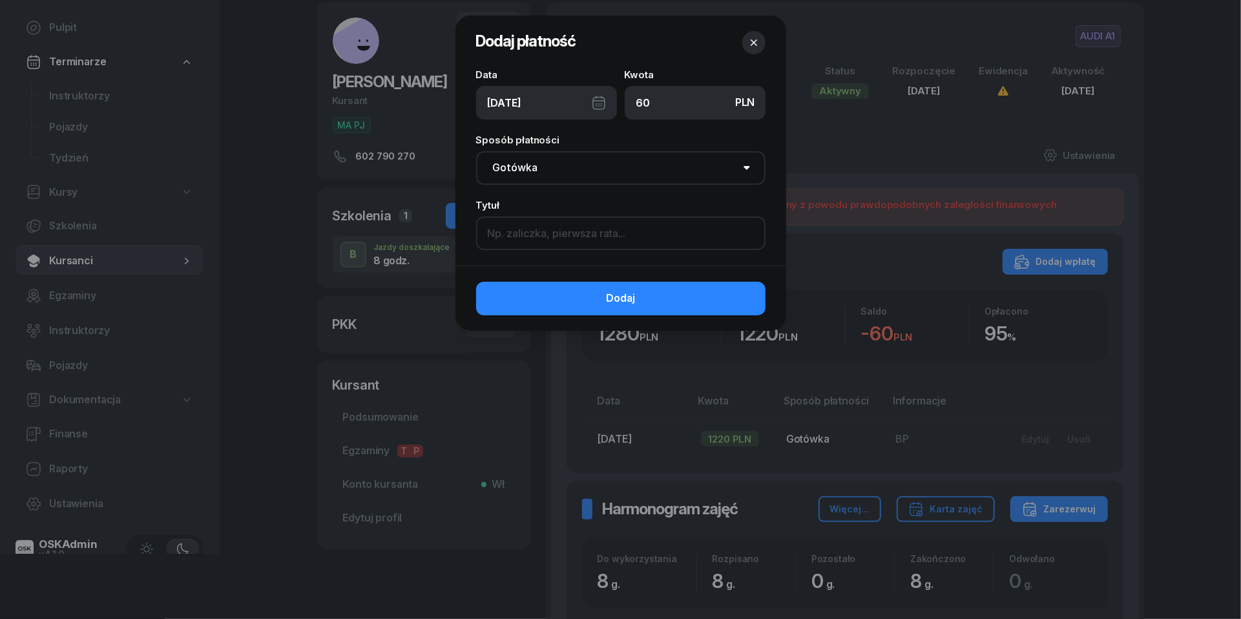
click at [549, 232] on input at bounding box center [620, 233] width 289 height 34
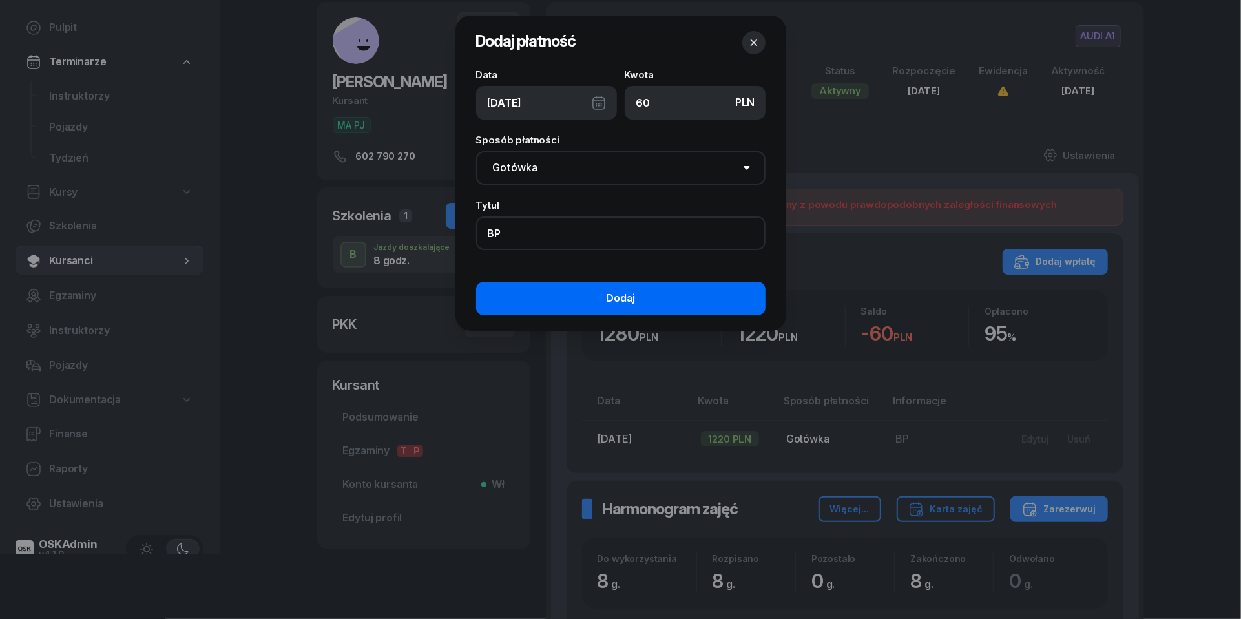
type input "BP"
click at [605, 293] on button "Dodaj" at bounding box center [620, 299] width 289 height 34
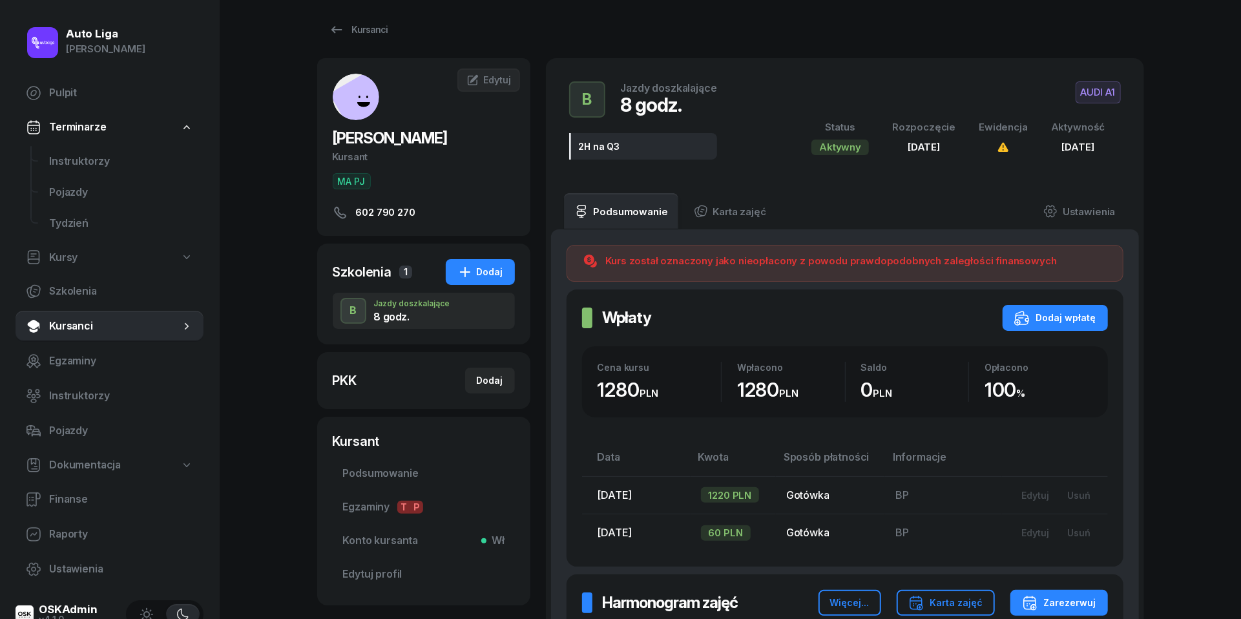
scroll to position [12, 0]
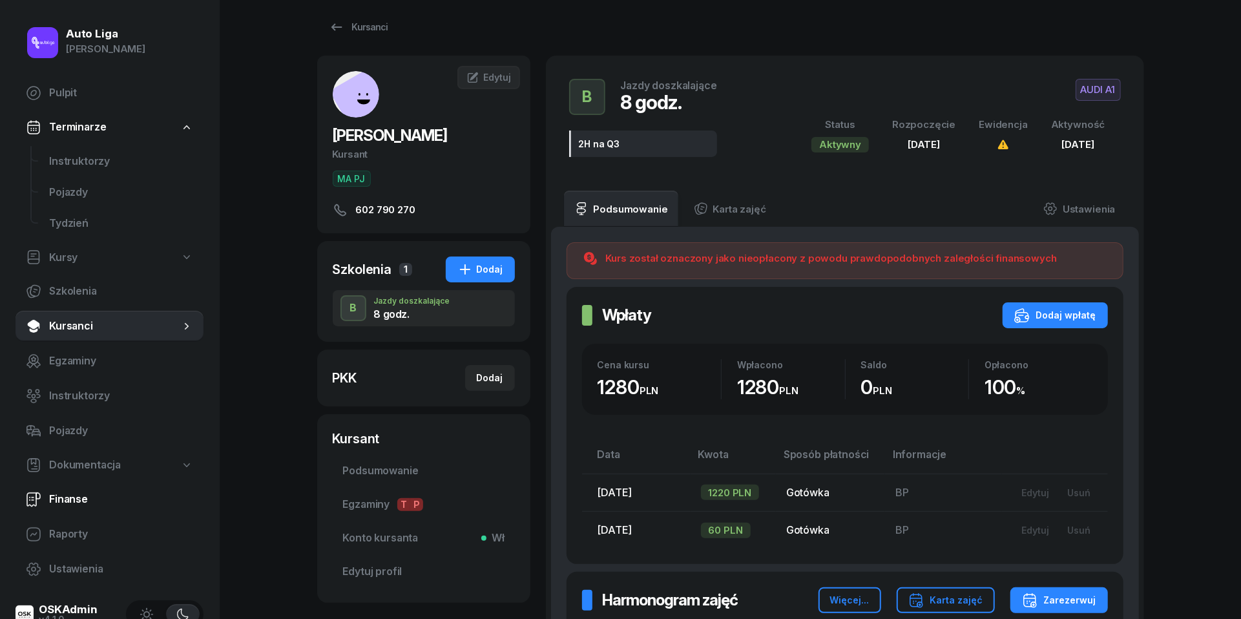
click at [54, 491] on span "Finanse" at bounding box center [121, 499] width 144 height 17
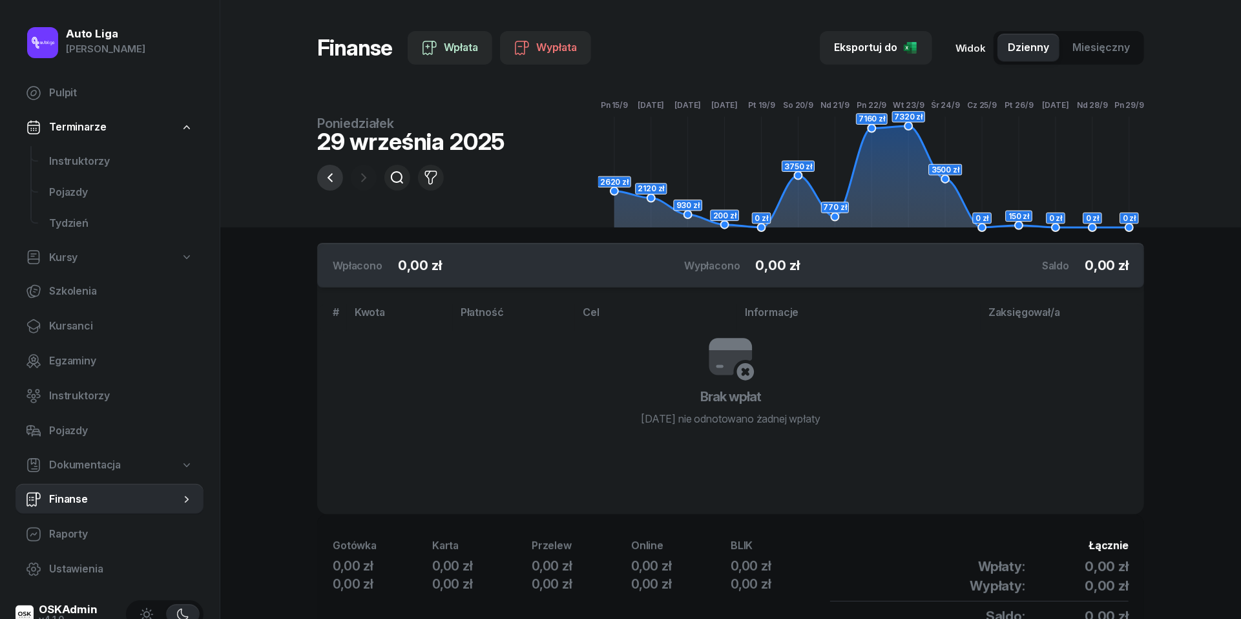
click at [335, 179] on icon "button" at bounding box center [330, 178] width 16 height 16
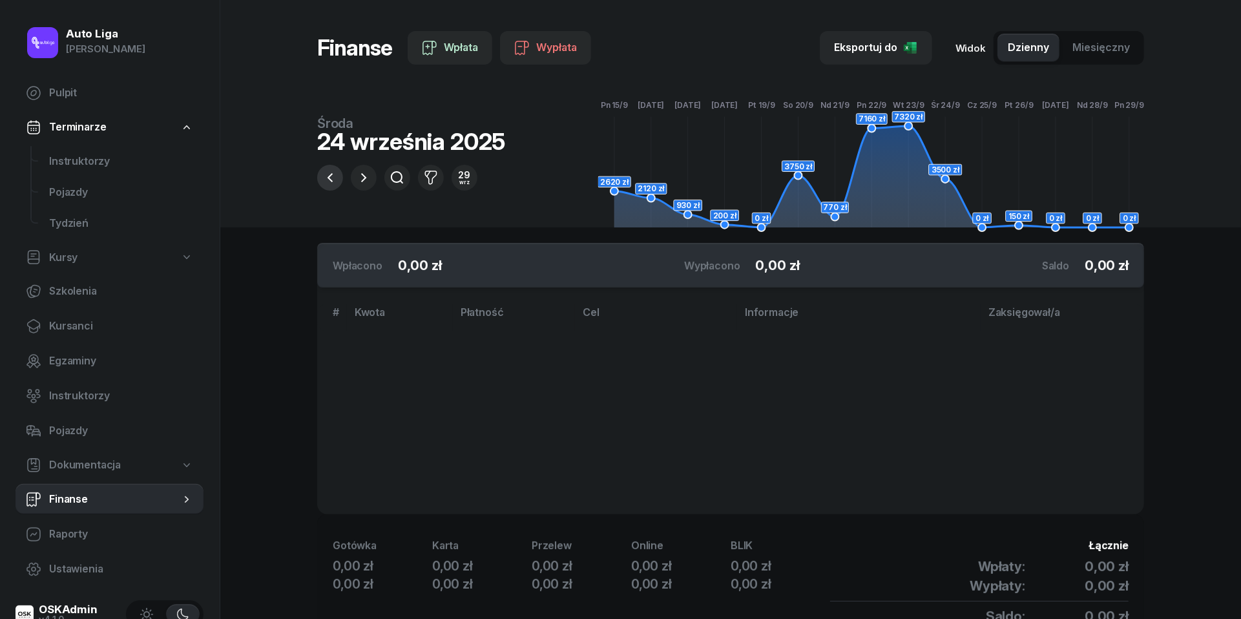
click at [335, 179] on icon "button" at bounding box center [330, 178] width 16 height 16
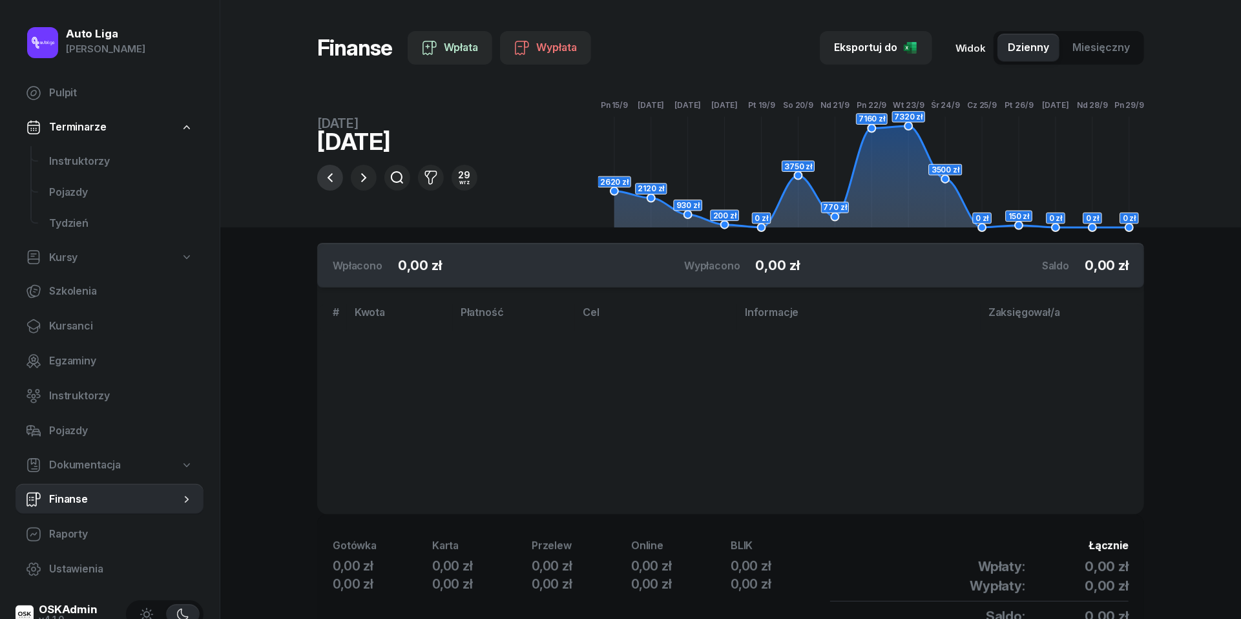
click at [335, 179] on icon "button" at bounding box center [330, 178] width 16 height 16
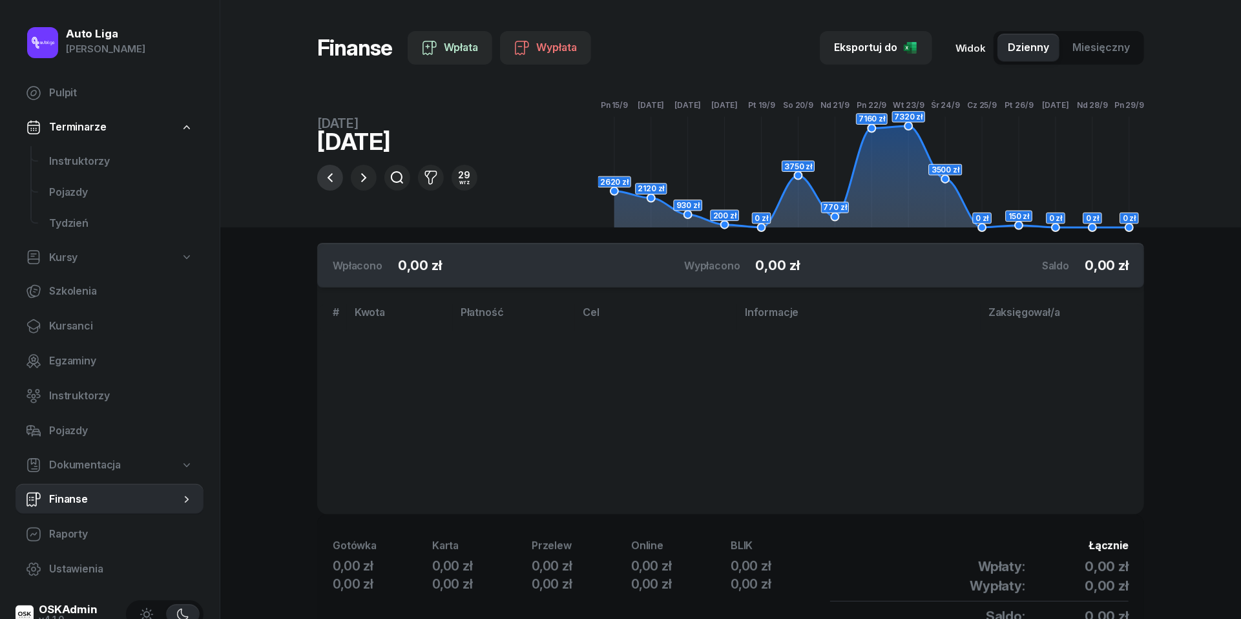
click at [335, 179] on icon "button" at bounding box center [330, 178] width 16 height 16
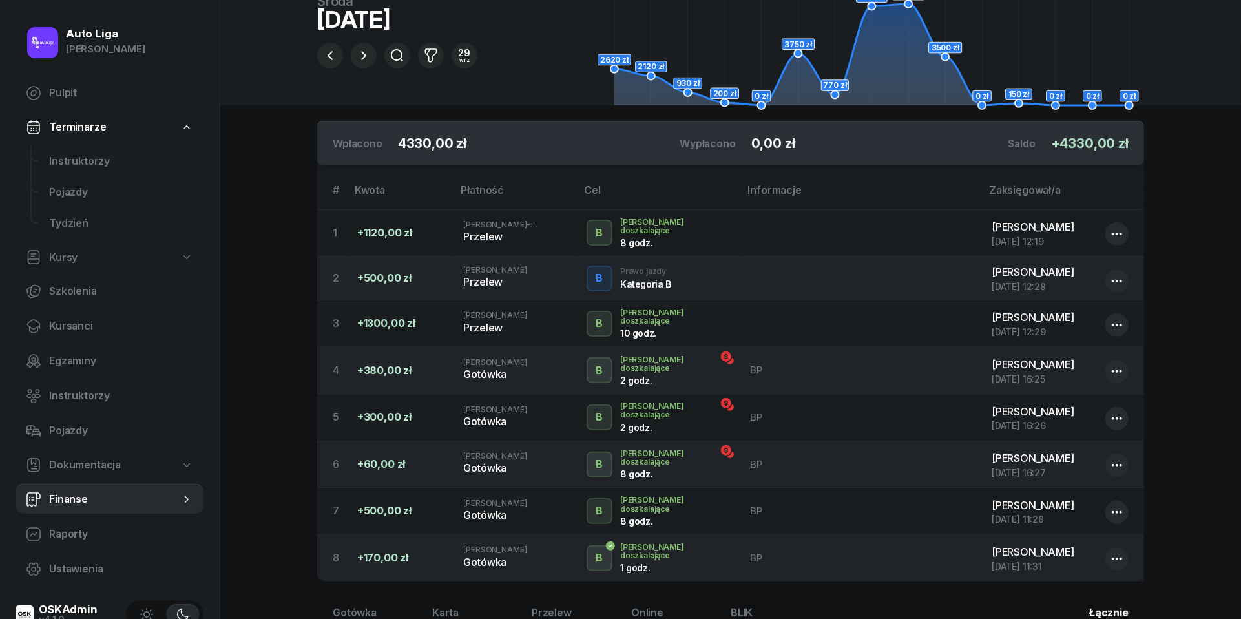
scroll to position [172, 0]
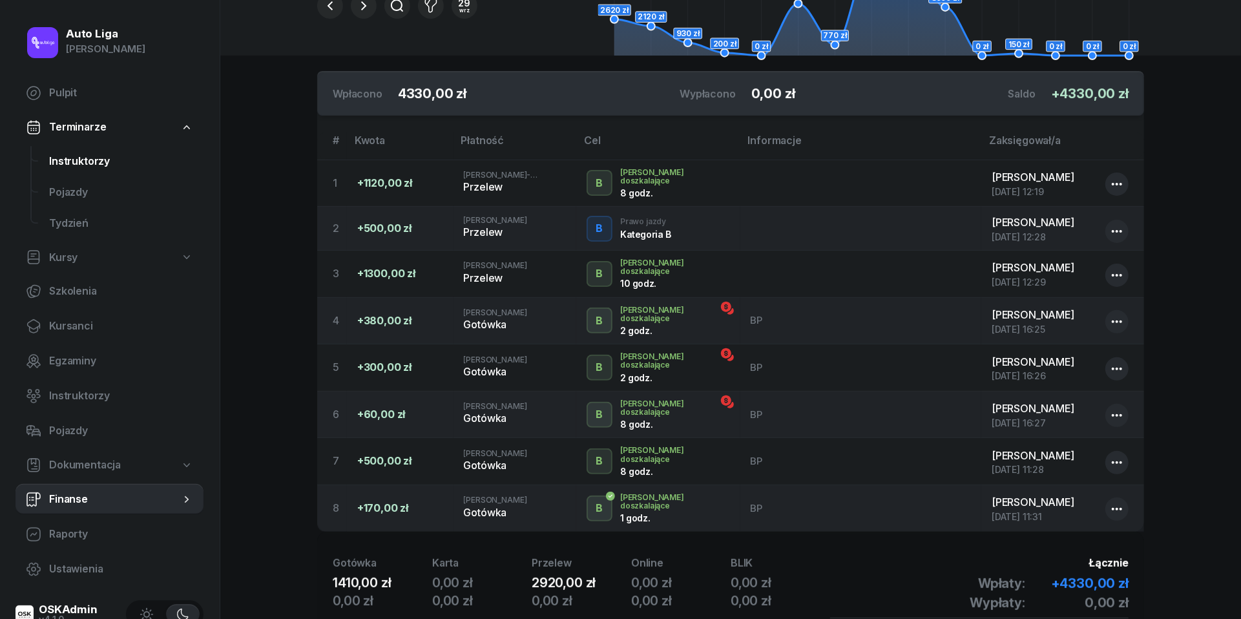
click at [68, 164] on span "Instruktorzy" at bounding box center [121, 161] width 144 height 17
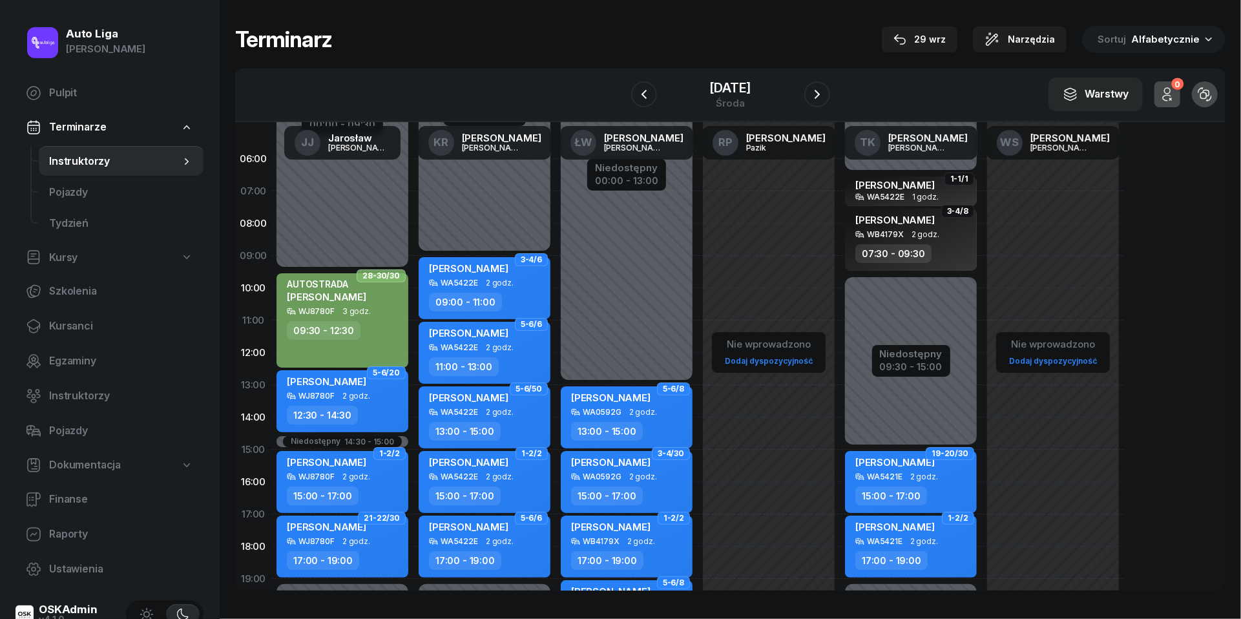
scroll to position [9, 0]
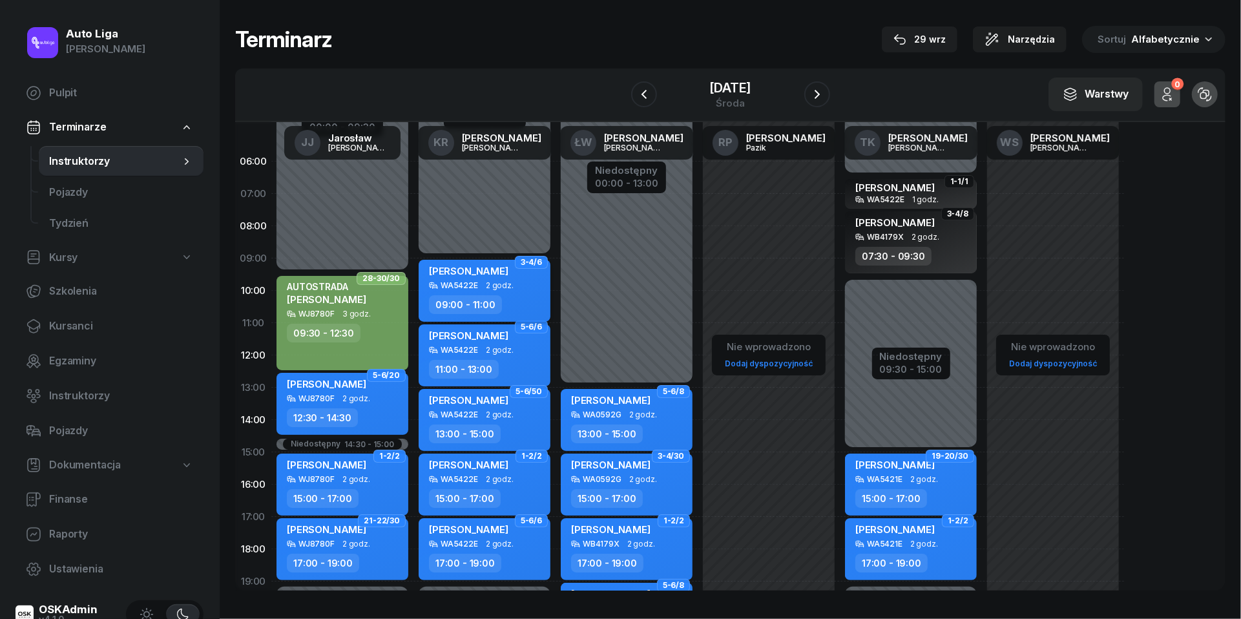
click at [502, 287] on span "2 godz." at bounding box center [500, 285] width 28 height 9
select select "09"
select select "11"
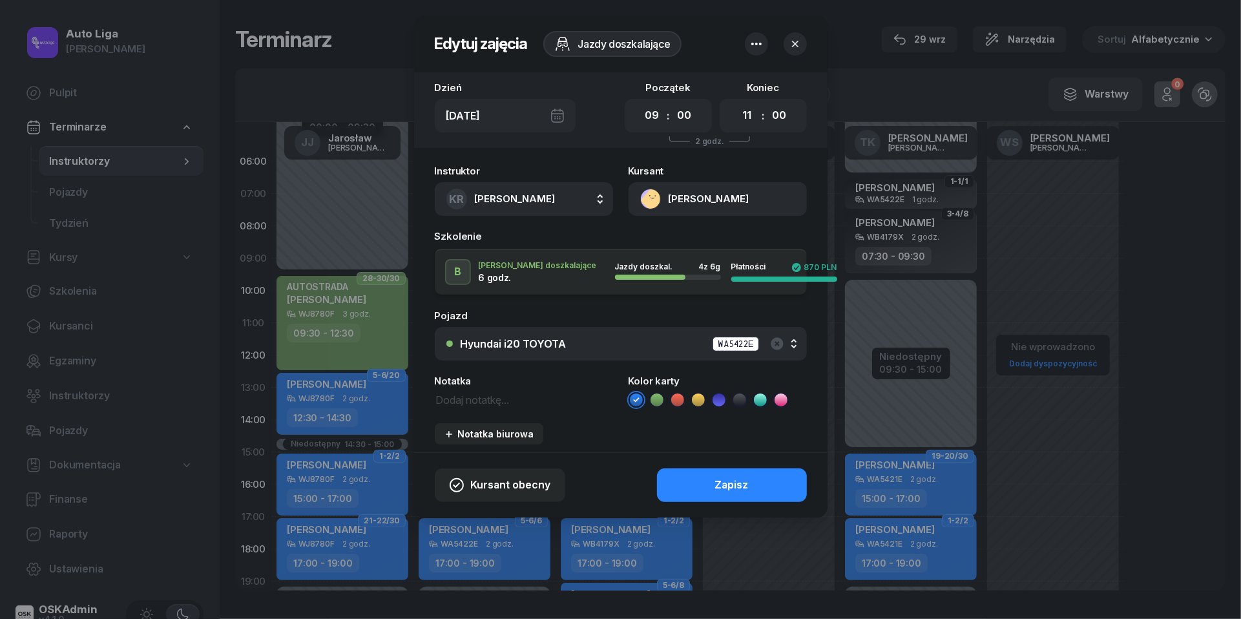
click at [800, 39] on icon "button" at bounding box center [795, 43] width 13 height 13
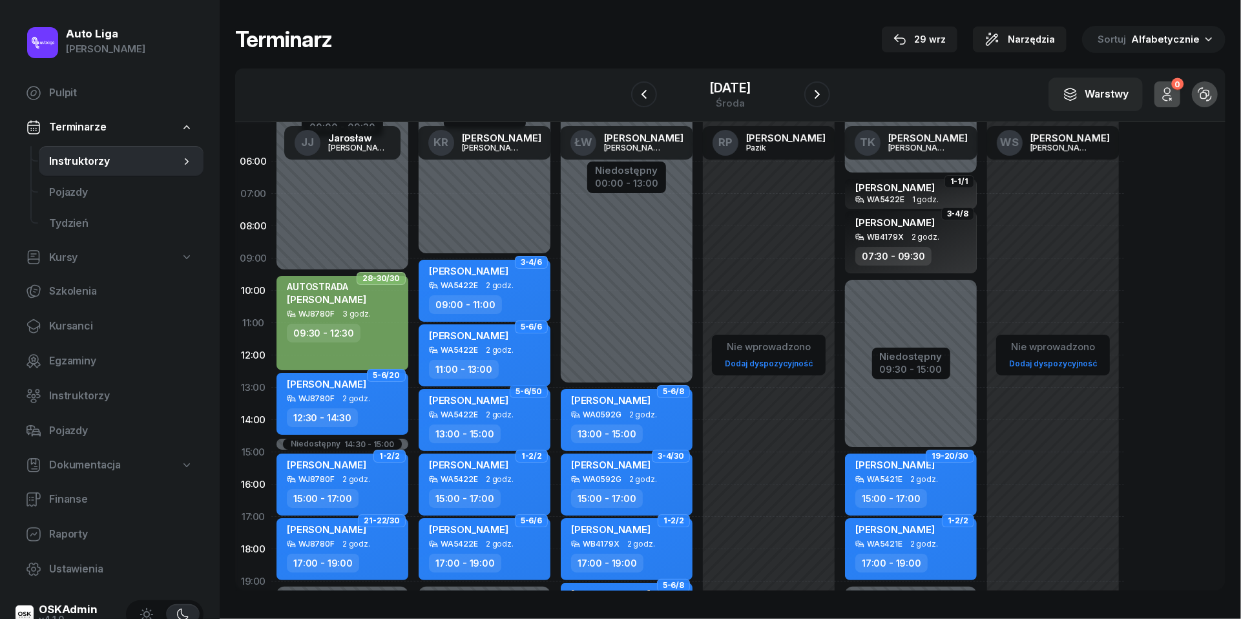
click at [505, 339] on div "[PERSON_NAME]" at bounding box center [468, 338] width 79 height 16
select select "11"
select select "13"
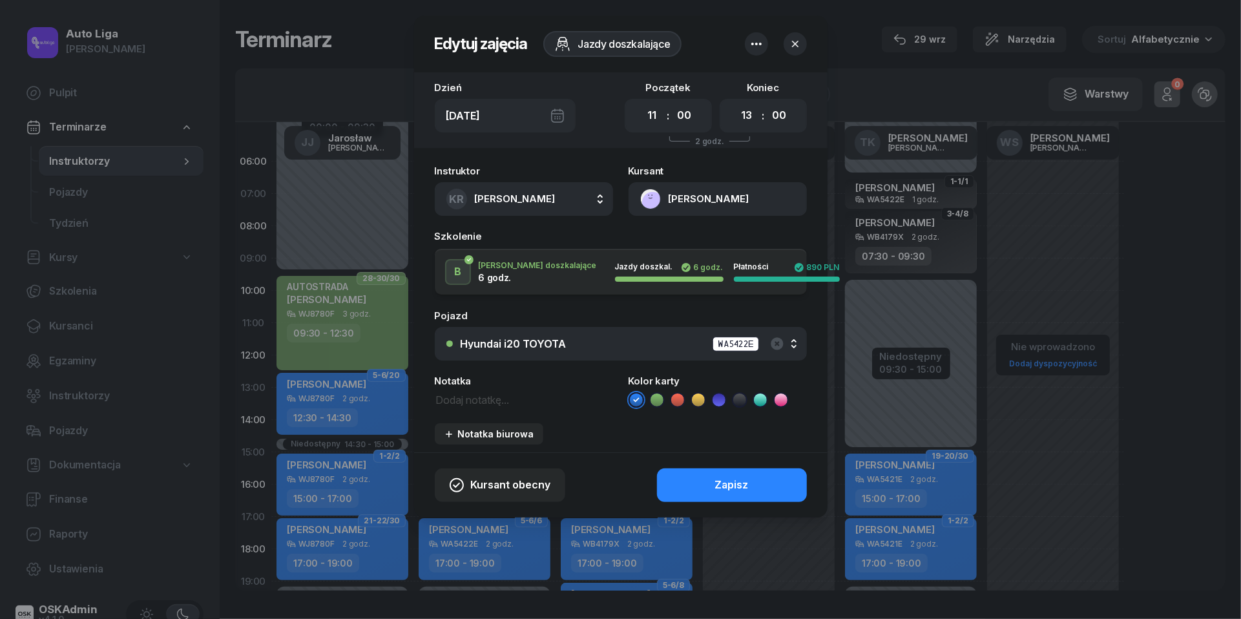
click at [647, 200] on button "[PERSON_NAME]" at bounding box center [718, 199] width 178 height 34
click at [663, 236] on div "Otwórz profil" at bounding box center [671, 243] width 63 height 17
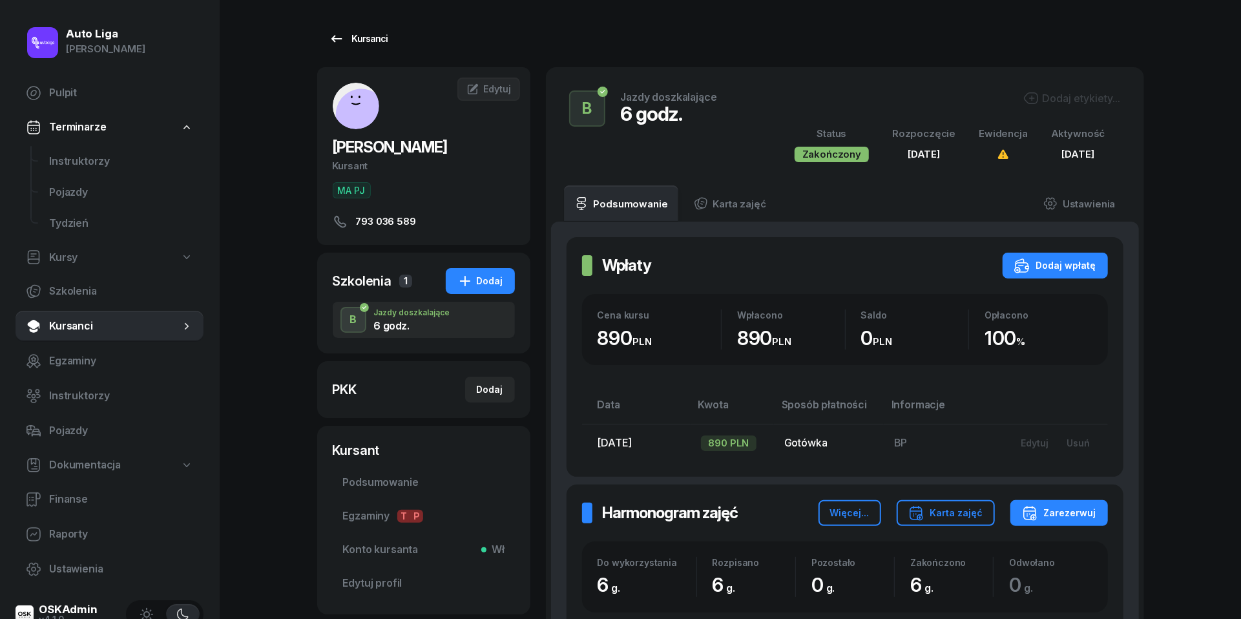
click at [342, 32] on icon at bounding box center [337, 39] width 16 height 16
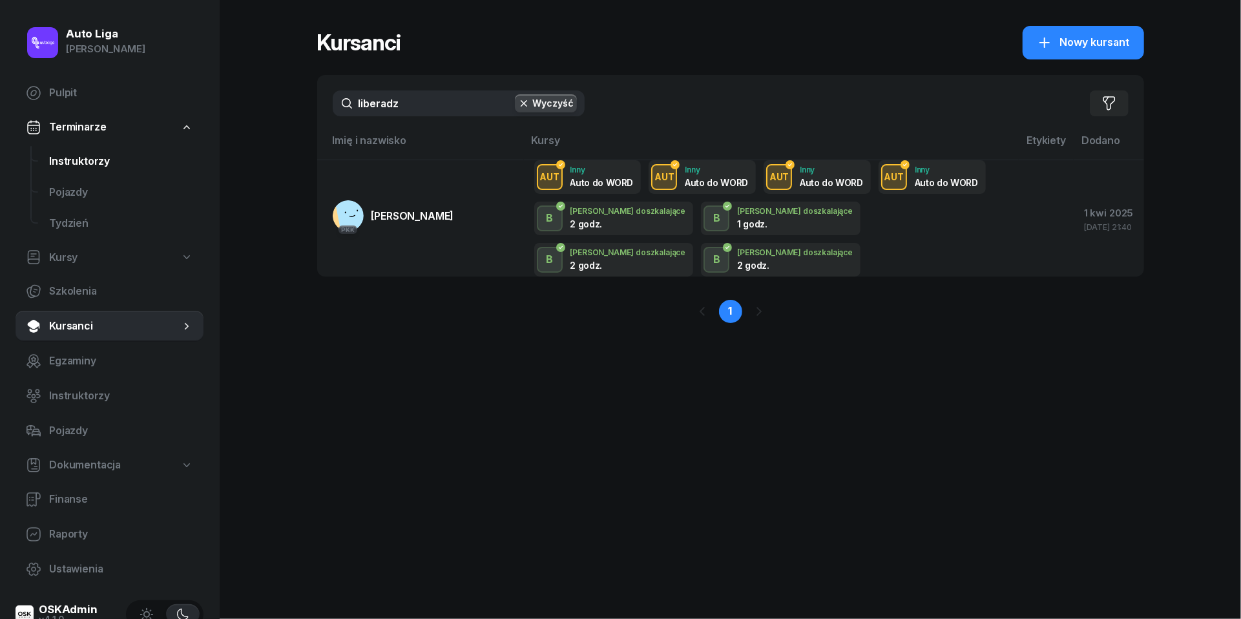
click at [90, 161] on span "Instruktorzy" at bounding box center [121, 161] width 144 height 17
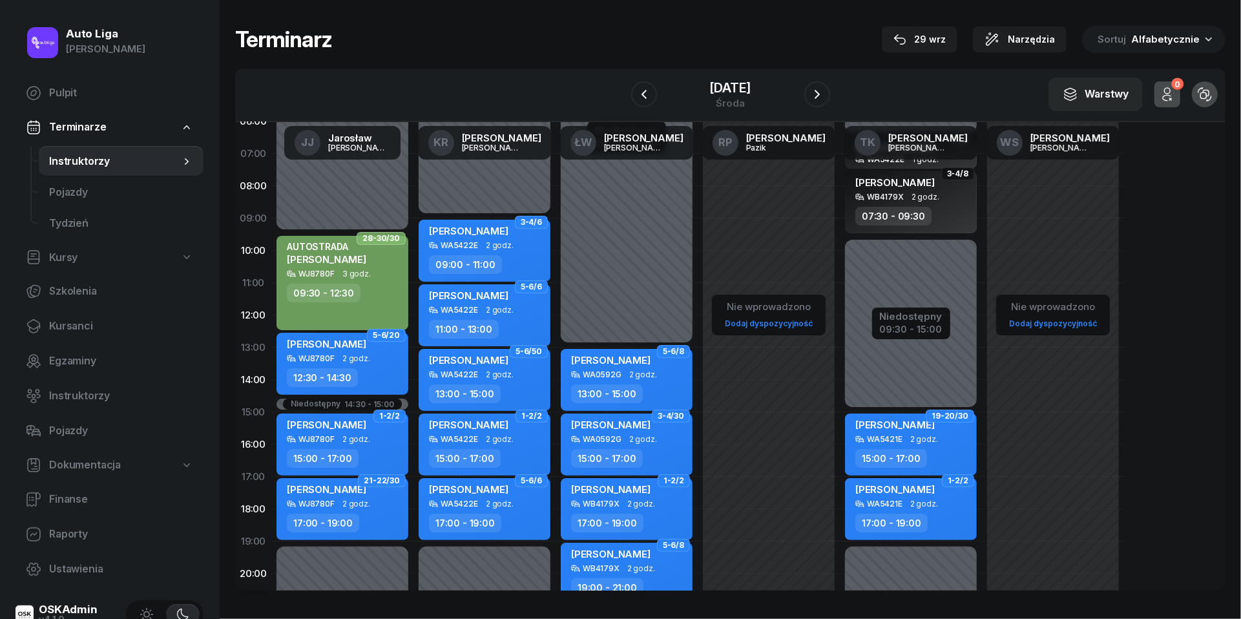
scroll to position [59, 0]
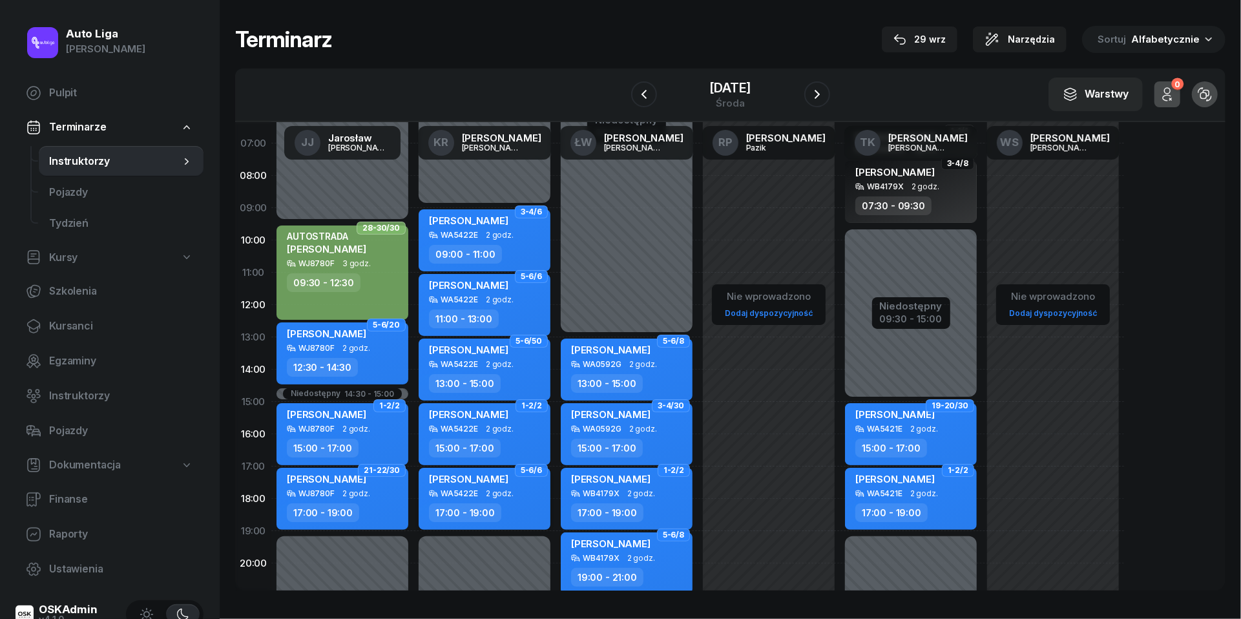
click at [484, 488] on div "[PERSON_NAME] WA5422E 2 godz. 17:00 - 19:00" at bounding box center [485, 499] width 132 height 62
select select "17"
select select "19"
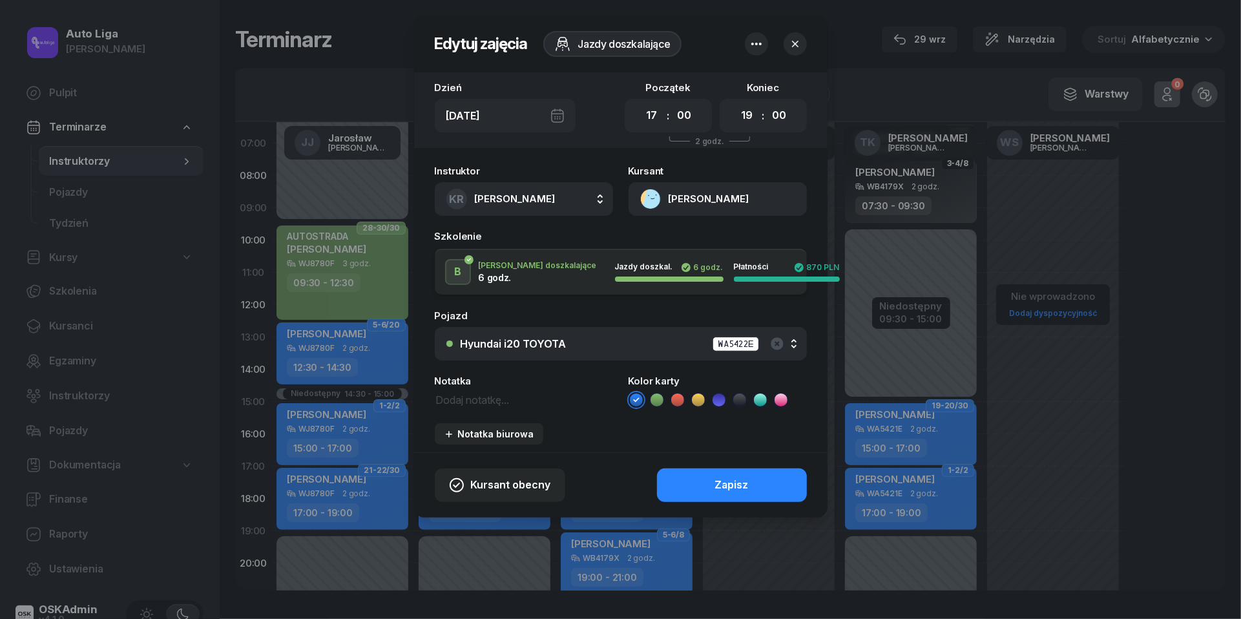
click at [651, 190] on button "[PERSON_NAME]" at bounding box center [718, 199] width 178 height 34
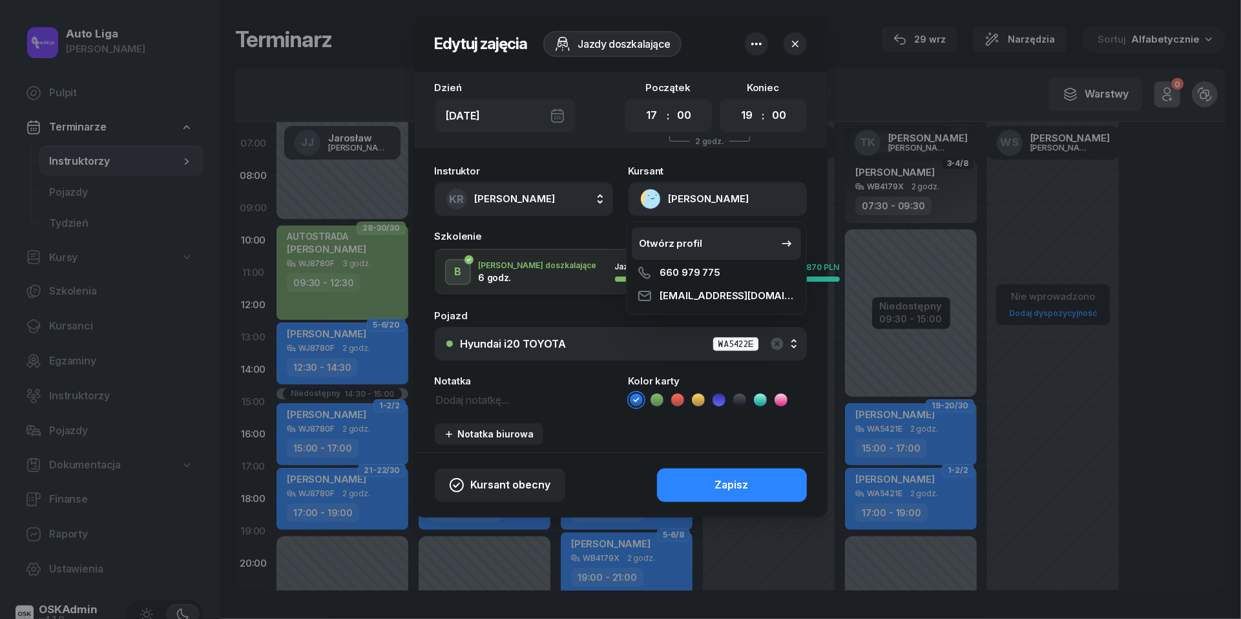
click at [662, 238] on div "Otwórz profil" at bounding box center [671, 243] width 63 height 17
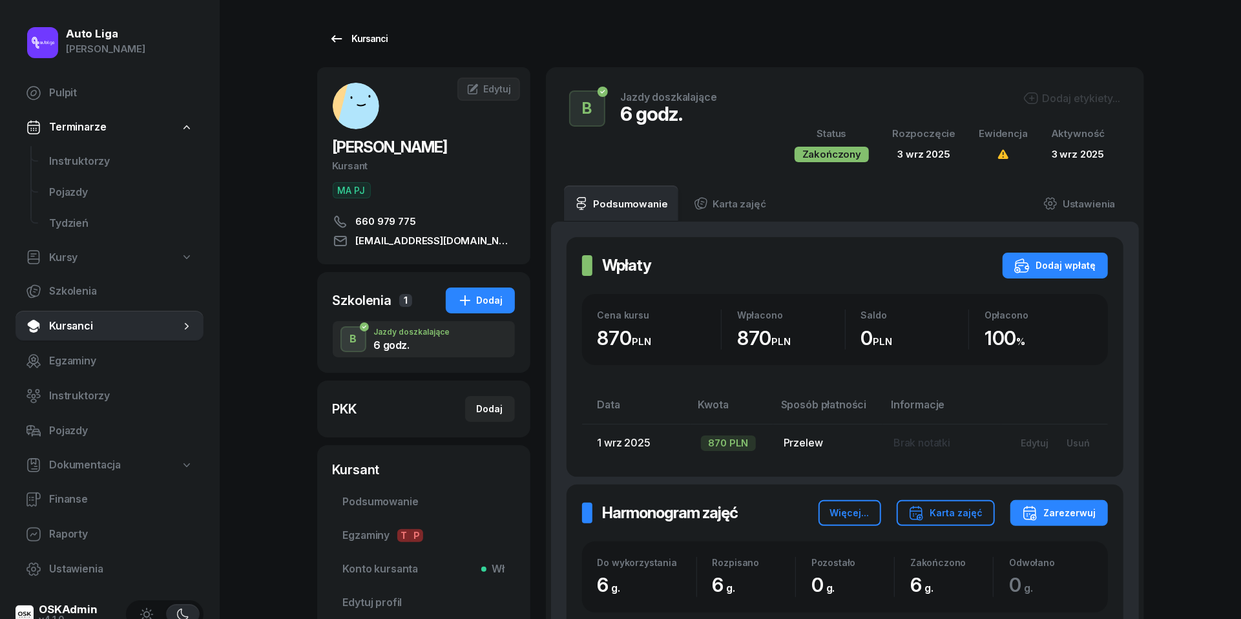
click at [342, 41] on icon at bounding box center [337, 39] width 16 height 16
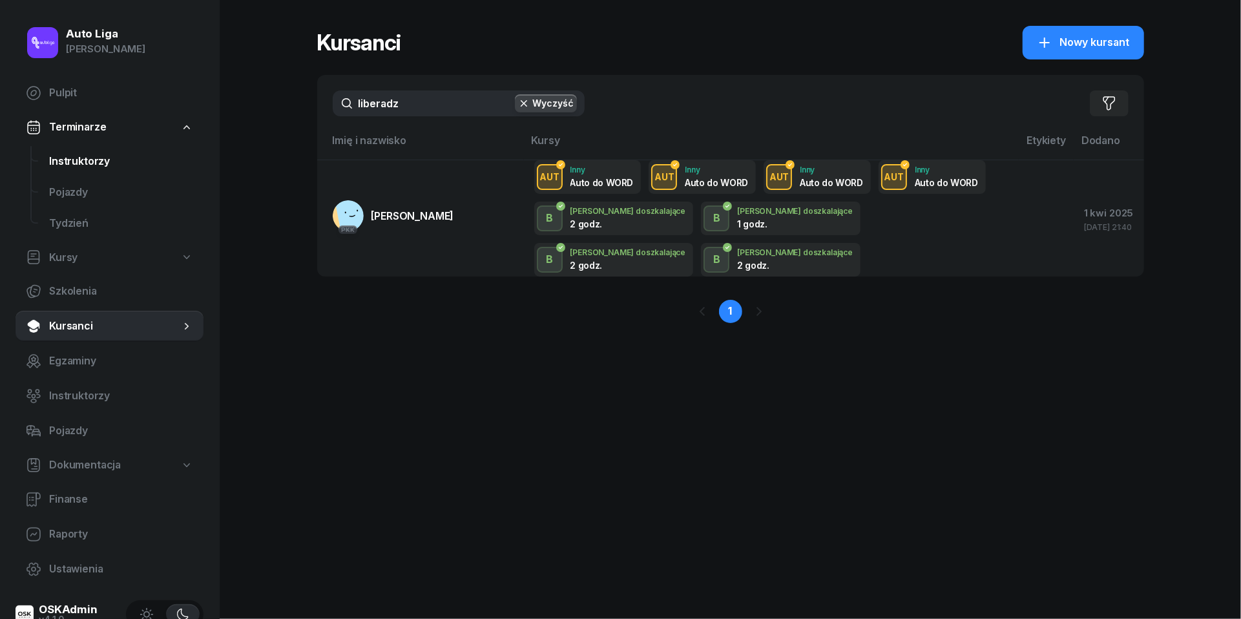
click at [52, 158] on span "Instruktorzy" at bounding box center [121, 161] width 144 height 17
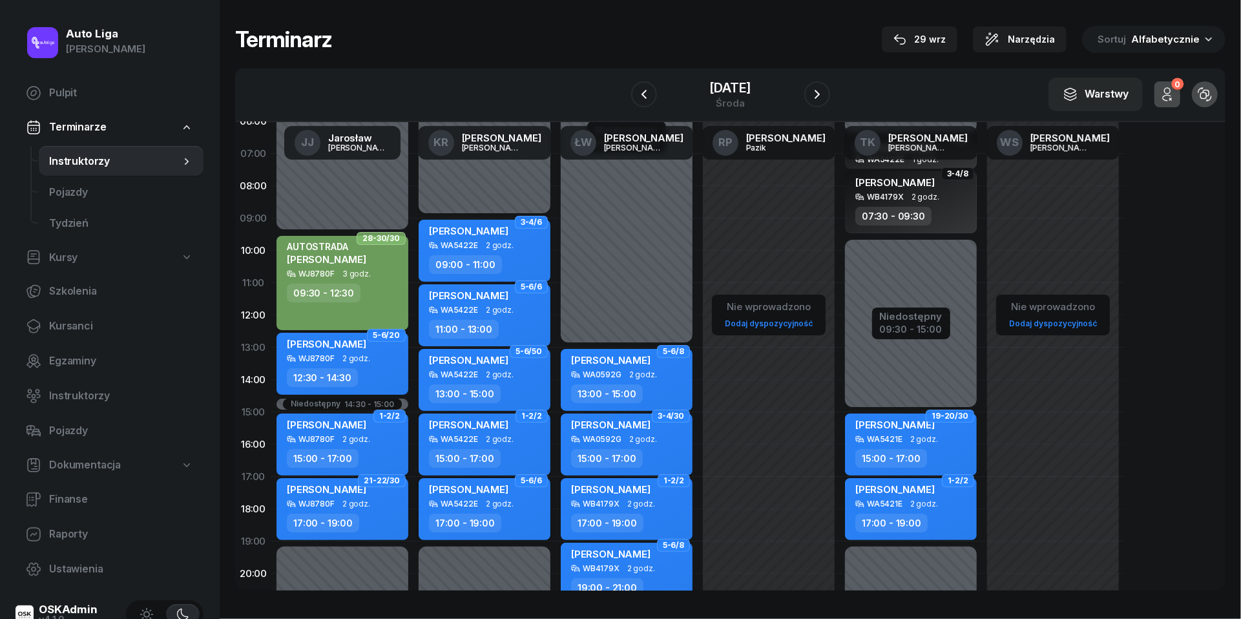
scroll to position [57, 0]
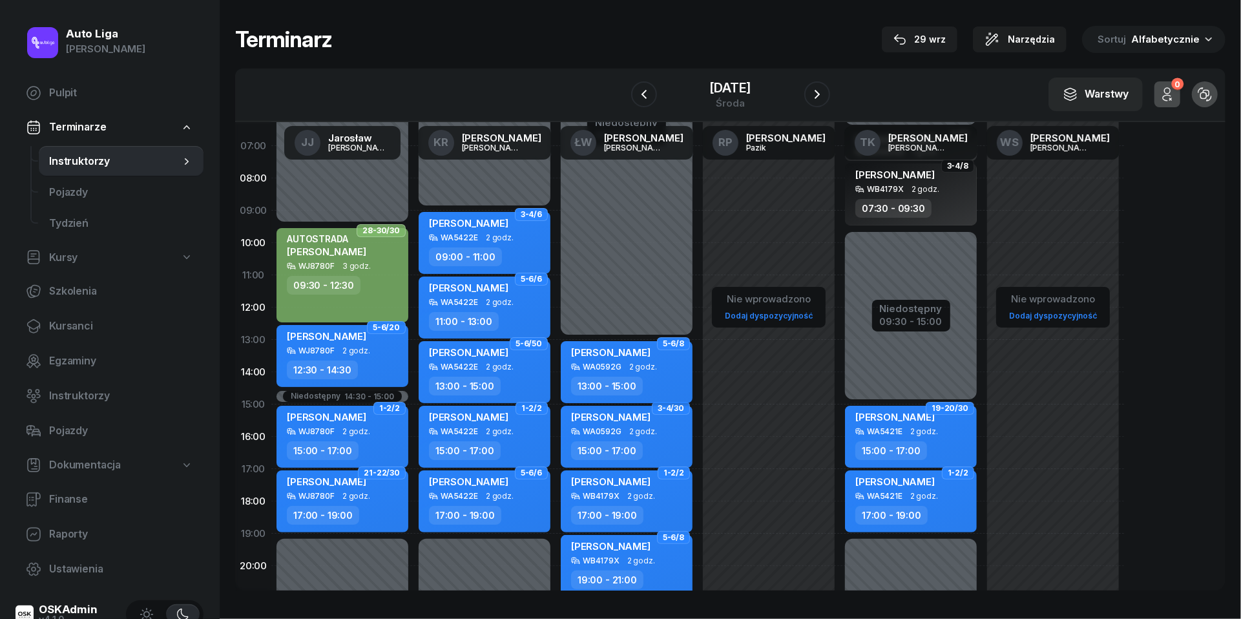
click at [663, 370] on div "WA0592G 2 godz." at bounding box center [628, 366] width 114 height 9
select select "13"
select select "15"
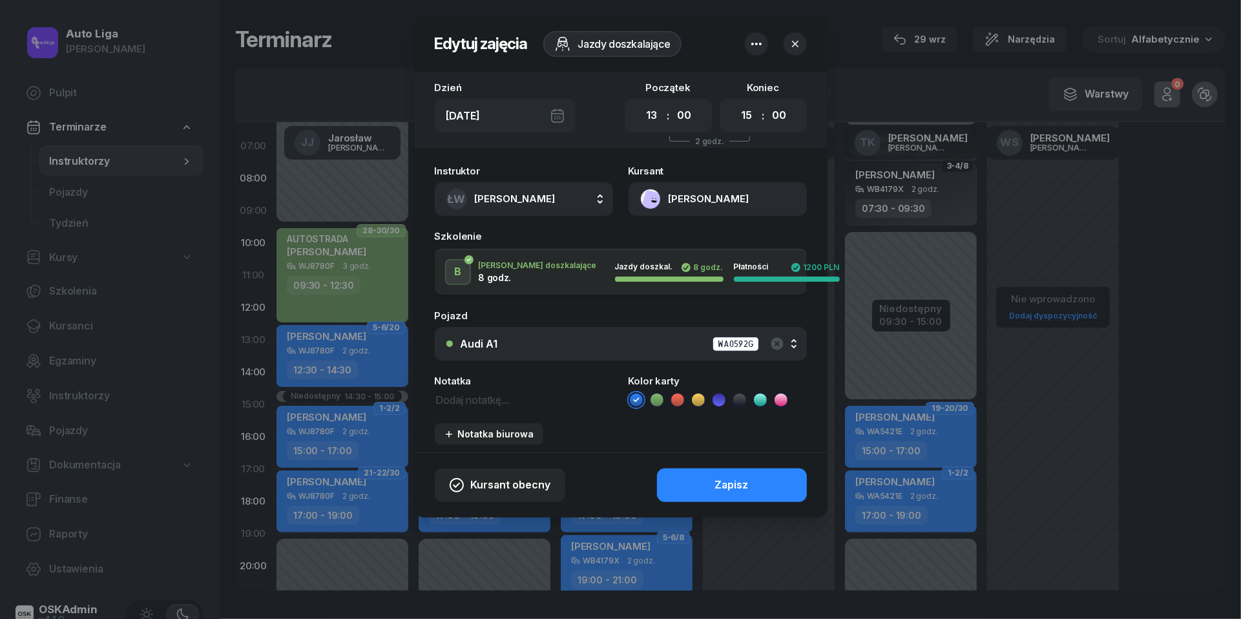
click at [651, 194] on button "[PERSON_NAME]" at bounding box center [718, 199] width 178 height 34
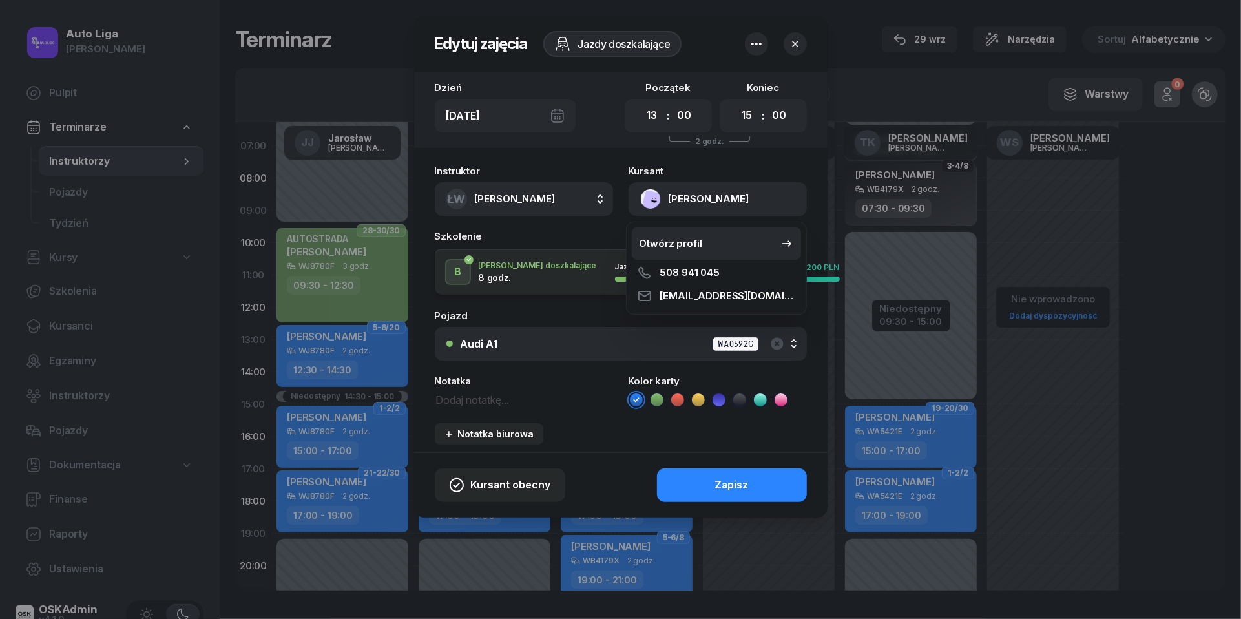
click at [660, 230] on link "Otwórz profil" at bounding box center [716, 243] width 169 height 32
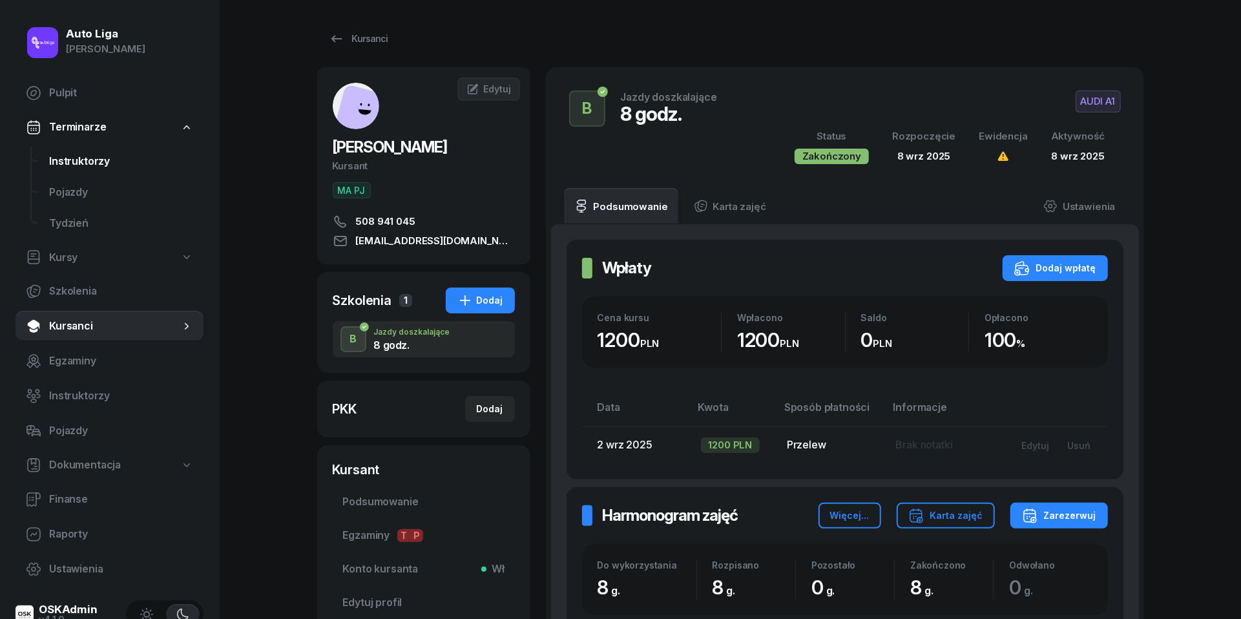
click at [74, 163] on span "Instruktorzy" at bounding box center [121, 161] width 144 height 17
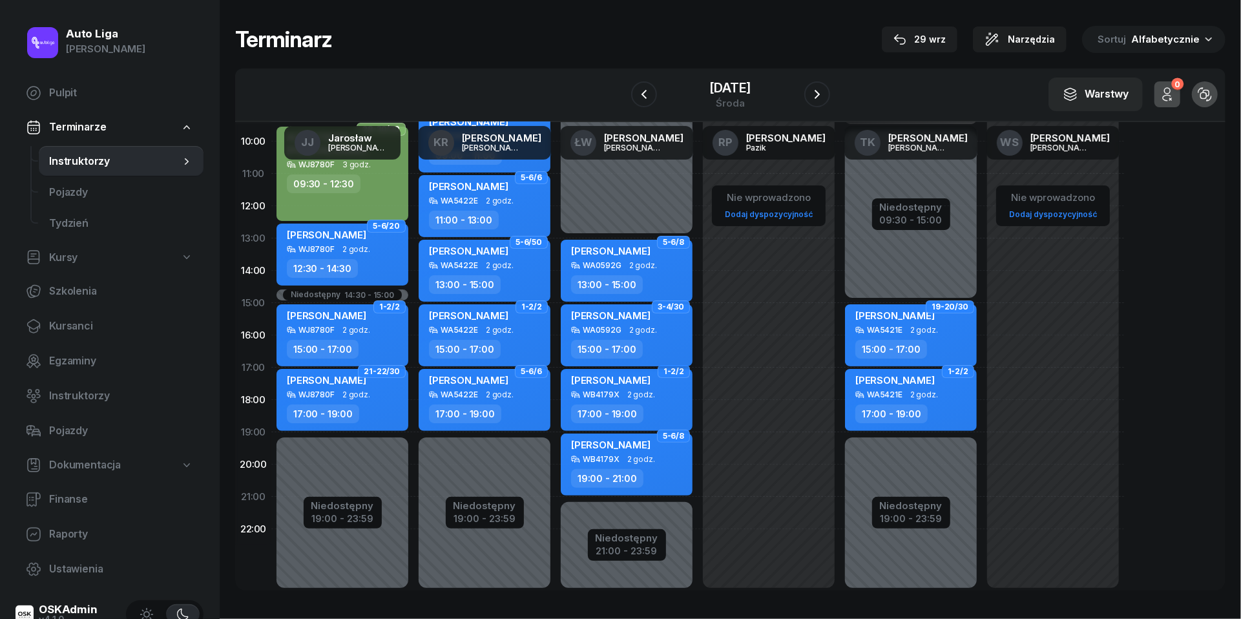
scroll to position [162, 0]
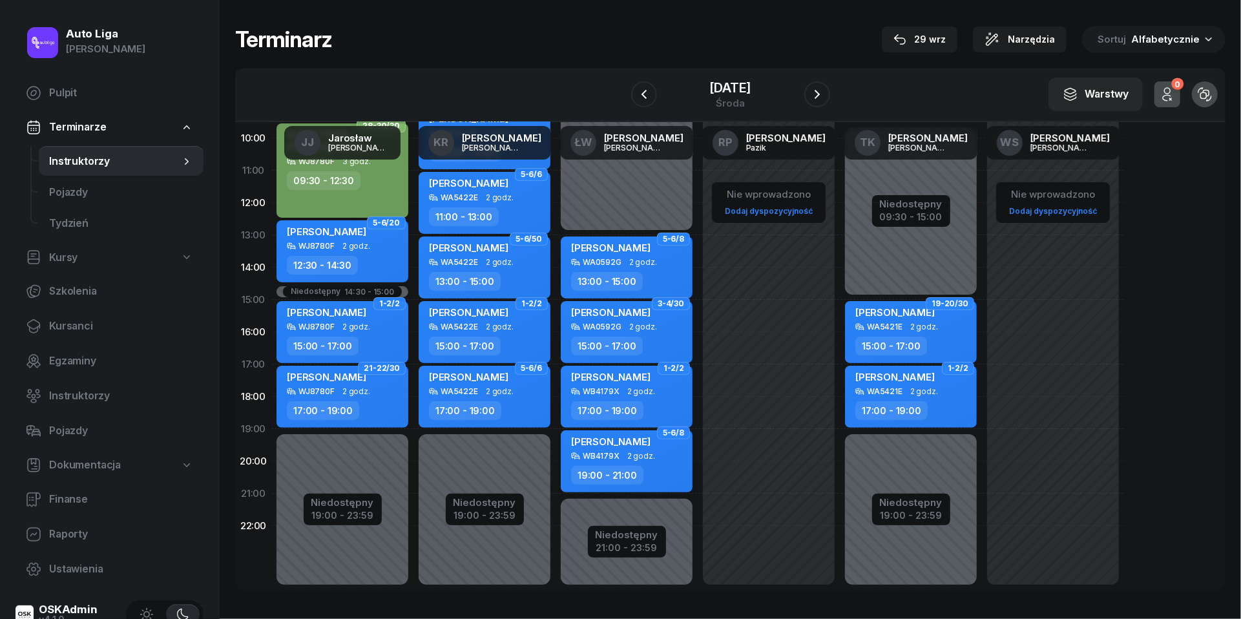
click at [651, 469] on div "19:00 - 21:00" at bounding box center [628, 475] width 114 height 19
select select "19"
select select "21"
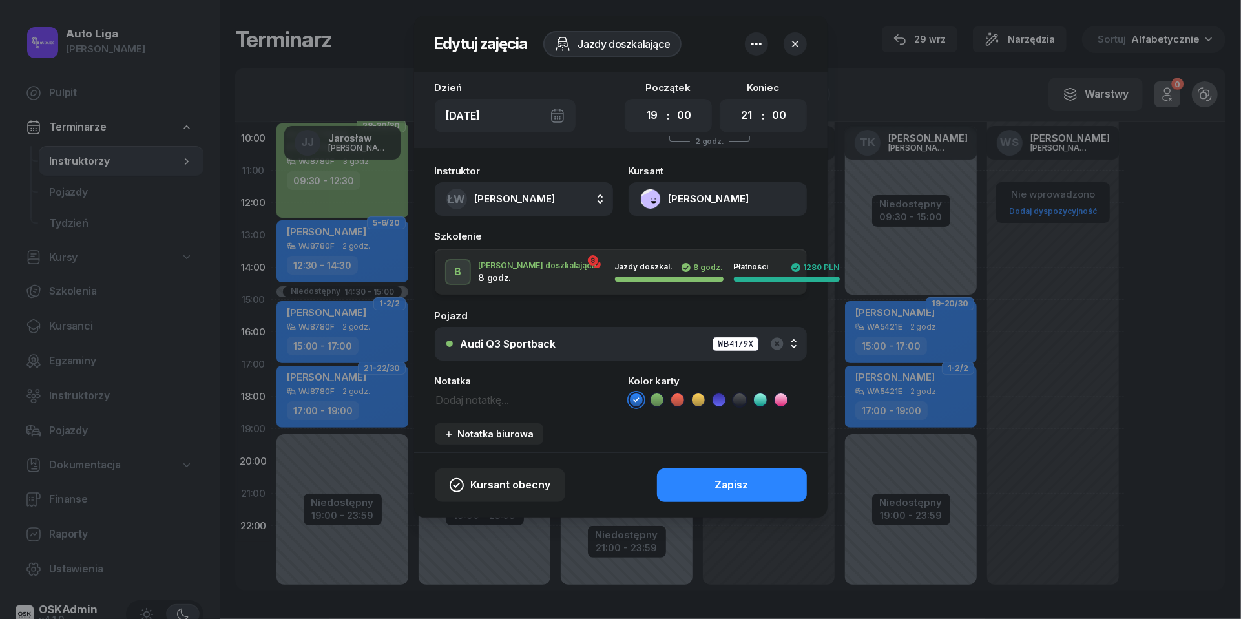
click at [651, 198] on button "[PERSON_NAME]" at bounding box center [718, 199] width 178 height 34
click at [655, 231] on link "Otwórz profil" at bounding box center [716, 243] width 169 height 32
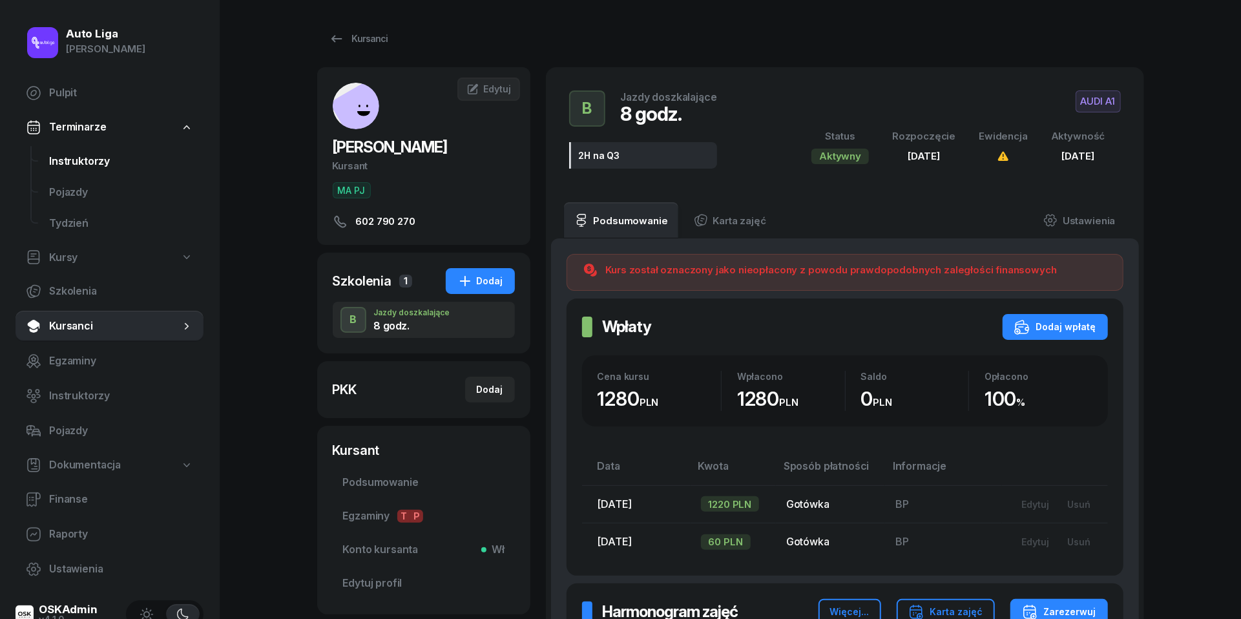
click at [68, 159] on span "Instruktorzy" at bounding box center [121, 161] width 144 height 17
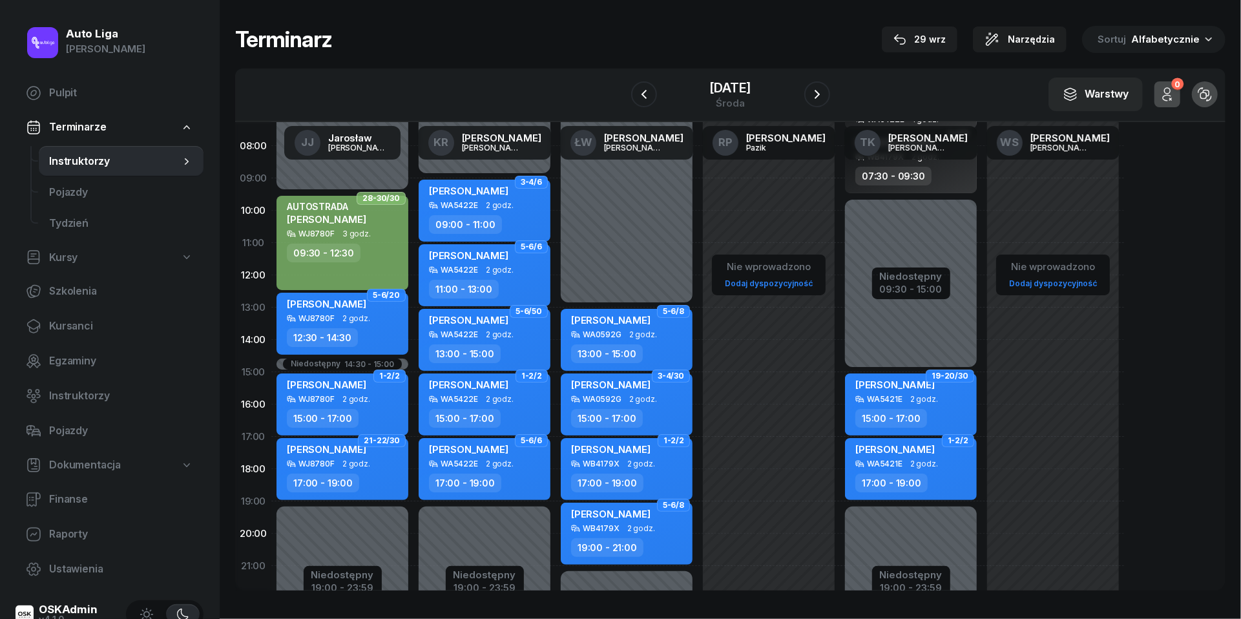
scroll to position [96, 0]
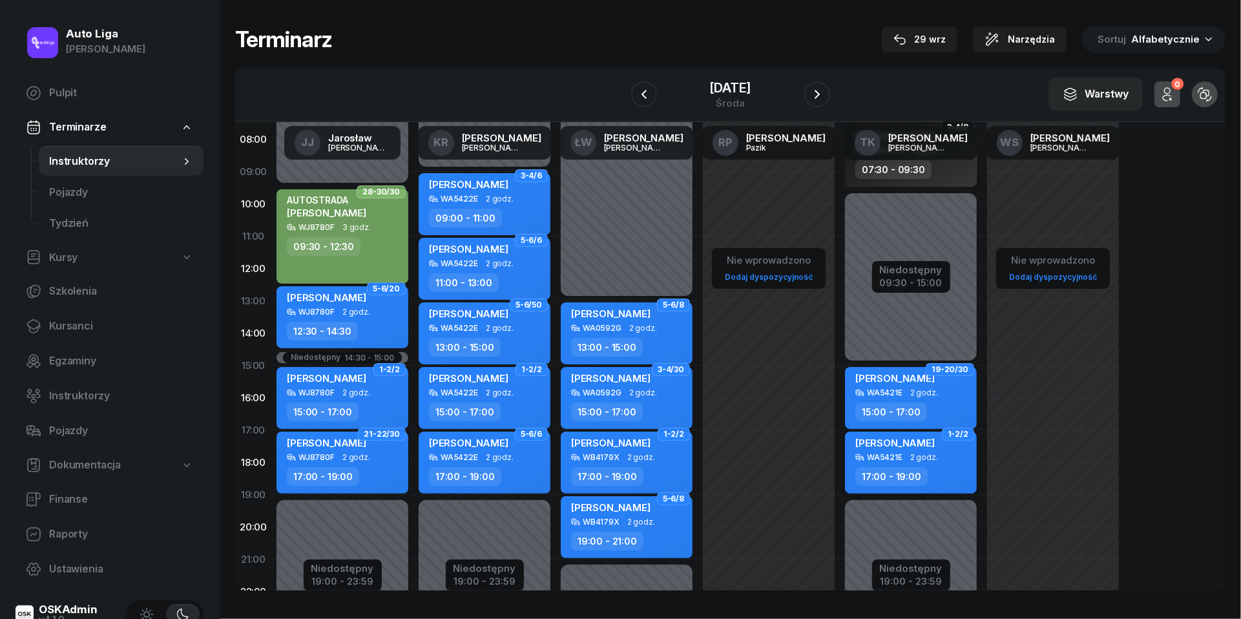
click at [916, 455] on span "2 godz." at bounding box center [924, 457] width 28 height 9
select select "17"
select select "19"
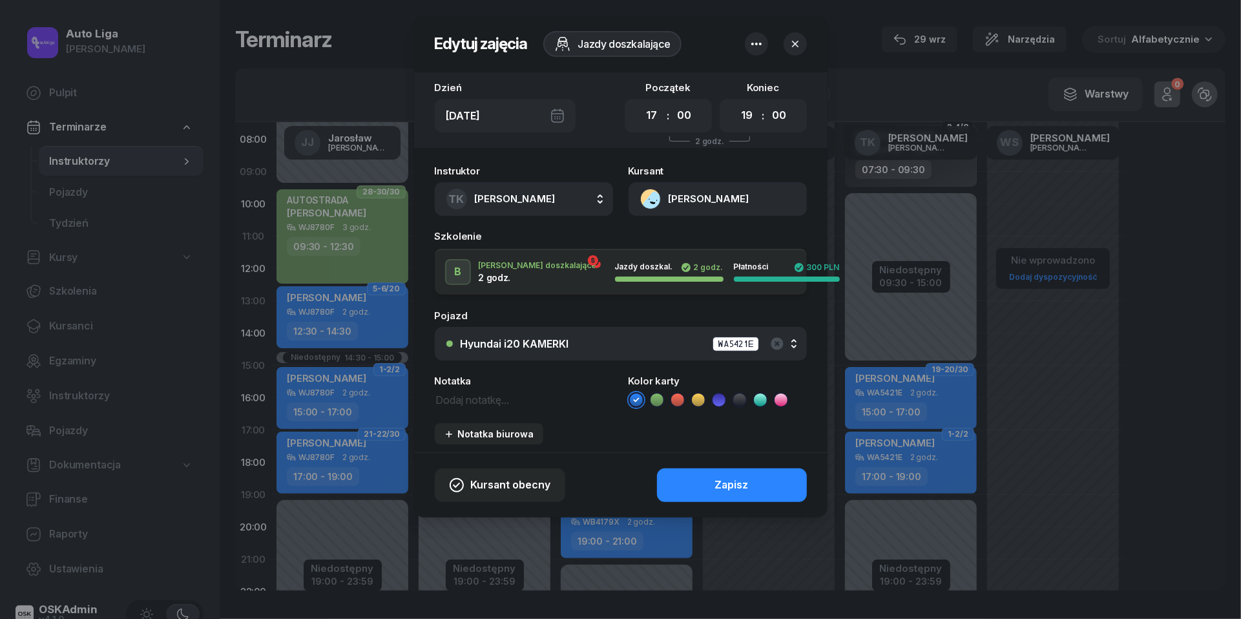
click at [653, 200] on button "[PERSON_NAME]" at bounding box center [718, 199] width 178 height 34
click at [676, 246] on div "Otwórz profil" at bounding box center [671, 243] width 63 height 17
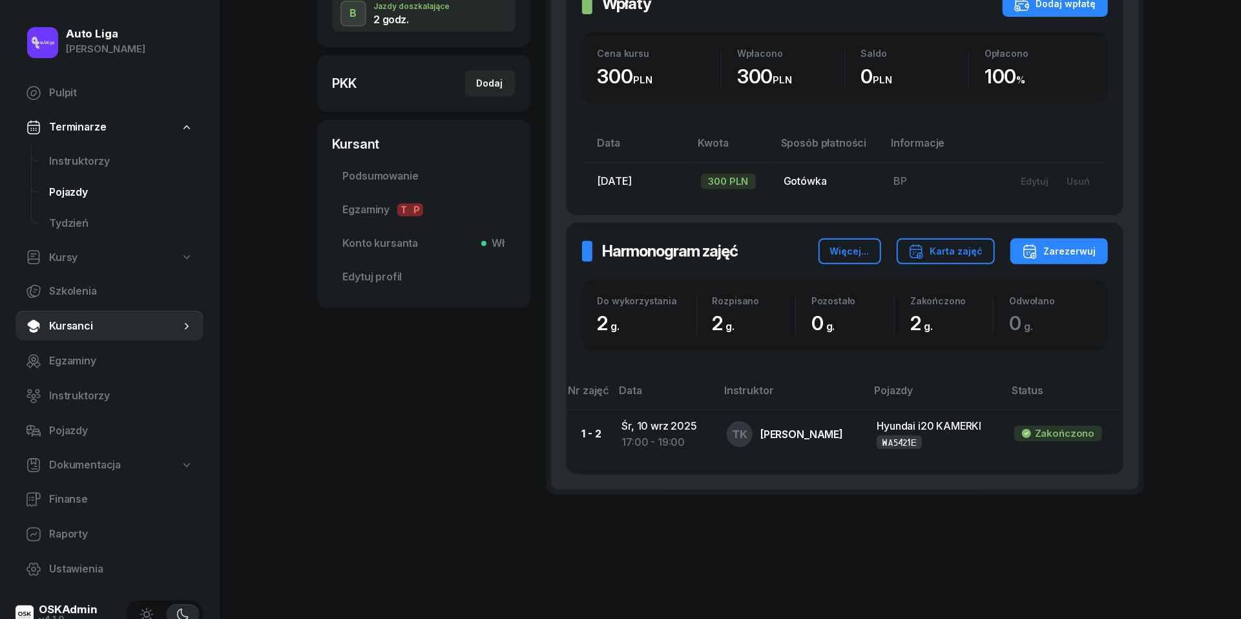
scroll to position [306, 0]
click at [85, 167] on span "Instruktorzy" at bounding box center [121, 161] width 144 height 17
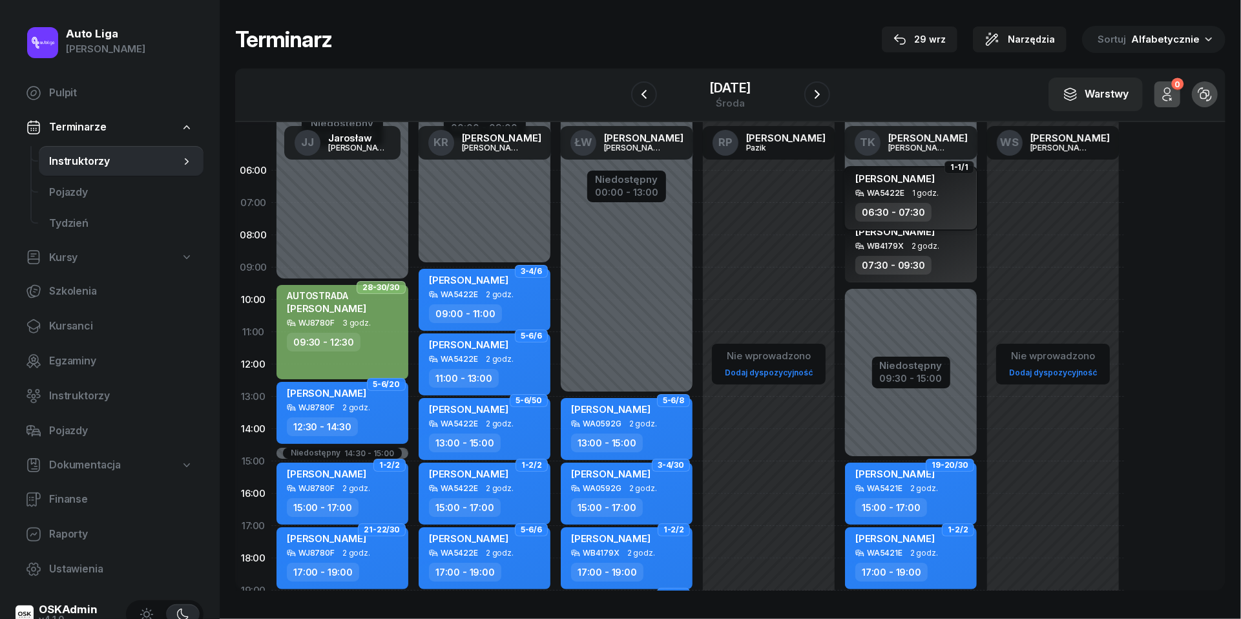
click at [932, 193] on span "1 godz." at bounding box center [925, 193] width 26 height 9
select select "06"
select select "30"
select select "07"
select select "30"
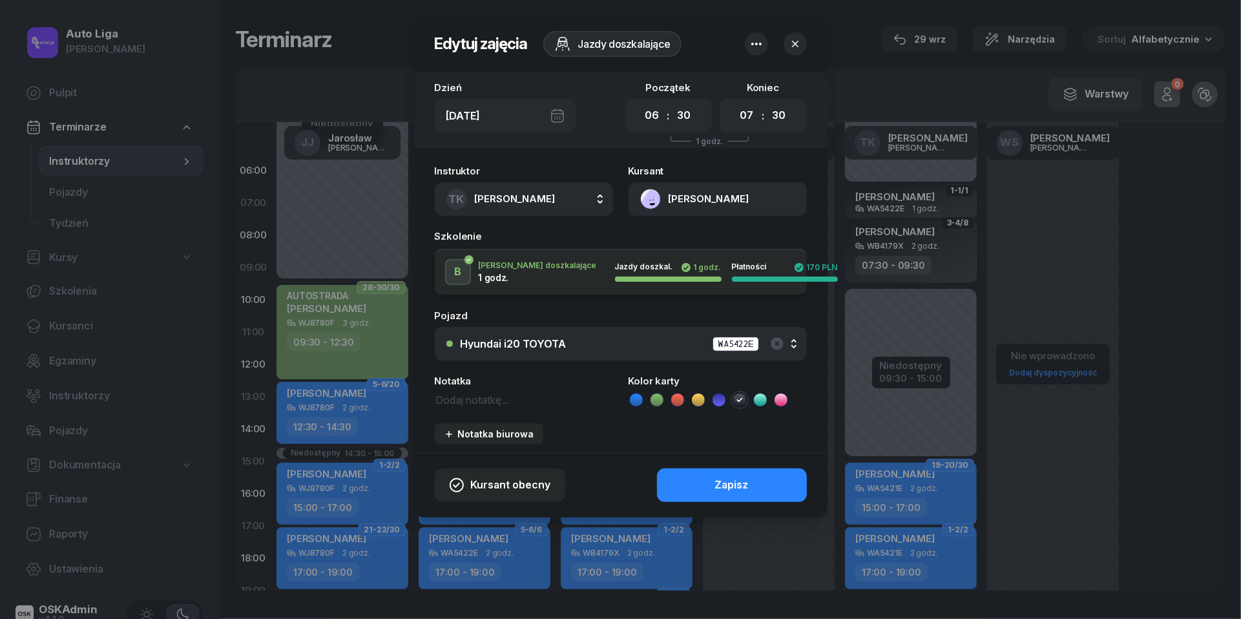
click at [649, 198] on button "[PERSON_NAME]" at bounding box center [718, 199] width 178 height 34
click at [658, 255] on link "Otwórz profil" at bounding box center [716, 243] width 169 height 32
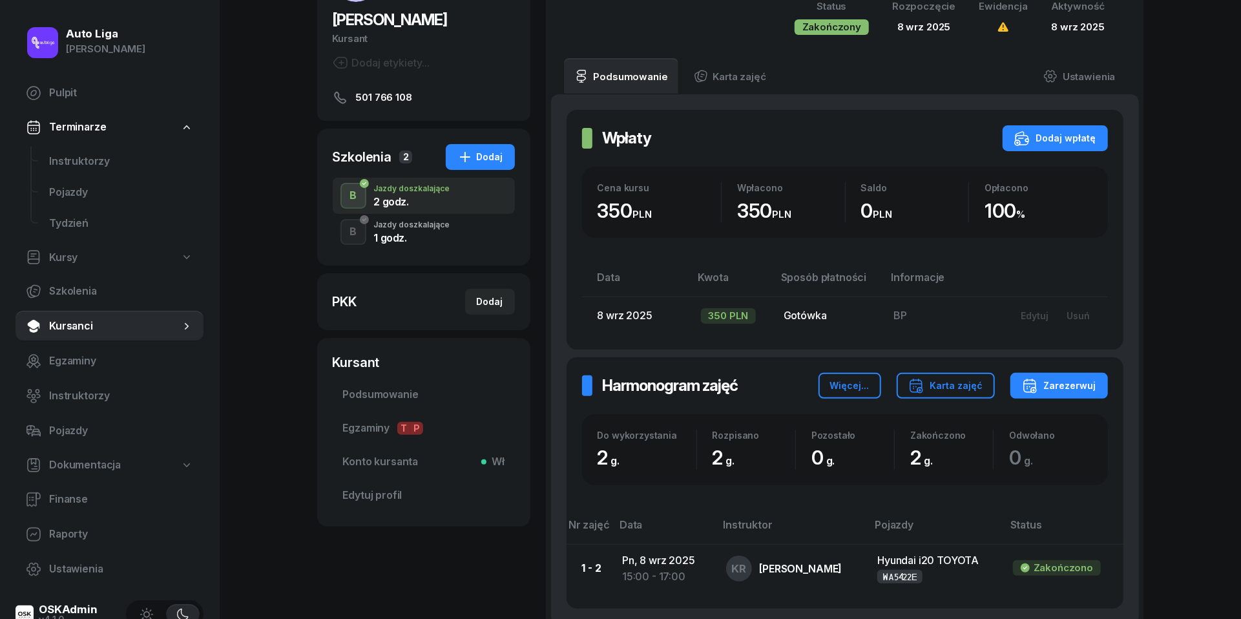
scroll to position [80, 0]
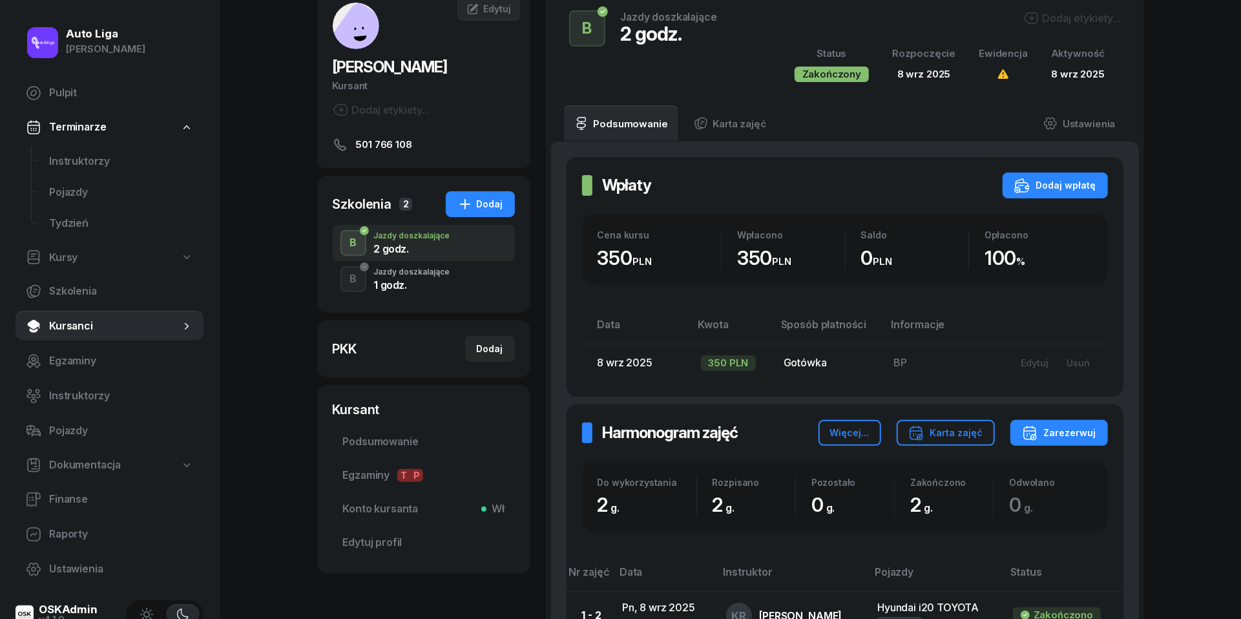
click at [399, 276] on div "Jazdy doszkalające" at bounding box center [412, 272] width 76 height 8
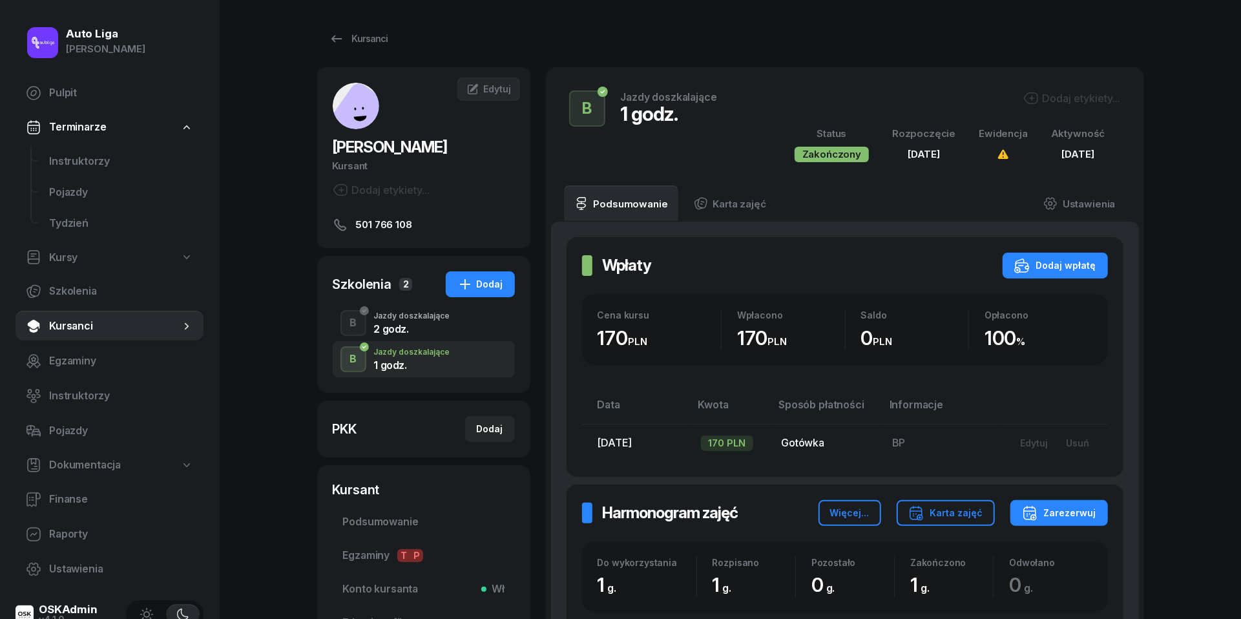
click at [397, 316] on div "Jazdy doszkalające" at bounding box center [412, 316] width 76 height 8
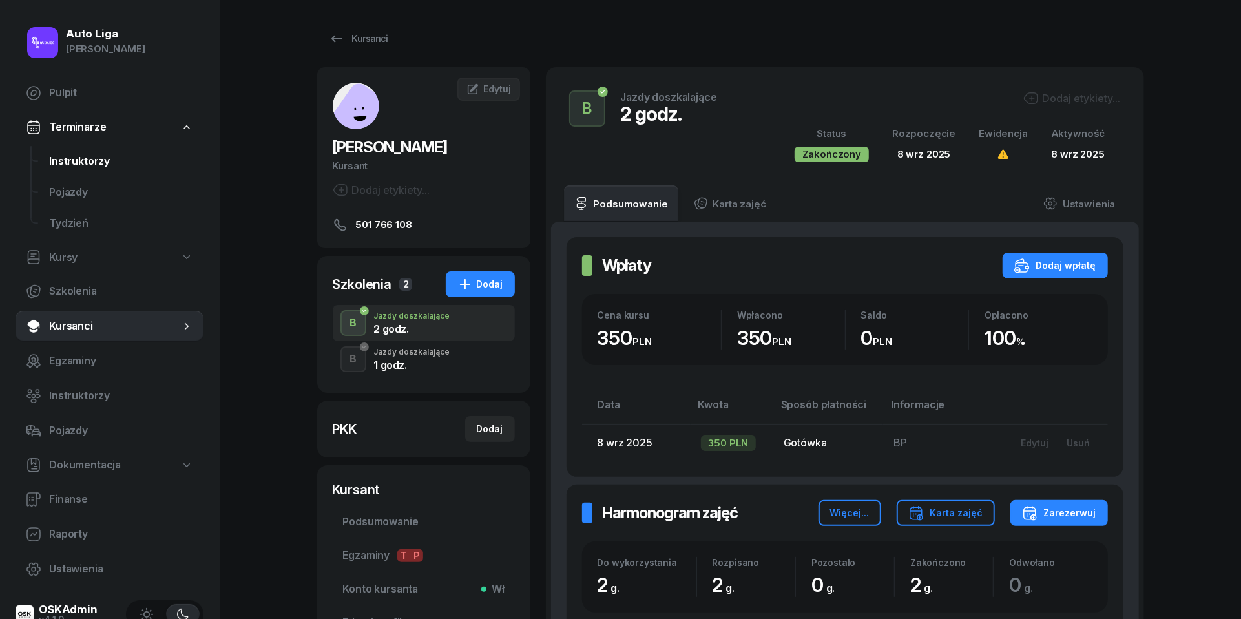
click at [83, 169] on link "Instruktorzy" at bounding box center [121, 161] width 165 height 31
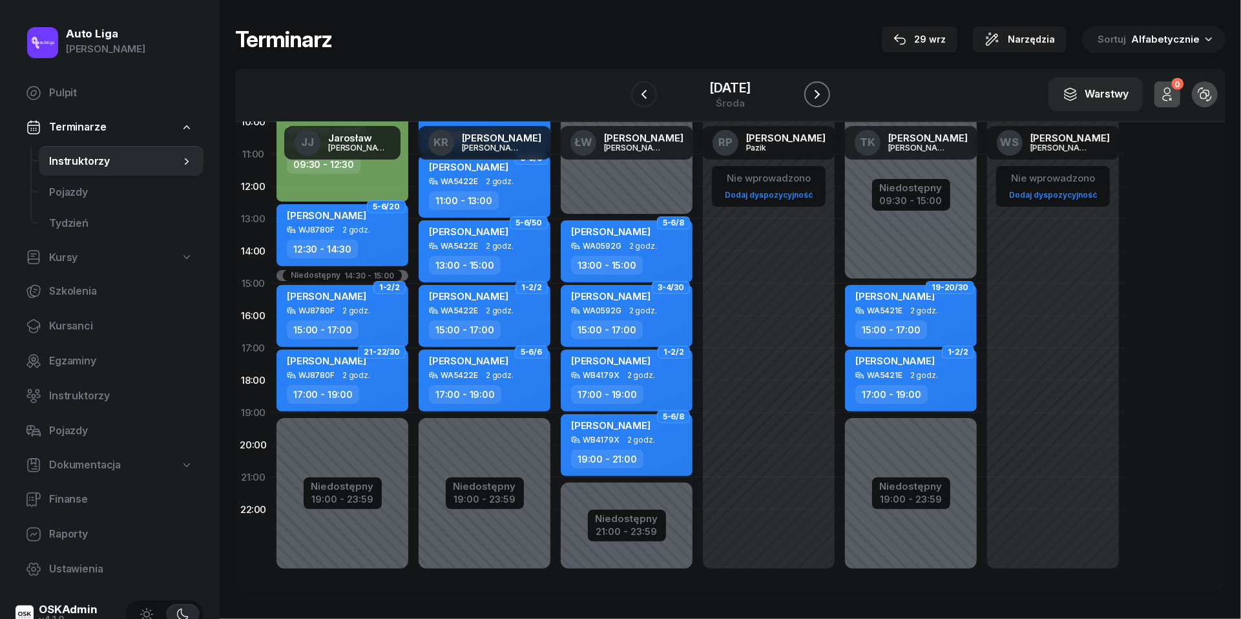
scroll to position [177, 0]
click at [822, 100] on icon "button" at bounding box center [818, 95] width 16 height 16
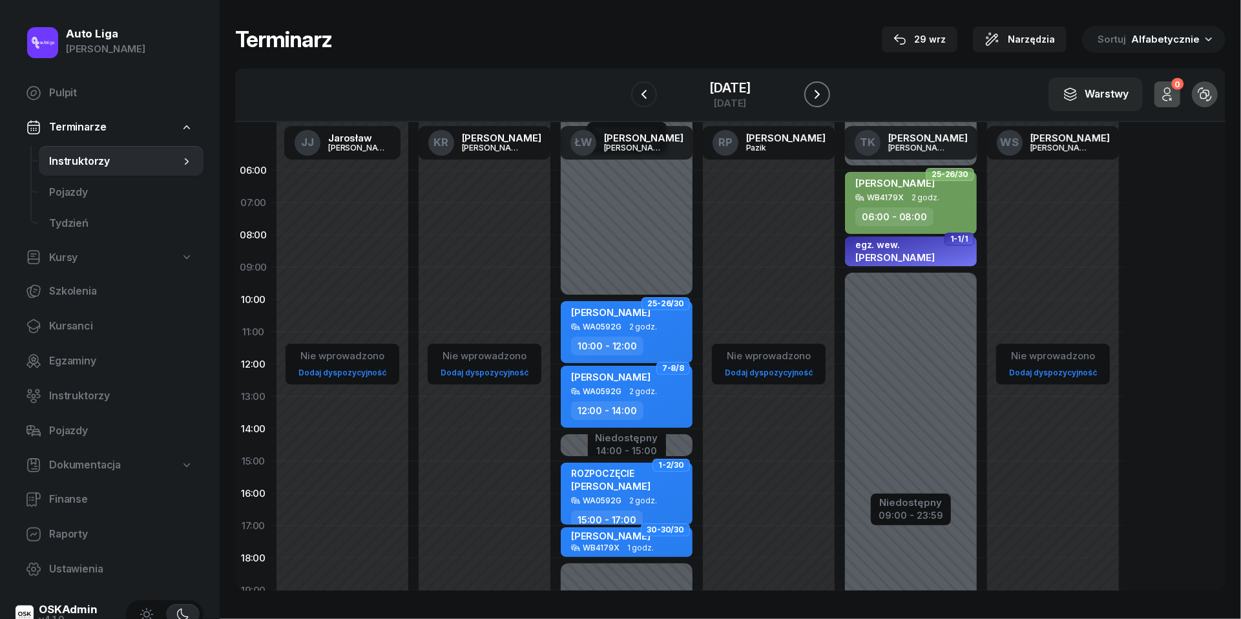
click at [822, 91] on icon "button" at bounding box center [818, 95] width 16 height 16
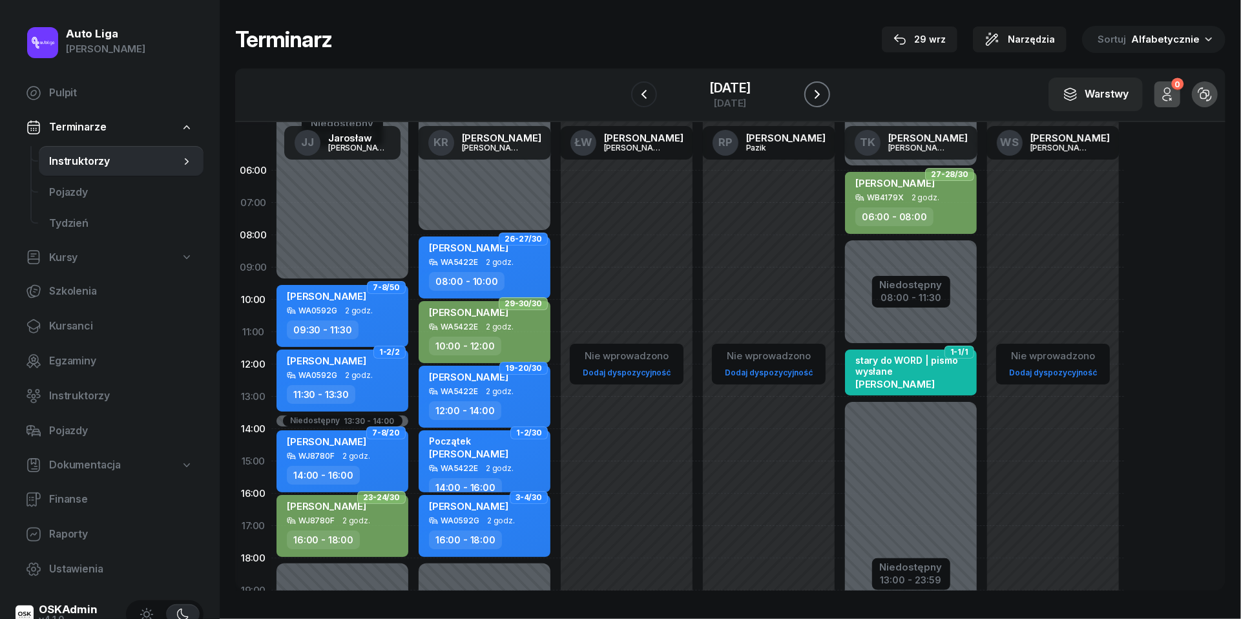
click at [818, 88] on icon "button" at bounding box center [818, 95] width 16 height 16
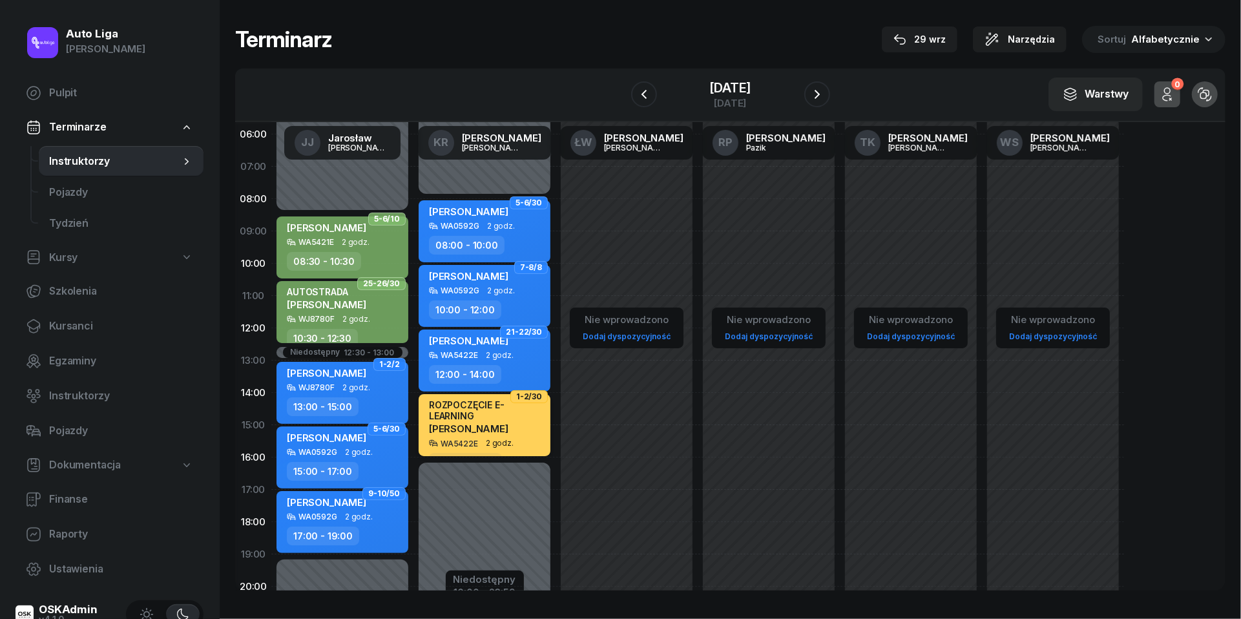
scroll to position [39, 0]
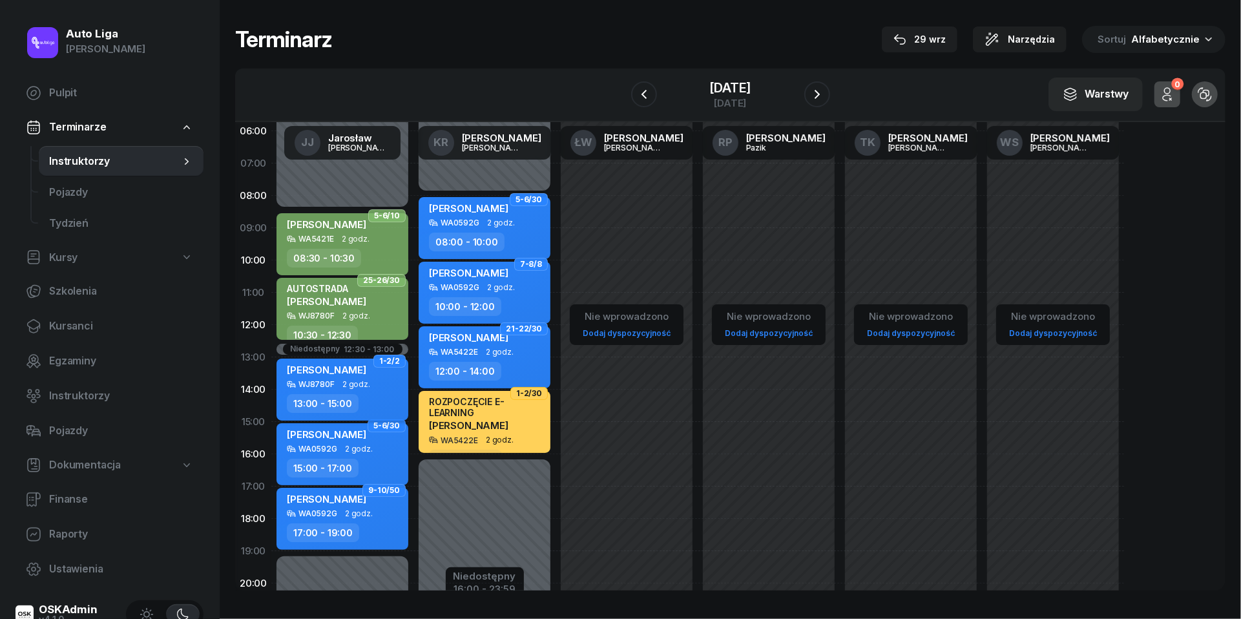
click at [373, 377] on div "[PERSON_NAME]" at bounding box center [344, 372] width 114 height 16
select select "13"
select select "15"
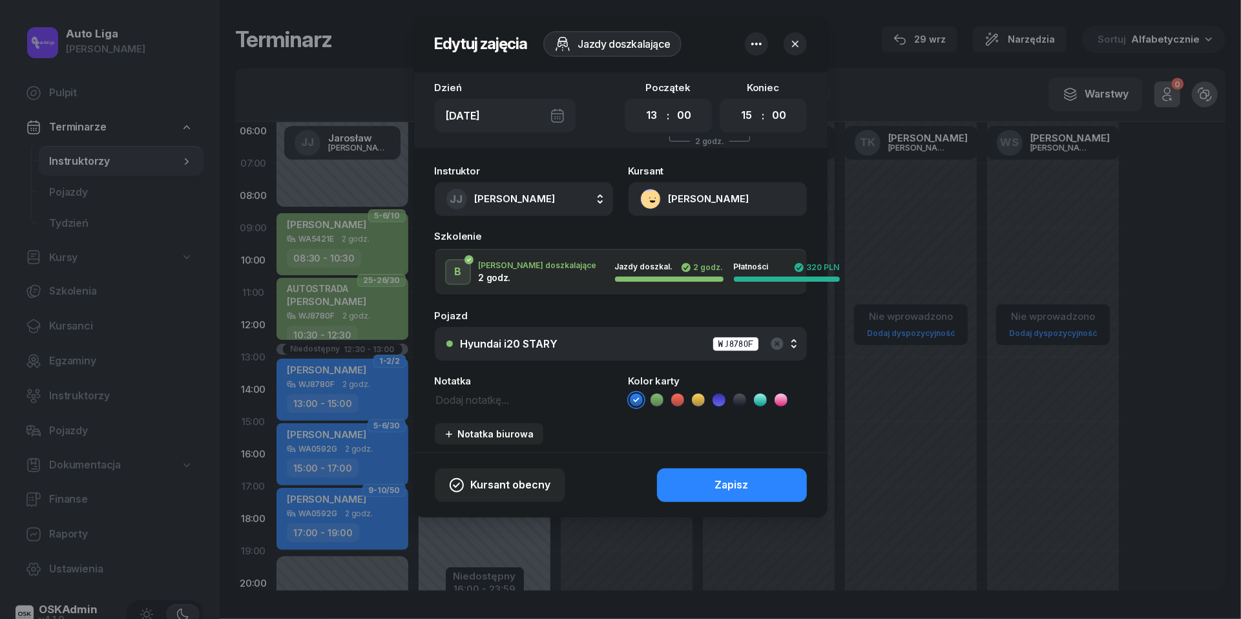
click at [649, 195] on button "[PERSON_NAME]" at bounding box center [718, 199] width 178 height 34
click at [657, 238] on div "Otwórz profil" at bounding box center [671, 243] width 63 height 17
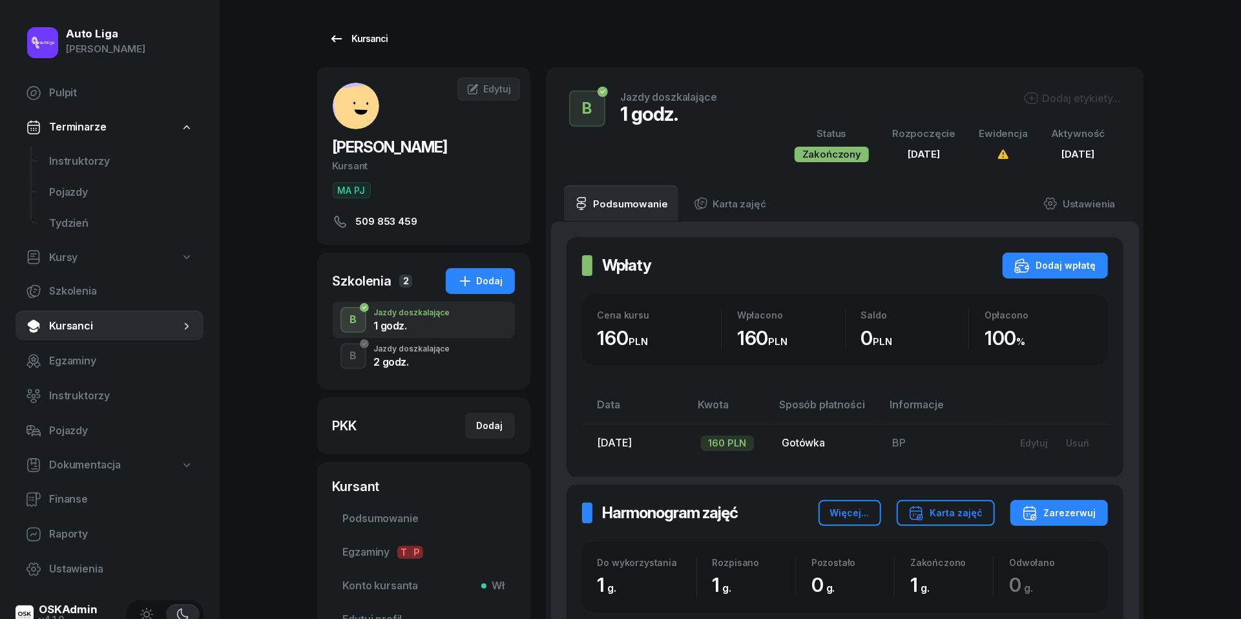
click at [340, 37] on icon at bounding box center [337, 39] width 16 height 16
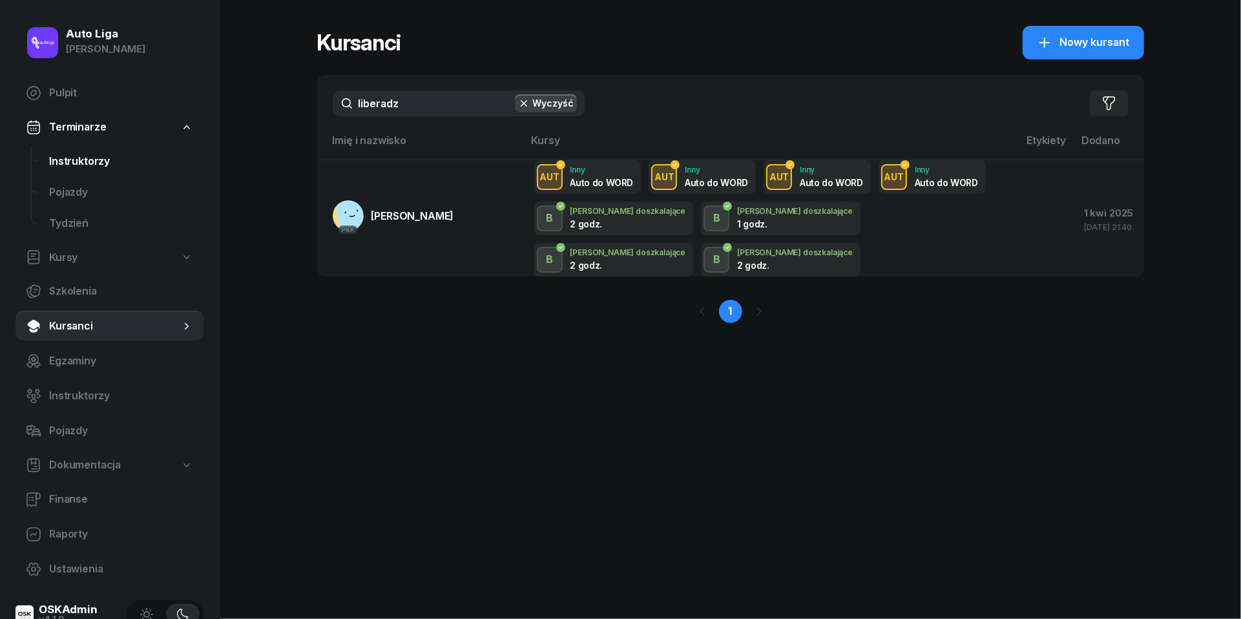
click at [67, 166] on span "Instruktorzy" at bounding box center [121, 161] width 144 height 17
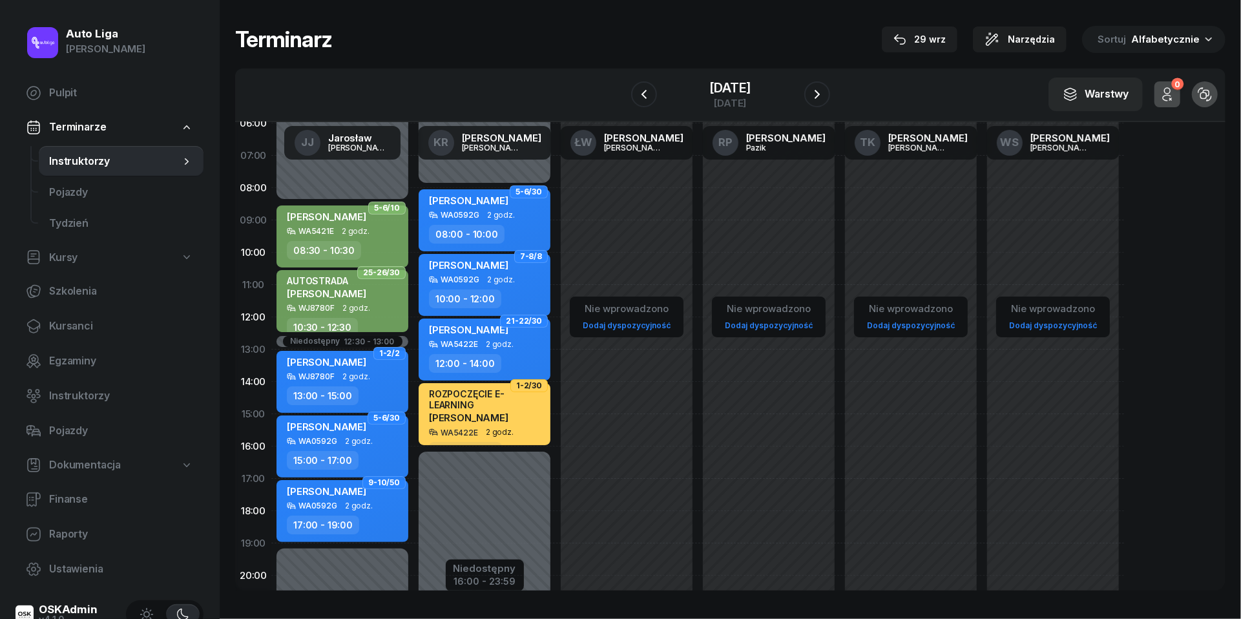
scroll to position [50, 0]
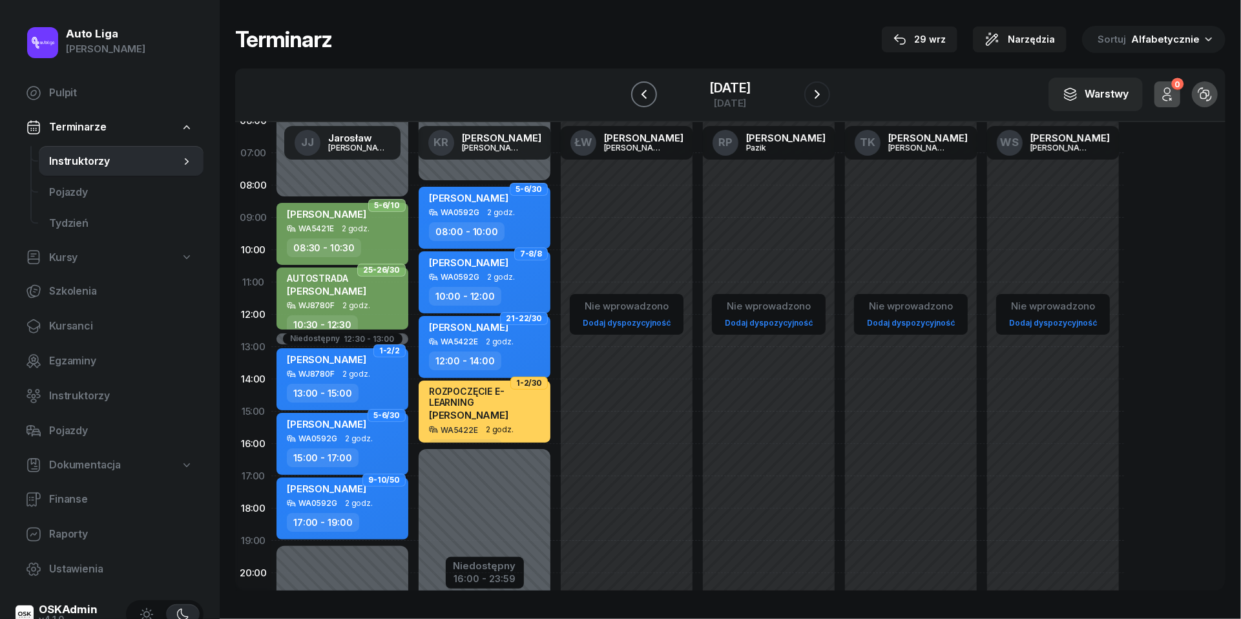
click at [636, 87] on icon "button" at bounding box center [644, 95] width 16 height 16
click at [632, 86] on button "button" at bounding box center [644, 94] width 26 height 26
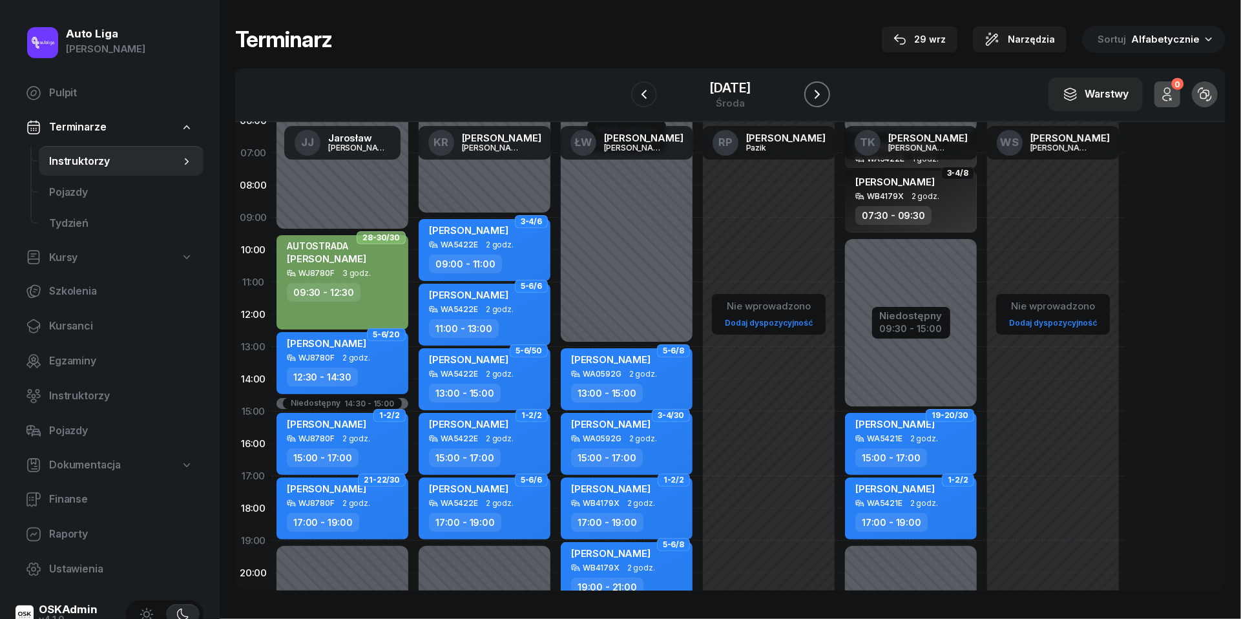
click at [823, 96] on icon "button" at bounding box center [818, 95] width 16 height 16
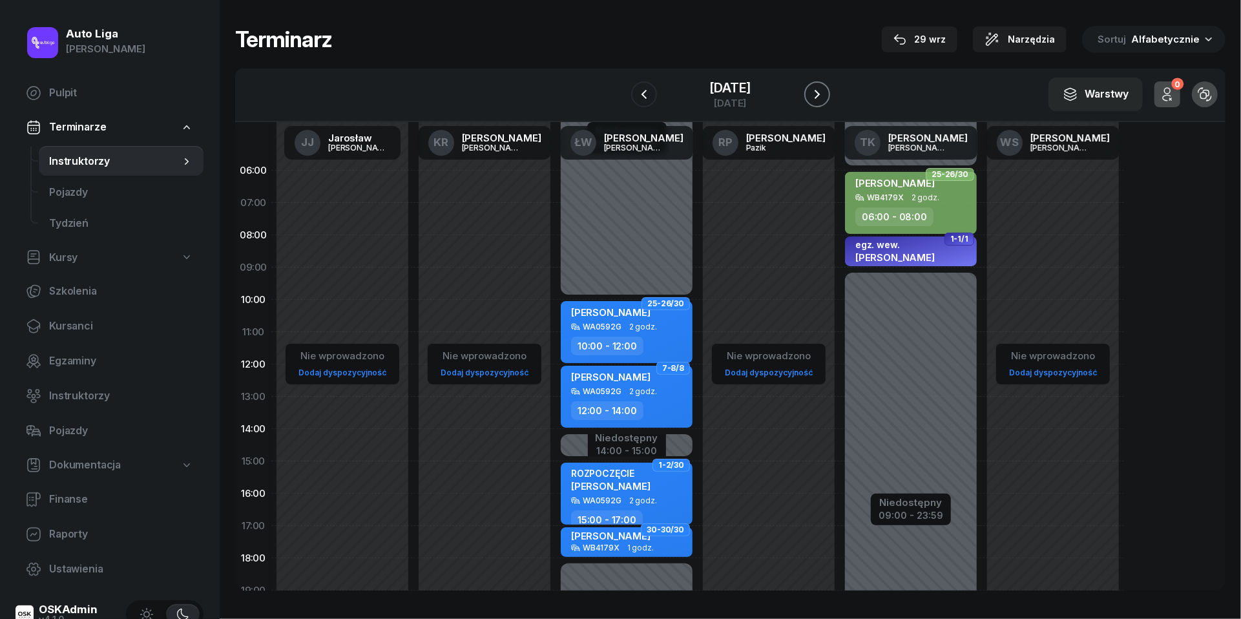
click at [822, 89] on icon "button" at bounding box center [818, 95] width 16 height 16
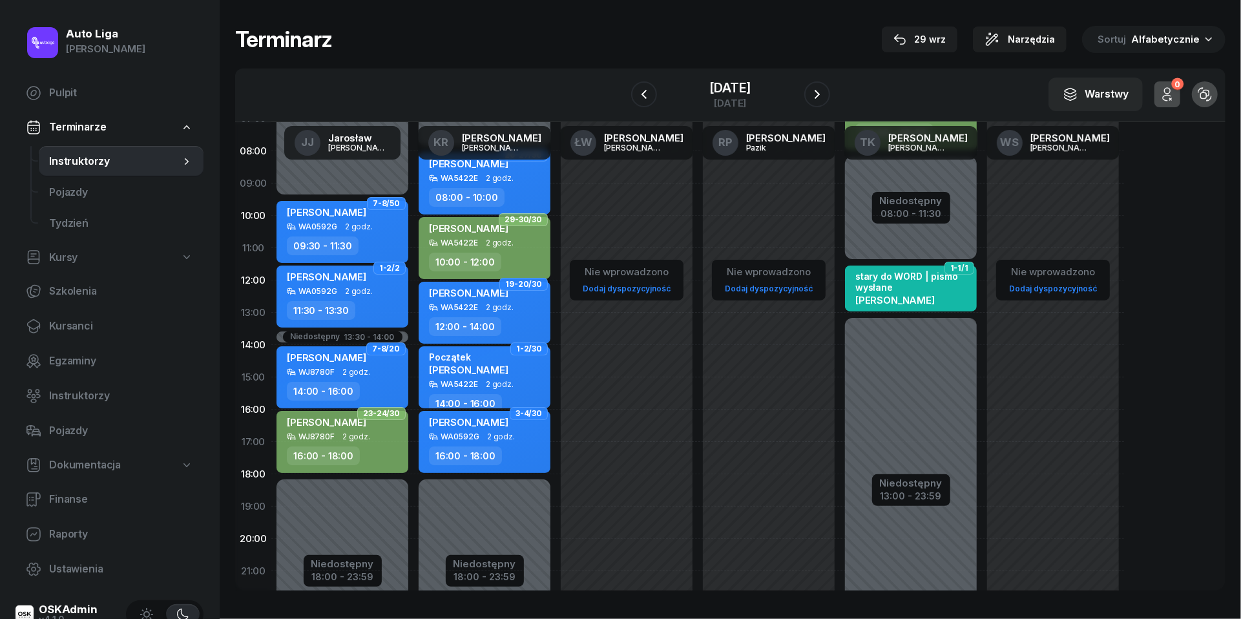
scroll to position [61, 0]
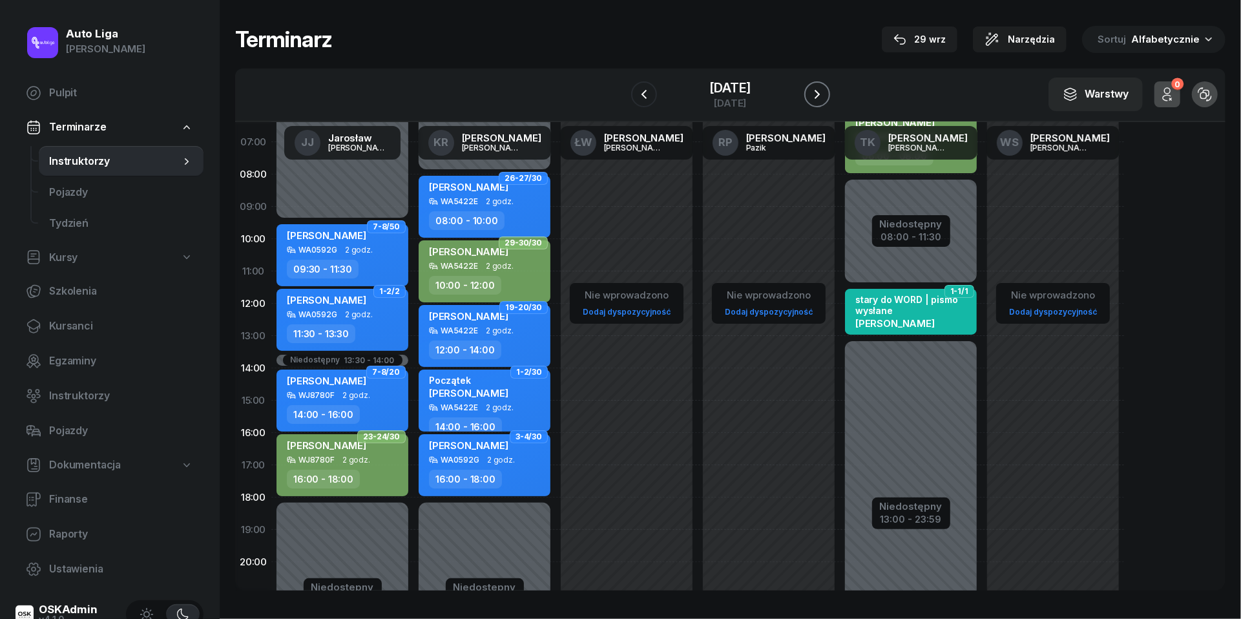
click at [817, 90] on icon "button" at bounding box center [818, 95] width 16 height 16
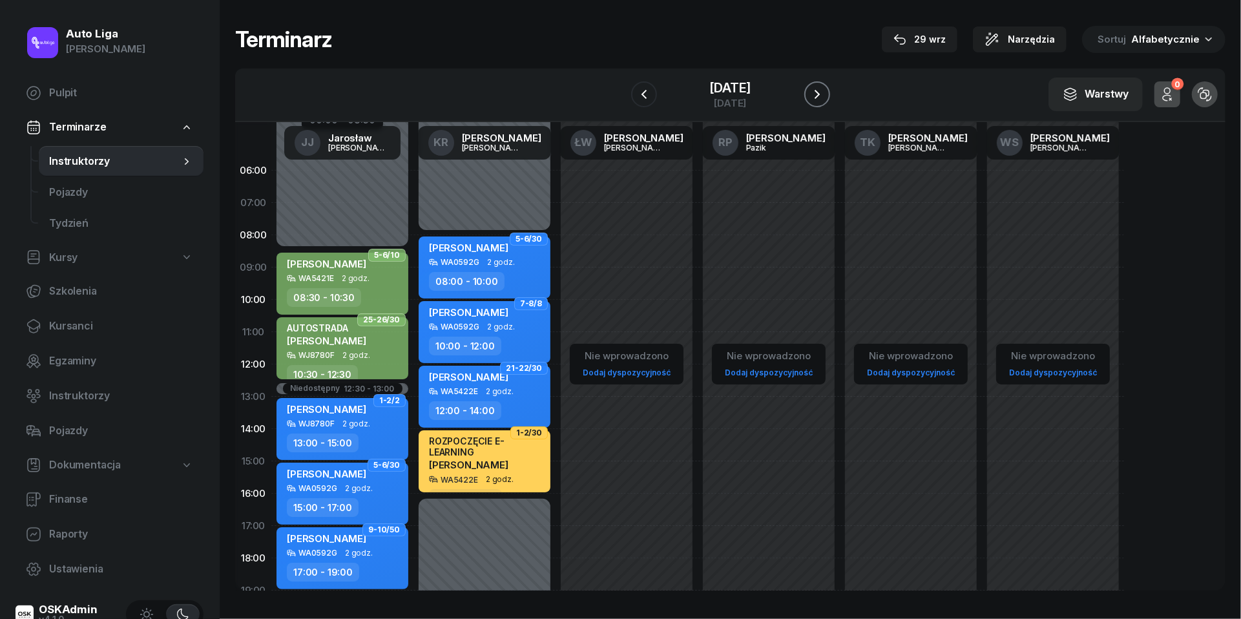
click at [820, 92] on icon "button" at bounding box center [817, 94] width 5 height 9
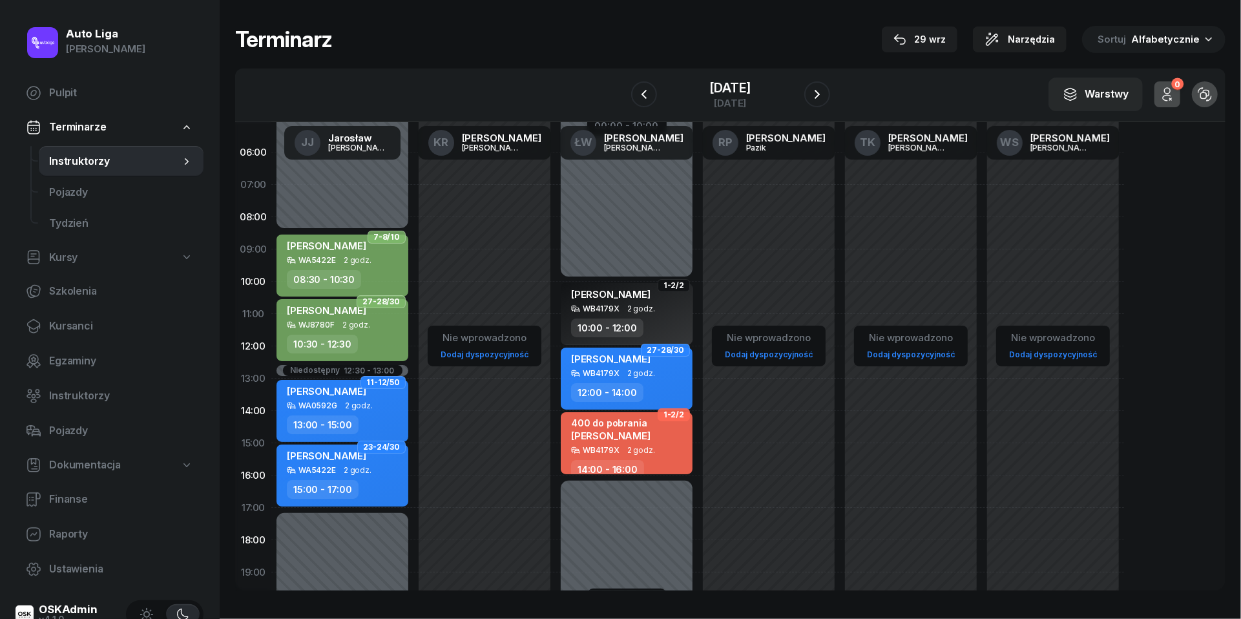
scroll to position [31, 0]
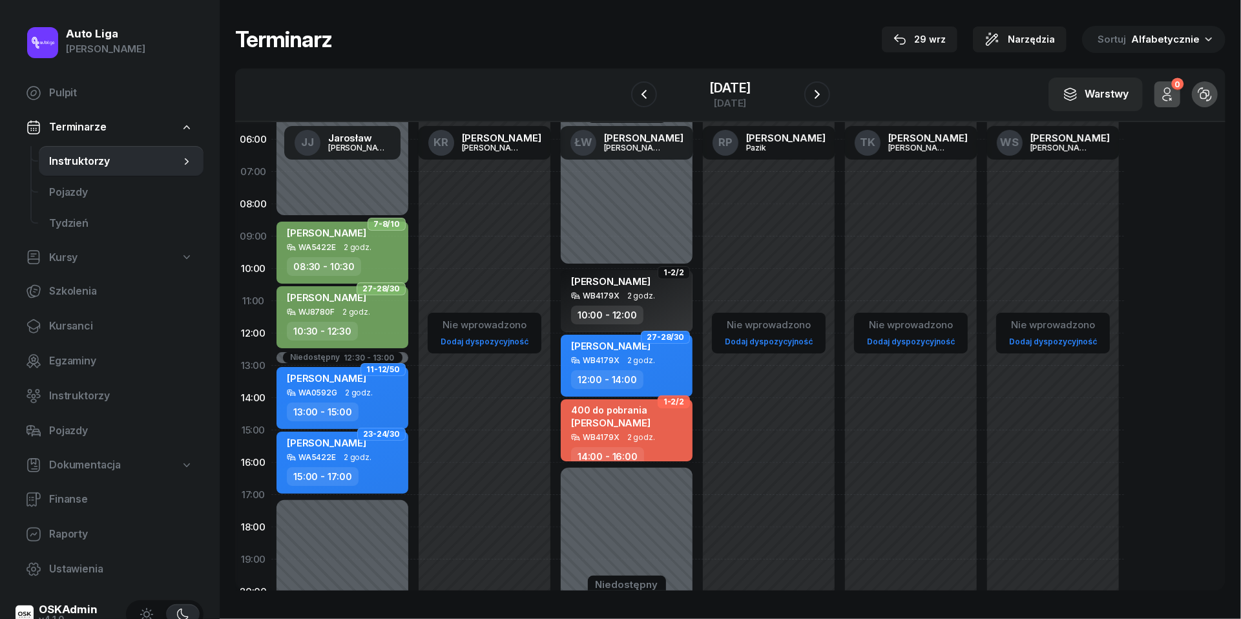
click at [625, 429] on div "400 do pobrania [PERSON_NAME]" at bounding box center [610, 418] width 79 height 28
select select "14"
select select "16"
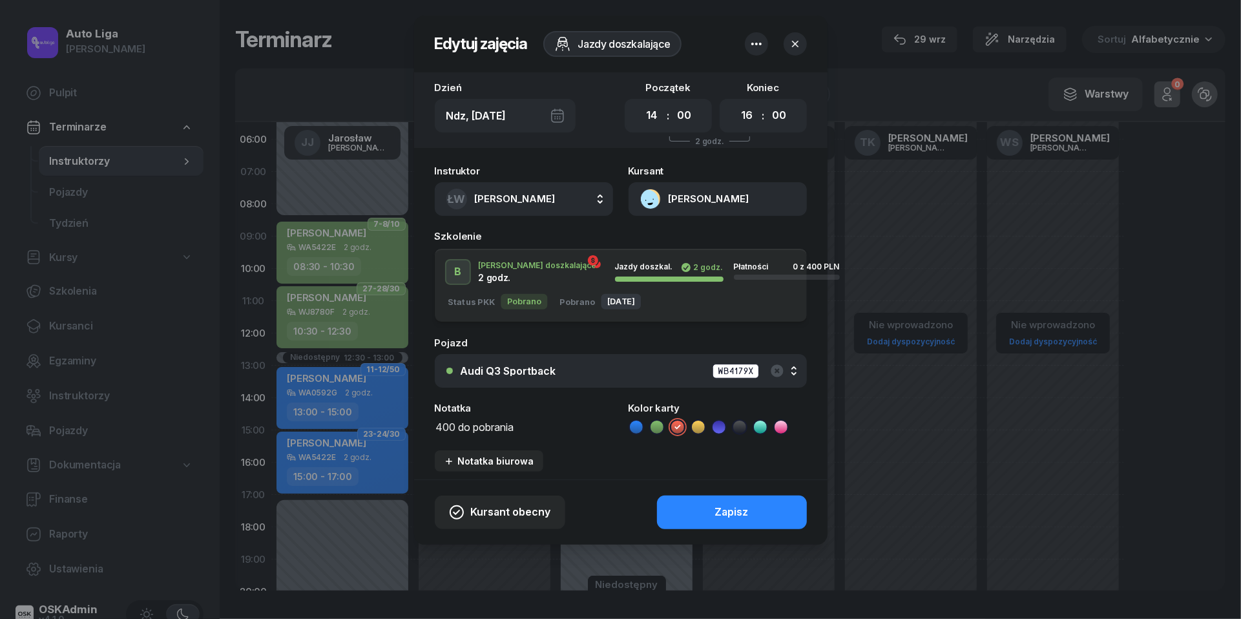
click at [468, 430] on textarea "400 do pobrania" at bounding box center [524, 426] width 178 height 16
click at [636, 424] on icon at bounding box center [636, 427] width 13 height 13
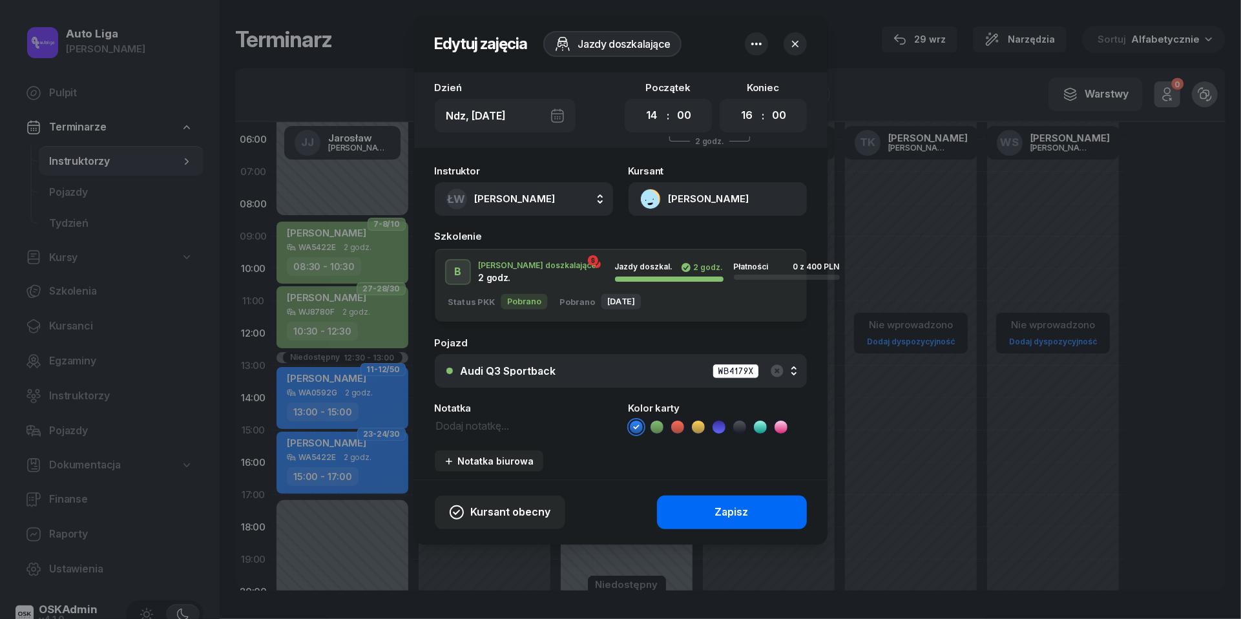
click at [720, 505] on div "Zapisz" at bounding box center [732, 512] width 34 height 17
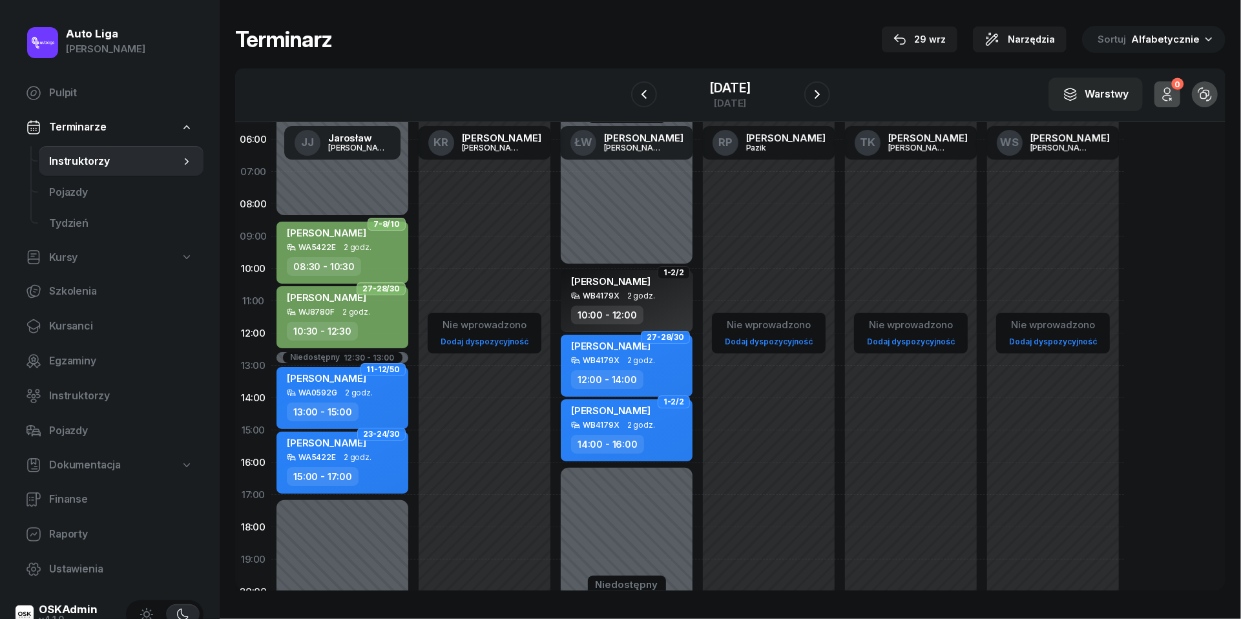
click at [649, 440] on div "14:00 - 16:00" at bounding box center [628, 444] width 114 height 19
select select "14"
select select "16"
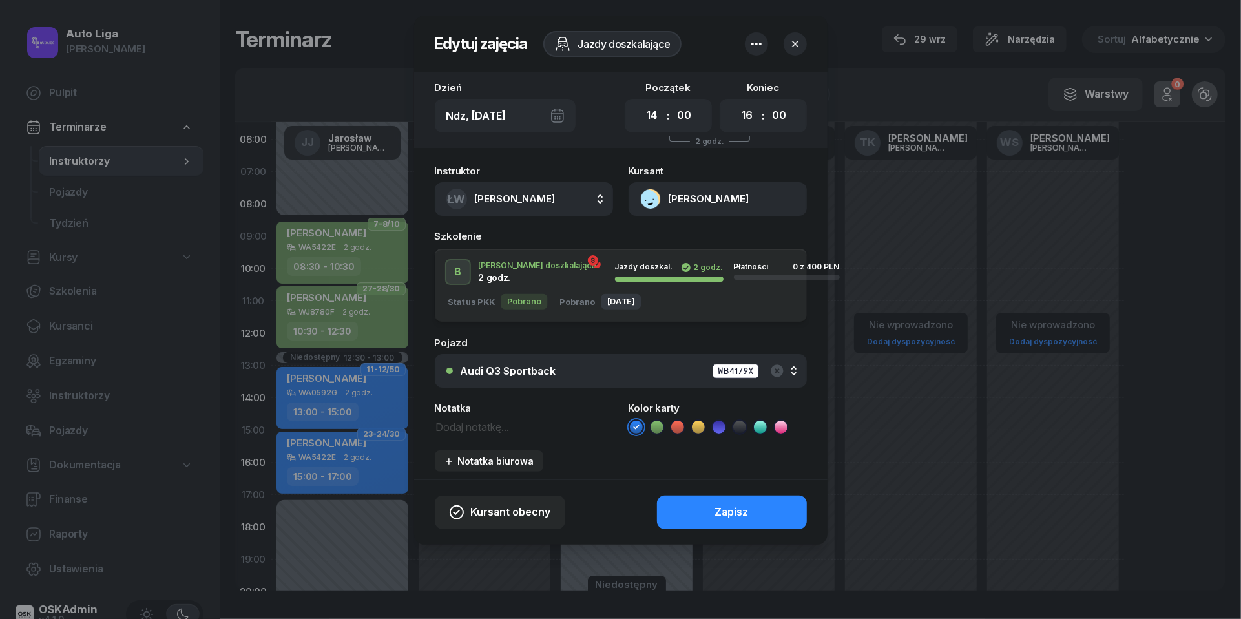
click at [647, 205] on button "[PERSON_NAME]" at bounding box center [718, 199] width 178 height 34
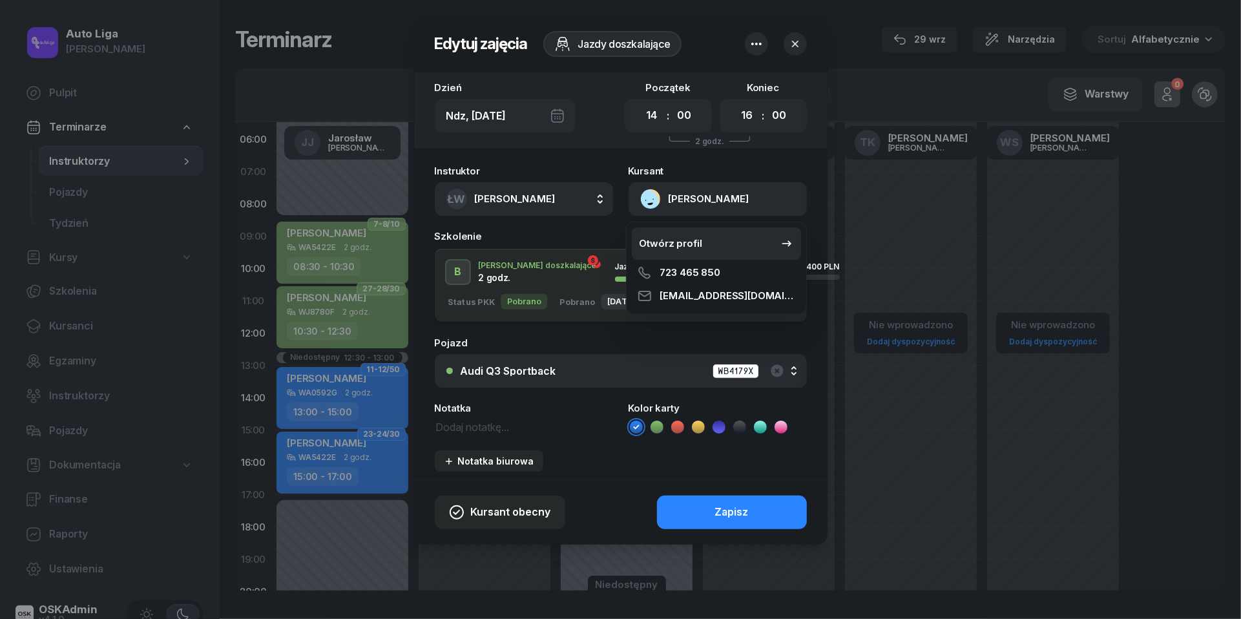
click at [647, 249] on div "Otwórz profil" at bounding box center [671, 243] width 63 height 17
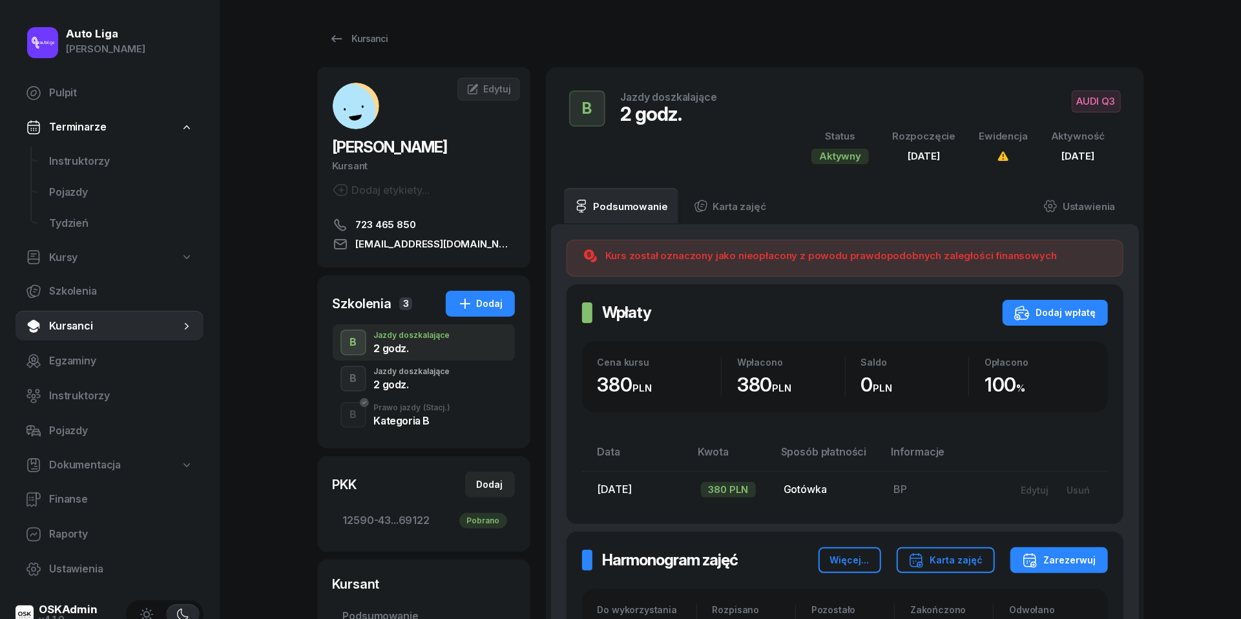
click at [401, 384] on div "2 godz." at bounding box center [412, 384] width 76 height 10
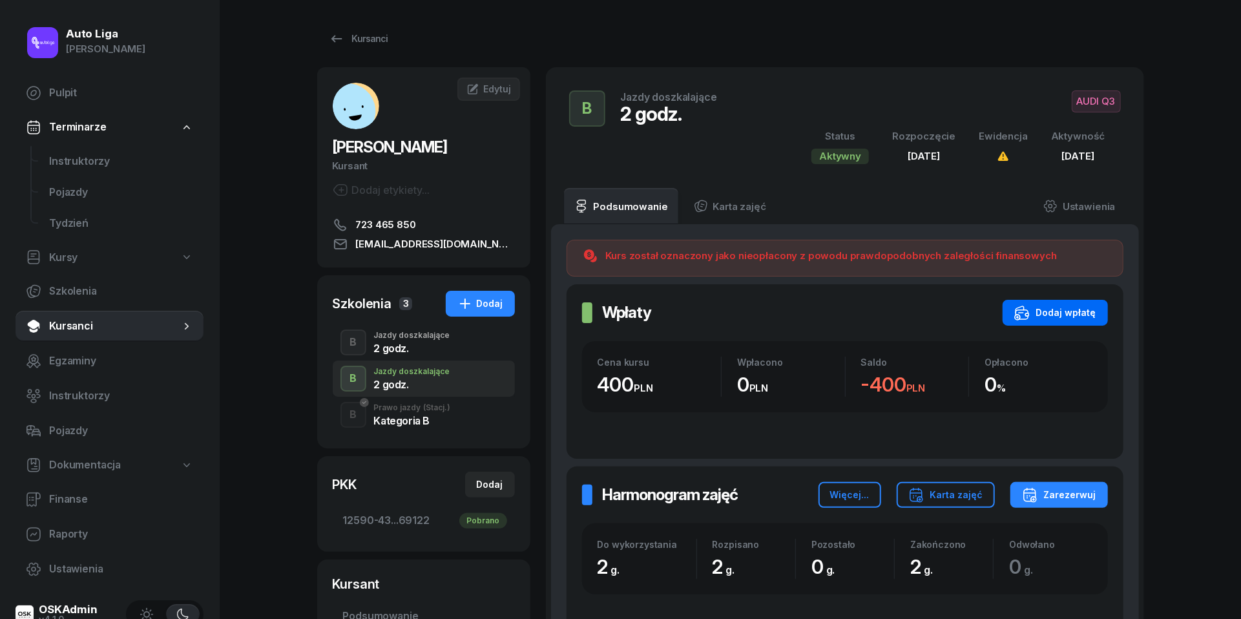
click at [1060, 309] on div "Dodaj wpłatę" at bounding box center [1055, 313] width 82 height 16
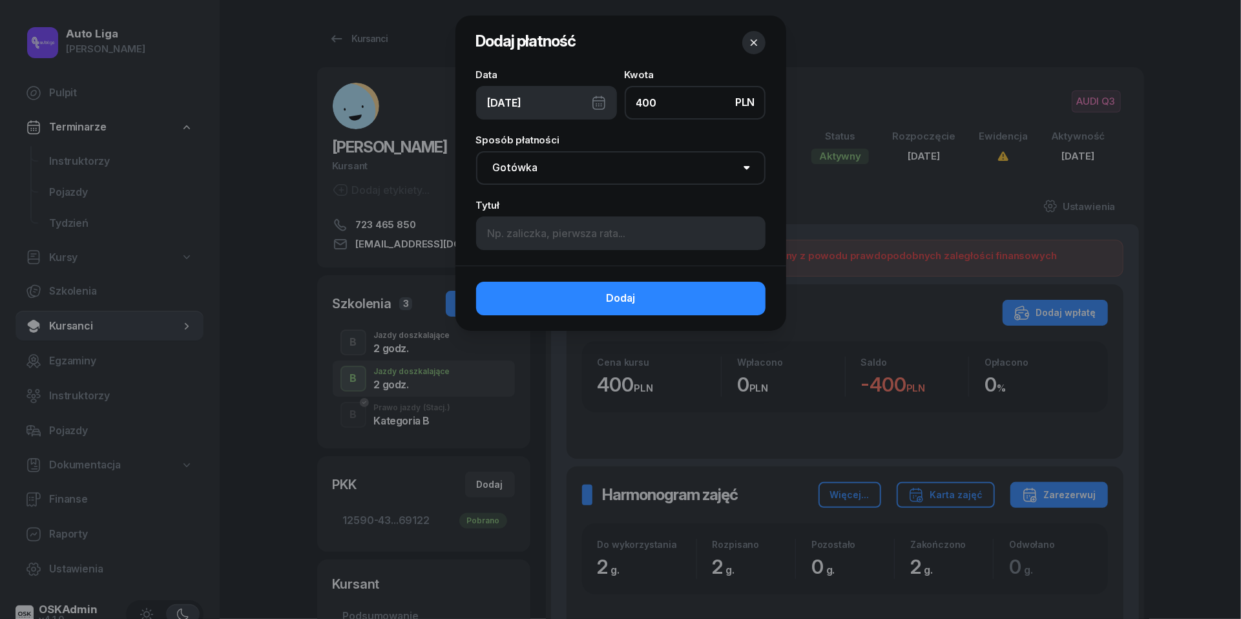
type input "400"
click at [607, 107] on div "[DATE]" at bounding box center [546, 103] width 141 height 34
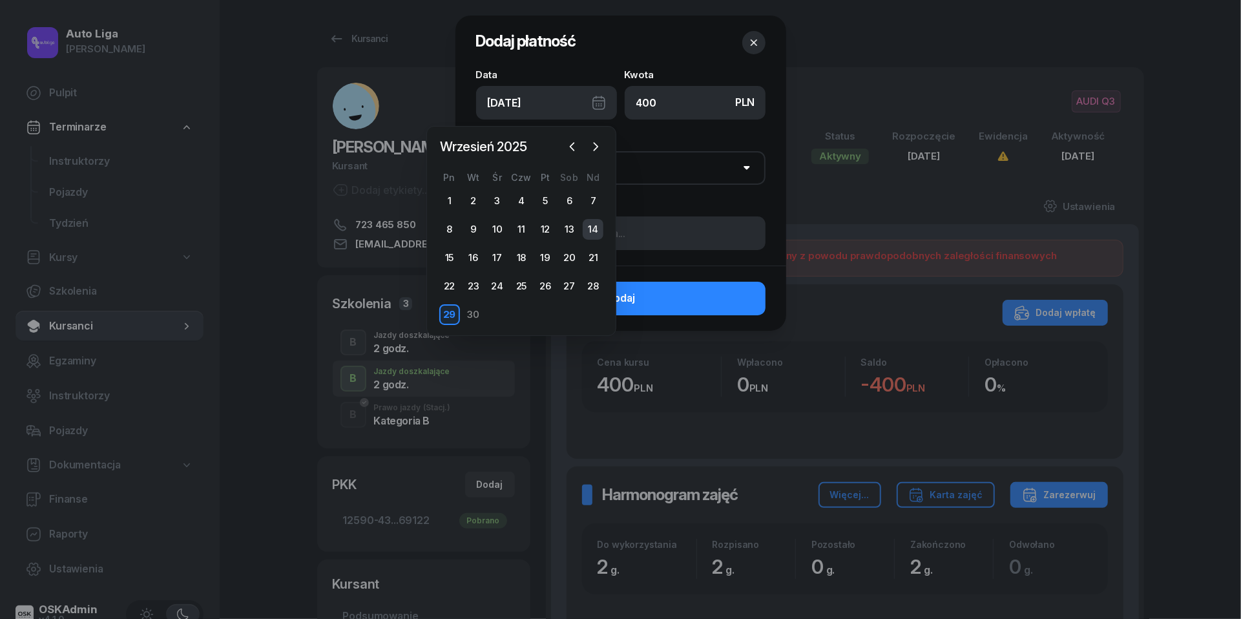
click at [591, 226] on div "14" at bounding box center [593, 229] width 21 height 21
type input "[DATE]"
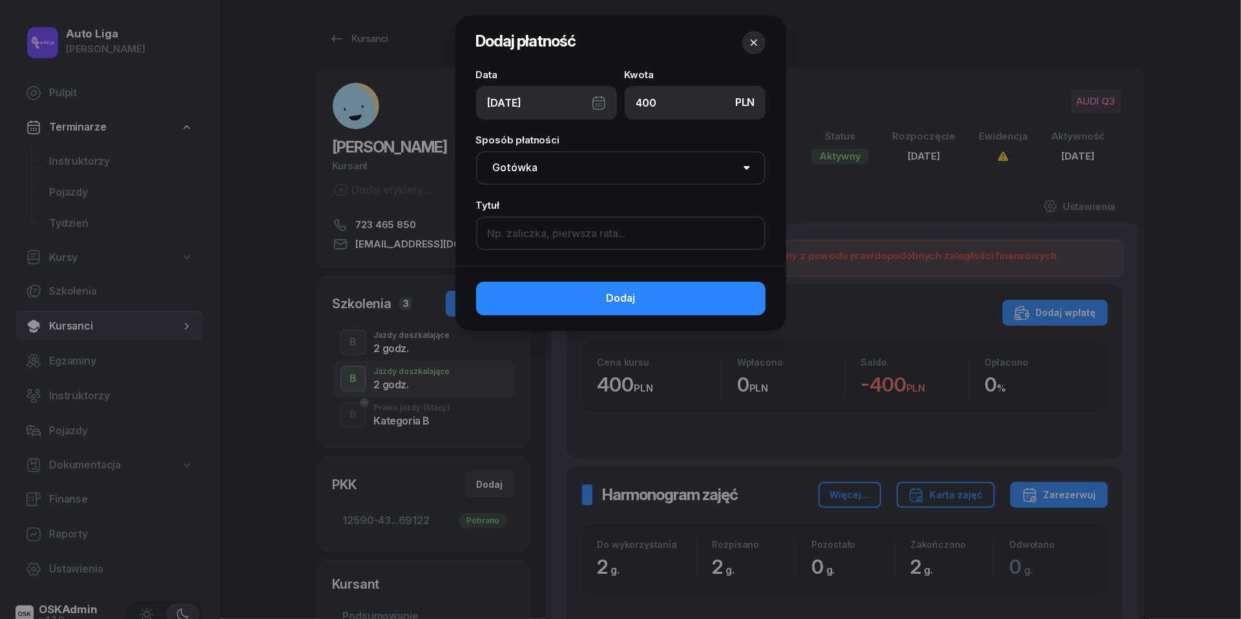
click at [569, 231] on input at bounding box center [620, 233] width 289 height 34
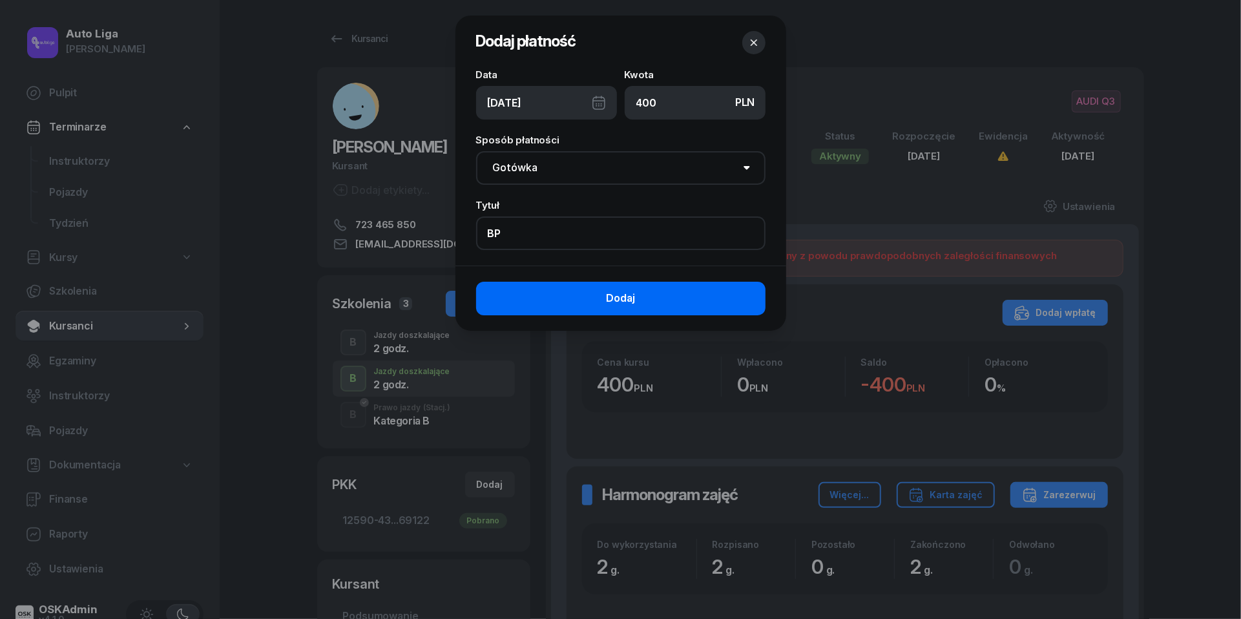
type input "BP"
click at [597, 298] on button "Dodaj" at bounding box center [620, 299] width 289 height 34
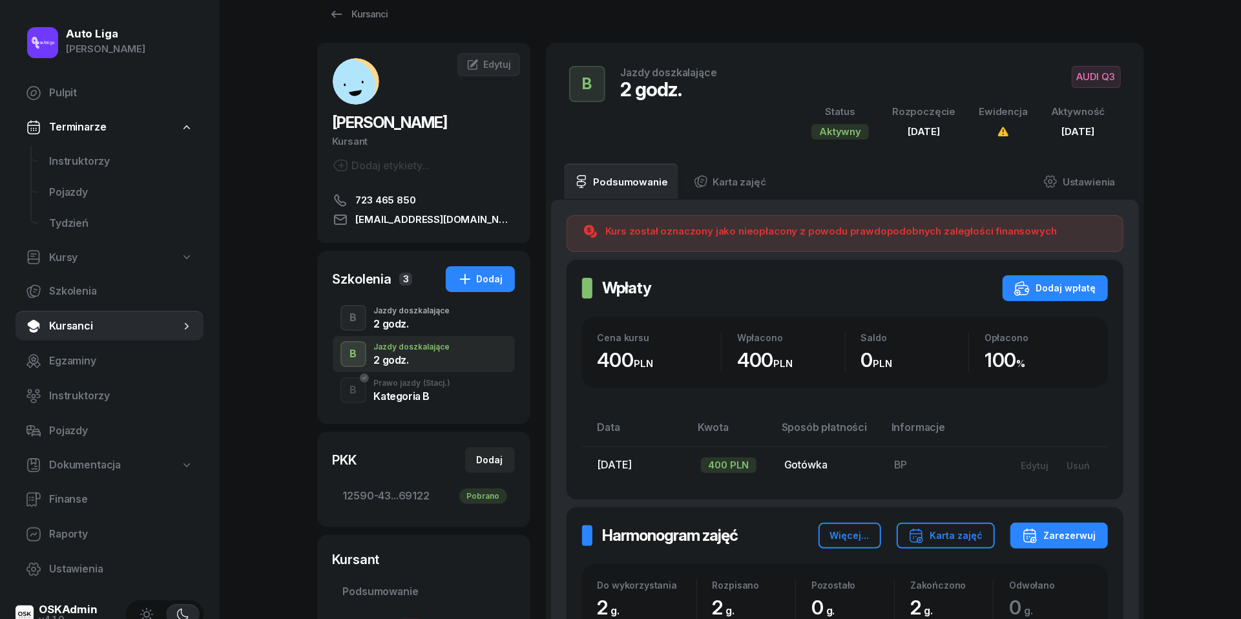
scroll to position [21, 0]
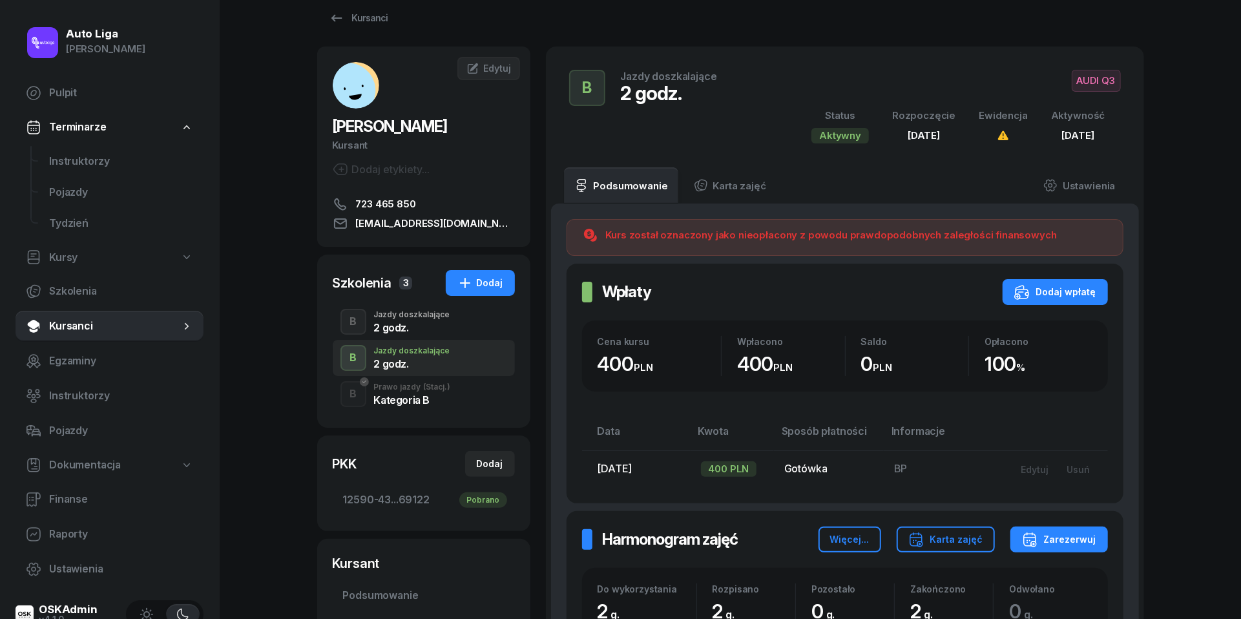
click at [403, 399] on div "Kategoria B" at bounding box center [412, 400] width 77 height 10
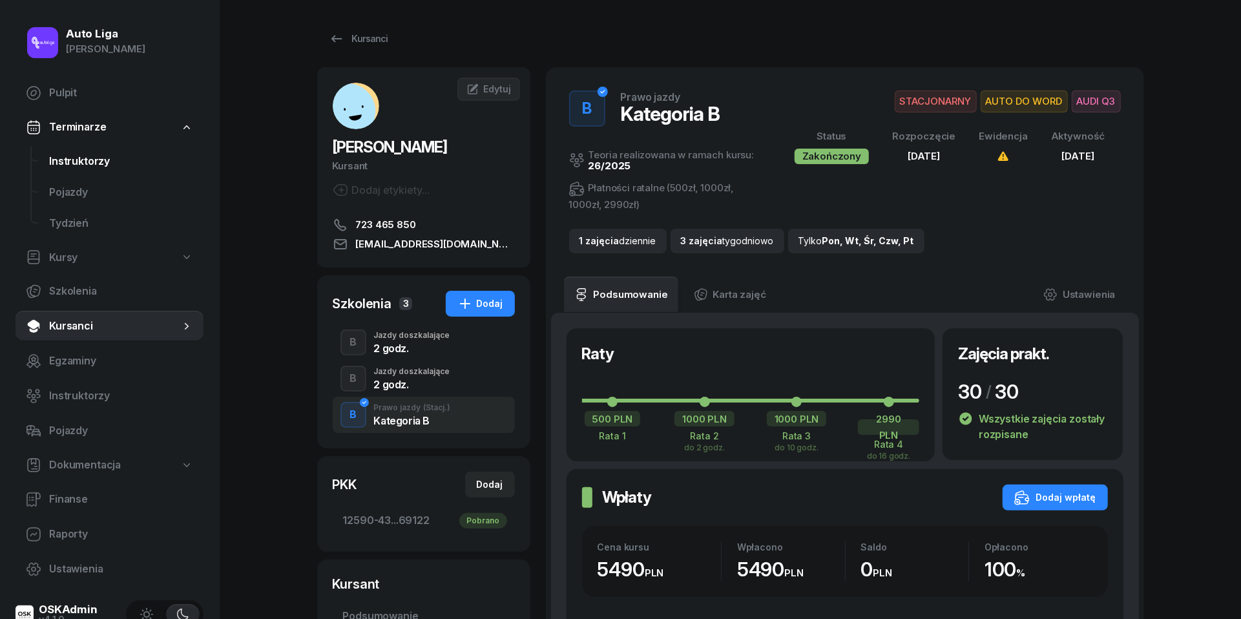
click at [94, 161] on span "Instruktorzy" at bounding box center [121, 161] width 144 height 17
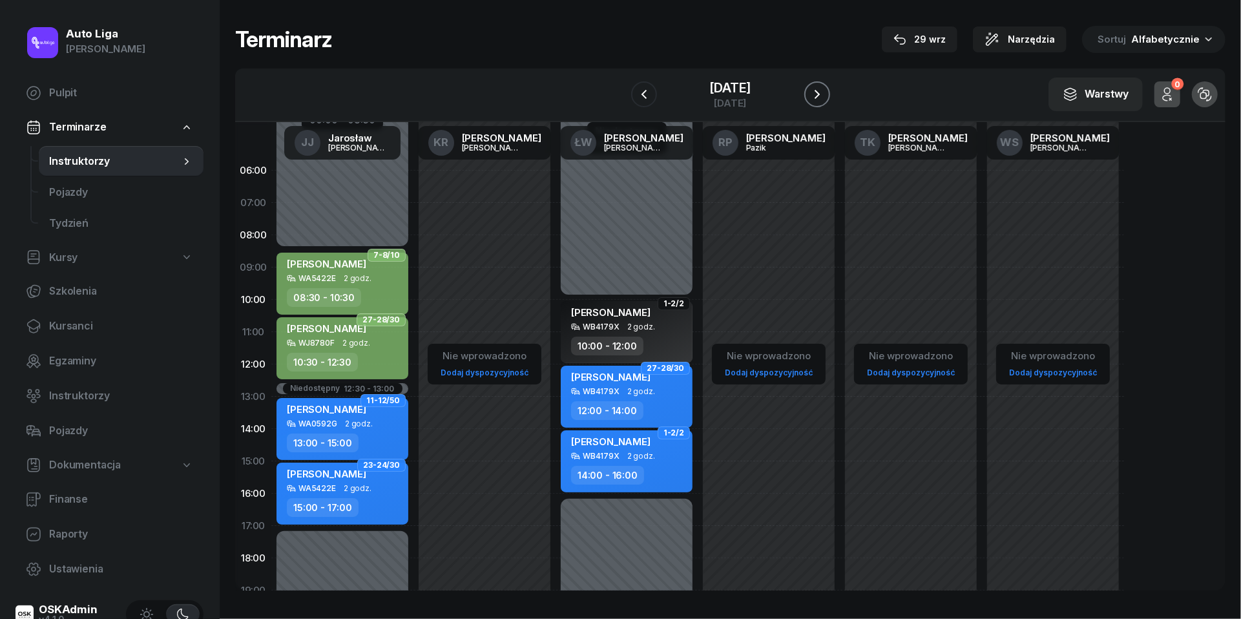
click at [820, 96] on icon "button" at bounding box center [817, 94] width 5 height 9
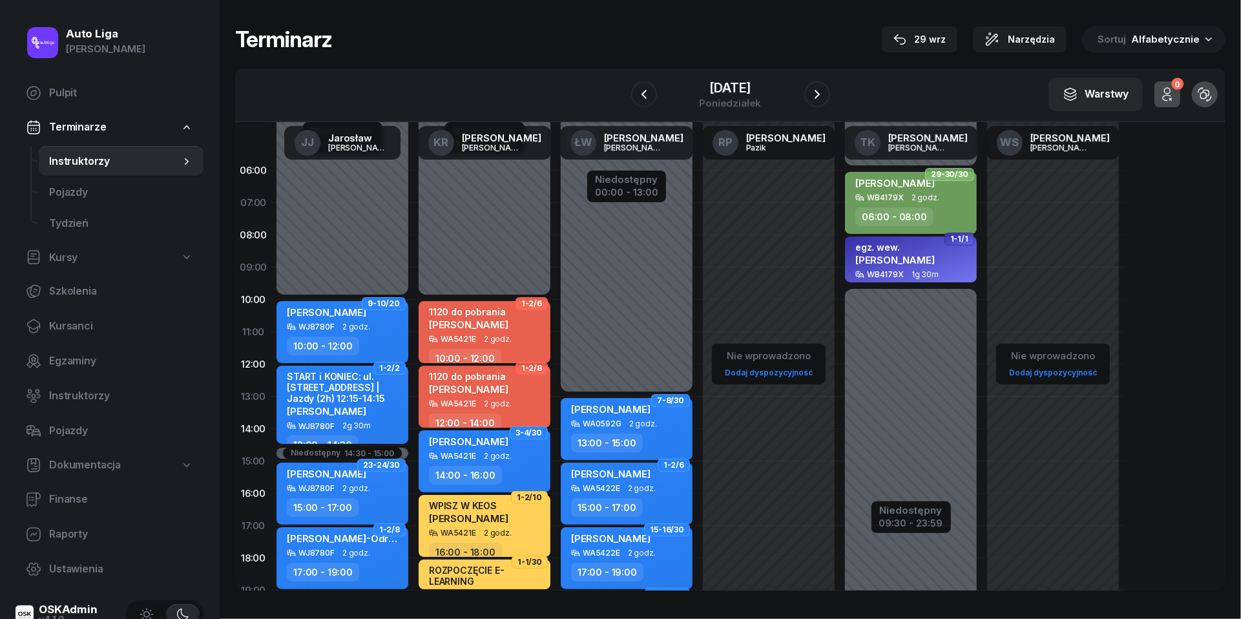
click at [474, 331] on div "1120 do pobrania [PERSON_NAME]" at bounding box center [468, 320] width 79 height 28
select select "10"
select select "12"
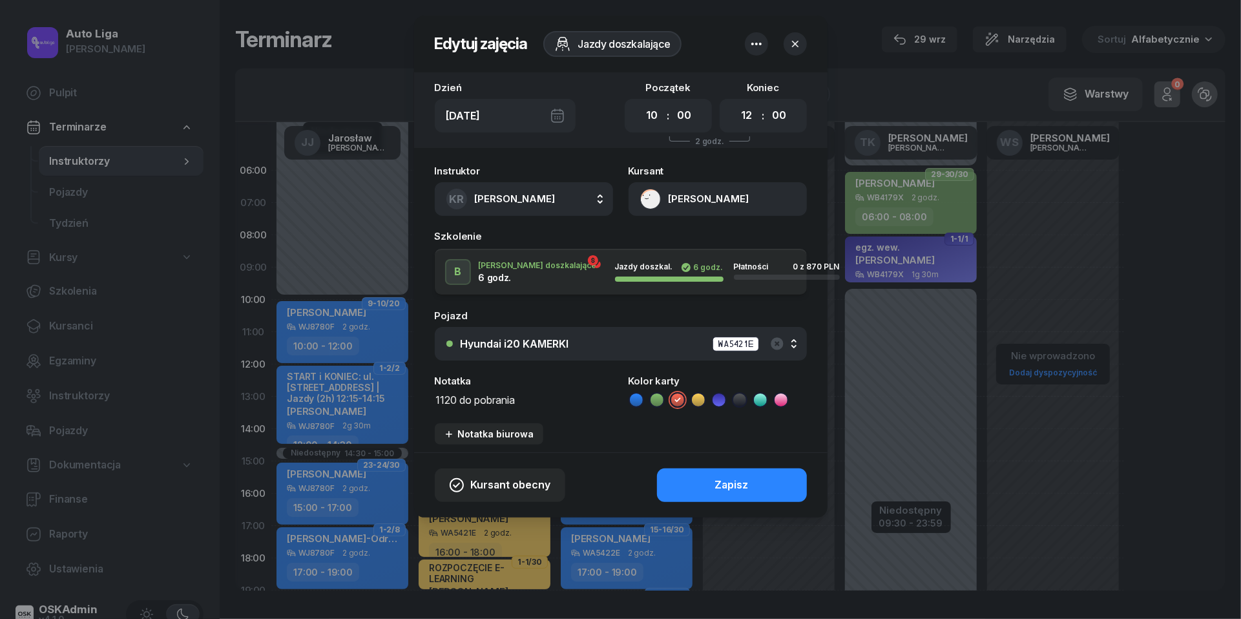
click at [652, 193] on button "[PERSON_NAME]" at bounding box center [718, 199] width 178 height 34
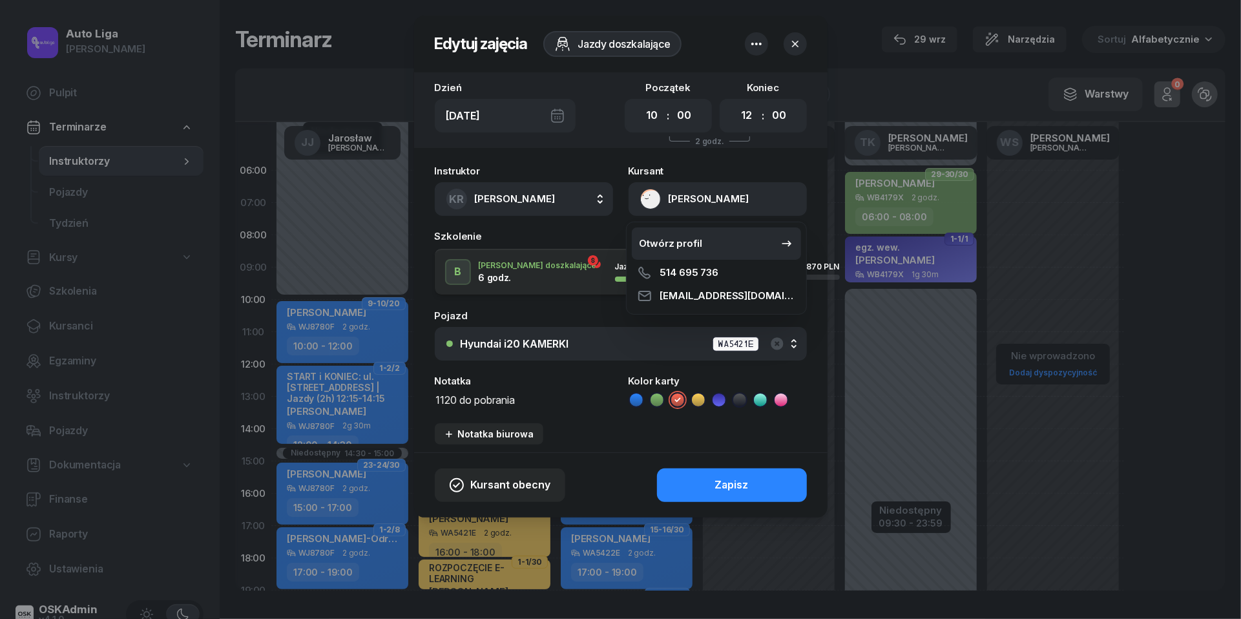
click at [662, 238] on div "Otwórz profil" at bounding box center [671, 243] width 63 height 17
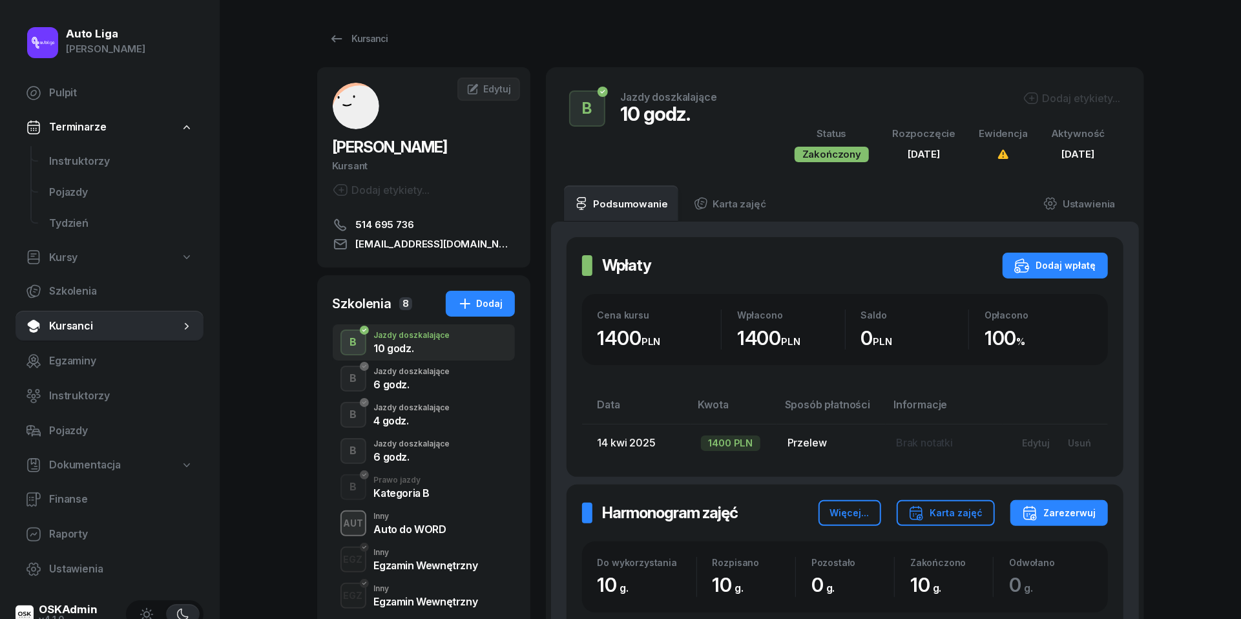
click at [430, 372] on div "Jazdy doszkalające" at bounding box center [412, 372] width 76 height 8
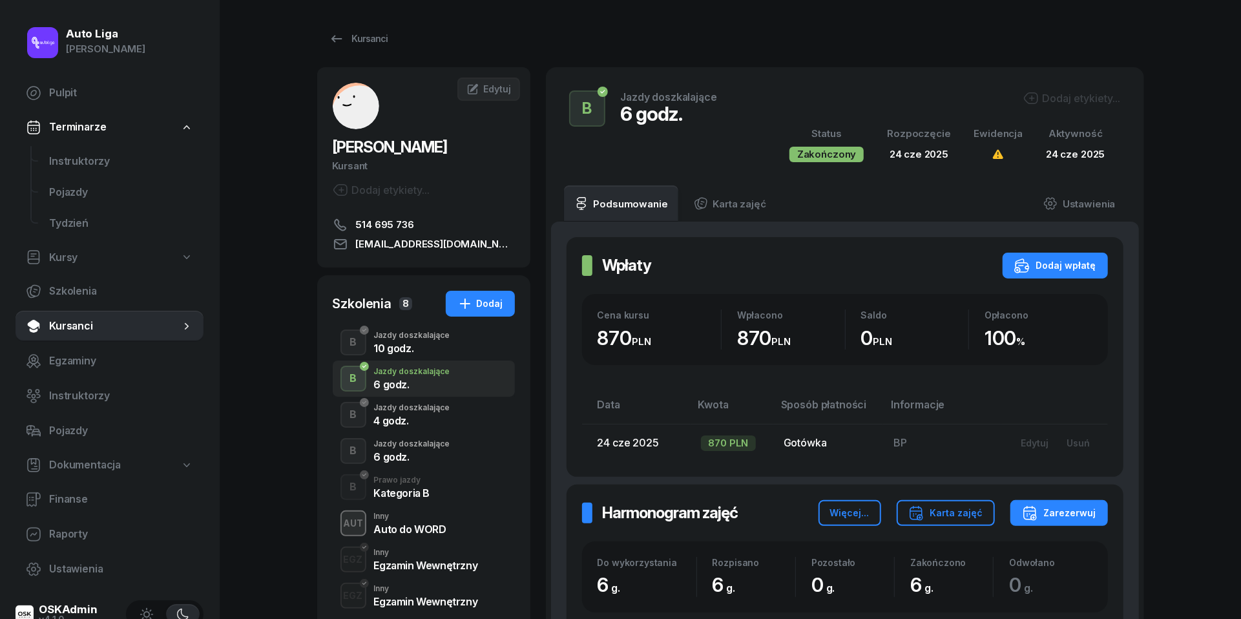
click at [425, 417] on div "4 godz." at bounding box center [412, 420] width 76 height 10
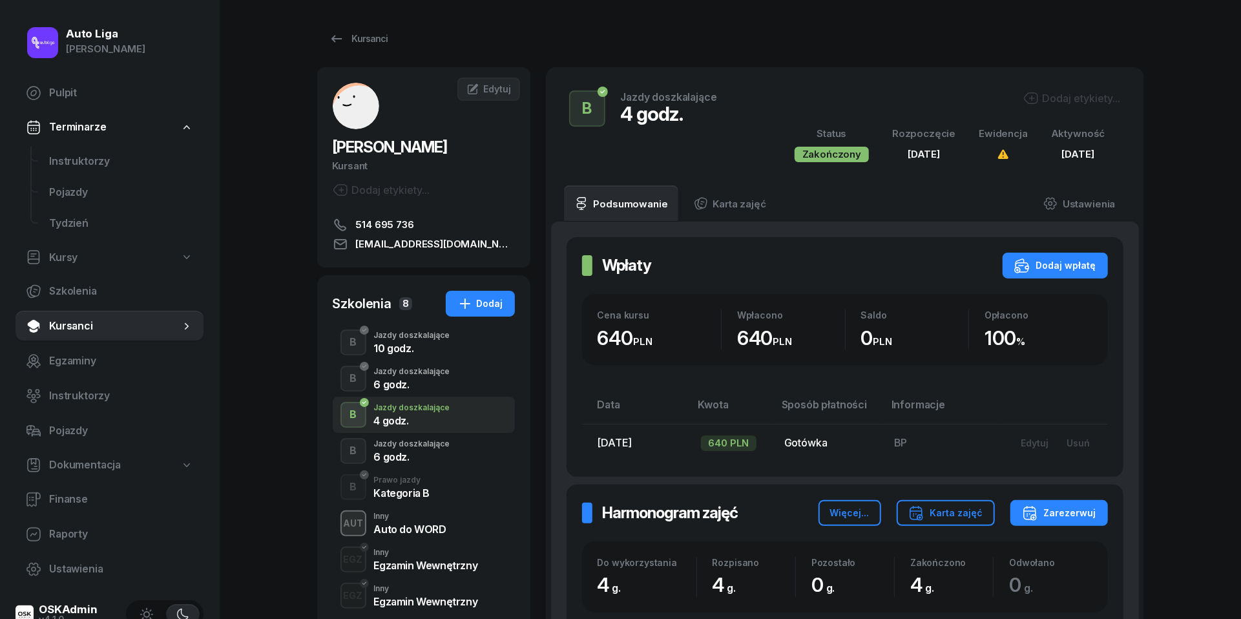
click at [425, 456] on div "6 godz." at bounding box center [412, 457] width 76 height 10
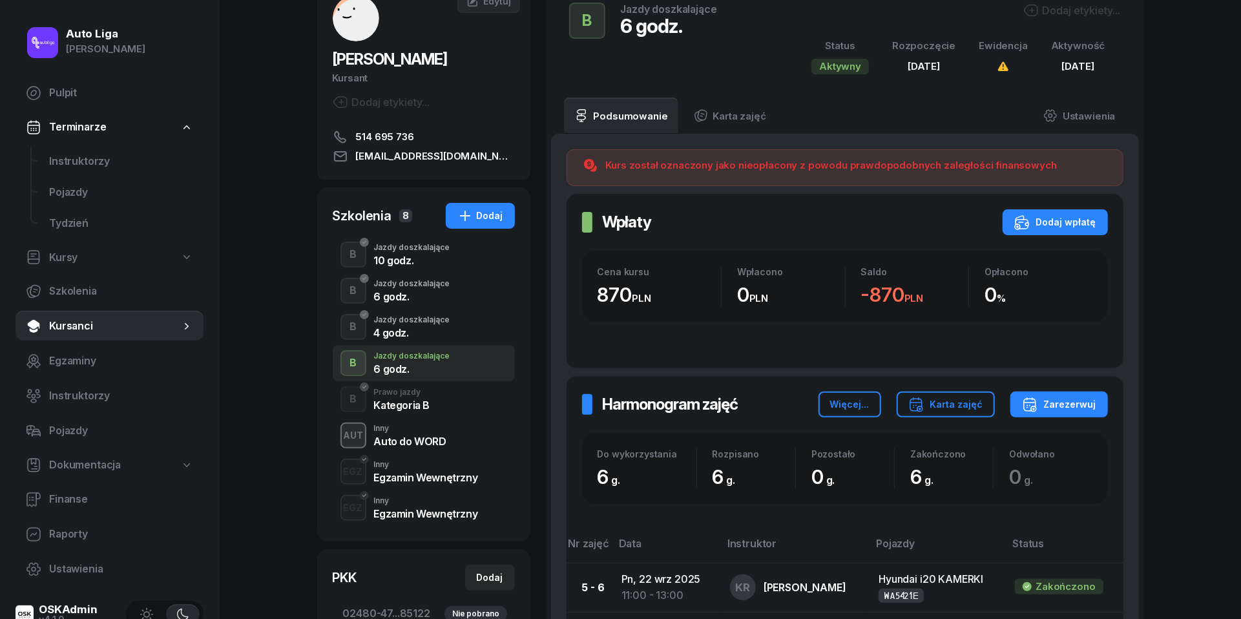
scroll to position [94, 0]
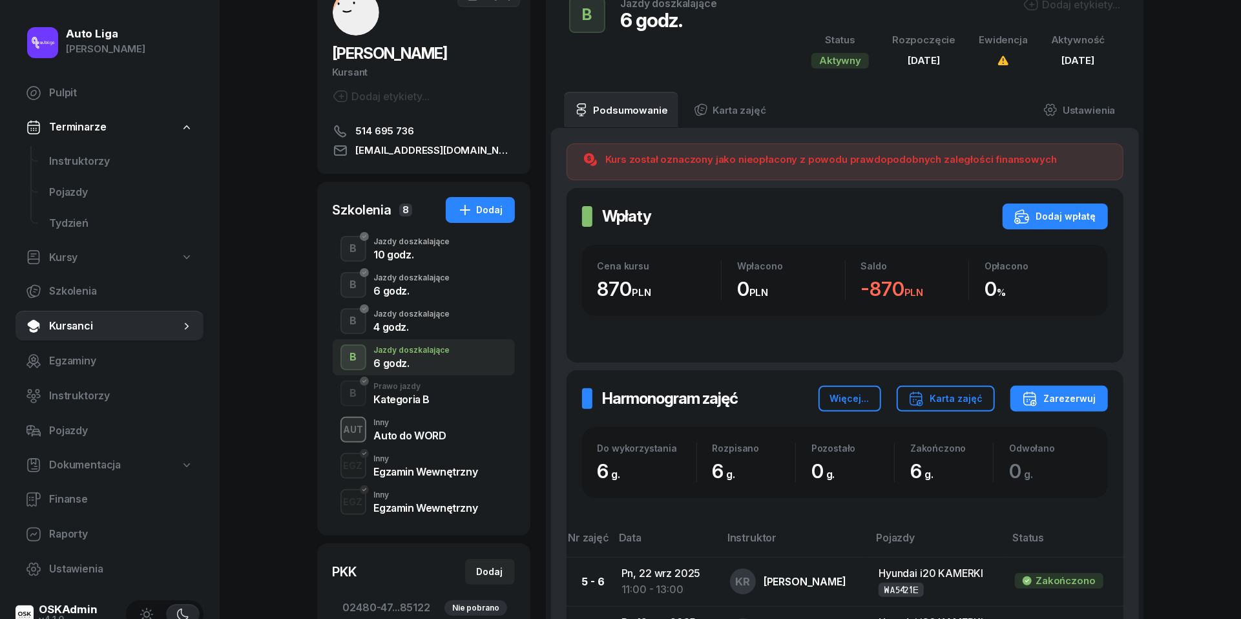
click at [419, 434] on div "Auto do WORD" at bounding box center [410, 435] width 72 height 10
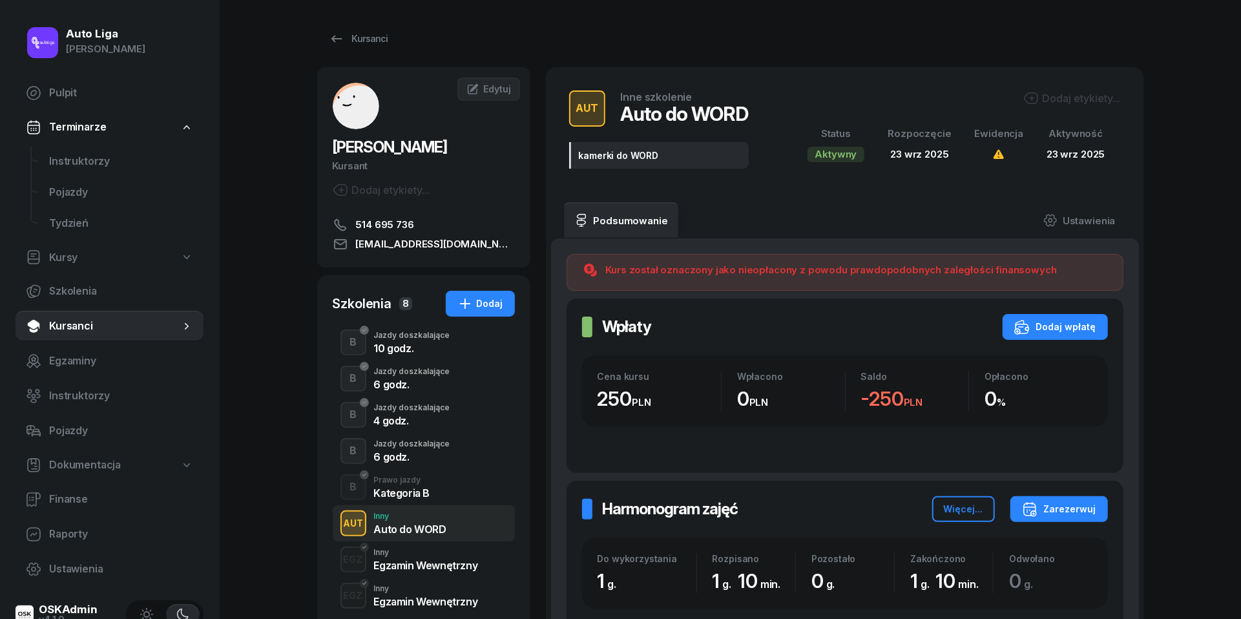
click at [404, 452] on div "6 godz." at bounding box center [412, 457] width 76 height 10
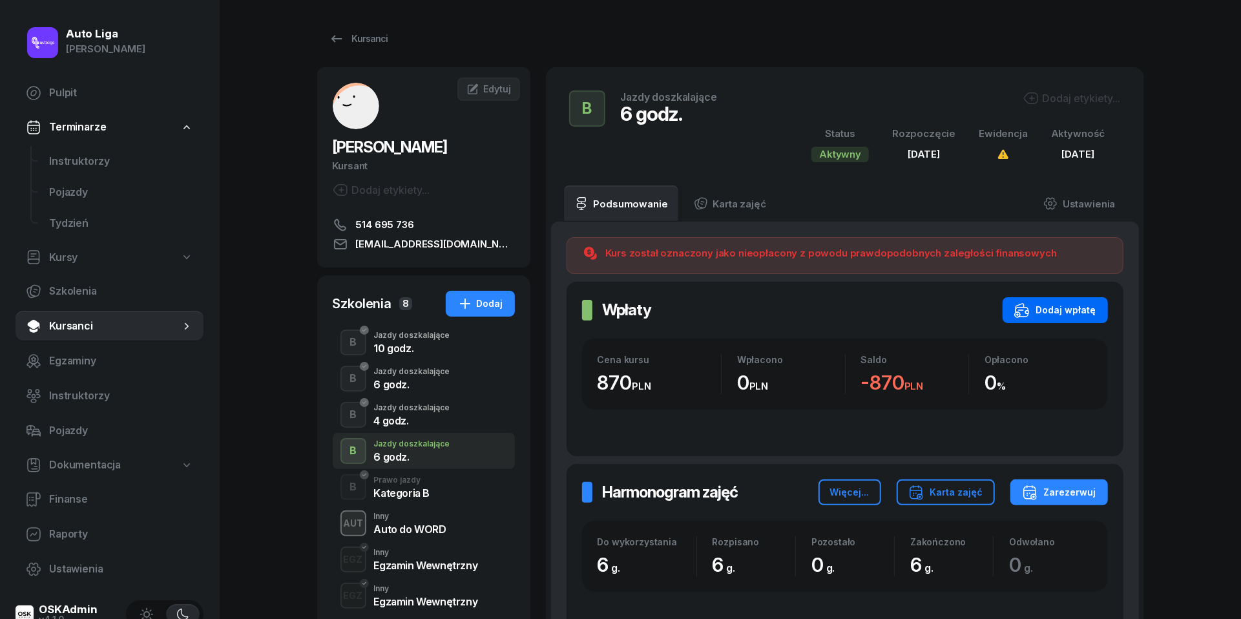
click at [1054, 306] on div "Dodaj wpłatę" at bounding box center [1055, 310] width 82 height 16
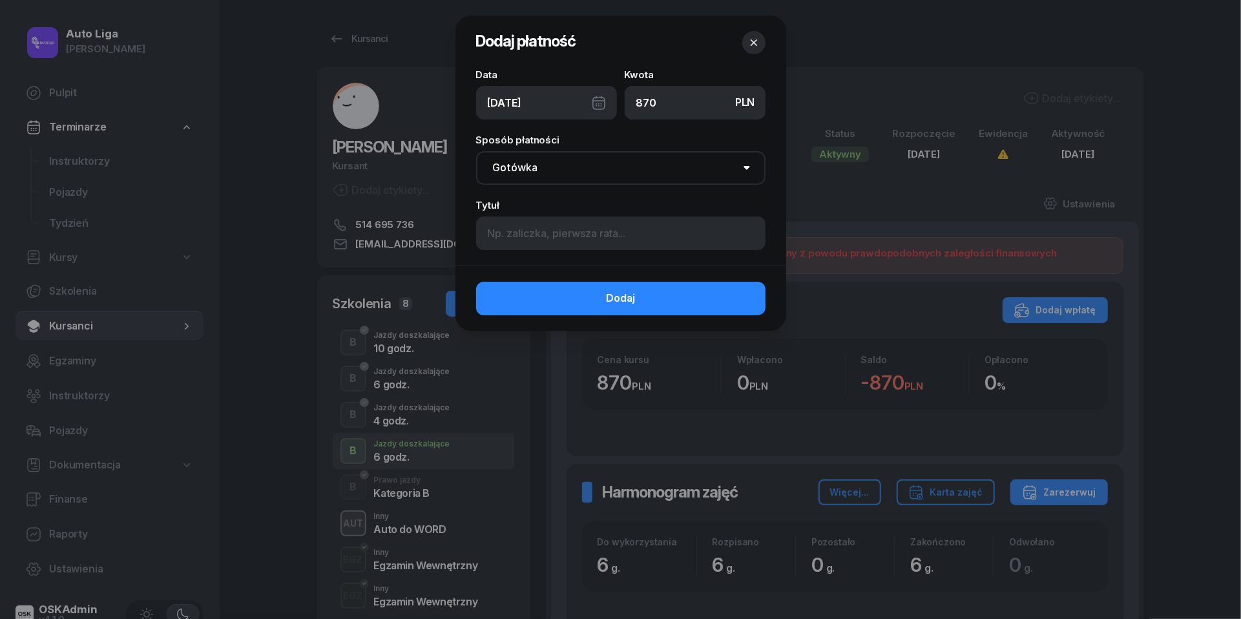
type input "870"
click at [596, 102] on div "[DATE]" at bounding box center [546, 103] width 141 height 34
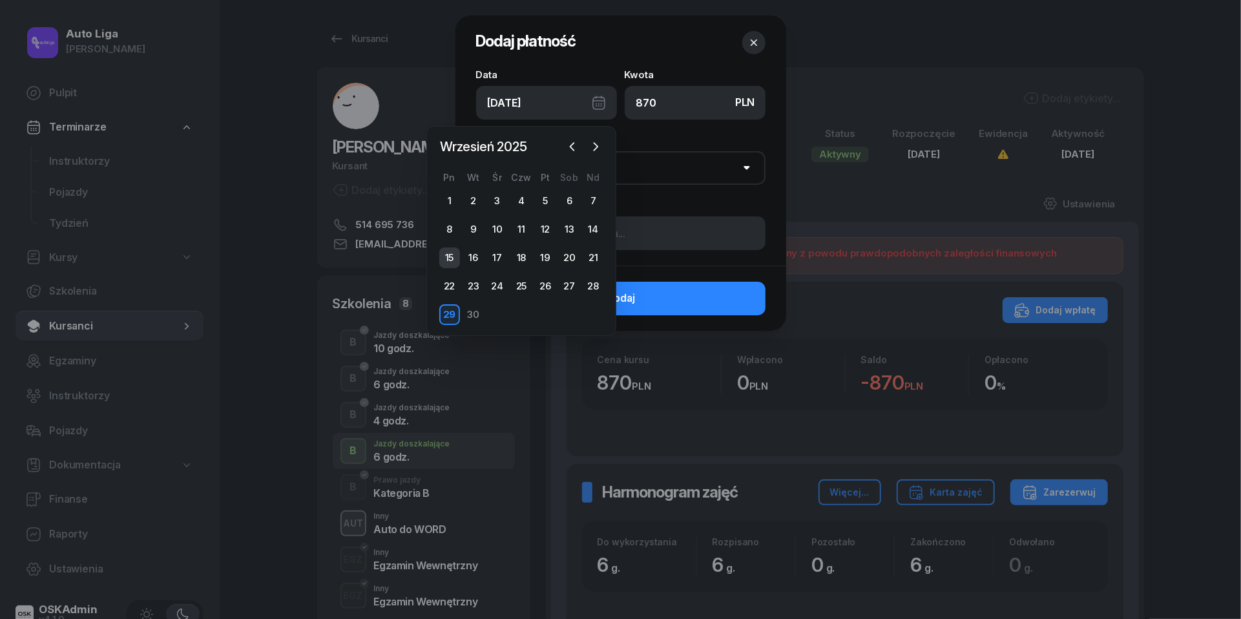
click at [448, 260] on div "15" at bounding box center [449, 257] width 21 height 21
type input "[DATE]"
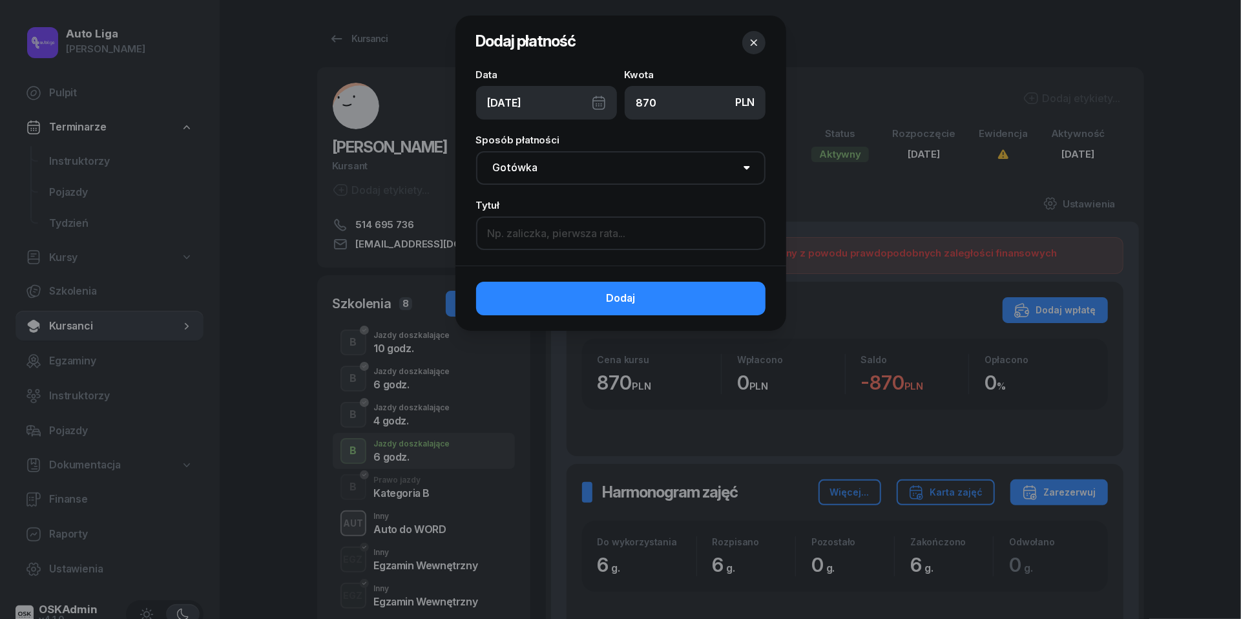
click at [556, 244] on input at bounding box center [620, 233] width 289 height 34
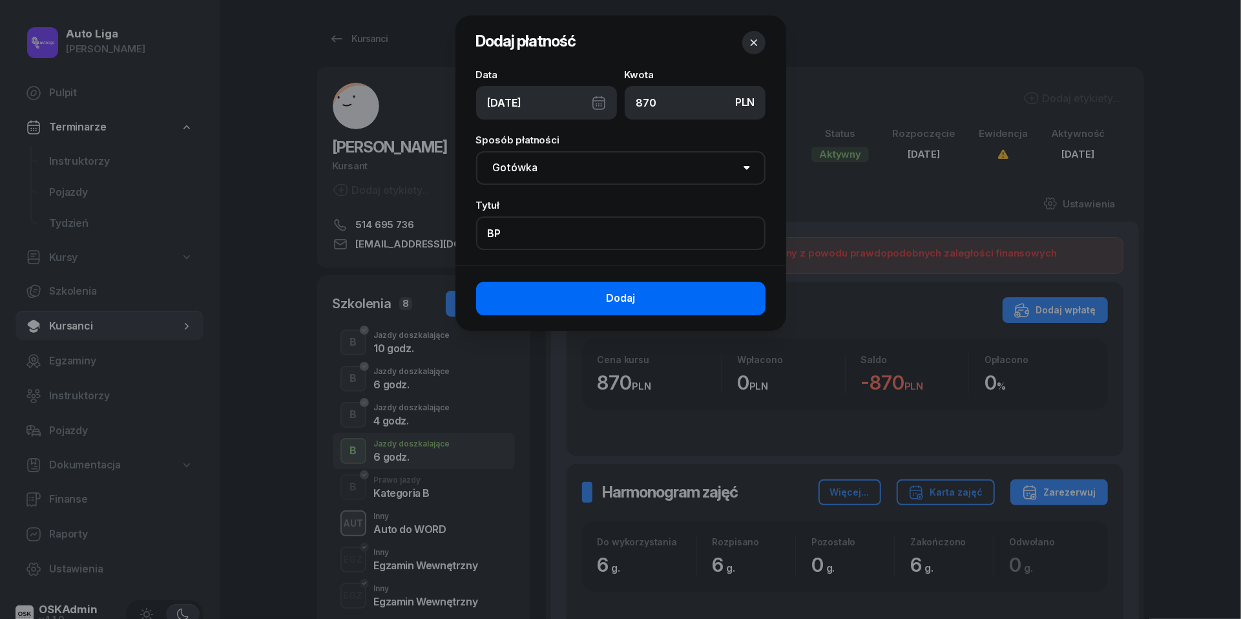
type input "BP"
click at [622, 293] on span "Dodaj" at bounding box center [620, 298] width 29 height 17
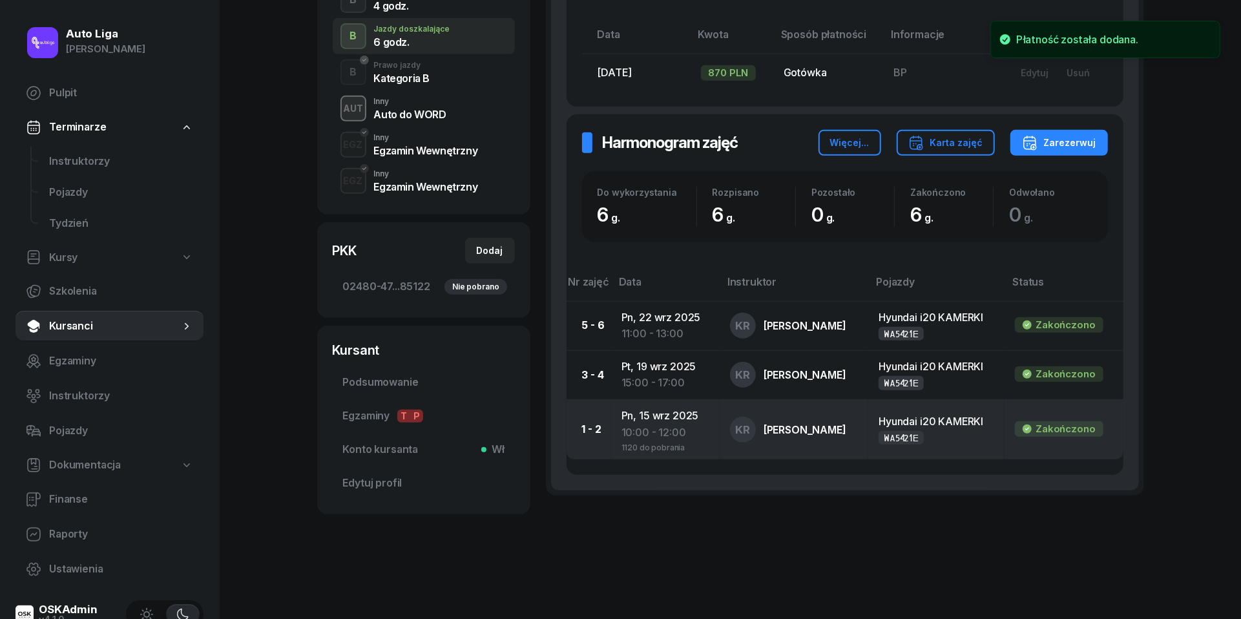
scroll to position [414, 0]
click at [646, 430] on div "10:00 - 12:00" at bounding box center [666, 433] width 88 height 17
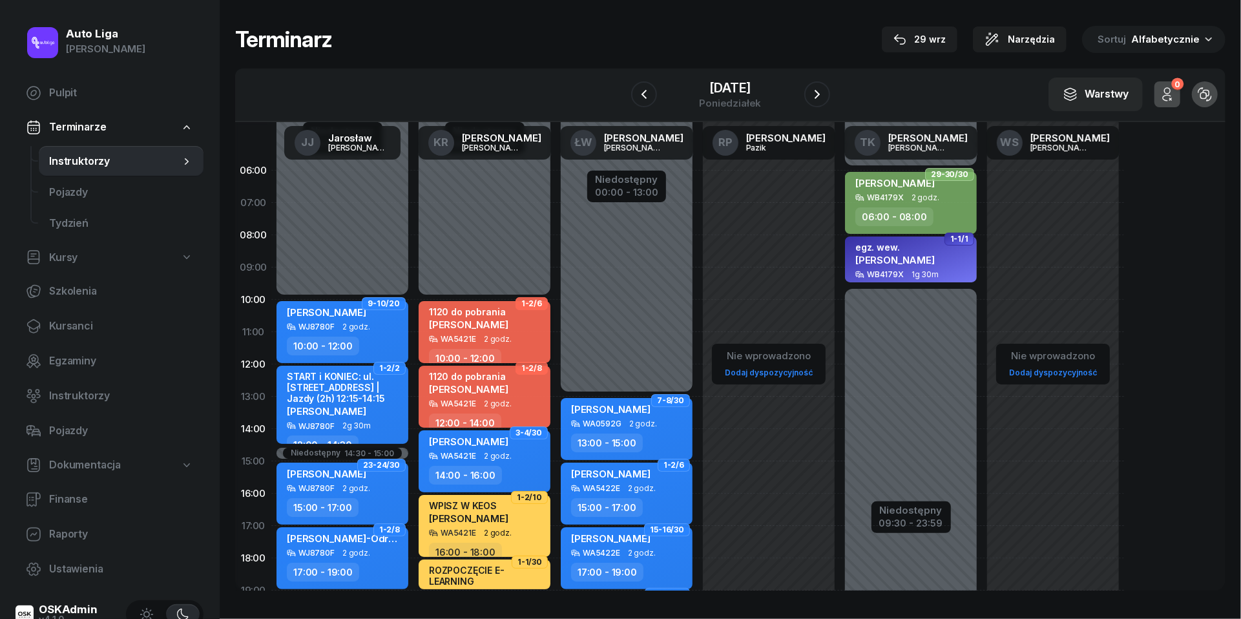
click at [488, 326] on div "[PERSON_NAME]" at bounding box center [468, 324] width 79 height 11
select select "10"
select select "12"
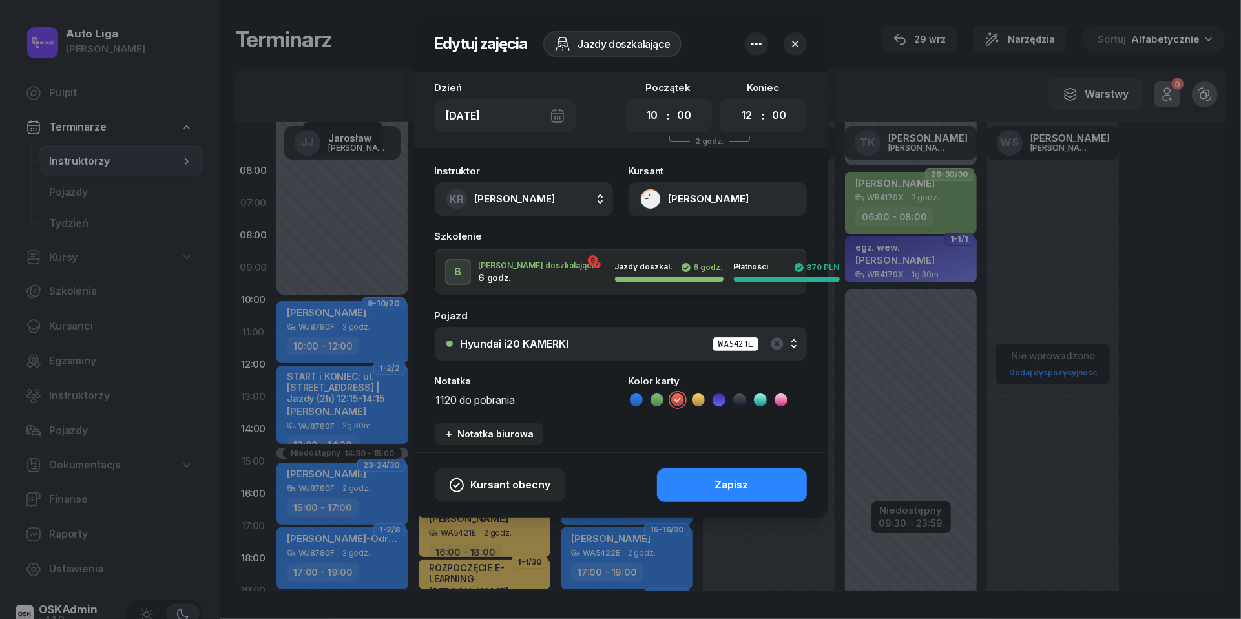
click at [486, 396] on textarea "1120 do pobrania" at bounding box center [524, 399] width 178 height 16
click at [641, 393] on icon at bounding box center [636, 399] width 13 height 13
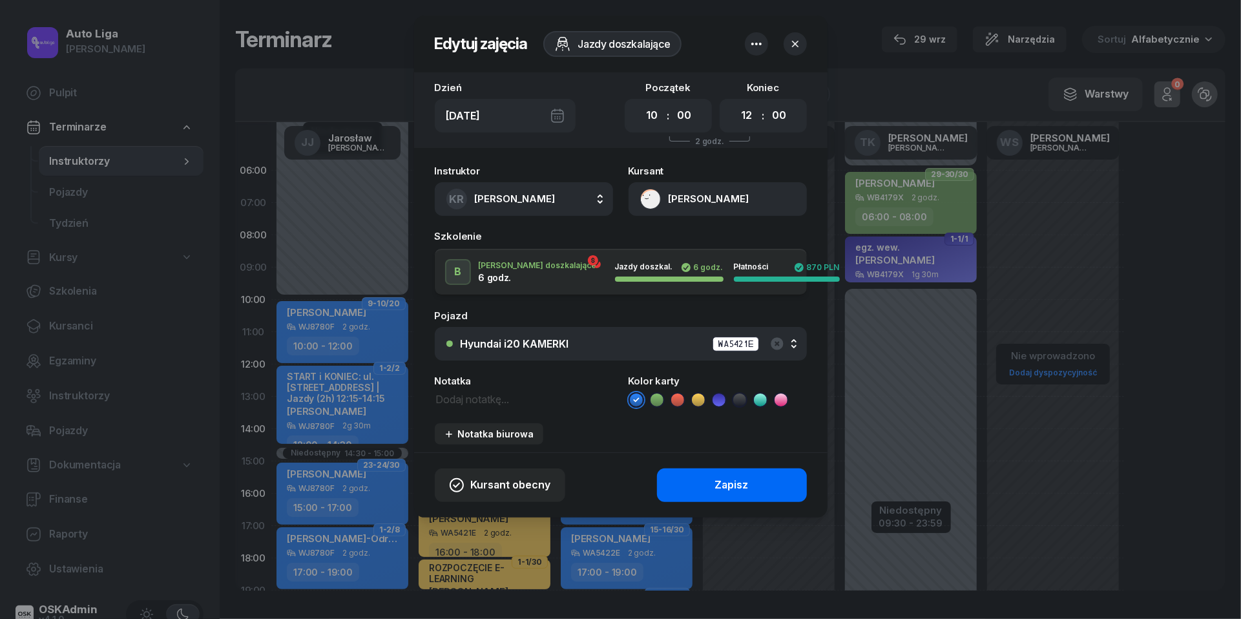
click at [706, 479] on button "Zapisz" at bounding box center [732, 485] width 150 height 34
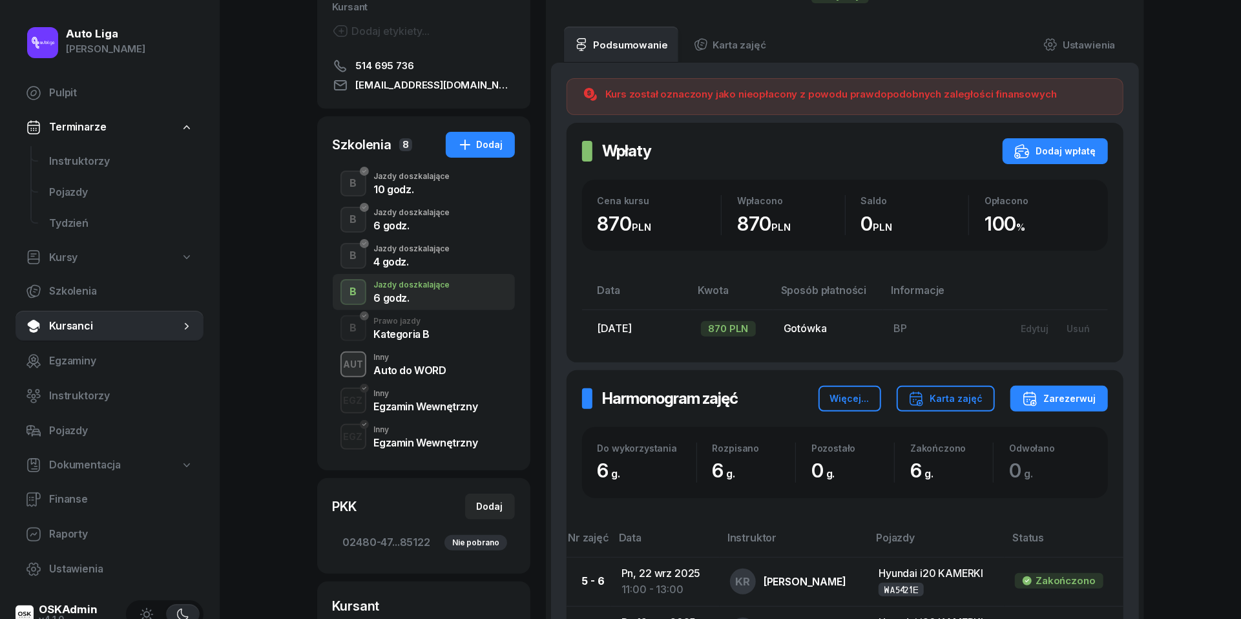
scroll to position [163, 0]
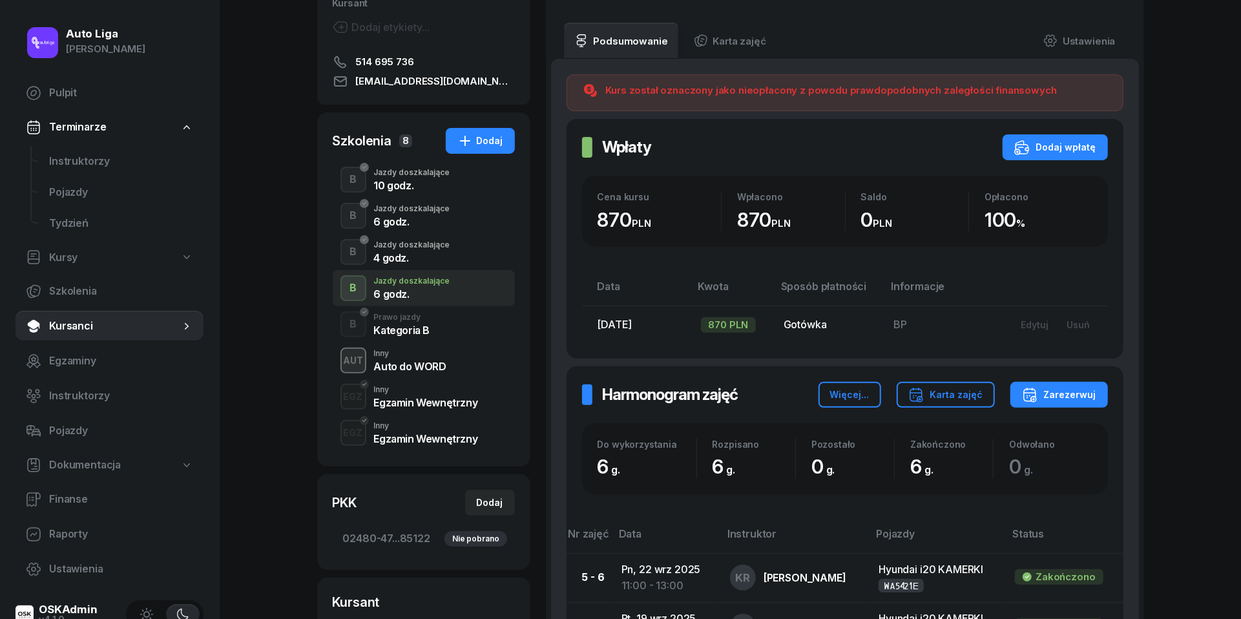
click at [389, 361] on div "Auto do WORD" at bounding box center [410, 366] width 72 height 10
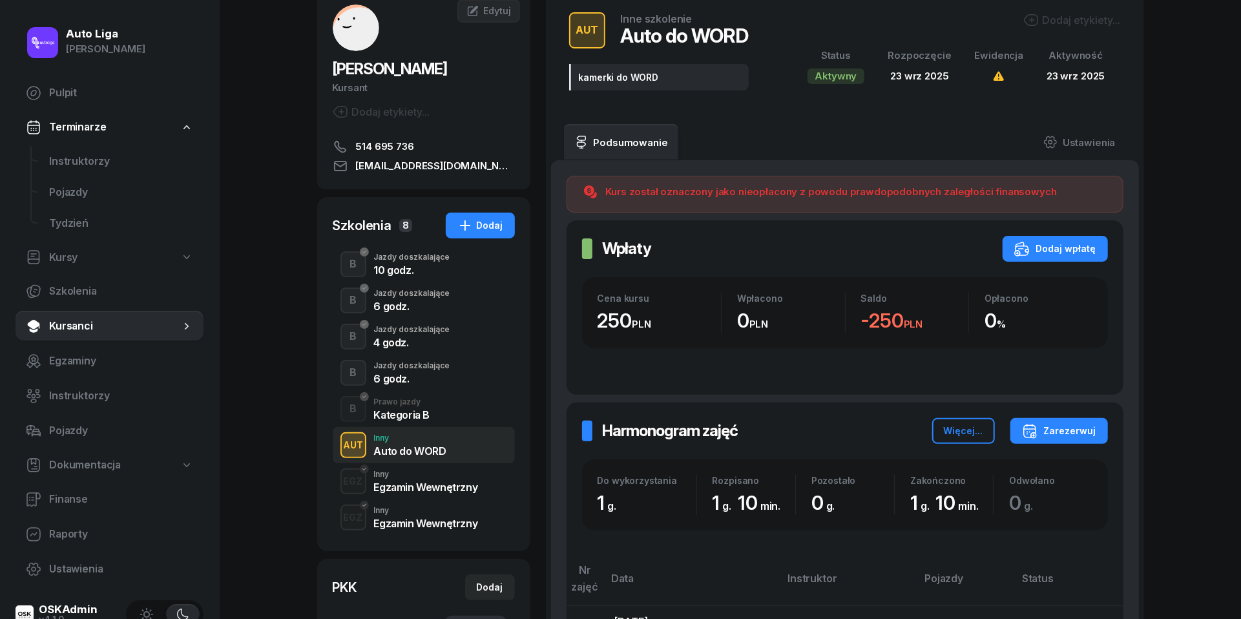
scroll to position [80, 0]
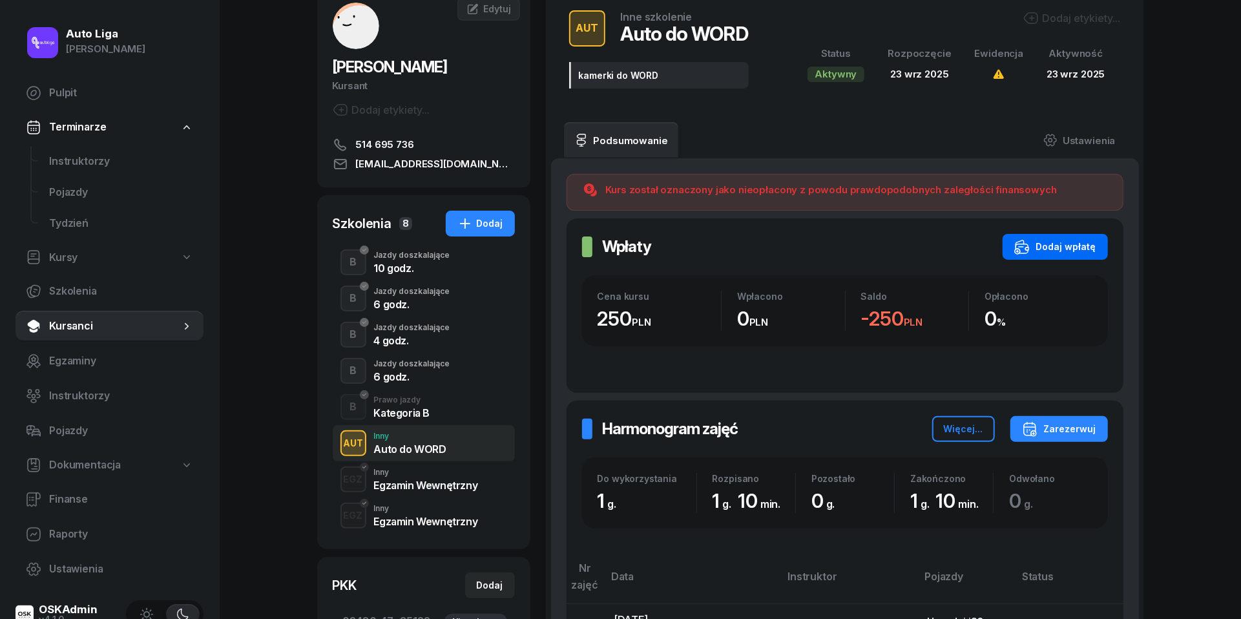
click at [1073, 244] on div "Dodaj wpłatę" at bounding box center [1055, 247] width 82 height 16
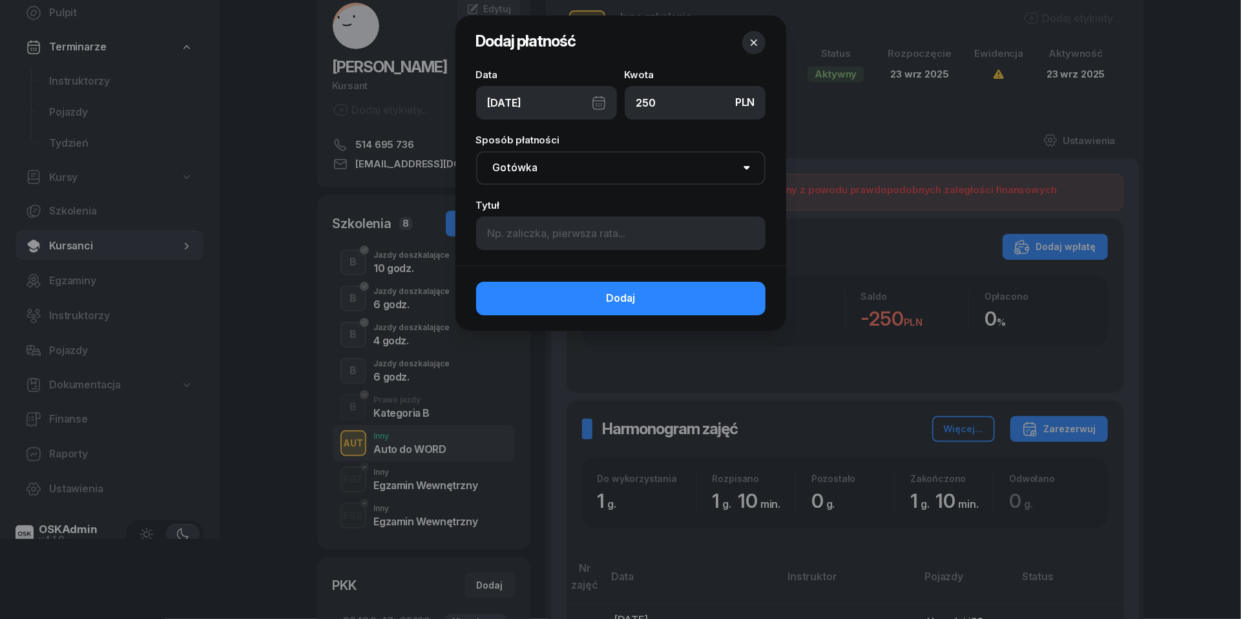
click at [601, 101] on div "[DATE]" at bounding box center [546, 103] width 141 height 34
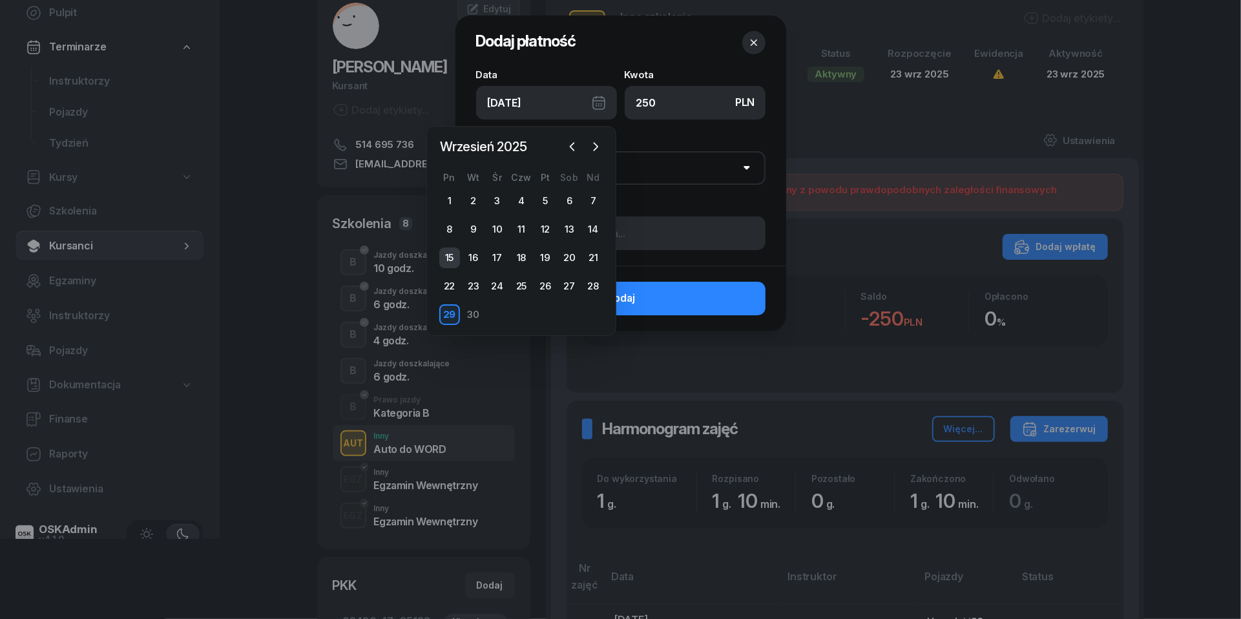
click at [453, 253] on div "15" at bounding box center [449, 257] width 21 height 21
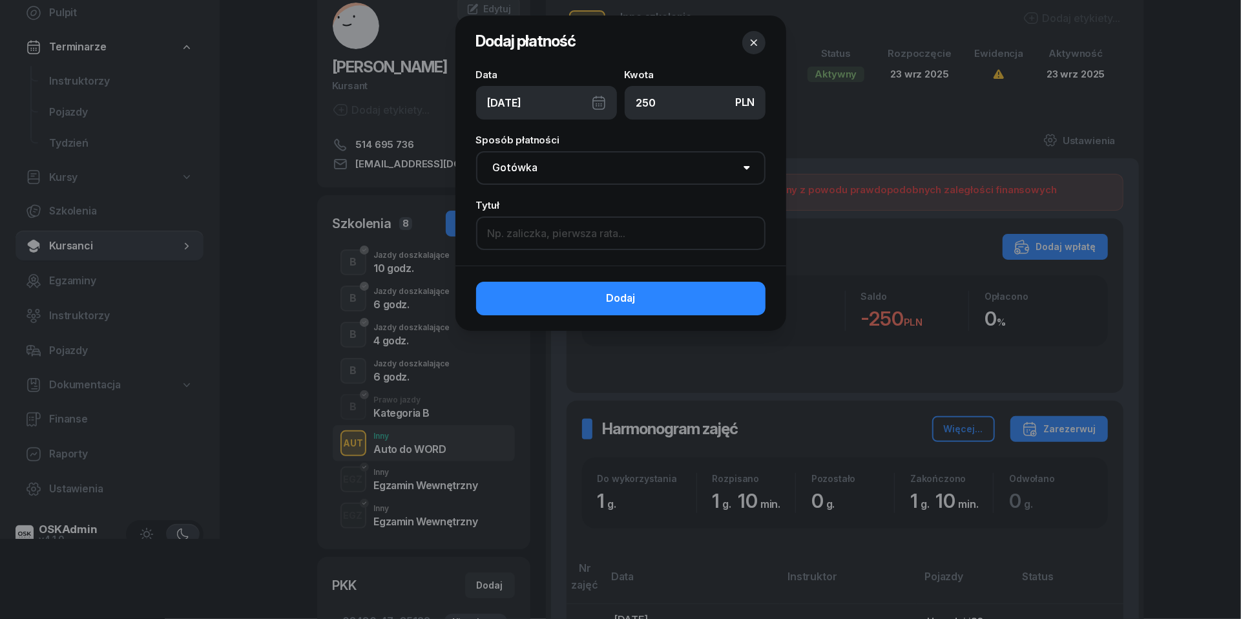
click at [546, 228] on input at bounding box center [620, 233] width 289 height 34
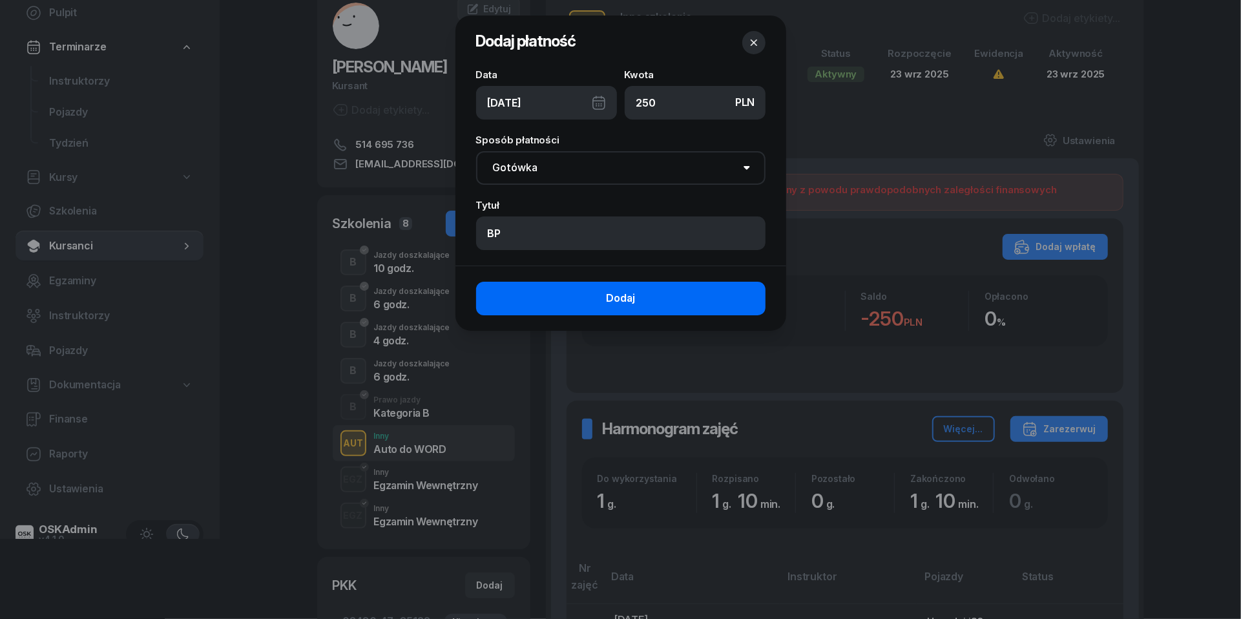
click at [589, 293] on button "Dodaj" at bounding box center [620, 299] width 289 height 34
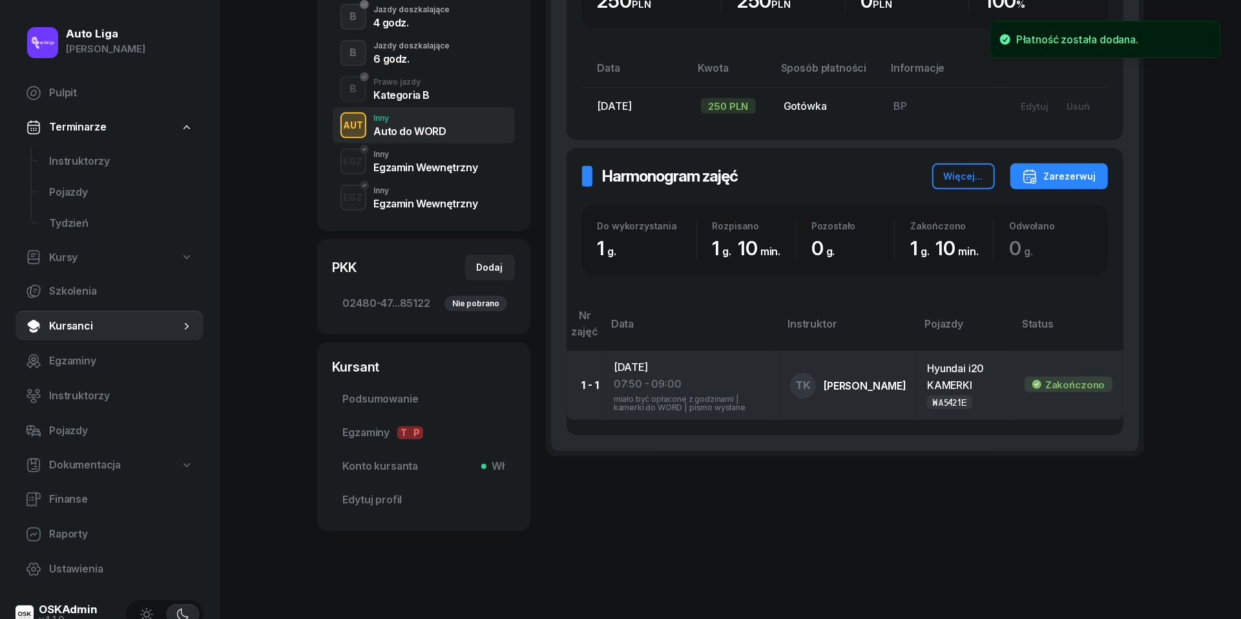
scroll to position [398, 0]
click at [628, 392] on div "miało być opłacone z godzinami | kamerki do WORD | pismo wysłane" at bounding box center [692, 401] width 156 height 19
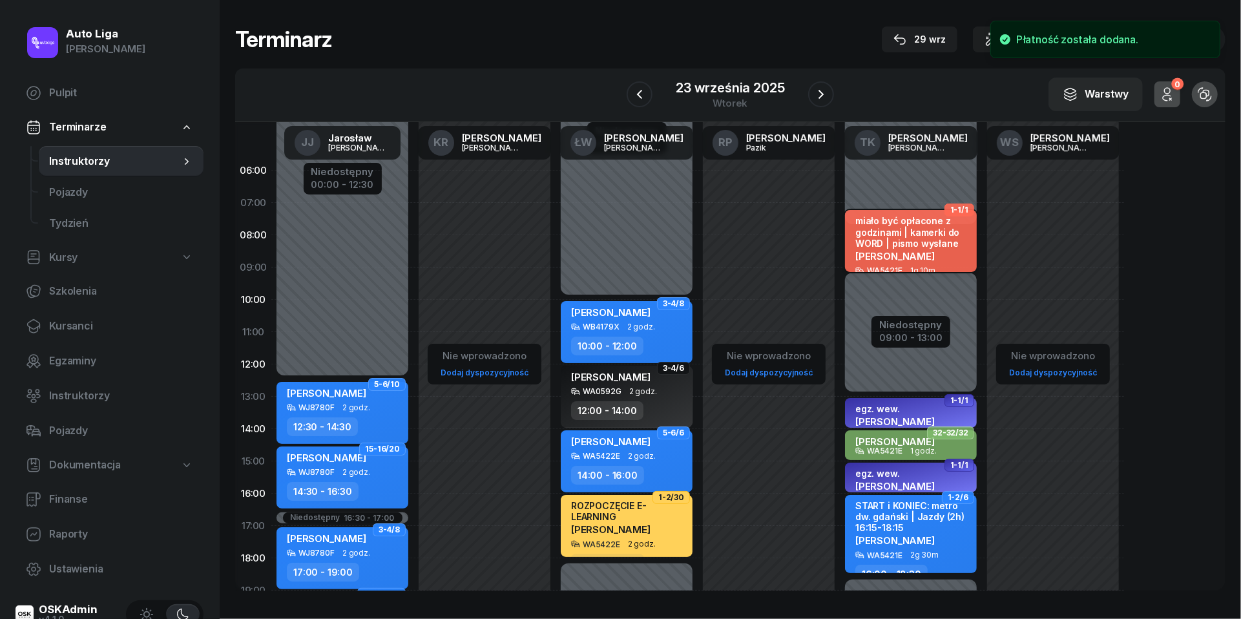
click at [903, 238] on div "miało być opłacone z godzinami | kamerki do WORD | pismo wysłane" at bounding box center [912, 232] width 114 height 34
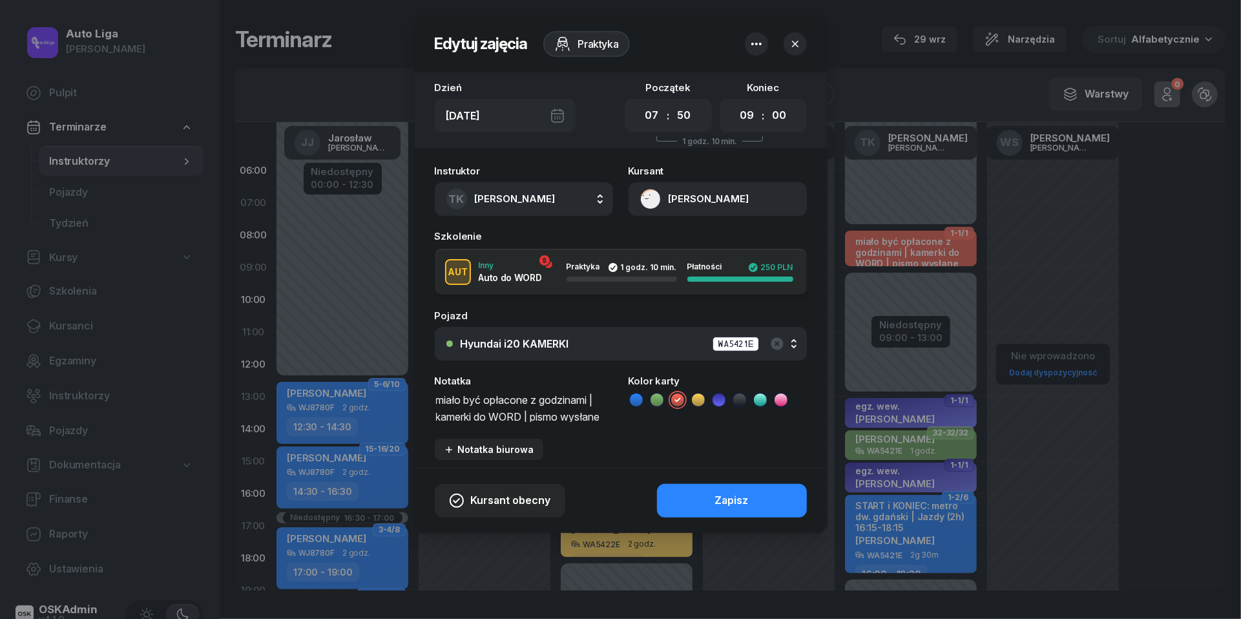
click at [595, 395] on textarea "miało być opłacone z godzinami | kamerki do WORD | pismo wysłane" at bounding box center [524, 407] width 178 height 32
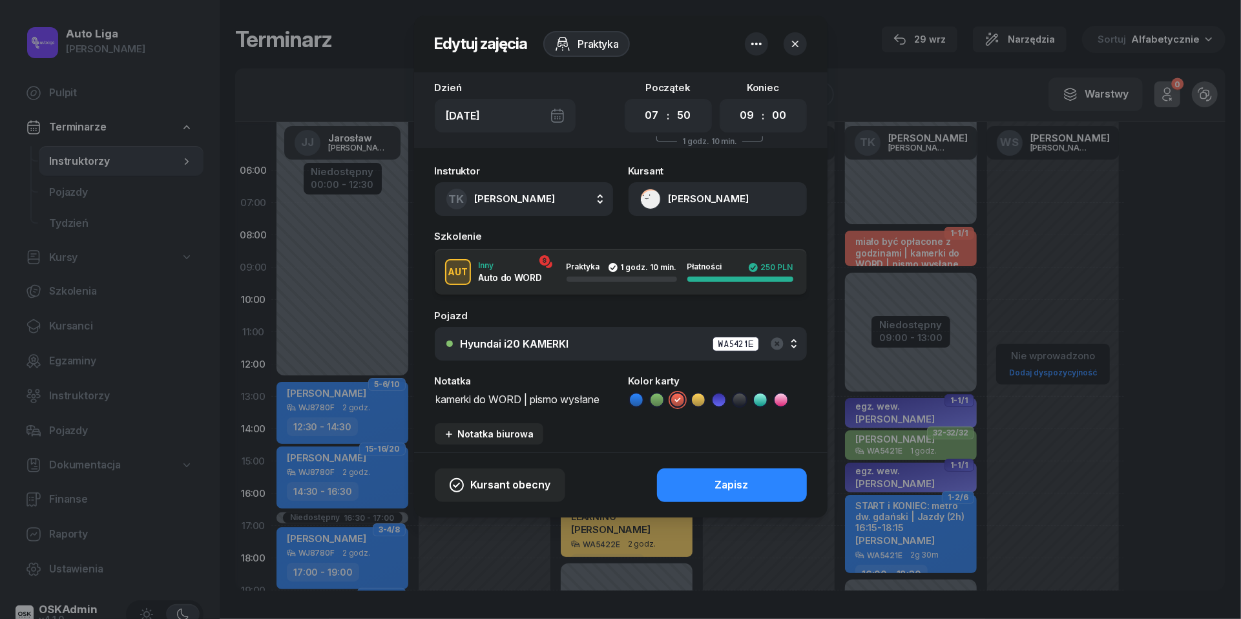
click at [760, 399] on icon at bounding box center [760, 399] width 13 height 13
click at [758, 485] on button "Zapisz" at bounding box center [732, 485] width 150 height 34
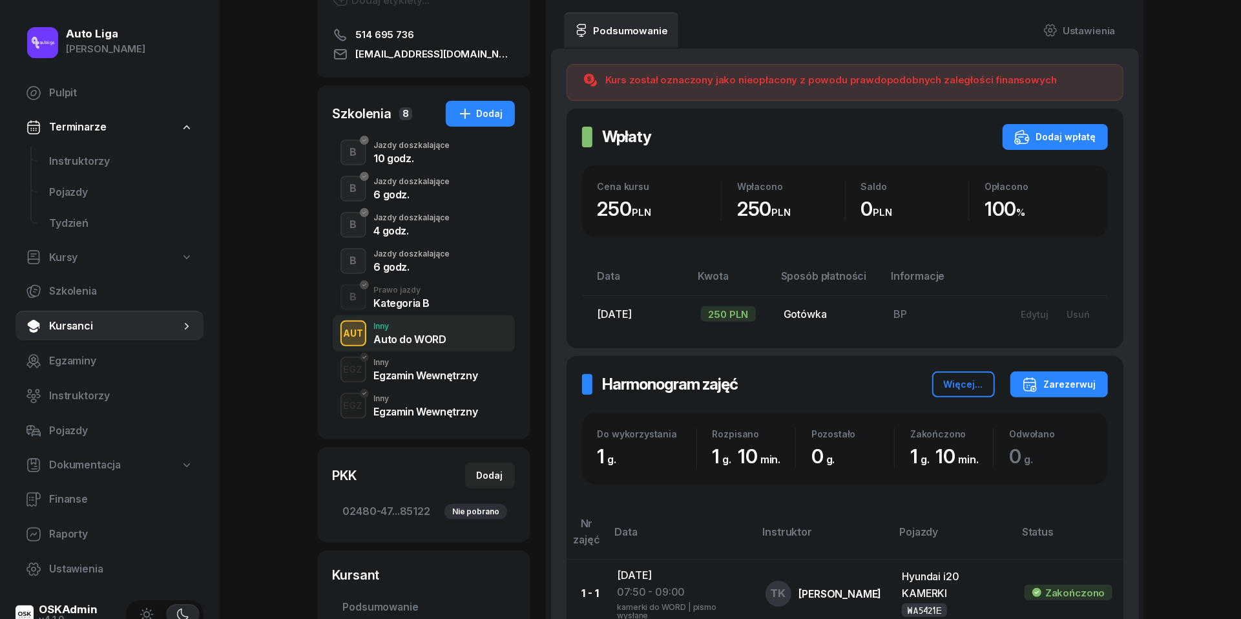
scroll to position [267, 0]
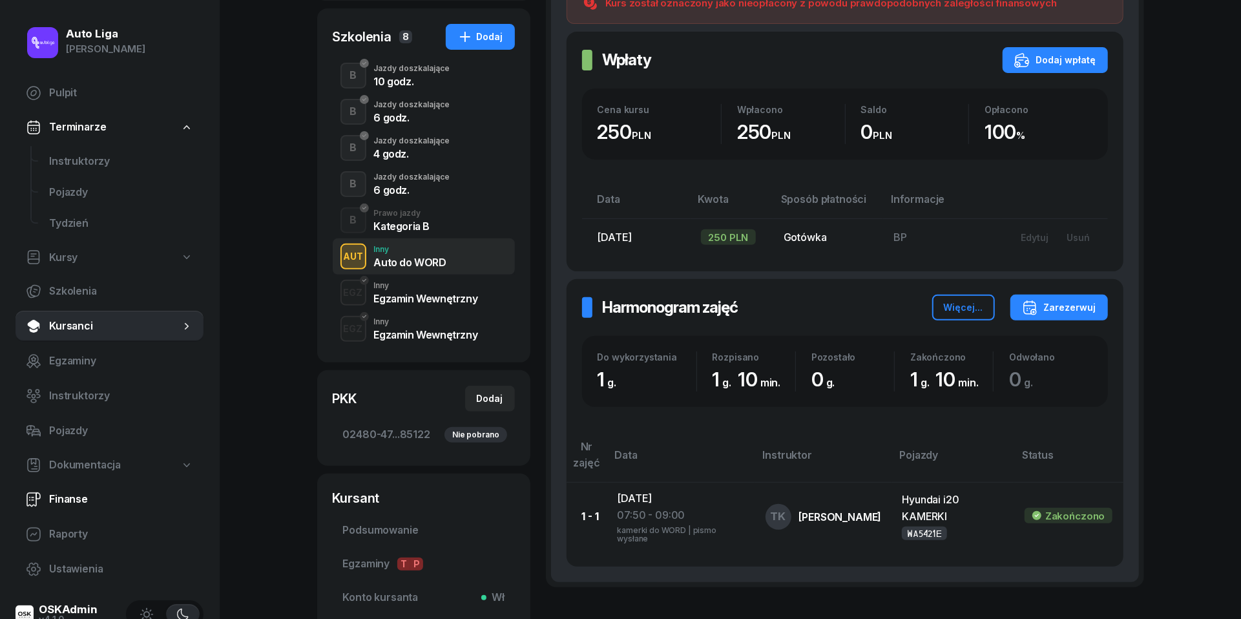
click at [71, 491] on span "Finanse" at bounding box center [121, 499] width 144 height 17
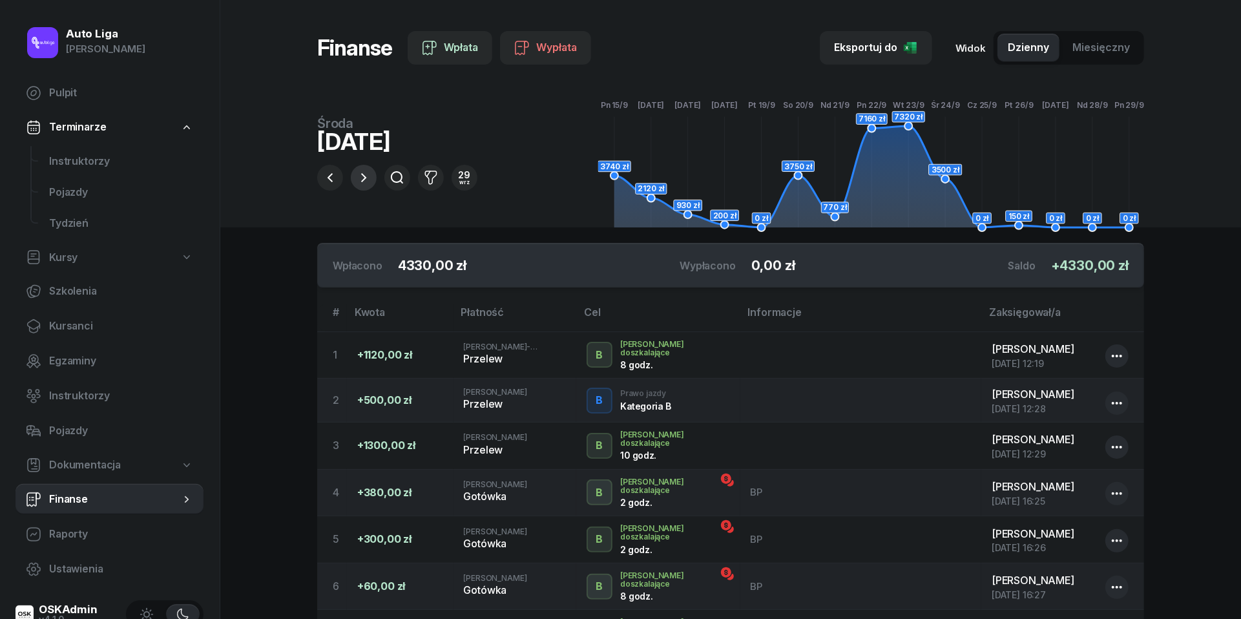
click at [362, 186] on button "button" at bounding box center [364, 178] width 26 height 26
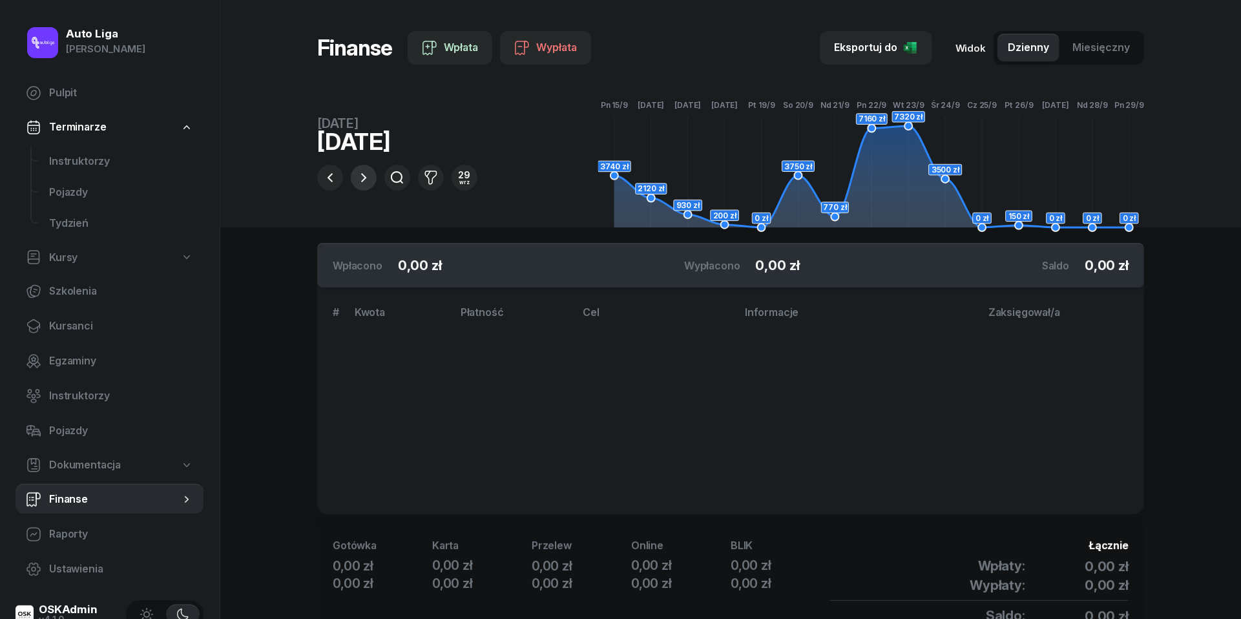
click at [362, 186] on button "button" at bounding box center [364, 178] width 26 height 26
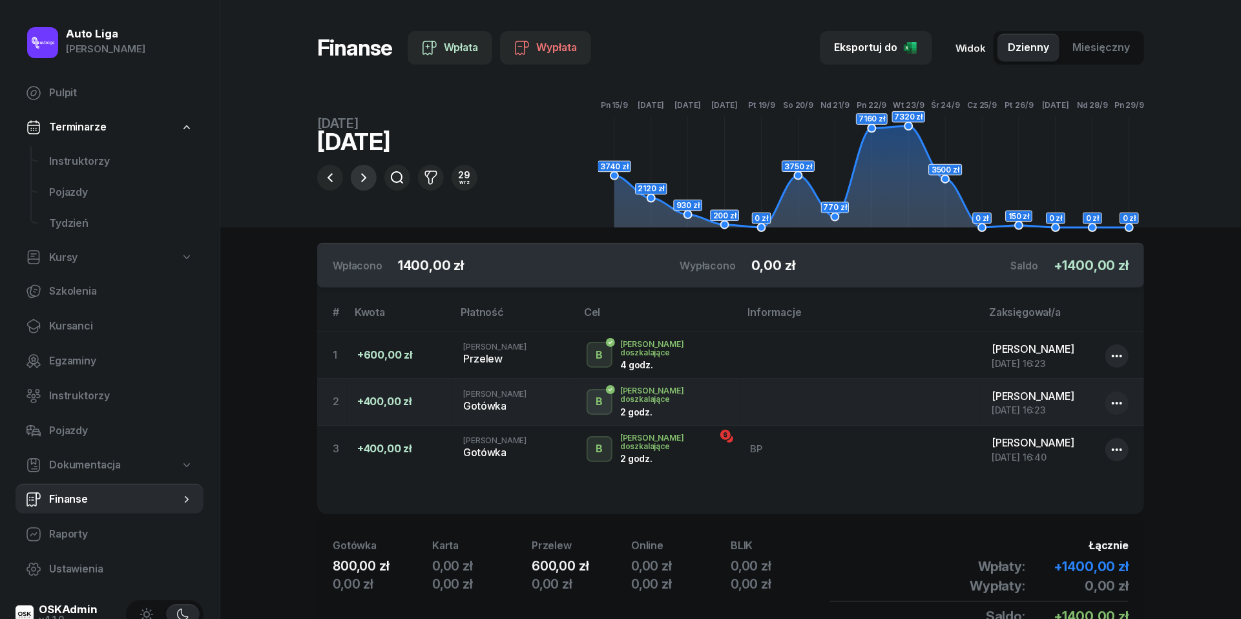
click at [362, 186] on button "button" at bounding box center [364, 178] width 26 height 26
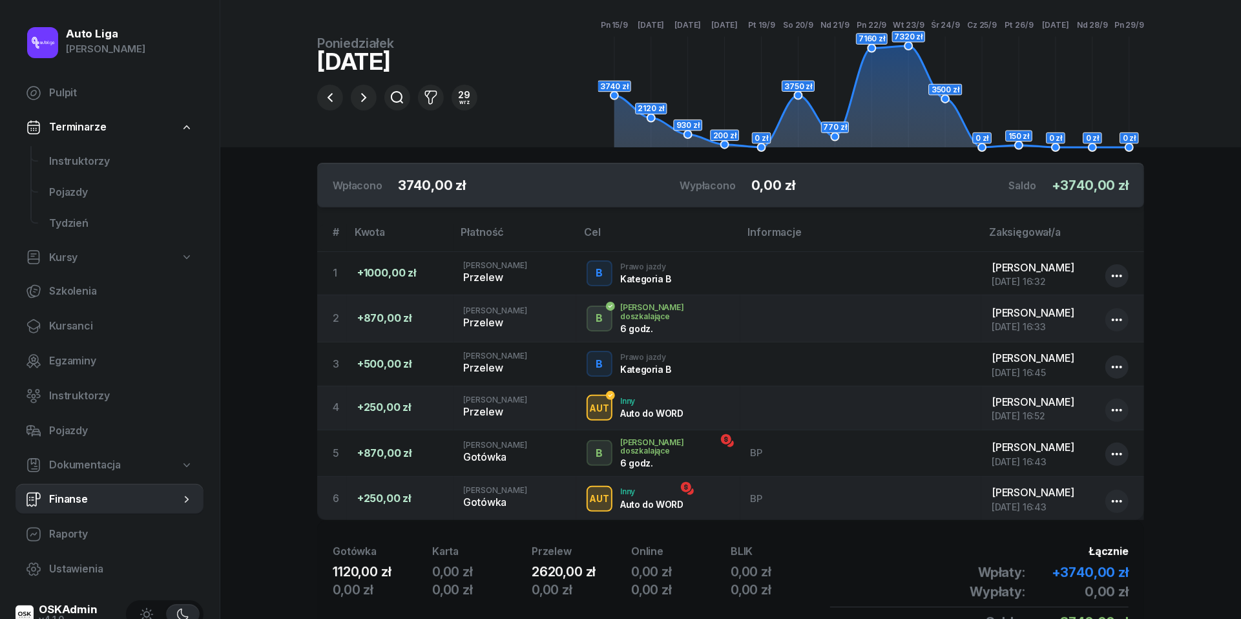
scroll to position [90, 0]
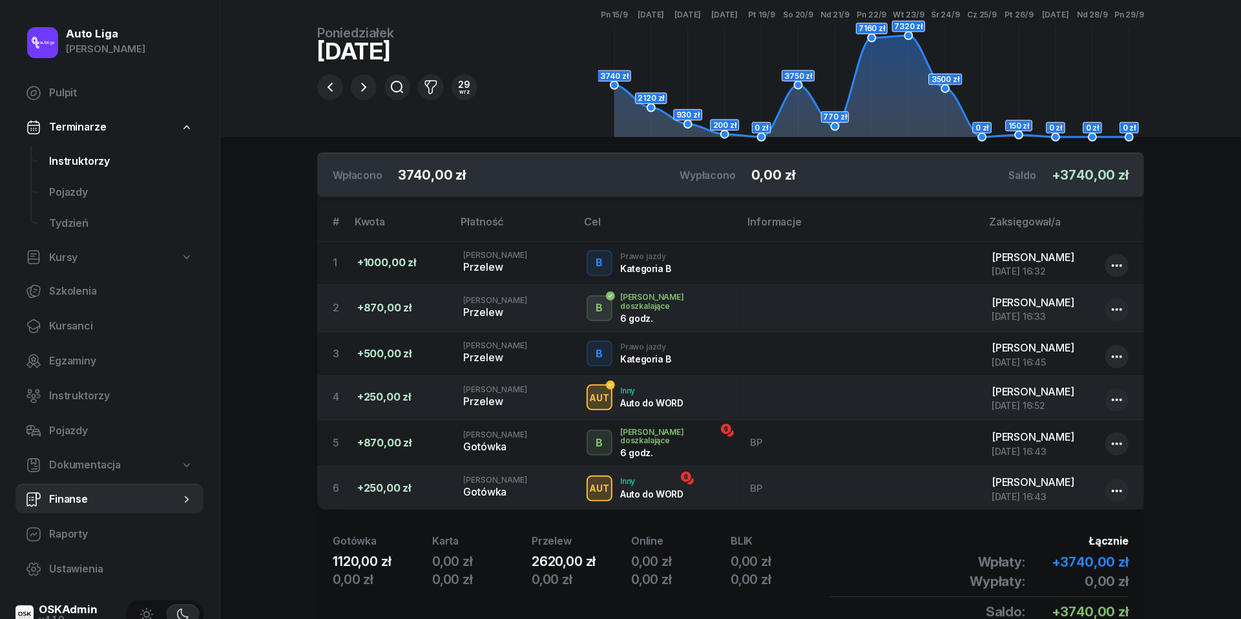
click at [79, 164] on span "Instruktorzy" at bounding box center [121, 161] width 144 height 17
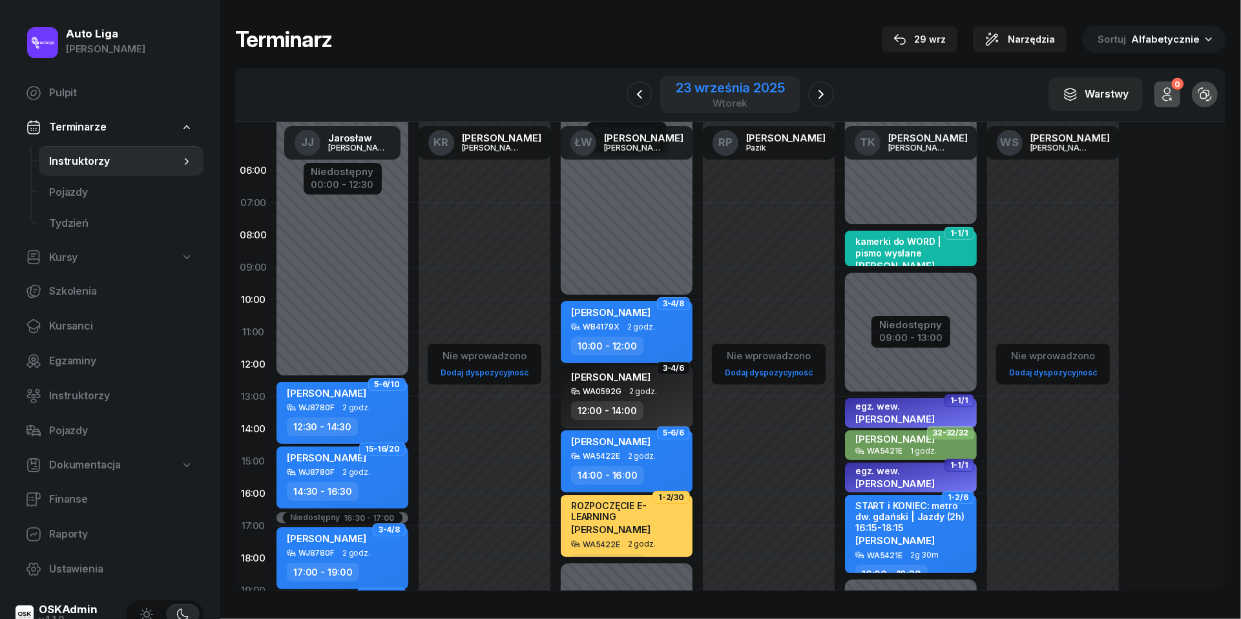
click at [720, 98] on div "wtorek" at bounding box center [730, 103] width 109 height 10
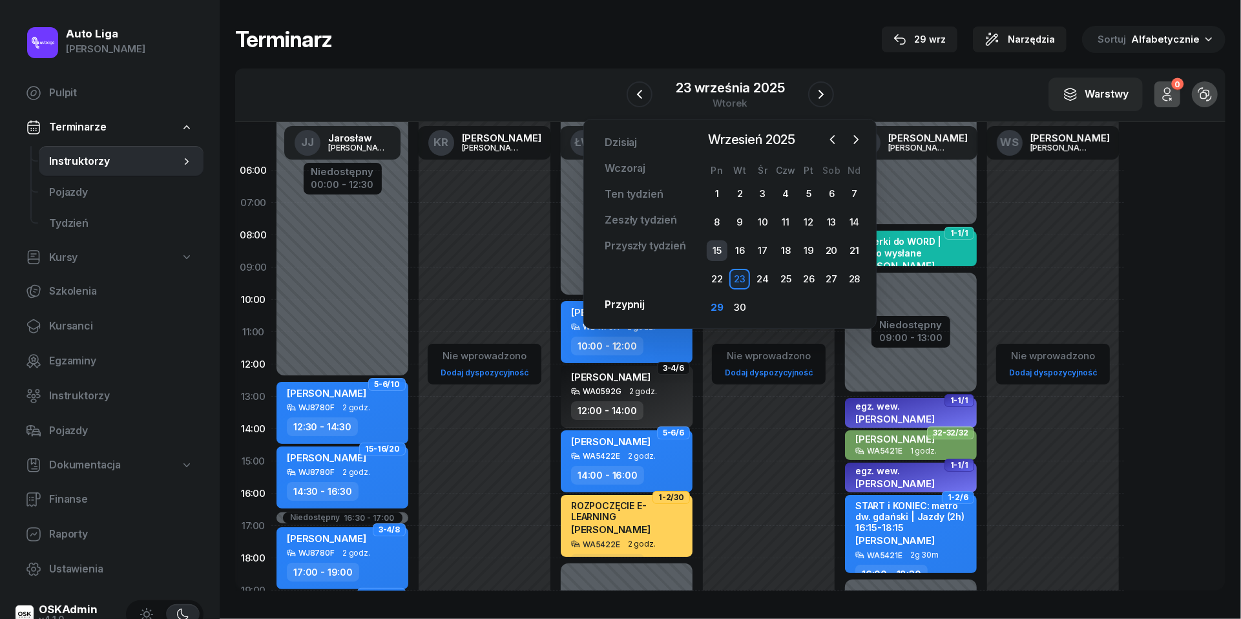
click at [722, 247] on div "15" at bounding box center [717, 250] width 21 height 21
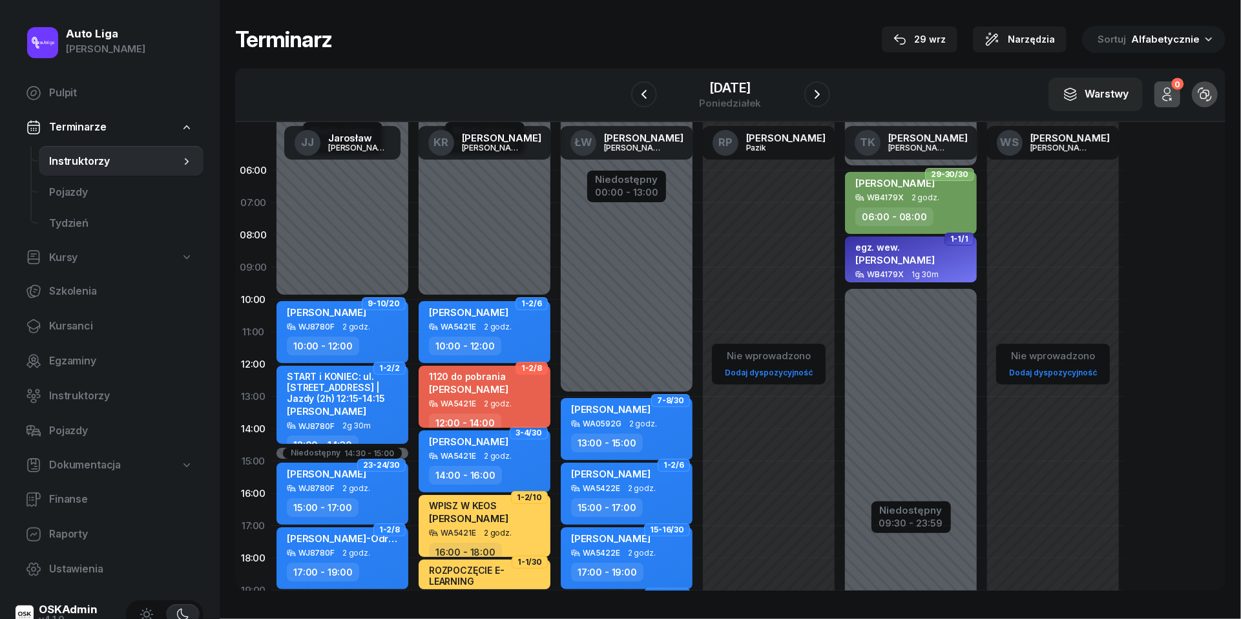
click at [525, 390] on div "1120 do pobrania [PERSON_NAME]" at bounding box center [486, 385] width 114 height 28
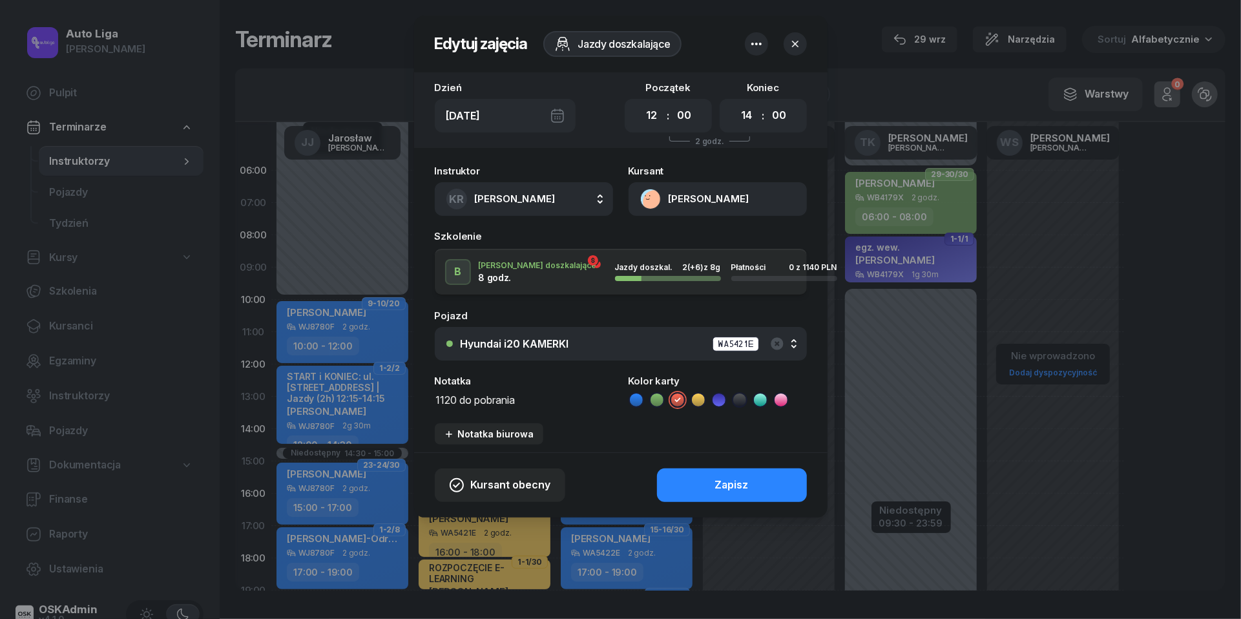
click at [463, 399] on textarea "1120 do pobrania" at bounding box center [524, 399] width 178 height 16
click at [639, 393] on icon at bounding box center [636, 399] width 13 height 13
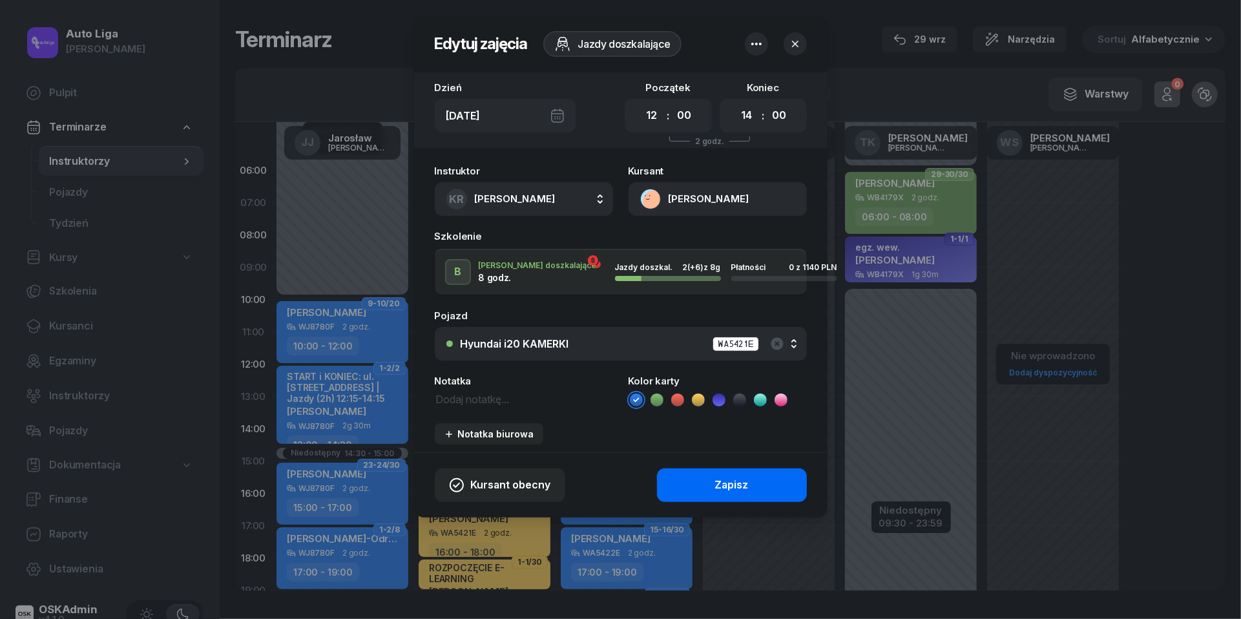
click at [698, 491] on button "Zapisz" at bounding box center [732, 485] width 150 height 34
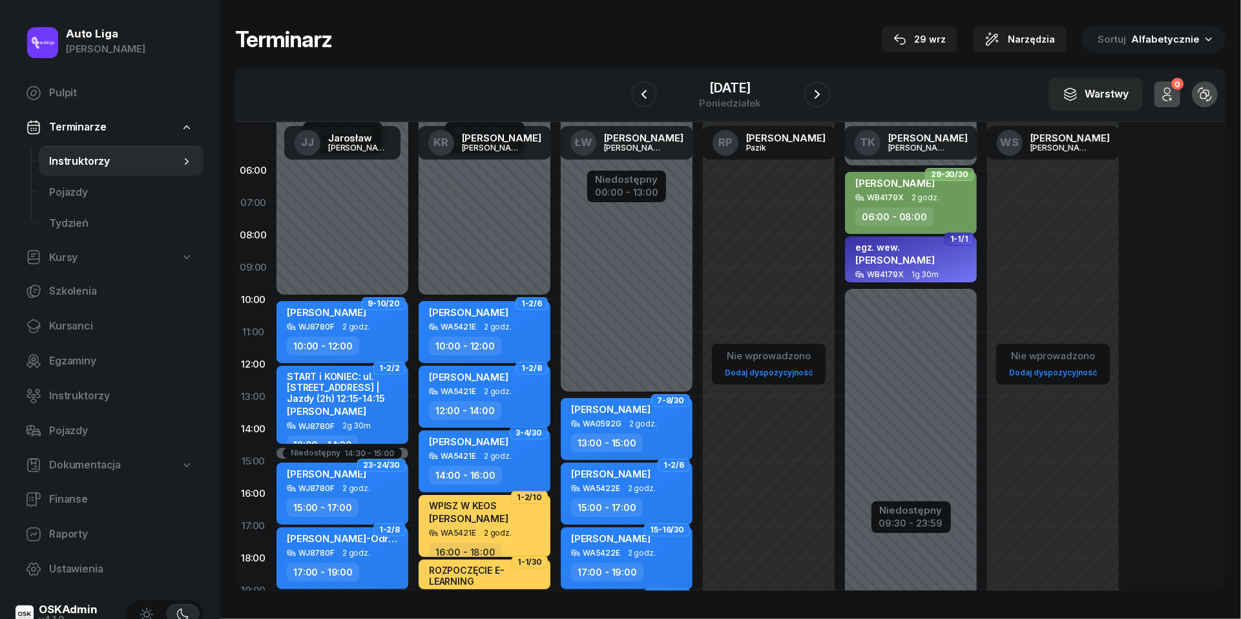
click at [486, 402] on div "12:00 - 14:00" at bounding box center [465, 410] width 72 height 19
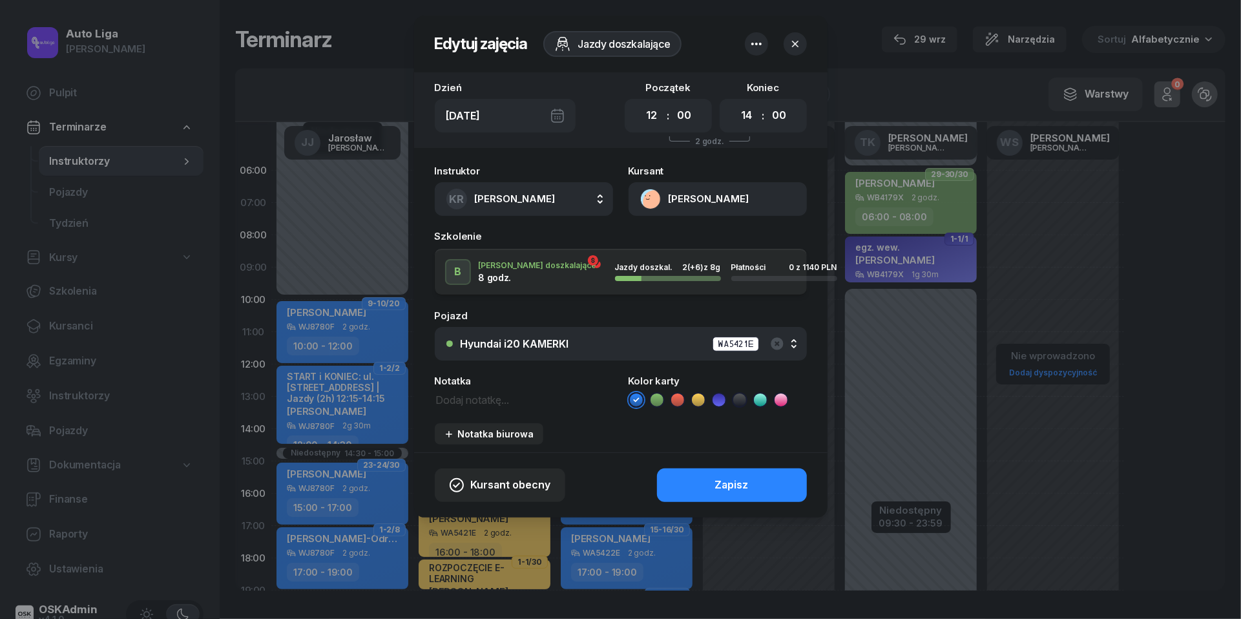
click at [650, 196] on button "[PERSON_NAME]" at bounding box center [718, 199] width 178 height 34
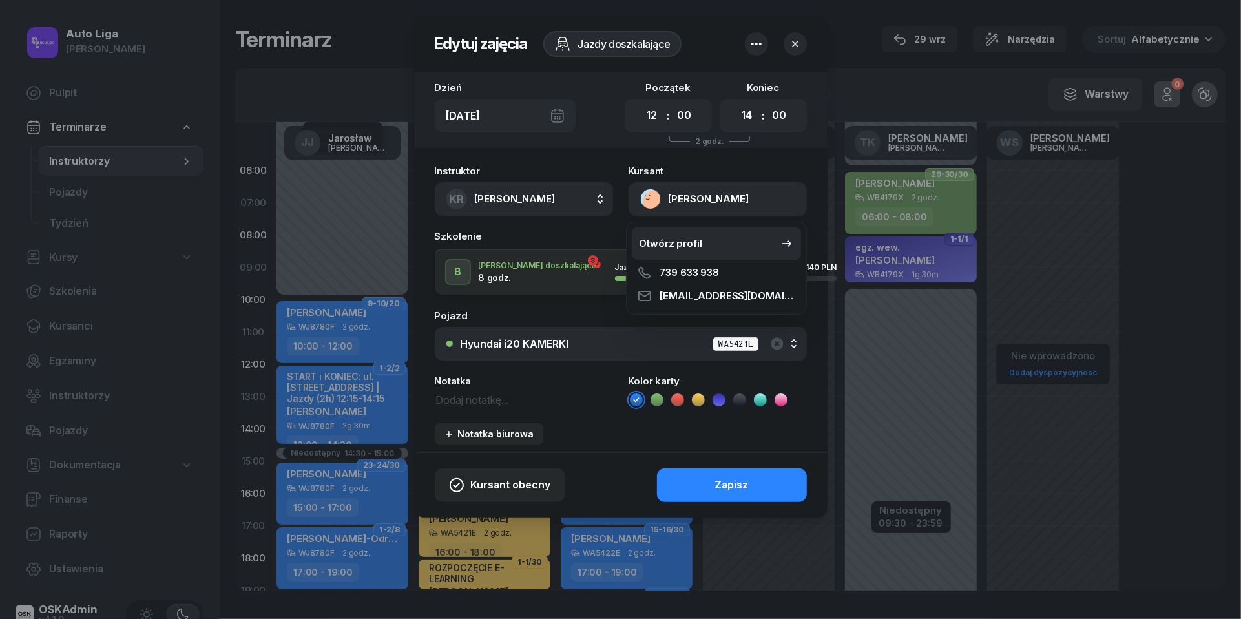
click at [669, 236] on div "Otwórz profil" at bounding box center [671, 243] width 63 height 17
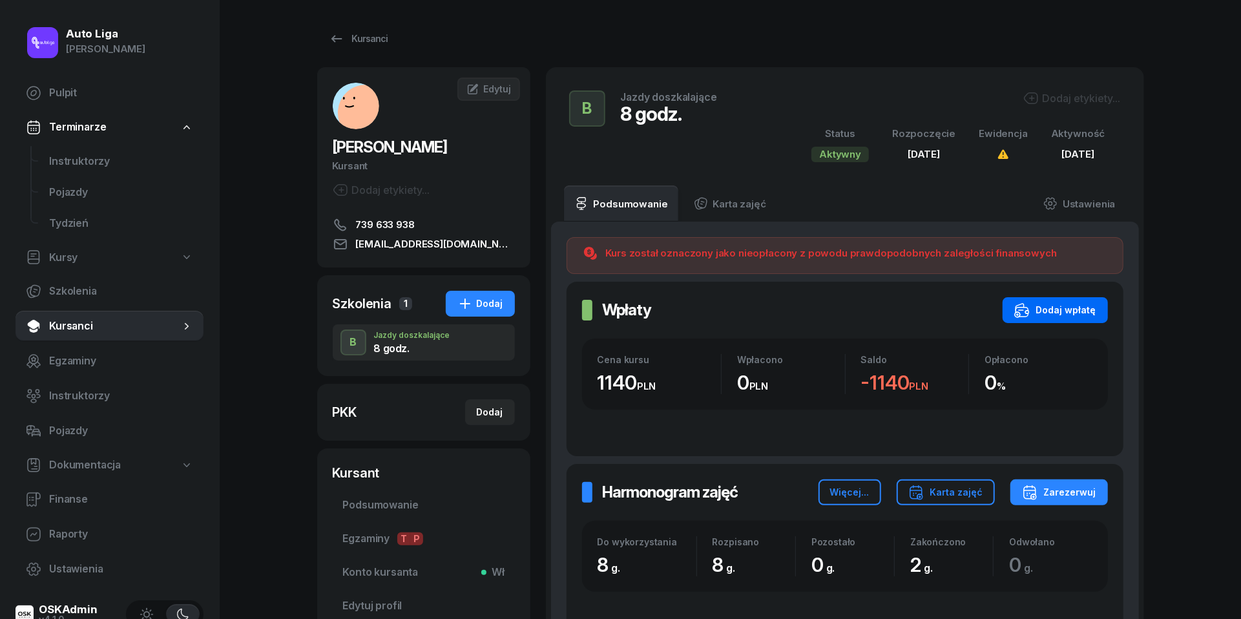
click at [1071, 310] on div "Dodaj wpłatę" at bounding box center [1055, 310] width 82 height 16
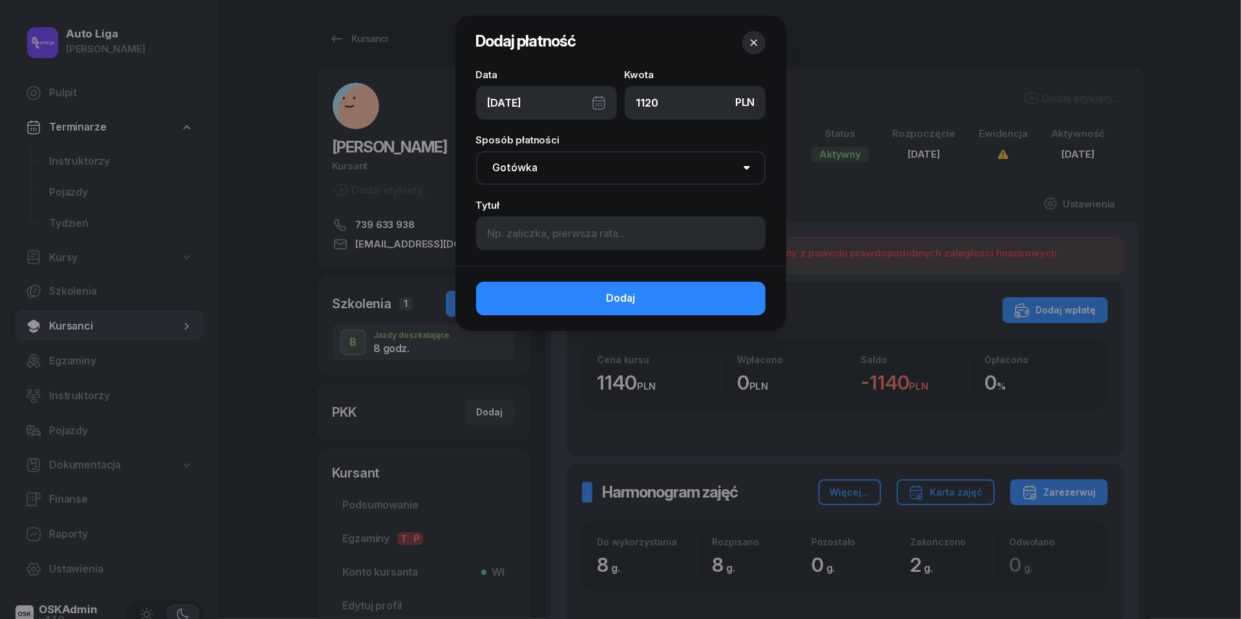
click at [597, 101] on div "[DATE]" at bounding box center [546, 103] width 141 height 34
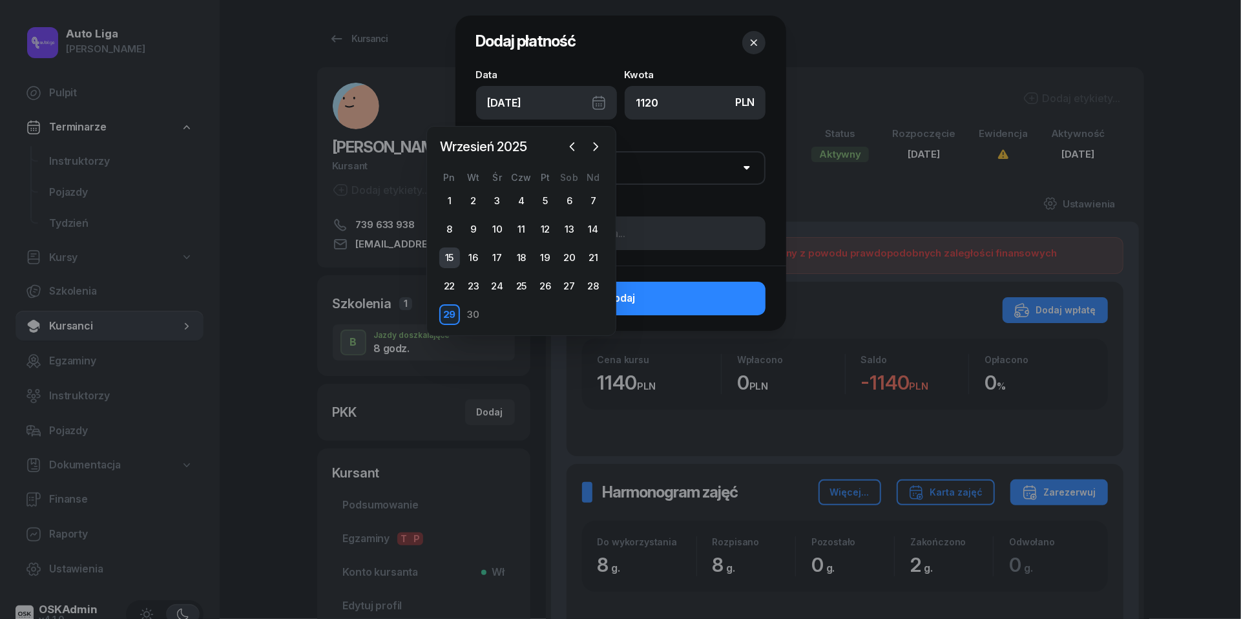
click at [452, 257] on div "15" at bounding box center [449, 257] width 21 height 21
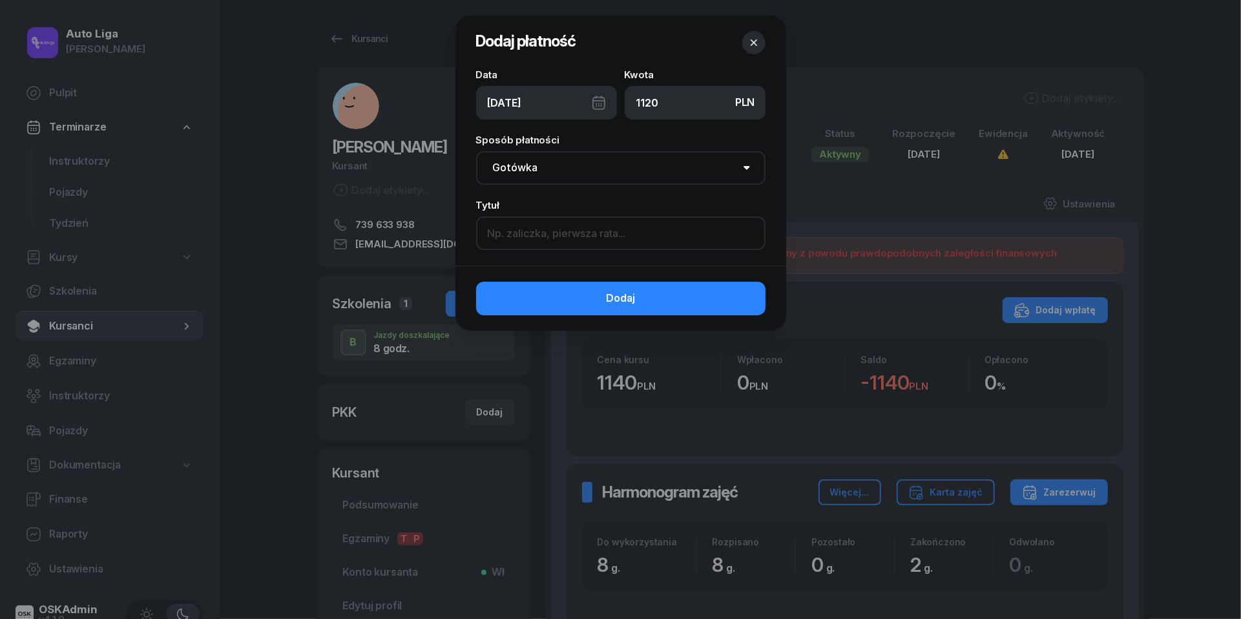
click at [539, 246] on input at bounding box center [620, 233] width 289 height 34
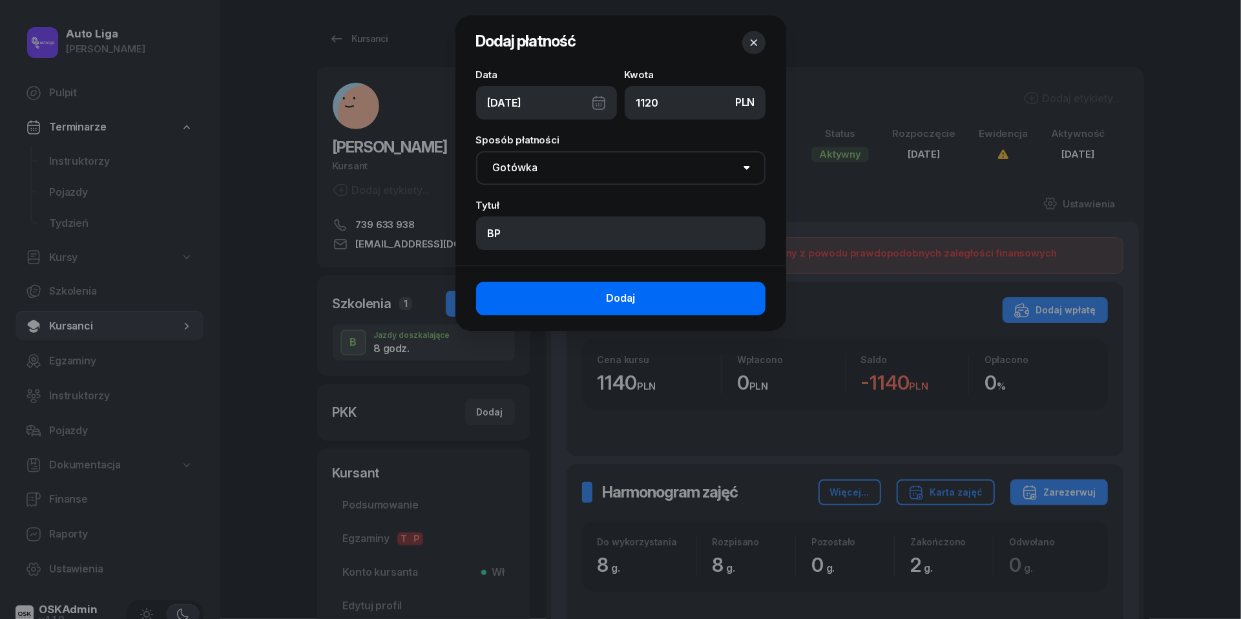
click at [589, 290] on button "Dodaj" at bounding box center [620, 299] width 289 height 34
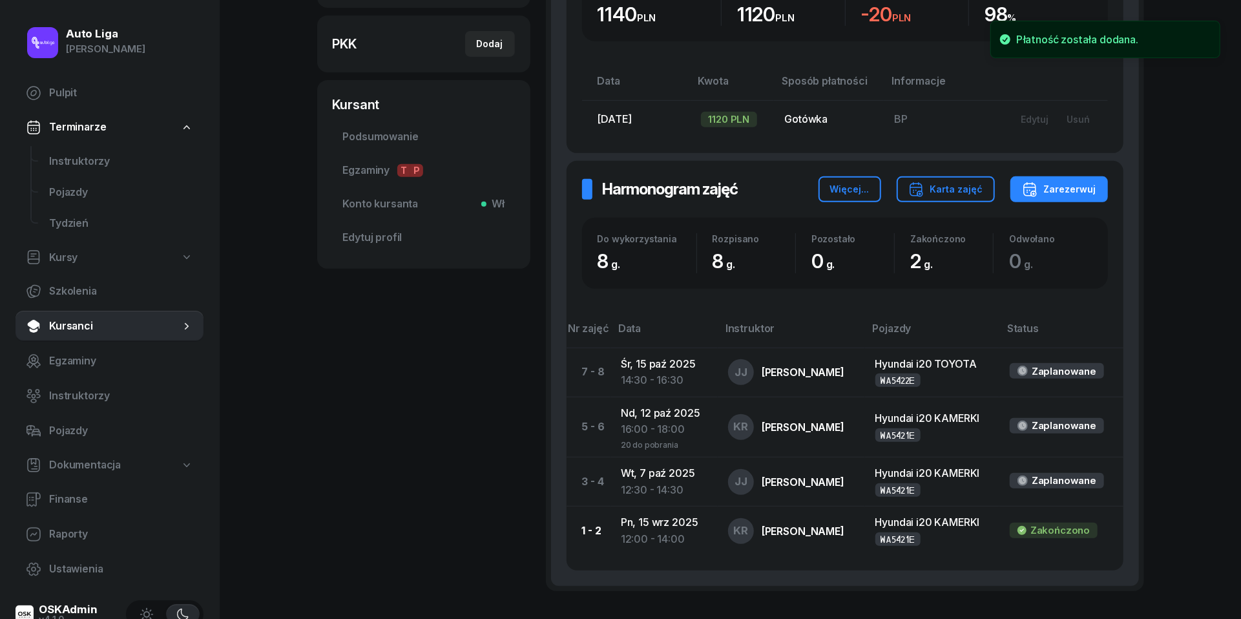
scroll to position [395, 0]
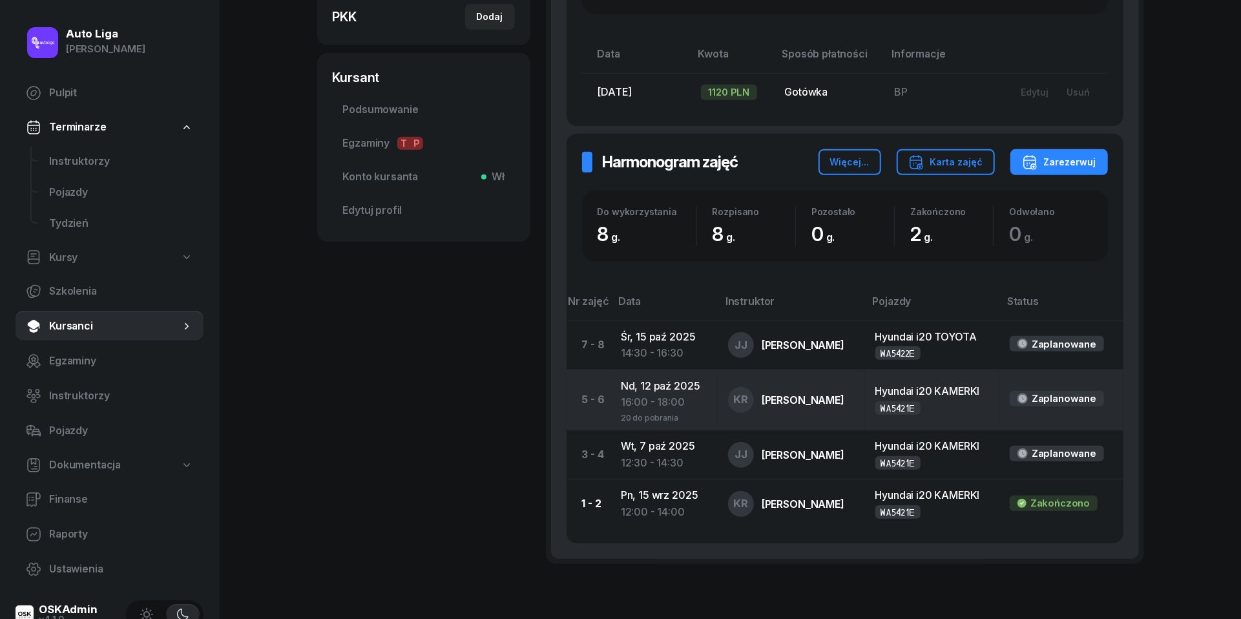
click at [660, 394] on div "16:00 - 18:00" at bounding box center [664, 402] width 87 height 17
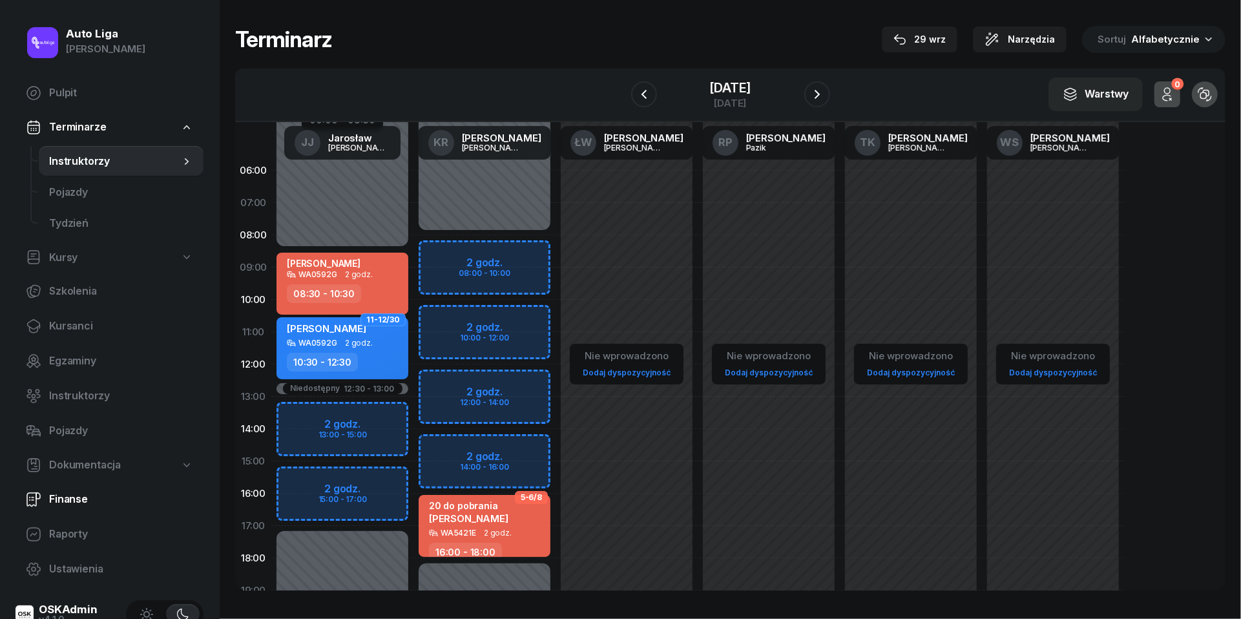
click at [65, 501] on span "Finanse" at bounding box center [121, 499] width 144 height 17
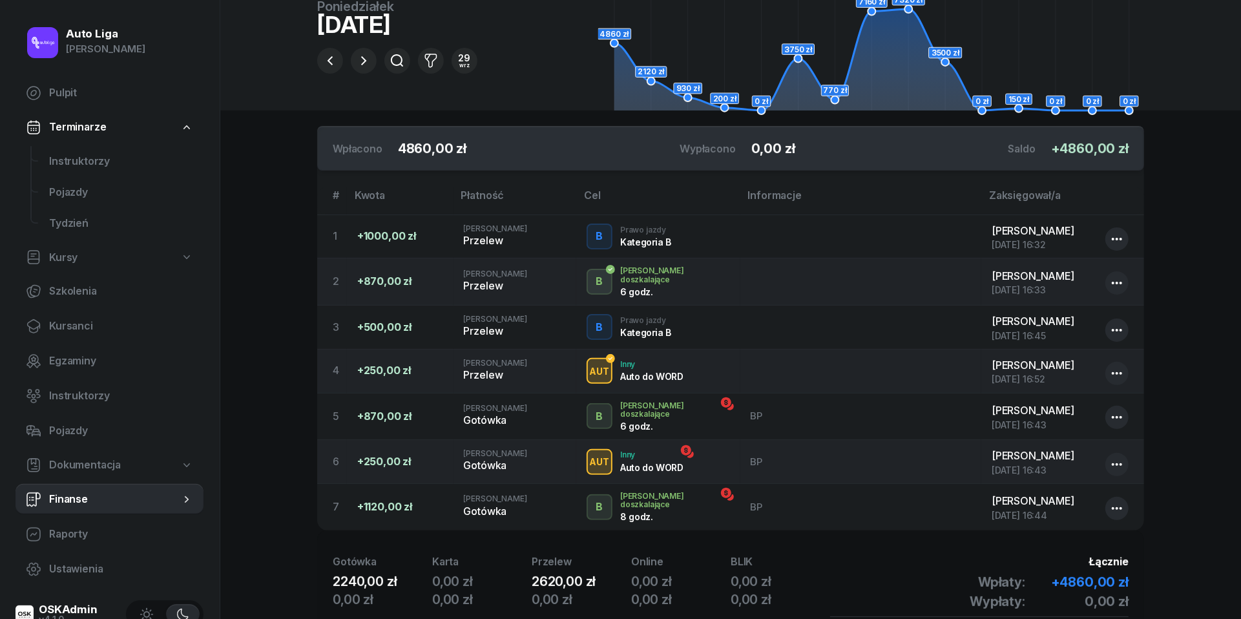
scroll to position [117, 0]
click at [68, 163] on span "Instruktorzy" at bounding box center [121, 161] width 144 height 17
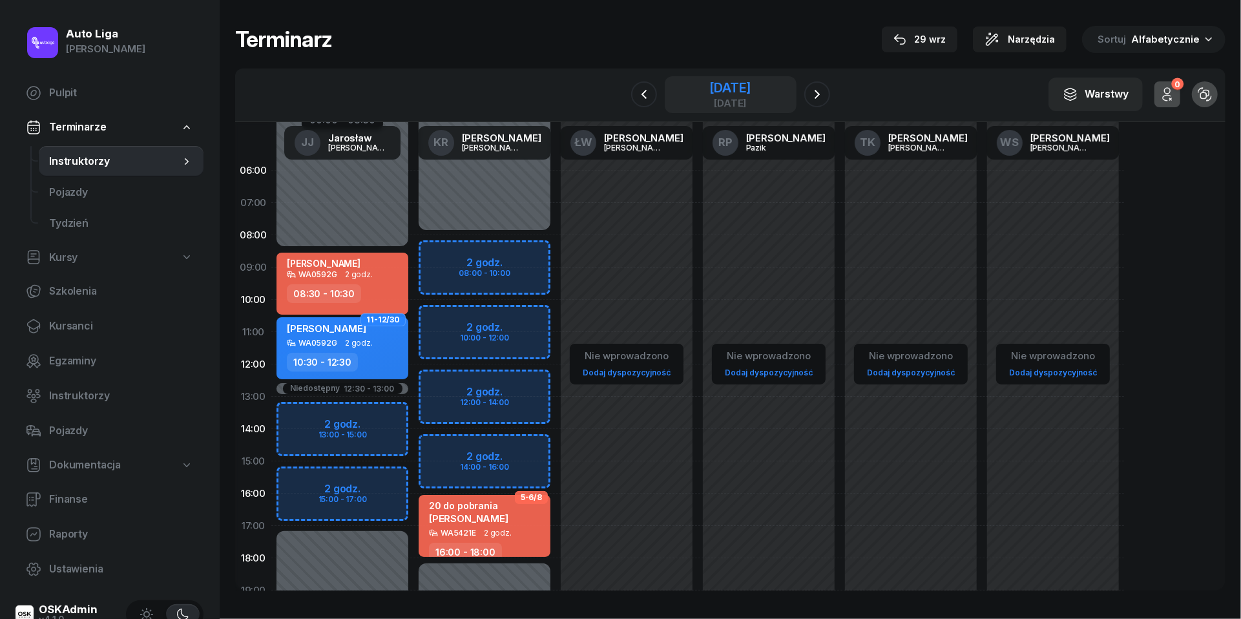
click at [682, 78] on div "[DATE]" at bounding box center [731, 94] width 132 height 37
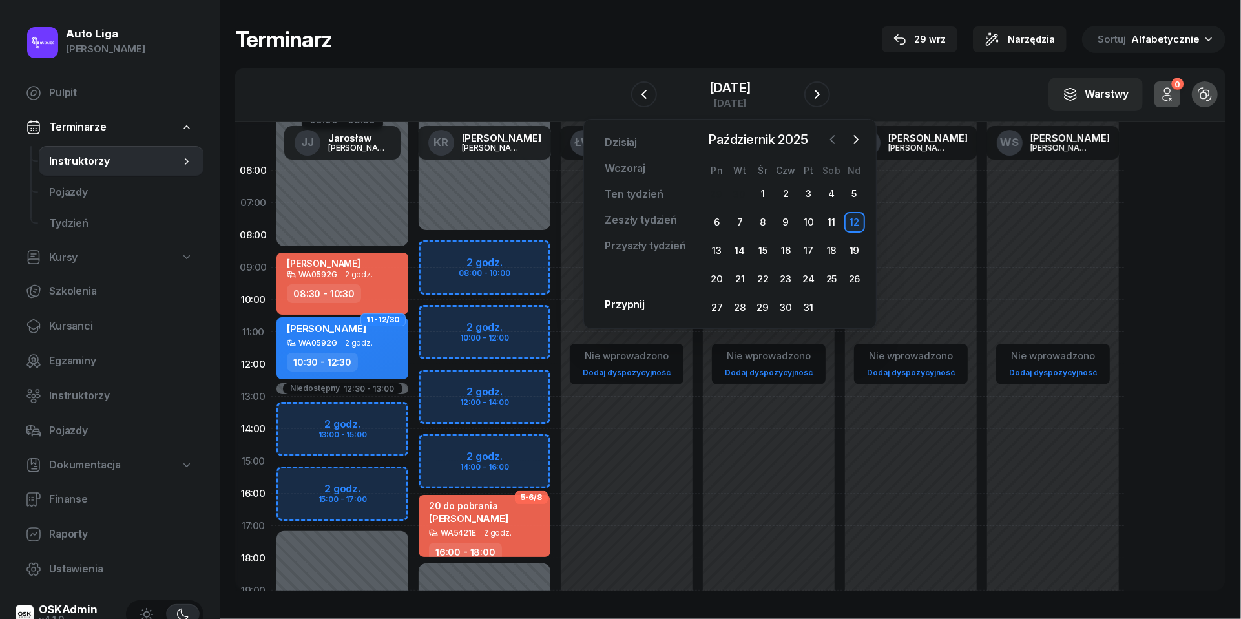
click at [834, 138] on icon "button" at bounding box center [833, 140] width 4 height 8
click at [716, 244] on div "15" at bounding box center [717, 250] width 21 height 21
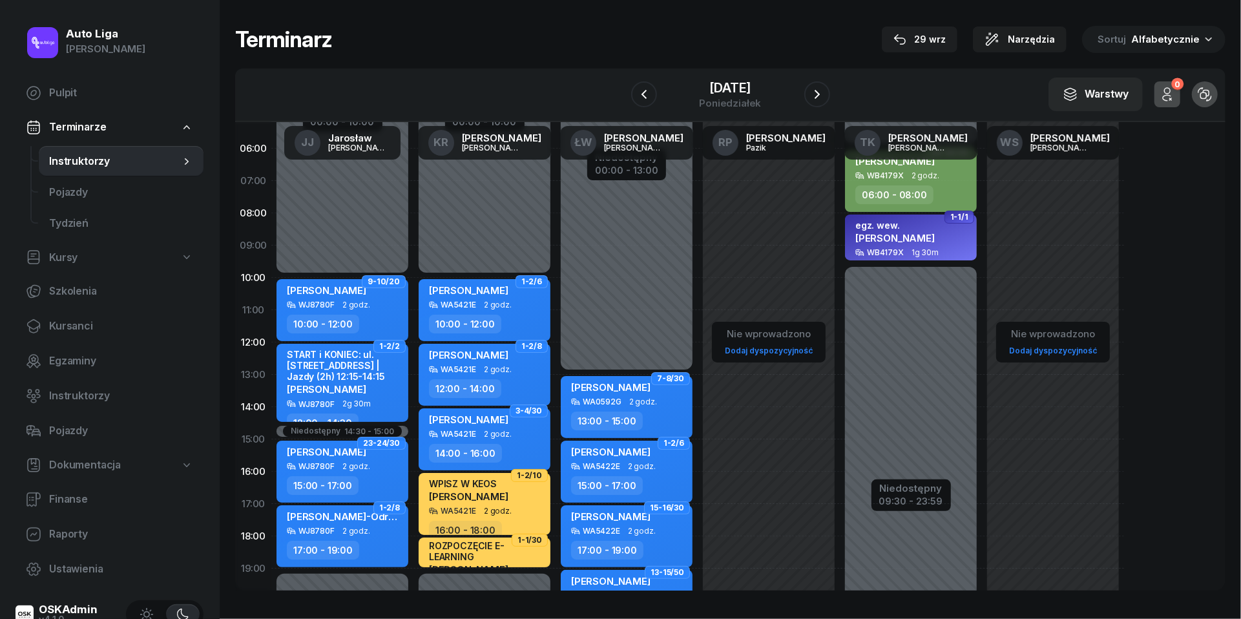
scroll to position [31, 0]
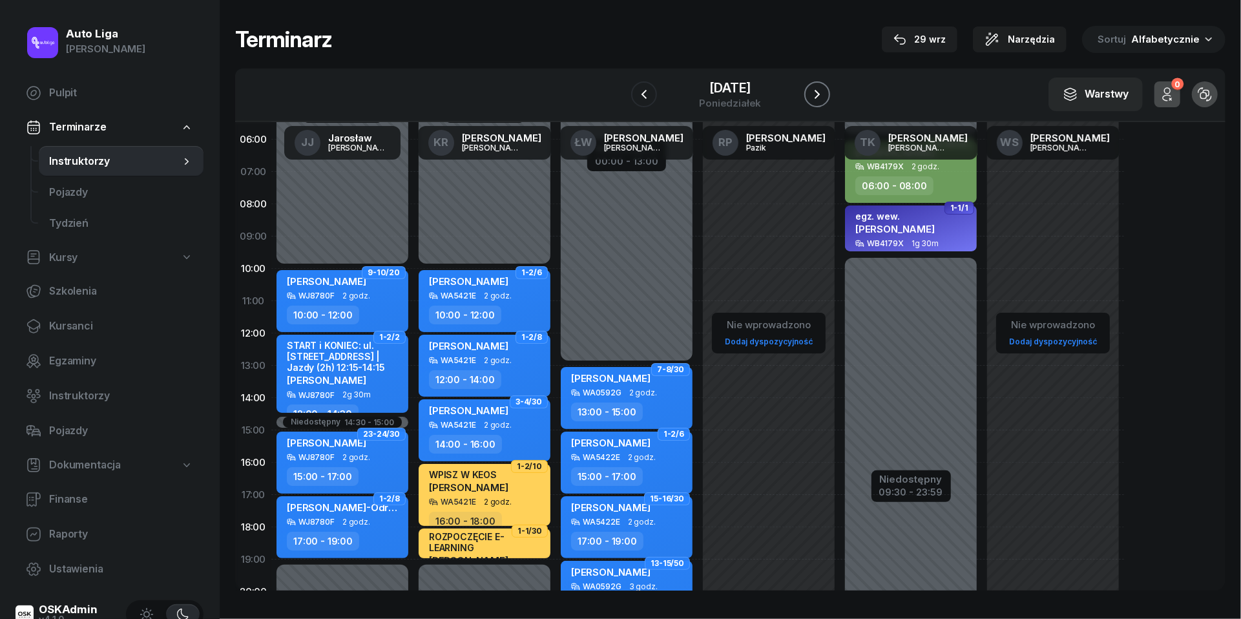
click at [825, 94] on icon "button" at bounding box center [818, 95] width 16 height 16
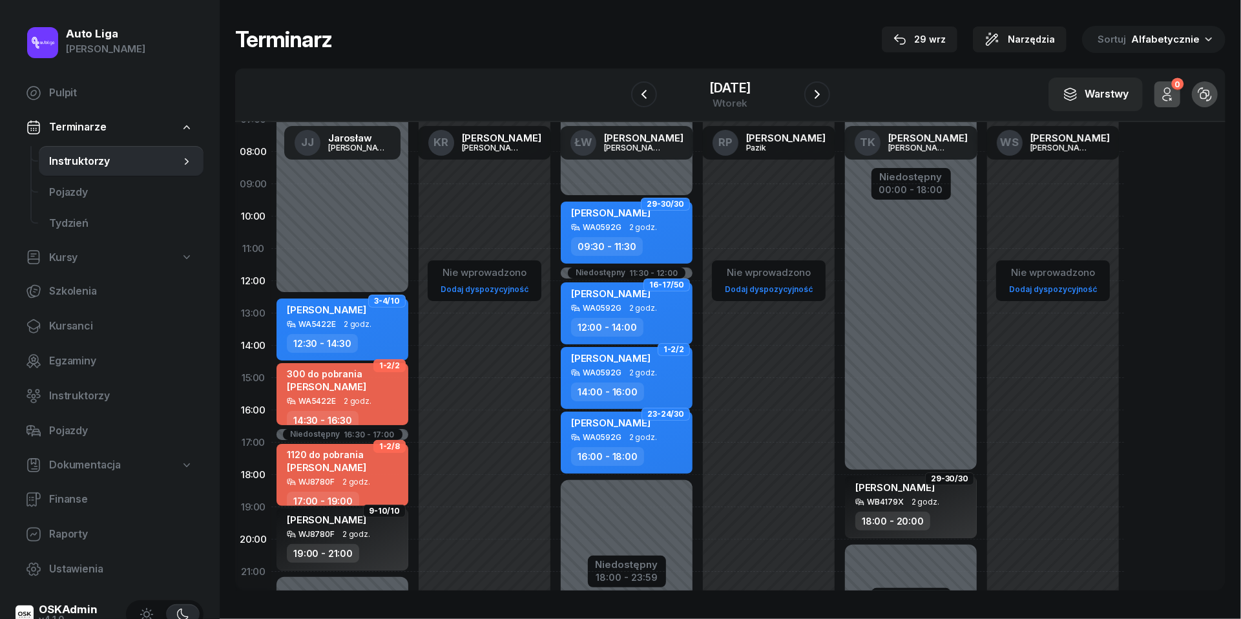
scroll to position [88, 0]
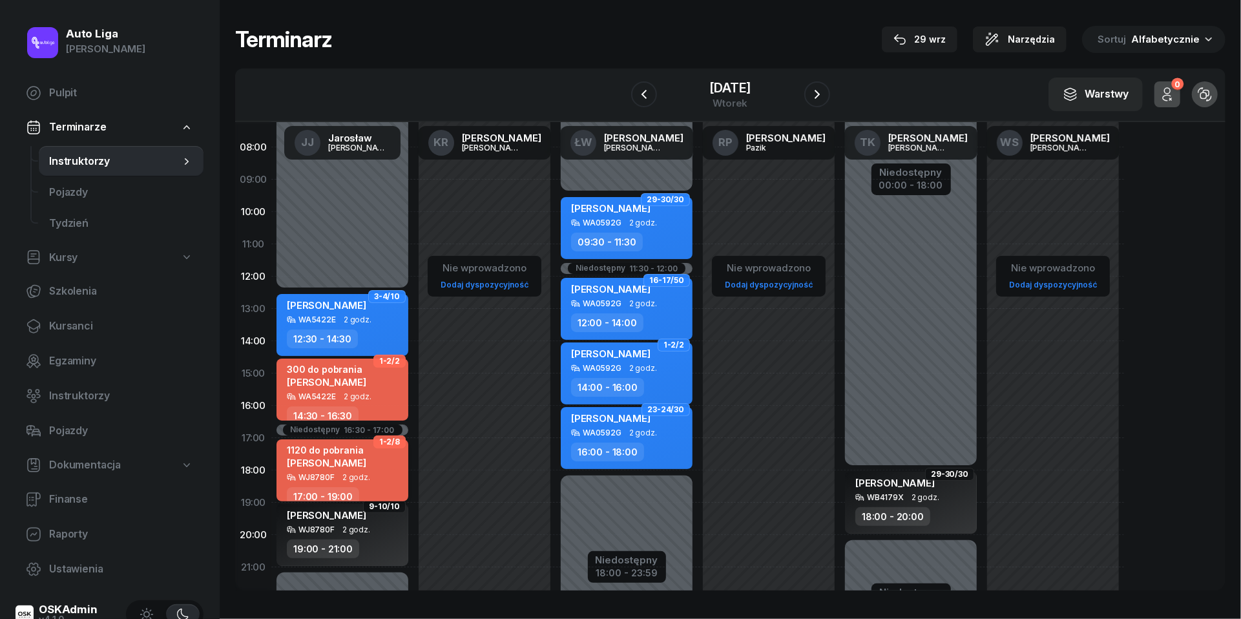
click at [391, 456] on div "1120 do pobrania [PERSON_NAME]" at bounding box center [344, 459] width 114 height 28
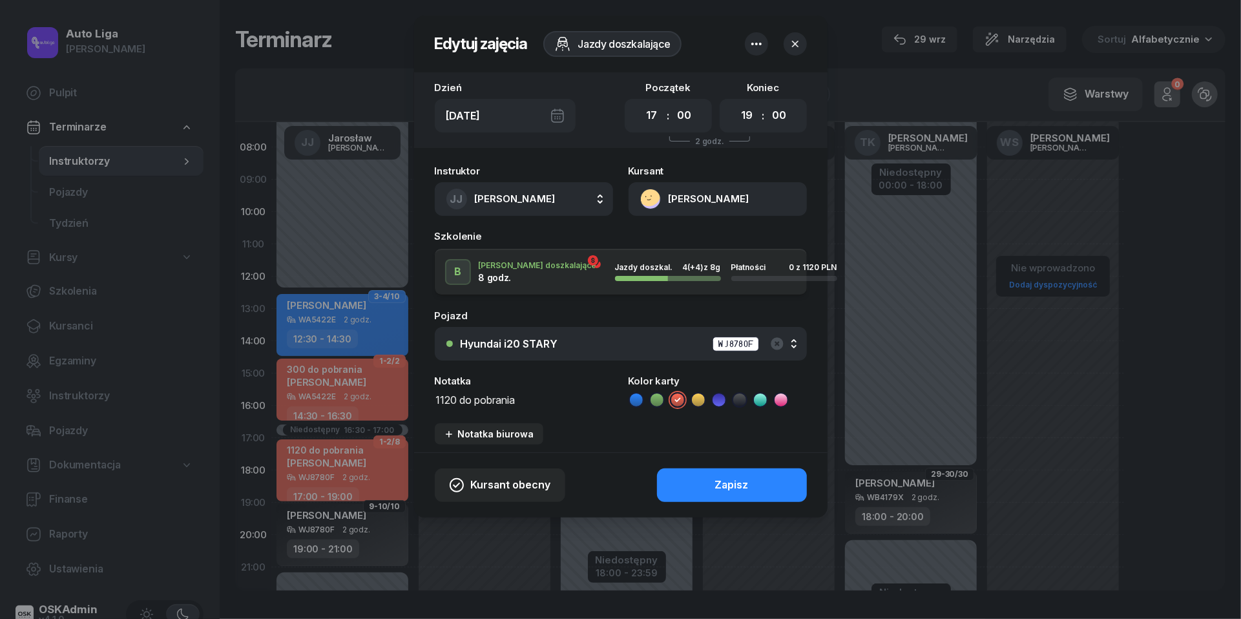
click at [801, 39] on icon "button" at bounding box center [795, 43] width 13 height 13
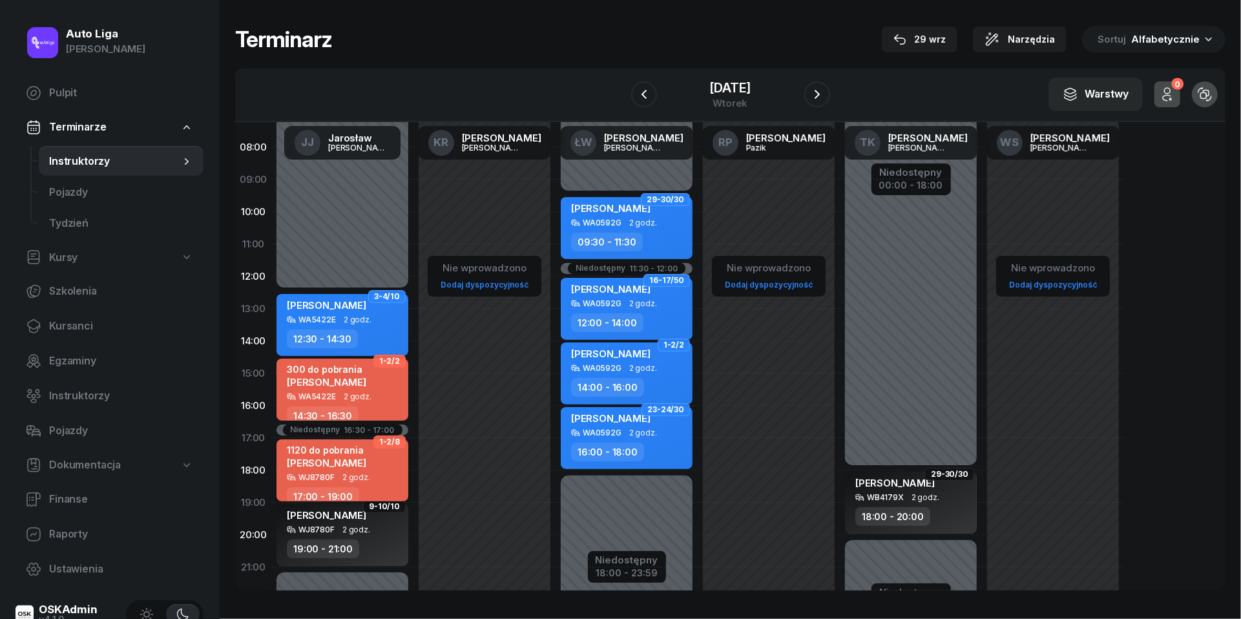
click at [314, 473] on div "WJ8780F" at bounding box center [317, 477] width 36 height 8
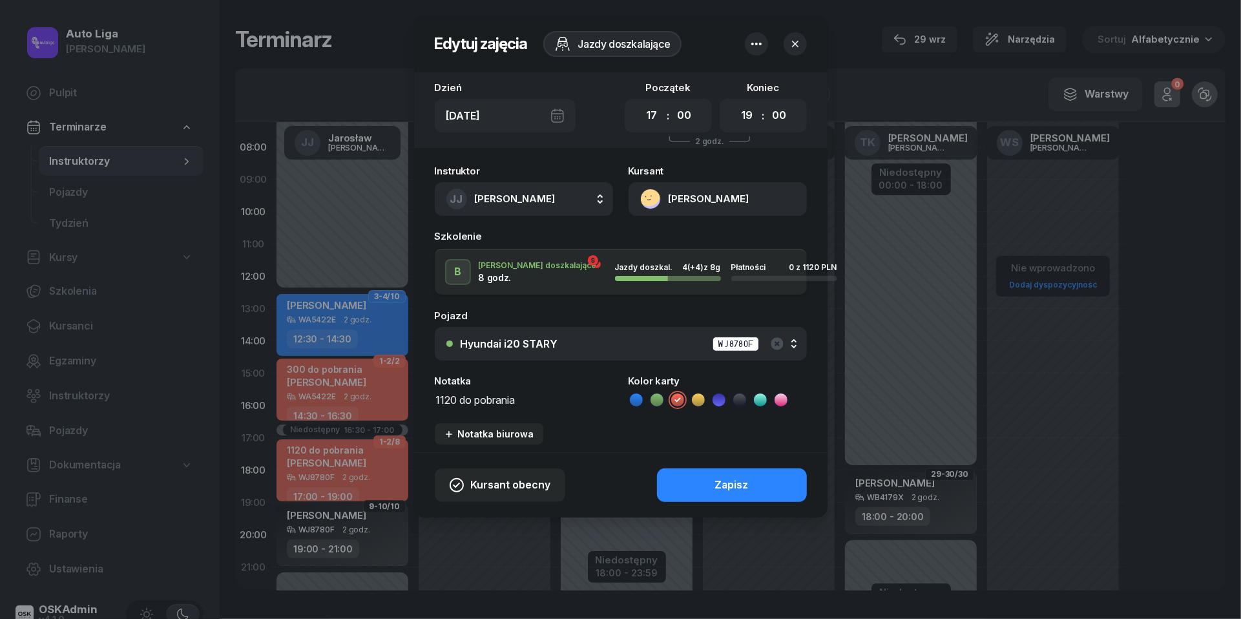
click at [649, 200] on button "[PERSON_NAME]" at bounding box center [718, 199] width 178 height 34
click at [667, 242] on div "Otwórz profil" at bounding box center [671, 243] width 63 height 17
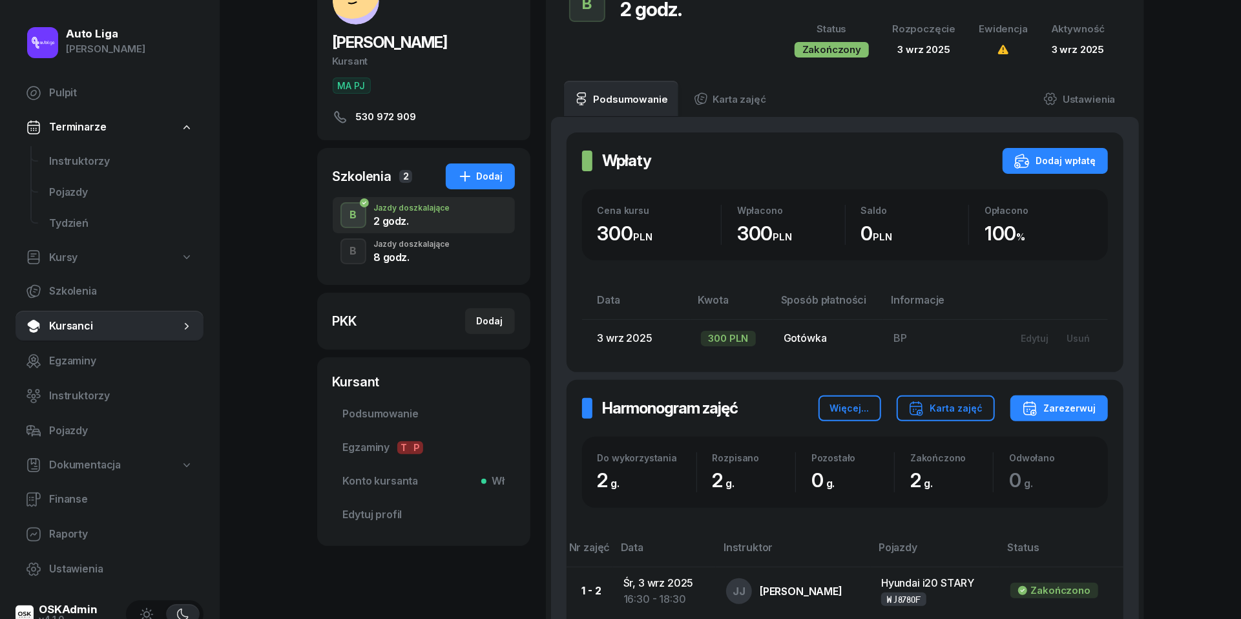
scroll to position [109, 0]
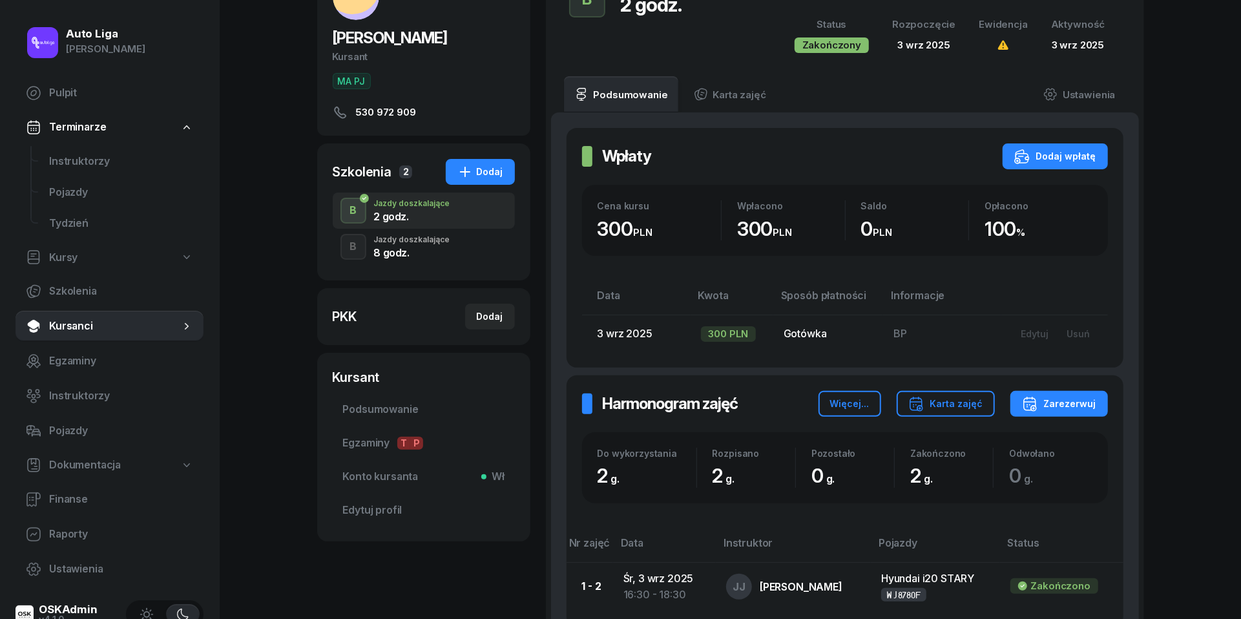
click at [415, 244] on div "8 godz." at bounding box center [412, 251] width 76 height 14
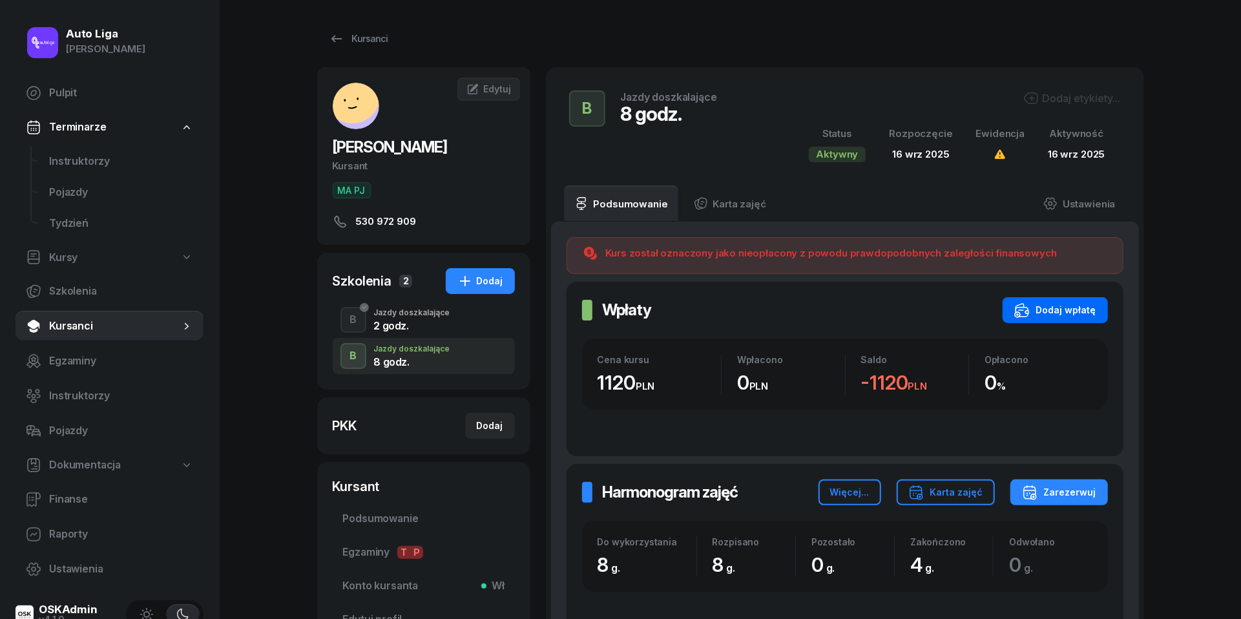
click at [1056, 315] on div "Dodaj wpłatę" at bounding box center [1055, 310] width 82 height 16
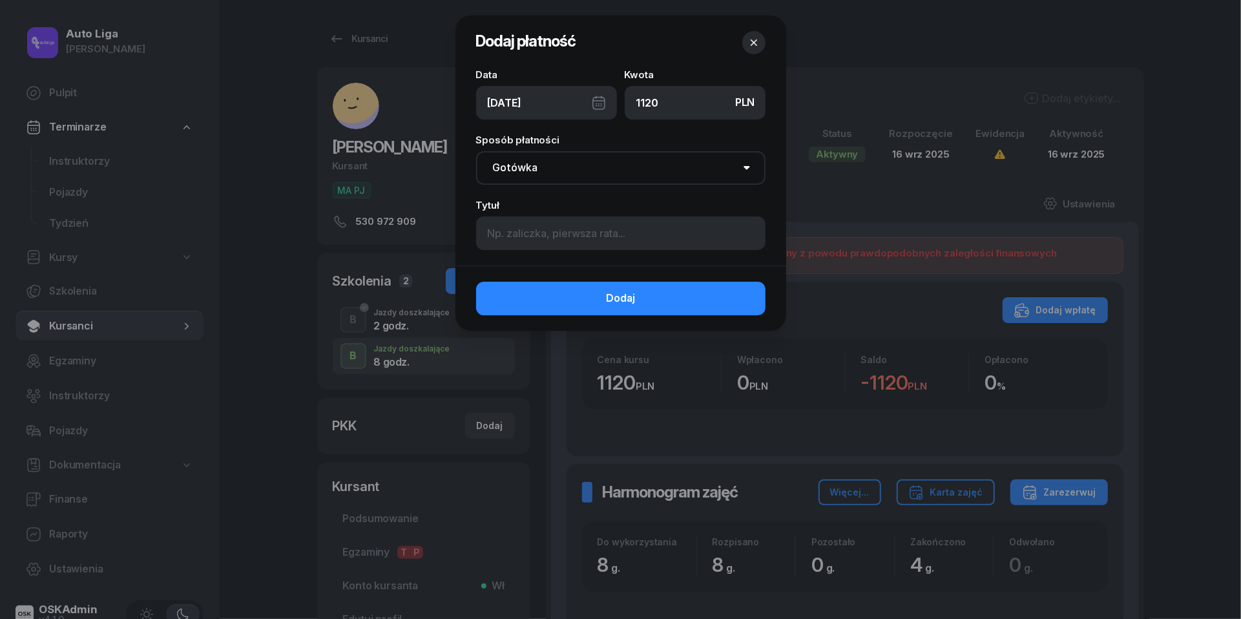
click at [605, 96] on div "[DATE]" at bounding box center [546, 103] width 141 height 34
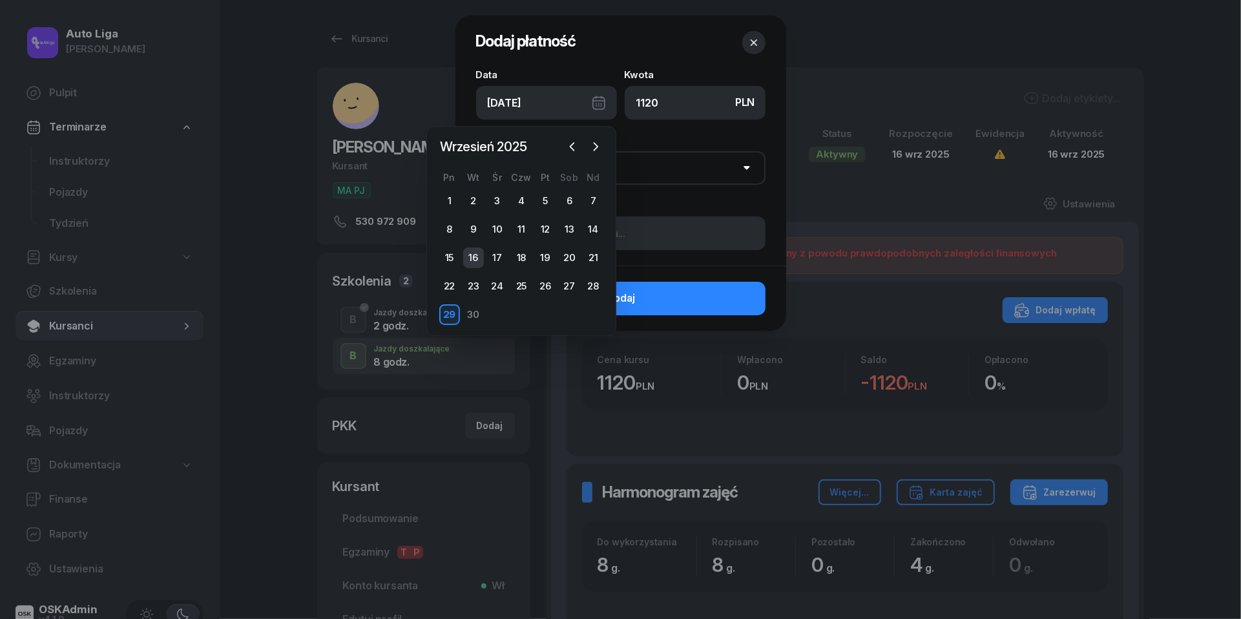
click at [481, 257] on div "16" at bounding box center [473, 257] width 21 height 21
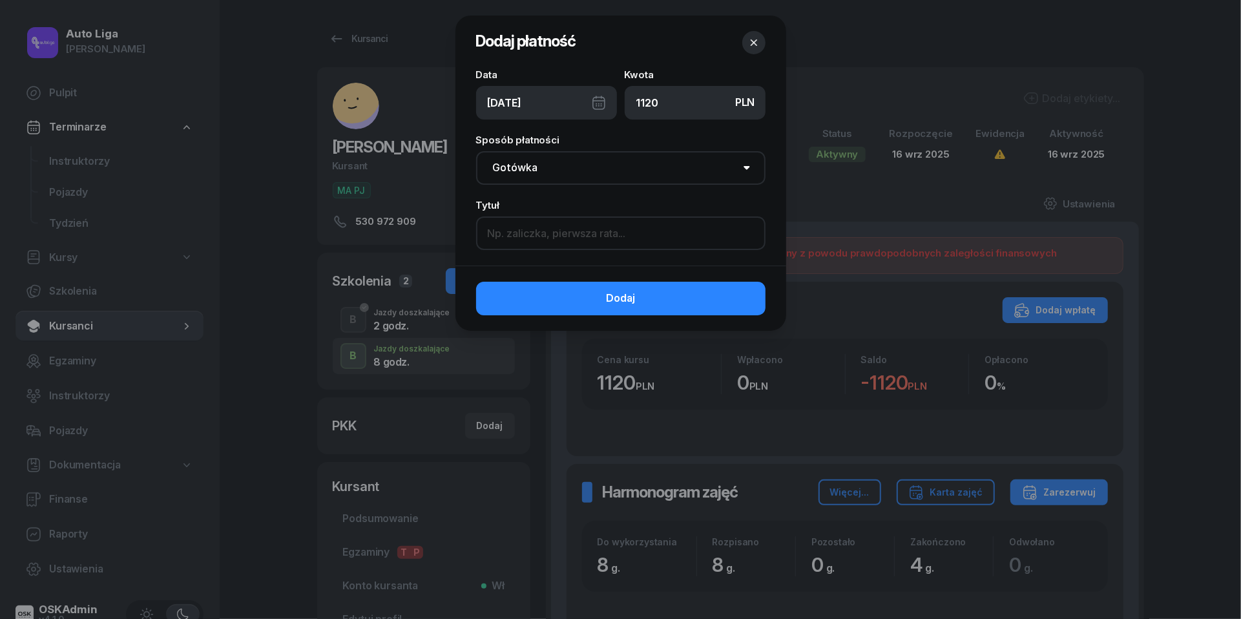
click at [543, 224] on input at bounding box center [620, 233] width 289 height 34
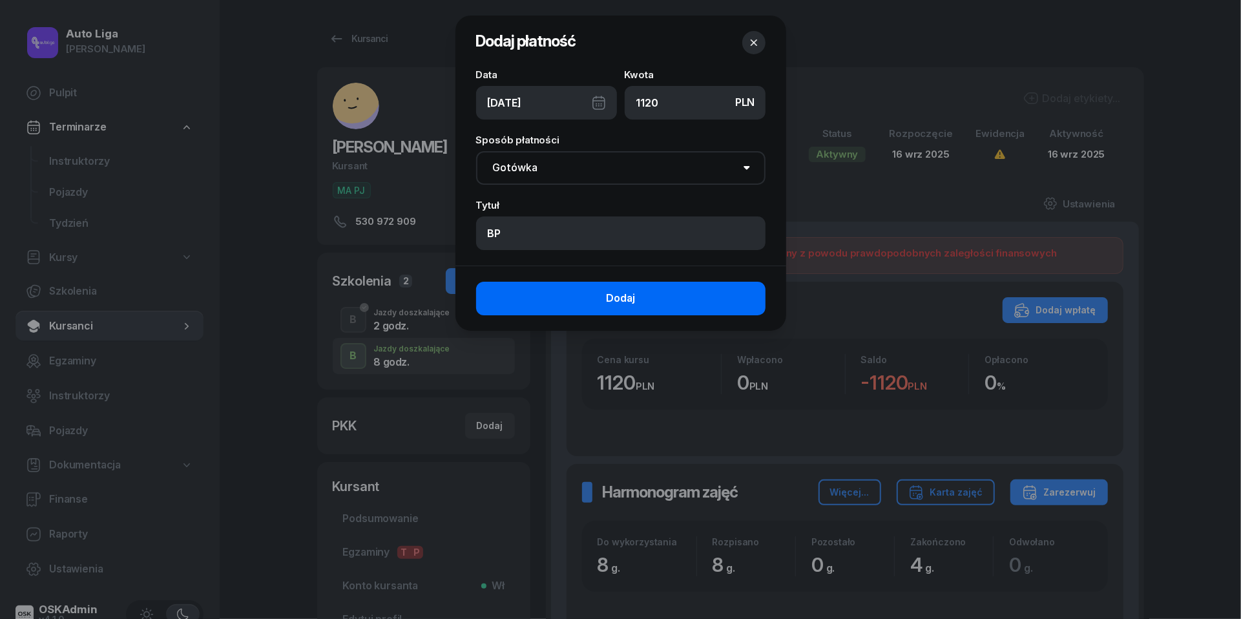
click at [557, 296] on button "Dodaj" at bounding box center [620, 299] width 289 height 34
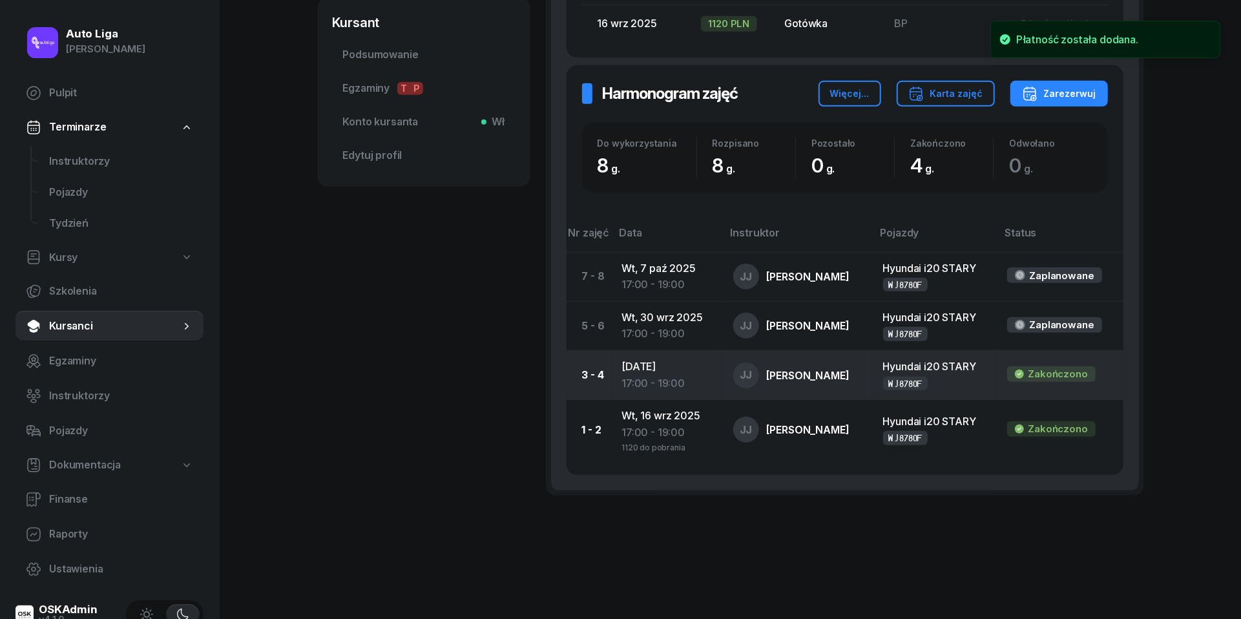
scroll to position [463, 0]
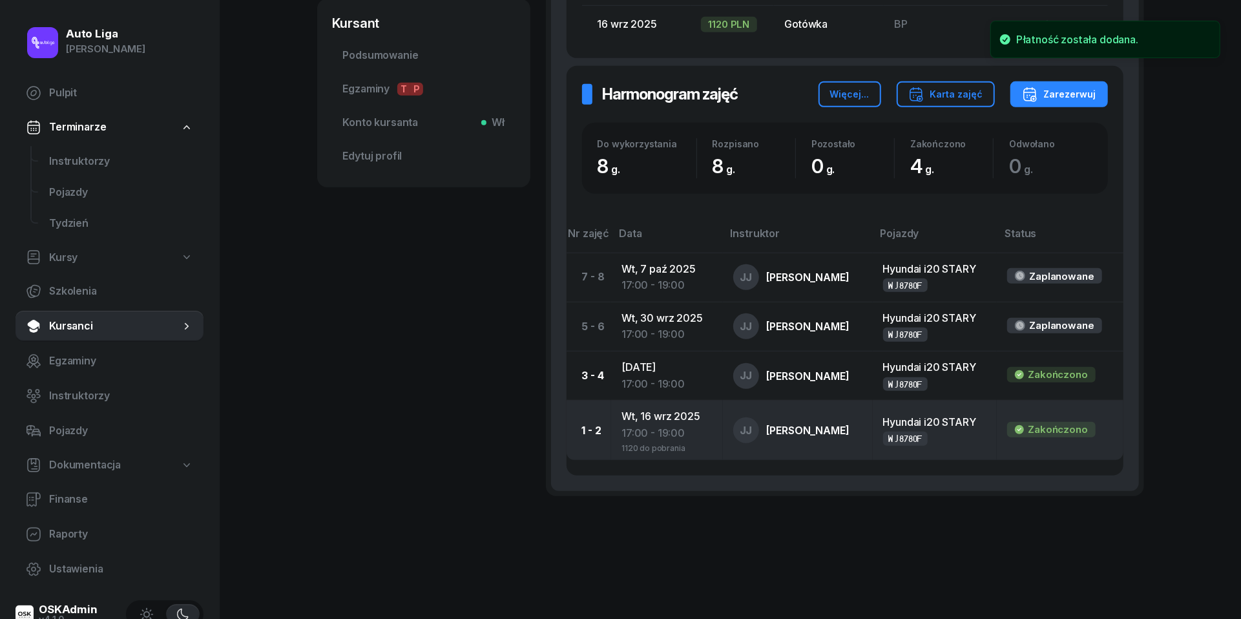
click at [635, 425] on div "17:00 - 19:00" at bounding box center [667, 433] width 90 height 17
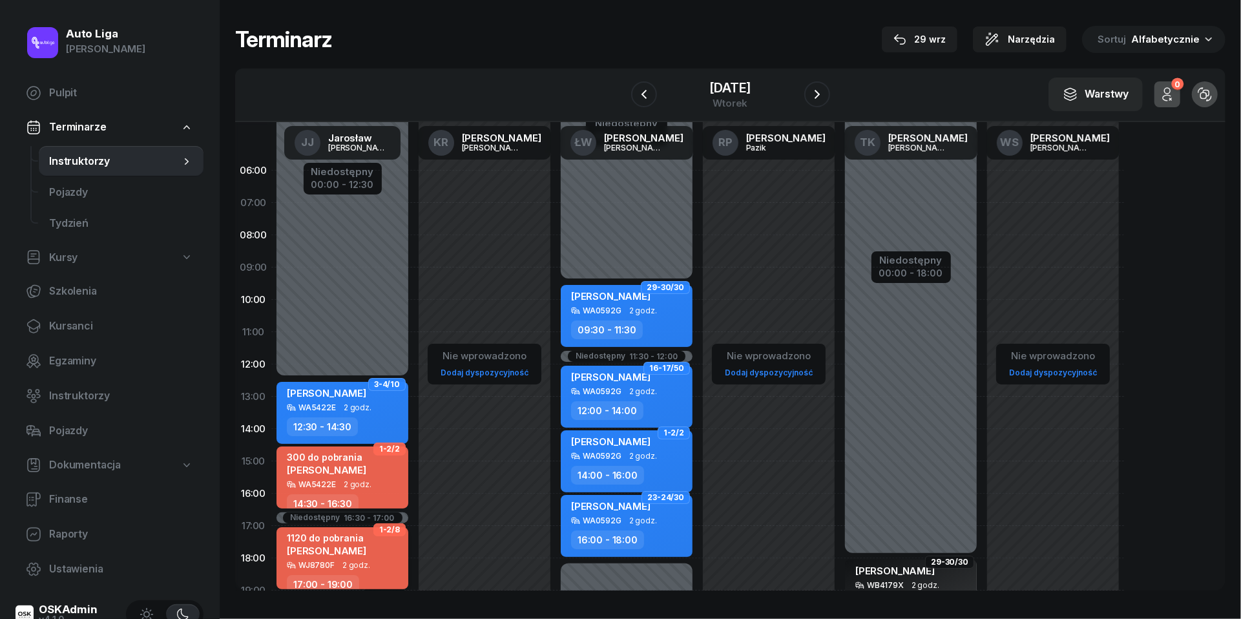
click at [355, 561] on span "2 godz." at bounding box center [356, 565] width 28 height 9
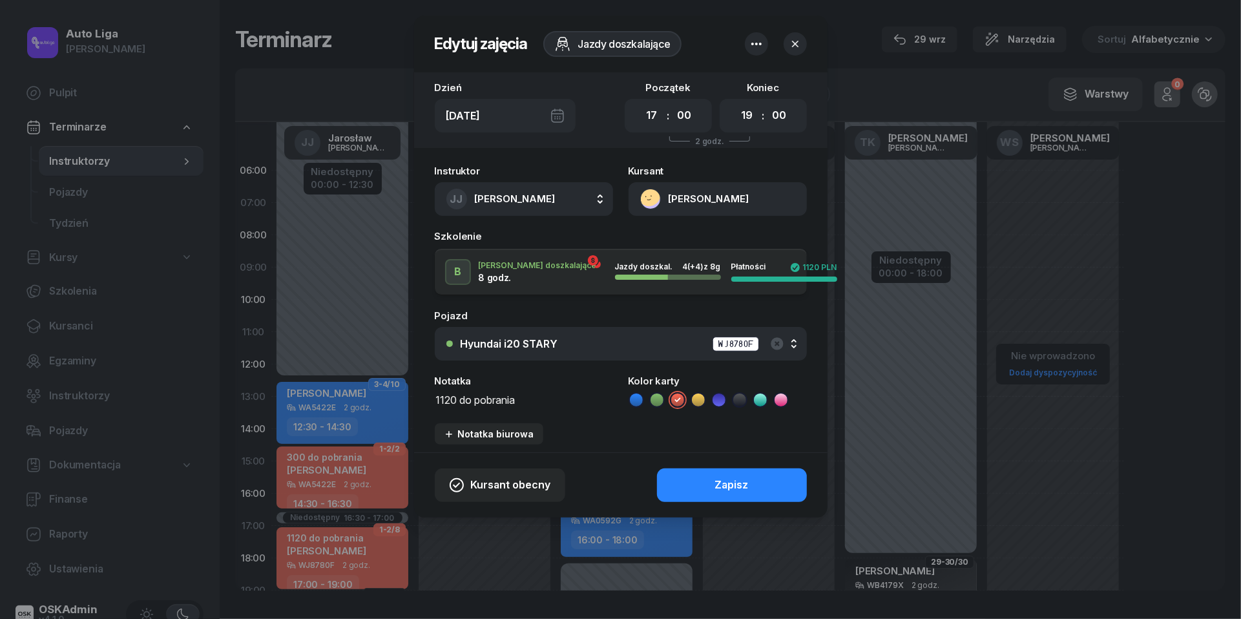
click at [494, 403] on textarea "1120 do pobrania" at bounding box center [524, 399] width 178 height 16
click at [635, 398] on icon at bounding box center [636, 399] width 13 height 13
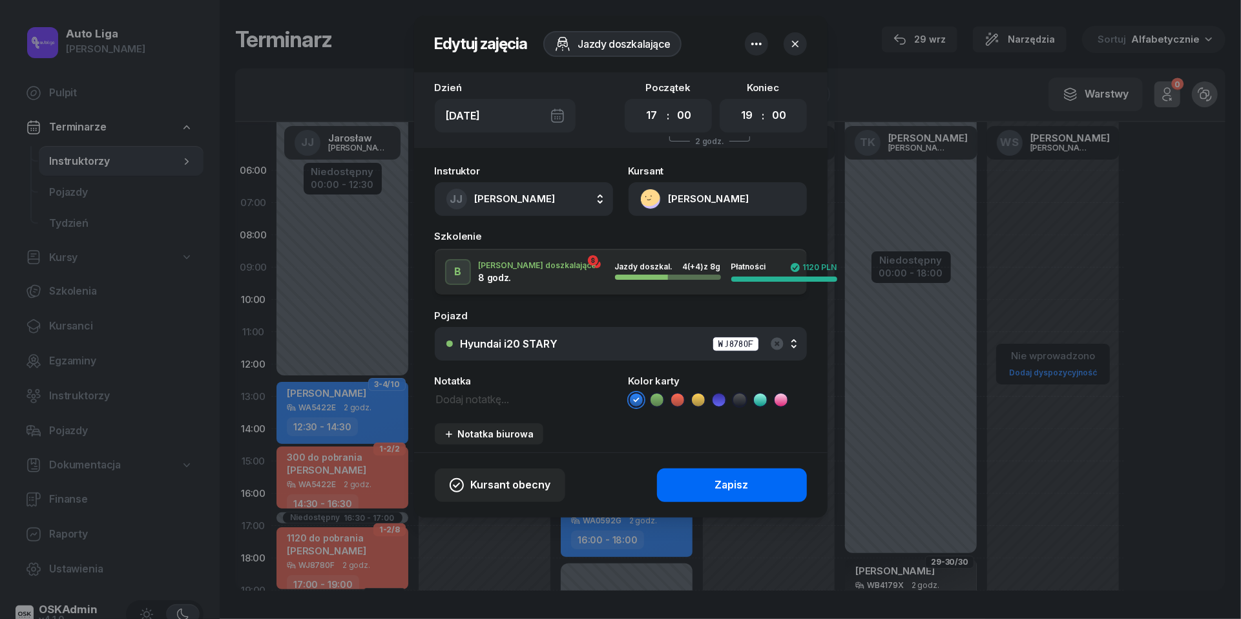
click at [726, 481] on div "Zapisz" at bounding box center [732, 485] width 34 height 17
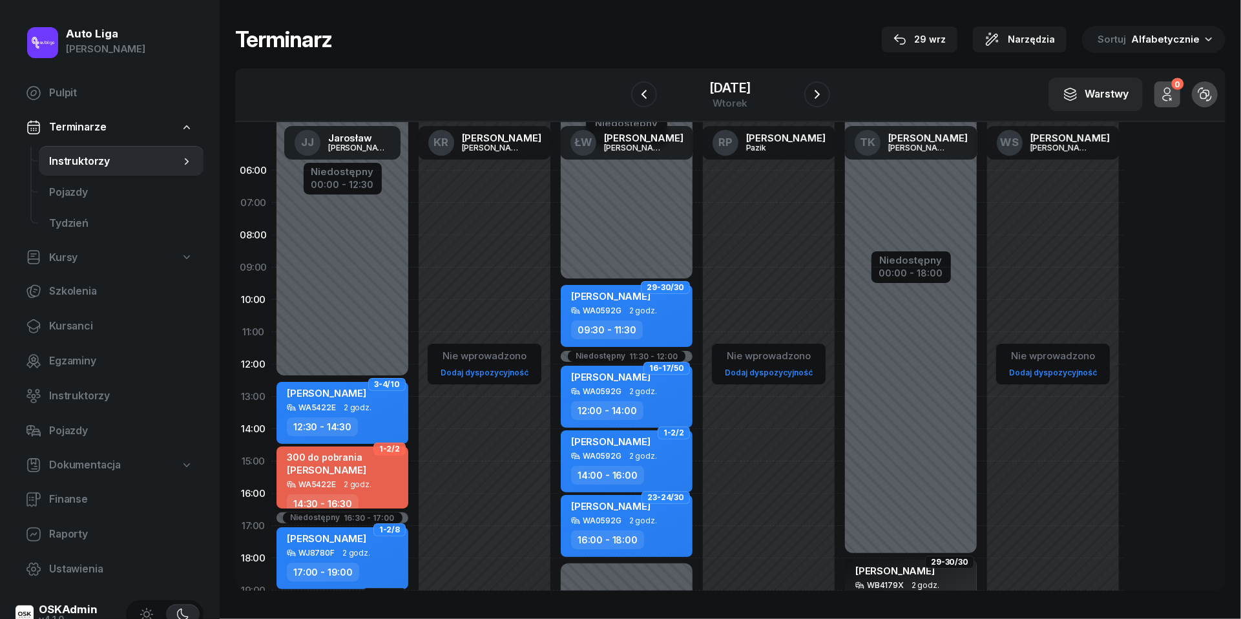
click at [335, 465] on span "[PERSON_NAME]" at bounding box center [326, 470] width 79 height 12
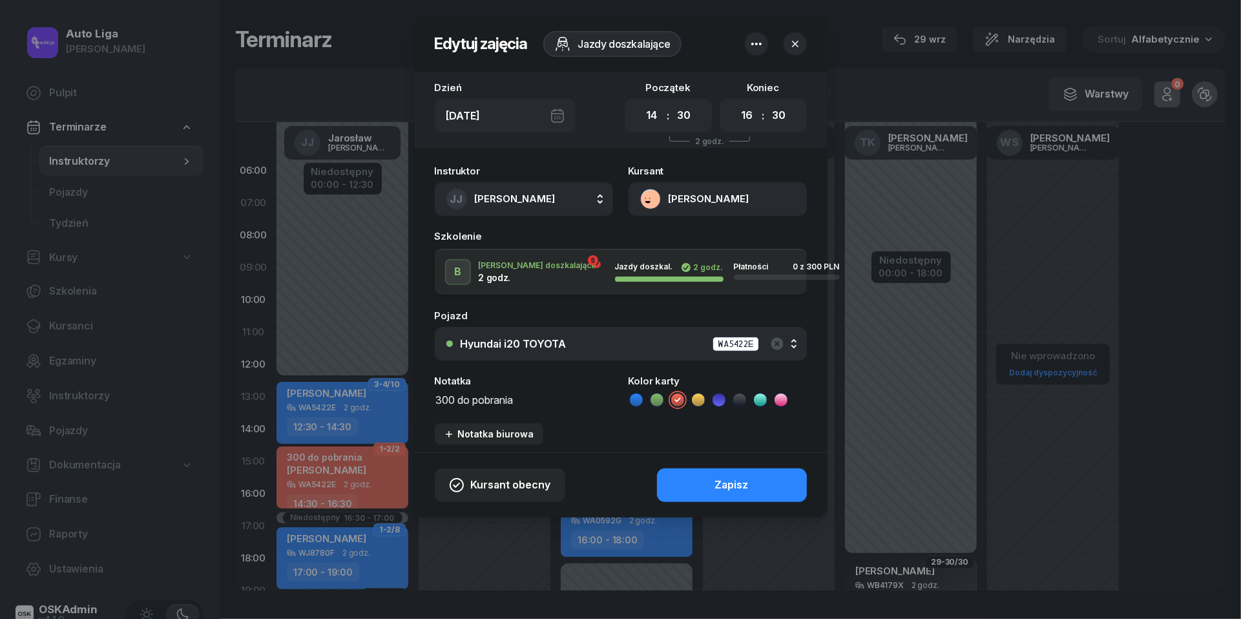
click at [476, 399] on textarea "300 do pobrania" at bounding box center [524, 399] width 178 height 16
click at [635, 402] on icon at bounding box center [636, 399] width 13 height 13
click at [693, 476] on button "Zapisz" at bounding box center [732, 485] width 150 height 34
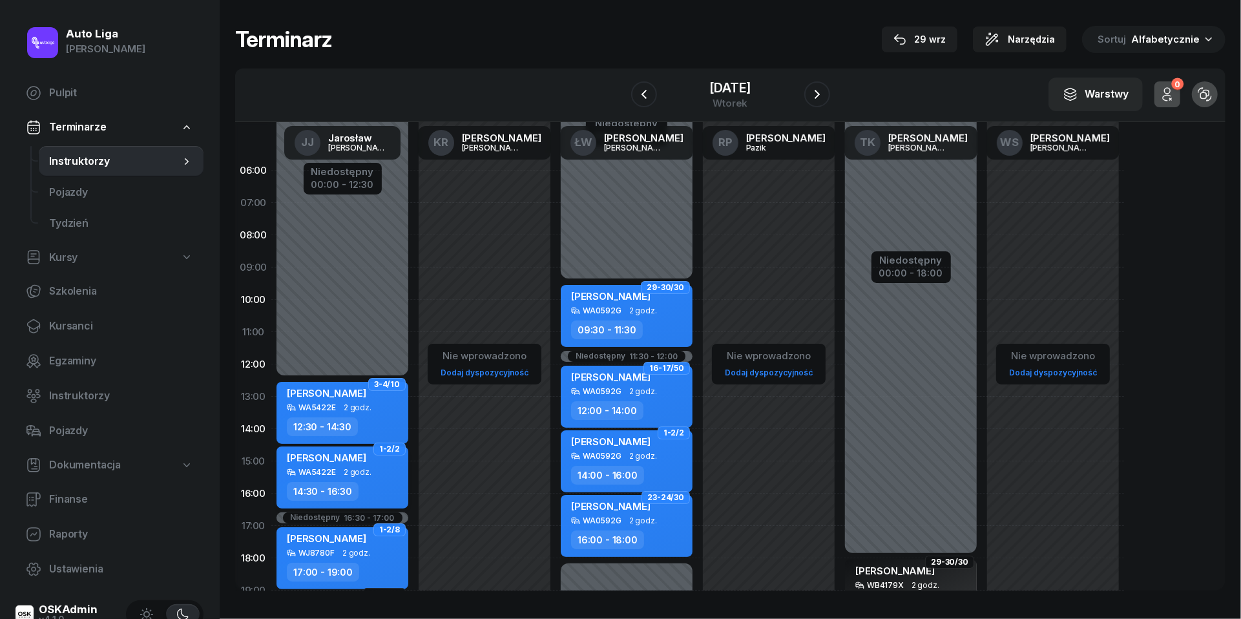
click at [344, 473] on span "2 godz." at bounding box center [358, 472] width 28 height 9
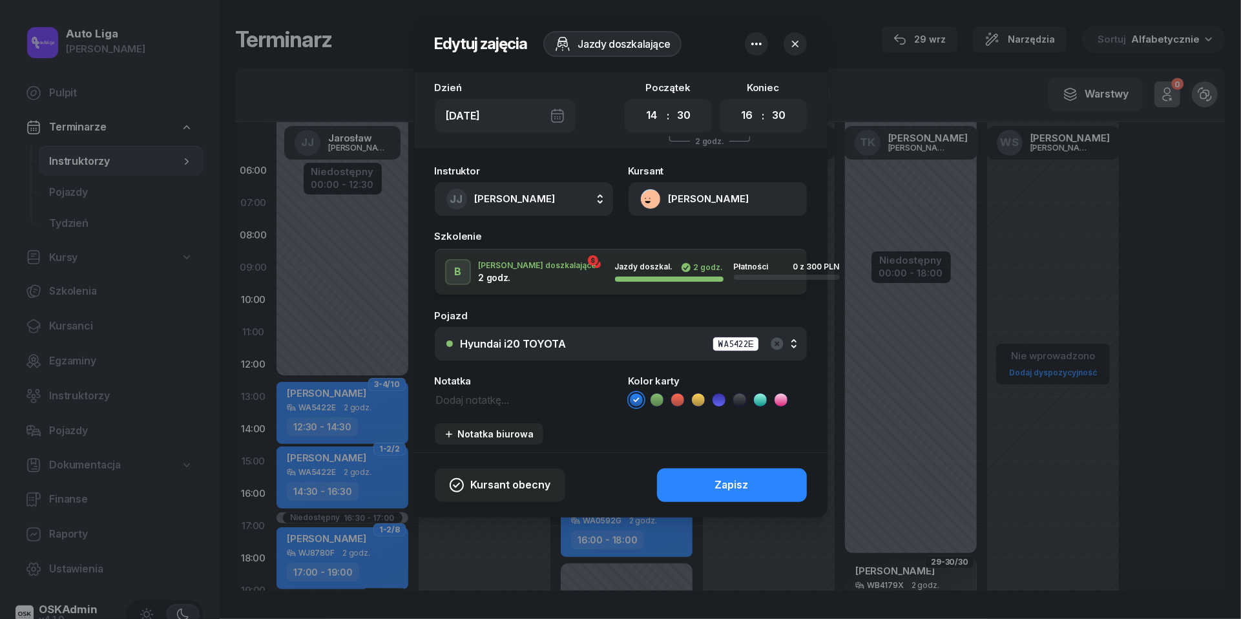
click at [649, 200] on button "[PERSON_NAME]" at bounding box center [718, 199] width 178 height 34
click at [656, 233] on link "Otwórz profil" at bounding box center [716, 243] width 169 height 32
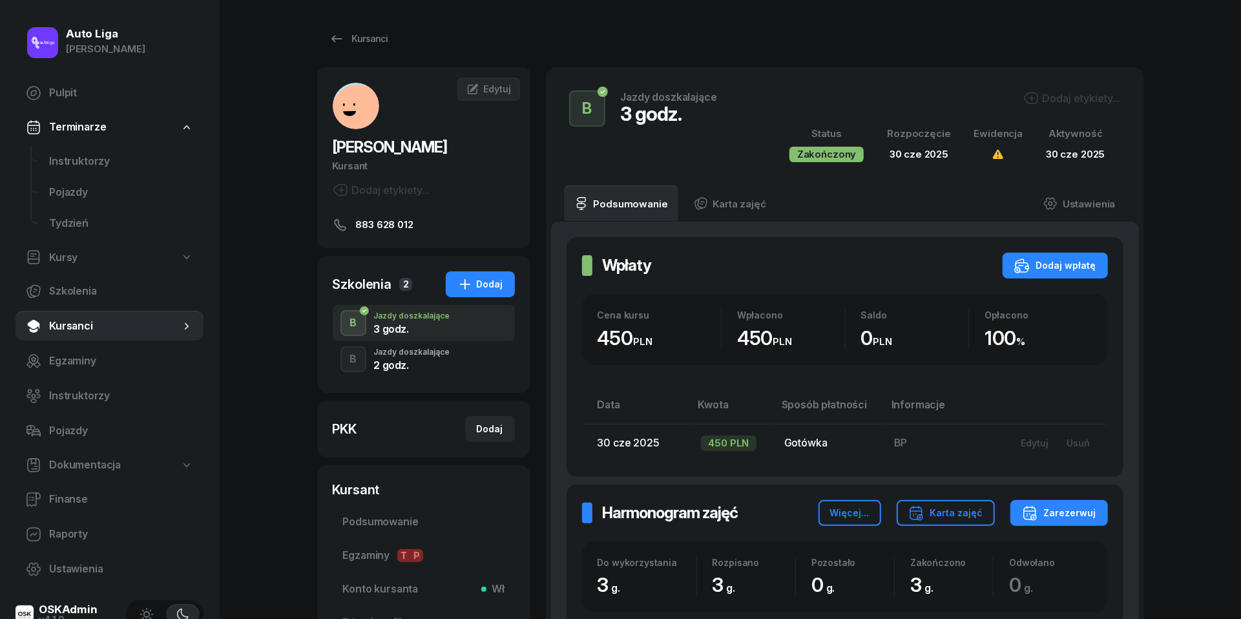
click at [385, 364] on div "2 godz." at bounding box center [412, 365] width 76 height 10
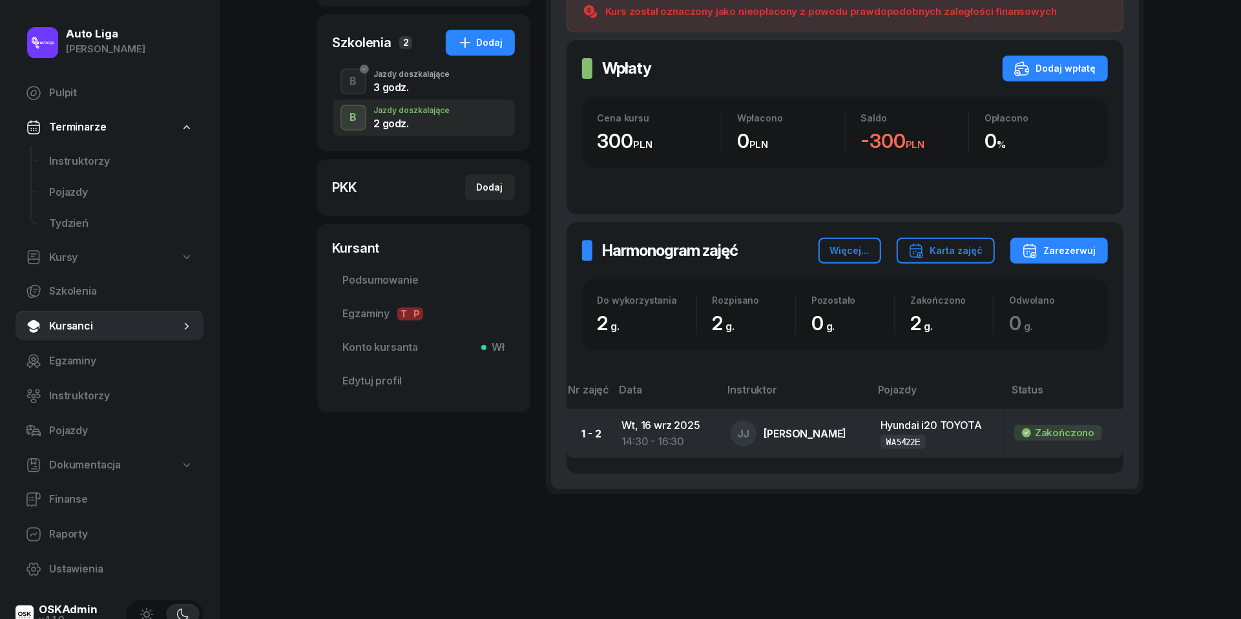
scroll to position [241, 0]
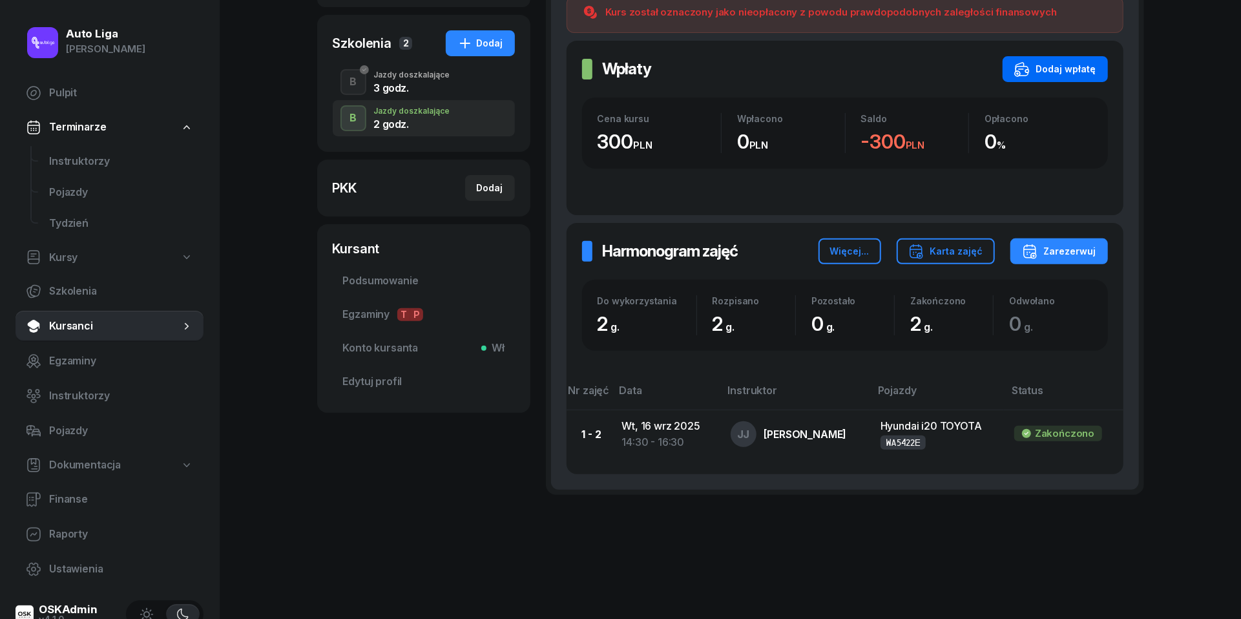
click at [1069, 67] on div "Dodaj wpłatę" at bounding box center [1055, 69] width 82 height 16
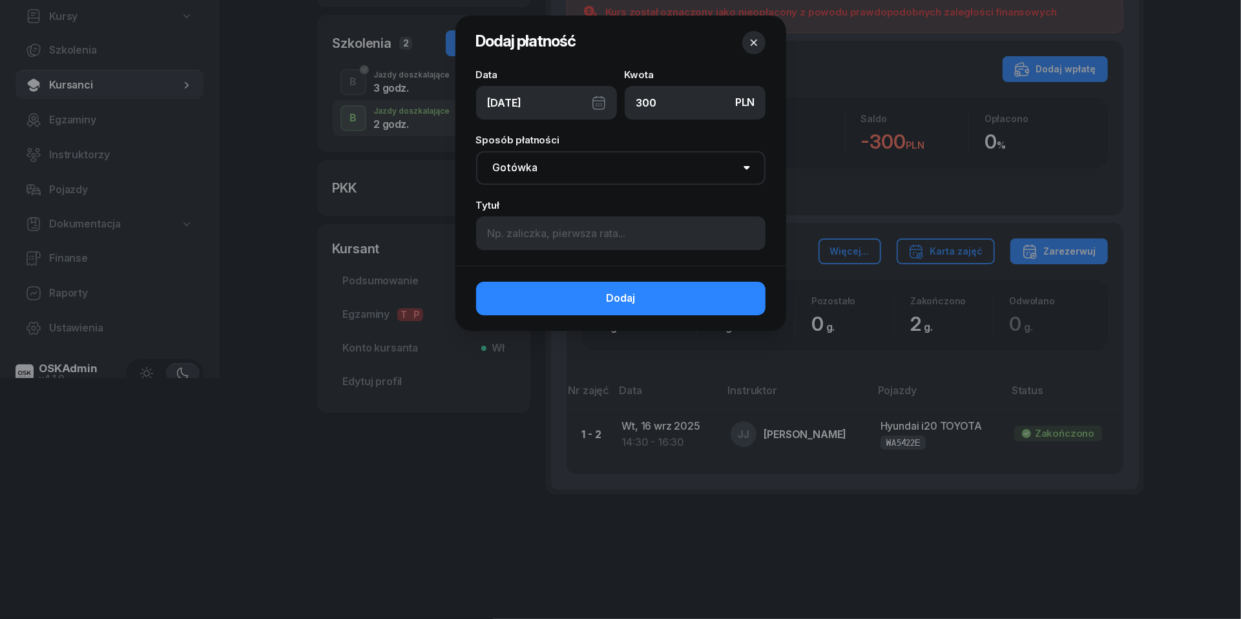
click at [600, 104] on div "[DATE]" at bounding box center [546, 103] width 141 height 34
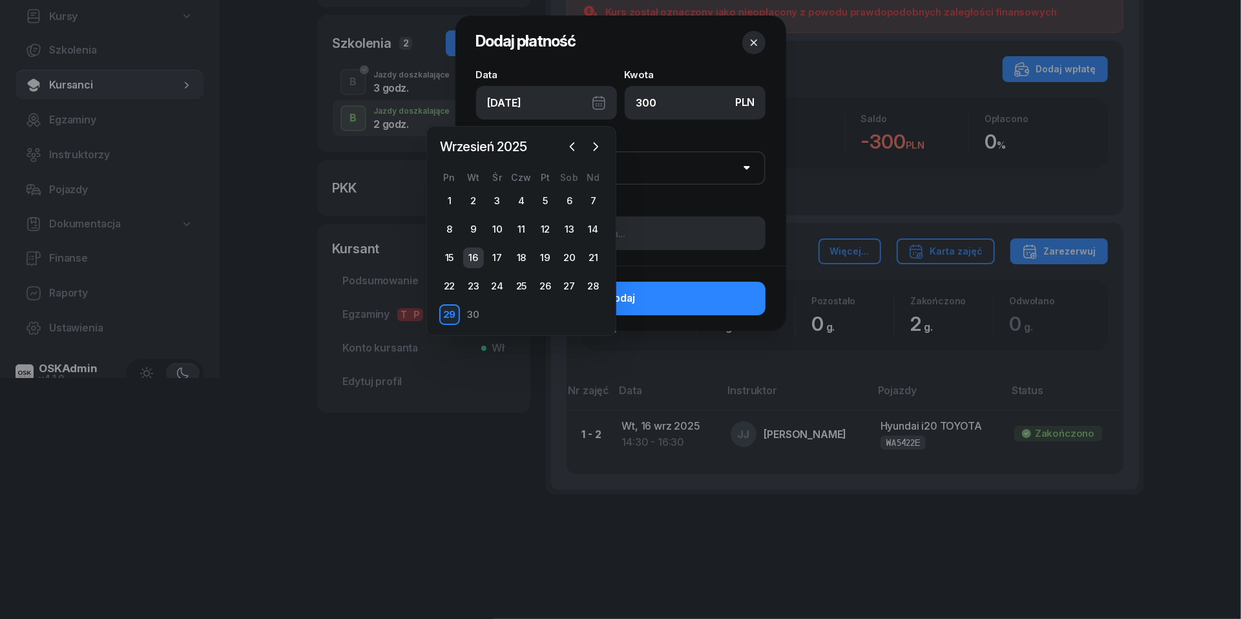
click at [474, 260] on div "16" at bounding box center [473, 257] width 21 height 21
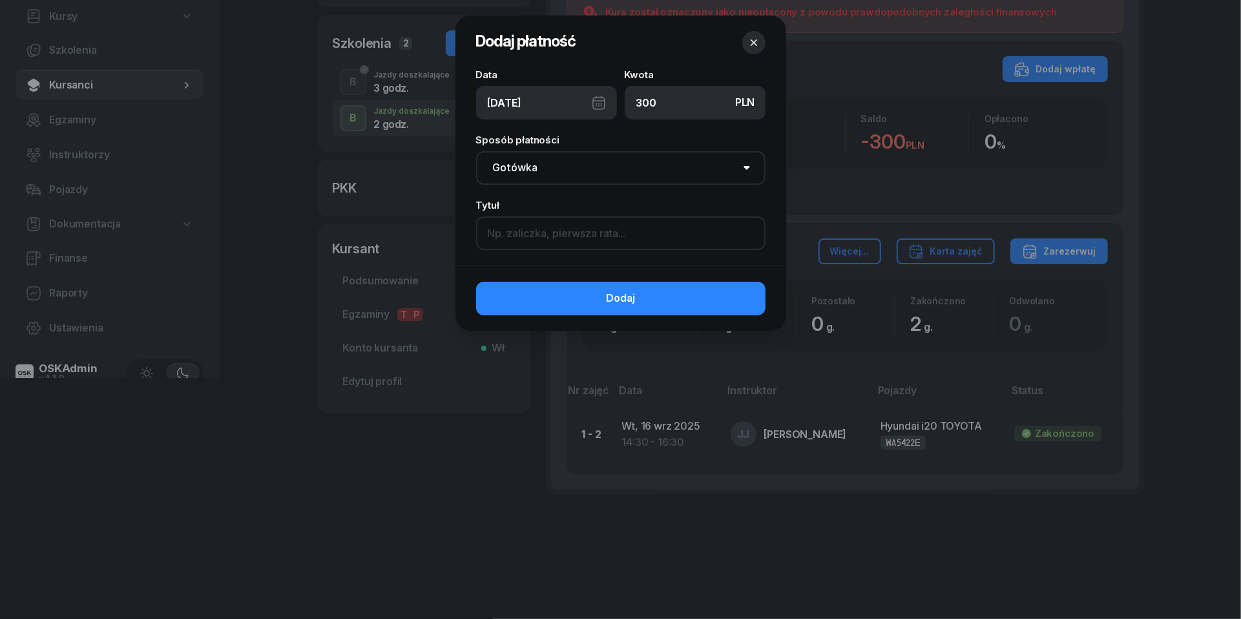
click at [541, 229] on input at bounding box center [620, 233] width 289 height 34
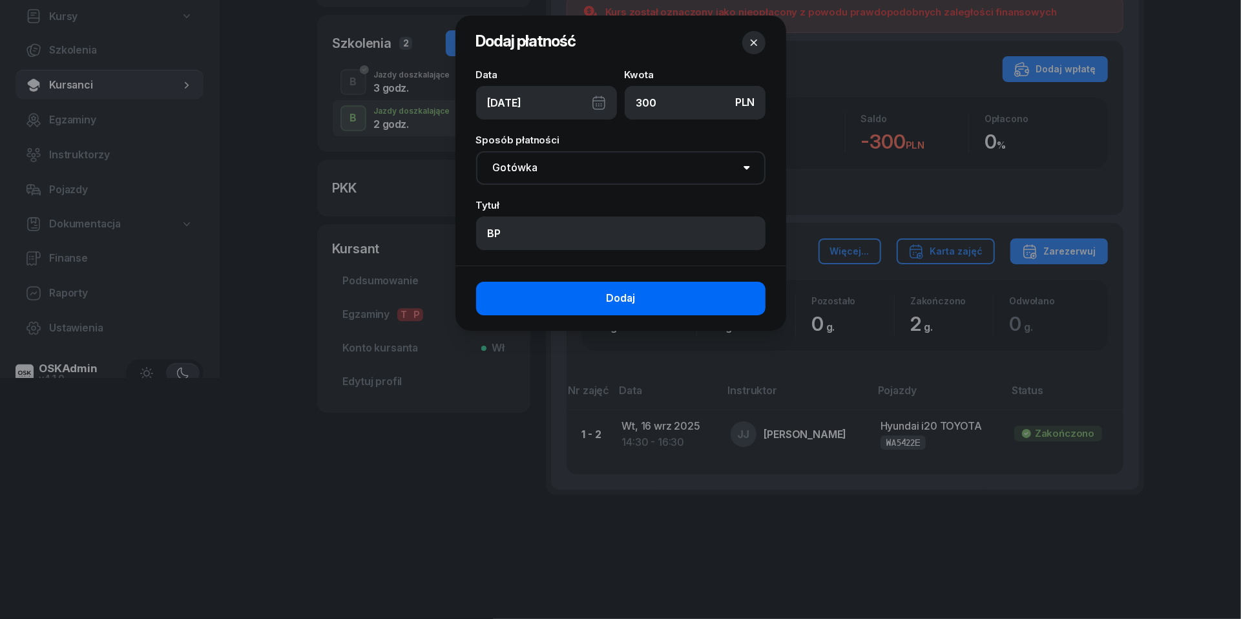
click at [574, 312] on button "Dodaj" at bounding box center [620, 299] width 289 height 34
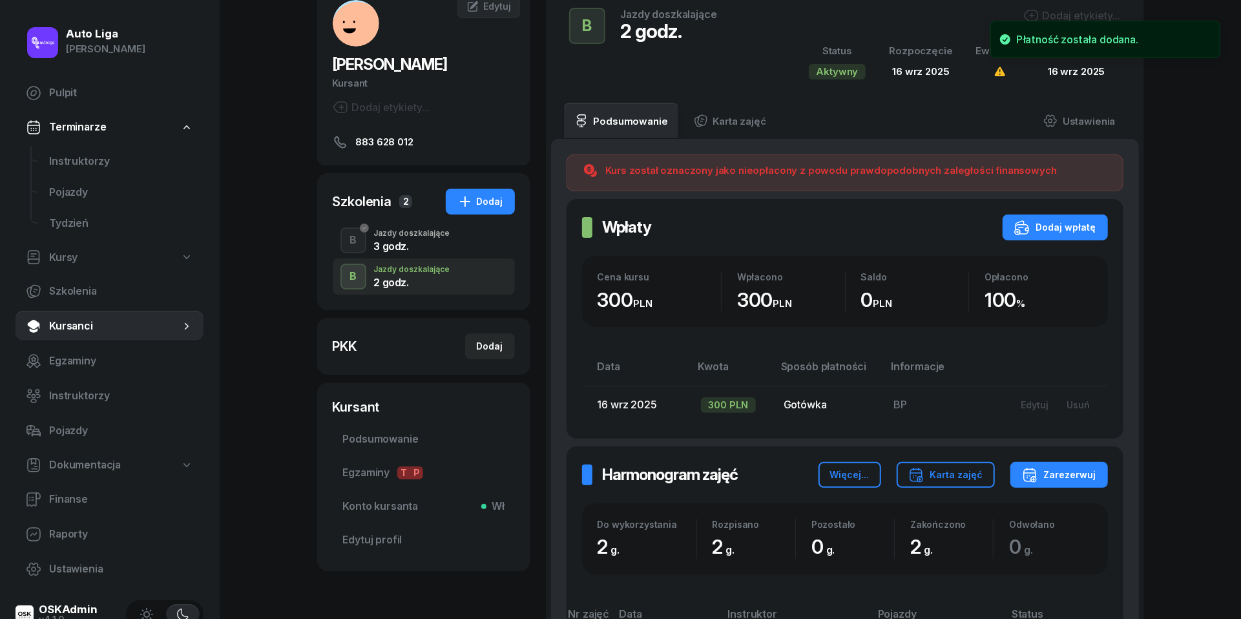
scroll to position [61, 0]
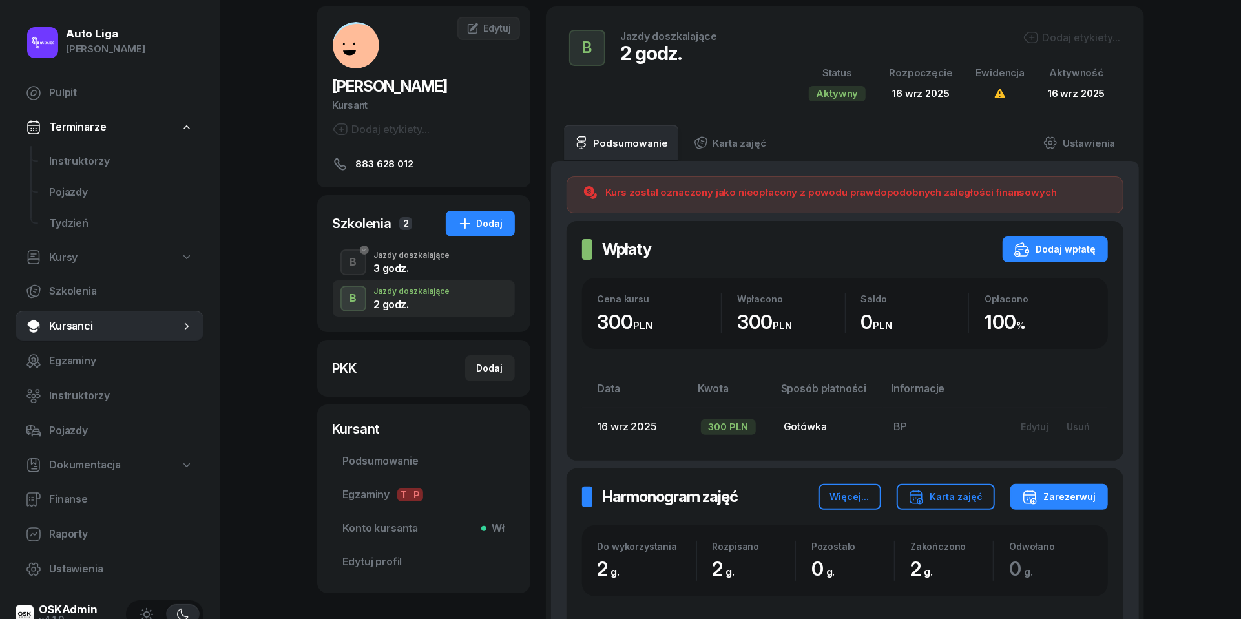
click at [401, 267] on div "3 godz." at bounding box center [412, 268] width 76 height 10
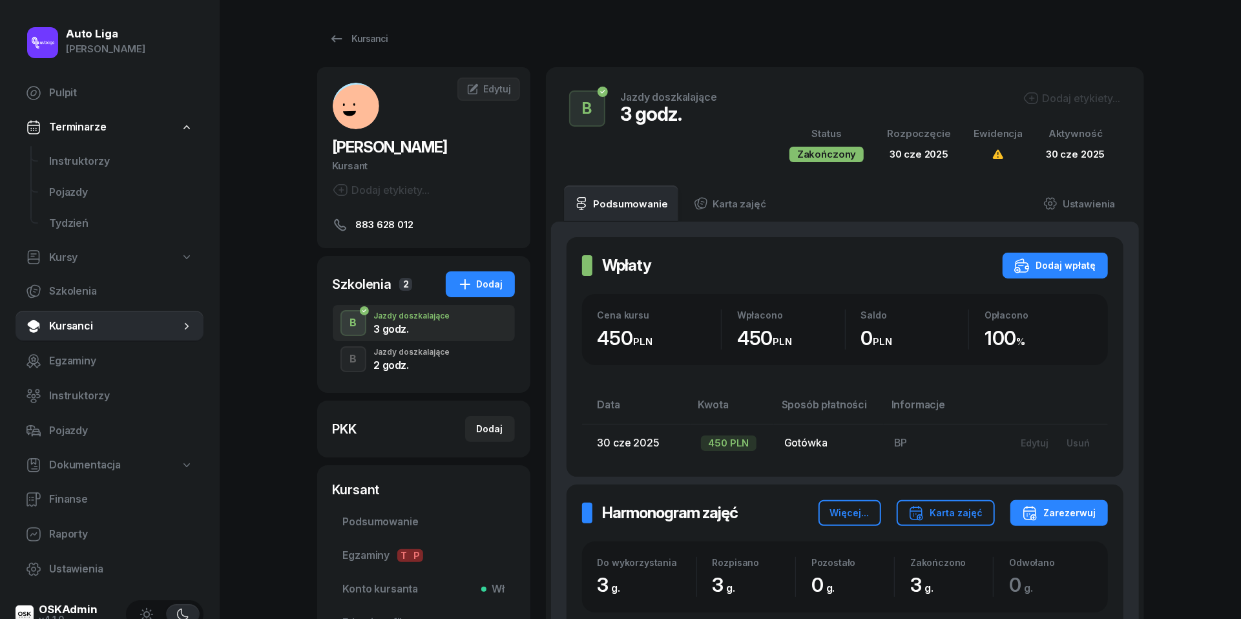
click at [403, 362] on div "2 godz." at bounding box center [412, 365] width 76 height 10
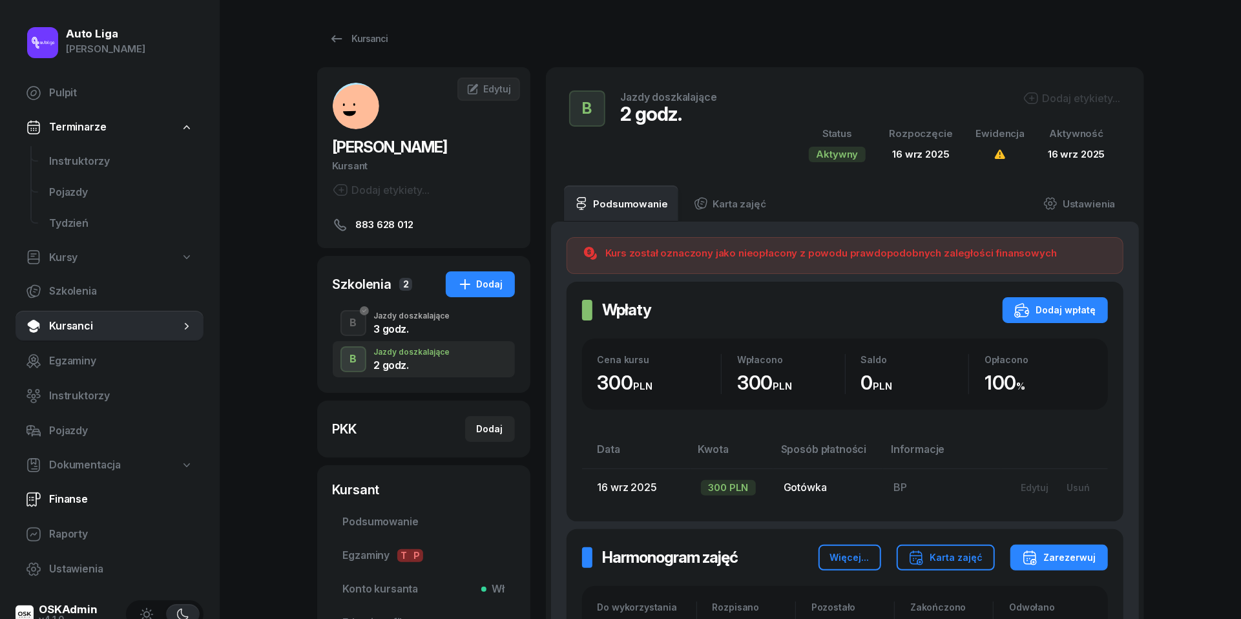
click at [68, 501] on span "Finanse" at bounding box center [121, 499] width 144 height 17
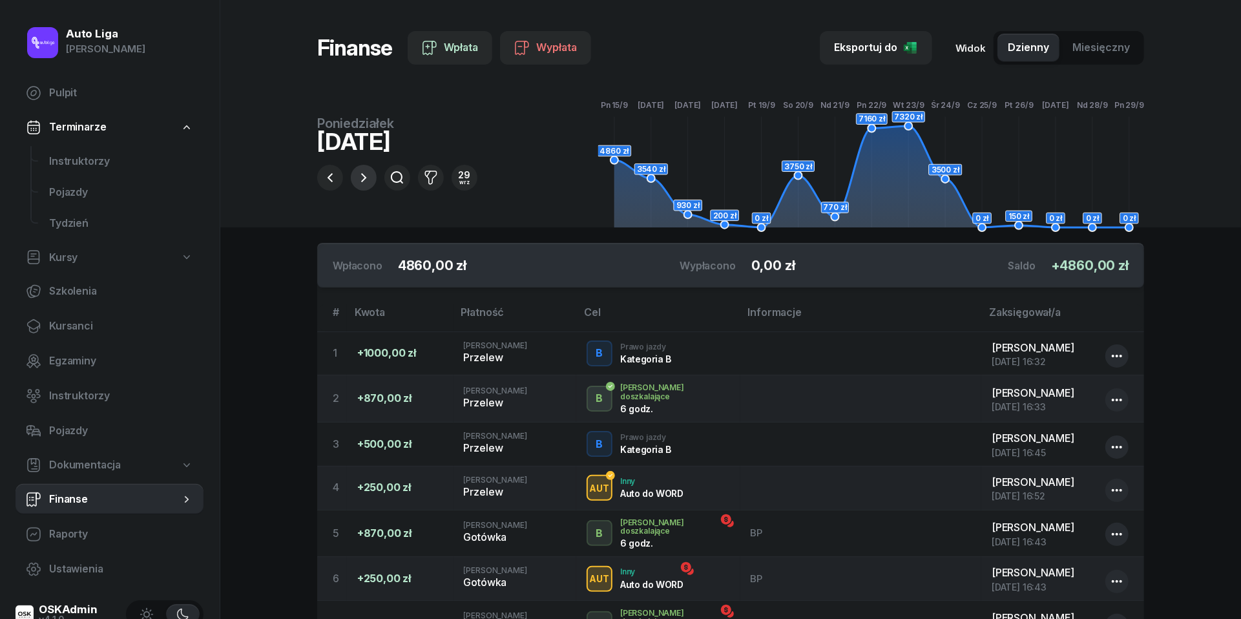
click at [361, 176] on icon "button" at bounding box center [364, 178] width 16 height 16
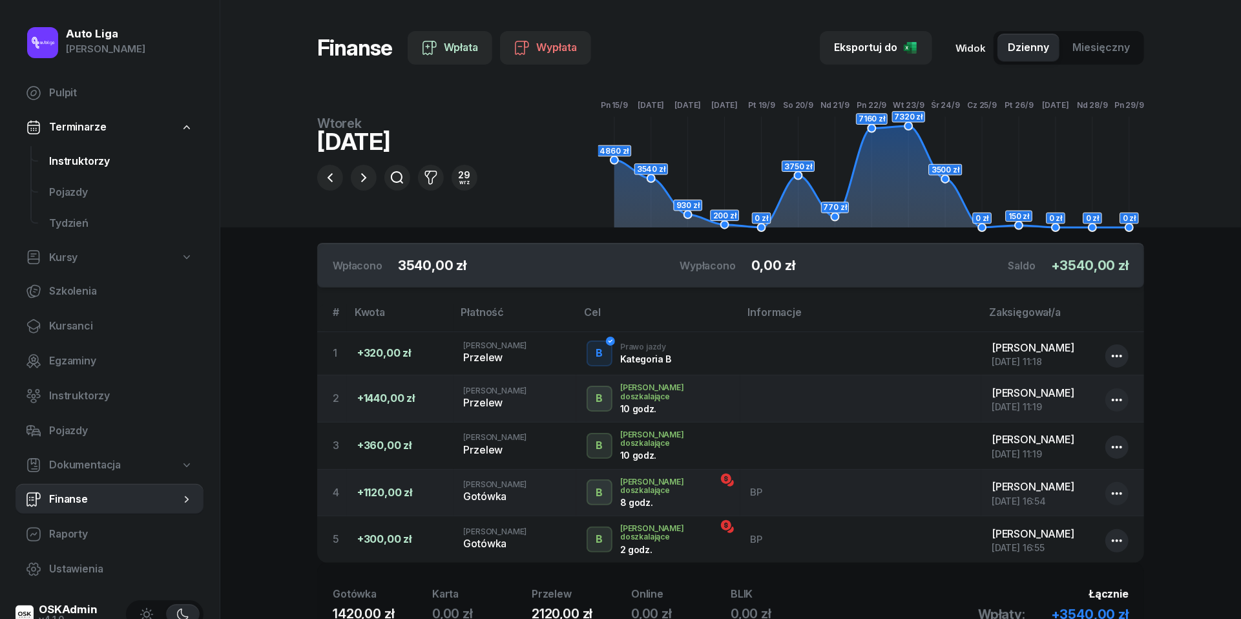
click at [79, 155] on span "Instruktorzy" at bounding box center [121, 161] width 144 height 17
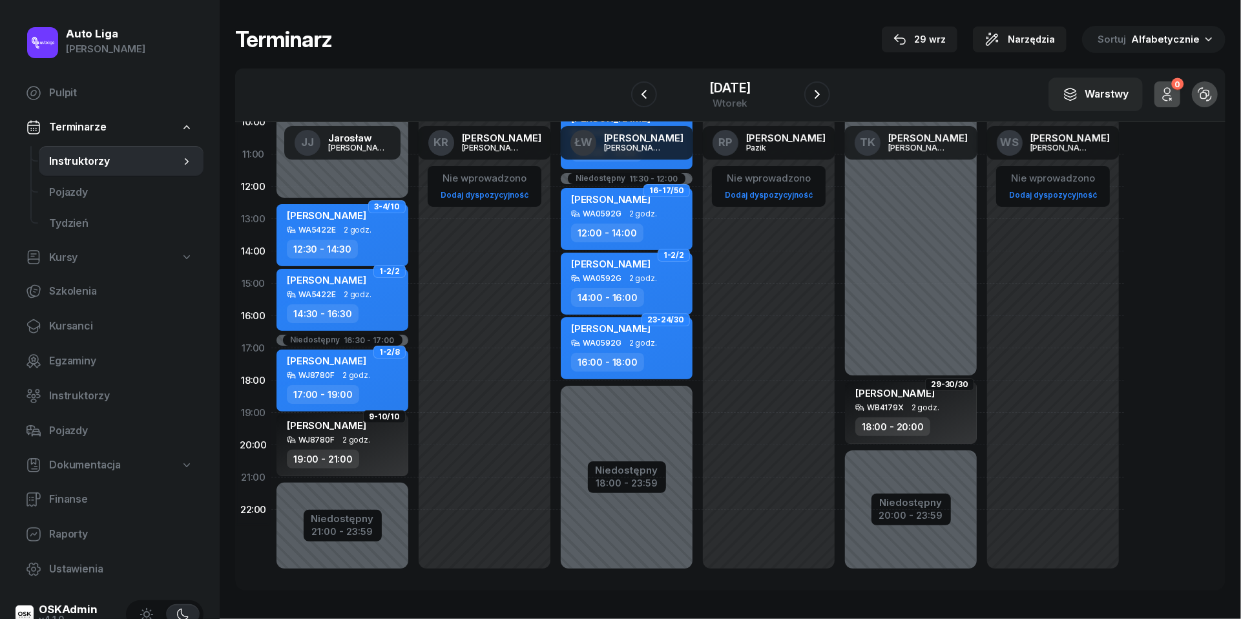
scroll to position [177, 0]
click at [823, 88] on icon "button" at bounding box center [818, 95] width 16 height 16
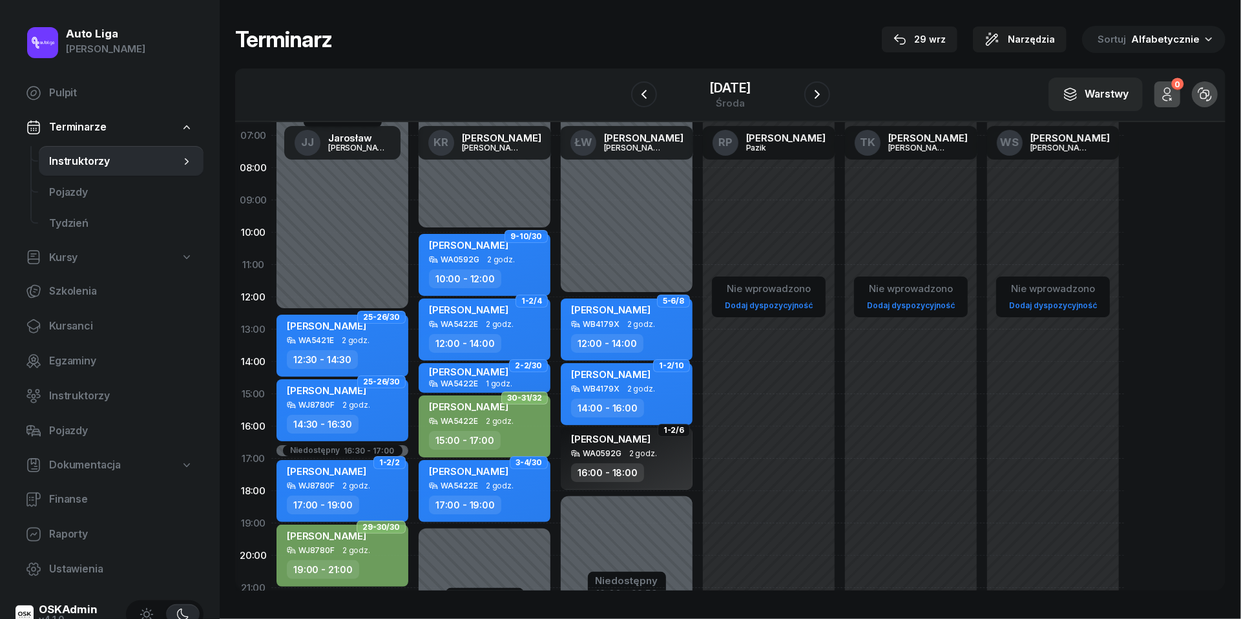
scroll to position [63, 0]
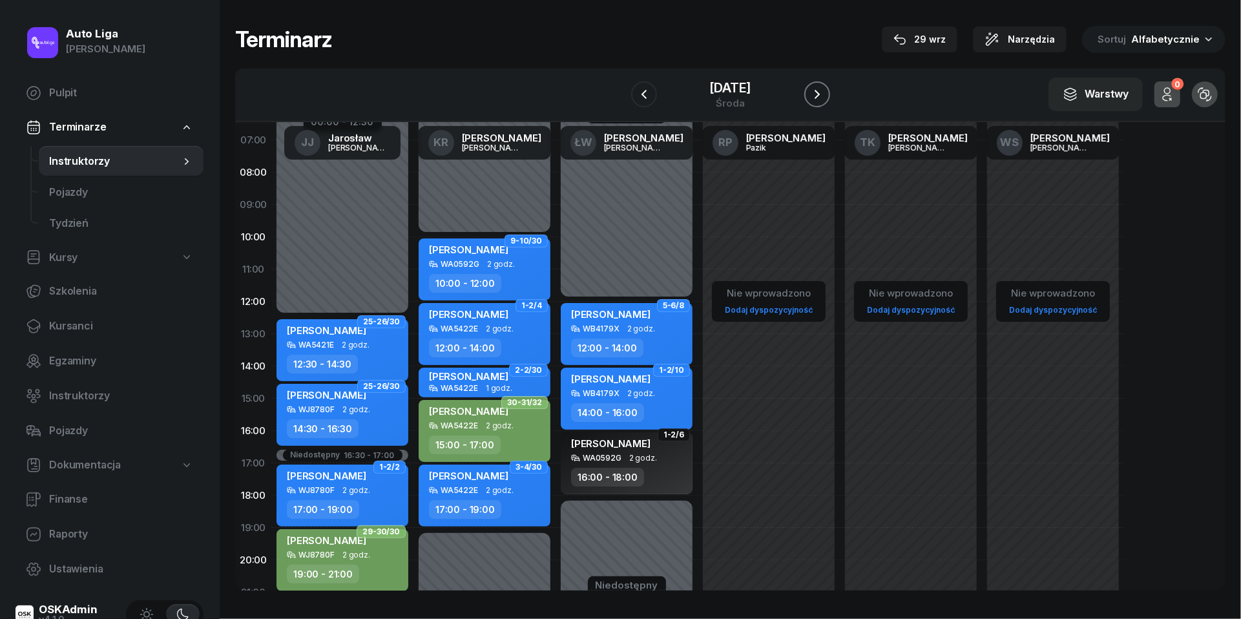
click at [821, 88] on icon "button" at bounding box center [818, 95] width 16 height 16
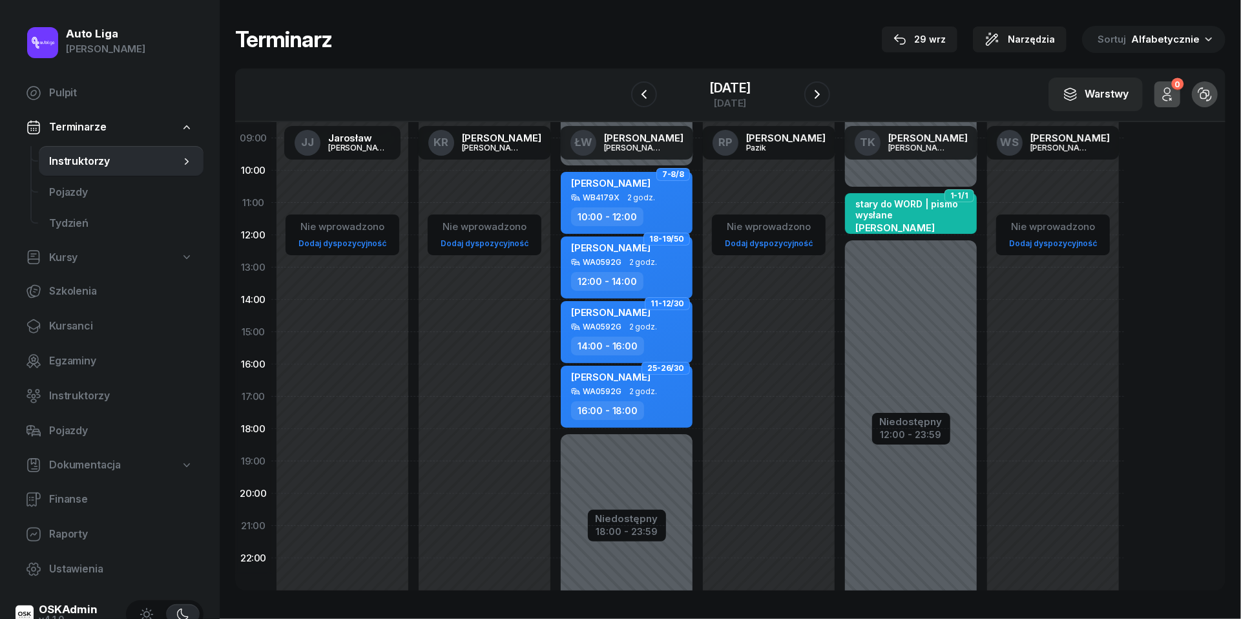
scroll to position [132, 0]
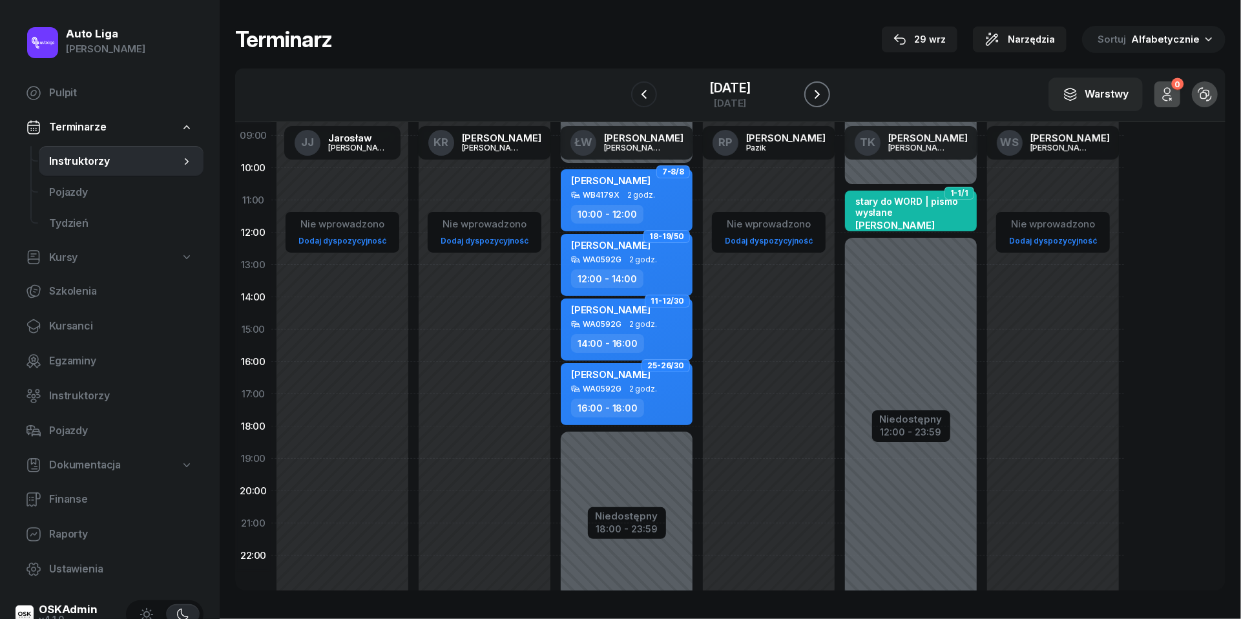
click at [823, 100] on icon "button" at bounding box center [818, 95] width 16 height 16
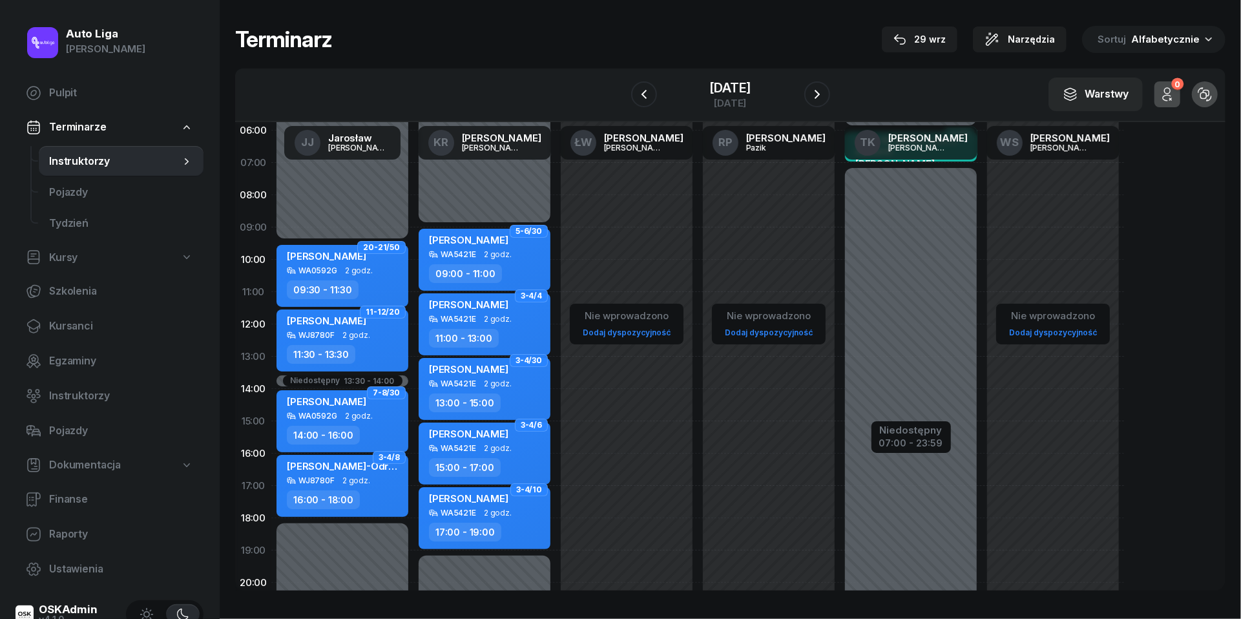
scroll to position [22, 0]
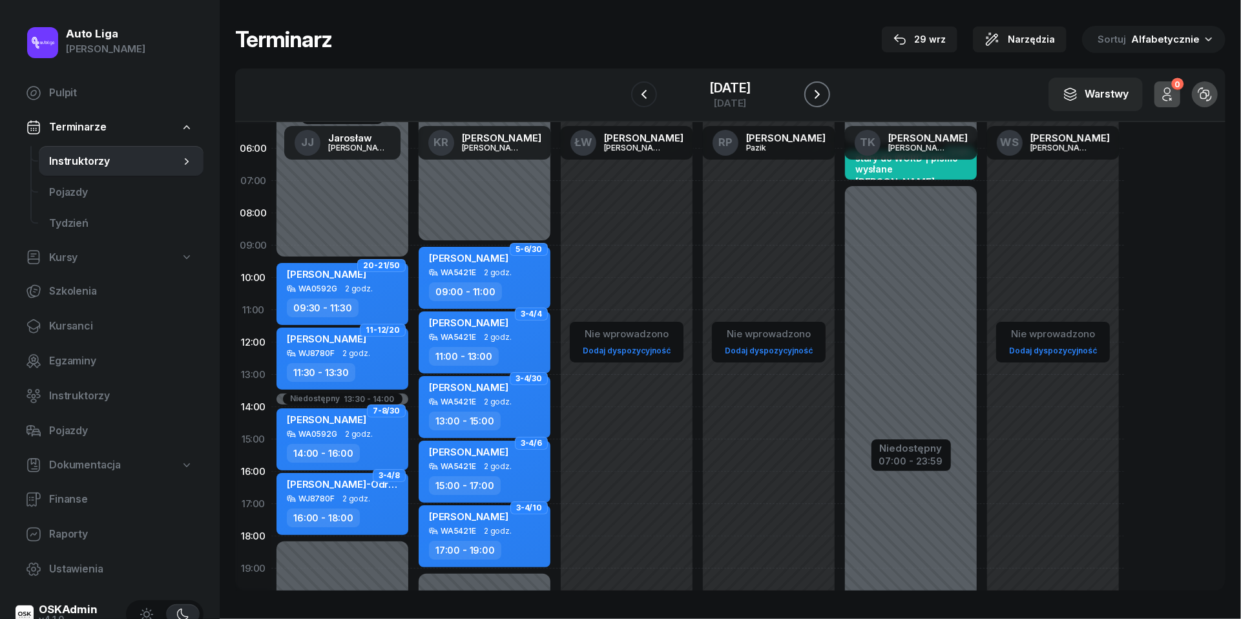
click at [823, 98] on icon "button" at bounding box center [818, 95] width 16 height 16
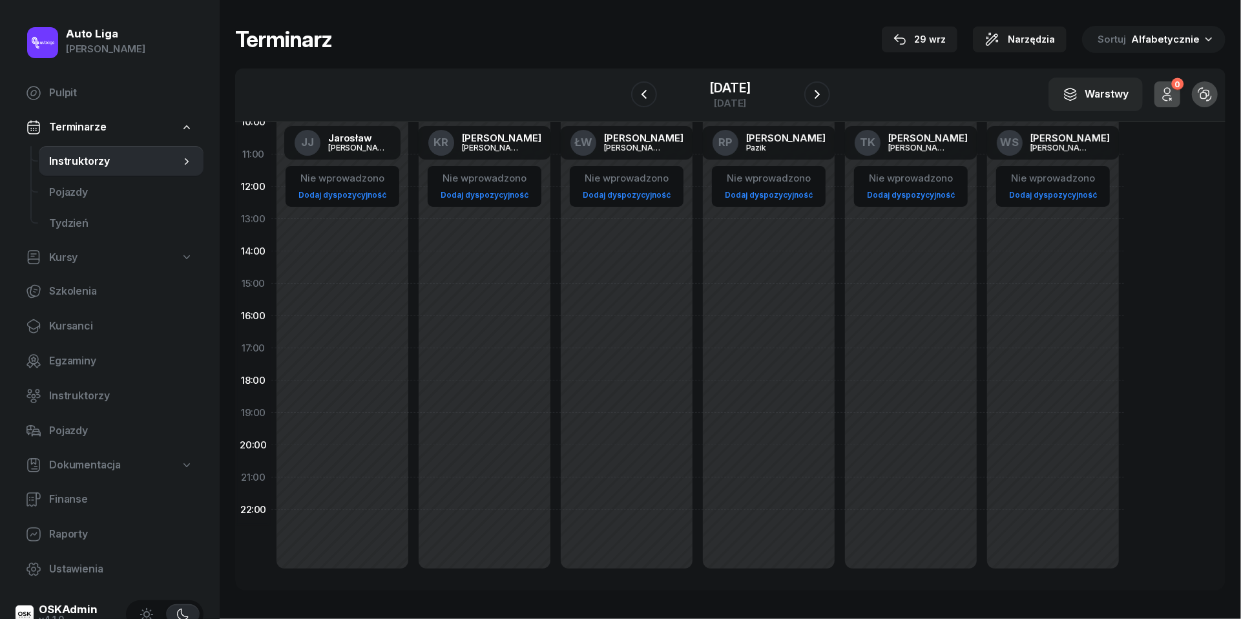
scroll to position [177, 0]
click at [830, 107] on div "[DATE]" at bounding box center [730, 94] width 199 height 37
click at [825, 99] on icon "button" at bounding box center [818, 95] width 16 height 16
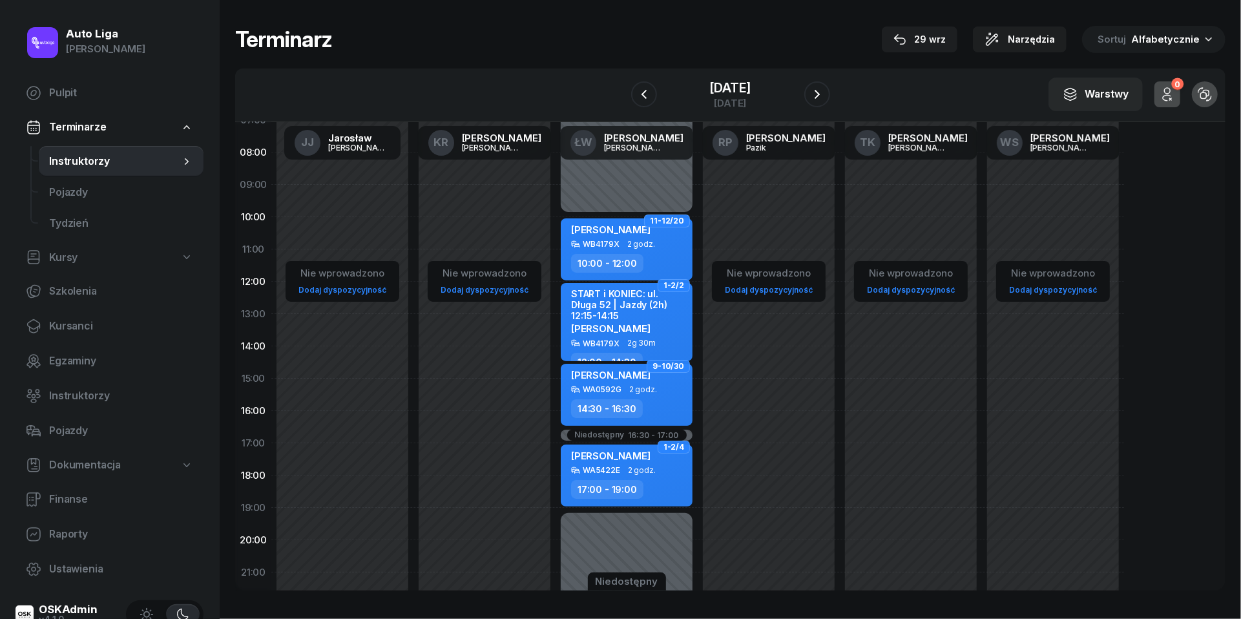
scroll to position [8, 0]
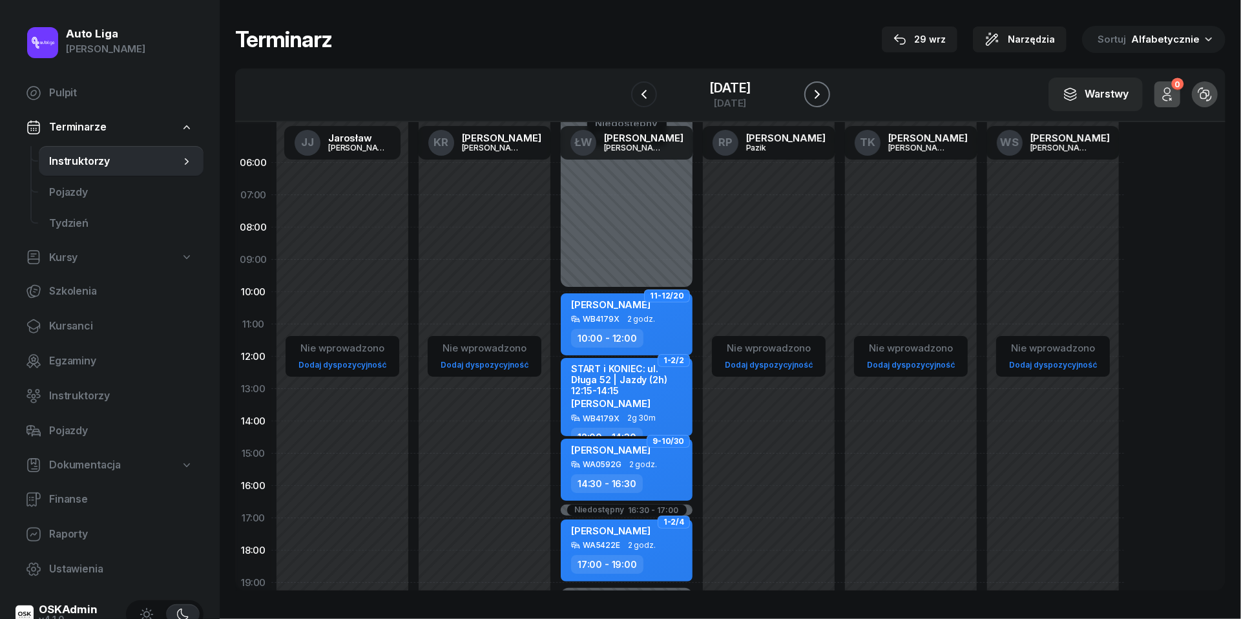
click at [820, 92] on icon "button" at bounding box center [817, 94] width 5 height 9
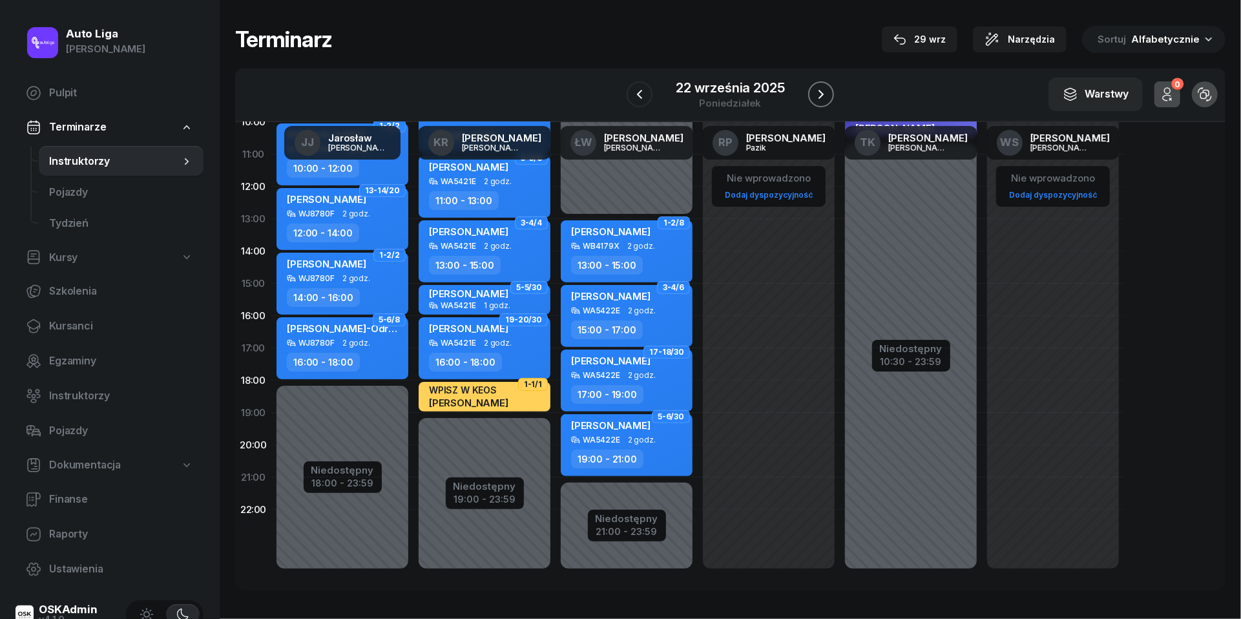
scroll to position [177, 0]
click at [822, 101] on icon "button" at bounding box center [821, 95] width 16 height 16
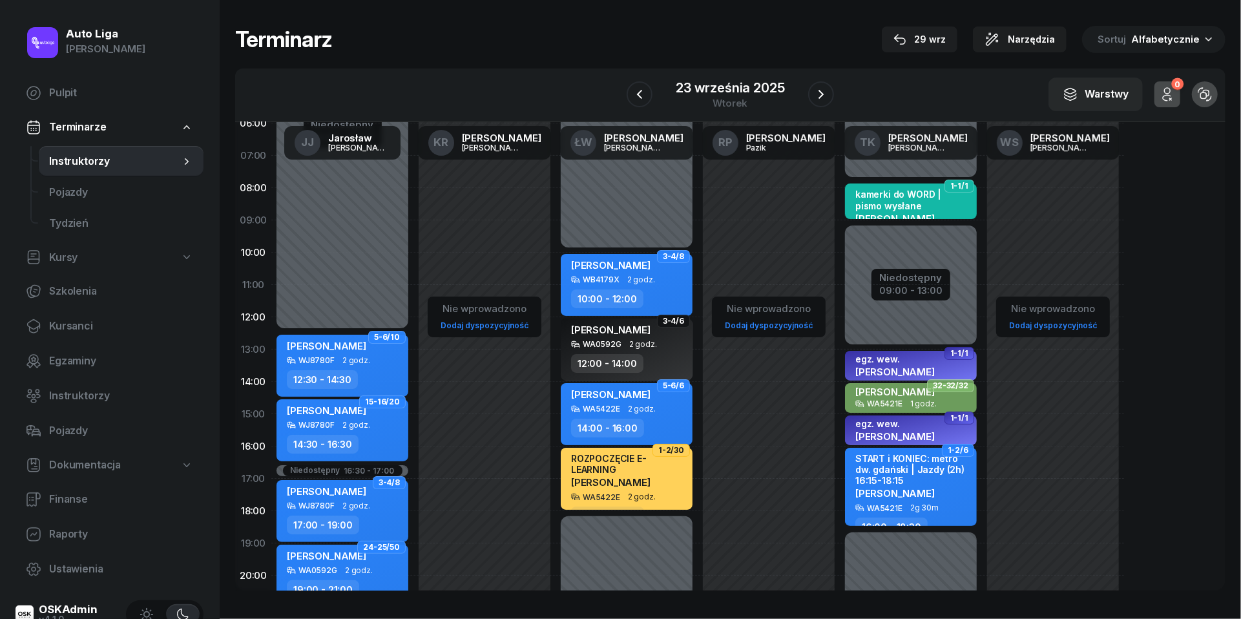
scroll to position [37, 0]
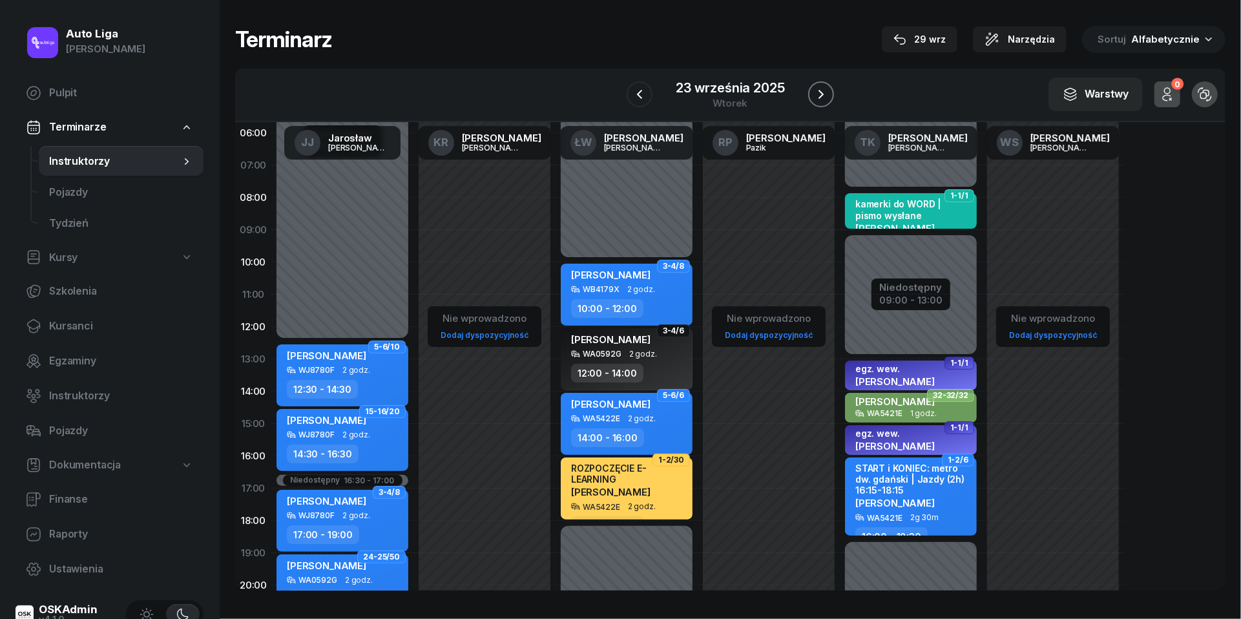
click at [823, 89] on icon "button" at bounding box center [821, 95] width 16 height 16
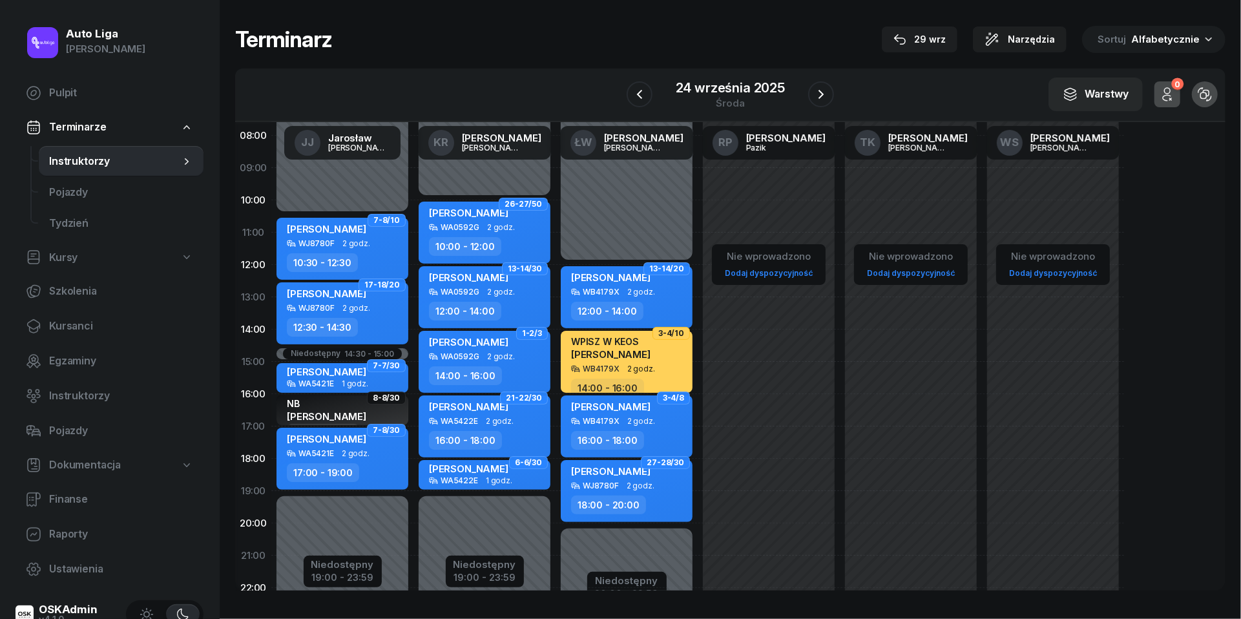
scroll to position [114, 0]
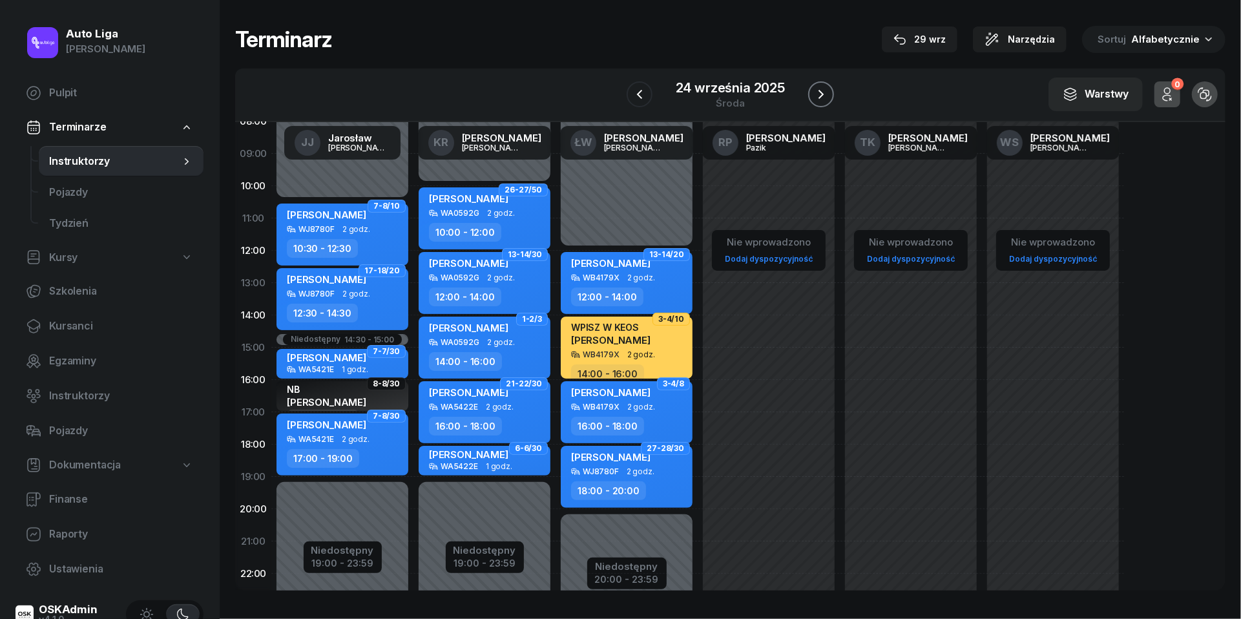
click at [824, 96] on icon "button" at bounding box center [821, 95] width 16 height 16
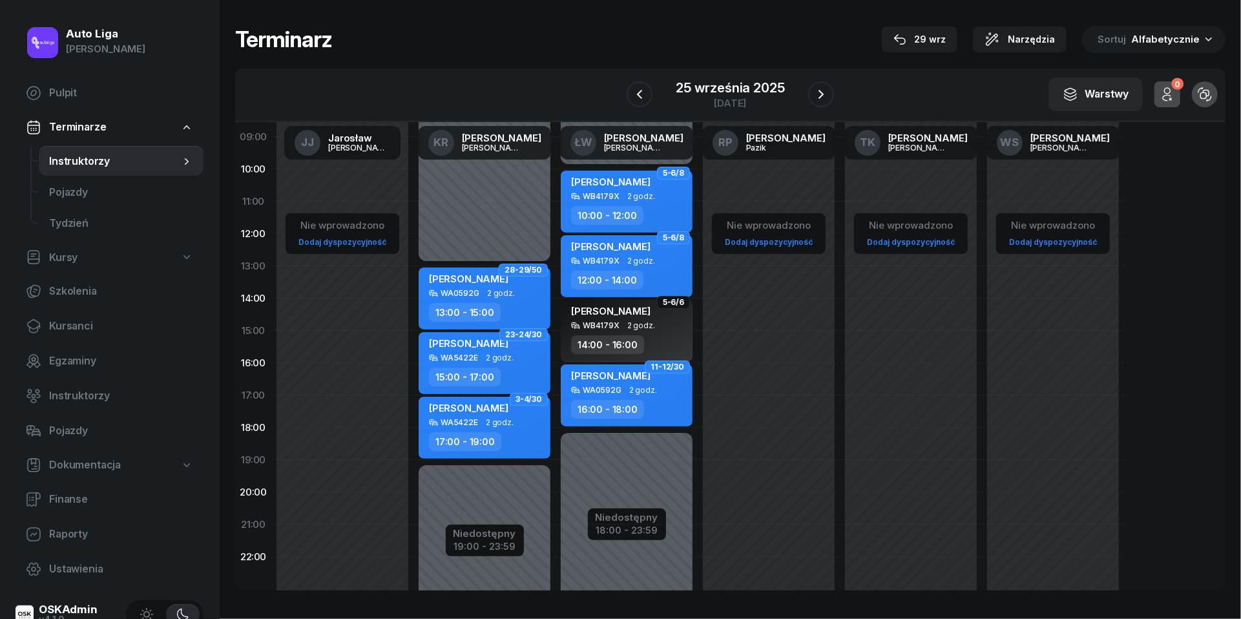
scroll to position [138, 0]
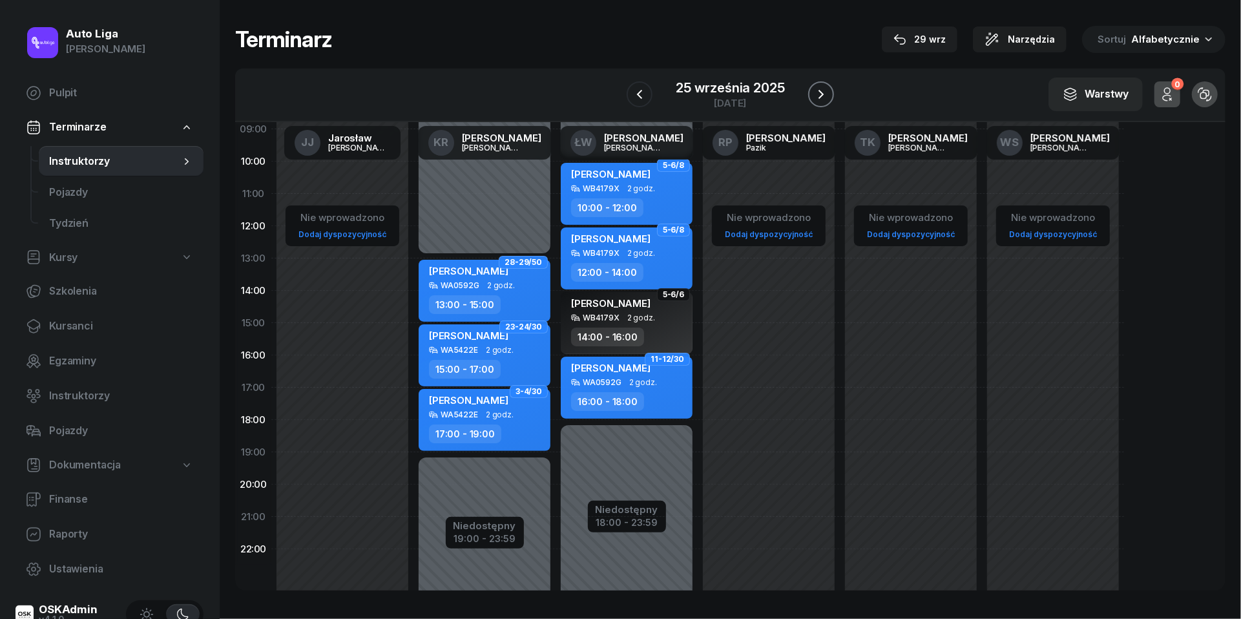
click at [818, 94] on icon "button" at bounding box center [821, 95] width 16 height 16
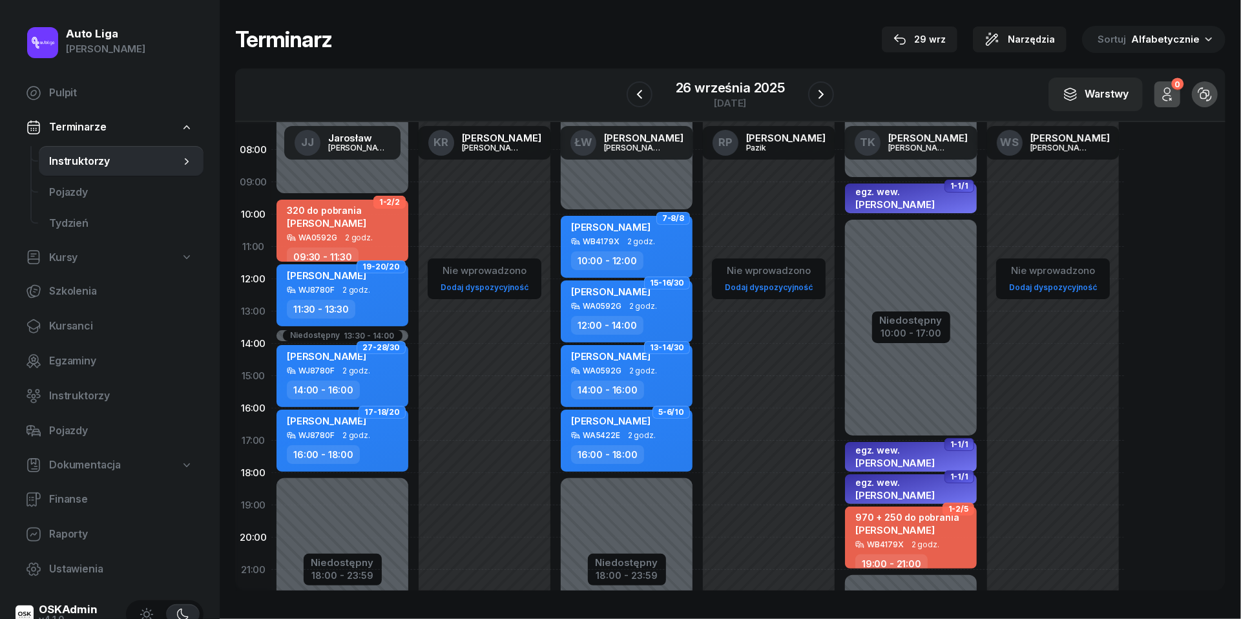
scroll to position [75, 0]
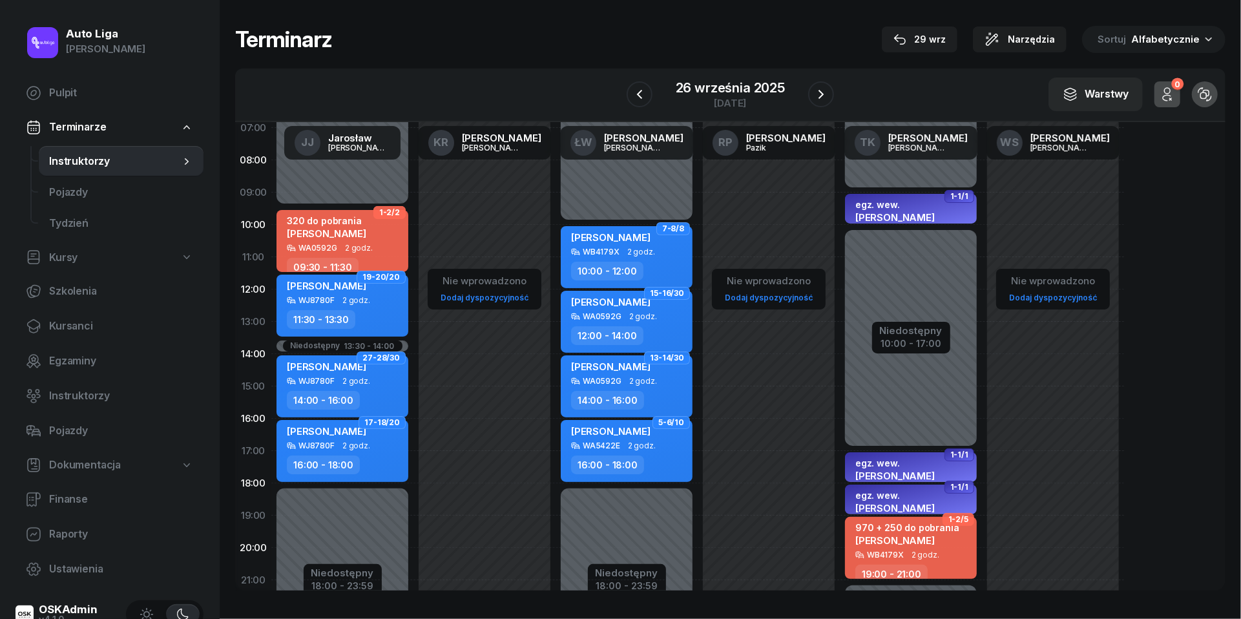
click at [923, 539] on span "[PERSON_NAME]" at bounding box center [894, 540] width 79 height 12
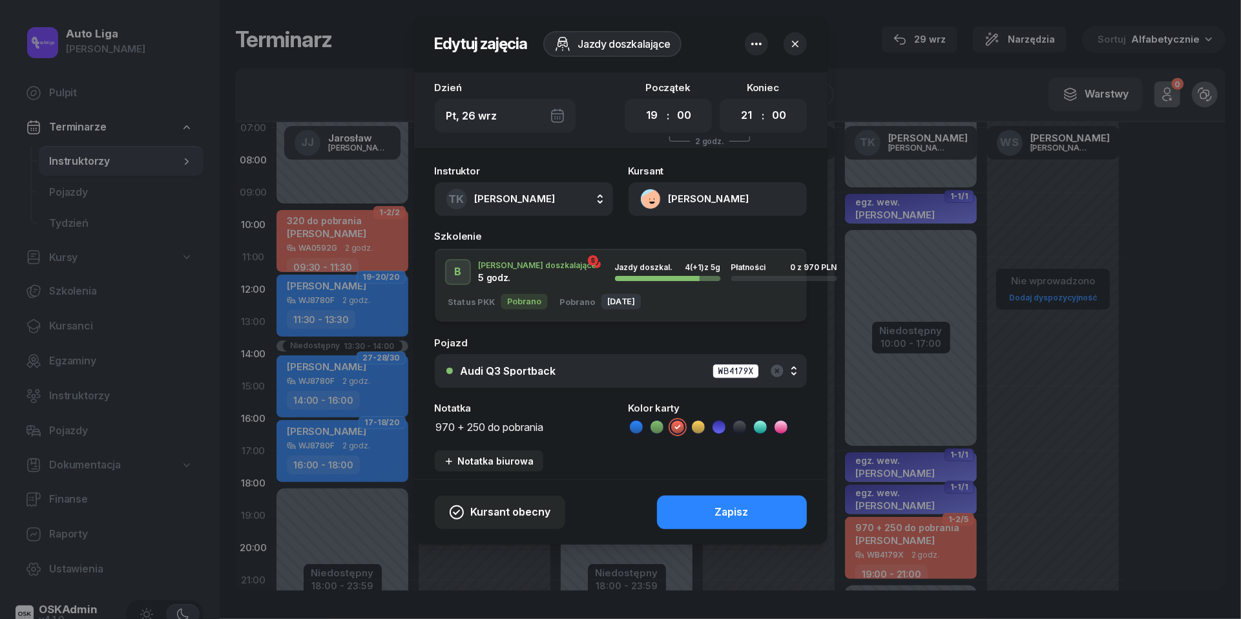
click at [655, 197] on button "[PERSON_NAME]" at bounding box center [718, 199] width 178 height 34
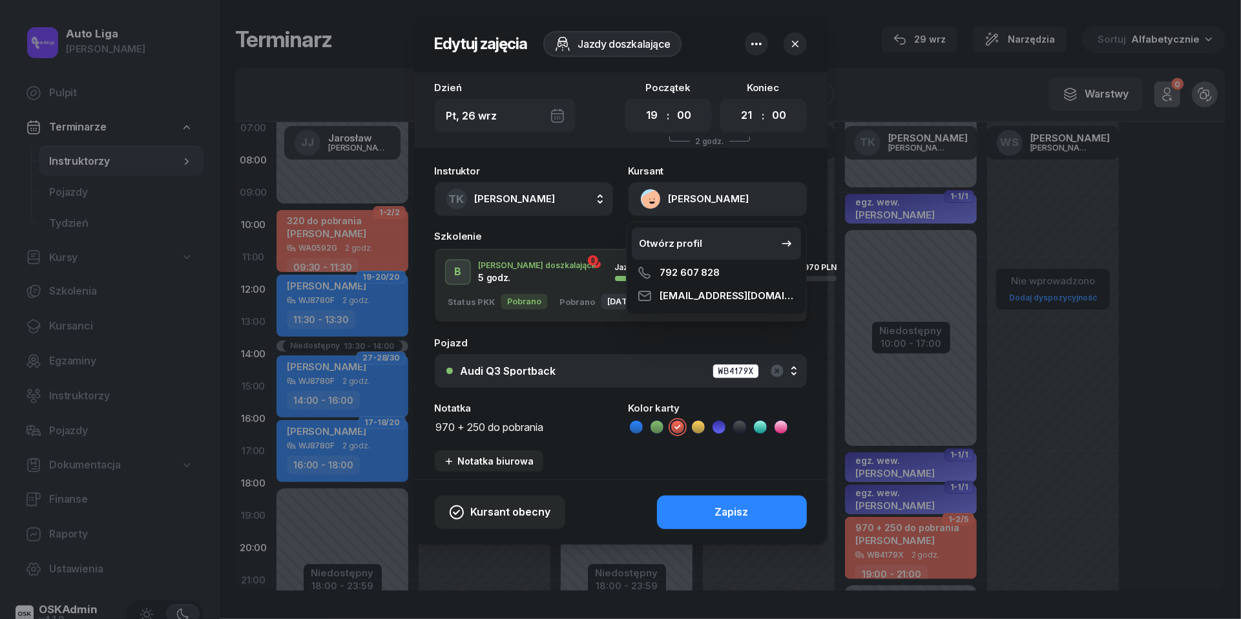
click at [675, 241] on div "Otwórz profil" at bounding box center [671, 243] width 63 height 17
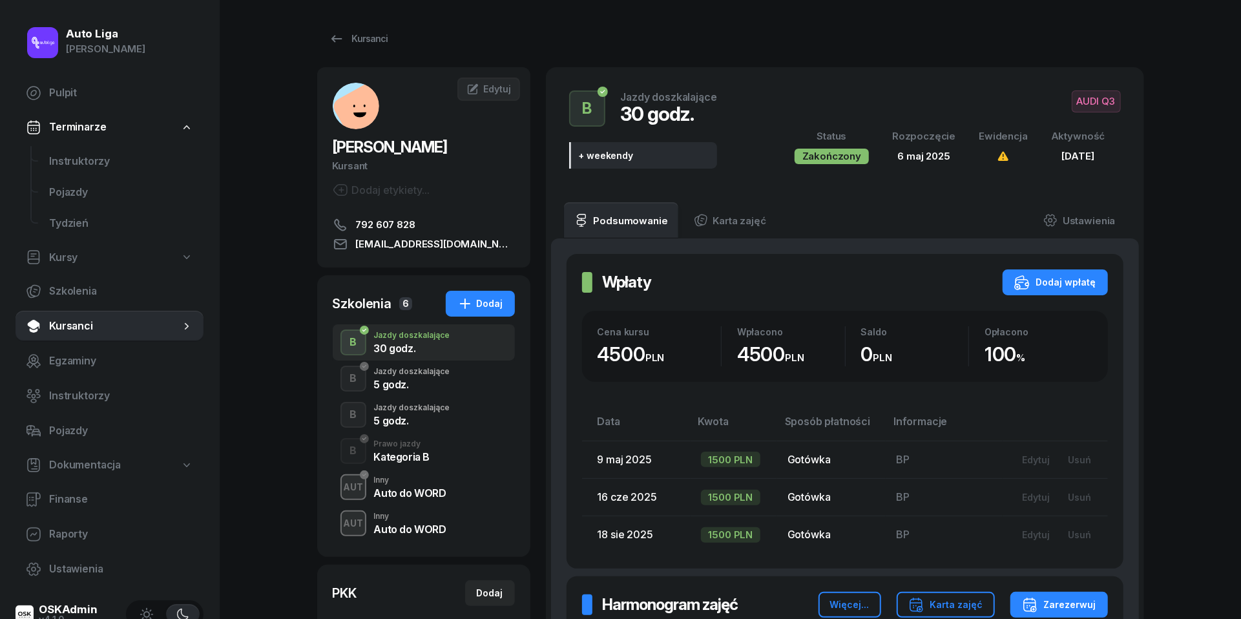
click at [432, 379] on div "5 godz." at bounding box center [412, 384] width 76 height 10
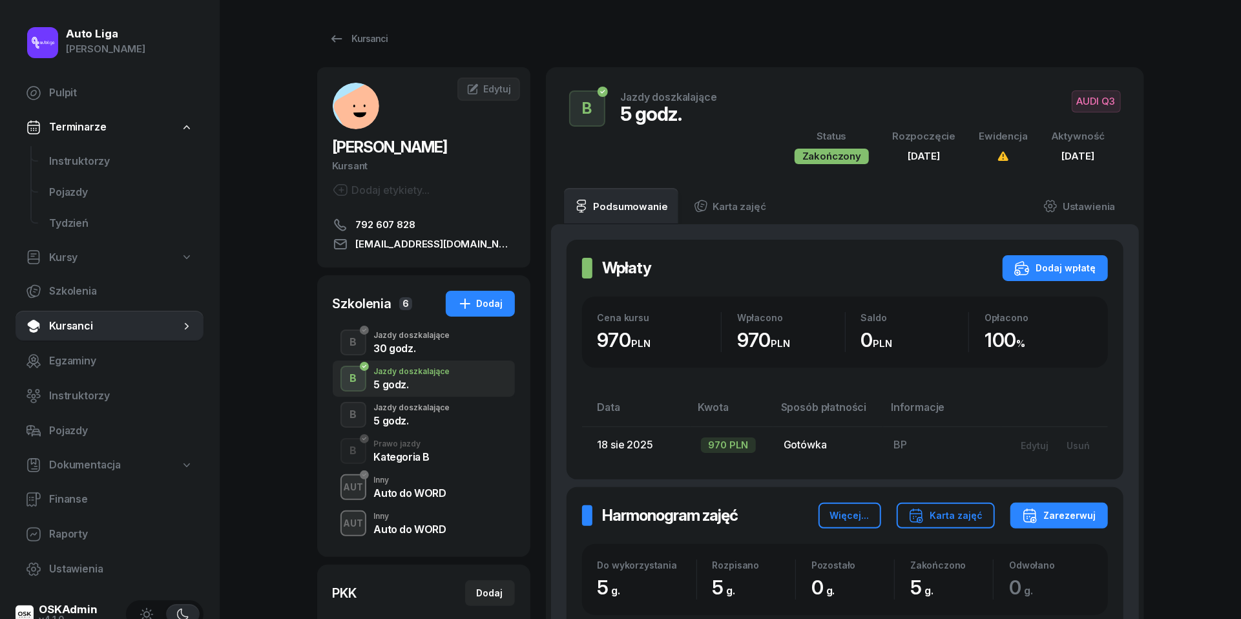
click at [430, 414] on div "5 godz." at bounding box center [412, 419] width 76 height 14
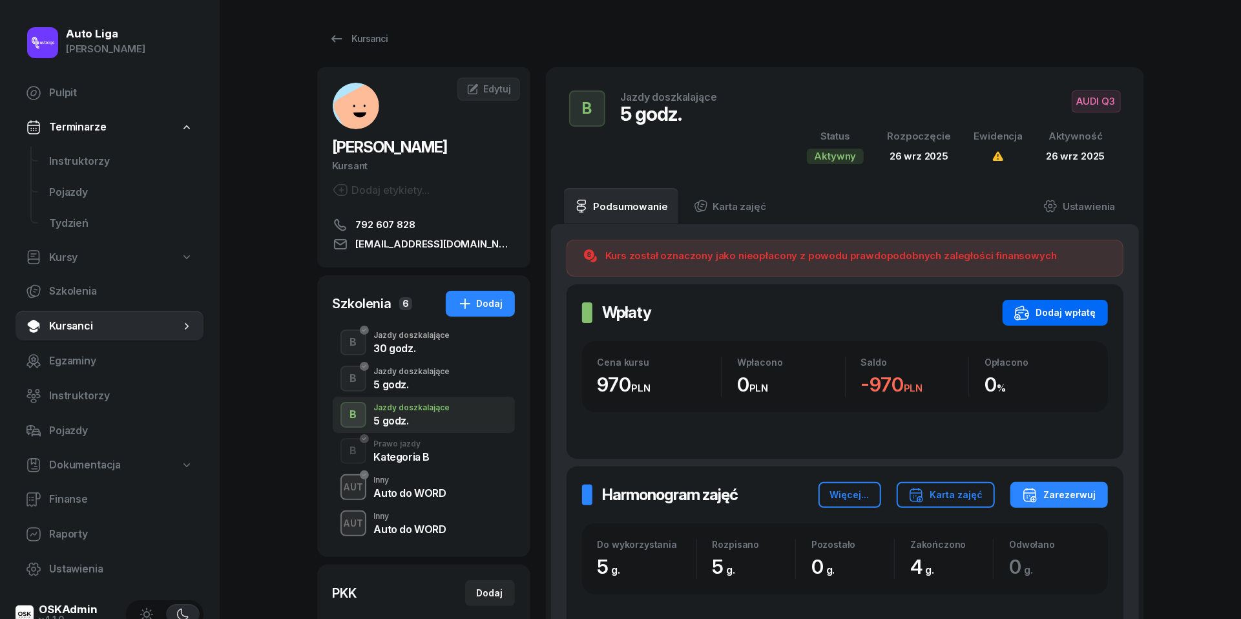
click at [1080, 311] on div "Dodaj wpłatę" at bounding box center [1055, 313] width 82 height 16
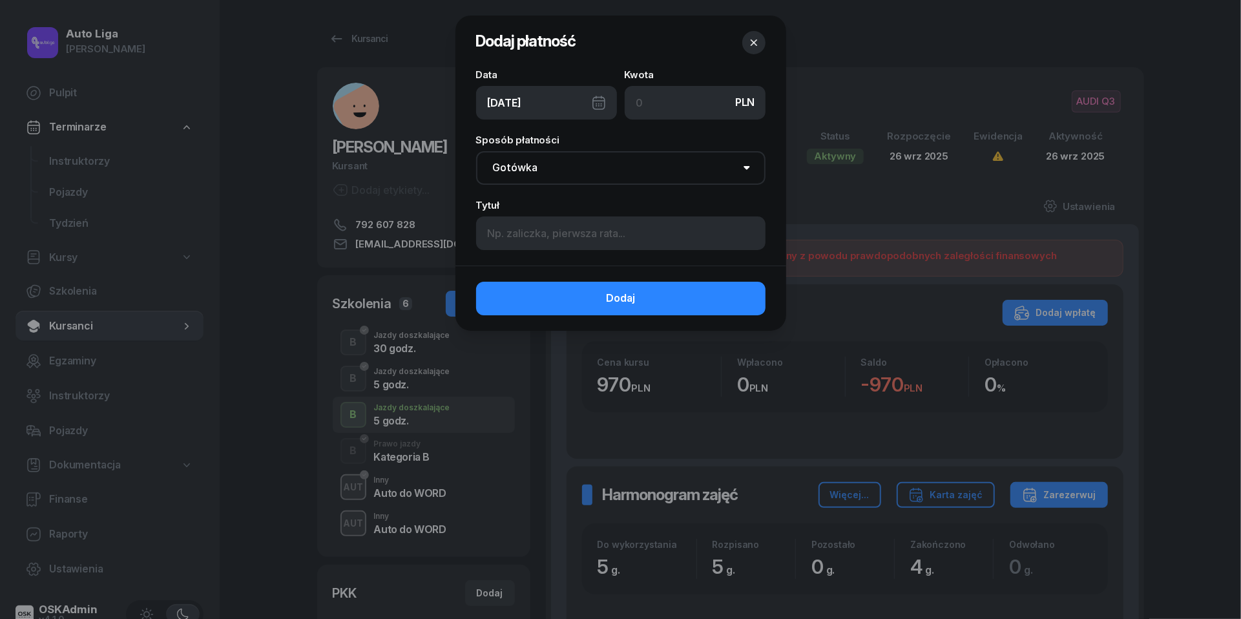
click at [605, 103] on div "[DATE]" at bounding box center [546, 103] width 141 height 34
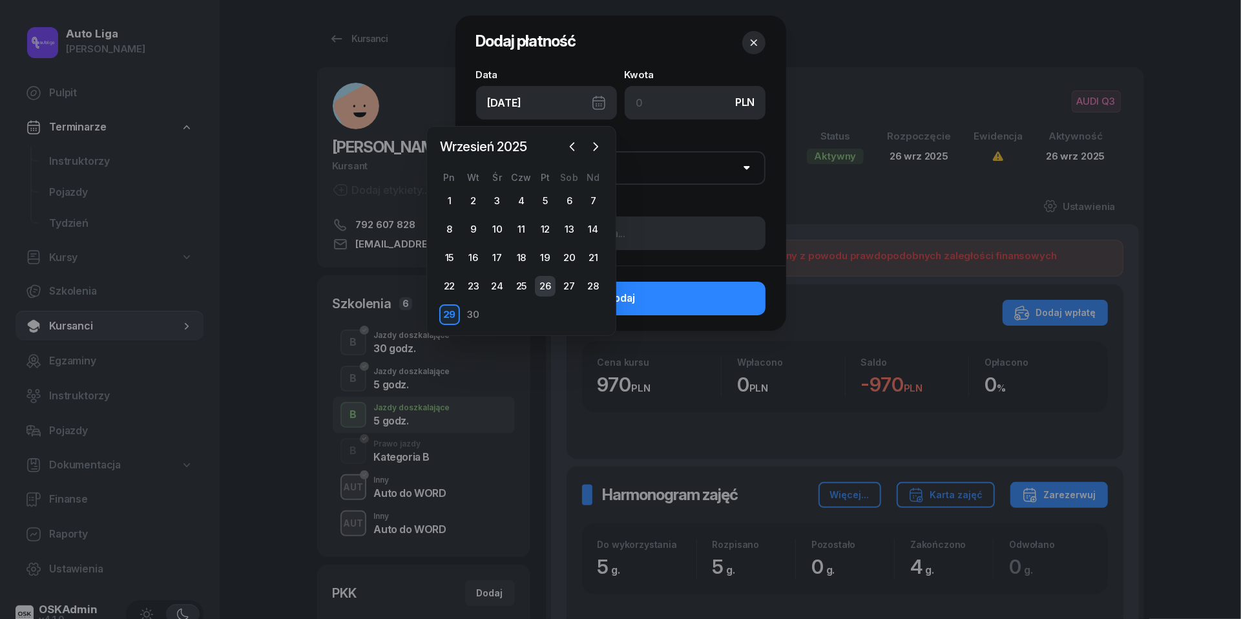
click at [547, 285] on div "26" at bounding box center [545, 286] width 21 height 21
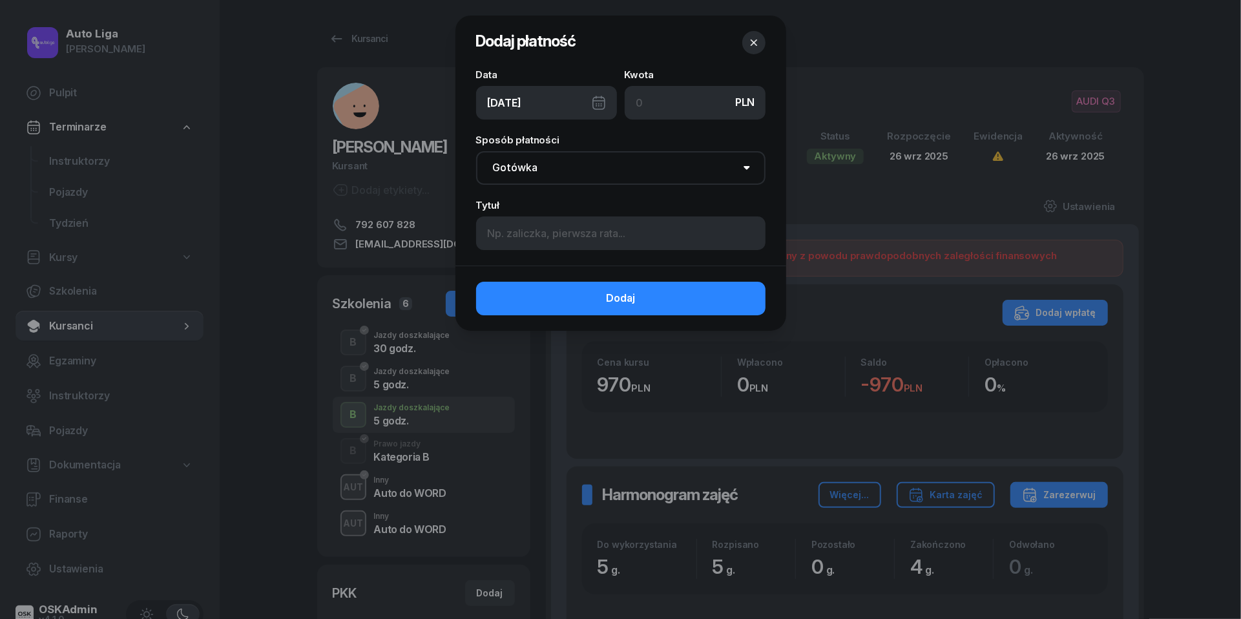
click at [671, 73] on div "Kwota PLN" at bounding box center [695, 95] width 141 height 50
click at [671, 91] on input at bounding box center [695, 103] width 141 height 34
click at [613, 233] on input at bounding box center [620, 233] width 289 height 34
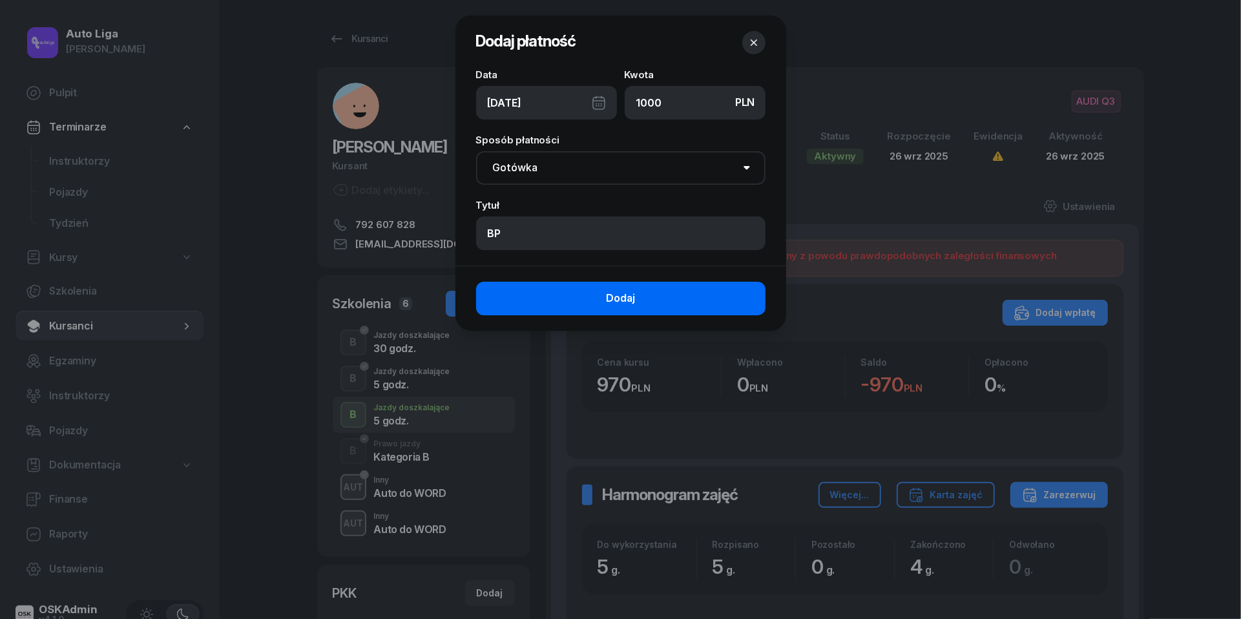
click at [637, 291] on button "Dodaj" at bounding box center [620, 299] width 289 height 34
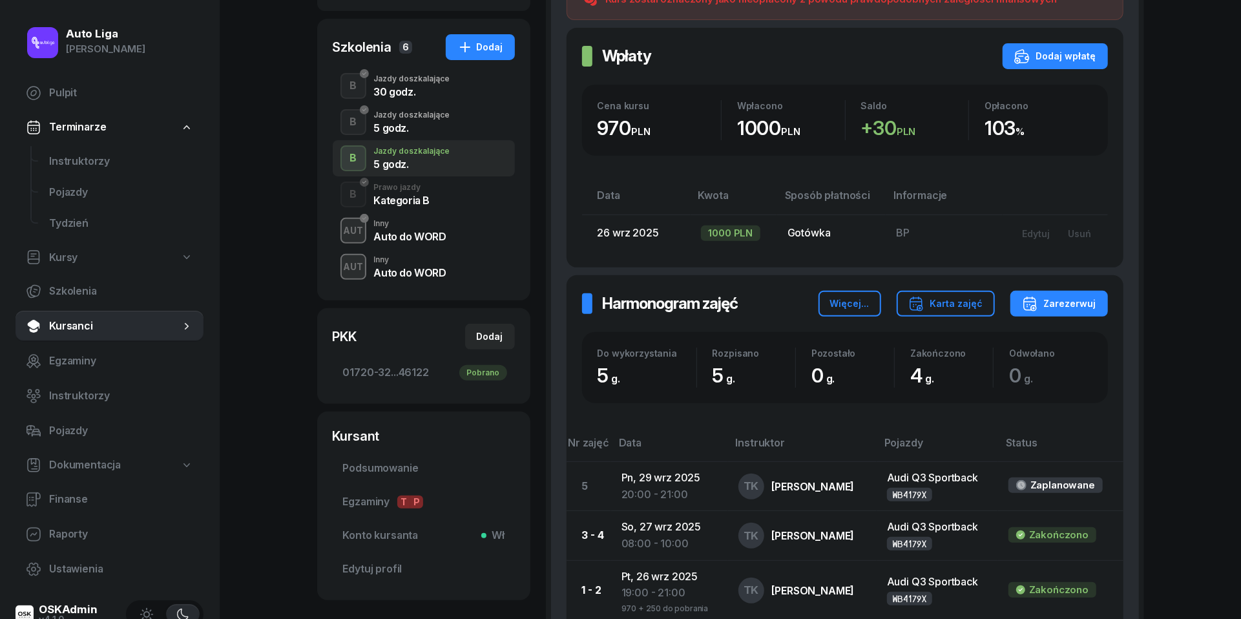
scroll to position [291, 0]
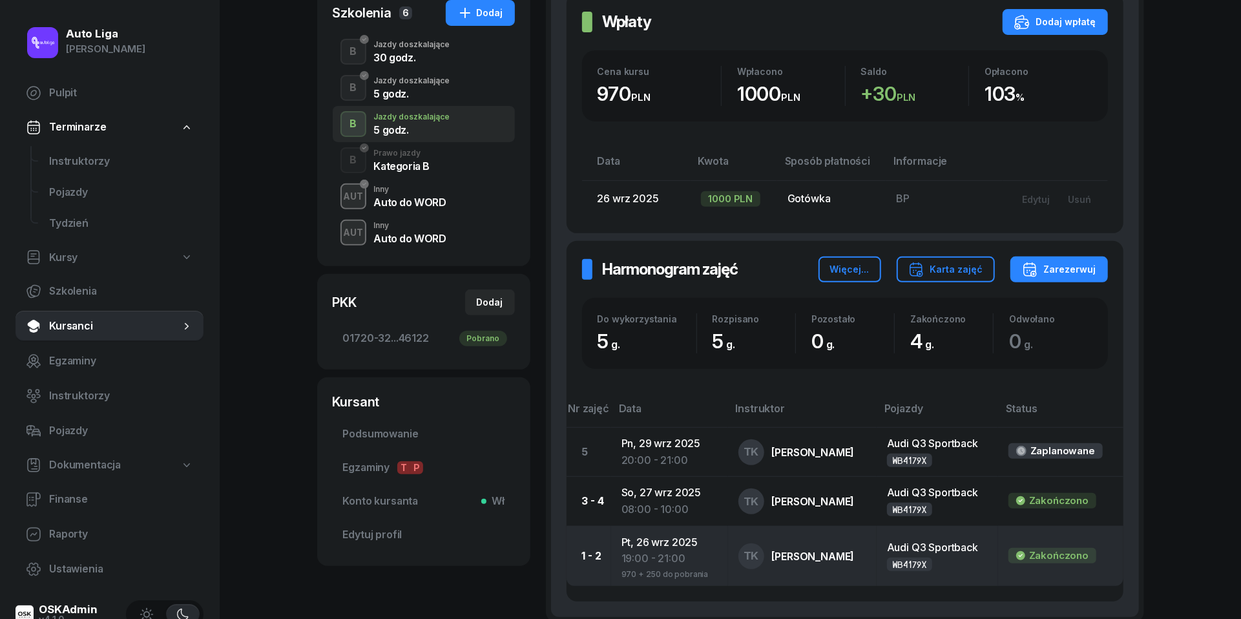
click at [666, 558] on div "19:00 - 21:00" at bounding box center [670, 559] width 96 height 17
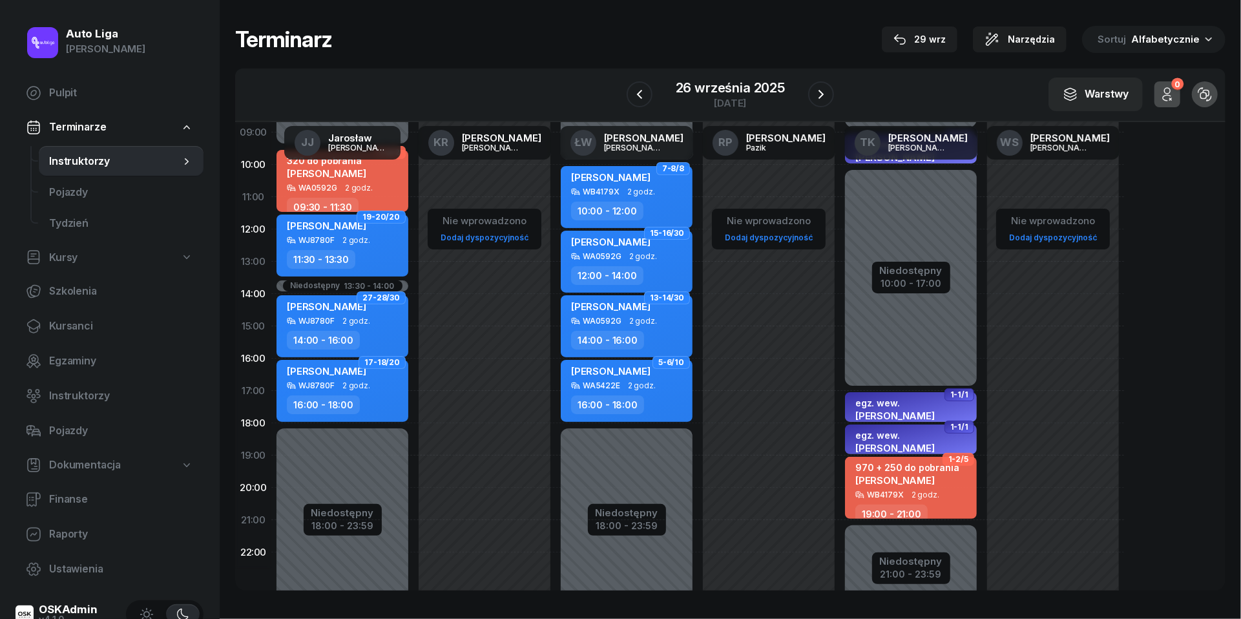
scroll to position [167, 0]
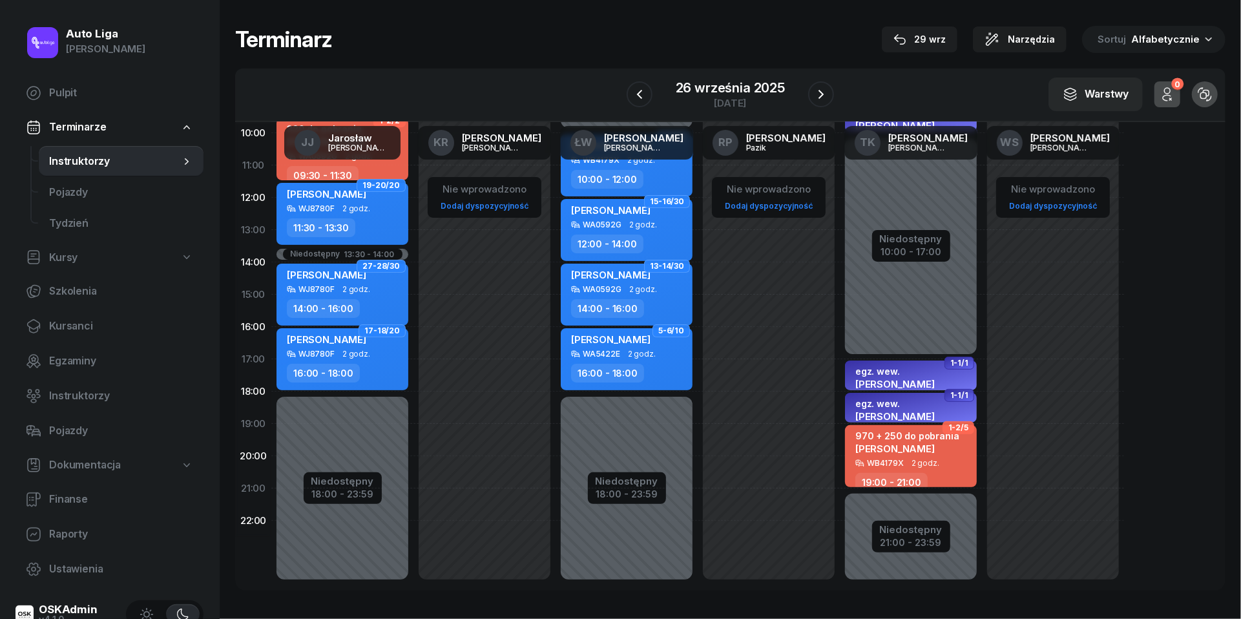
click at [914, 466] on div "970 + 250 do pobrania [PERSON_NAME] WB4179X 2 godz. 19:00 - 21:00" at bounding box center [911, 456] width 132 height 62
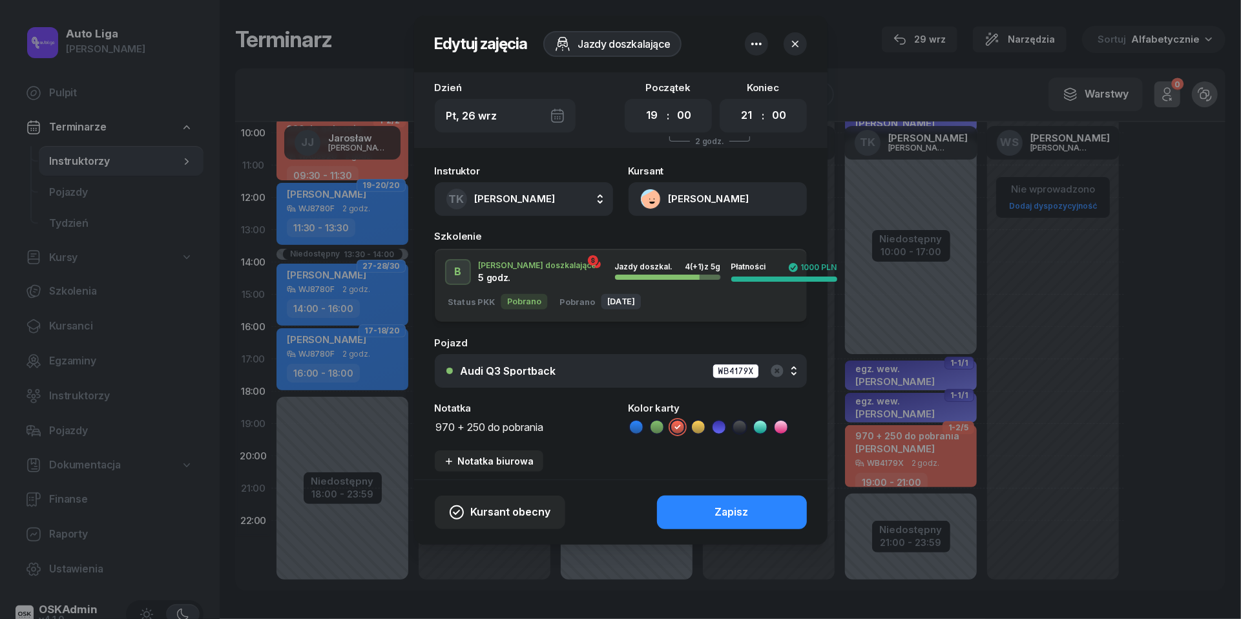
click at [556, 427] on textarea "970 + 250 do pobrania" at bounding box center [524, 426] width 178 height 16
click at [637, 424] on icon at bounding box center [636, 427] width 13 height 13
click at [702, 512] on button "Zapisz" at bounding box center [732, 513] width 150 height 34
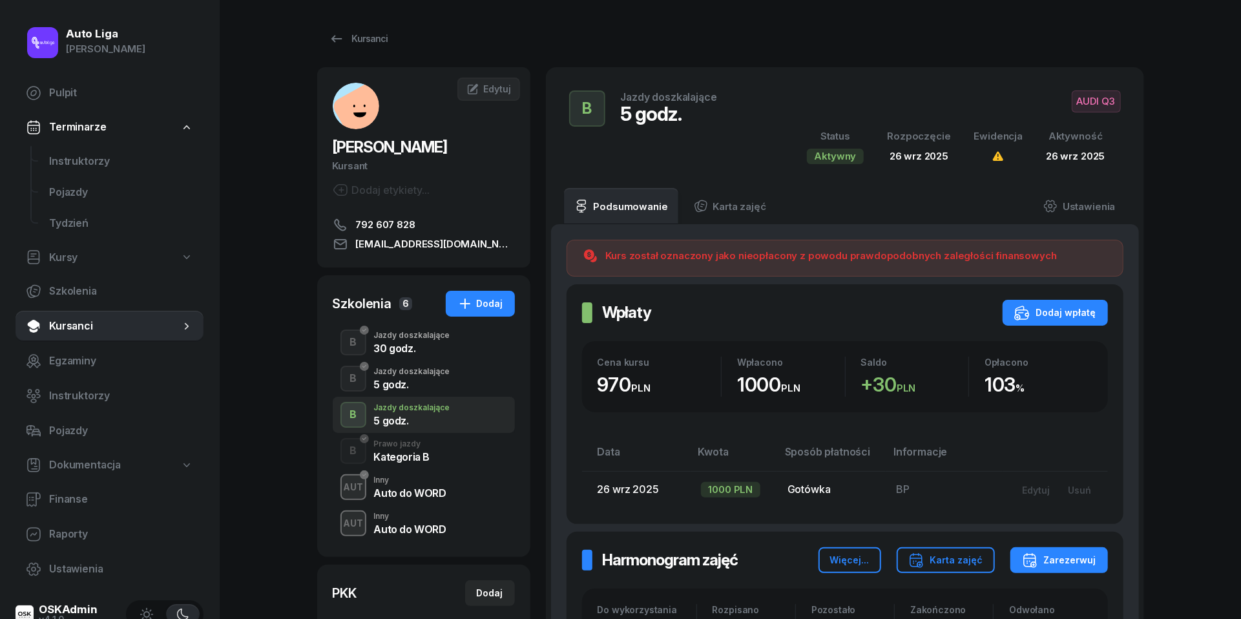
click at [430, 442] on div "B Prawo jazdy Kategoria B" at bounding box center [424, 451] width 182 height 36
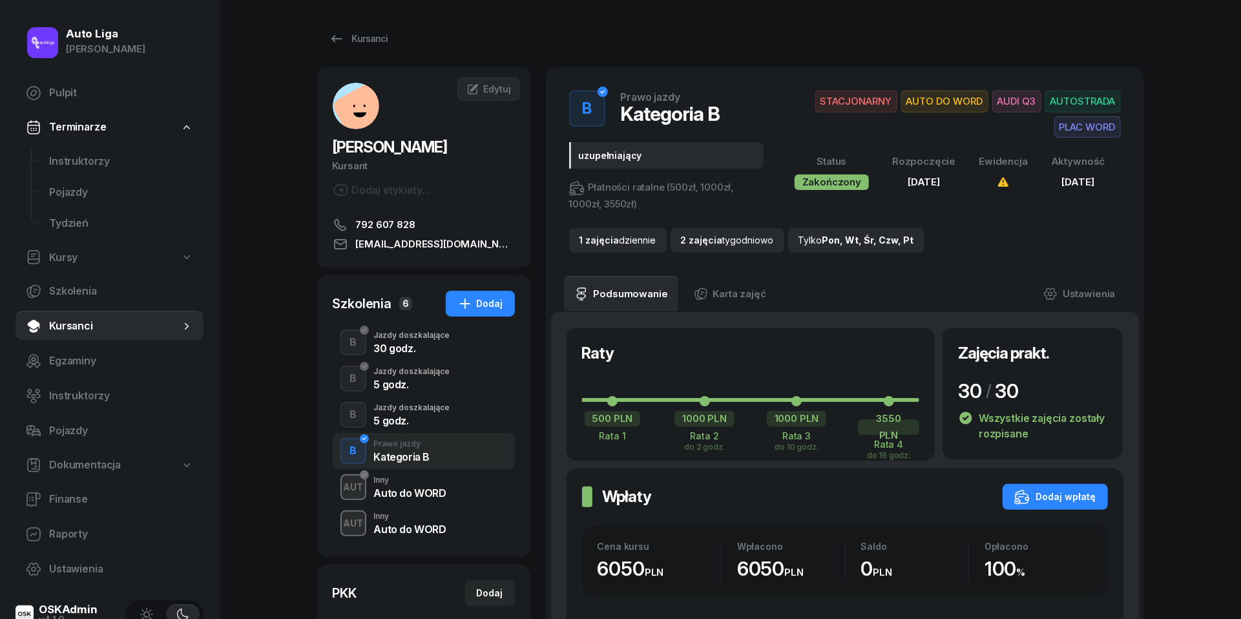
click at [421, 490] on div "Auto do WORD" at bounding box center [410, 493] width 72 height 10
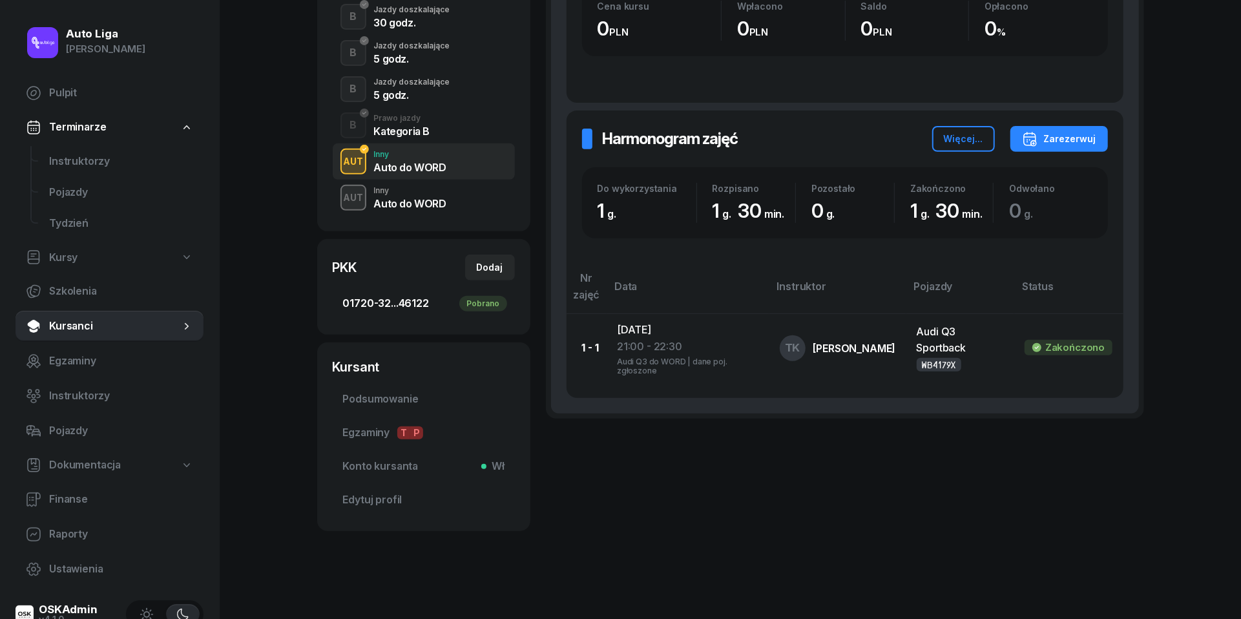
scroll to position [326, 0]
click at [386, 198] on div "Auto do WORD" at bounding box center [410, 203] width 72 height 10
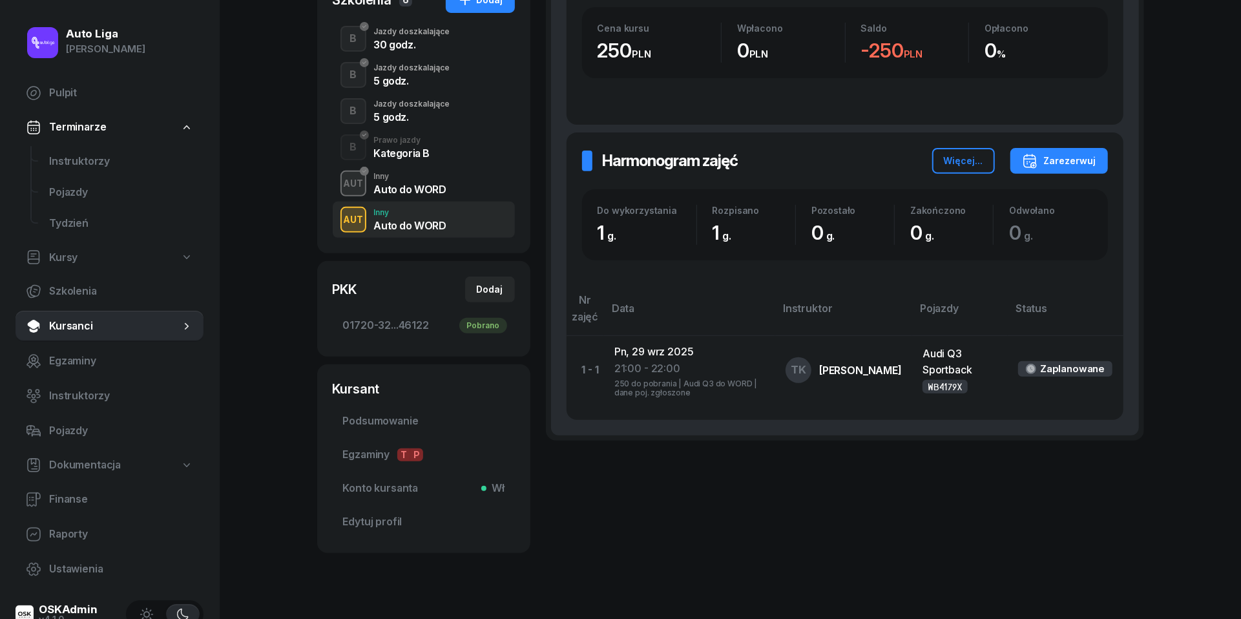
scroll to position [97, 0]
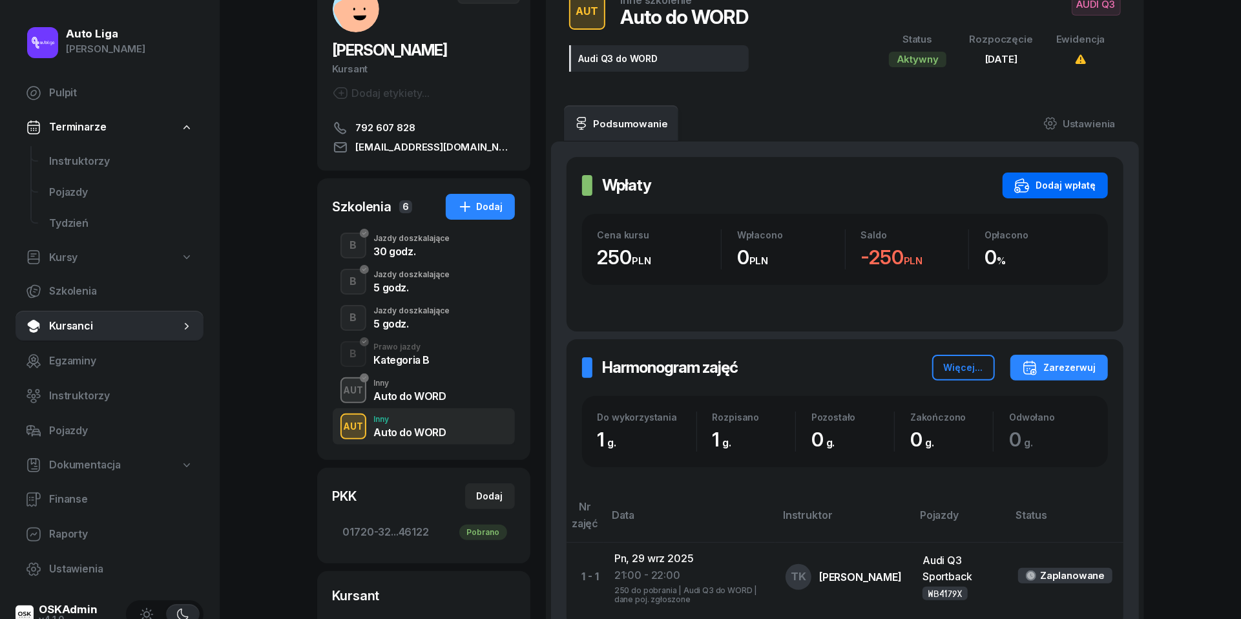
click at [1058, 185] on div "Dodaj wpłatę" at bounding box center [1055, 186] width 82 height 16
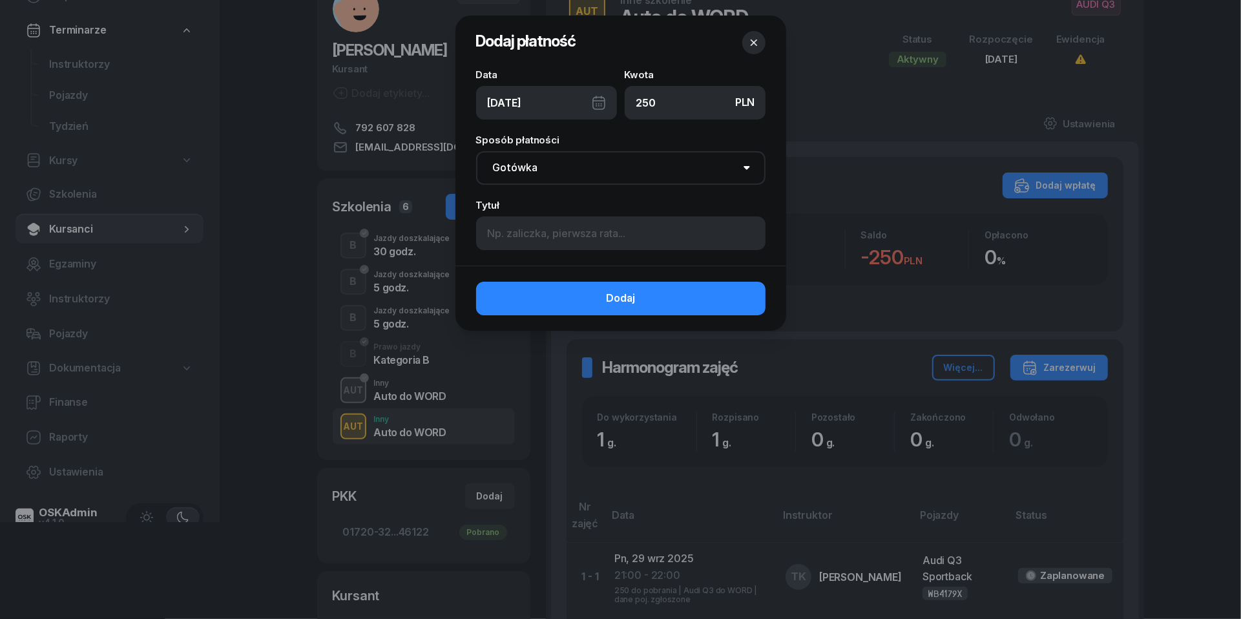
click at [598, 98] on div "[DATE]" at bounding box center [546, 103] width 141 height 34
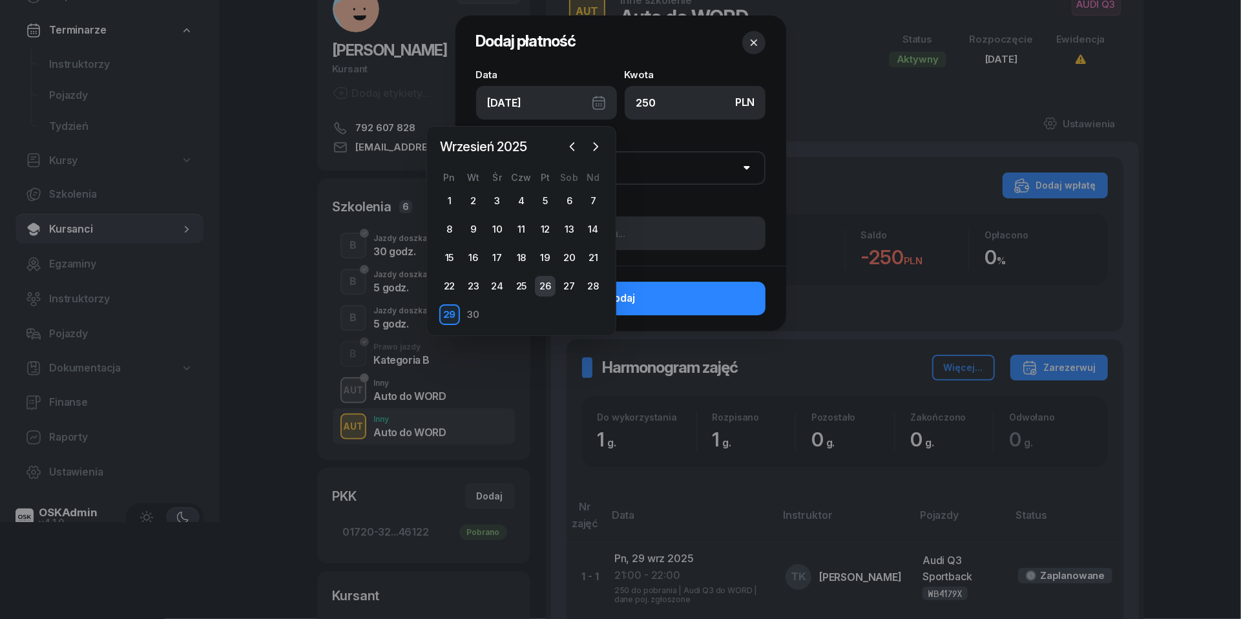
click at [547, 283] on div "26" at bounding box center [545, 286] width 21 height 21
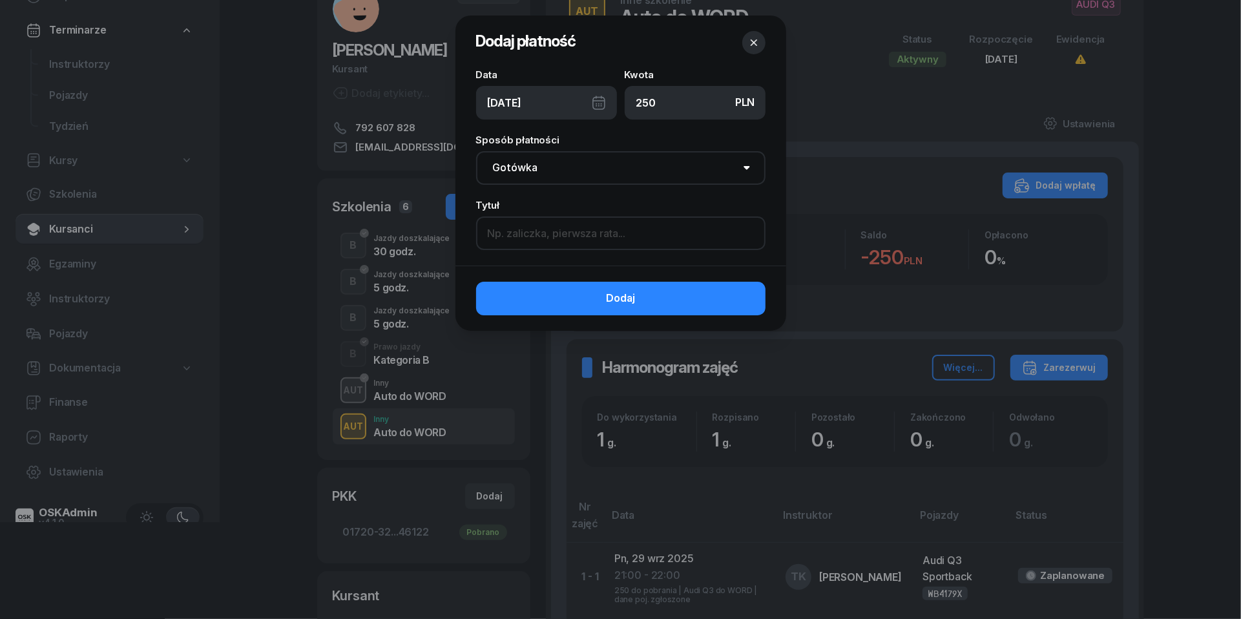
click at [557, 235] on input at bounding box center [620, 233] width 289 height 34
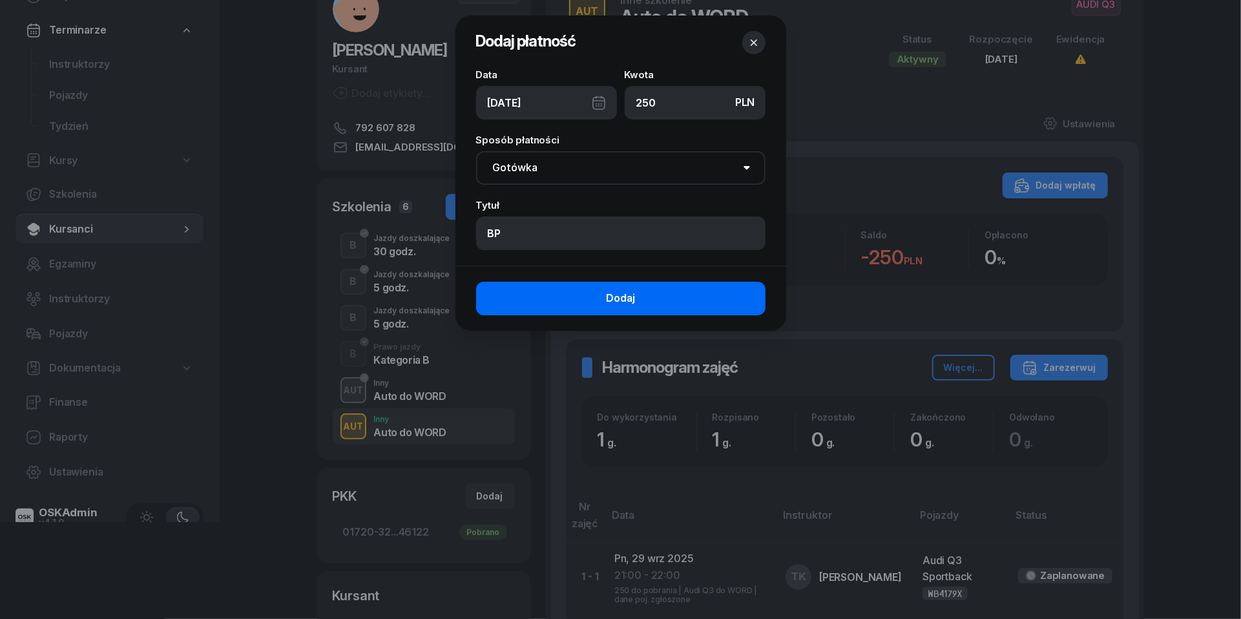
click at [587, 297] on button "Dodaj" at bounding box center [620, 299] width 289 height 34
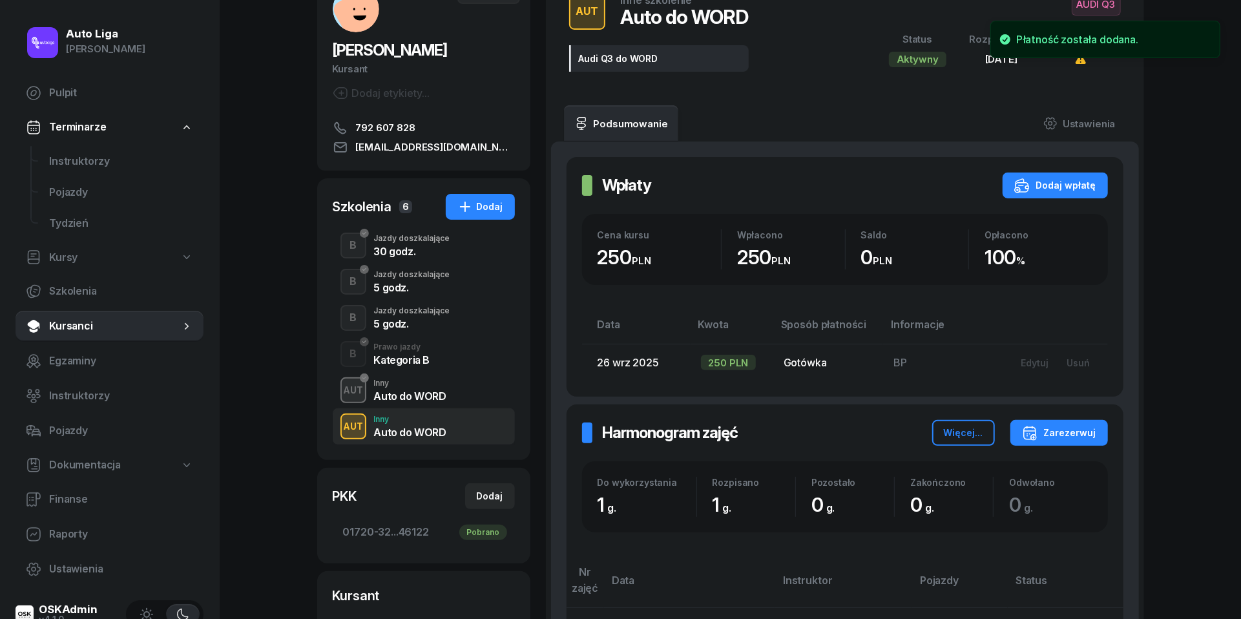
click at [401, 319] on div "5 godz." at bounding box center [412, 324] width 76 height 10
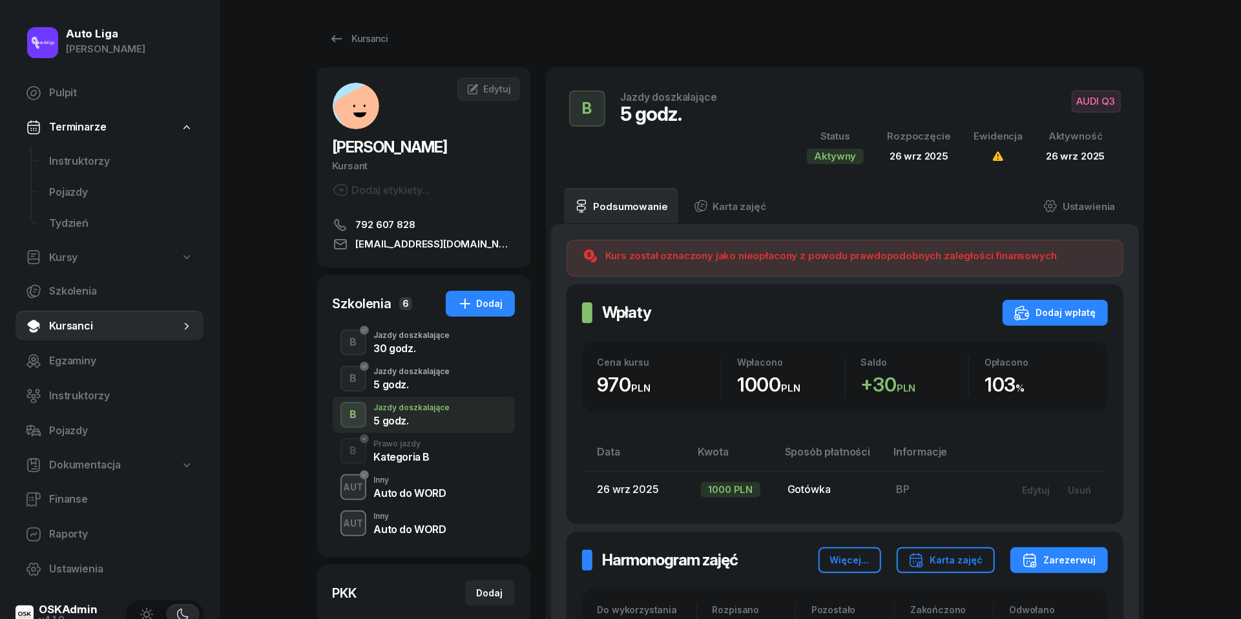
click at [386, 525] on div "Auto do WORD" at bounding box center [410, 529] width 72 height 10
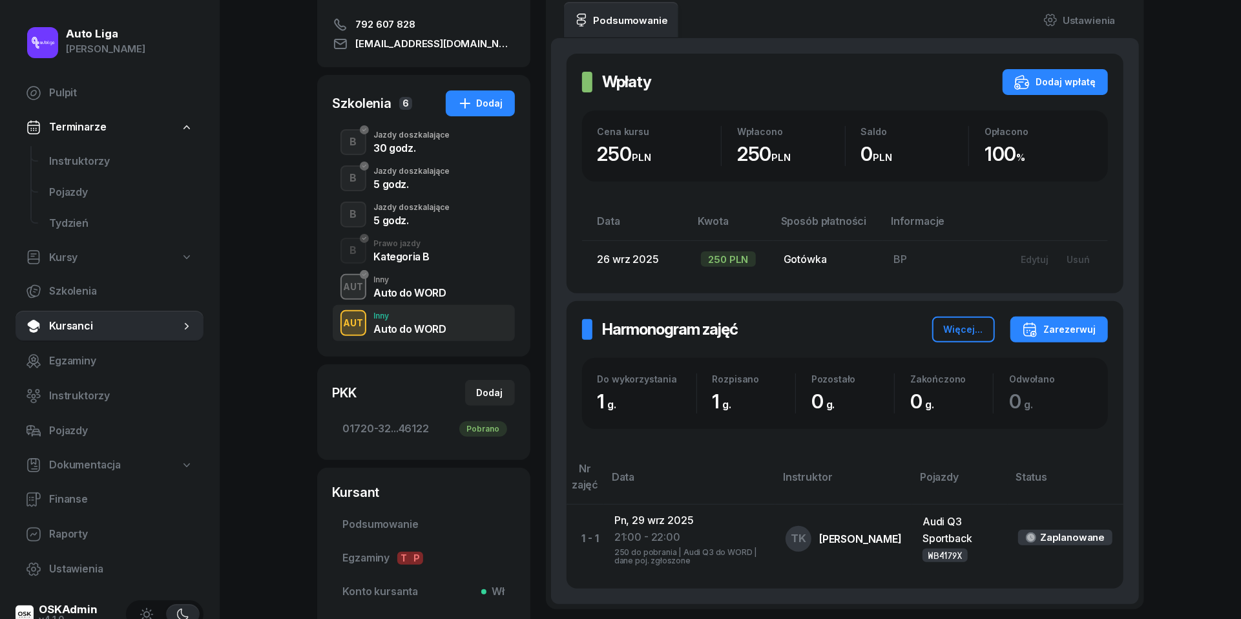
scroll to position [222, 0]
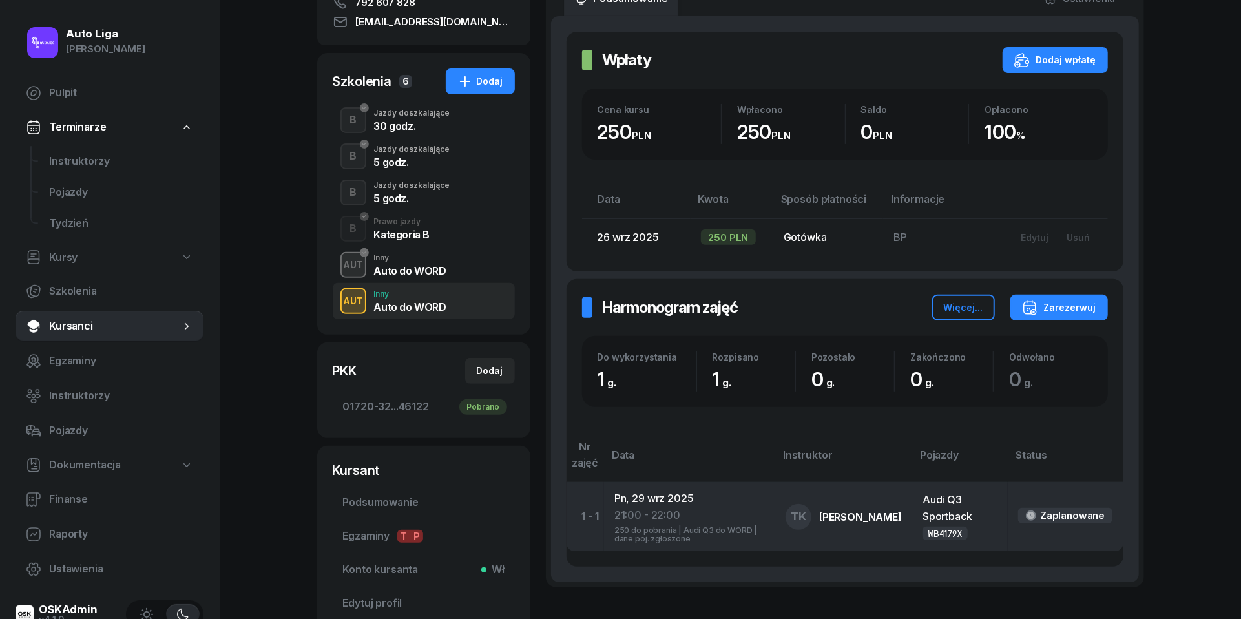
click at [662, 512] on div "21:00 - 22:00" at bounding box center [689, 515] width 151 height 17
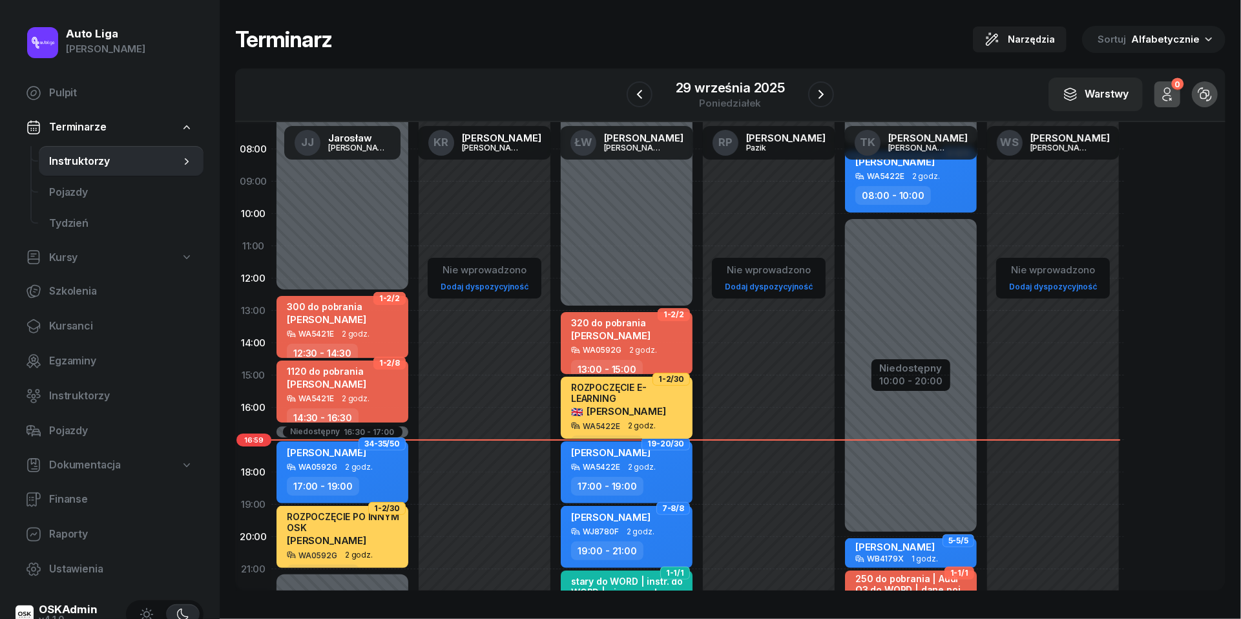
scroll to position [153, 0]
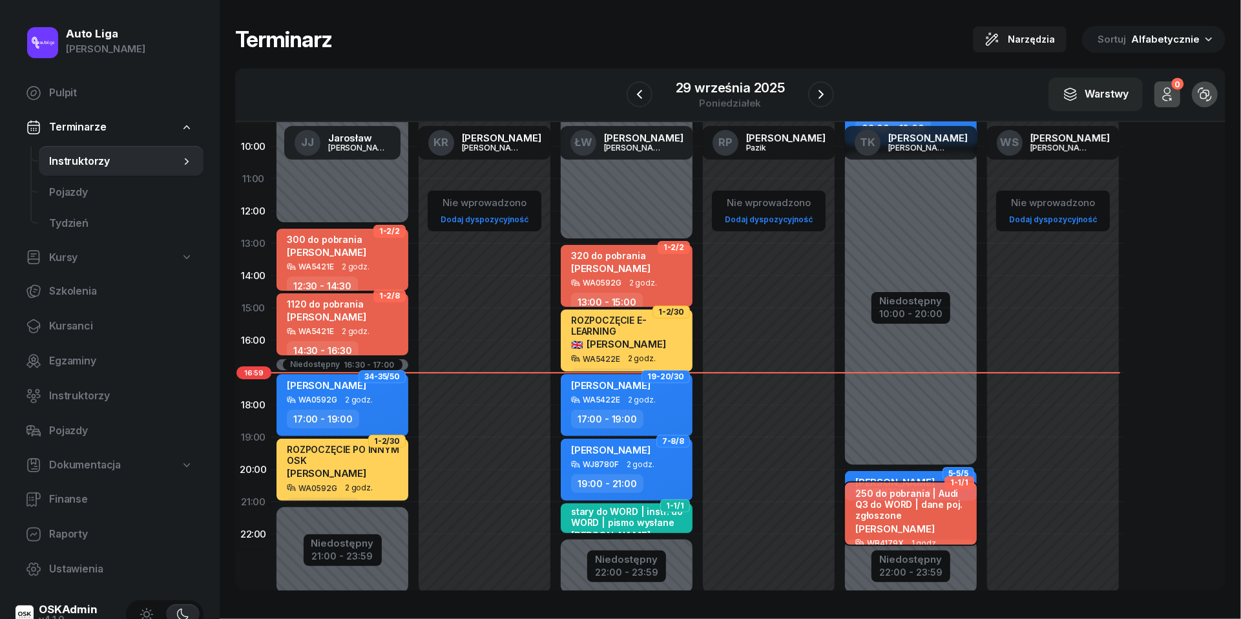
click at [882, 522] on span "[PERSON_NAME]" at bounding box center [894, 528] width 79 height 12
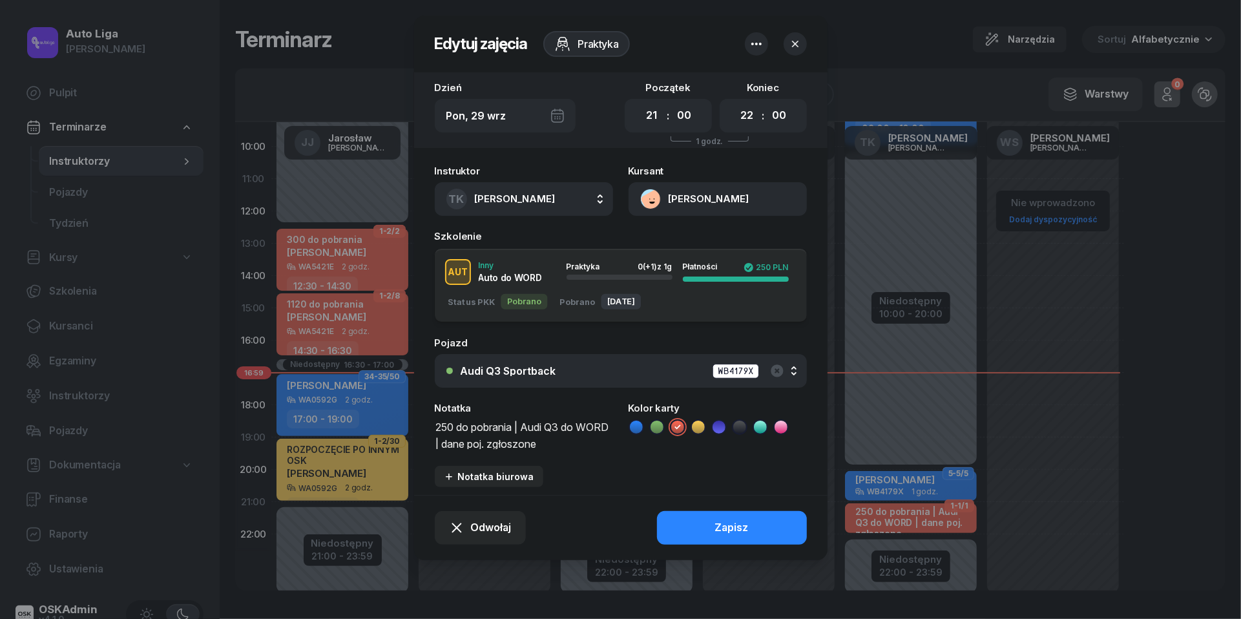
click at [529, 426] on textarea "250 do pobrania | Audi Q3 do WORD | dane poj. zgłoszone" at bounding box center [524, 434] width 178 height 32
click at [760, 423] on icon at bounding box center [760, 427] width 13 height 13
click at [756, 529] on button "Zapisz" at bounding box center [732, 528] width 150 height 34
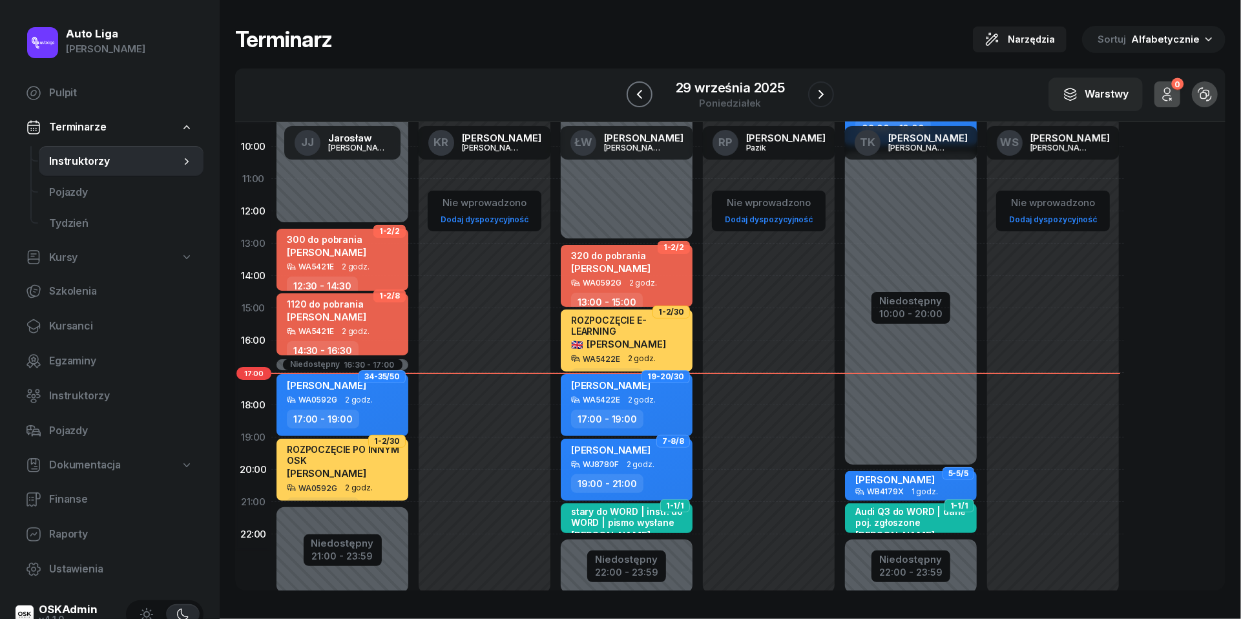
click at [634, 91] on icon "button" at bounding box center [640, 95] width 16 height 16
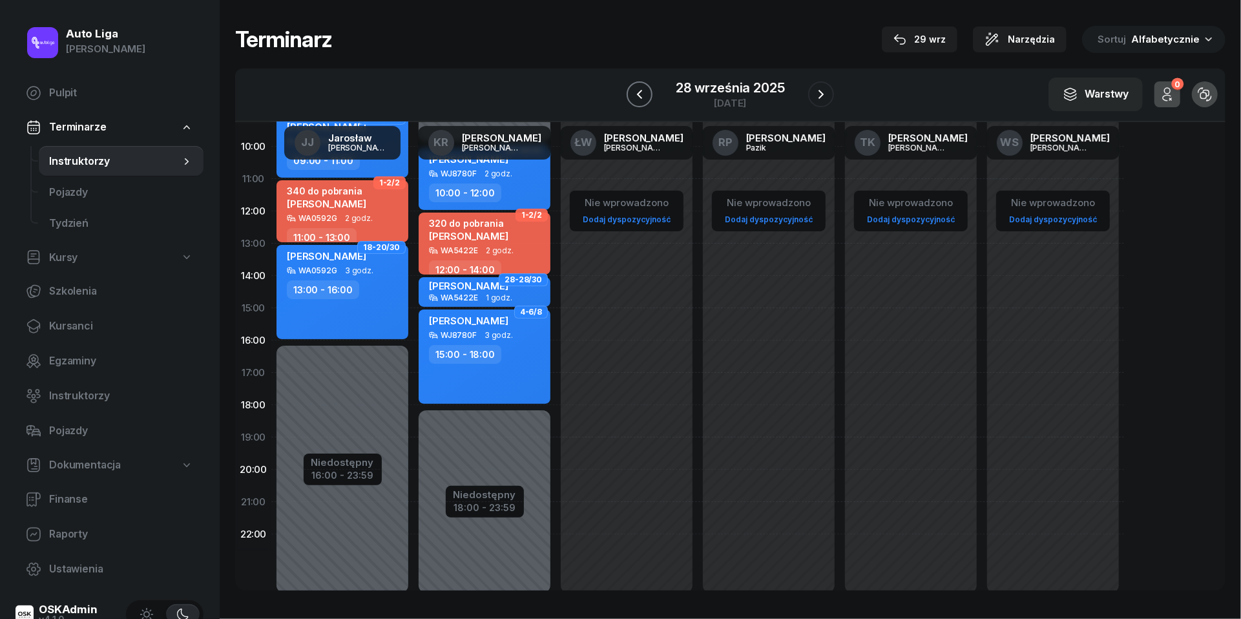
click at [634, 91] on icon "button" at bounding box center [640, 95] width 16 height 16
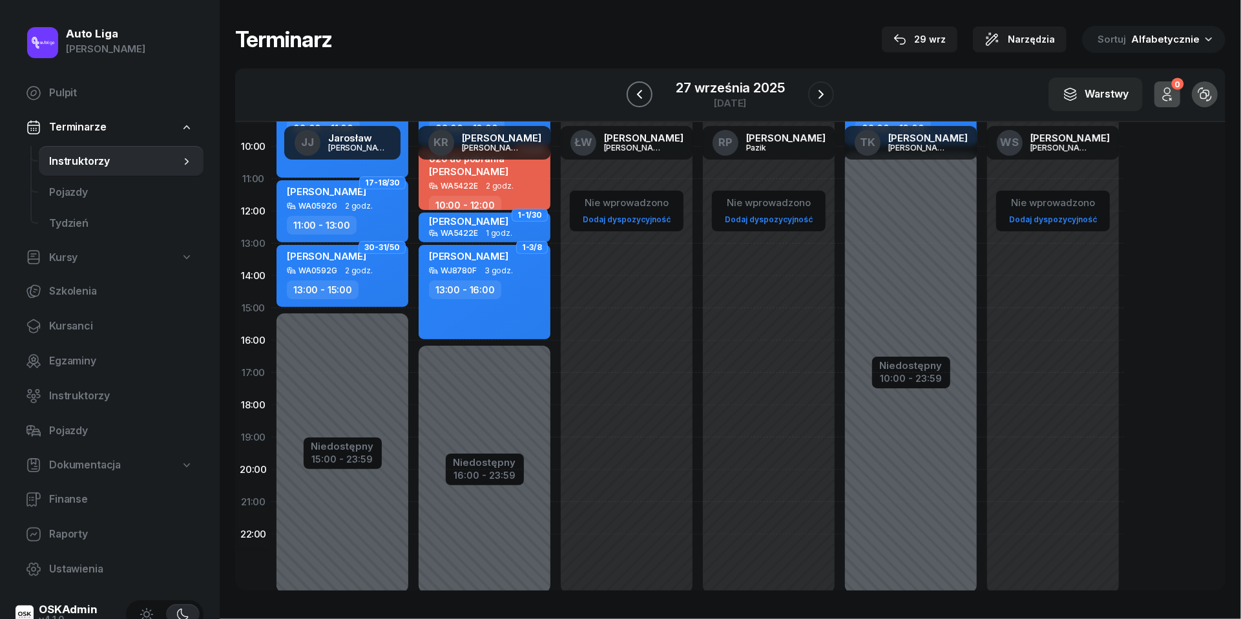
click at [634, 91] on icon "button" at bounding box center [640, 95] width 16 height 16
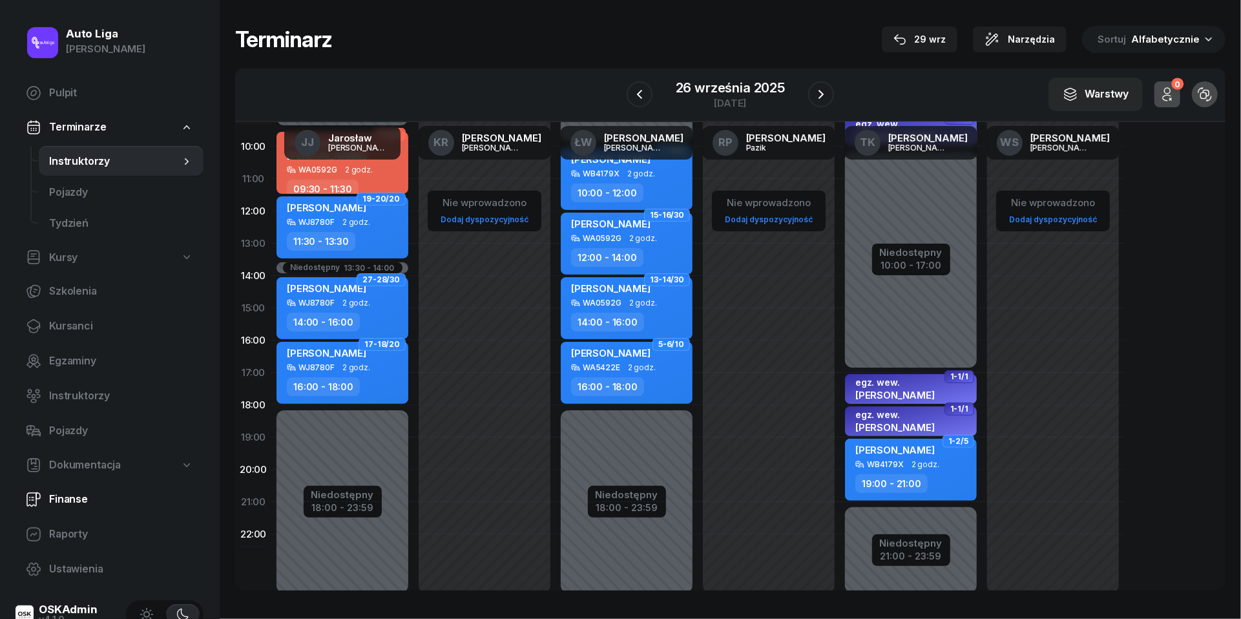
click at [53, 494] on span "Finanse" at bounding box center [121, 499] width 144 height 17
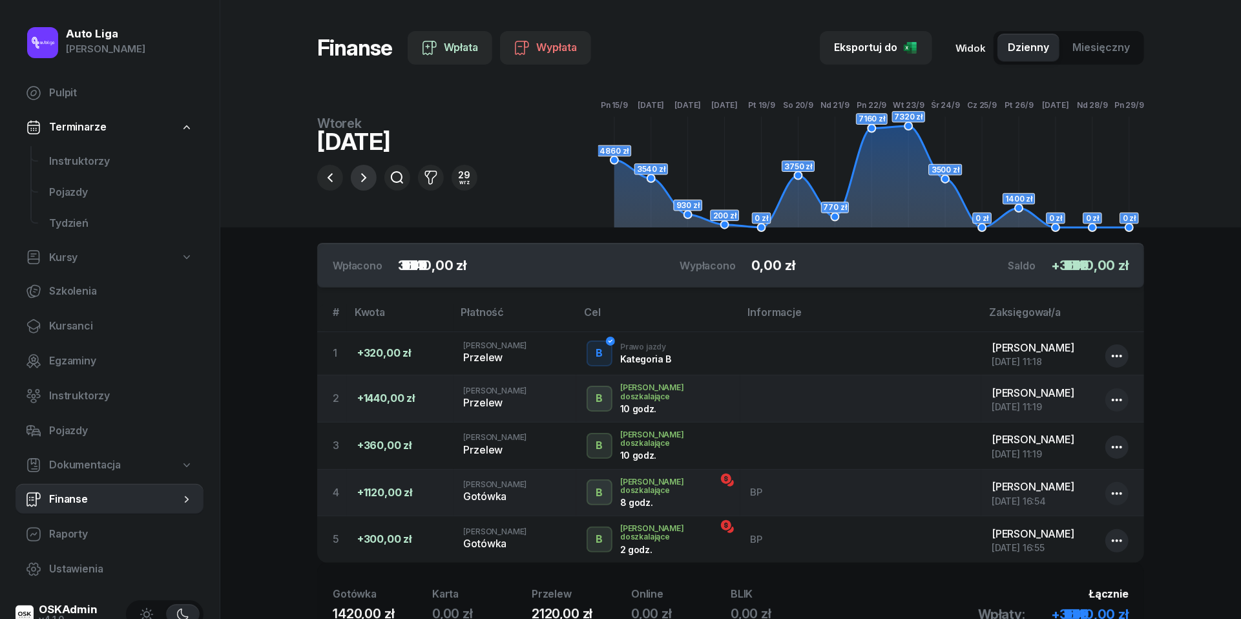
click at [366, 177] on icon "button" at bounding box center [364, 178] width 16 height 16
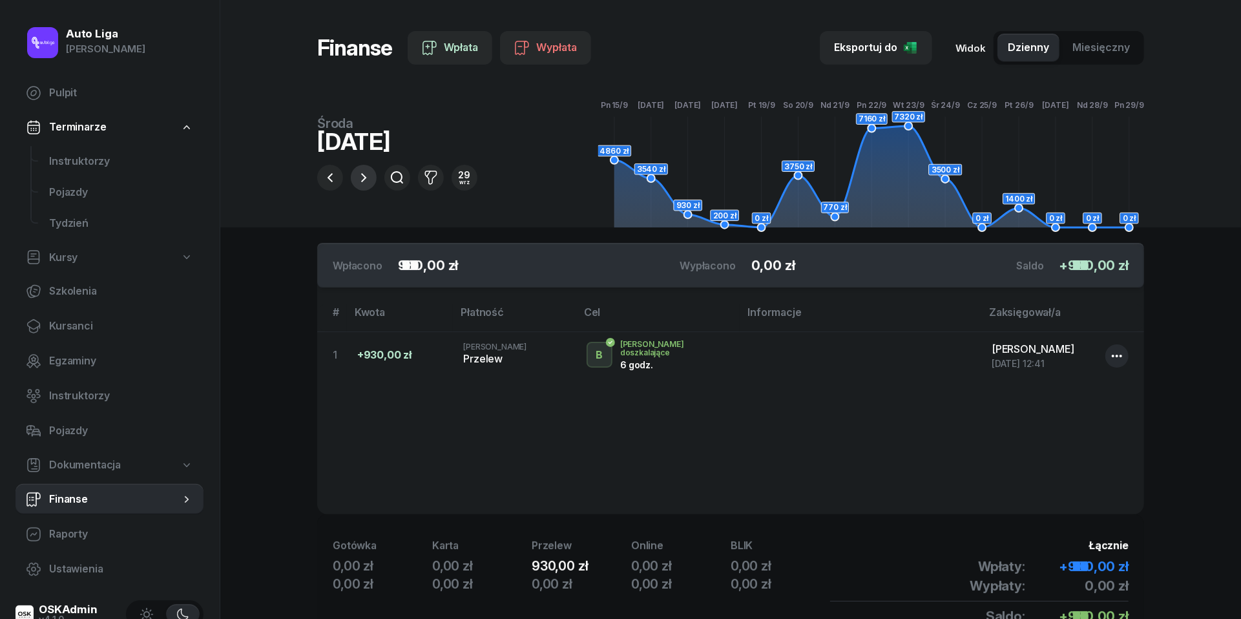
click at [366, 177] on icon "button" at bounding box center [364, 178] width 16 height 16
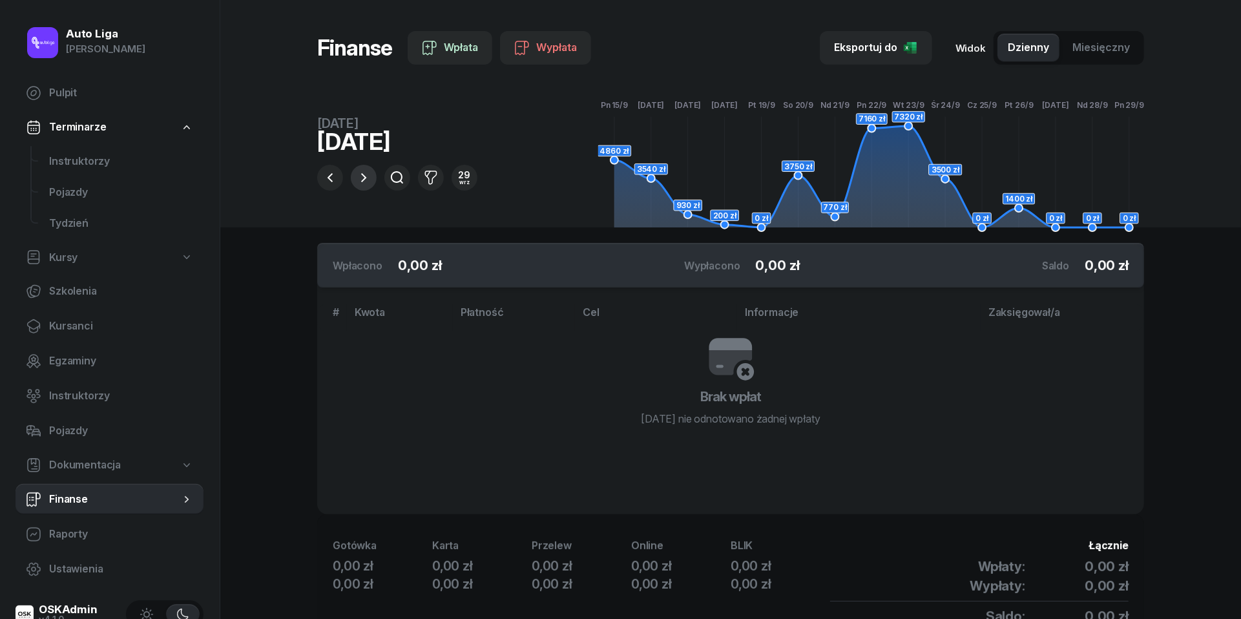
click at [366, 177] on icon "button" at bounding box center [364, 178] width 16 height 16
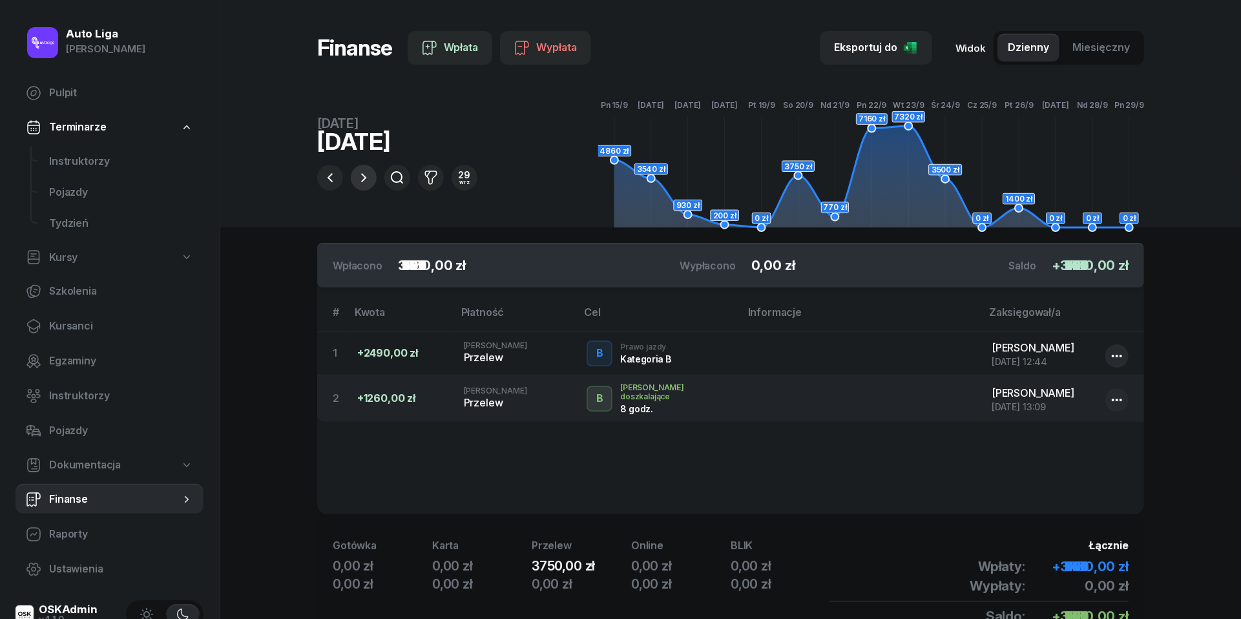
click at [366, 177] on icon "button" at bounding box center [364, 178] width 16 height 16
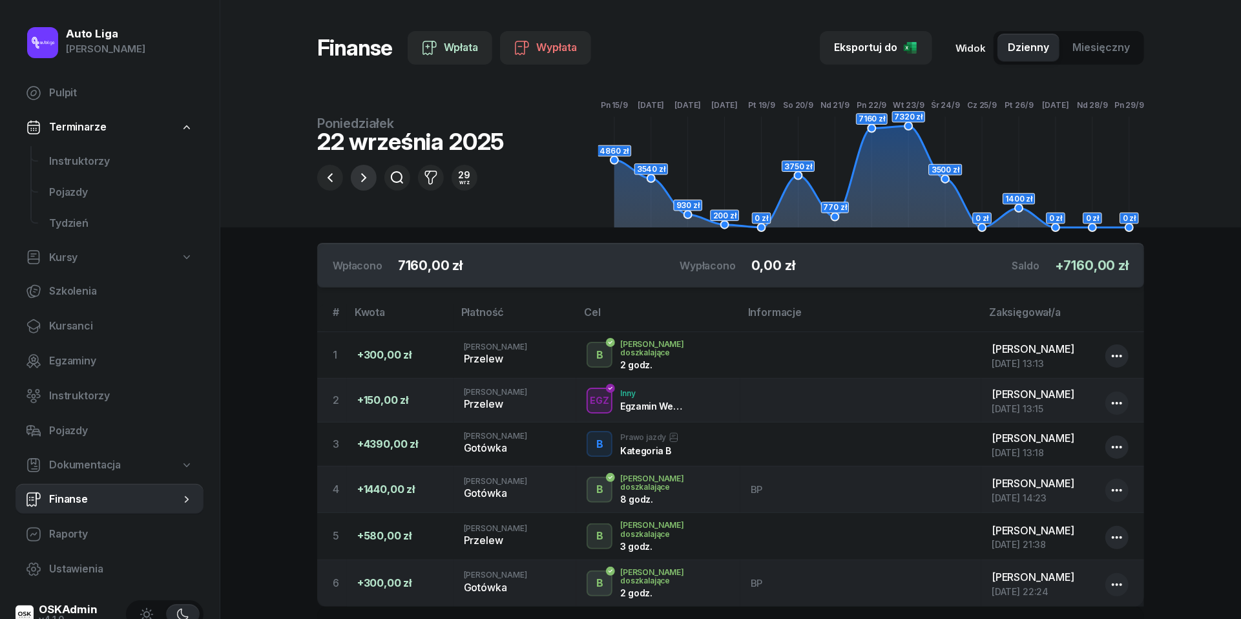
click at [366, 178] on icon "button" at bounding box center [363, 177] width 5 height 9
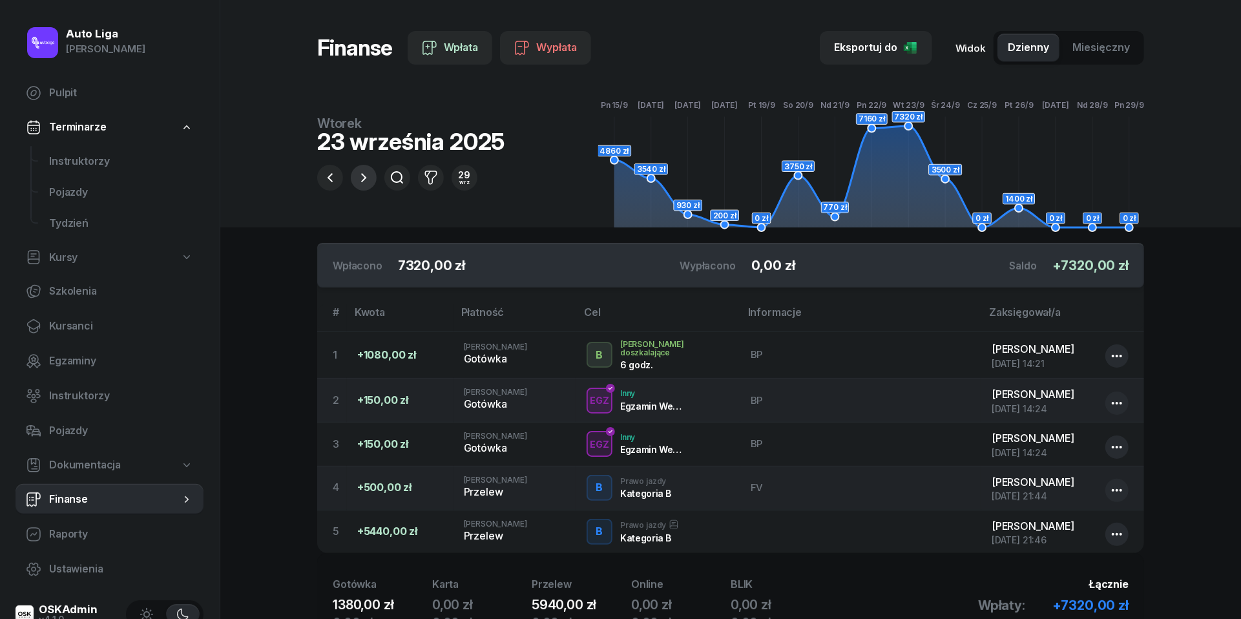
click at [366, 178] on icon "button" at bounding box center [363, 177] width 5 height 9
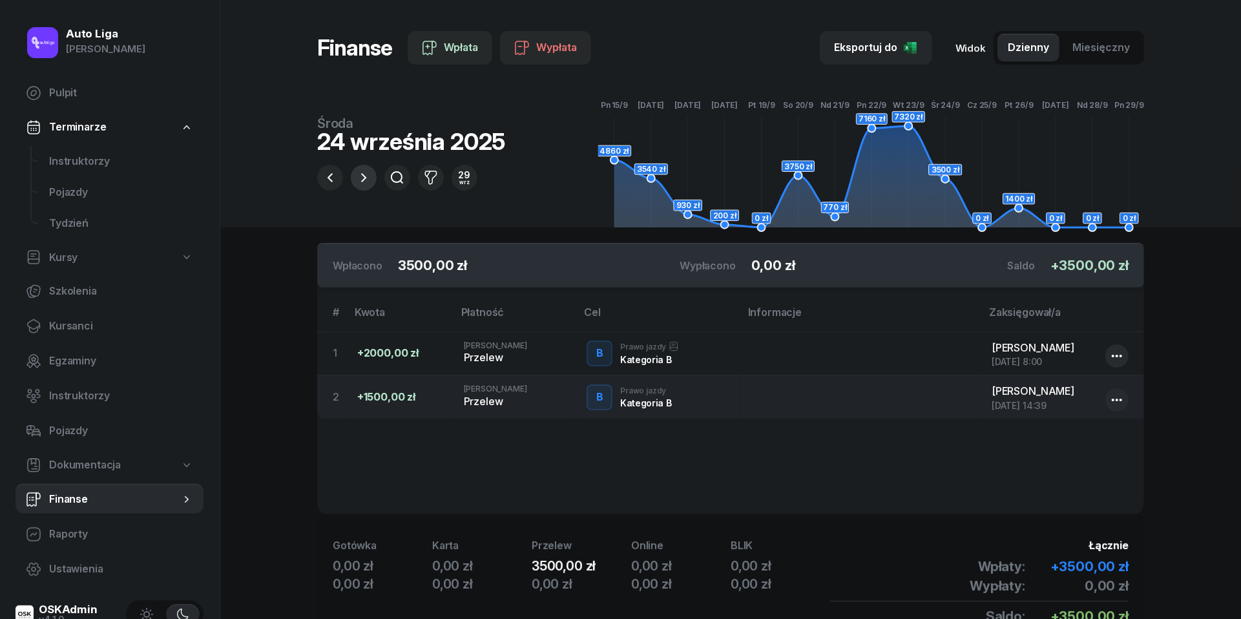
click at [366, 178] on icon "button" at bounding box center [363, 177] width 5 height 9
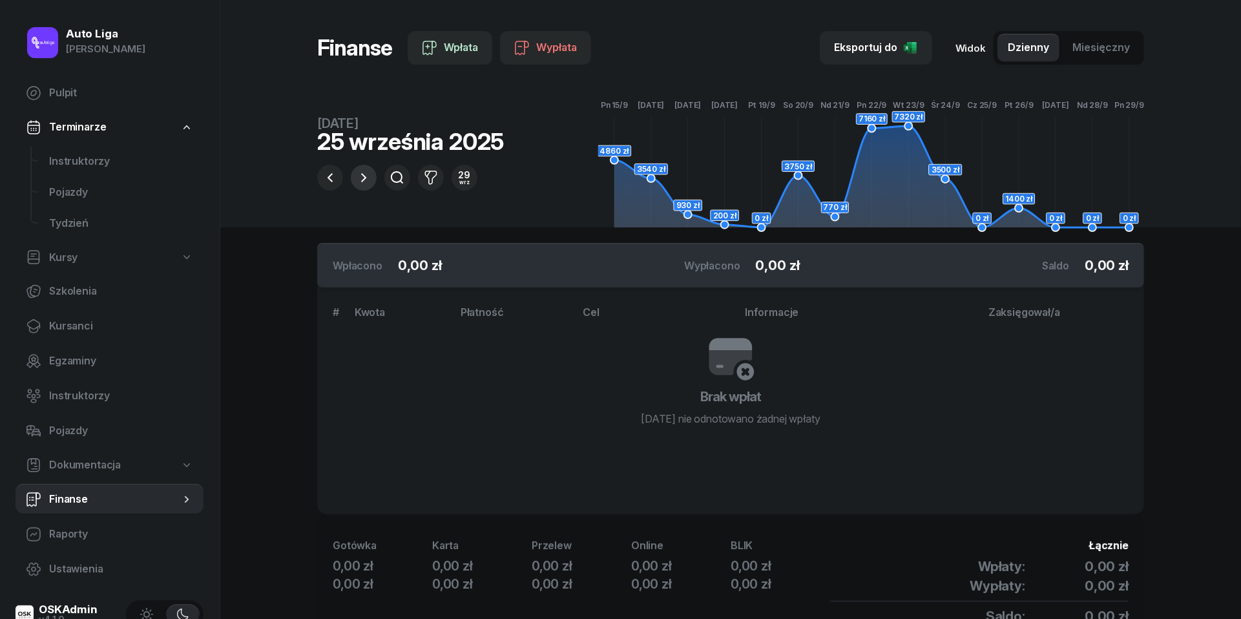
click at [366, 178] on icon "button" at bounding box center [363, 177] width 5 height 9
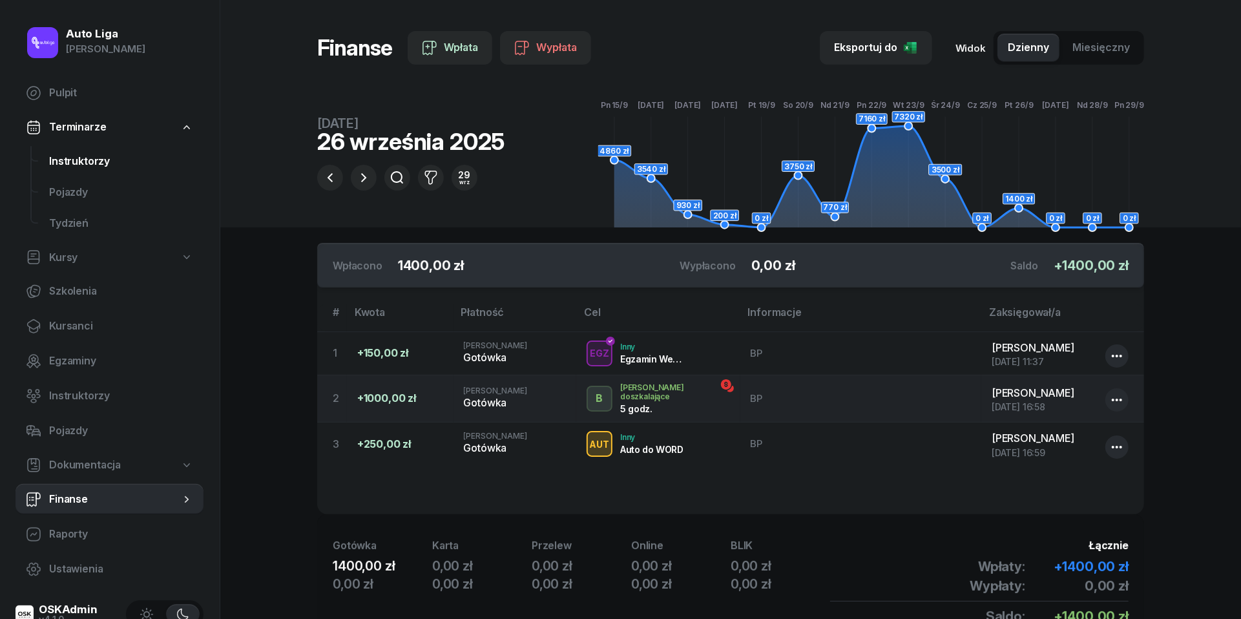
click at [70, 166] on span "Instruktorzy" at bounding box center [121, 161] width 144 height 17
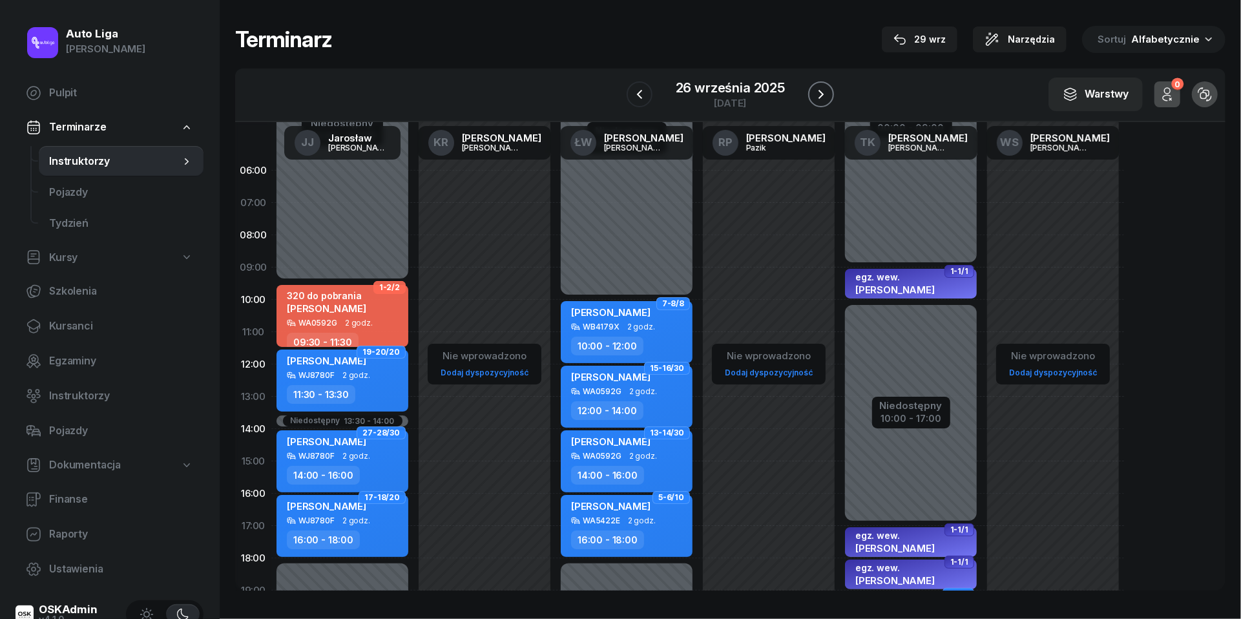
click at [818, 92] on icon "button" at bounding box center [821, 95] width 16 height 16
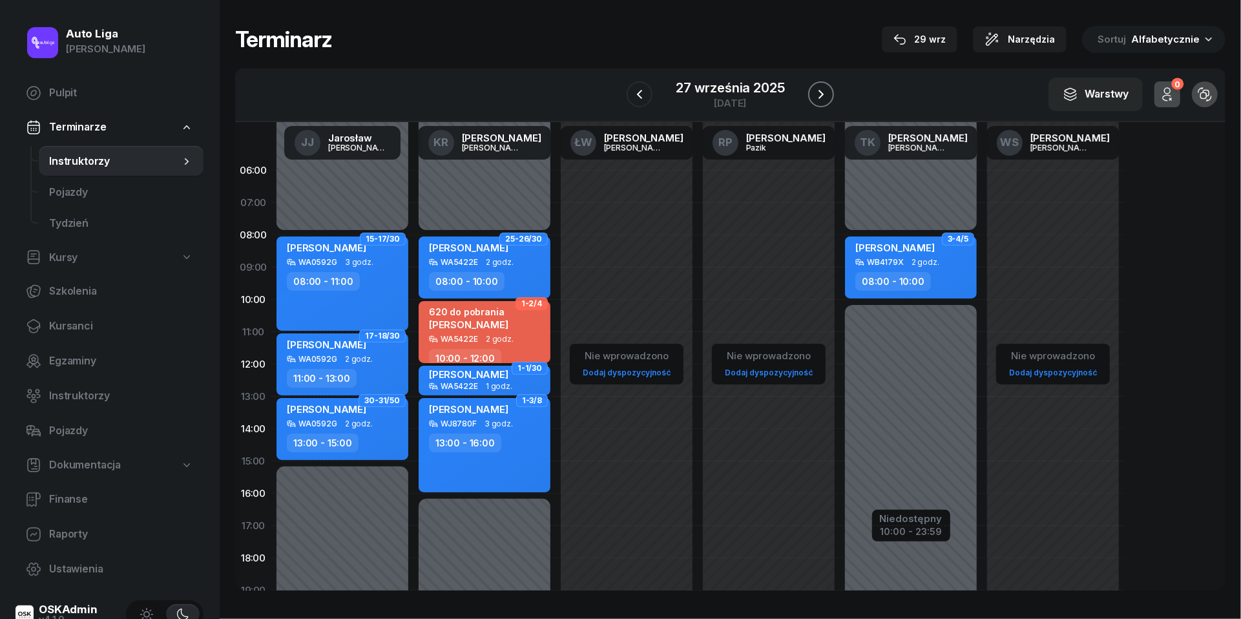
click at [818, 92] on icon "button" at bounding box center [821, 95] width 16 height 16
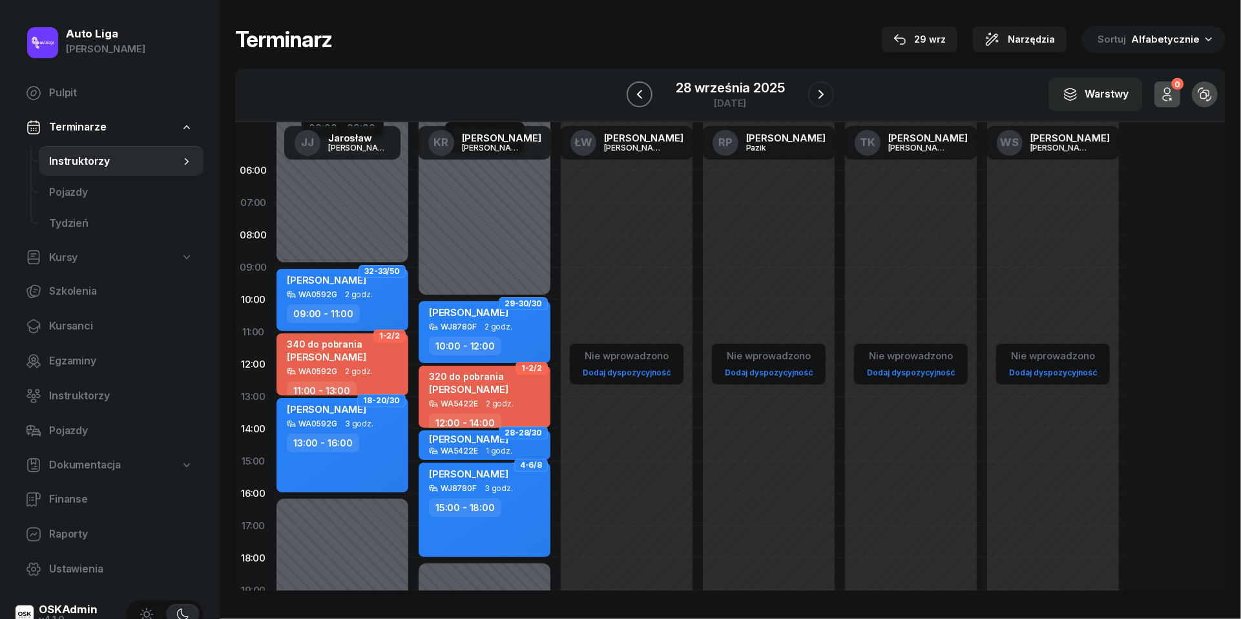
click at [638, 101] on icon "button" at bounding box center [640, 95] width 16 height 16
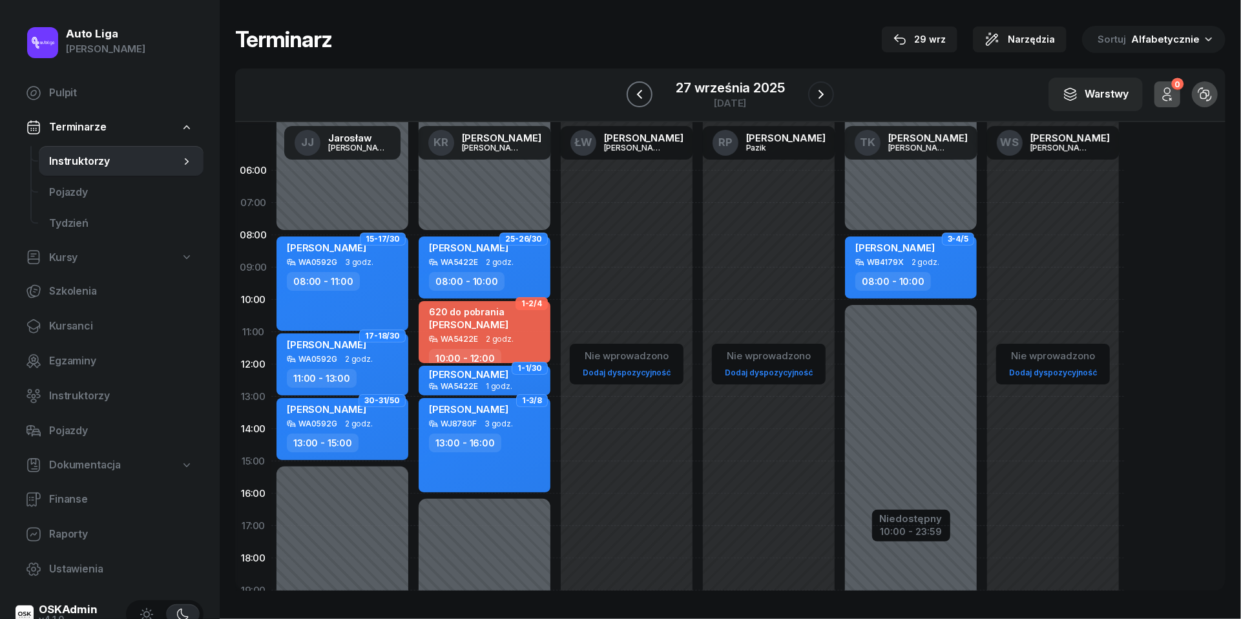
click at [638, 98] on icon "button" at bounding box center [640, 95] width 16 height 16
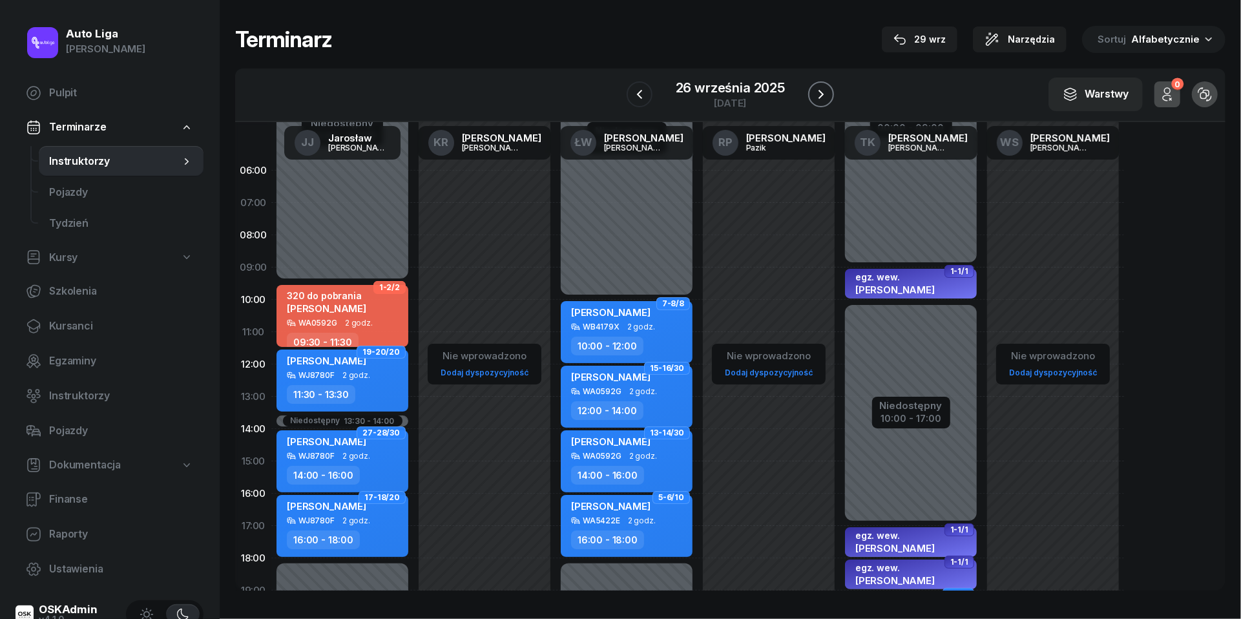
click at [820, 94] on icon "button" at bounding box center [821, 95] width 16 height 16
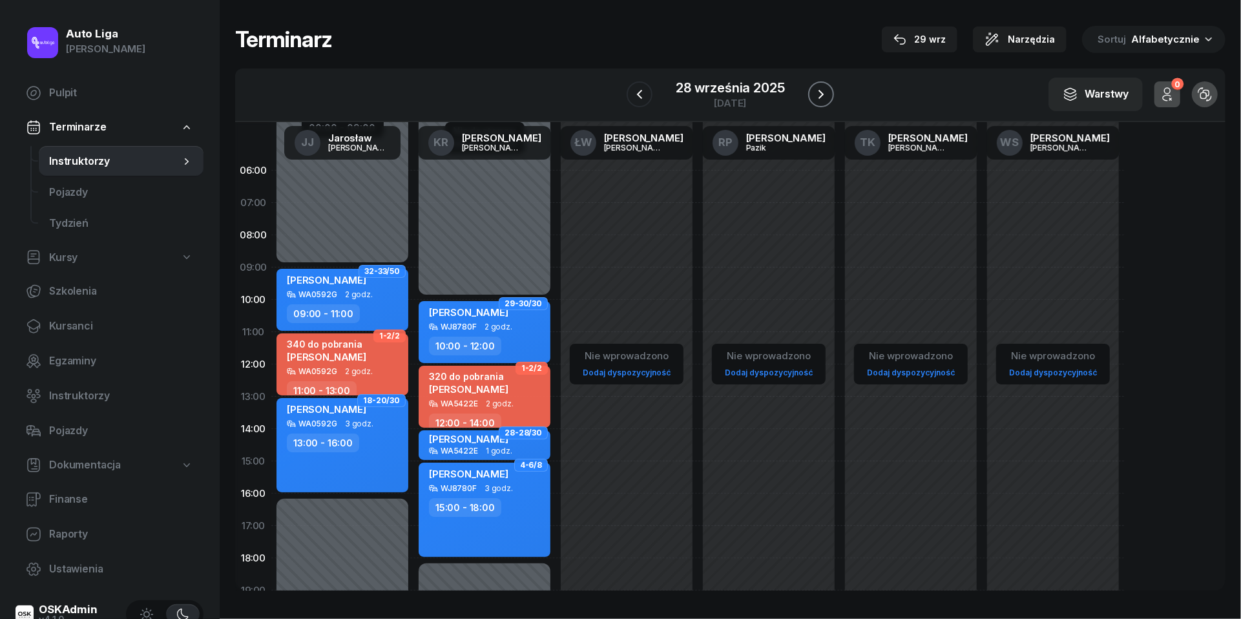
click at [820, 94] on icon "button" at bounding box center [821, 95] width 16 height 16
